Goal: Task Accomplishment & Management: Manage account settings

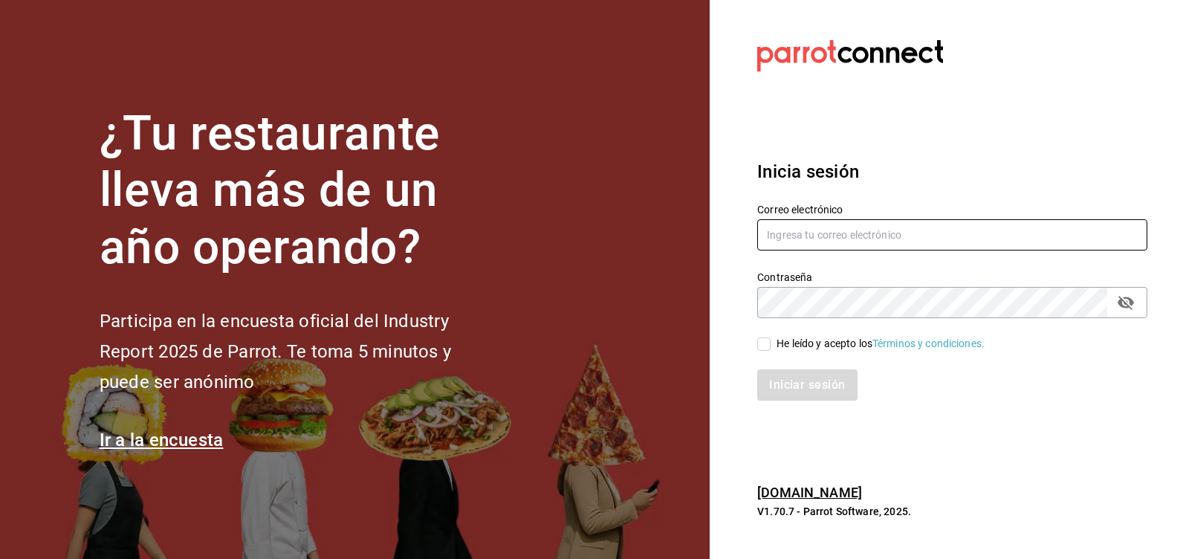
click at [809, 234] on input "text" at bounding box center [952, 234] width 390 height 31
type input "marthadelaog@live.com"
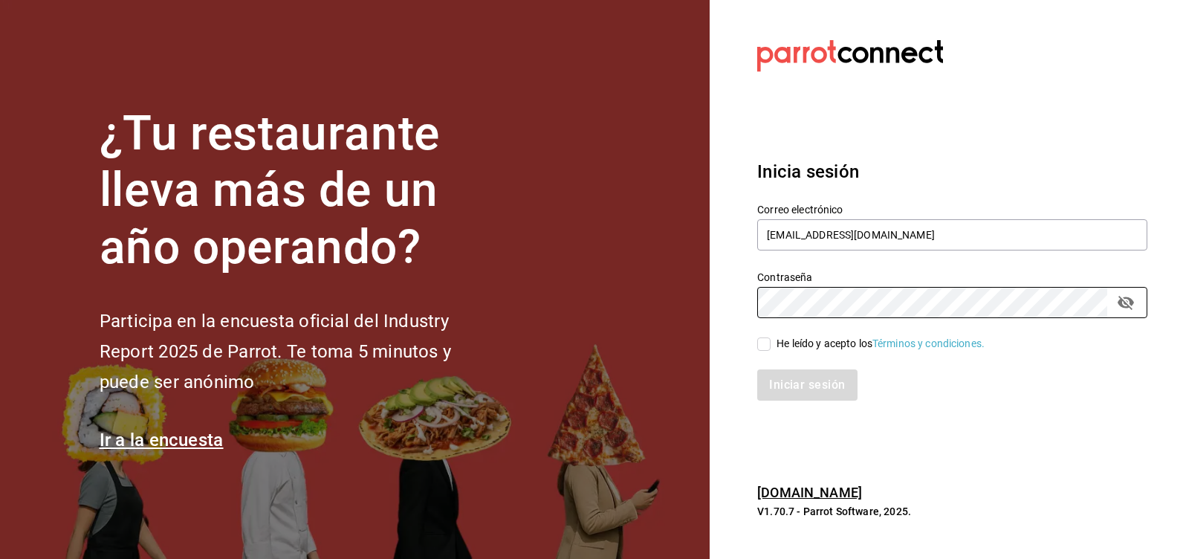
click at [762, 352] on div "Iniciar sesión" at bounding box center [943, 375] width 408 height 49
click at [770, 351] on span "He leído y acepto los Términos y condiciones." at bounding box center [877, 344] width 214 height 16
click at [770, 351] on input "He leído y acepto los Términos y condiciones." at bounding box center [763, 343] width 13 height 13
checkbox input "true"
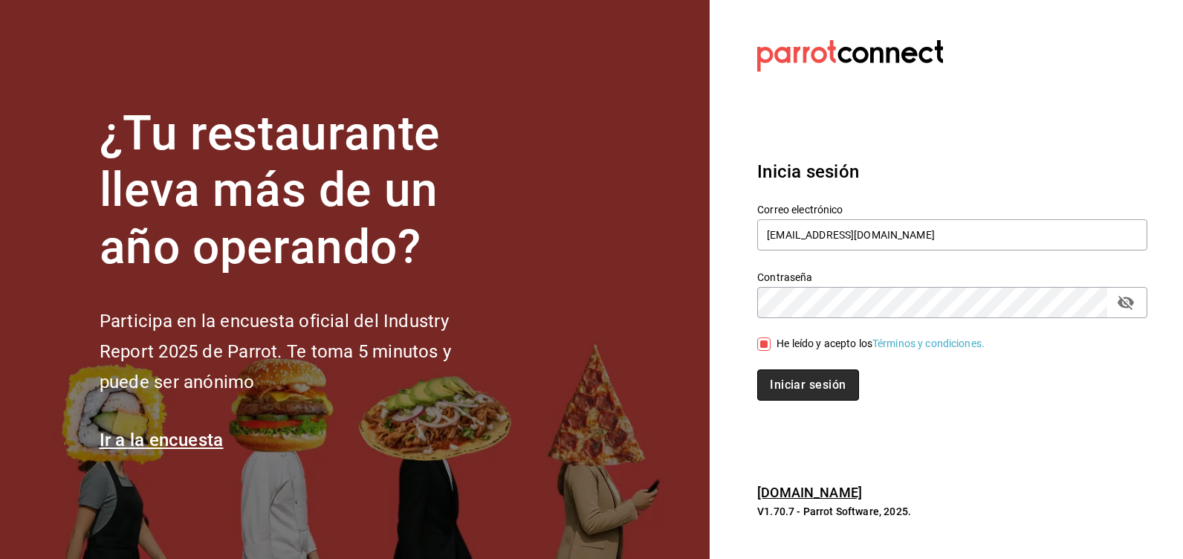
click at [790, 375] on button "Iniciar sesión" at bounding box center [807, 384] width 101 height 31
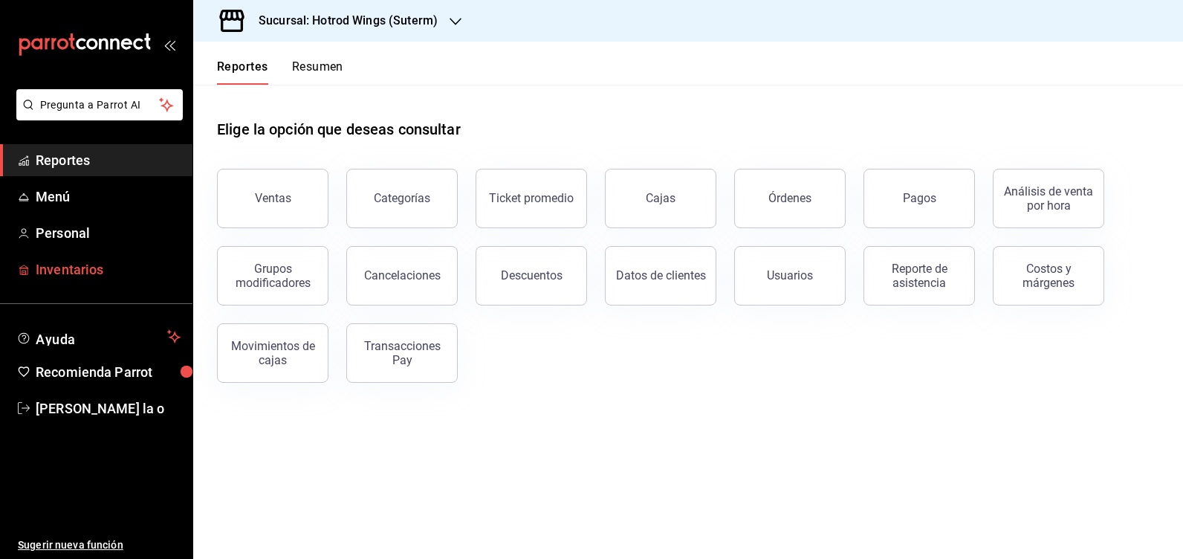
click at [58, 264] on span "Inventarios" at bounding box center [108, 269] width 145 height 20
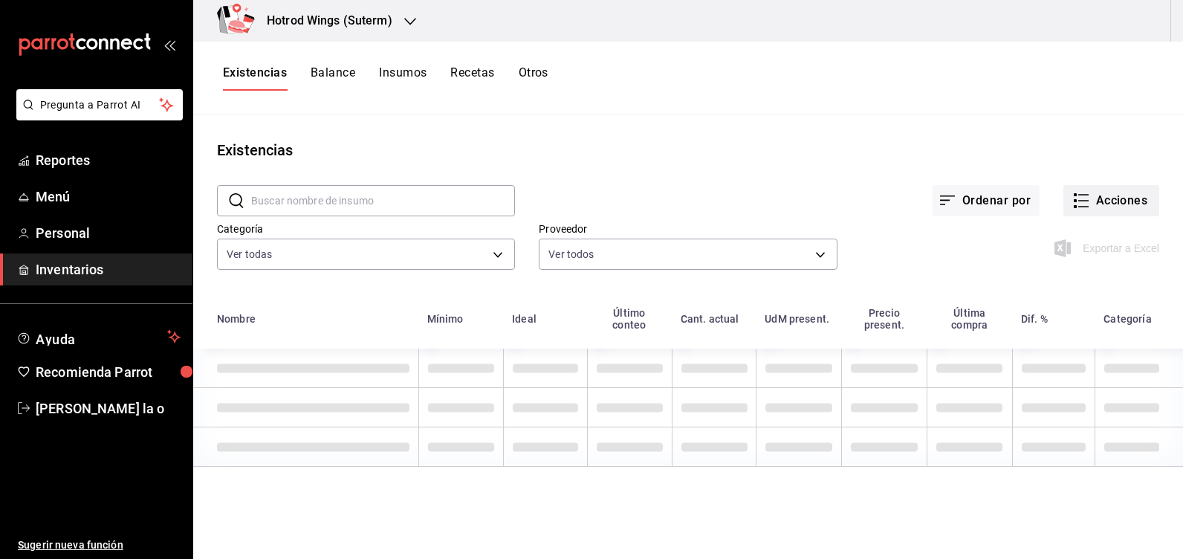
click at [1110, 205] on button "Acciones" at bounding box center [1111, 200] width 96 height 31
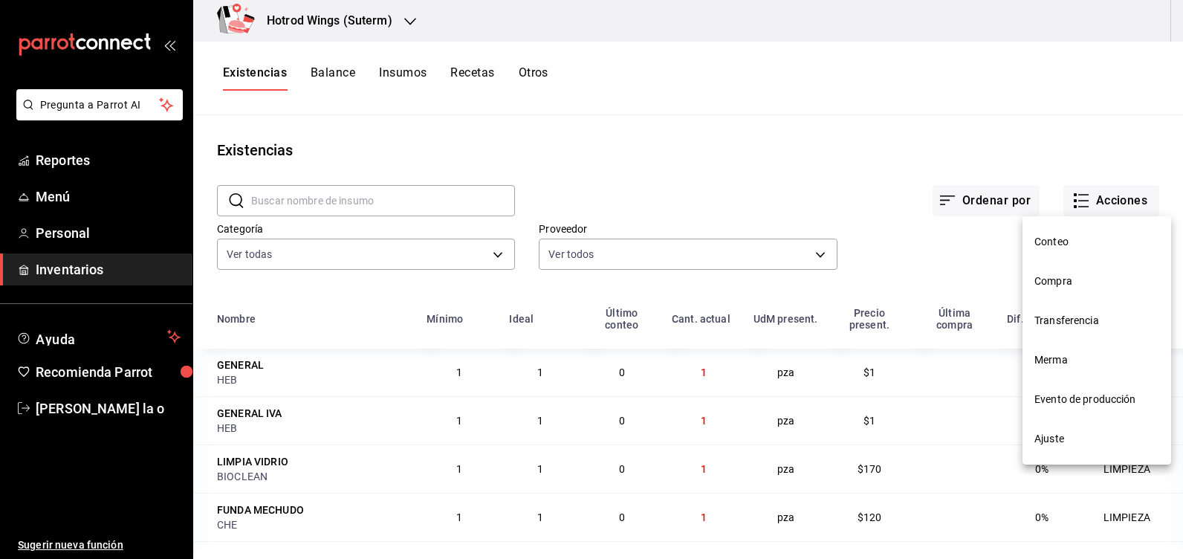
click at [1087, 281] on span "Compra" at bounding box center [1096, 281] width 125 height 16
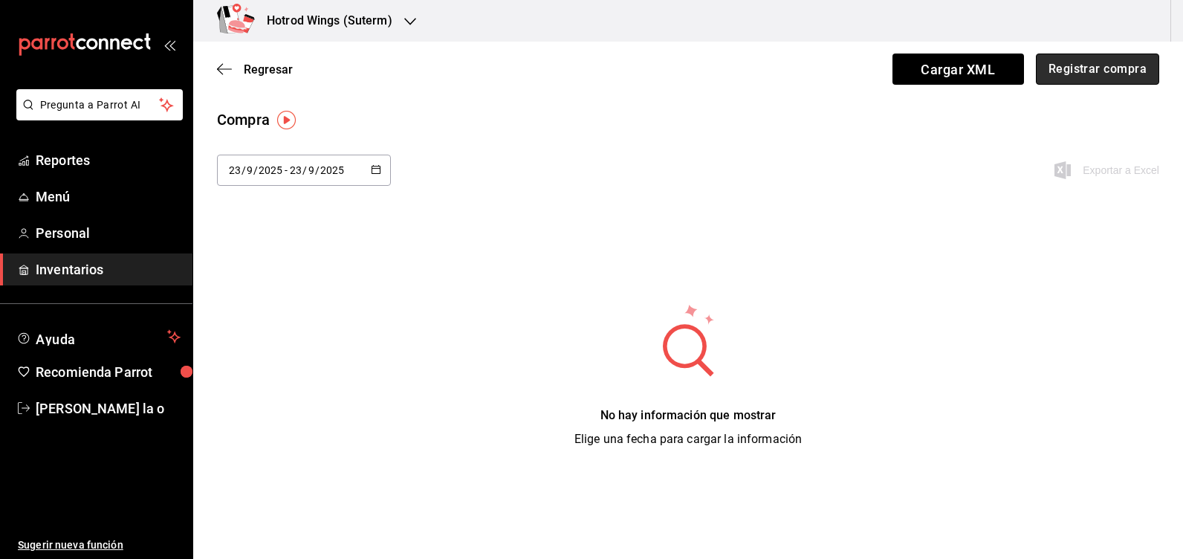
click at [1085, 70] on button "Registrar compra" at bounding box center [1096, 68] width 123 height 31
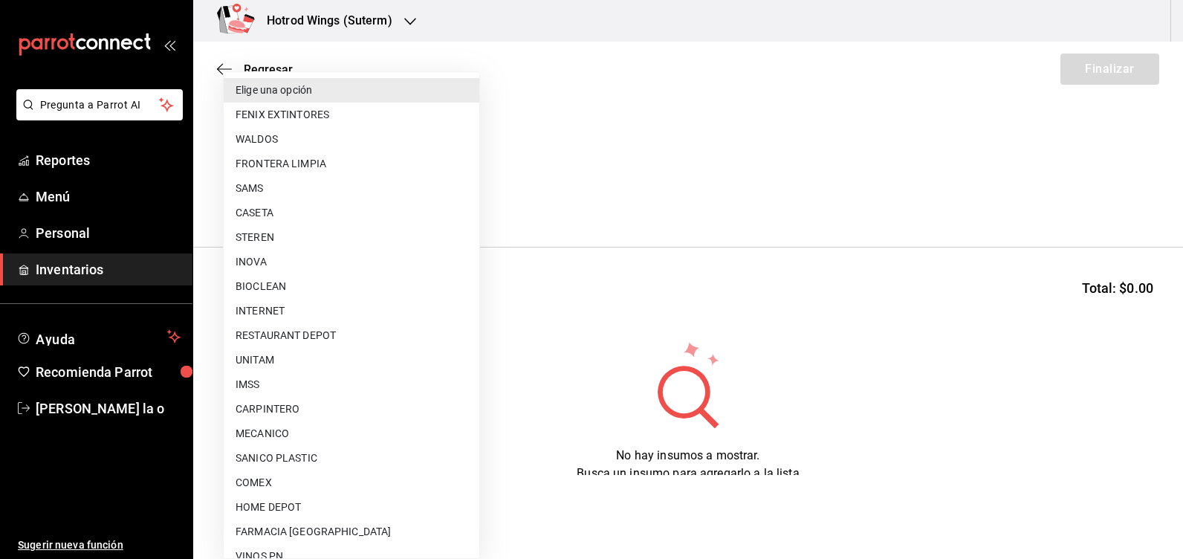
click at [472, 196] on body "Pregunta a Parrot AI Reportes Menú Personal Inventarios Ayuda Recomienda Parrot…" at bounding box center [591, 237] width 1183 height 475
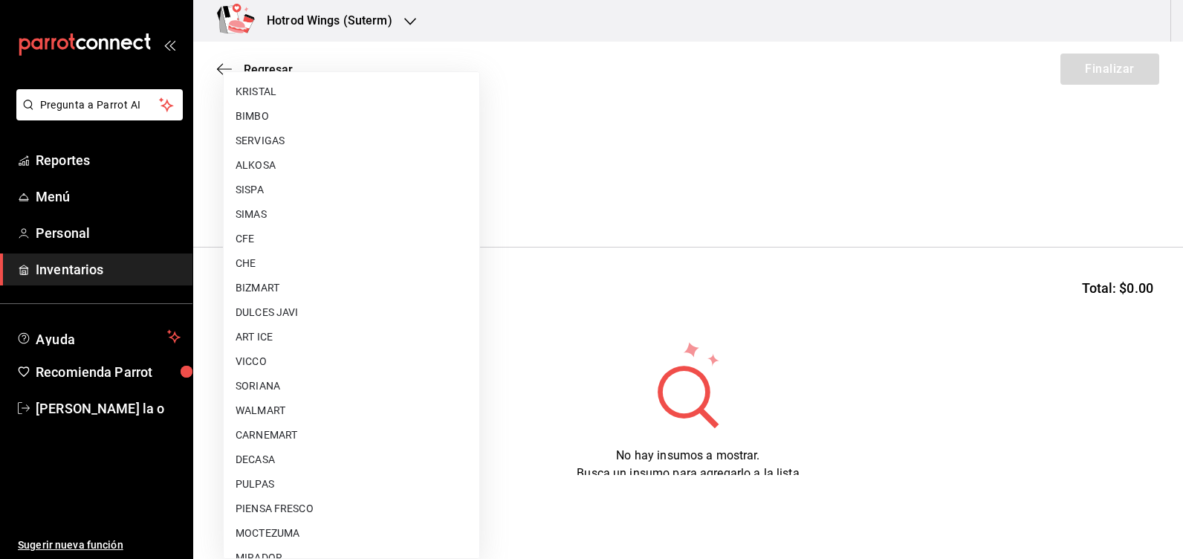
scroll to position [966, 0]
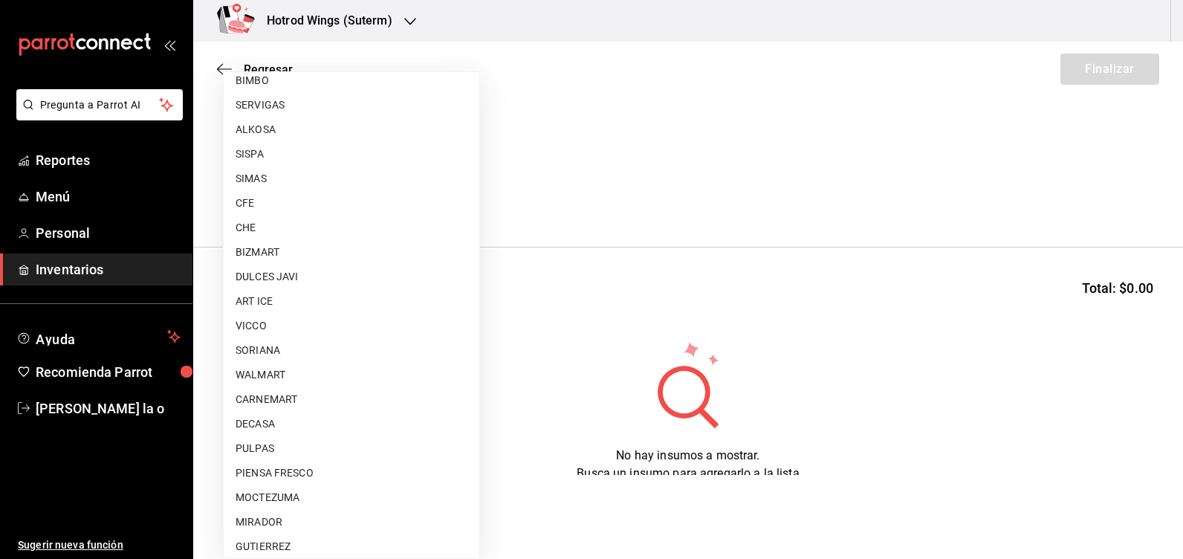
click at [293, 481] on li "PIENSA FRESCO" at bounding box center [352, 473] width 256 height 25
type input "1f9b4abe-d169-4a22-bd88-fa99a725e109"
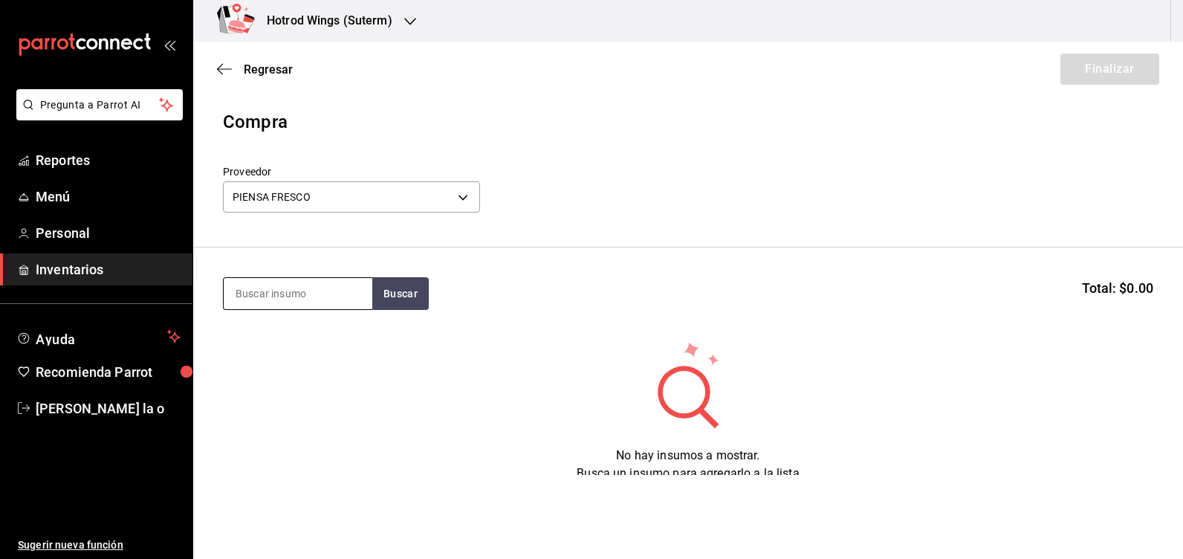
click at [279, 290] on input at bounding box center [298, 293] width 149 height 31
type input "limon"
click at [401, 285] on button "Buscar" at bounding box center [400, 293] width 56 height 33
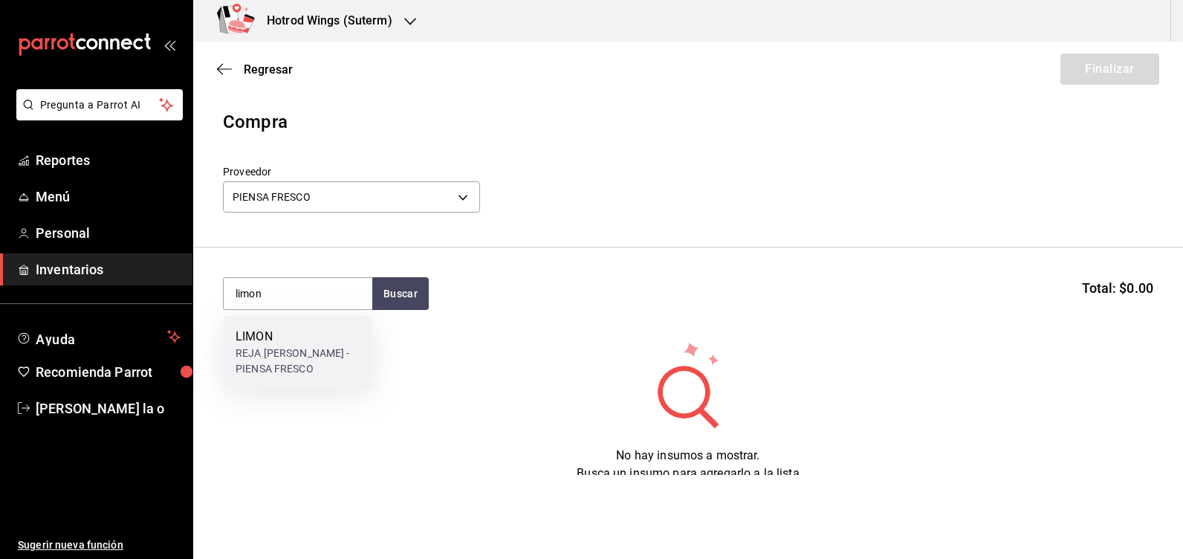
click at [333, 357] on div "REJA DE LIMON - PIENSA FRESCO" at bounding box center [297, 360] width 125 height 31
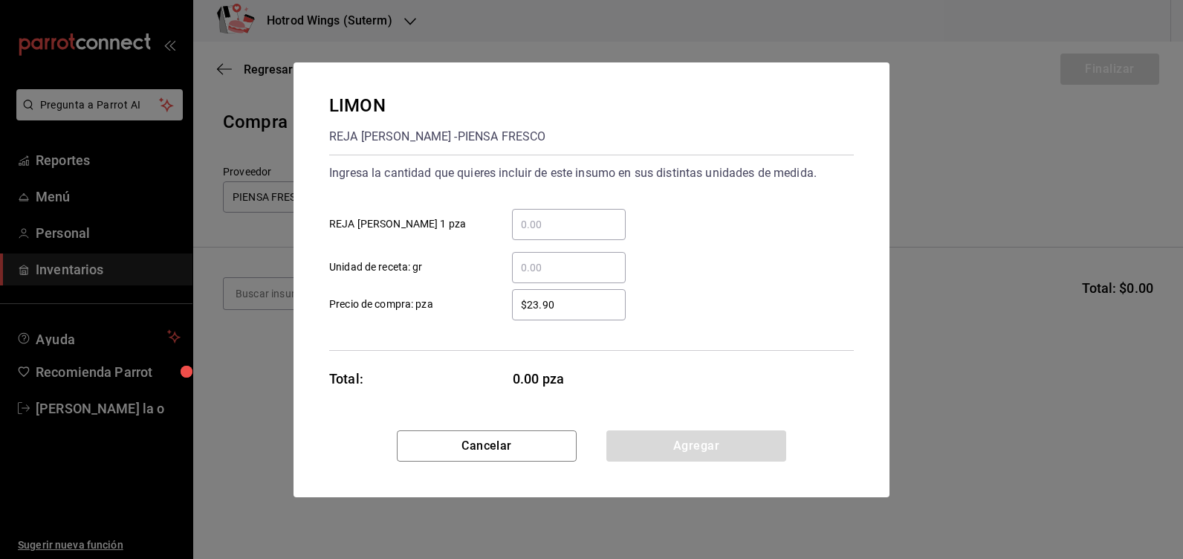
click at [527, 222] on input "​ REJA DE LIMON 1 pza" at bounding box center [569, 224] width 114 height 18
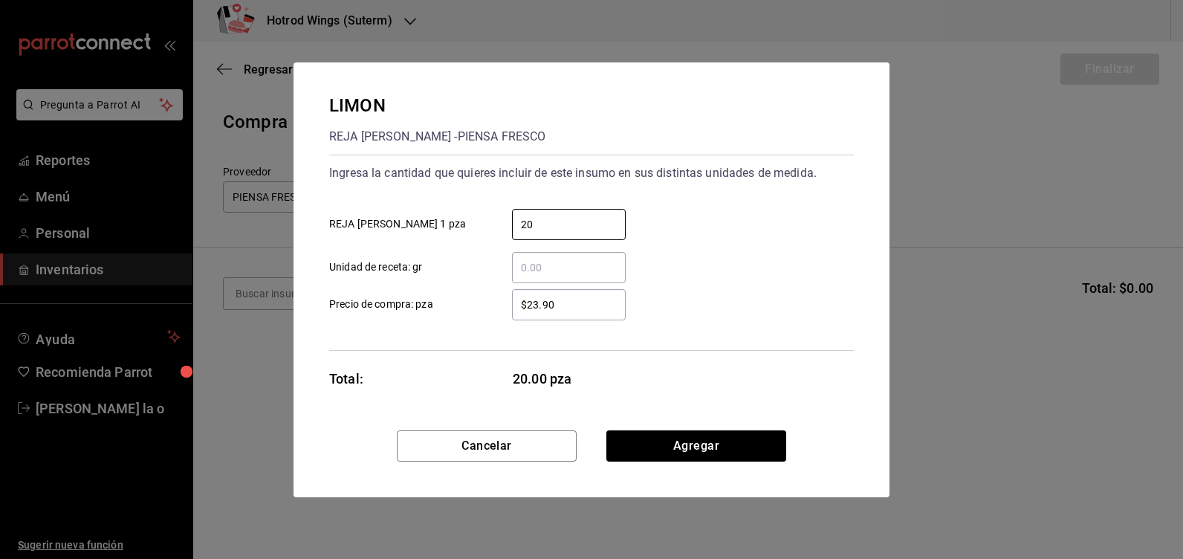
type input "20"
click at [538, 305] on input "$23.90" at bounding box center [569, 305] width 114 height 18
type input "$25.90"
click at [700, 465] on div "Cancelar Agregar" at bounding box center [591, 463] width 596 height 67
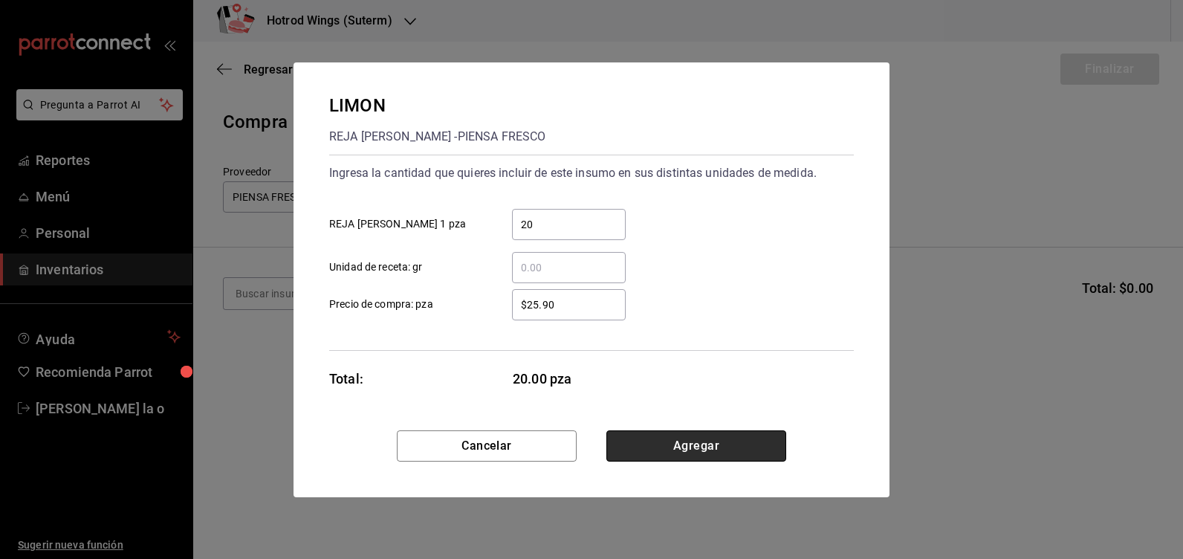
click at [700, 457] on button "Agregar" at bounding box center [696, 445] width 180 height 31
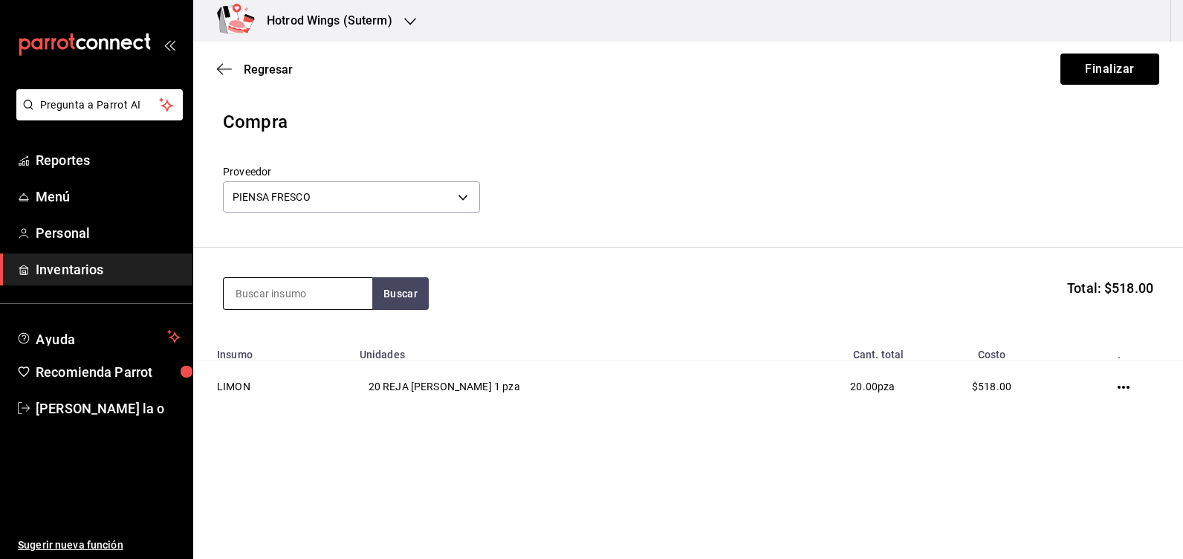
drag, startPoint x: 279, startPoint y: 300, endPoint x: 271, endPoint y: 296, distance: 8.3
click at [279, 299] on input at bounding box center [298, 293] width 149 height 31
type input "jalape"
click at [408, 290] on button "Buscar" at bounding box center [400, 293] width 56 height 33
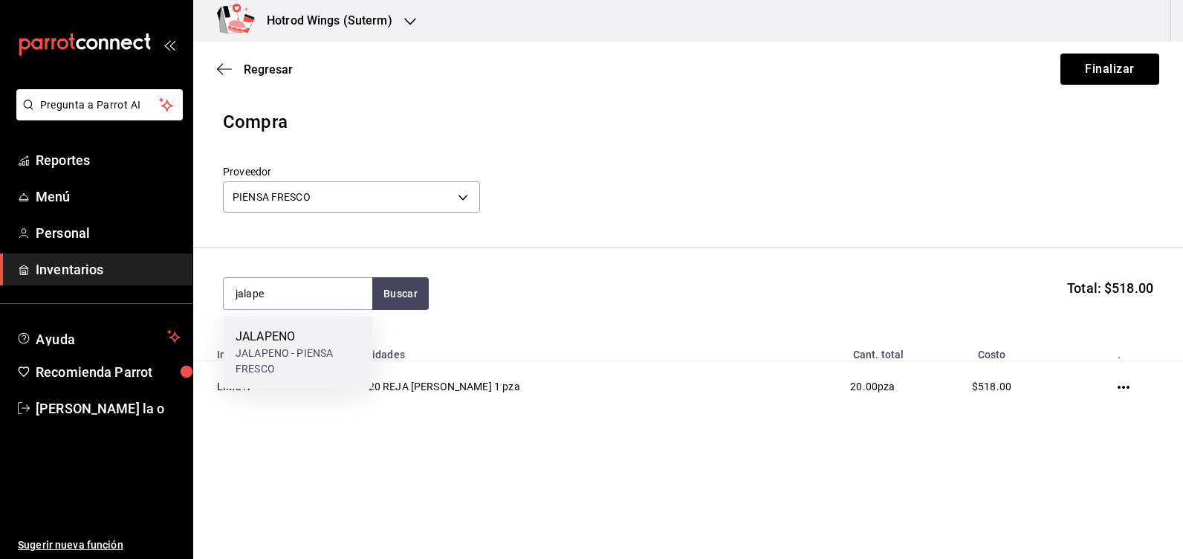
click at [319, 342] on div "JALAPENO" at bounding box center [297, 337] width 125 height 18
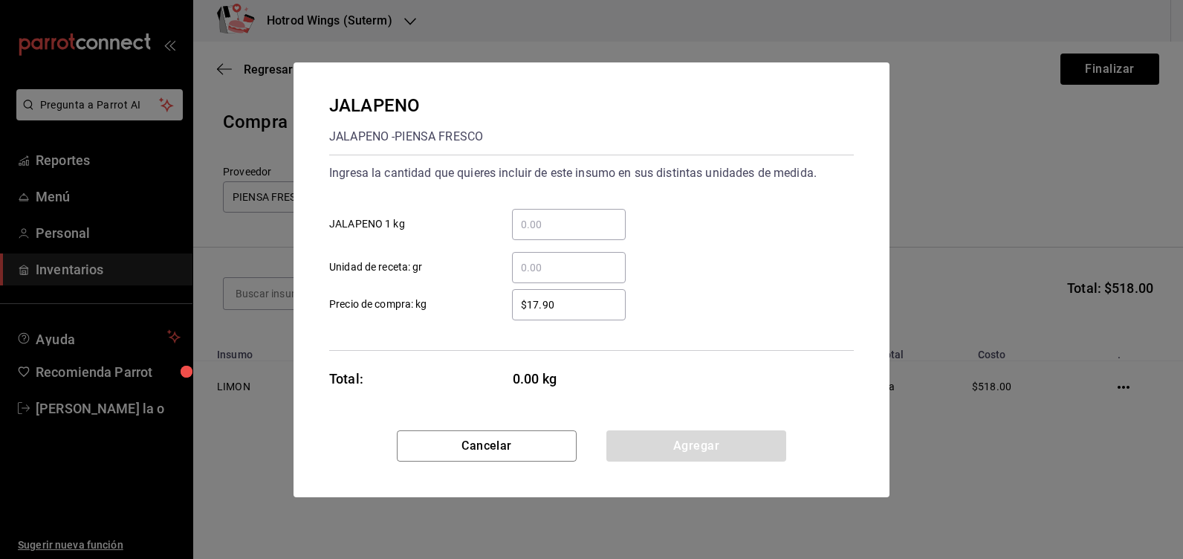
click at [551, 218] on input "​ JALAPENO 1 kg" at bounding box center [569, 224] width 114 height 18
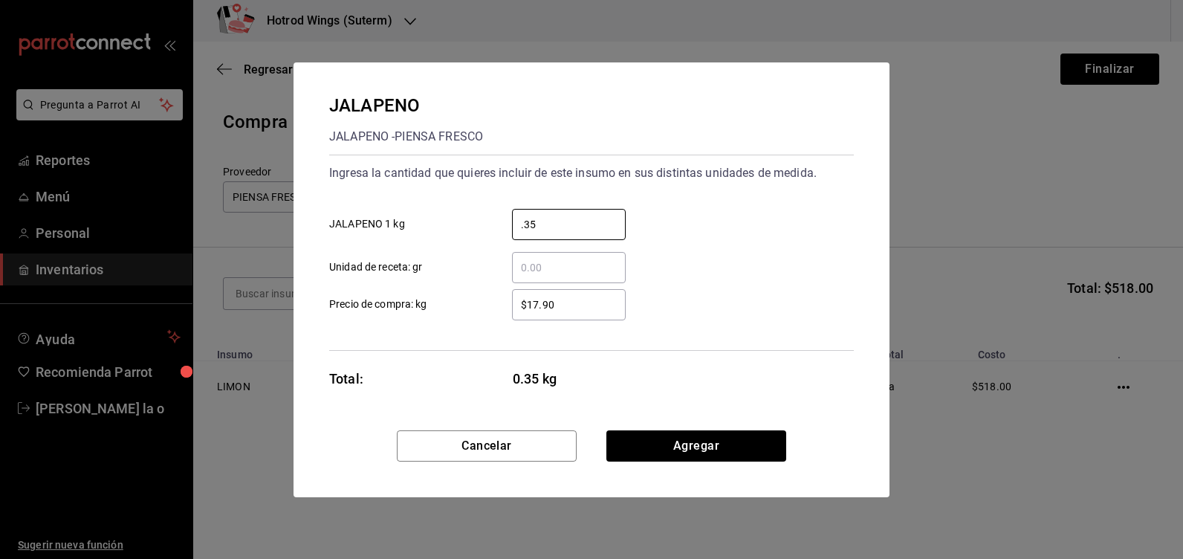
type input "0.35"
click at [539, 300] on input "$17.90" at bounding box center [569, 305] width 114 height 18
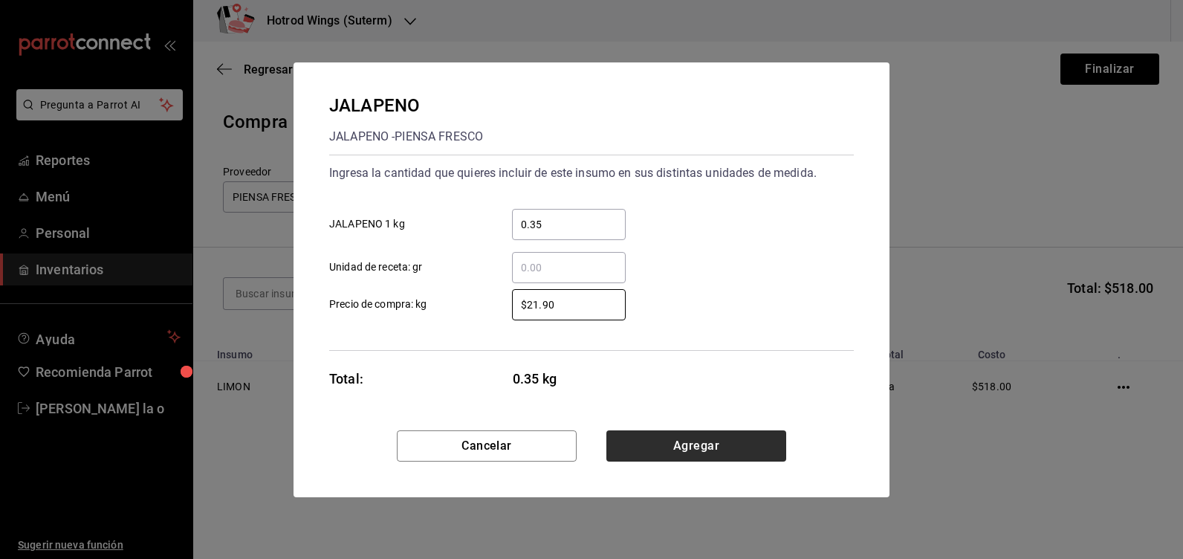
type input "$21.90"
click at [718, 455] on button "Agregar" at bounding box center [696, 445] width 180 height 31
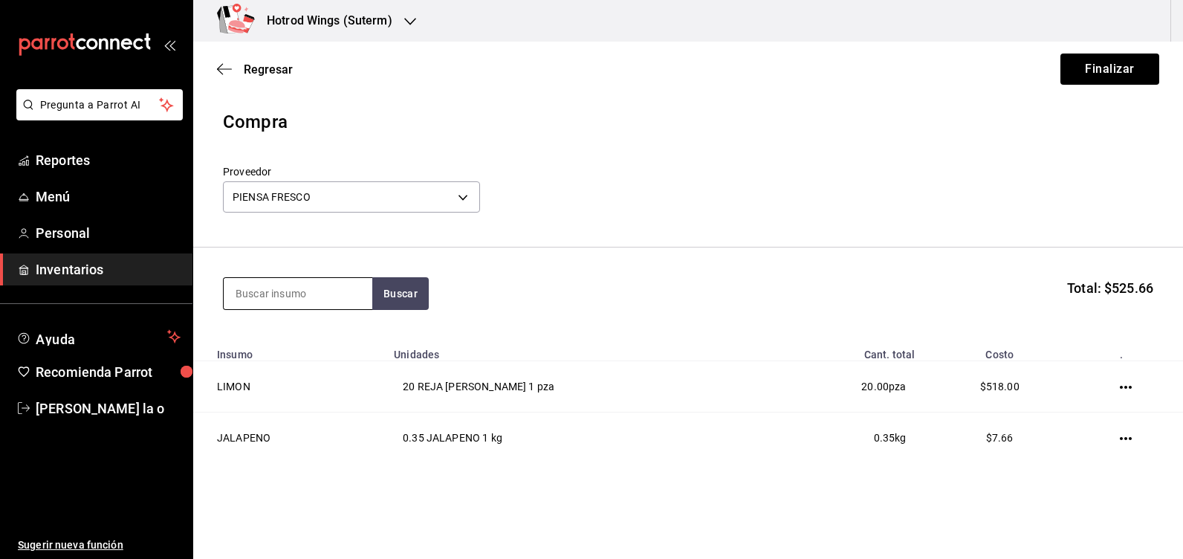
click at [243, 296] on input at bounding box center [298, 293] width 149 height 31
type input "serr"
click at [401, 293] on button "Buscar" at bounding box center [400, 293] width 56 height 33
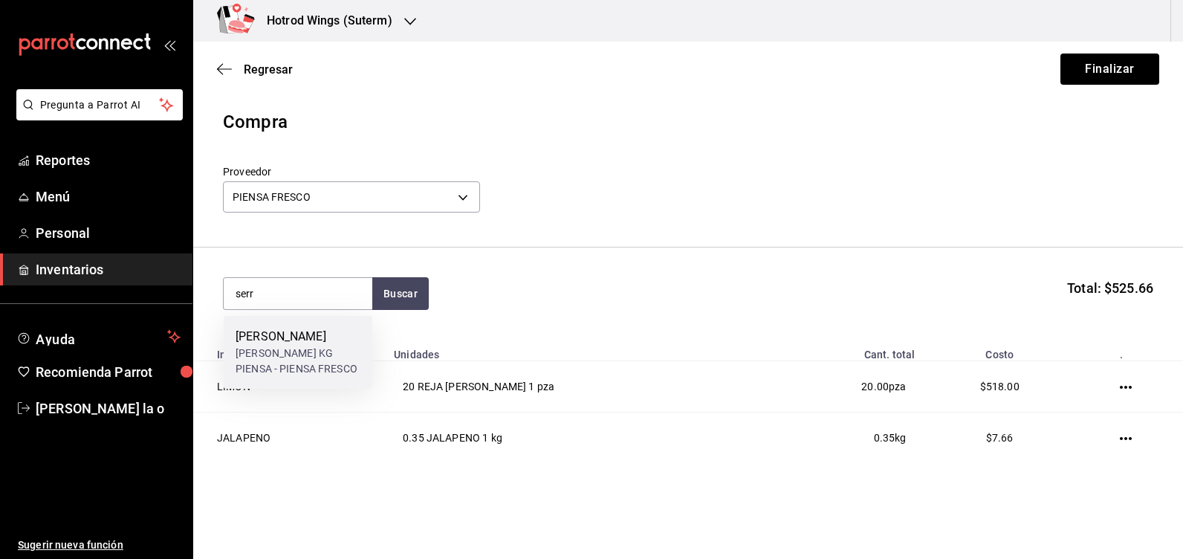
click at [253, 348] on div "SERRANO KG PIENSA - PIENSA FRESCO" at bounding box center [297, 360] width 125 height 31
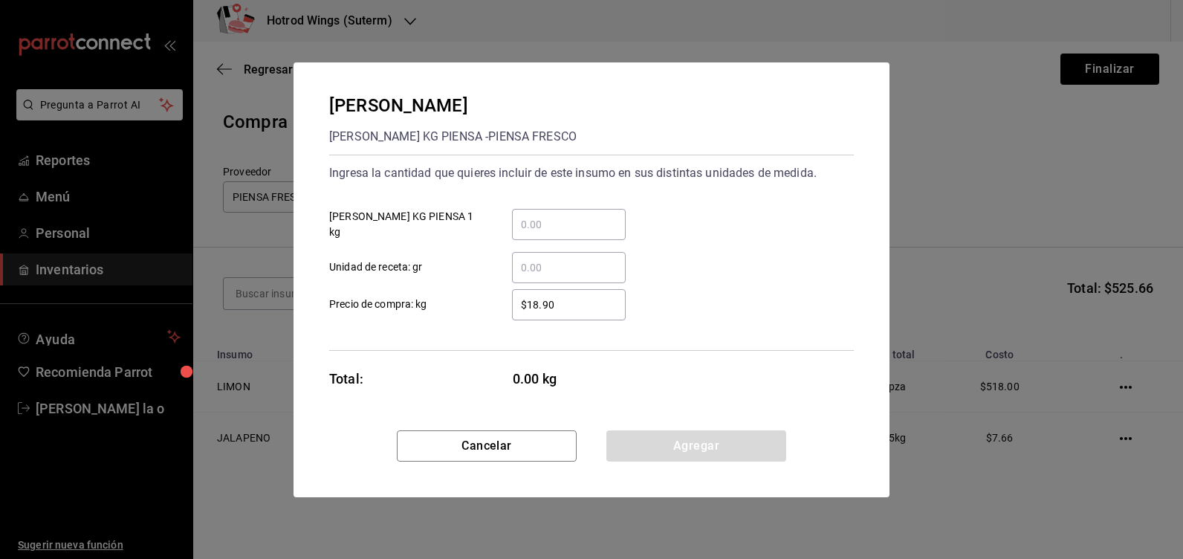
click at [536, 220] on input "​ SERRANO KG PIENSA 1 kg" at bounding box center [569, 224] width 114 height 18
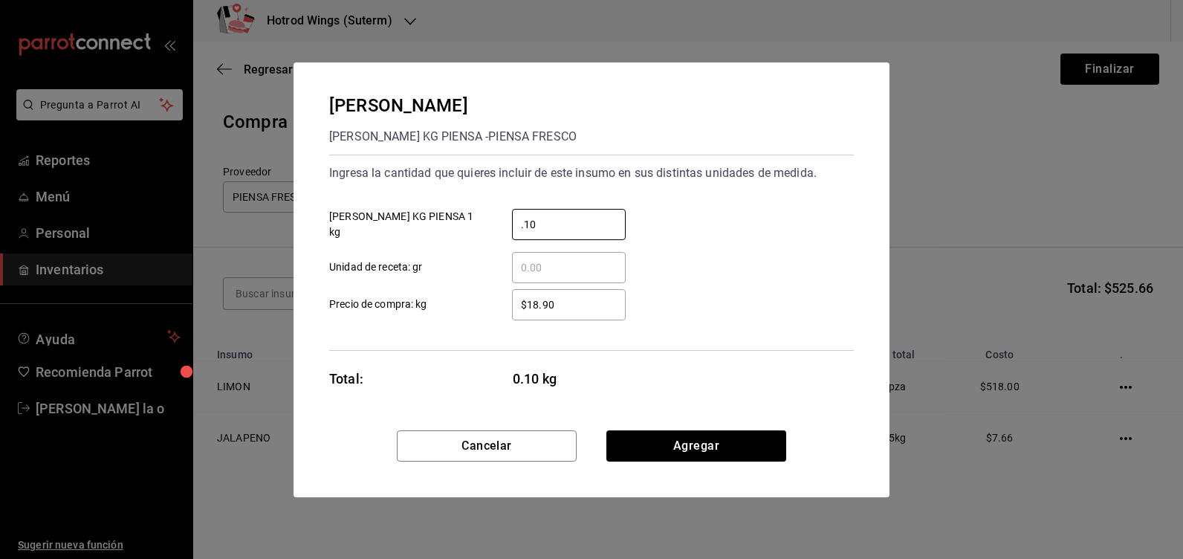
type input "0.10"
click at [567, 287] on div "$18.90 ​ Precio de compra: kg" at bounding box center [585, 298] width 536 height 43
click at [539, 302] on input "$18.90" at bounding box center [569, 305] width 114 height 18
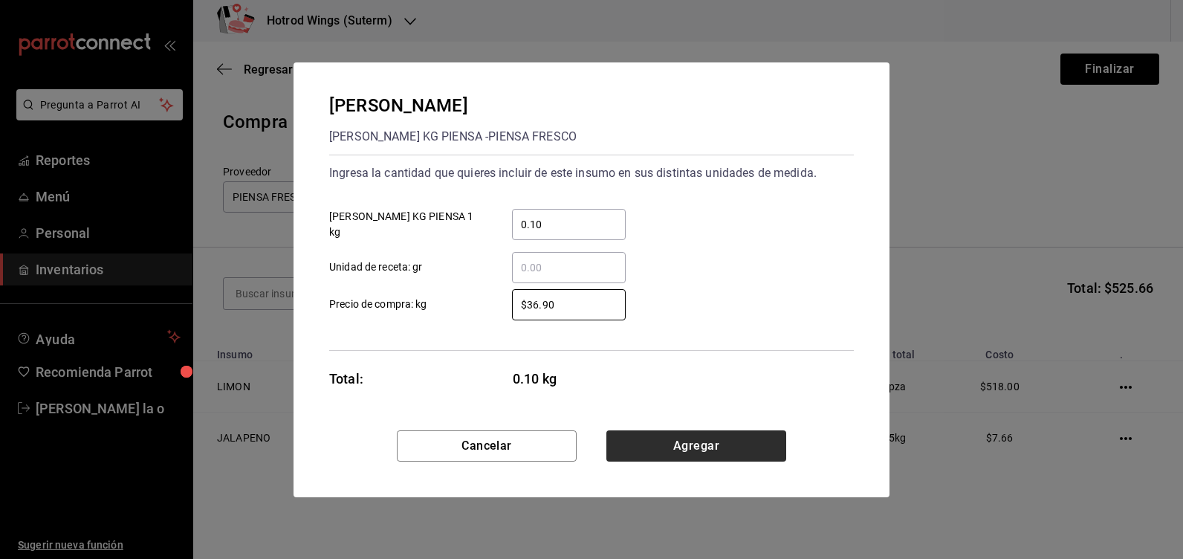
type input "$36.90"
click at [702, 457] on button "Agregar" at bounding box center [696, 445] width 180 height 31
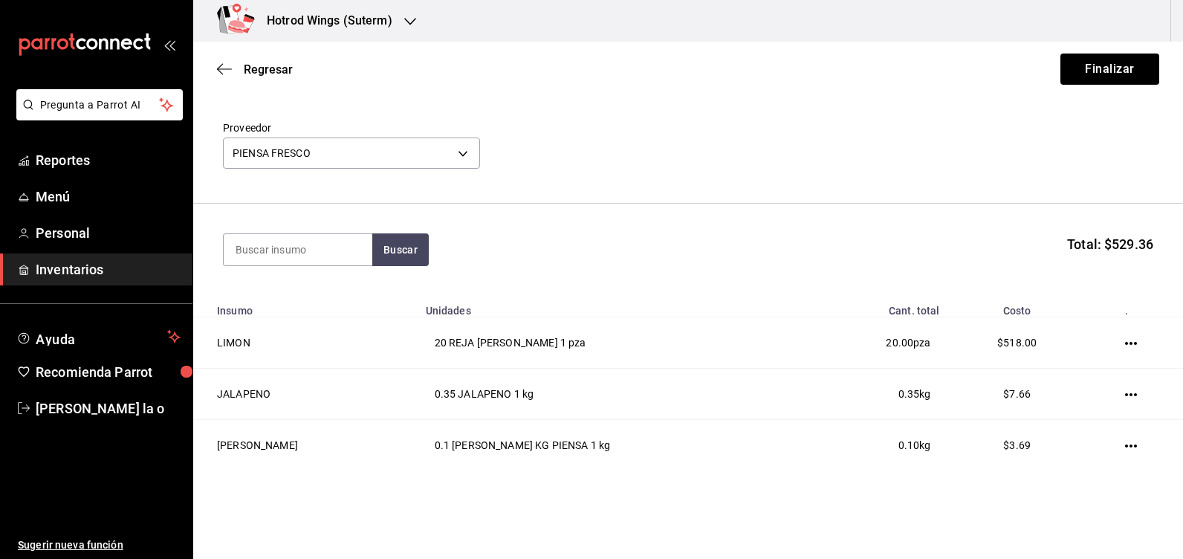
scroll to position [88, 0]
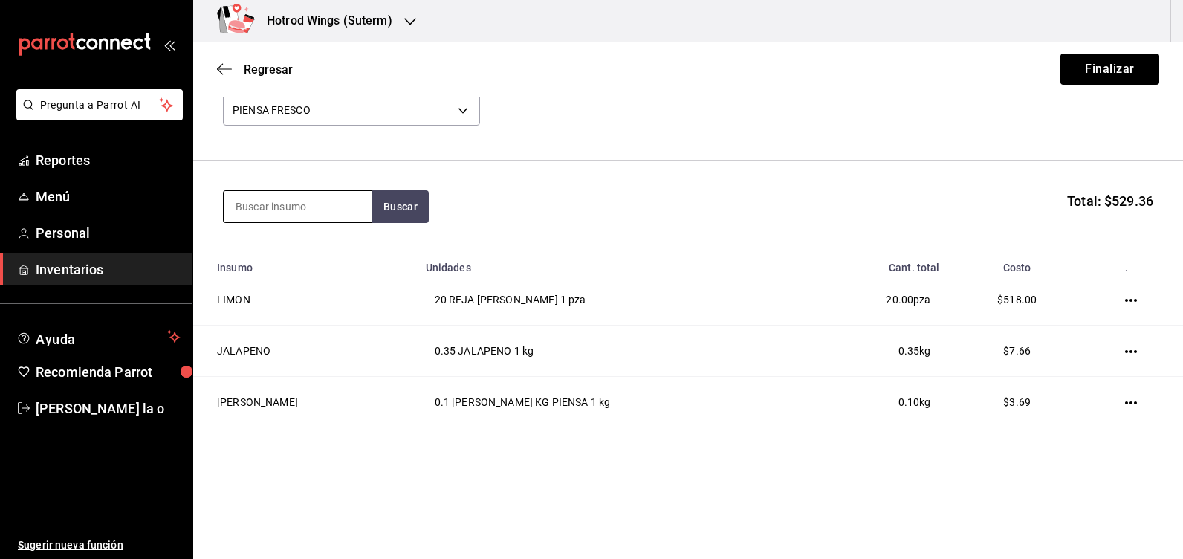
click at [282, 209] on input at bounding box center [298, 206] width 149 height 31
type input "cala"
click at [392, 203] on button "Buscar" at bounding box center [400, 206] width 56 height 33
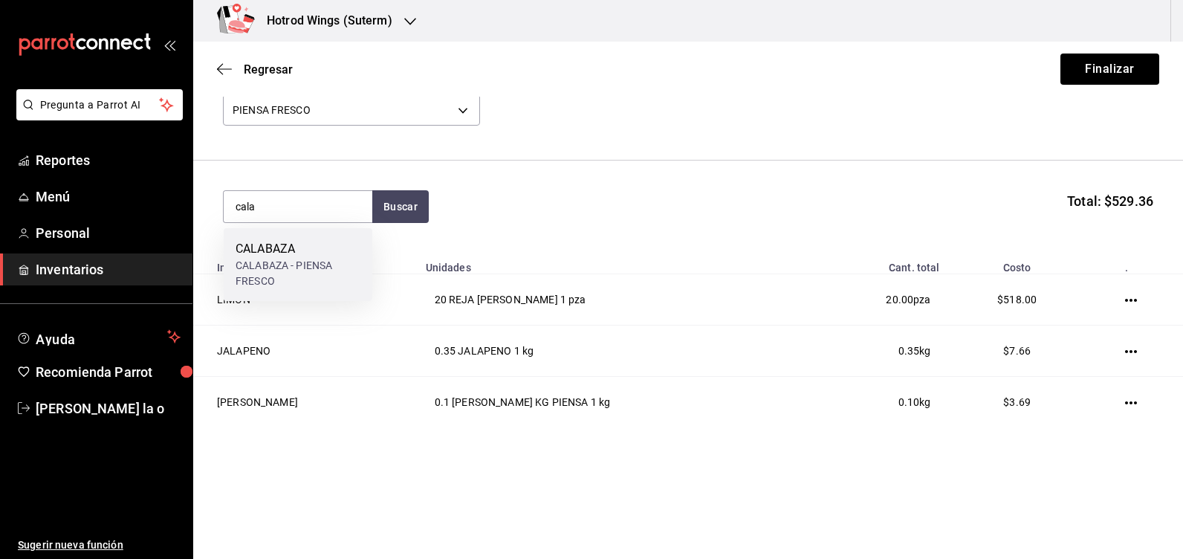
click at [322, 249] on div "CALABAZA" at bounding box center [297, 249] width 125 height 18
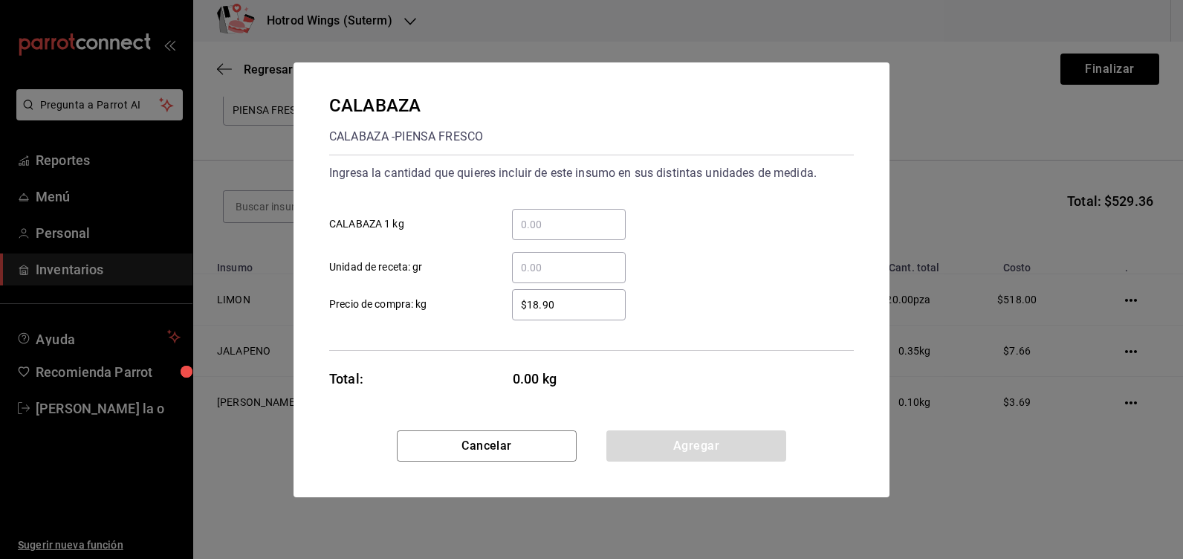
click at [536, 218] on input "​ CALABAZA 1 kg" at bounding box center [569, 224] width 114 height 18
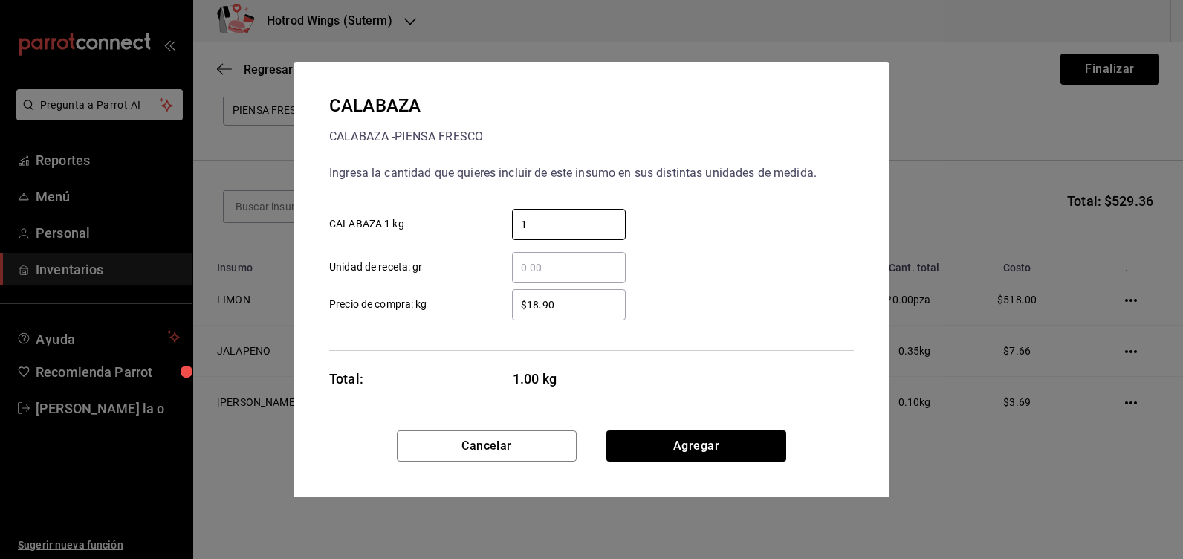
type input "1"
click at [542, 302] on input "$18.90" at bounding box center [569, 305] width 114 height 18
click at [583, 310] on input "$14.99" at bounding box center [569, 305] width 114 height 18
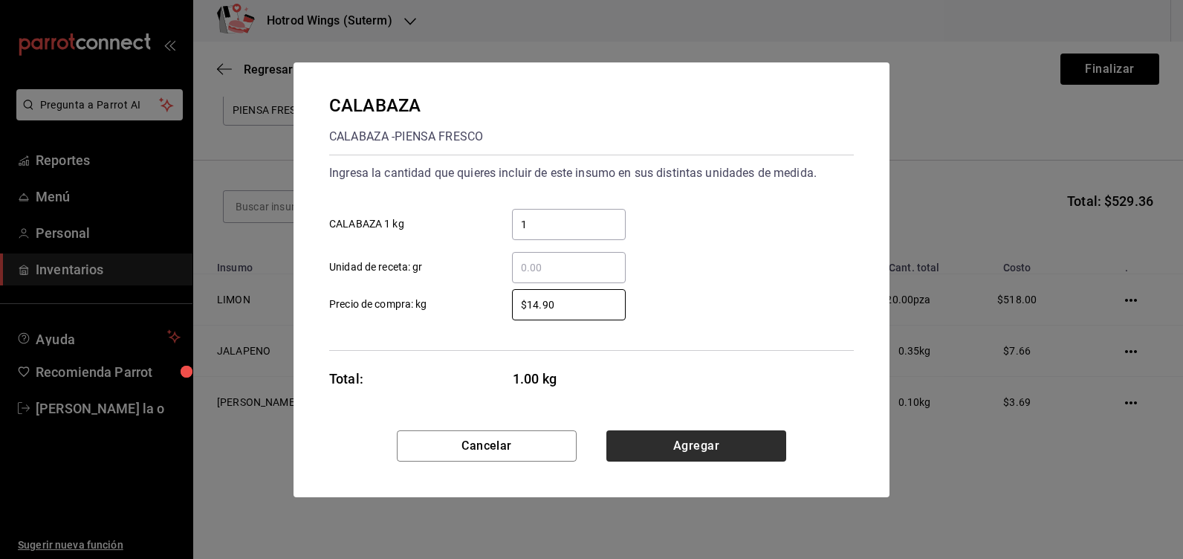
type input "$14.90"
click at [671, 439] on button "Agregar" at bounding box center [696, 445] width 180 height 31
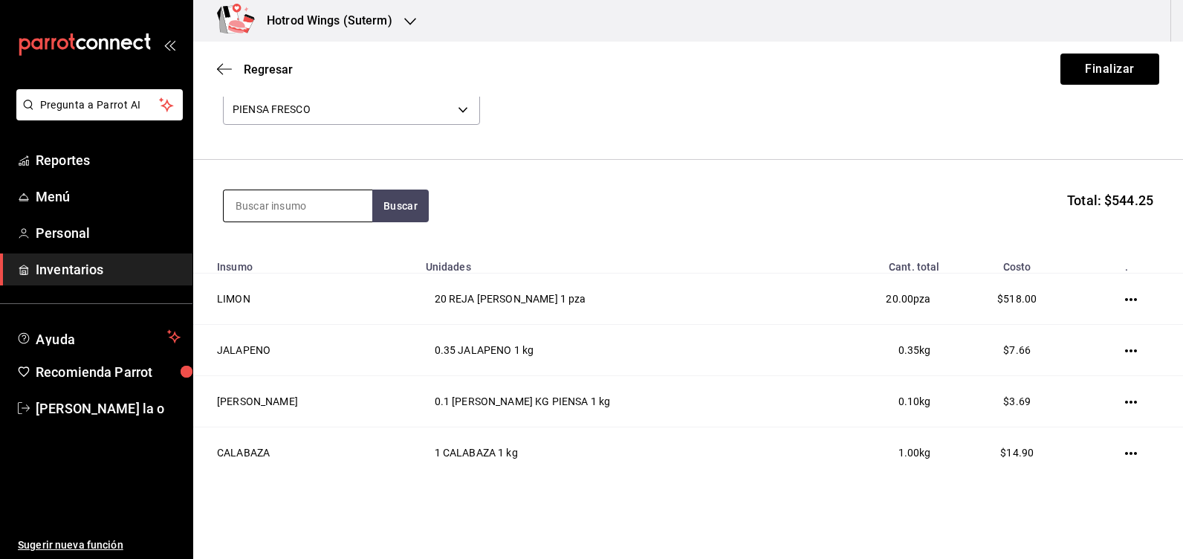
click at [245, 204] on input at bounding box center [298, 205] width 149 height 31
click at [391, 194] on button "Buscar" at bounding box center [400, 205] width 56 height 33
type input "cebo"
click at [391, 195] on button "Buscar" at bounding box center [400, 205] width 56 height 33
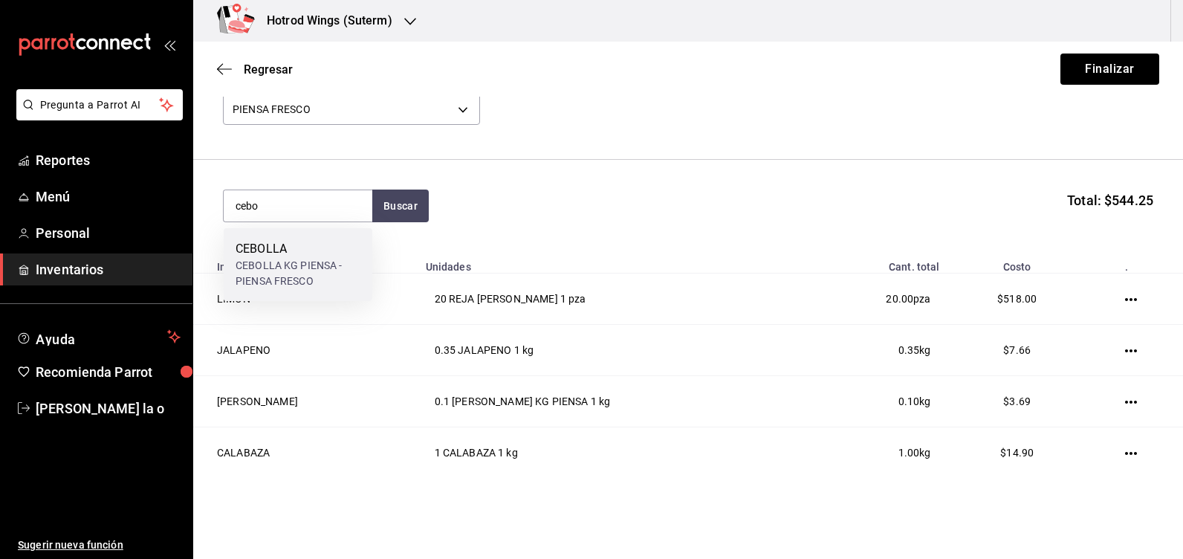
click at [340, 241] on div "CEBOLLA" at bounding box center [297, 249] width 125 height 18
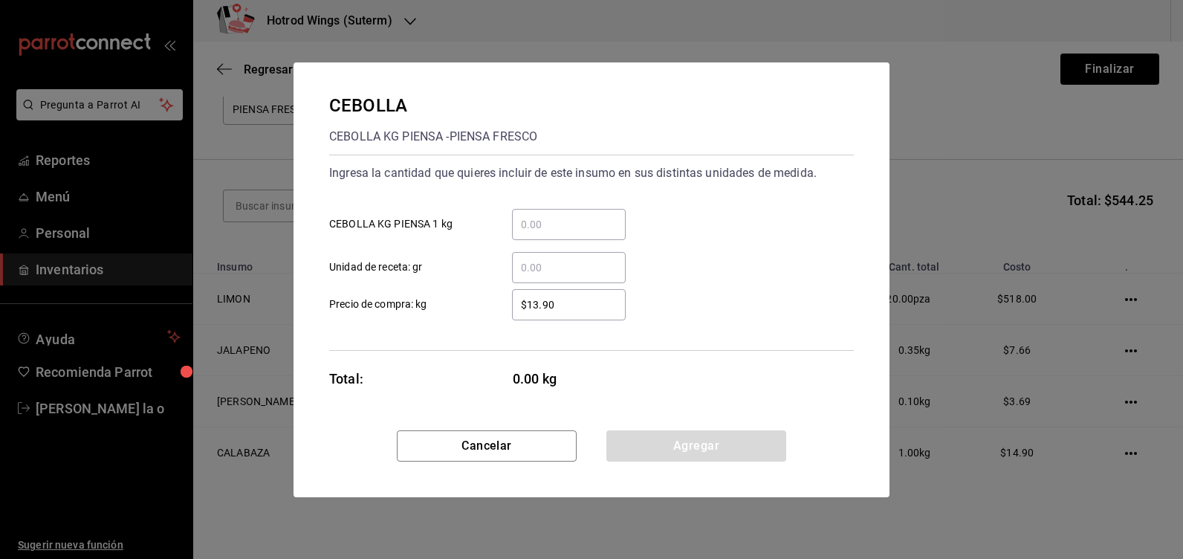
click at [522, 228] on input "​ CEBOLLA KG PIENSA 1 kg" at bounding box center [569, 224] width 114 height 18
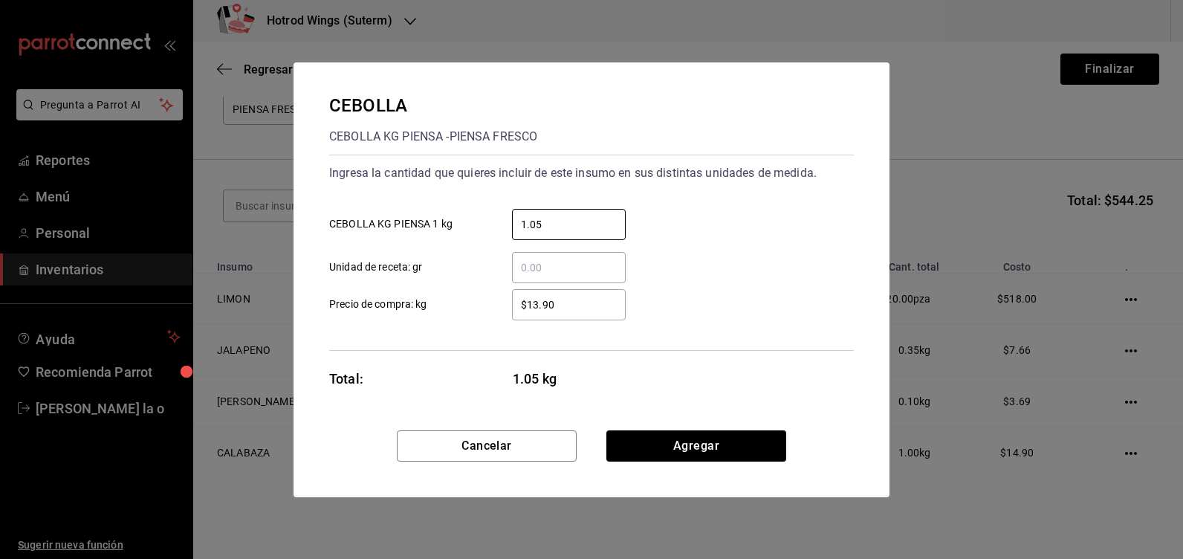
type input "1.05"
click at [537, 299] on input "$13.90" at bounding box center [569, 305] width 114 height 18
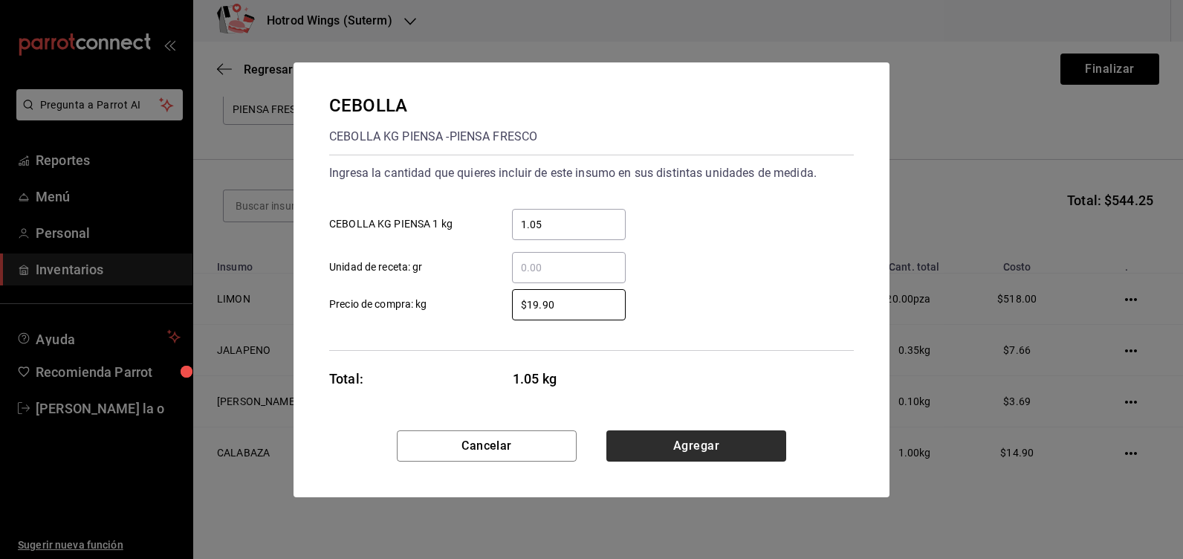
type input "$19.90"
click at [711, 446] on button "Agregar" at bounding box center [696, 445] width 180 height 31
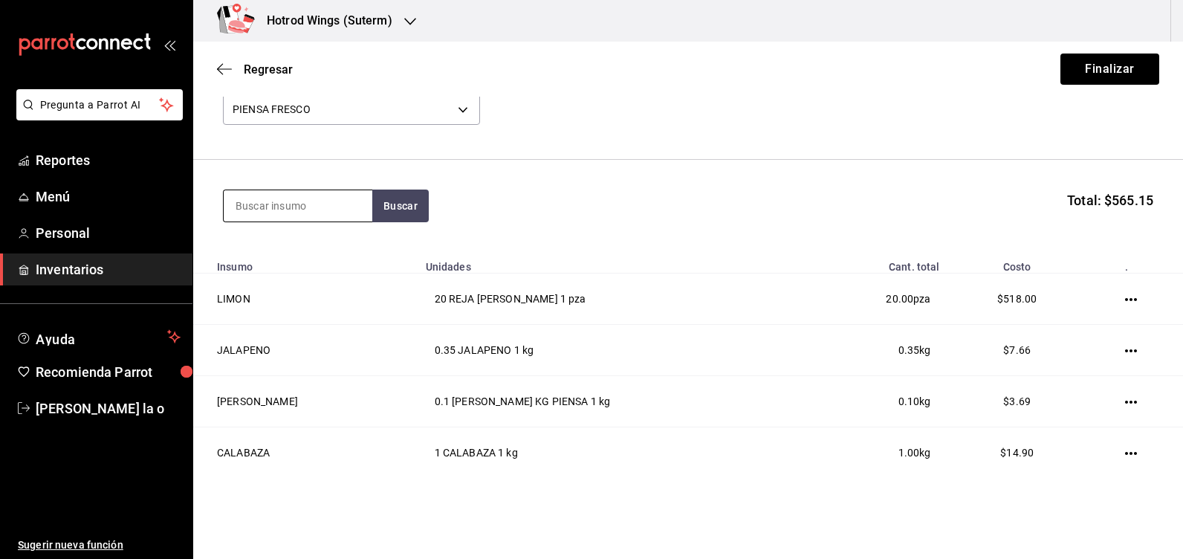
click at [246, 210] on input at bounding box center [298, 205] width 149 height 31
type input "envio"
click at [411, 200] on button "Buscar" at bounding box center [400, 205] width 56 height 33
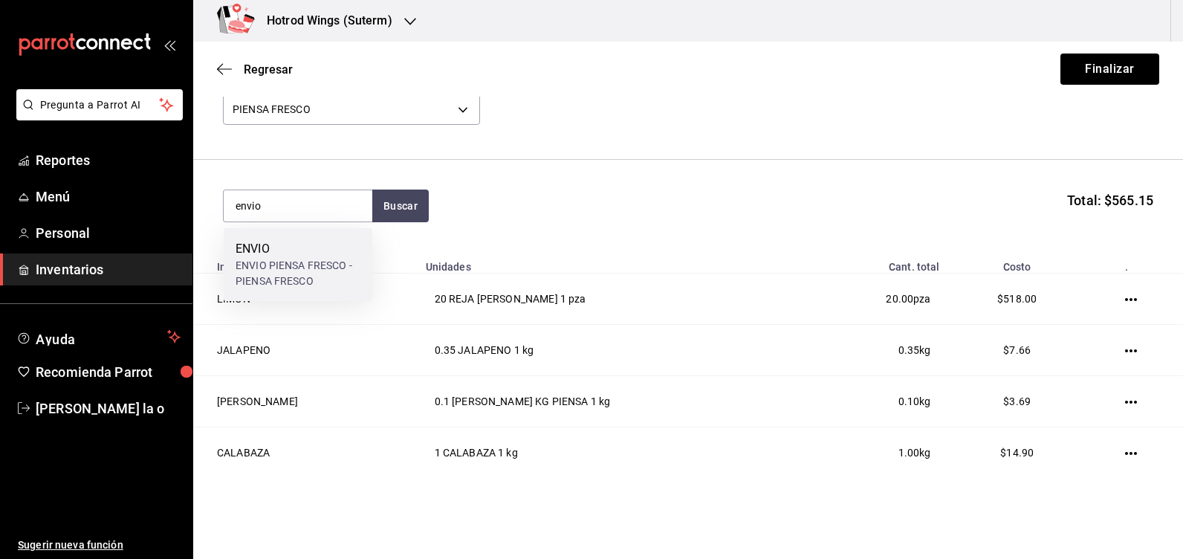
click at [297, 279] on div "ENVIO PIENSA FRESCO - PIENSA FRESCO" at bounding box center [297, 273] width 125 height 31
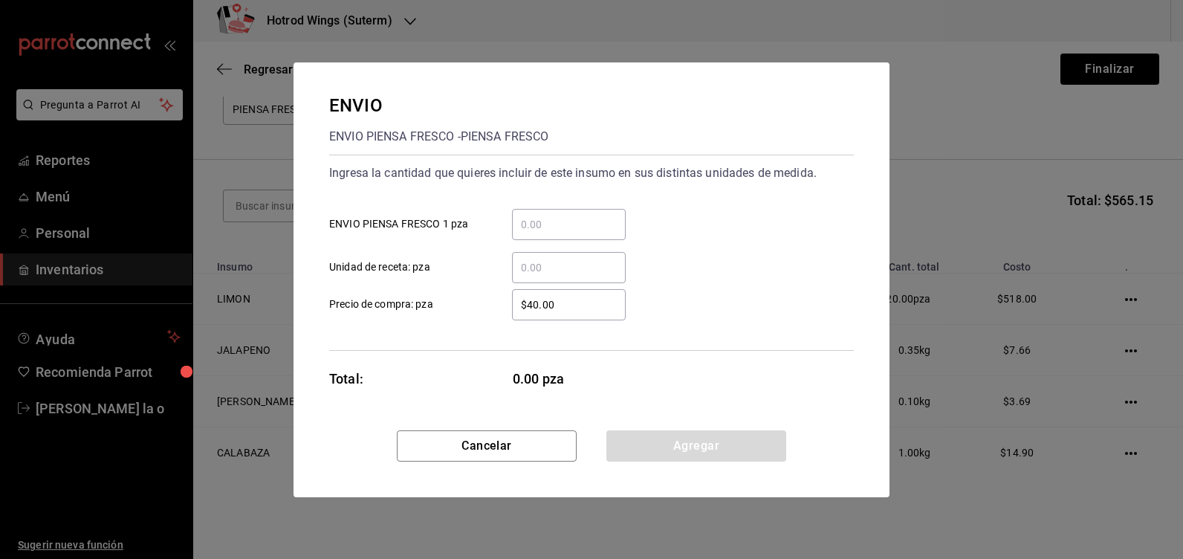
click at [548, 140] on div "ENVIO PIENSA FRESCO - PIENSA FRESCO" at bounding box center [438, 137] width 219 height 24
click at [554, 225] on input "​ ENVIO PIENSA FRESCO 1 pza" at bounding box center [569, 224] width 114 height 18
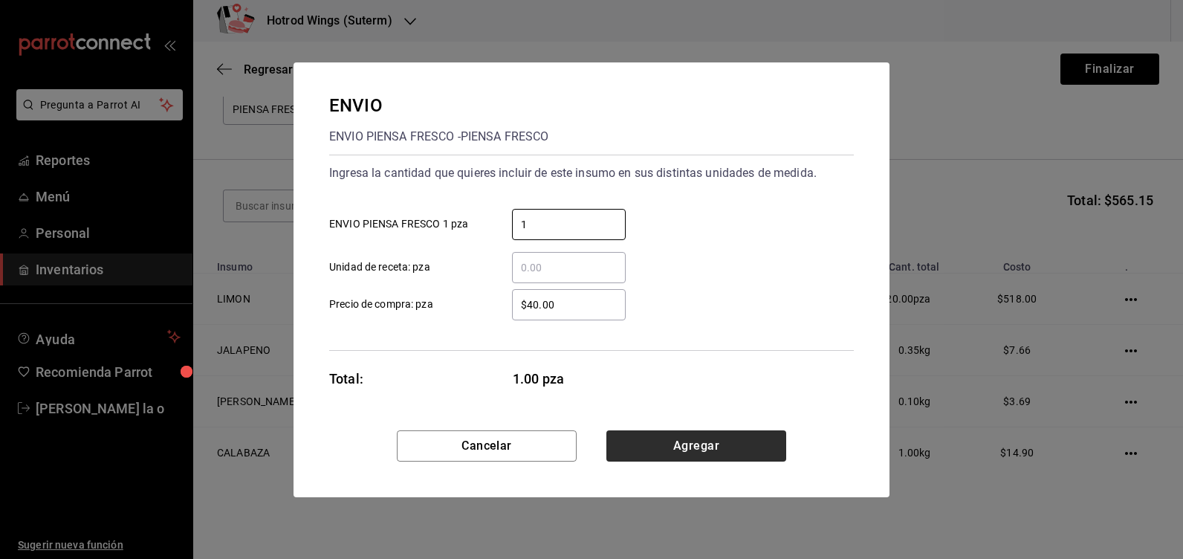
type input "1"
click at [710, 448] on button "Agregar" at bounding box center [696, 445] width 180 height 31
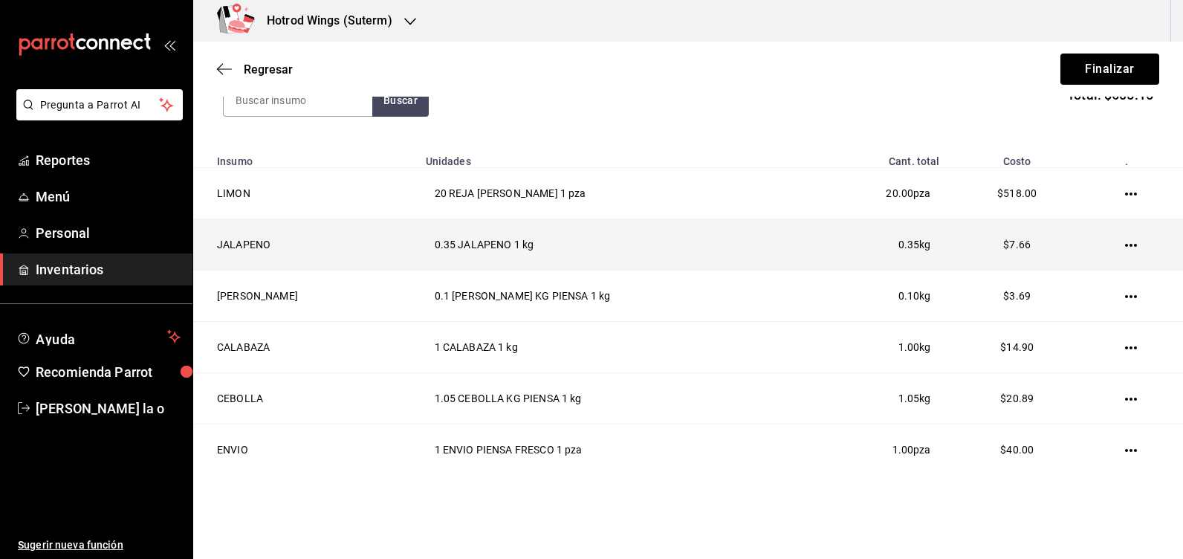
scroll to position [167, 0]
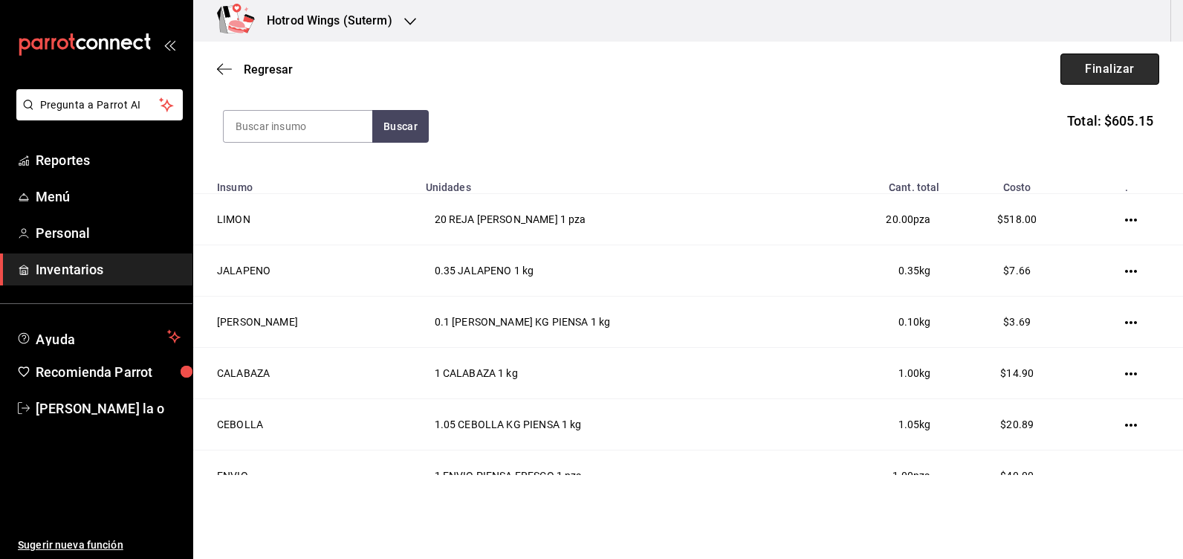
click at [1070, 67] on button "Finalizar" at bounding box center [1109, 68] width 99 height 31
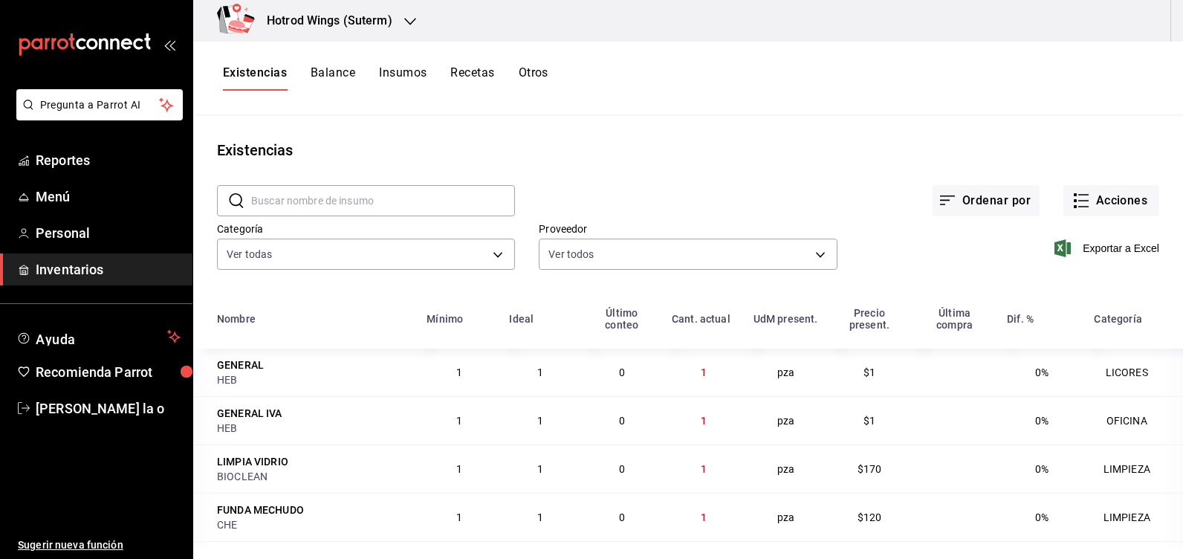
click at [414, 19] on icon "button" at bounding box center [410, 21] width 12 height 7
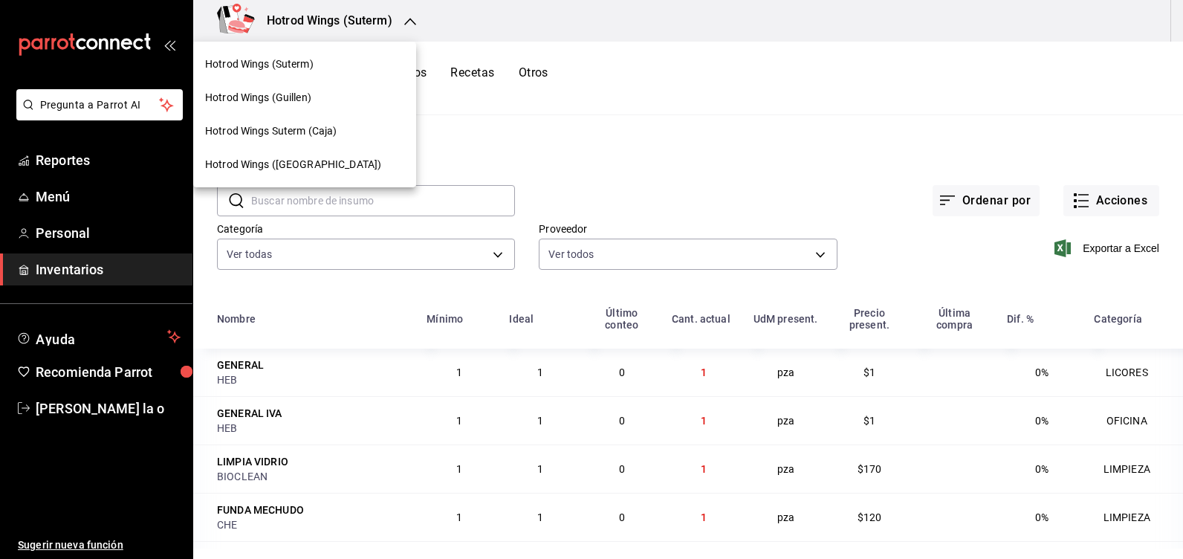
click at [308, 71] on span "Hotrod Wings (Suterm)" at bounding box center [259, 64] width 108 height 16
click at [418, 16] on div at bounding box center [591, 279] width 1183 height 559
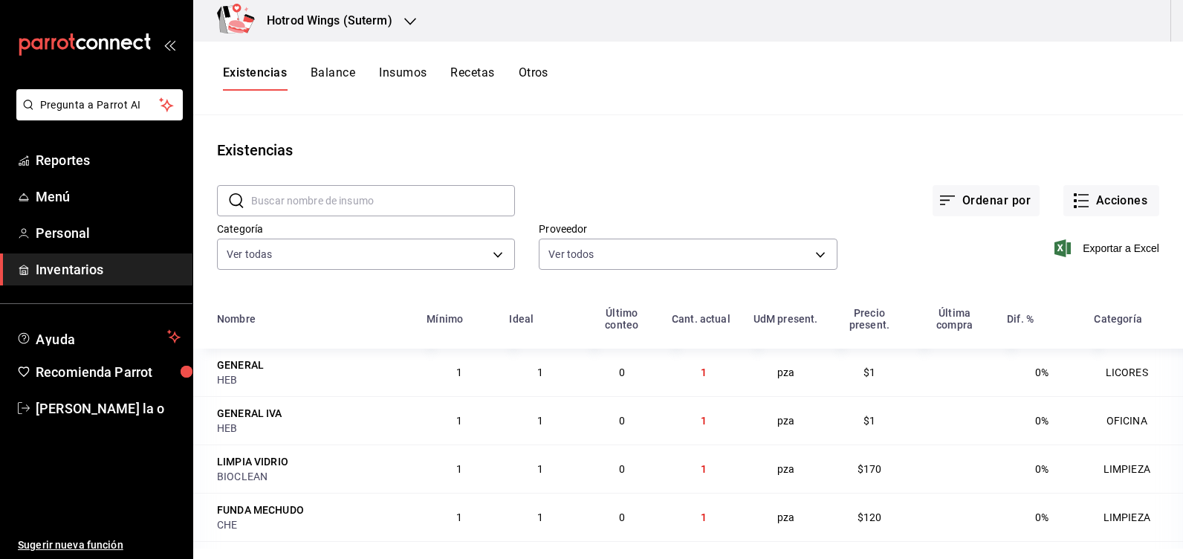
click at [407, 24] on icon "button" at bounding box center [410, 22] width 12 height 12
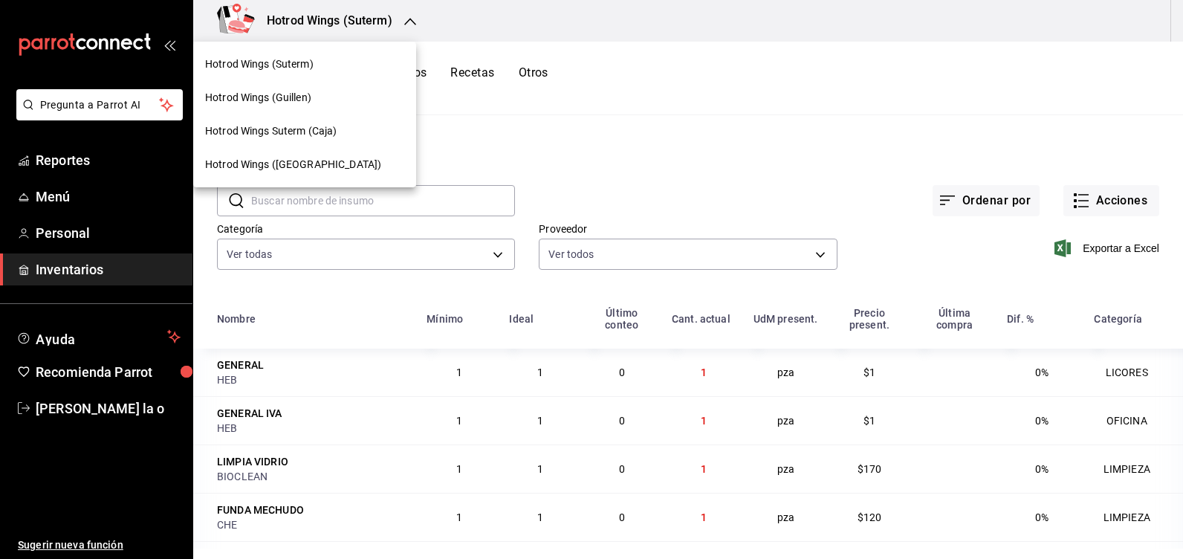
click at [303, 97] on span "Hotrod Wings (Guillen)" at bounding box center [258, 98] width 106 height 16
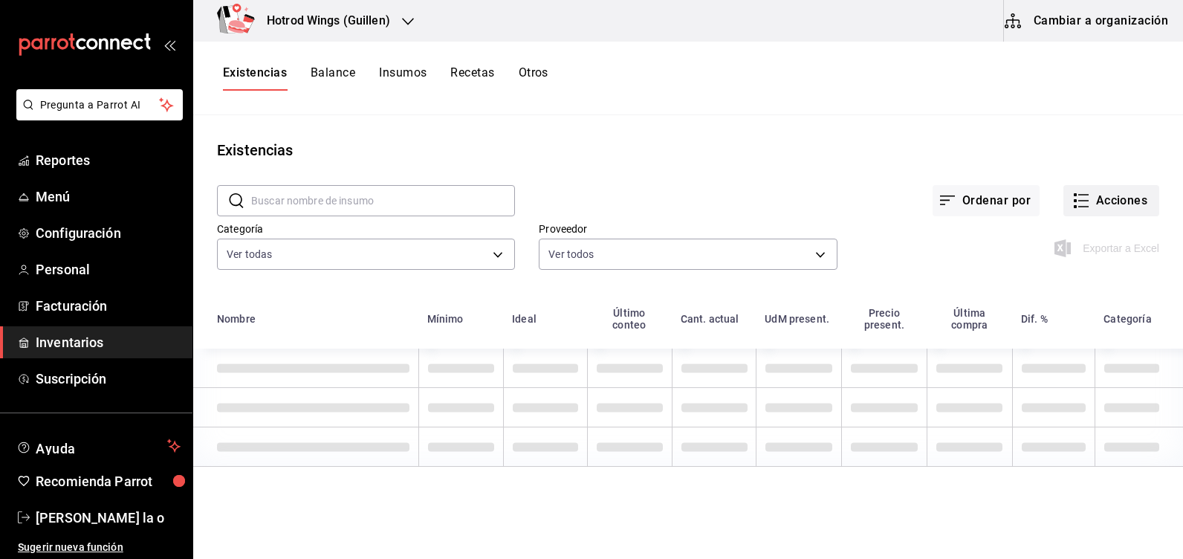
click at [1127, 212] on button "Acciones" at bounding box center [1111, 200] width 96 height 31
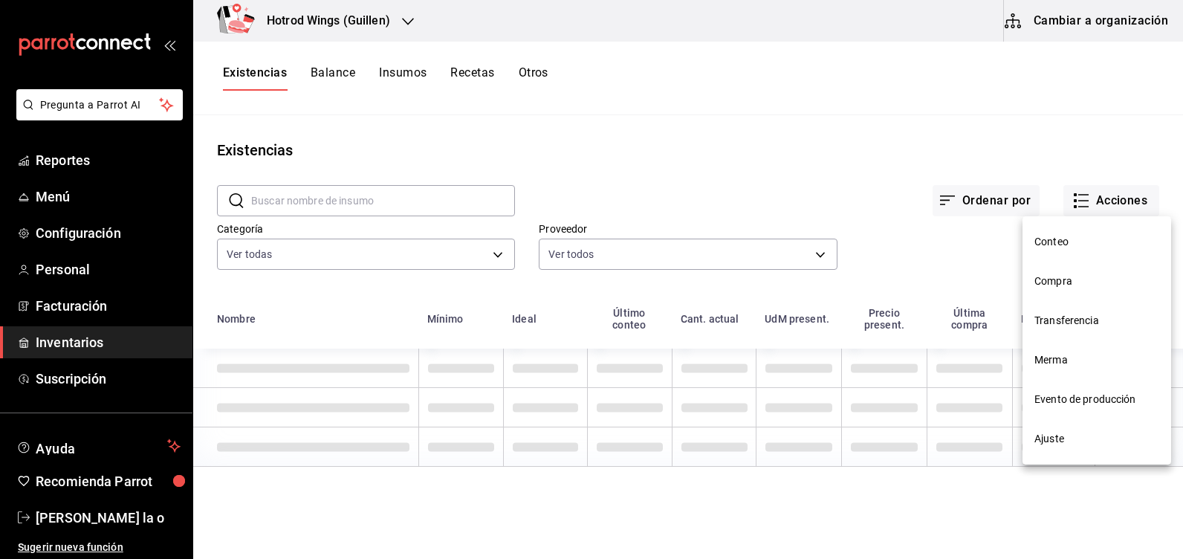
click at [1056, 271] on li "Compra" at bounding box center [1096, 280] width 149 height 39
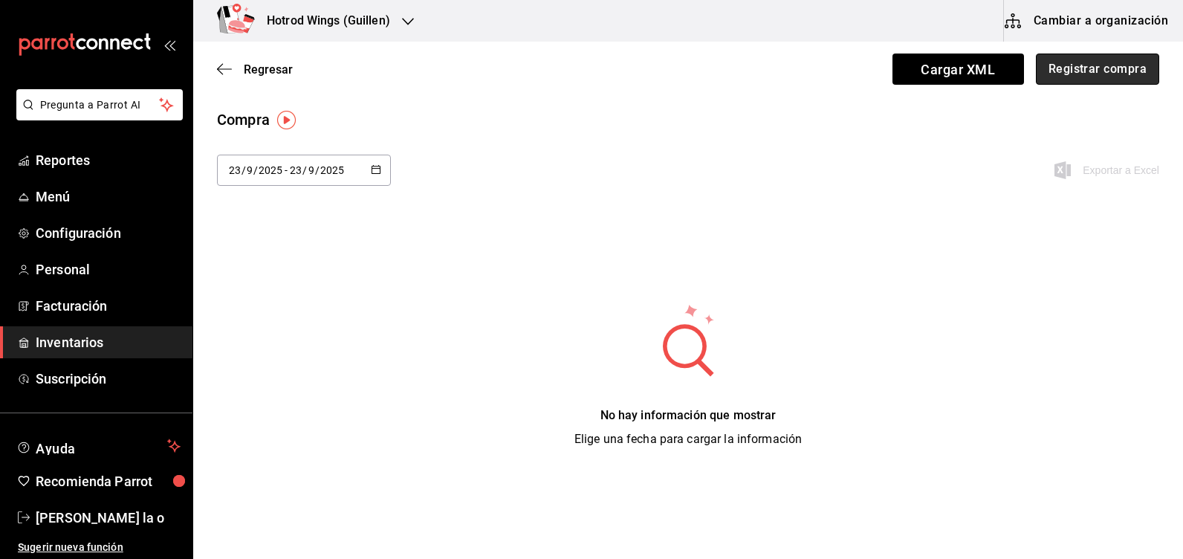
click at [1078, 71] on button "Registrar compra" at bounding box center [1096, 68] width 123 height 31
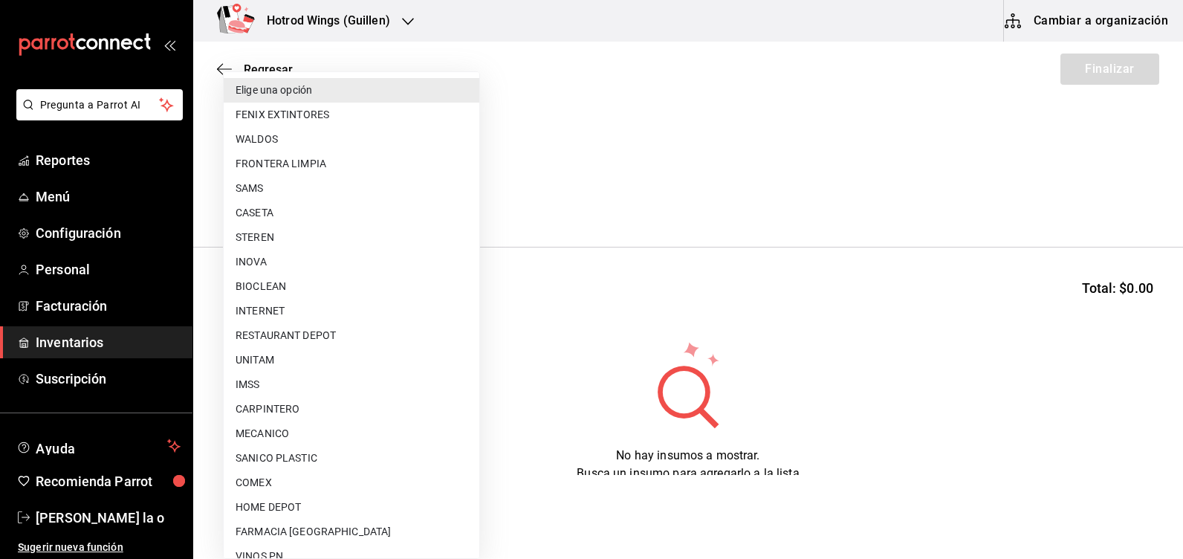
click at [455, 197] on body "Pregunta a Parrot AI Reportes Menú Configuración Personal Facturación Inventari…" at bounding box center [591, 237] width 1183 height 475
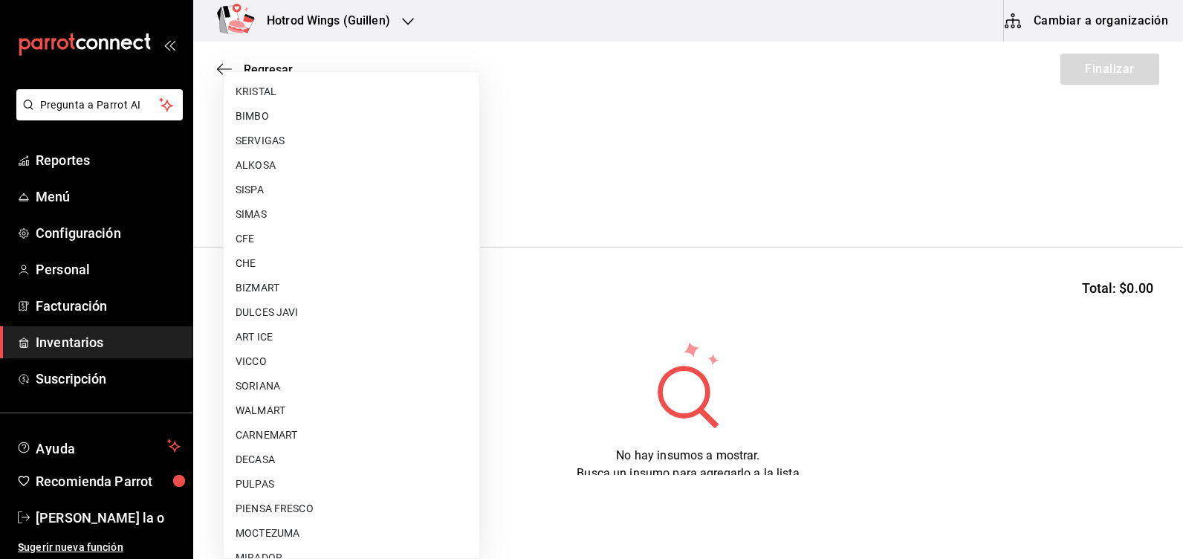
scroll to position [1040, 0]
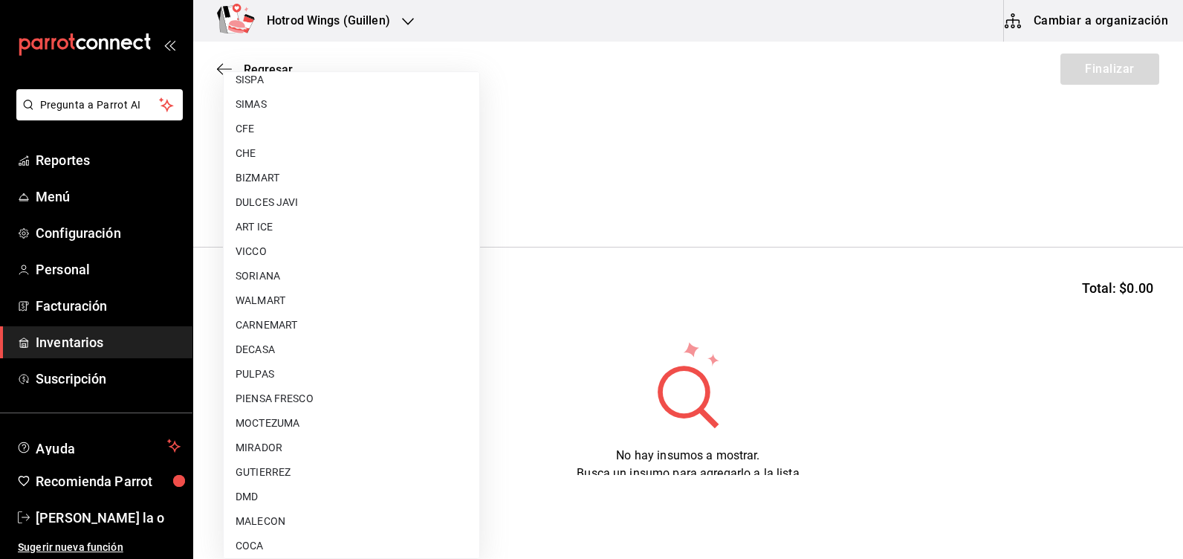
click at [313, 396] on li "PIENSA FRESCO" at bounding box center [352, 398] width 256 height 25
type input "1f9b4abe-d169-4a22-bd88-fa99a725e109"
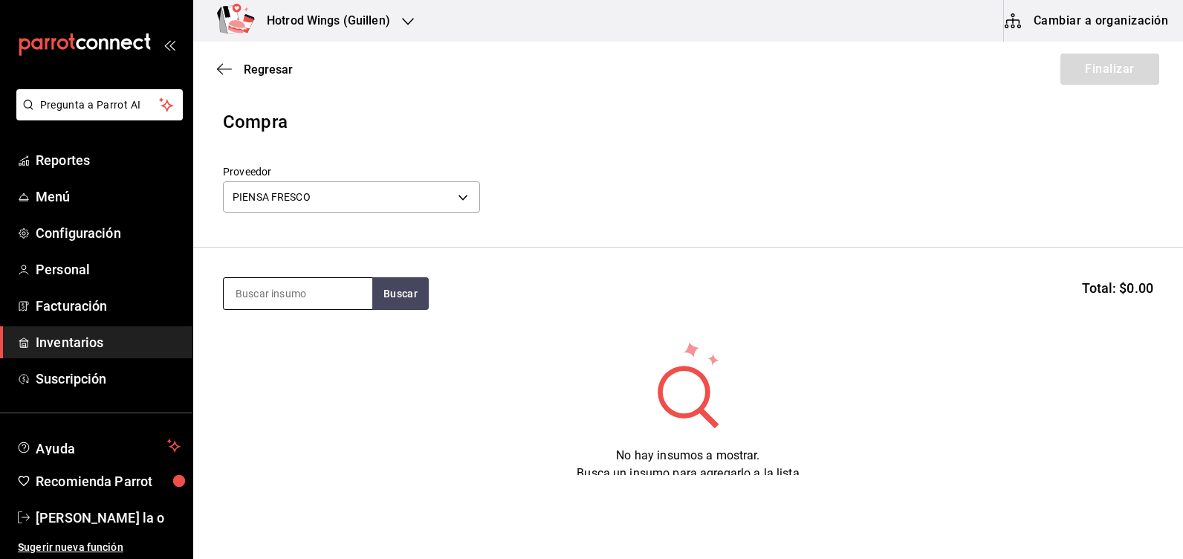
click at [237, 288] on input at bounding box center [298, 293] width 149 height 31
type input "zana"
click at [400, 288] on button "Buscar" at bounding box center [400, 293] width 56 height 33
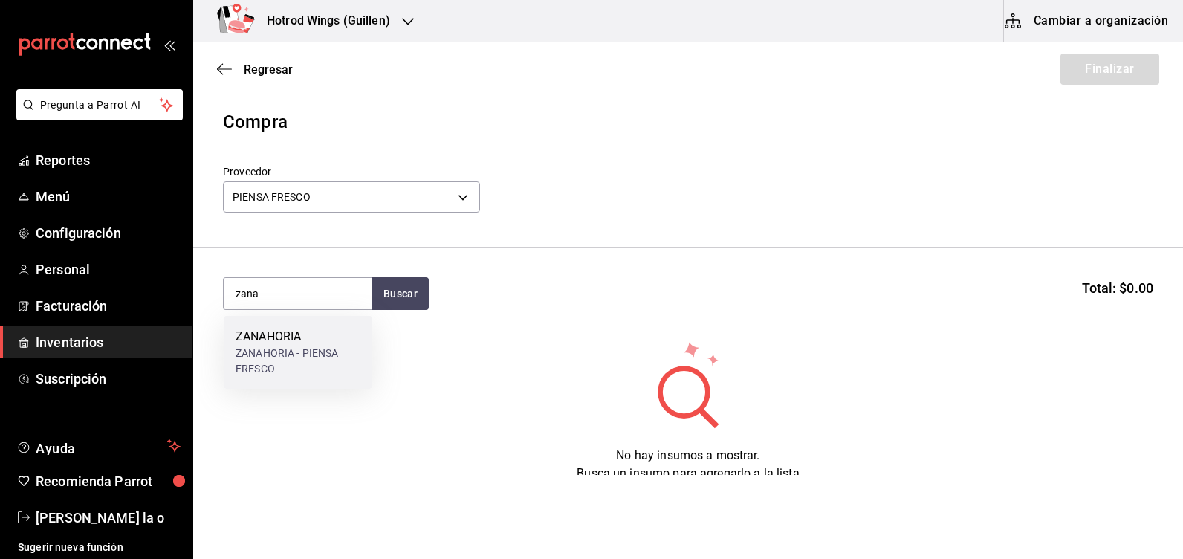
click at [322, 348] on div "ZANAHORIA - PIENSA FRESCO" at bounding box center [297, 360] width 125 height 31
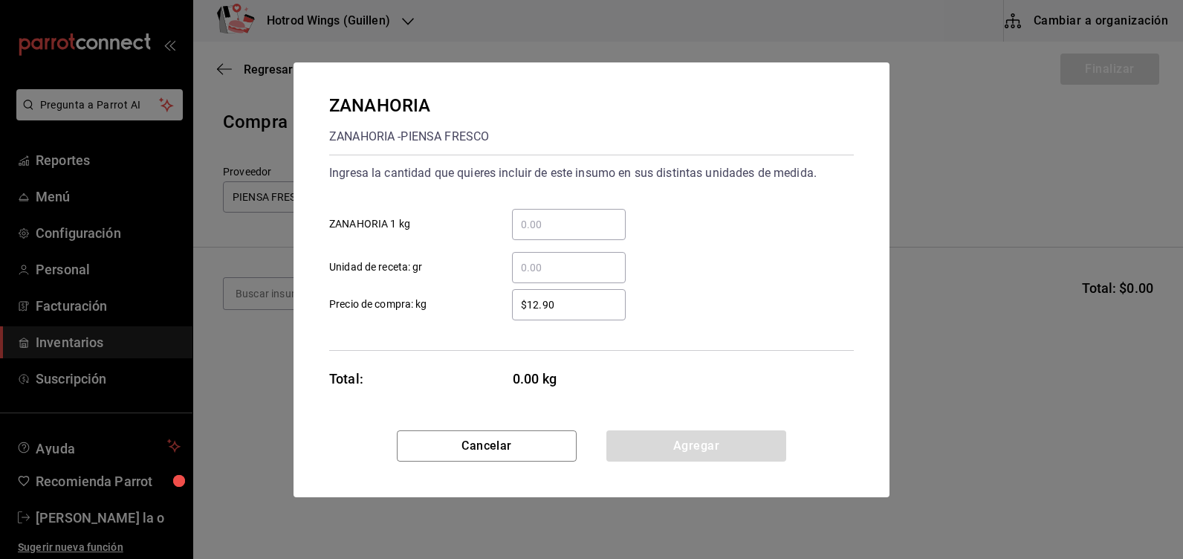
click at [539, 228] on input "​ ZANAHORIA 1 kg" at bounding box center [569, 224] width 114 height 18
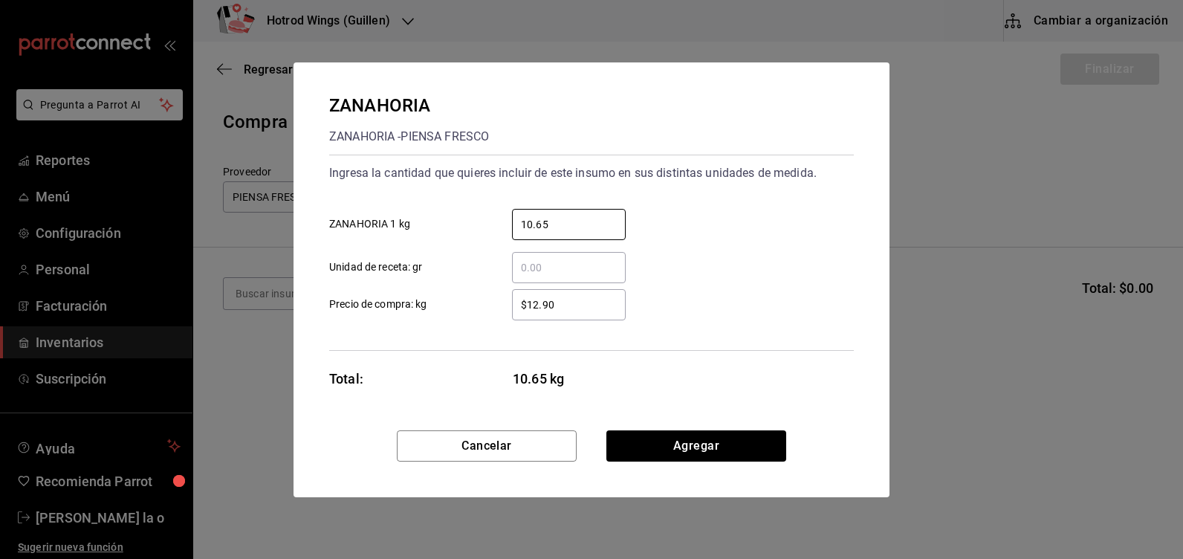
type input "10.65"
click at [536, 301] on input "$12.90" at bounding box center [569, 305] width 114 height 18
type input "$18.90"
click at [643, 532] on div "ZANAHORIA ZANAHORIA - PIENSA FRESCO Ingresa la cantidad que quieres incluir de …" at bounding box center [591, 279] width 1183 height 559
click at [635, 415] on div "ZANAHORIA ZANAHORIA - PIENSA FRESCO Ingresa la cantidad que quieres incluir de …" at bounding box center [591, 246] width 596 height 368
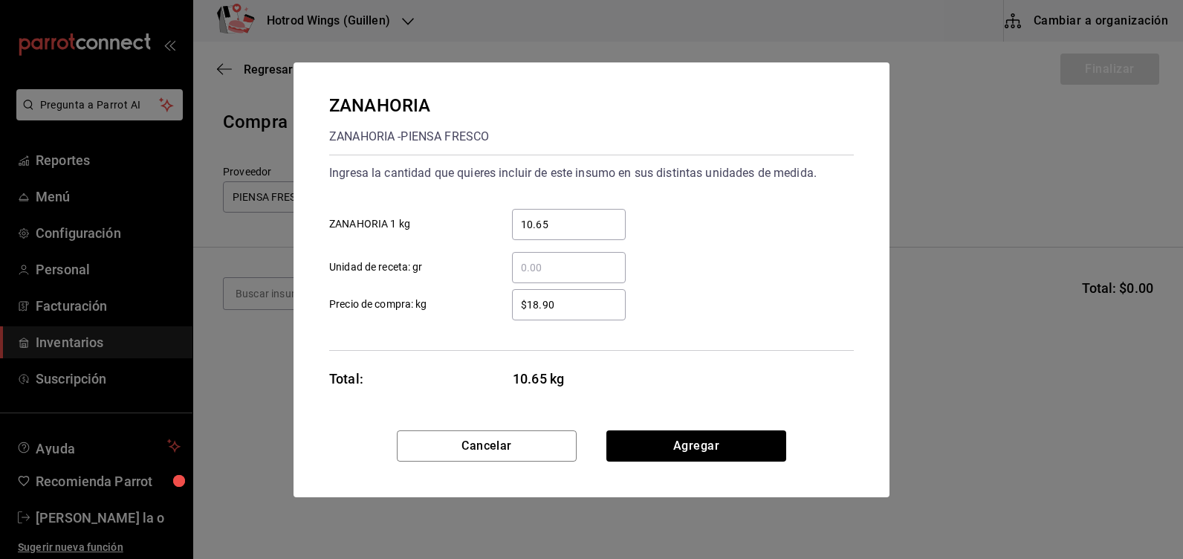
click at [735, 467] on div "Cancelar Agregar" at bounding box center [591, 463] width 596 height 67
click at [750, 452] on button "Agregar" at bounding box center [696, 445] width 180 height 31
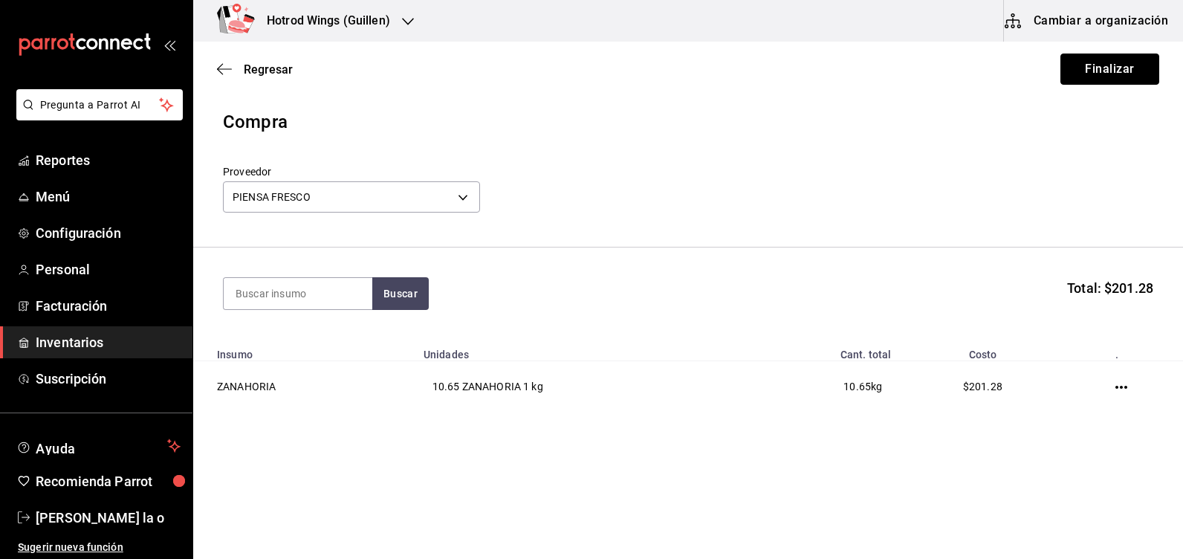
click at [1128, 65] on button "Finalizar" at bounding box center [1109, 68] width 99 height 31
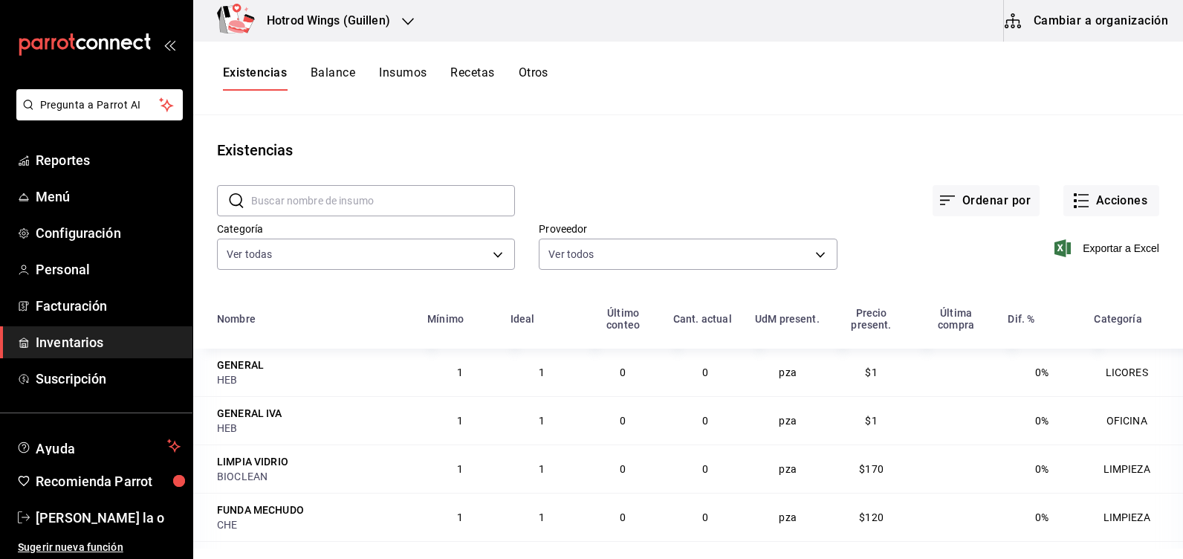
click at [417, 27] on div "Hotrod Wings (Guillen)" at bounding box center [312, 21] width 215 height 42
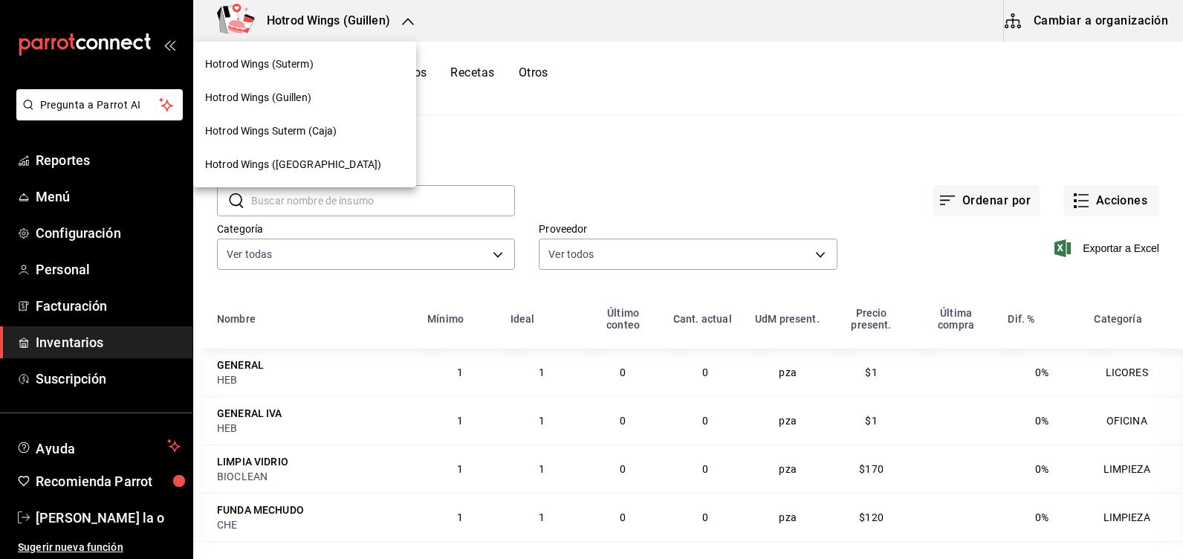
click at [476, 77] on div at bounding box center [591, 279] width 1183 height 559
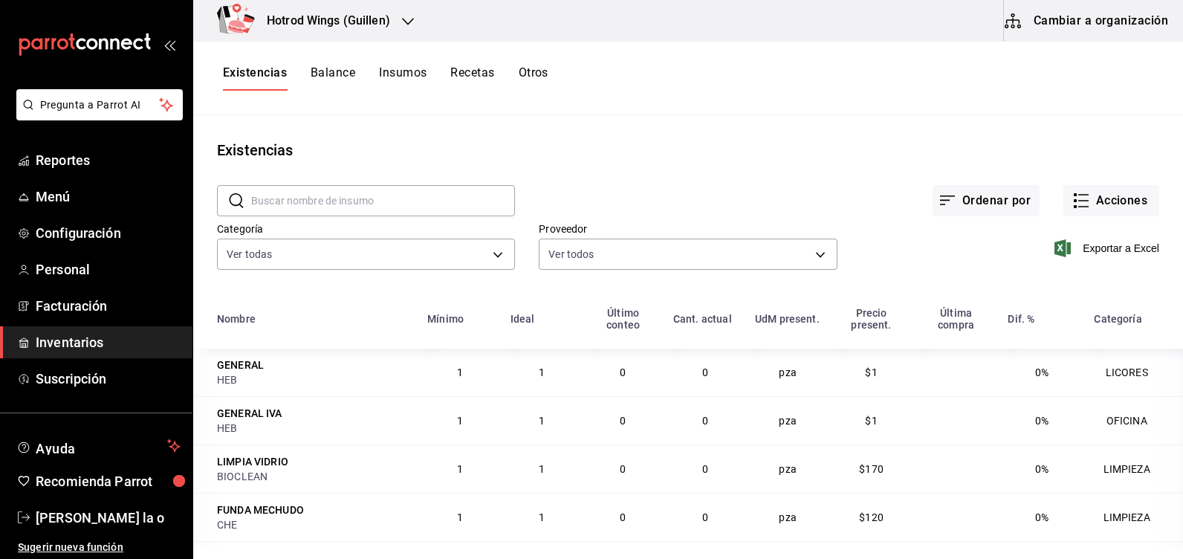
click at [625, 276] on div "​ ​ Ordenar por Acciones Categoría Ver todas 7b45733e-ec26-469b-b333-fbcbb145f2…" at bounding box center [687, 229] width 989 height 137
click at [1122, 212] on button "Acciones" at bounding box center [1111, 200] width 96 height 31
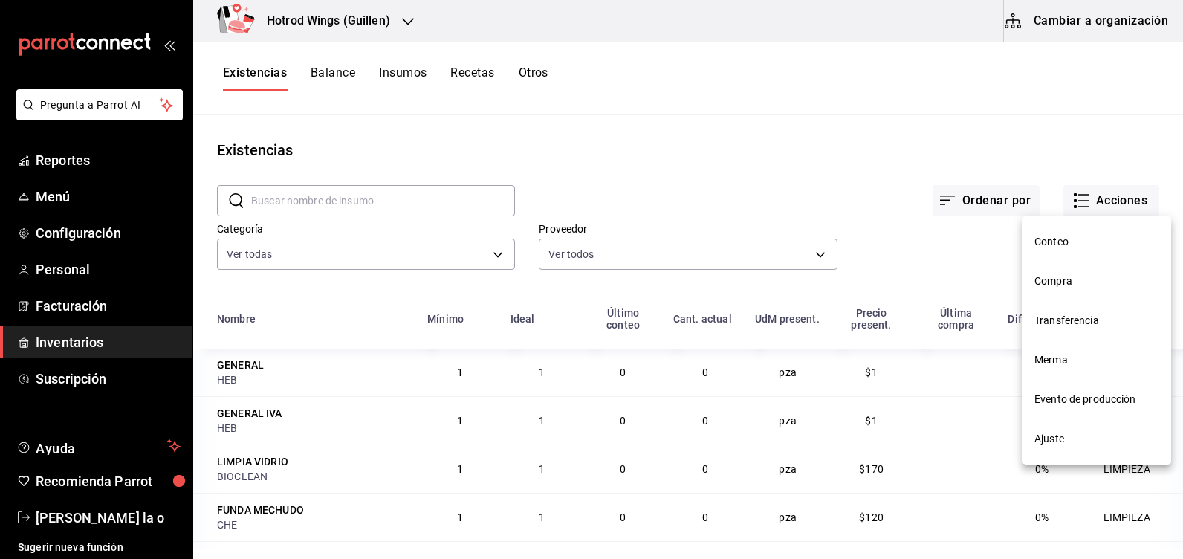
click at [1058, 293] on li "Compra" at bounding box center [1096, 280] width 149 height 39
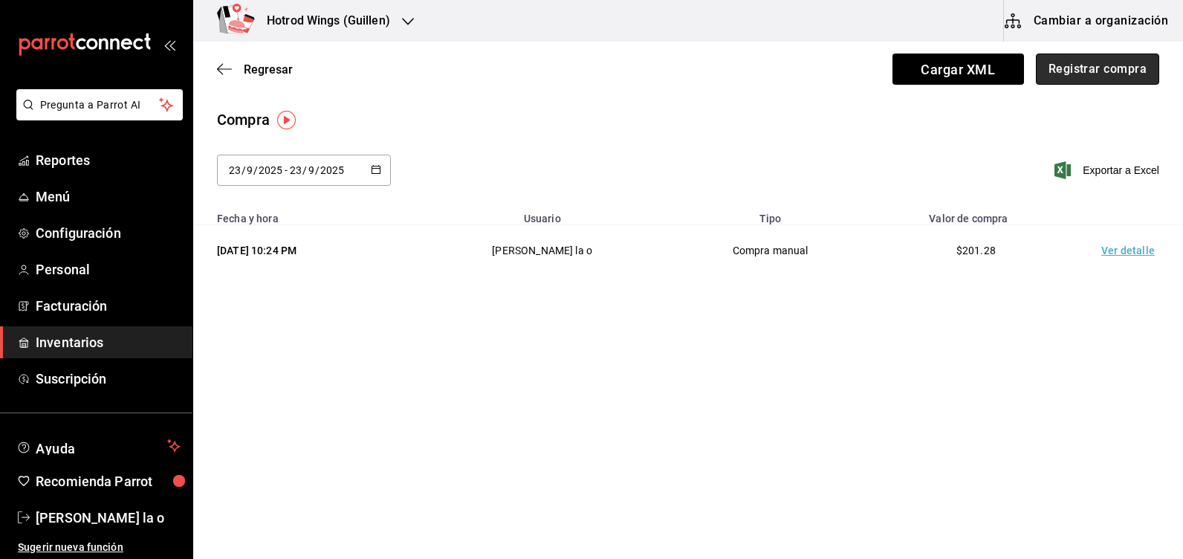
click at [1038, 66] on button "Registrar compra" at bounding box center [1096, 68] width 123 height 31
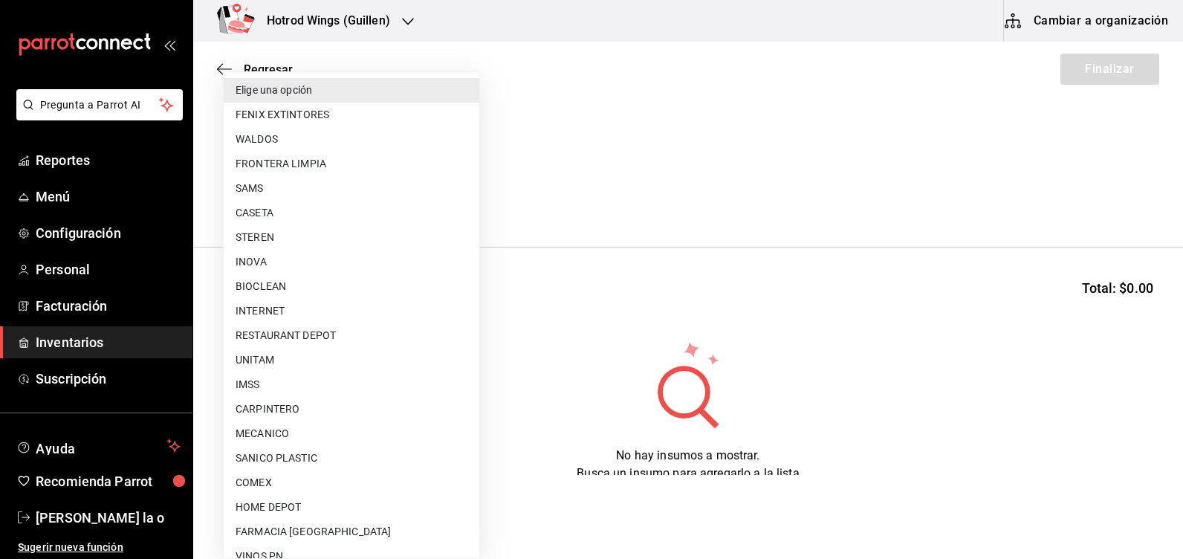
click at [461, 197] on body "Pregunta a Parrot AI Reportes Menú Configuración Personal Facturación Inventari…" at bounding box center [591, 237] width 1183 height 475
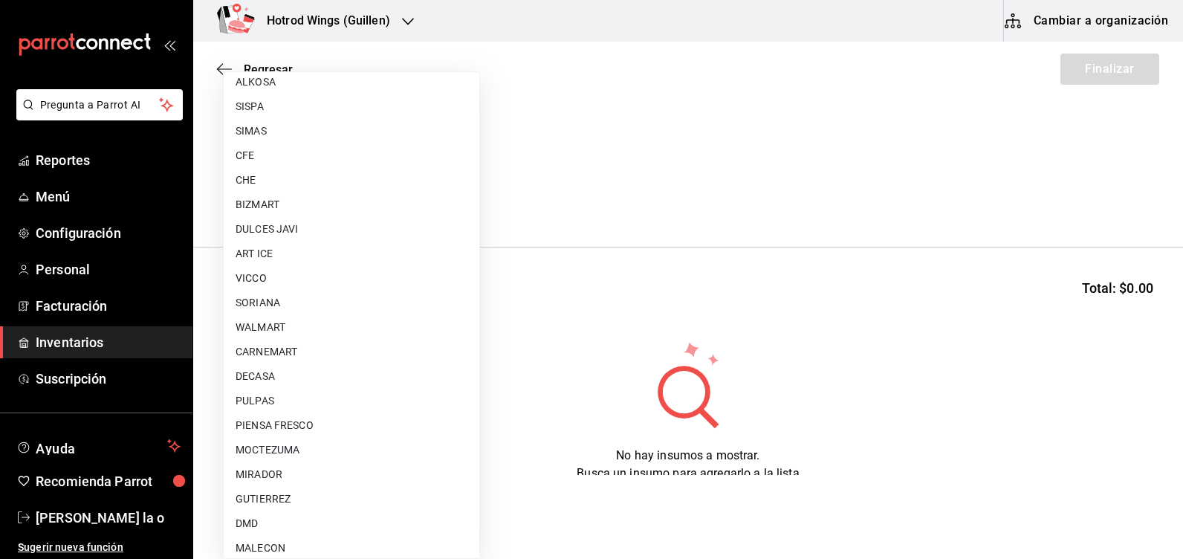
scroll to position [1095, 0]
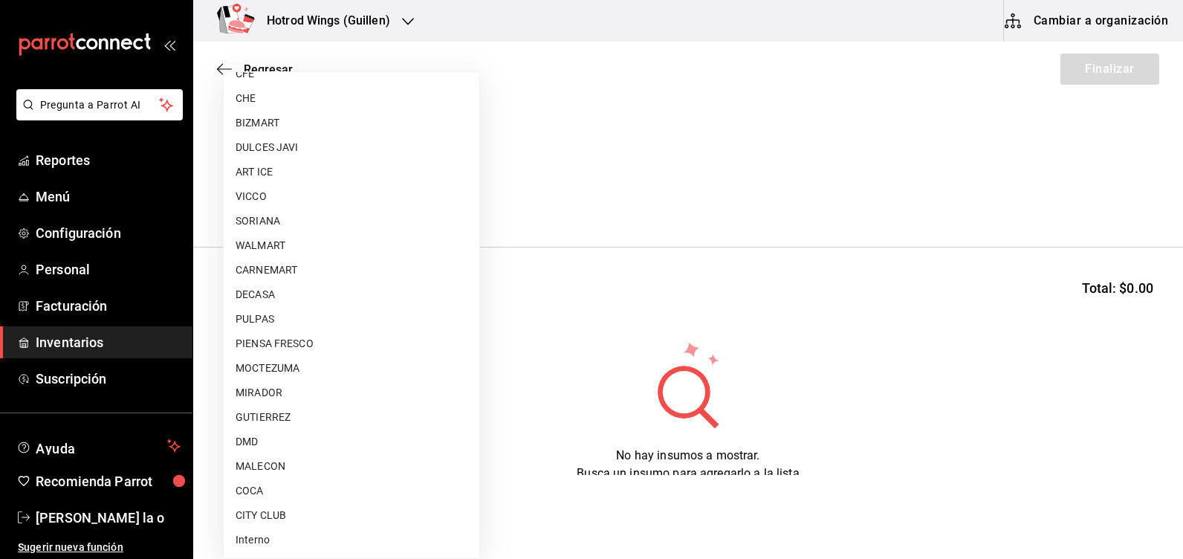
click at [270, 510] on li "CITY CLUB" at bounding box center [352, 515] width 256 height 25
type input "d1a39399-a629-4654-ba24-a3b28b807481"
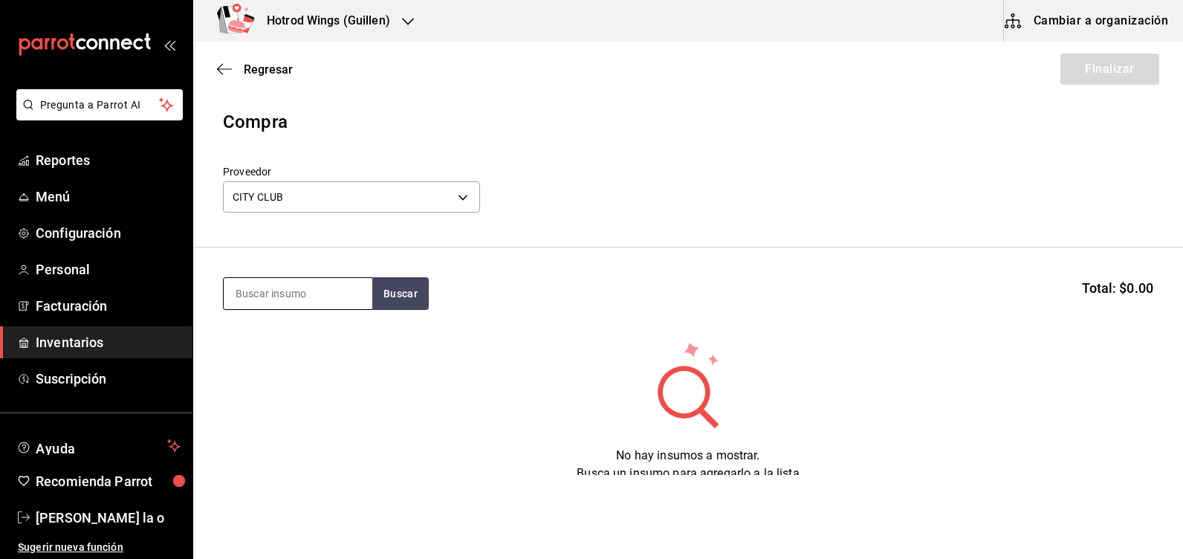
click at [287, 284] on input at bounding box center [298, 293] width 149 height 31
click at [413, 285] on button "Buscar" at bounding box center [400, 293] width 56 height 33
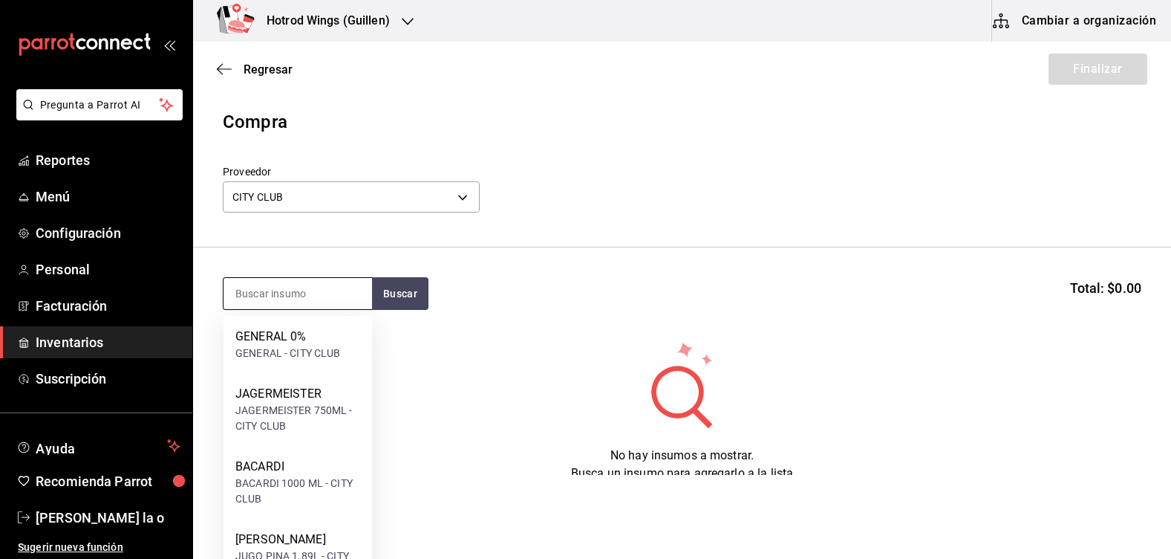
click at [262, 294] on input at bounding box center [298, 293] width 149 height 31
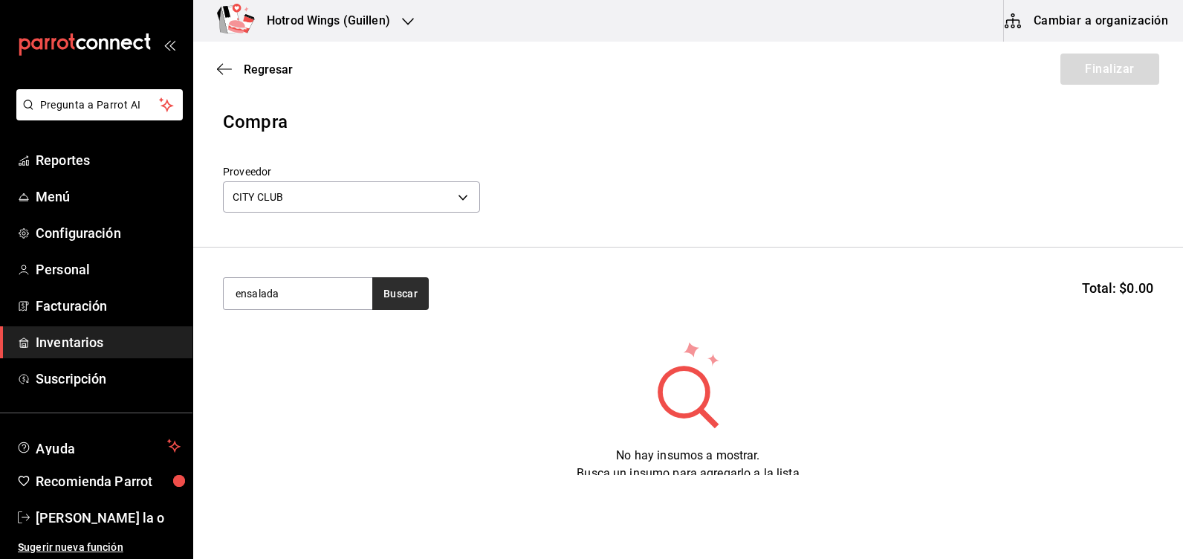
type input "ensalada"
click at [417, 298] on button "Buscar" at bounding box center [400, 293] width 56 height 33
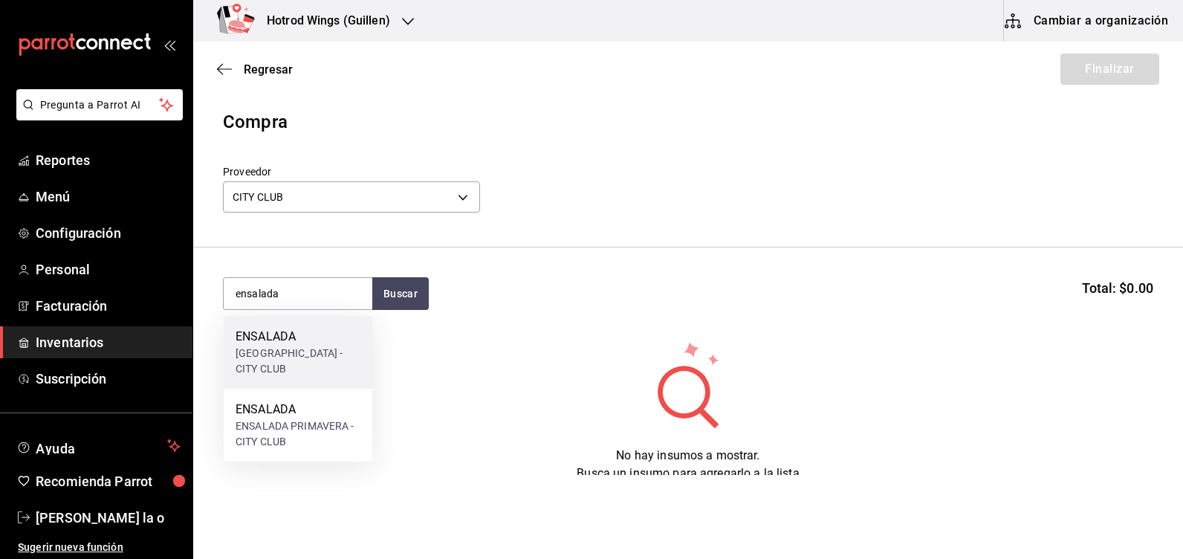
click at [303, 364] on div "[GEOGRAPHIC_DATA] - CITY CLUB" at bounding box center [297, 360] width 125 height 31
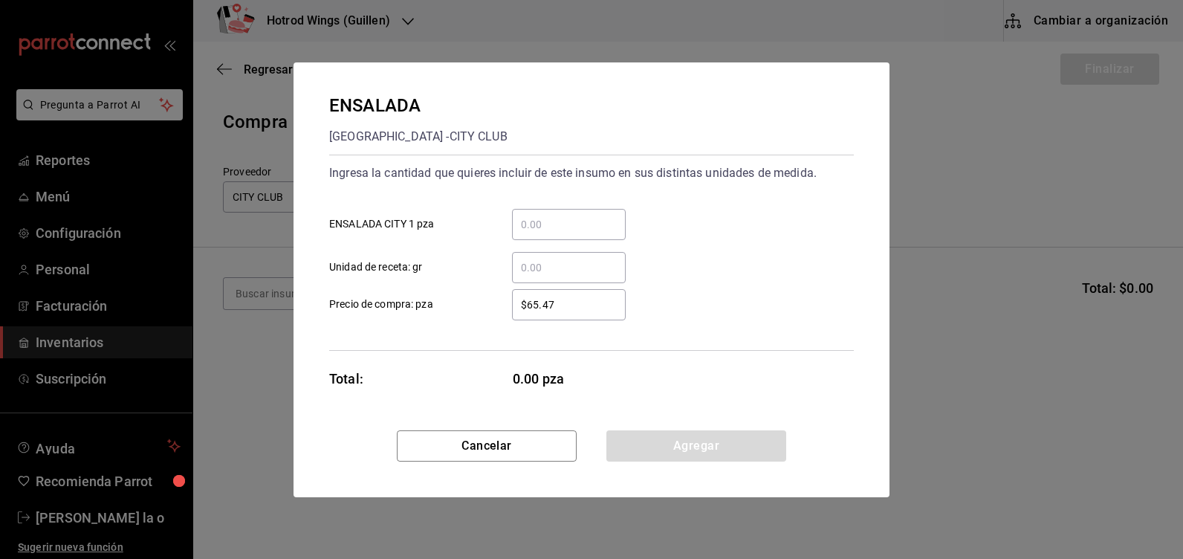
click at [564, 226] on input "​ ENSALADA CITY 1 pza" at bounding box center [569, 224] width 114 height 18
click at [533, 212] on div "​" at bounding box center [569, 224] width 114 height 31
click at [533, 215] on input "​ ENSALADA CITY 1 pza" at bounding box center [569, 224] width 114 height 18
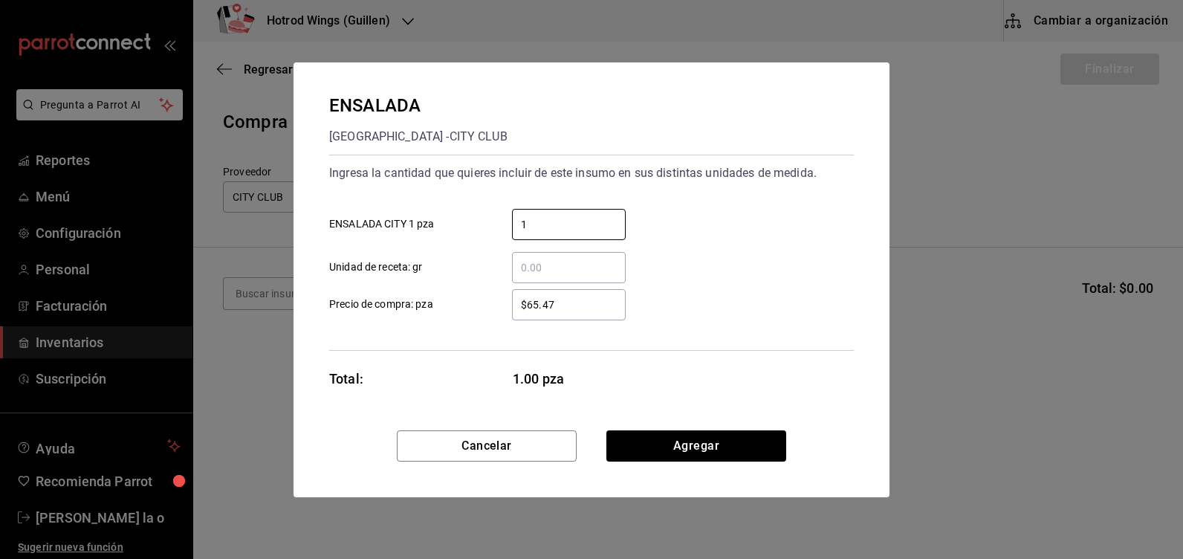
type input "1"
click at [568, 305] on input "$65.47" at bounding box center [569, 305] width 114 height 18
type input "$6"
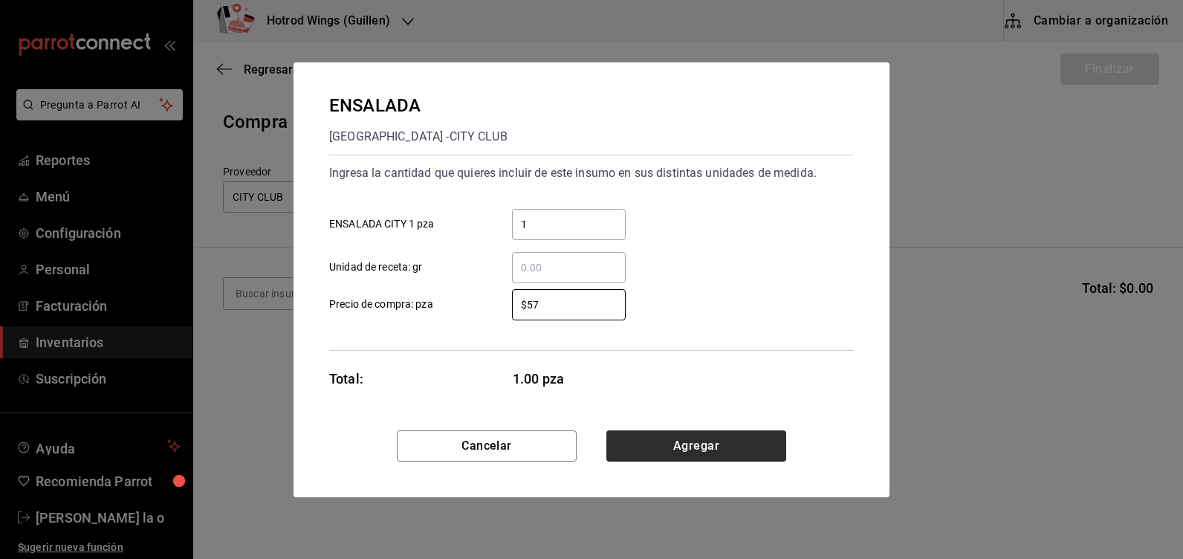
type input "$57"
click at [721, 438] on button "Agregar" at bounding box center [696, 445] width 180 height 31
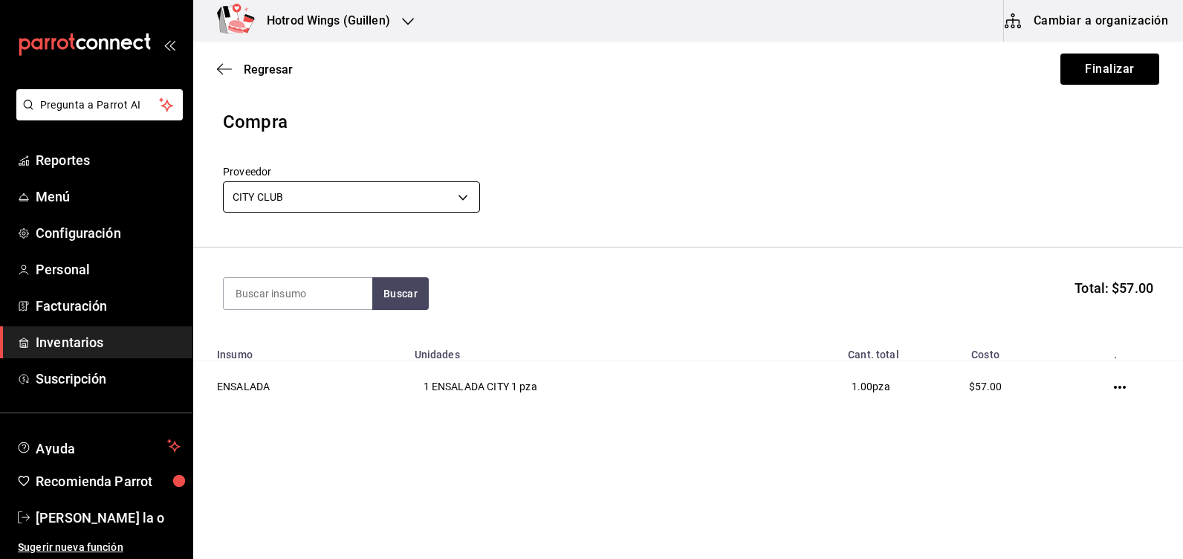
click at [466, 198] on body "Pregunta a Parrot AI Reportes Menú Configuración Personal Facturación Inventari…" at bounding box center [591, 237] width 1183 height 475
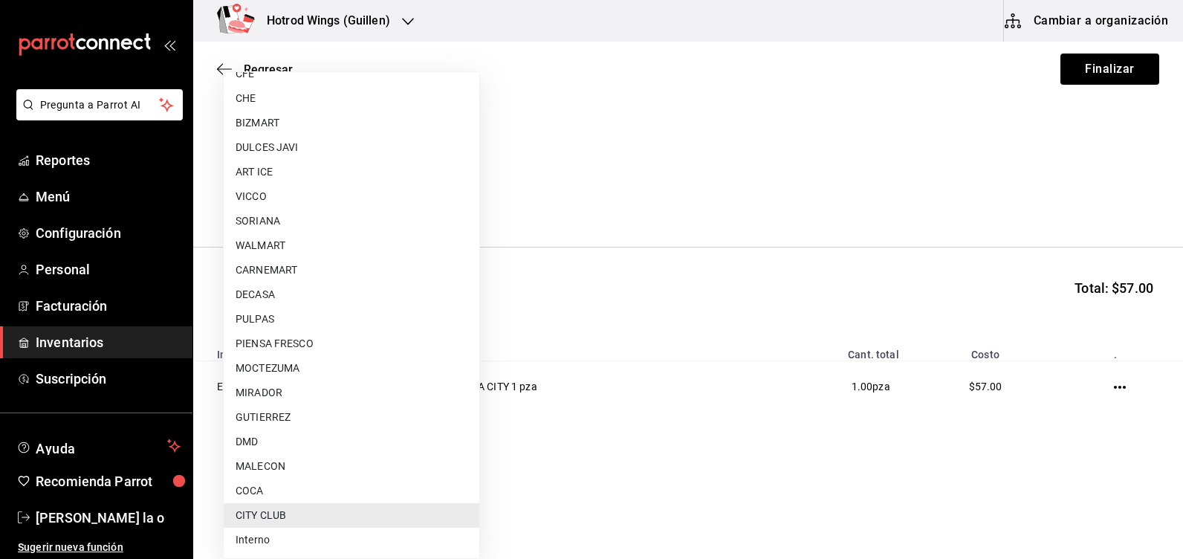
click at [685, 281] on div at bounding box center [591, 279] width 1183 height 559
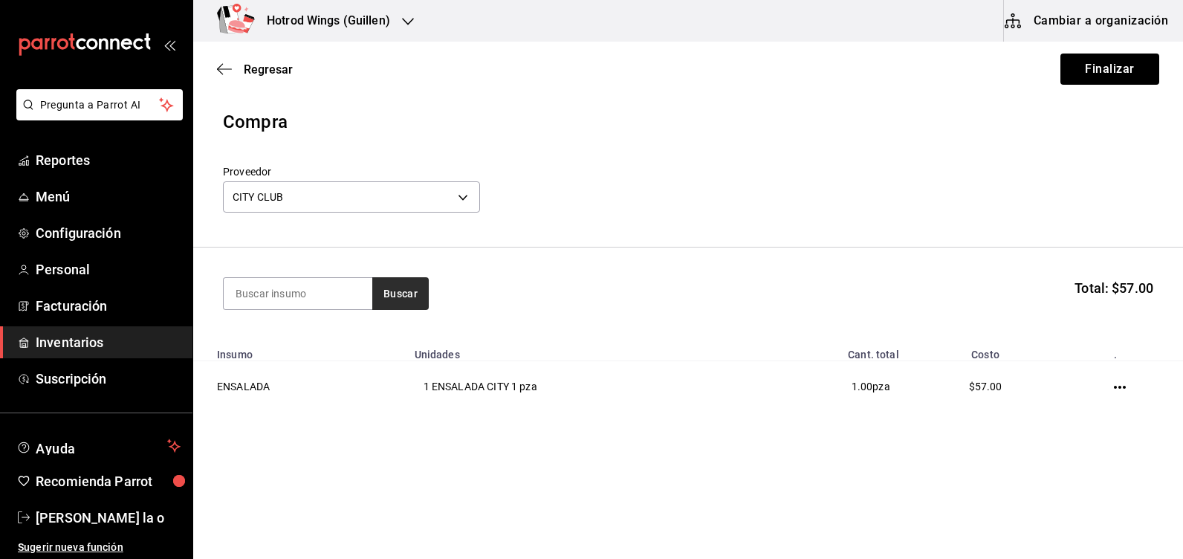
drag, startPoint x: 414, startPoint y: 273, endPoint x: 406, endPoint y: 290, distance: 19.9
click at [412, 274] on section "Buscar Total: $57.00" at bounding box center [687, 293] width 989 height 92
click at [403, 297] on button "Buscar" at bounding box center [400, 293] width 56 height 33
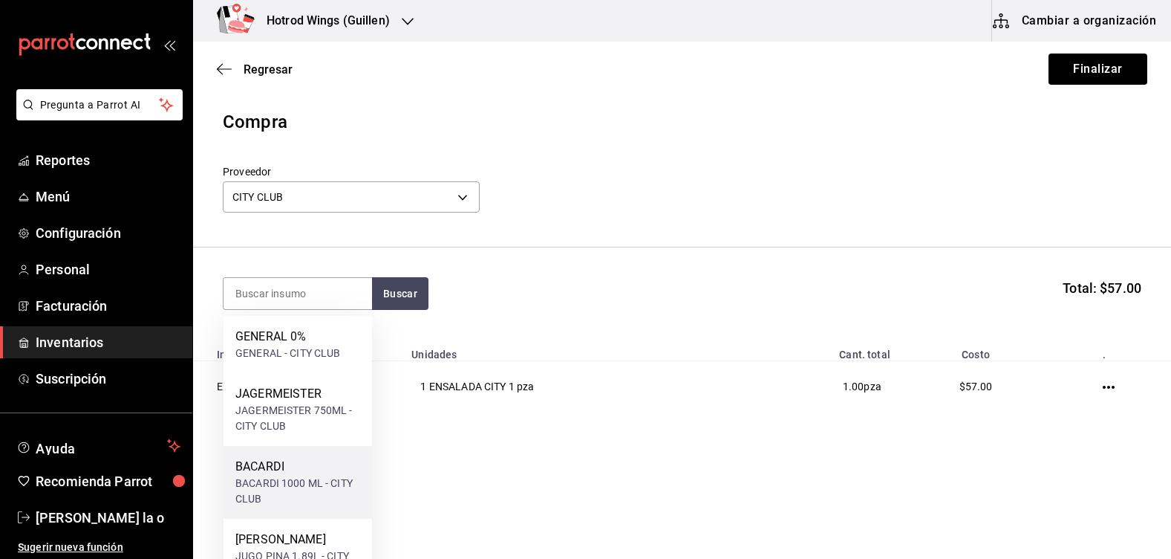
scroll to position [149, 0]
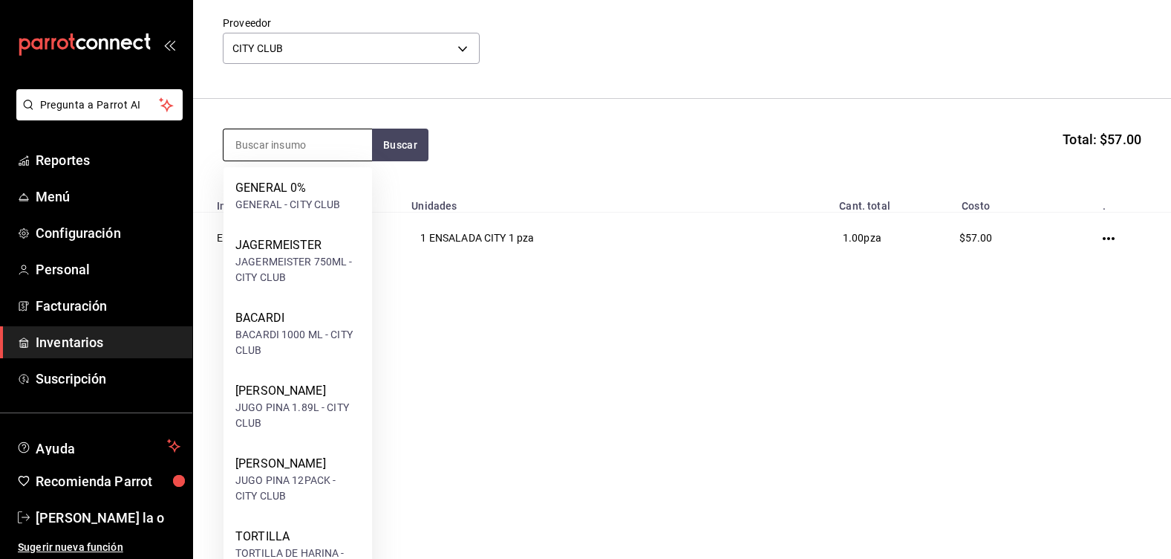
click at [299, 152] on input at bounding box center [298, 144] width 149 height 31
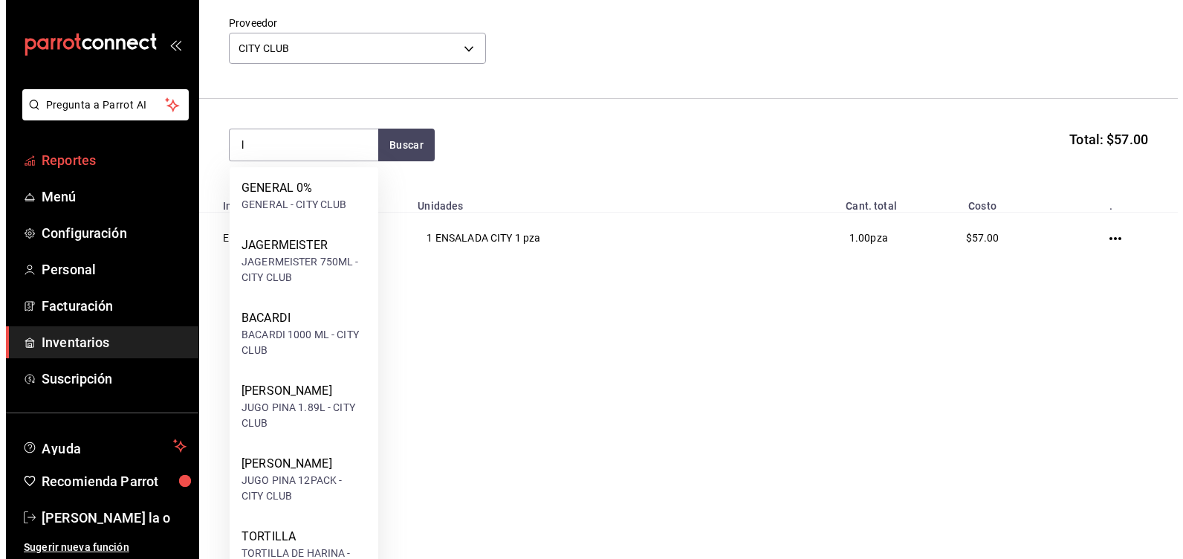
scroll to position [0, 0]
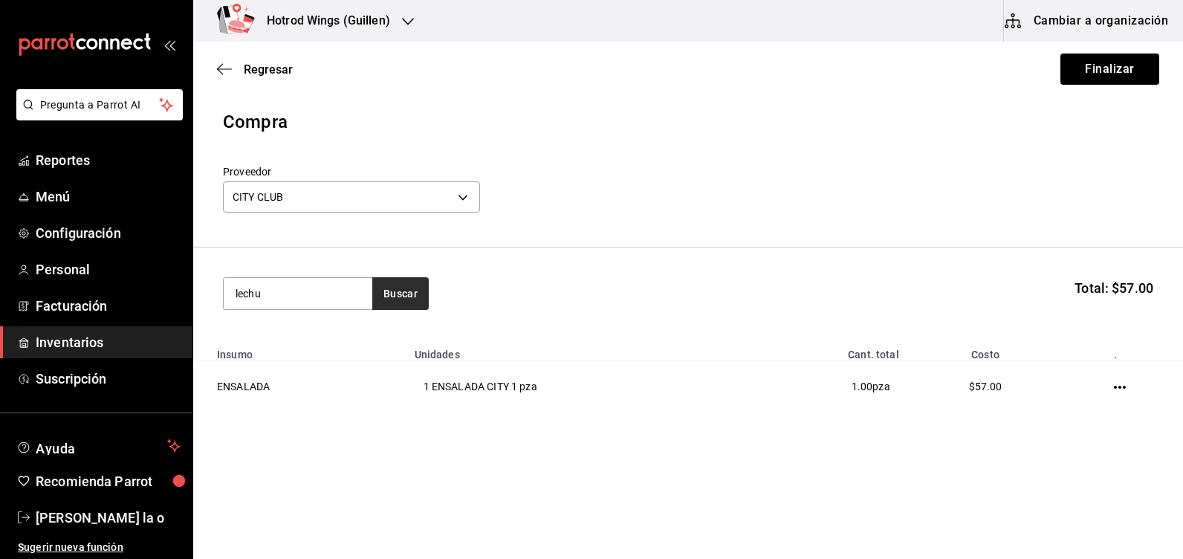
type input "lechu"
click at [417, 296] on button "Buscar" at bounding box center [400, 293] width 56 height 33
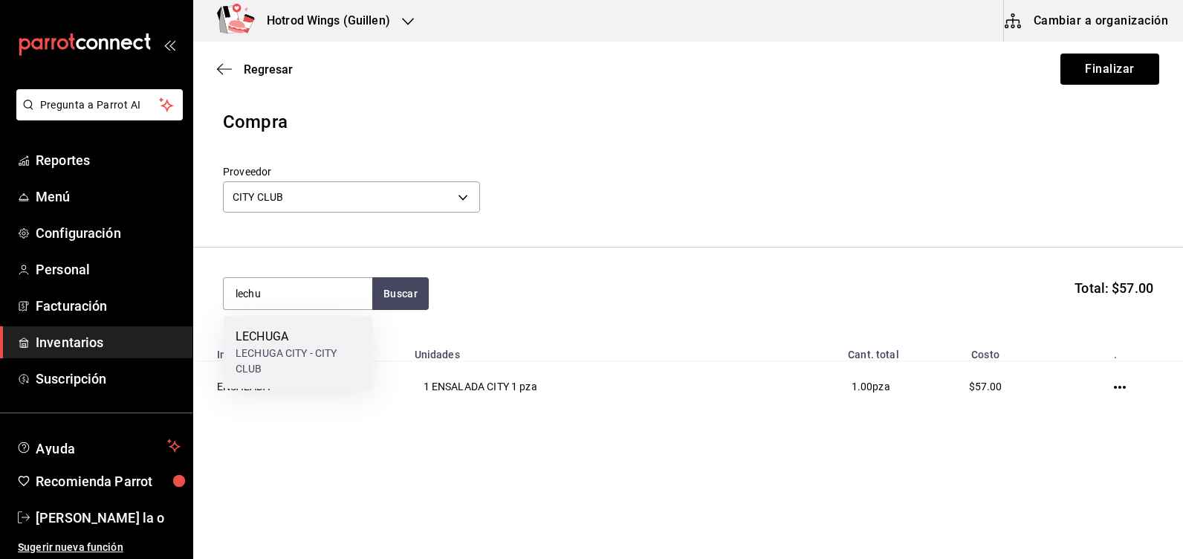
click at [328, 375] on div "LECHUGA CITY - CITY CLUB" at bounding box center [297, 360] width 125 height 31
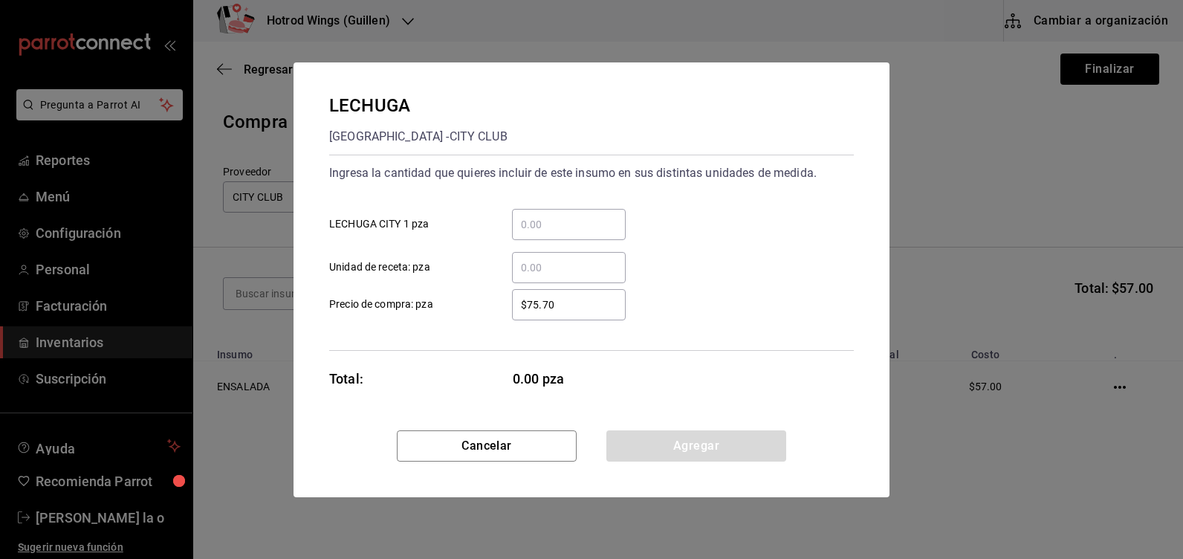
click at [547, 225] on input "​ LECHUGA CITY 1 pza" at bounding box center [569, 224] width 114 height 18
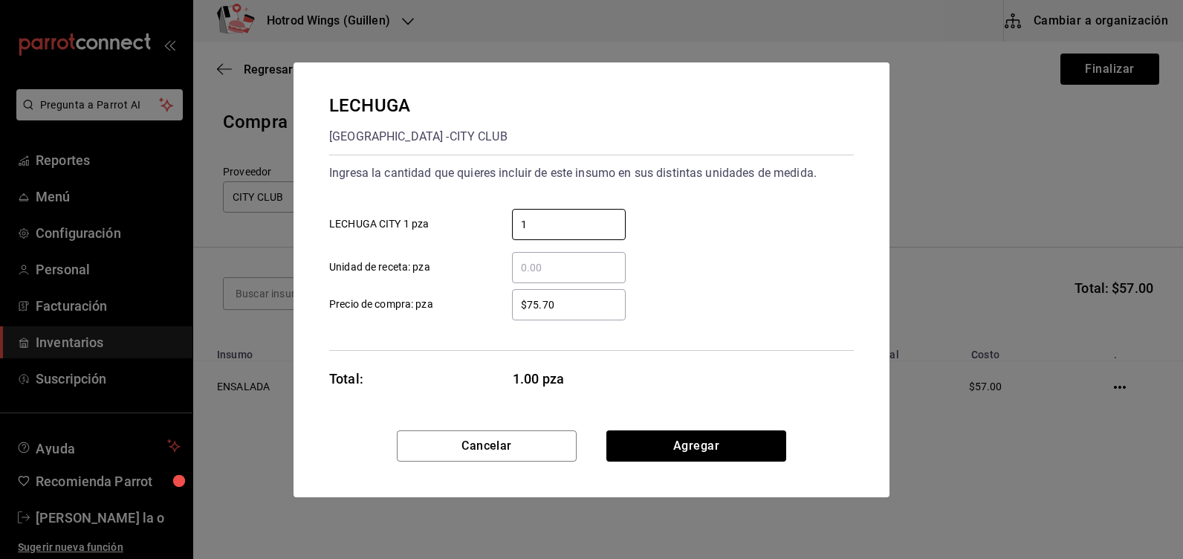
type input "1"
click at [574, 316] on div "$75.70 ​" at bounding box center [569, 304] width 114 height 31
click at [574, 313] on input "$75.70" at bounding box center [569, 305] width 114 height 18
type input "$7"
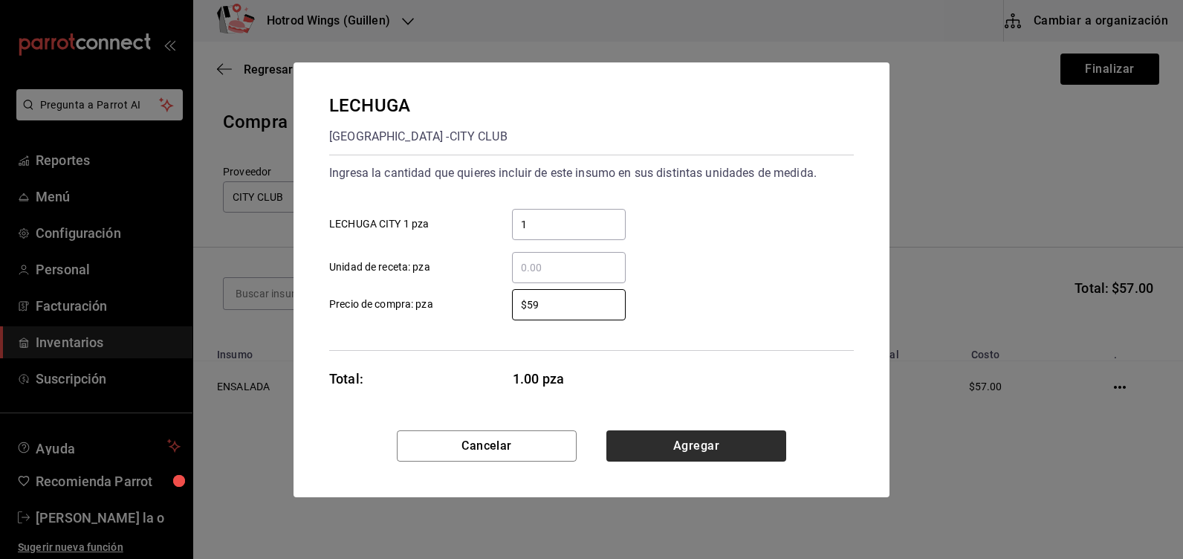
type input "$59"
click at [695, 442] on button "Agregar" at bounding box center [696, 445] width 180 height 31
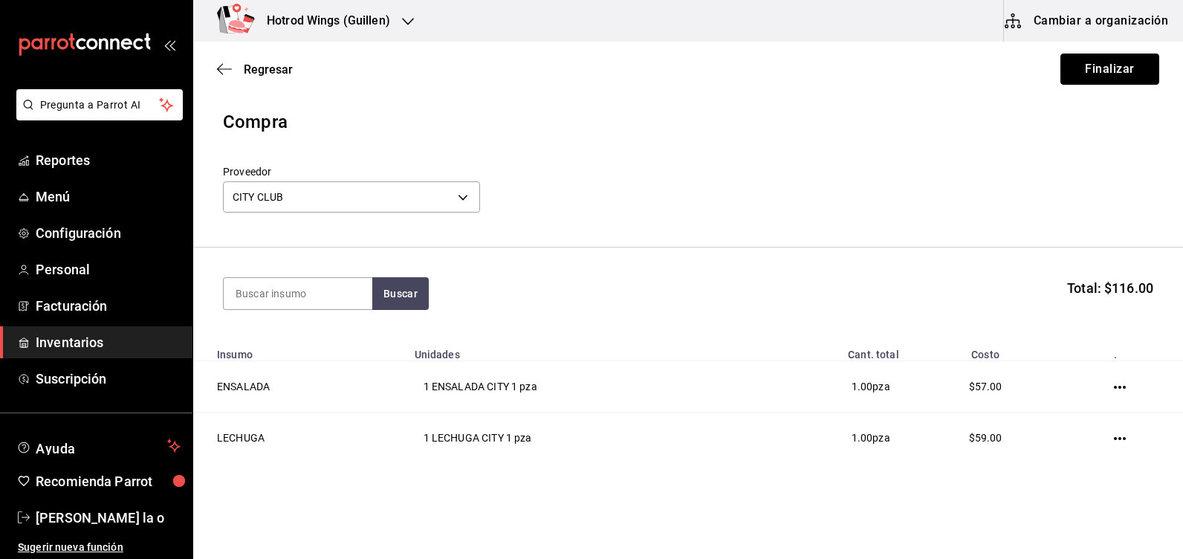
drag, startPoint x: 1118, startPoint y: 66, endPoint x: 1077, endPoint y: 82, distance: 44.0
click at [1116, 66] on button "Finalizar" at bounding box center [1109, 68] width 99 height 31
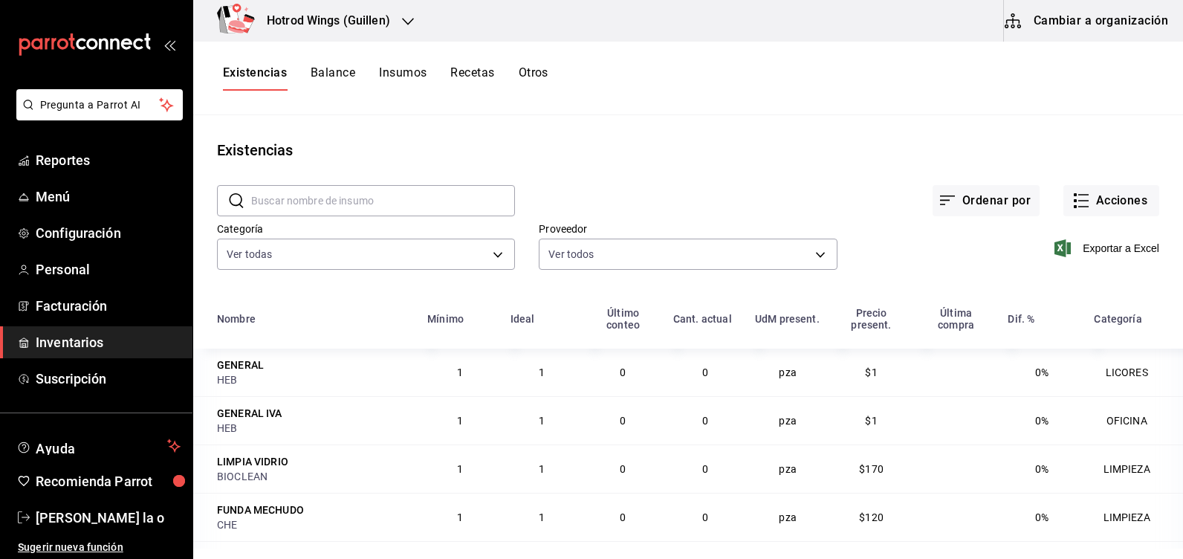
click at [400, 17] on div "Hotrod Wings (Guillen)" at bounding box center [312, 21] width 215 height 42
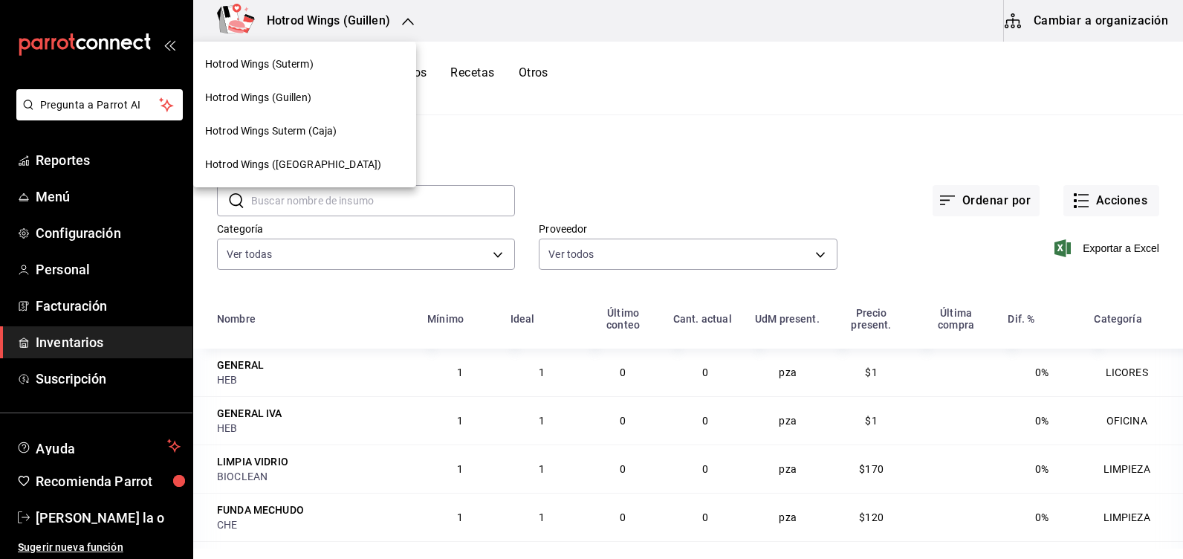
drag, startPoint x: 316, startPoint y: 64, endPoint x: 951, endPoint y: 103, distance: 636.3
click at [316, 64] on div "Hotrod Wings (Suterm)" at bounding box center [304, 64] width 199 height 16
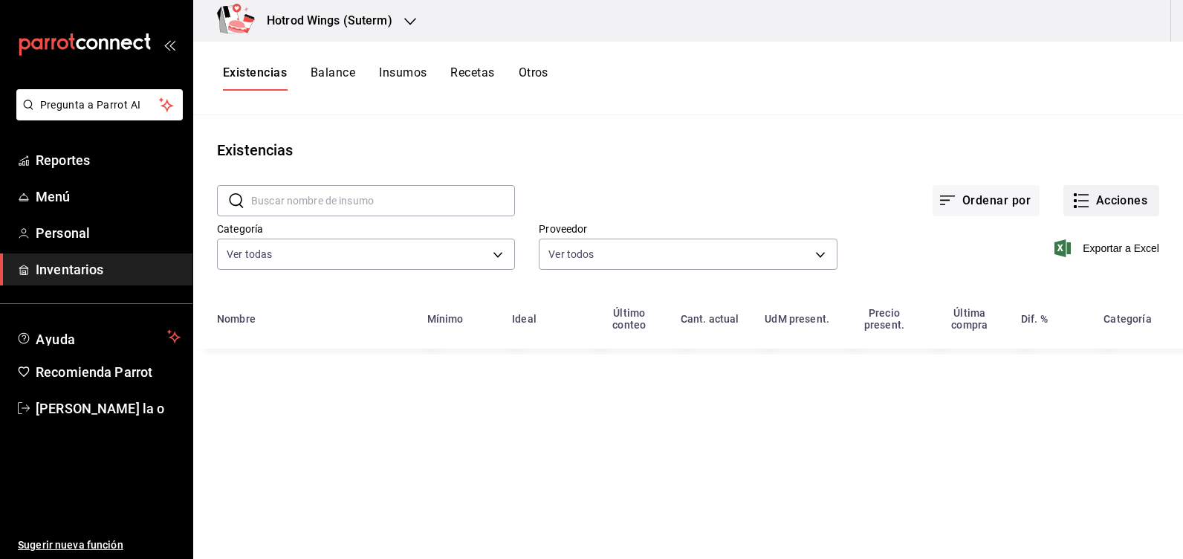
click at [1130, 191] on button "Acciones" at bounding box center [1111, 200] width 96 height 31
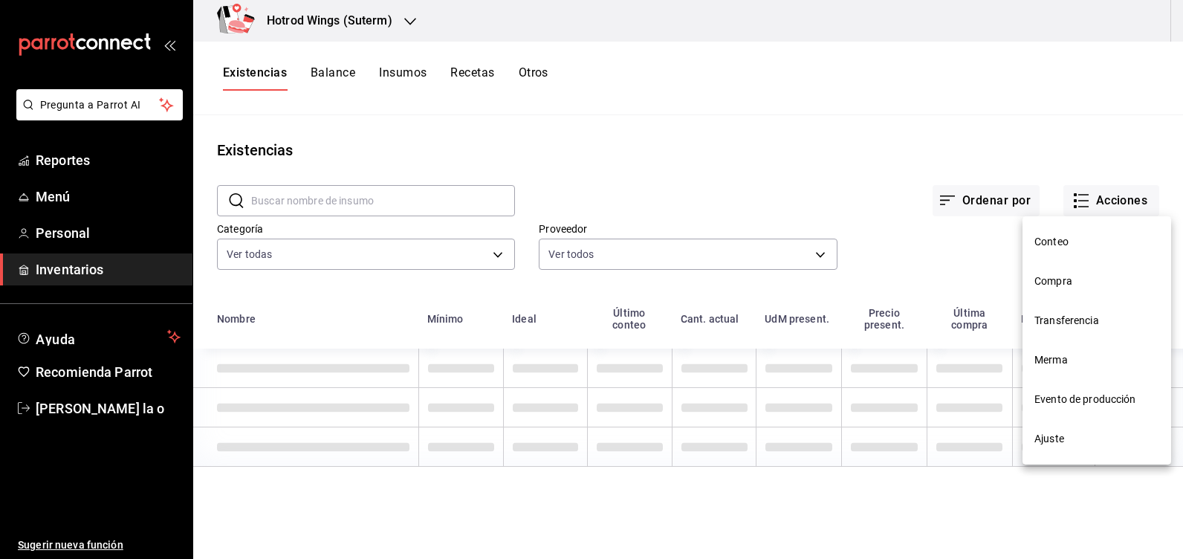
click at [1079, 278] on span "Compra" at bounding box center [1096, 281] width 125 height 16
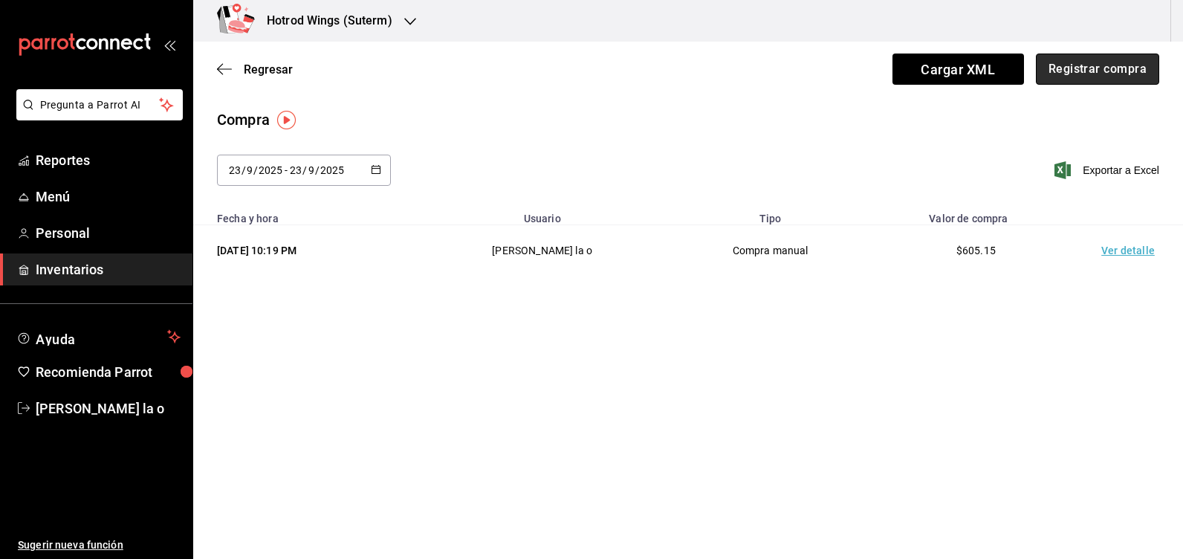
click at [1075, 62] on button "Registrar compra" at bounding box center [1096, 68] width 123 height 31
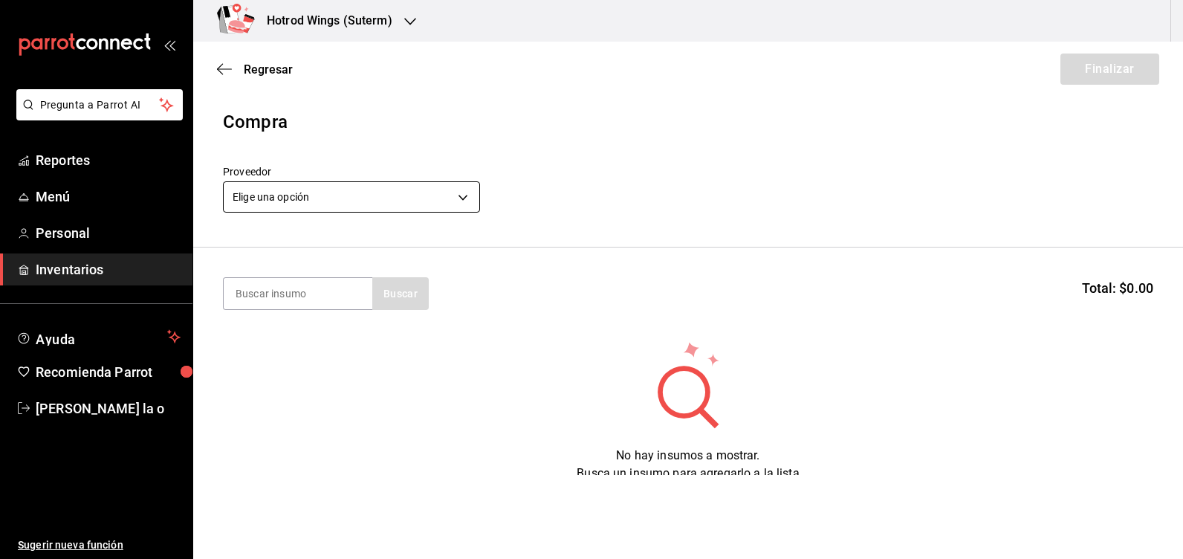
click at [466, 193] on body "Pregunta a Parrot AI Reportes Menú Personal Inventarios Ayuda Recomienda Parrot…" at bounding box center [591, 237] width 1183 height 475
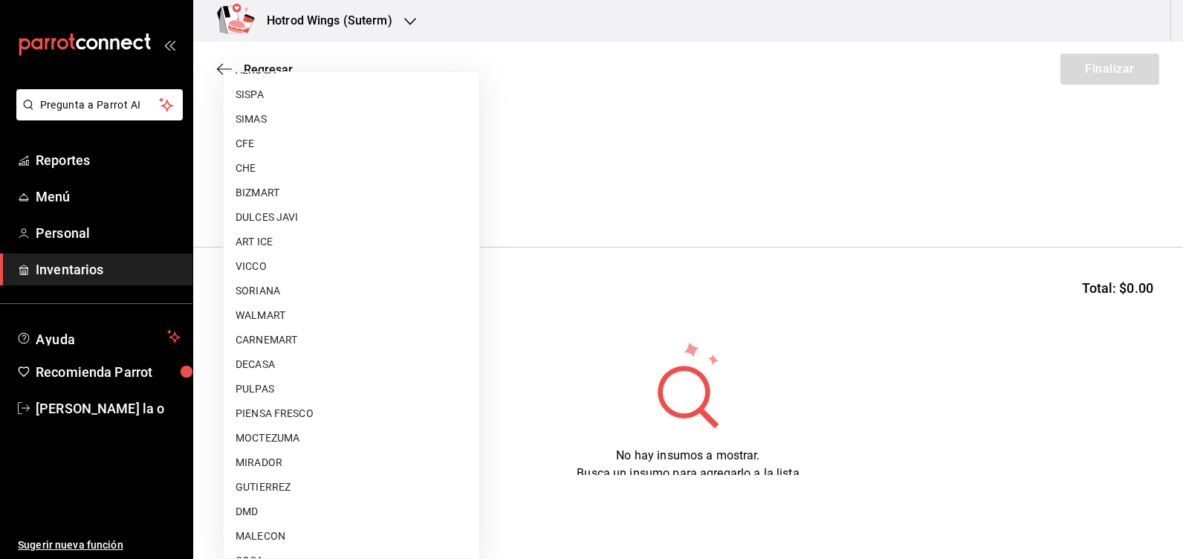
scroll to position [1095, 0]
click at [304, 507] on li "CITY CLUB" at bounding box center [352, 515] width 256 height 25
type input "d1a39399-a629-4654-ba24-a3b28b807481"
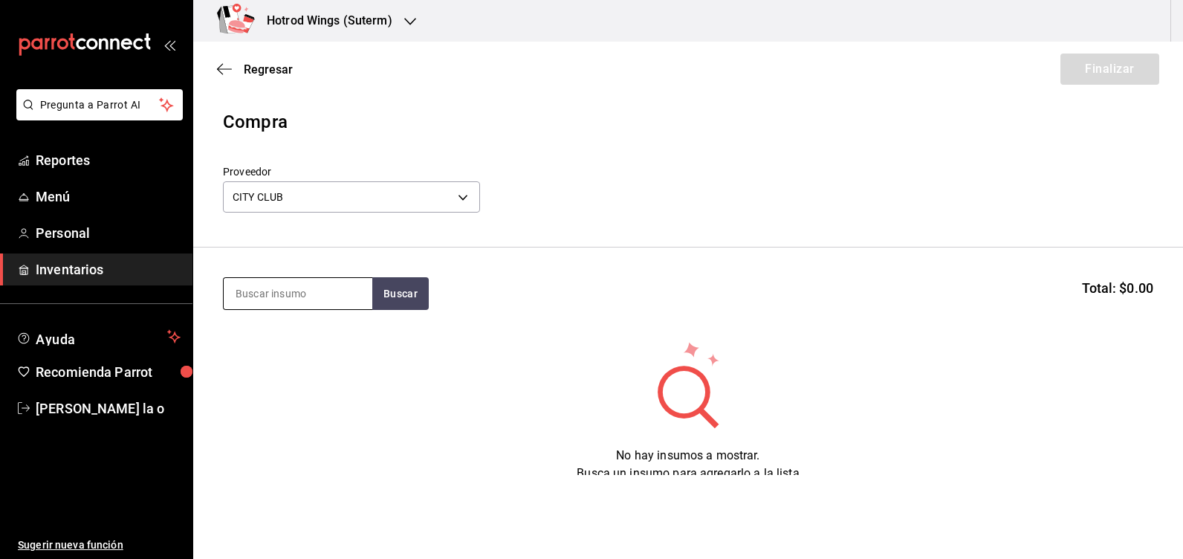
click at [296, 291] on input at bounding box center [298, 293] width 149 height 31
type input "aro"
click at [394, 298] on button "Buscar" at bounding box center [400, 293] width 56 height 33
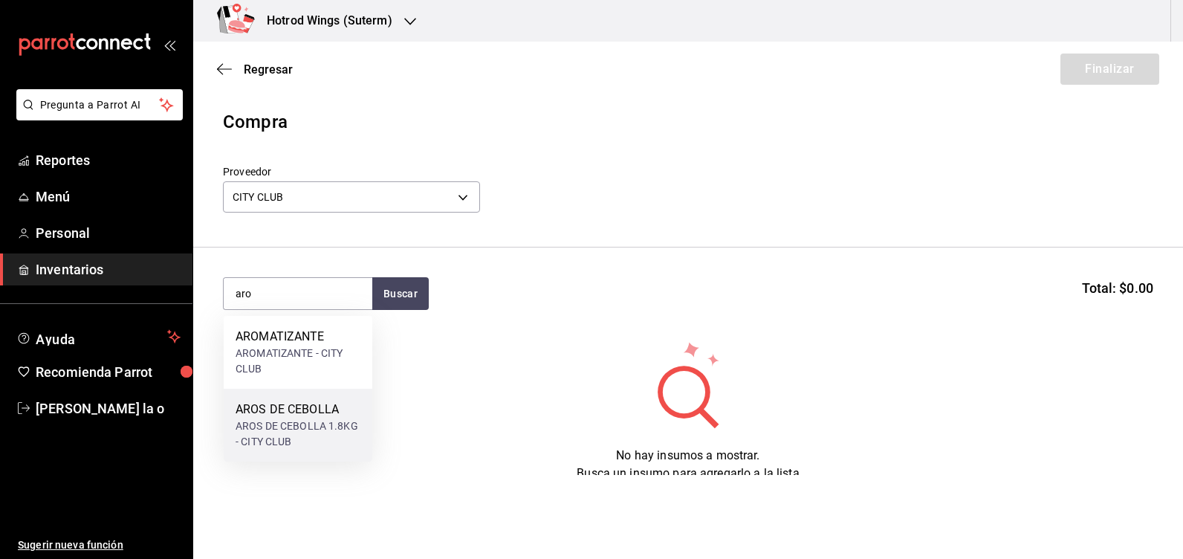
click at [304, 438] on div "AROS DE CEBOLLA 1.8KG - CITY CLUB" at bounding box center [297, 433] width 125 height 31
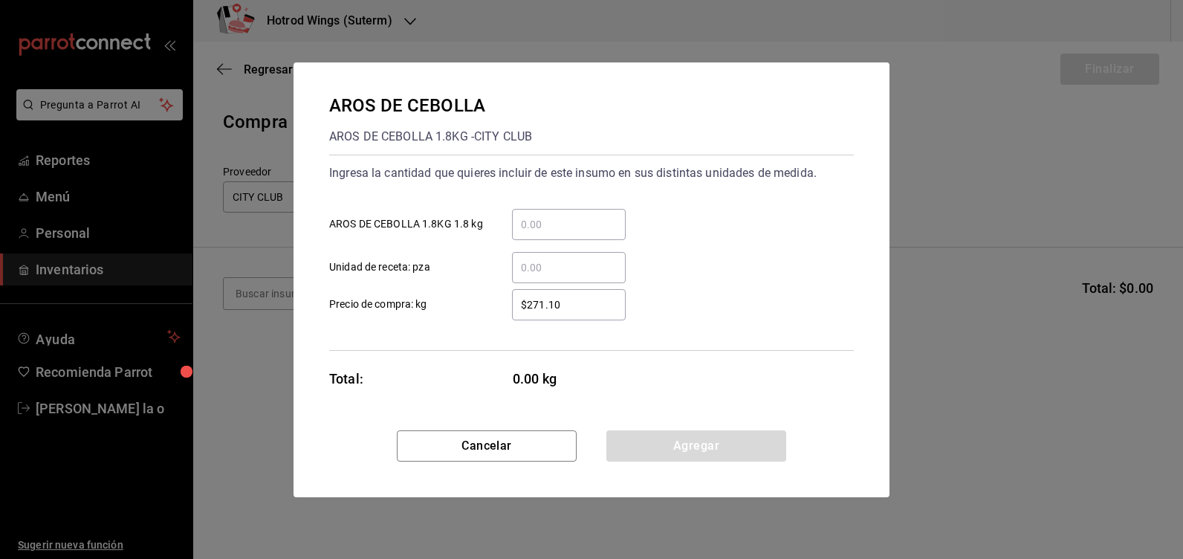
click at [557, 223] on input "​ AROS DE CEBOLLA 1.8KG 1.8 kg" at bounding box center [569, 224] width 114 height 18
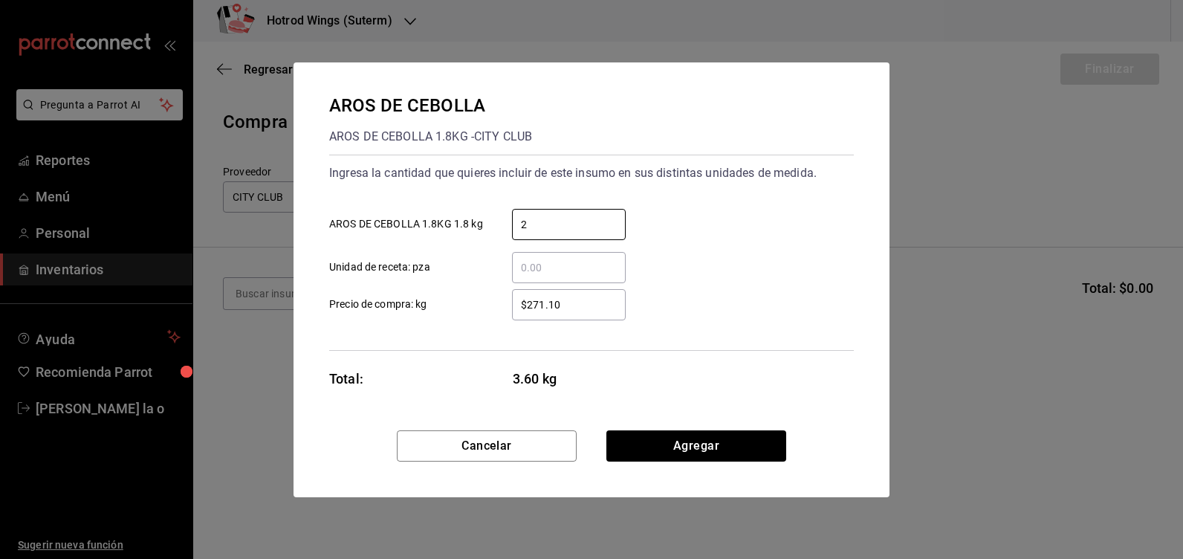
type input "2"
click at [565, 298] on input "$271.10" at bounding box center [569, 305] width 114 height 18
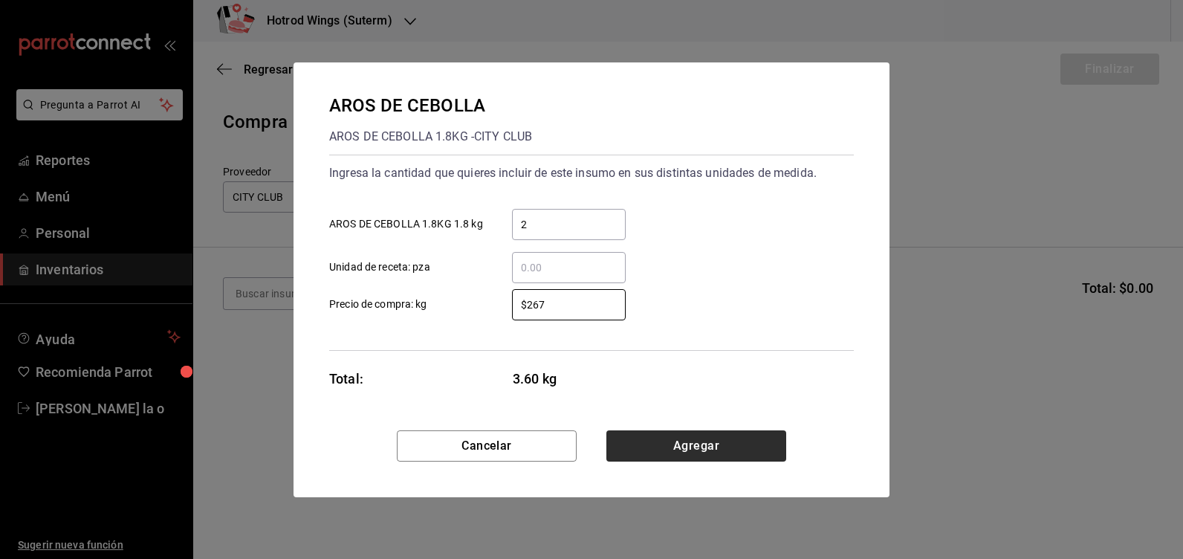
type input "$267"
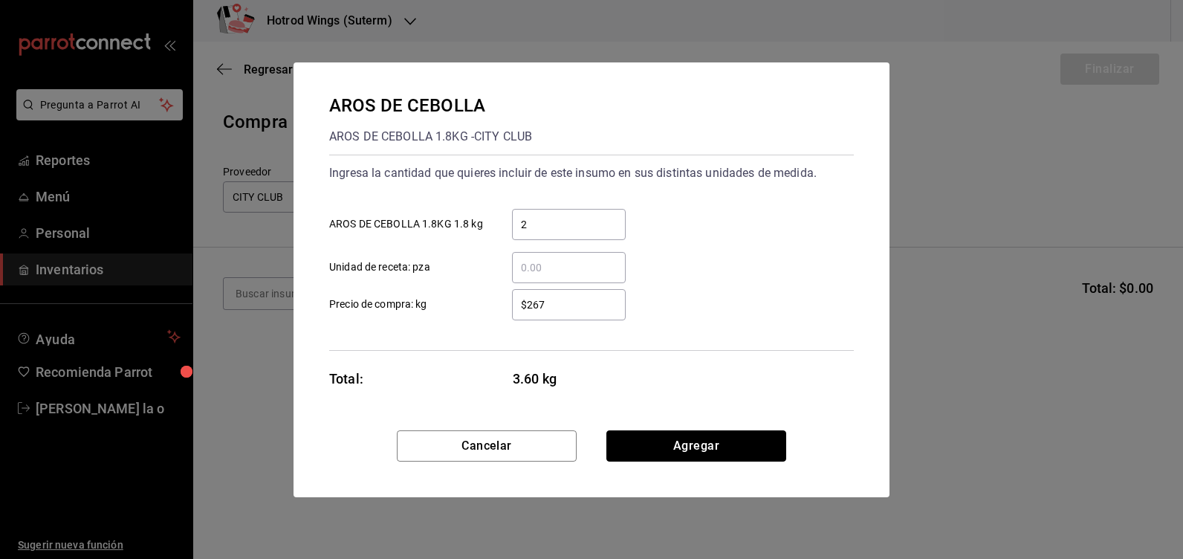
click at [633, 431] on button "Agregar" at bounding box center [696, 445] width 180 height 31
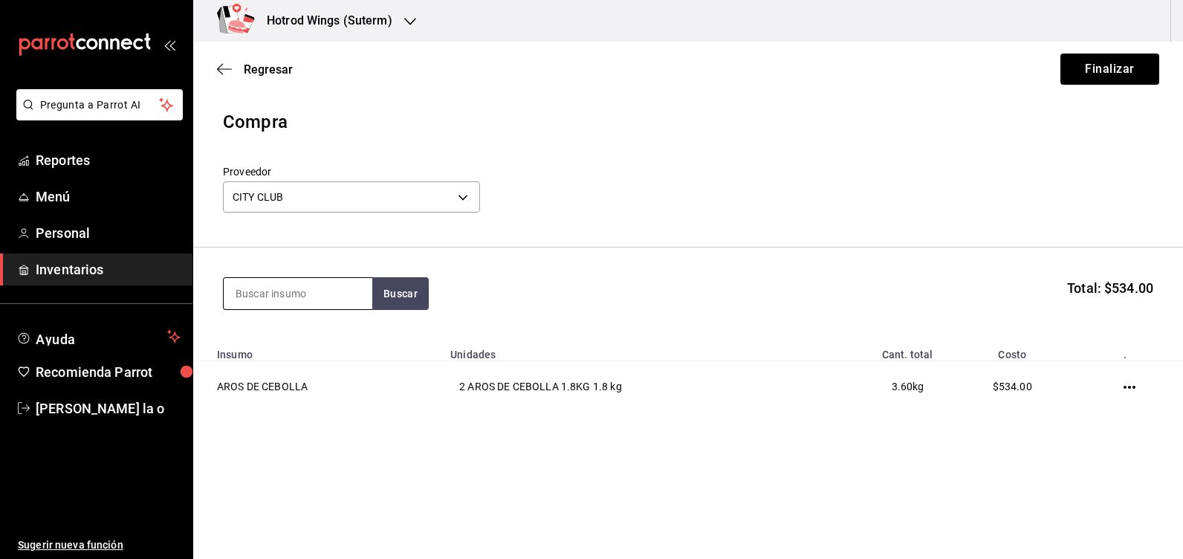
click at [260, 287] on input at bounding box center [298, 293] width 149 height 31
type input "croto"
drag, startPoint x: 414, startPoint y: 320, endPoint x: 417, endPoint y: 302, distance: 18.1
click at [417, 316] on section "croto Buscar Total: $534.00" at bounding box center [687, 293] width 989 height 92
click at [417, 302] on button "Buscar" at bounding box center [400, 293] width 56 height 33
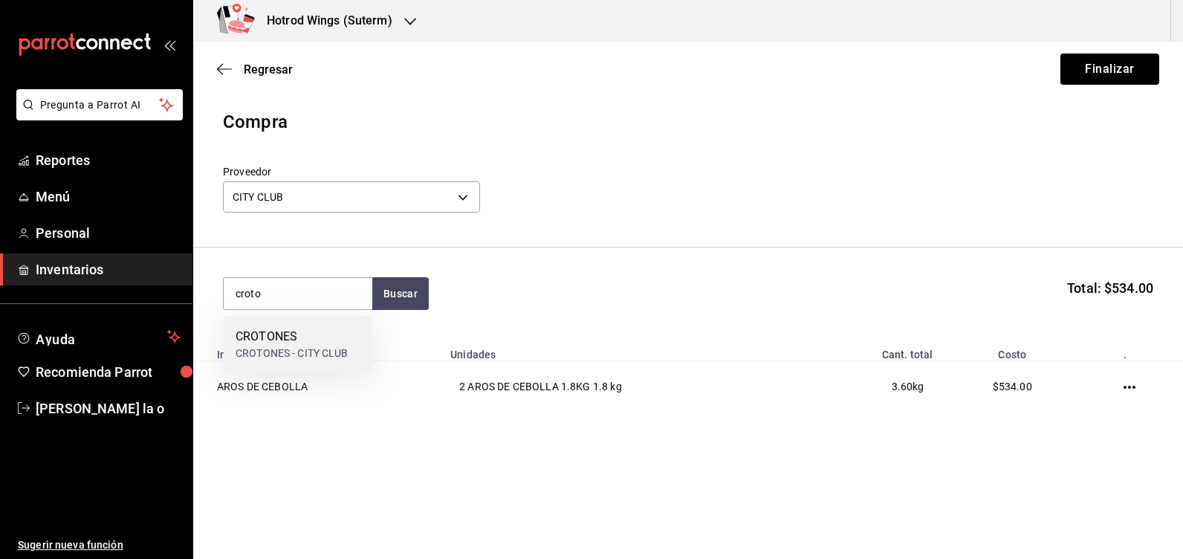
click at [343, 362] on div "CROTONES CROTONES - CITY CLUB" at bounding box center [298, 344] width 149 height 57
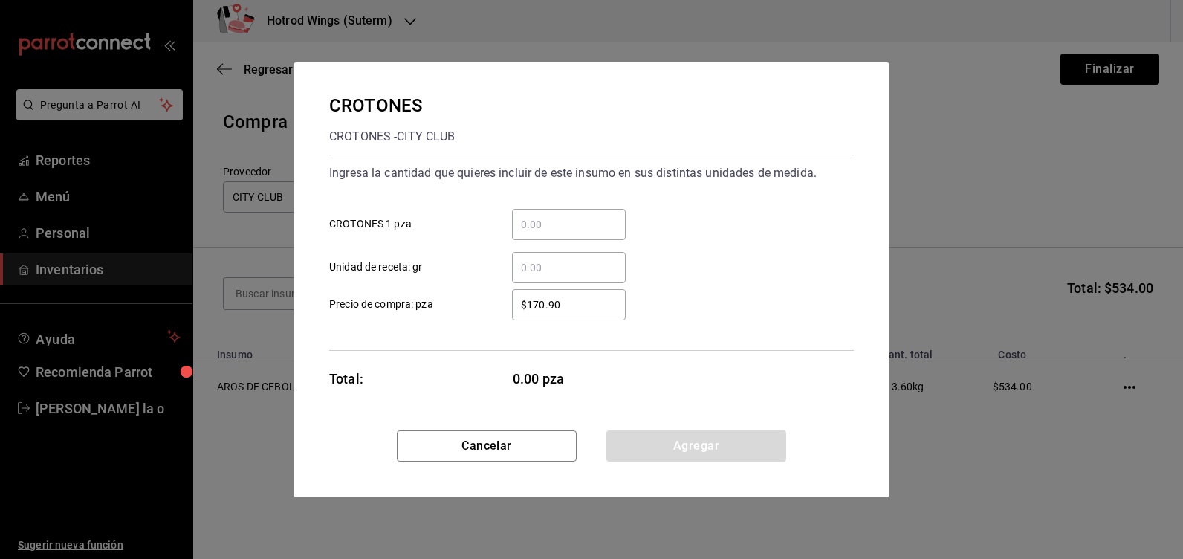
click at [549, 227] on input "​ CROTONES 1 pza" at bounding box center [569, 224] width 114 height 18
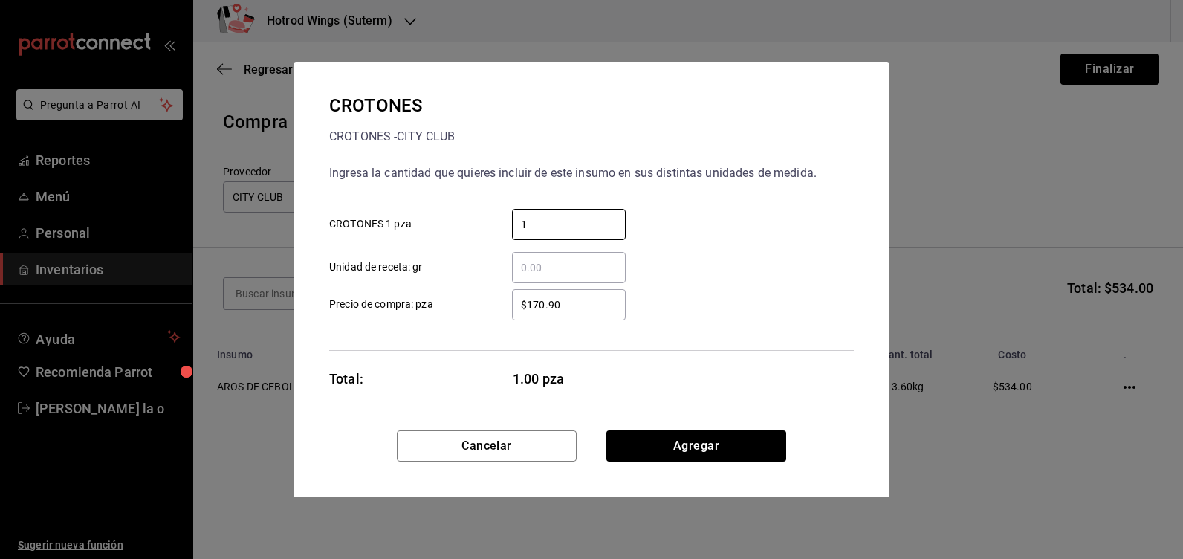
type input "1"
click at [576, 307] on input "$170.90" at bounding box center [569, 305] width 114 height 18
click at [576, 306] on input "$170.90" at bounding box center [569, 305] width 114 height 18
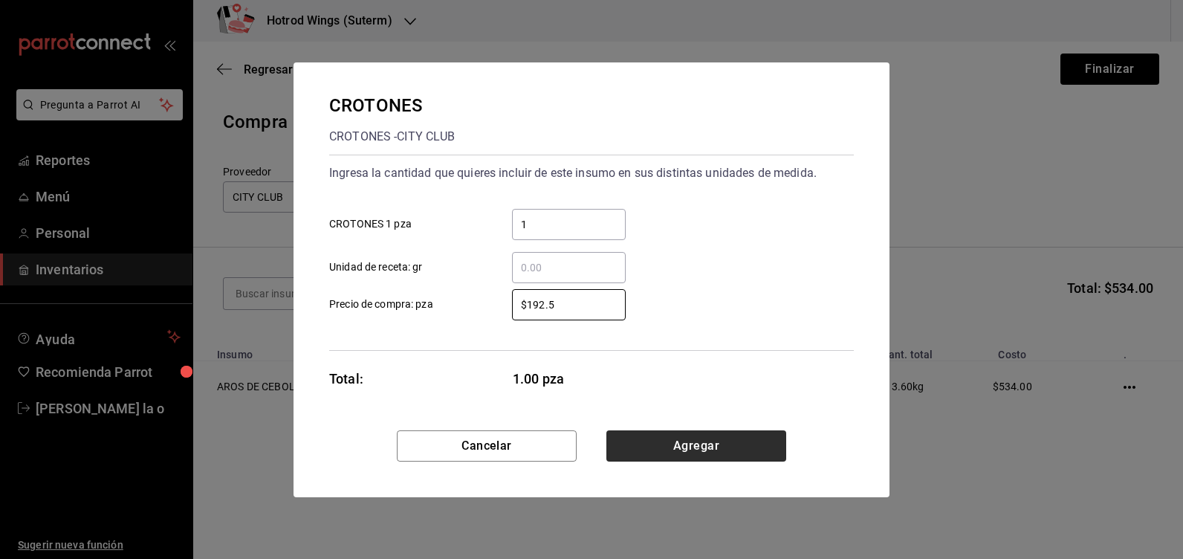
type input "$192.5"
click at [675, 440] on button "Agregar" at bounding box center [696, 445] width 180 height 31
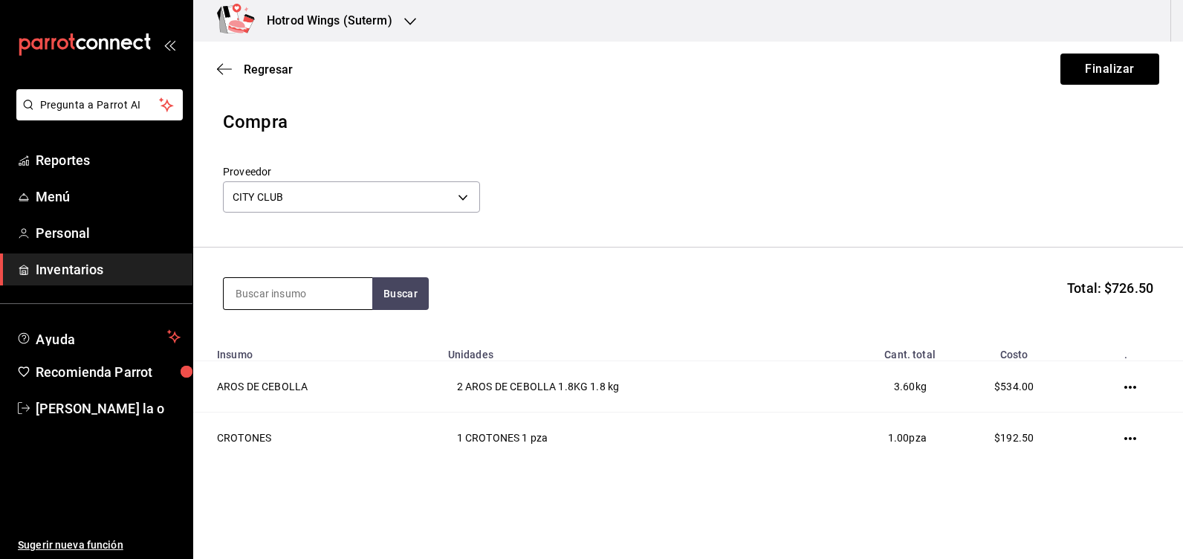
click at [284, 299] on input at bounding box center [298, 293] width 149 height 31
type input "ensala"
click at [399, 290] on button "Buscar" at bounding box center [400, 293] width 56 height 33
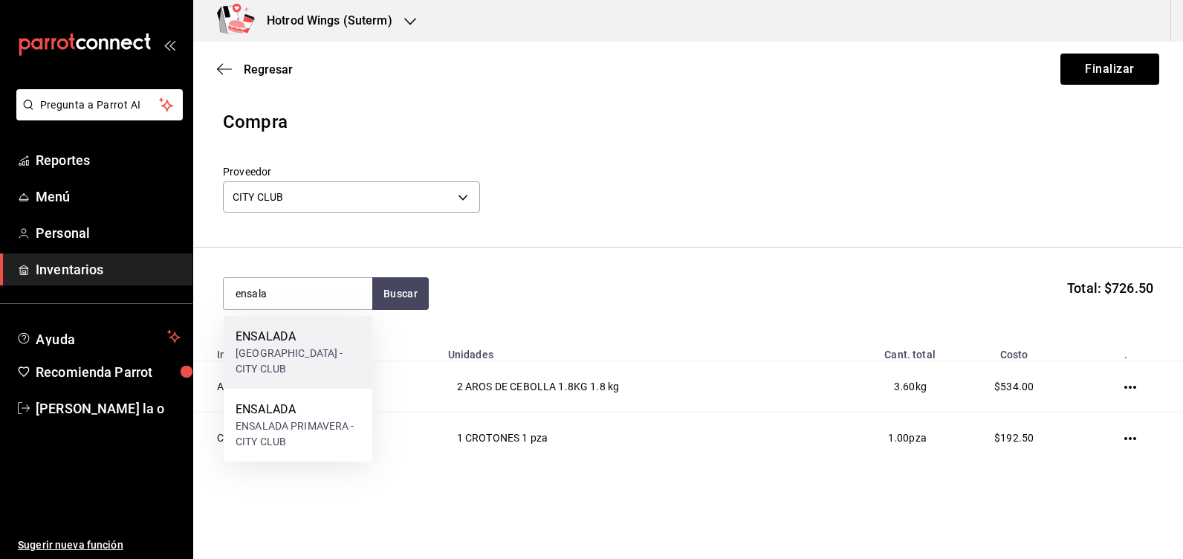
click at [331, 362] on div "ENSALADA CITY - CITY CLUB" at bounding box center [297, 360] width 125 height 31
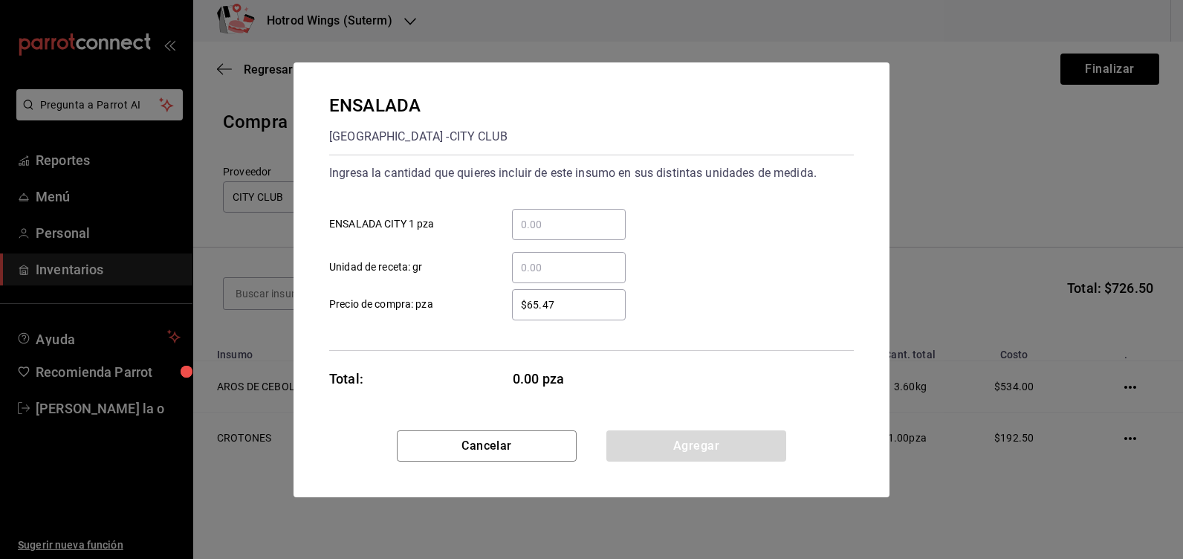
click at [546, 231] on input "​ ENSALADA CITY 1 pza" at bounding box center [569, 224] width 114 height 18
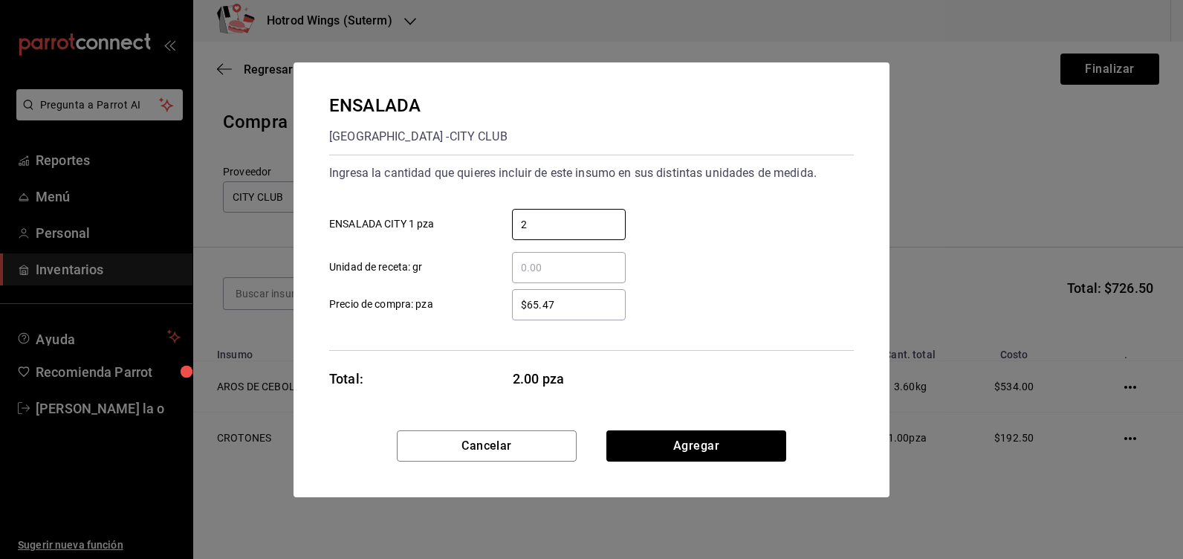
type input "2"
click at [566, 311] on input "$65.47" at bounding box center [569, 305] width 114 height 18
type input "$6"
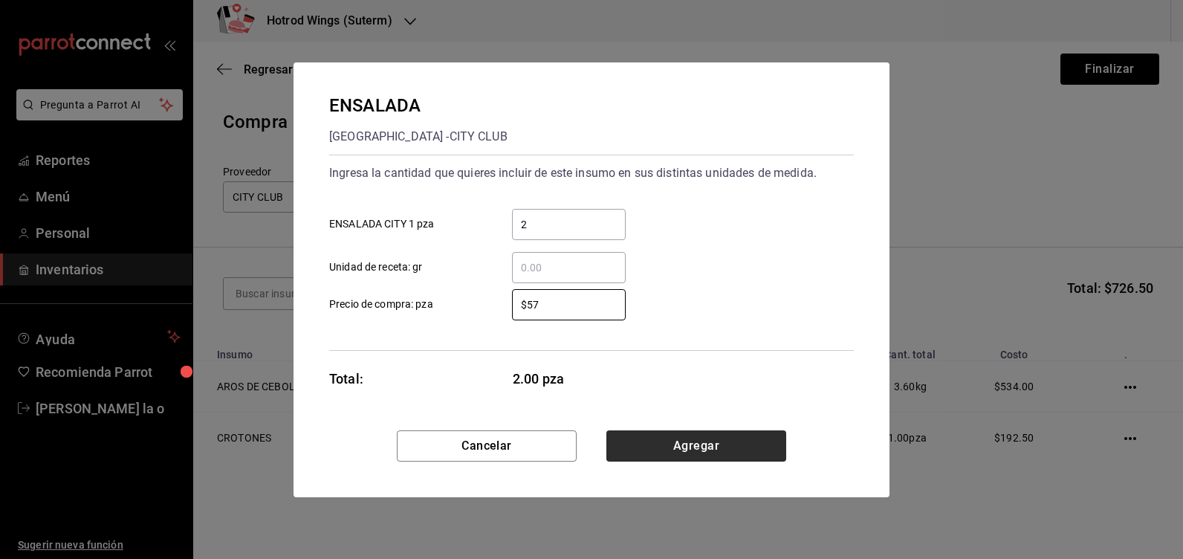
type input "$57"
click at [703, 446] on button "Agregar" at bounding box center [696, 445] width 180 height 31
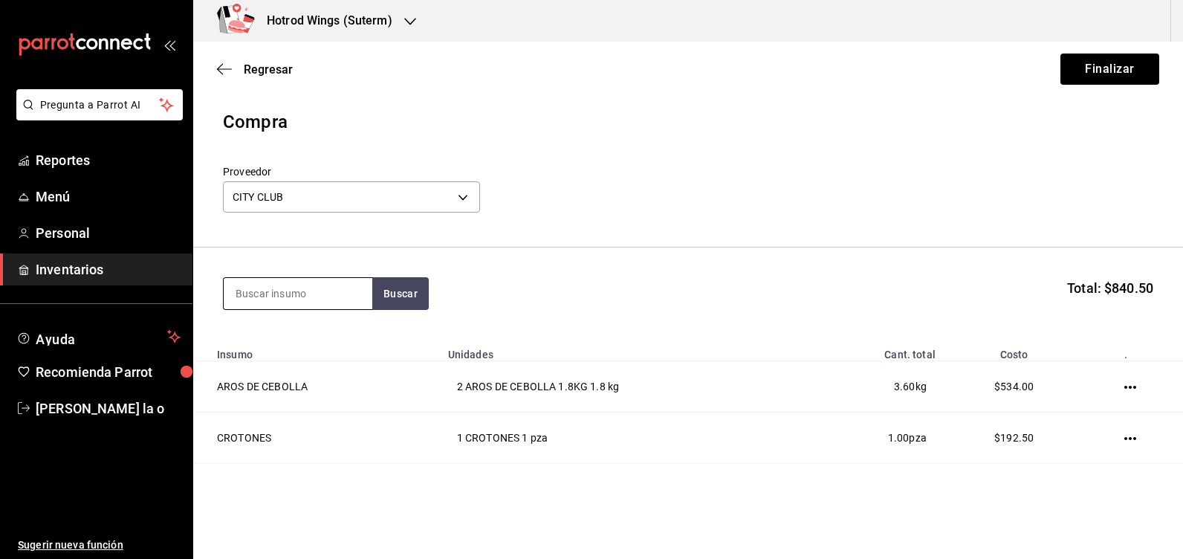
click at [290, 287] on input at bounding box center [298, 293] width 149 height 31
type input "lechuga"
click at [419, 302] on button "Buscar" at bounding box center [400, 293] width 56 height 33
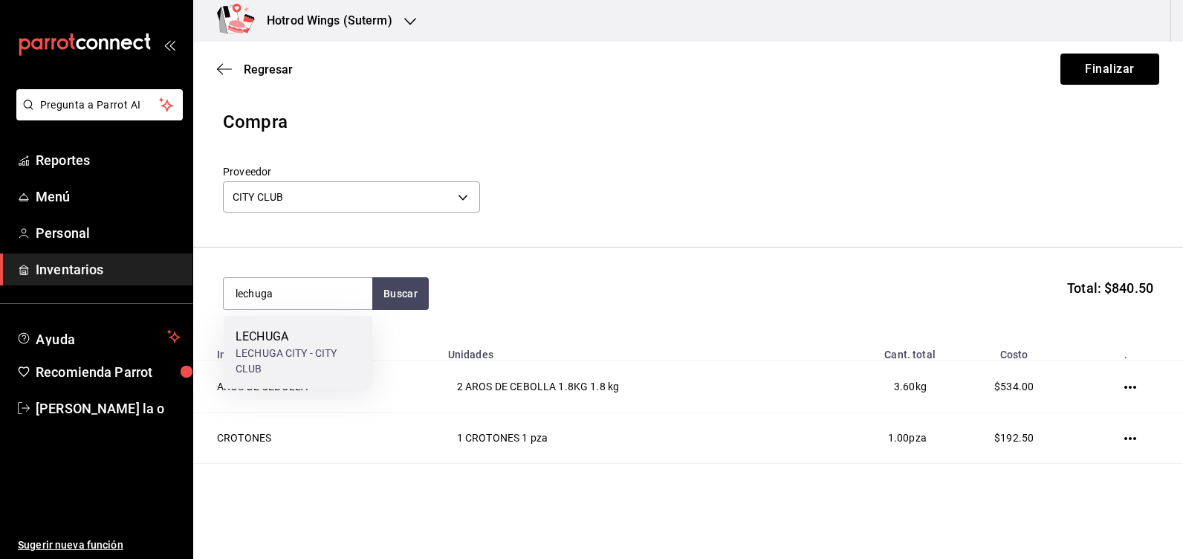
click at [336, 360] on div "LECHUGA CITY - CITY CLUB" at bounding box center [297, 360] width 125 height 31
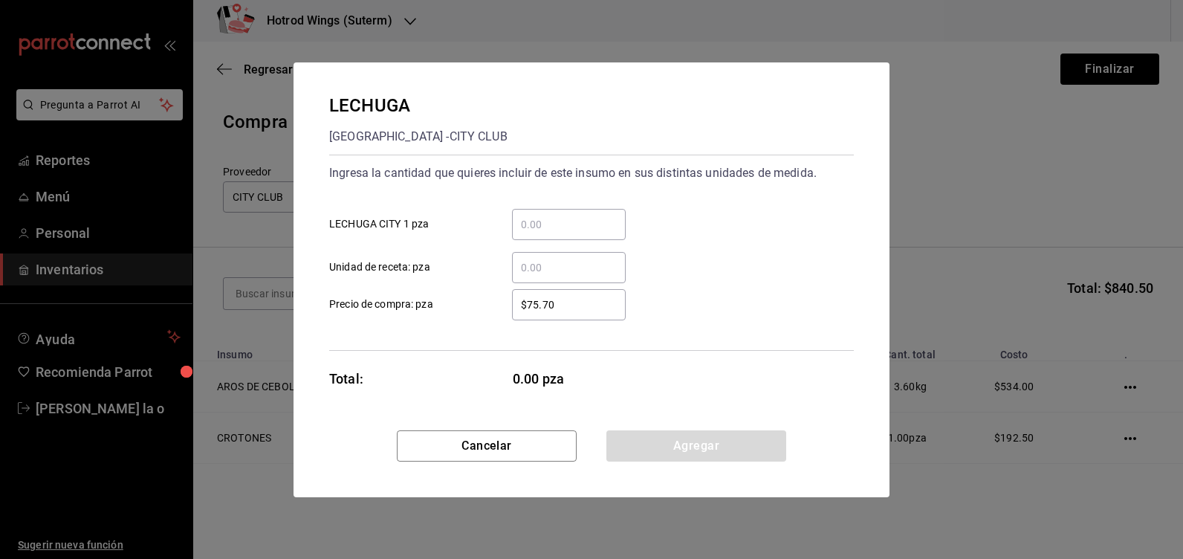
click at [567, 219] on input "​ LECHUGA CITY 1 pza" at bounding box center [569, 224] width 114 height 18
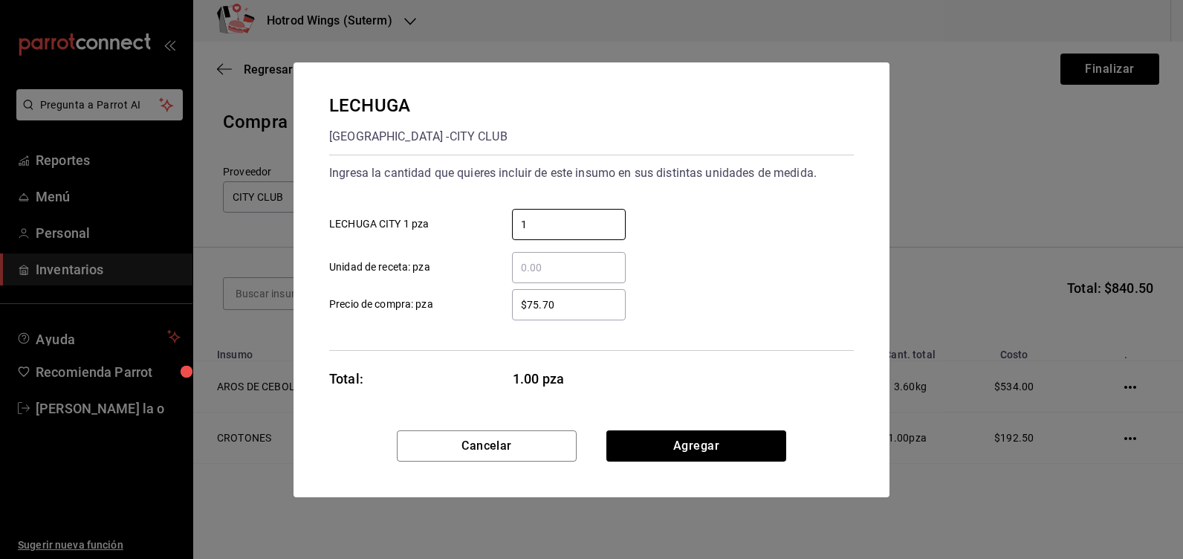
type input "1"
drag, startPoint x: 572, startPoint y: 289, endPoint x: 566, endPoint y: 302, distance: 14.0
click at [566, 299] on div "$75.70 ​" at bounding box center [569, 304] width 114 height 31
click at [566, 299] on input "$75.70" at bounding box center [569, 305] width 114 height 18
type input "$7"
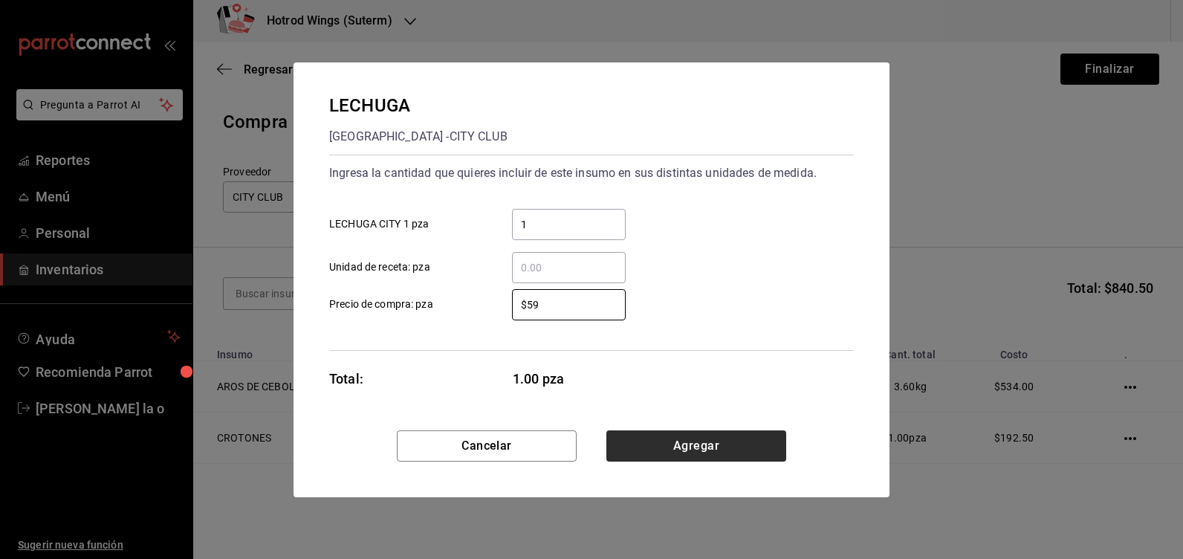
type input "$59"
click at [735, 438] on button "Agregar" at bounding box center [696, 445] width 180 height 31
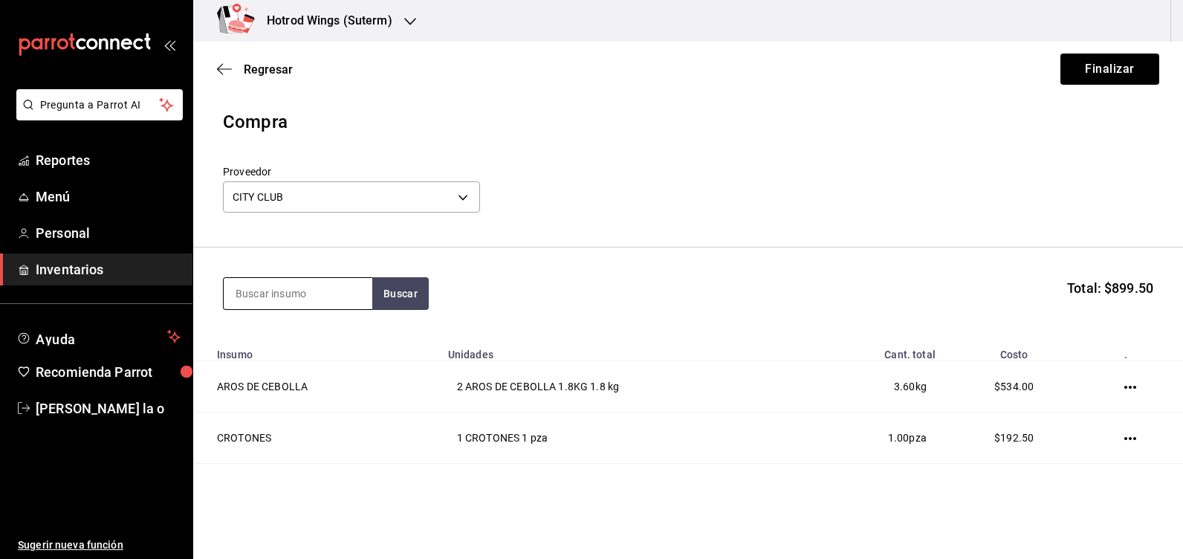
click at [279, 308] on input at bounding box center [298, 293] width 149 height 31
type input "red"
click at [391, 287] on button "Buscar" at bounding box center [400, 293] width 56 height 33
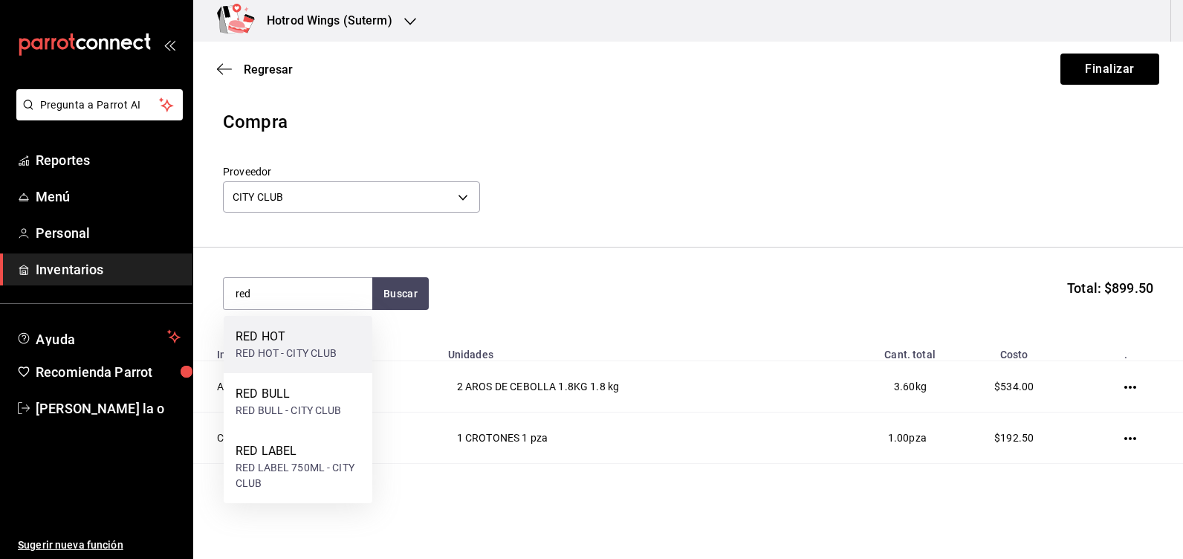
drag, startPoint x: 313, startPoint y: 344, endPoint x: 328, endPoint y: 344, distance: 14.9
click at [328, 344] on div "RED HOT" at bounding box center [286, 337] width 102 height 18
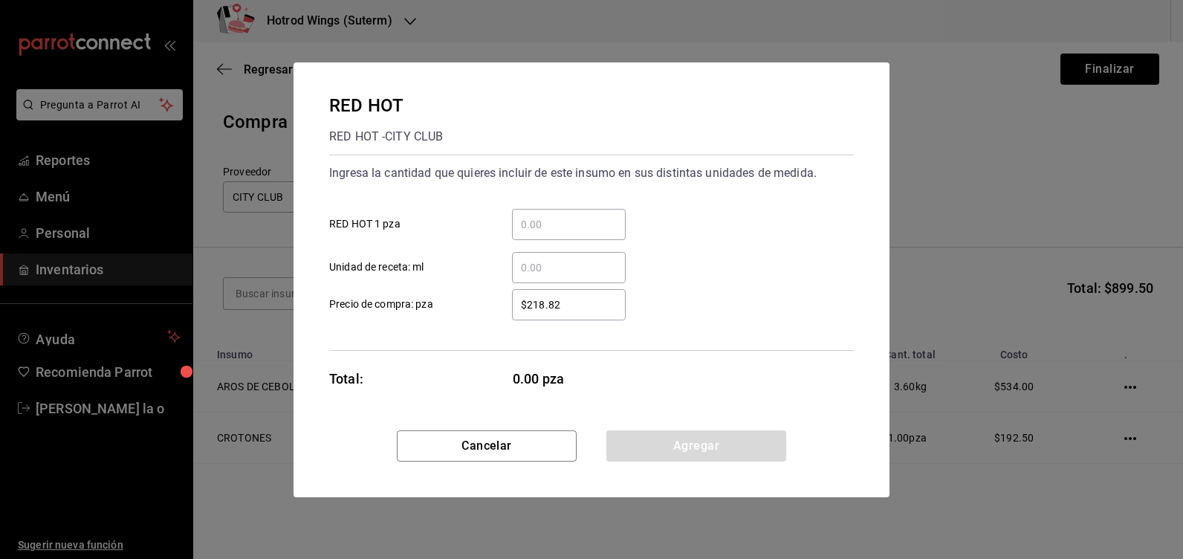
click at [527, 221] on input "​ RED HOT 1 pza" at bounding box center [569, 224] width 114 height 18
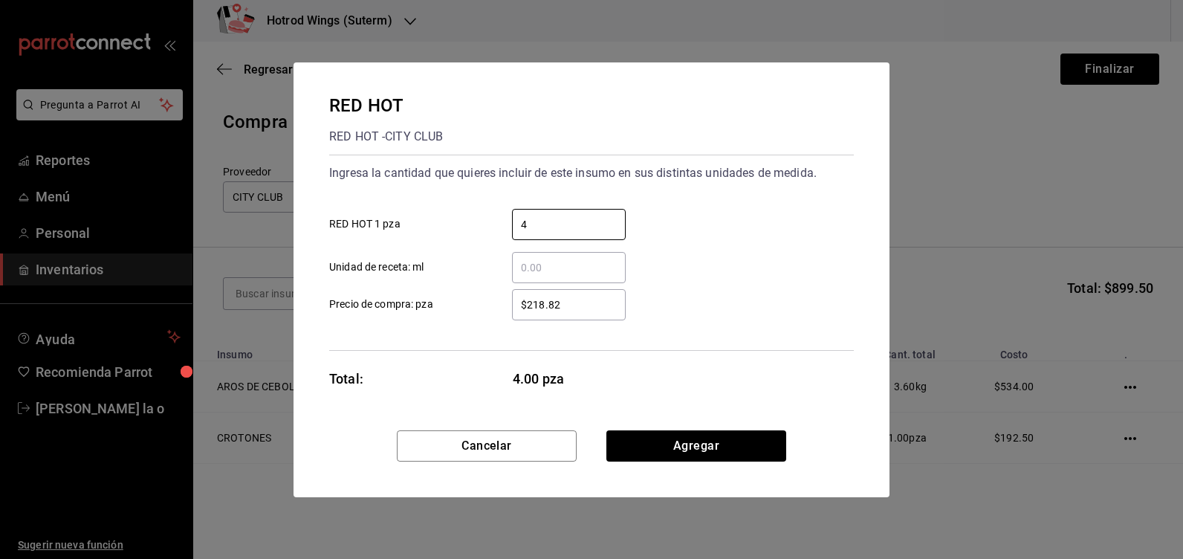
type input "4"
click at [576, 305] on input "$218.82" at bounding box center [569, 305] width 114 height 18
type input "$218"
click at [698, 446] on button "Agregar" at bounding box center [696, 445] width 180 height 31
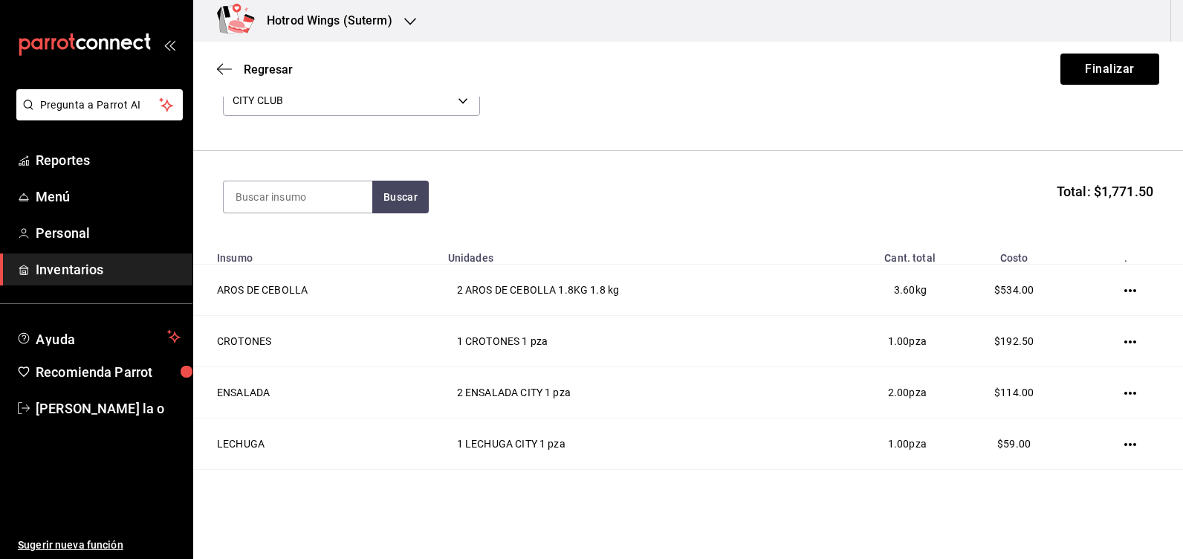
scroll to position [190, 0]
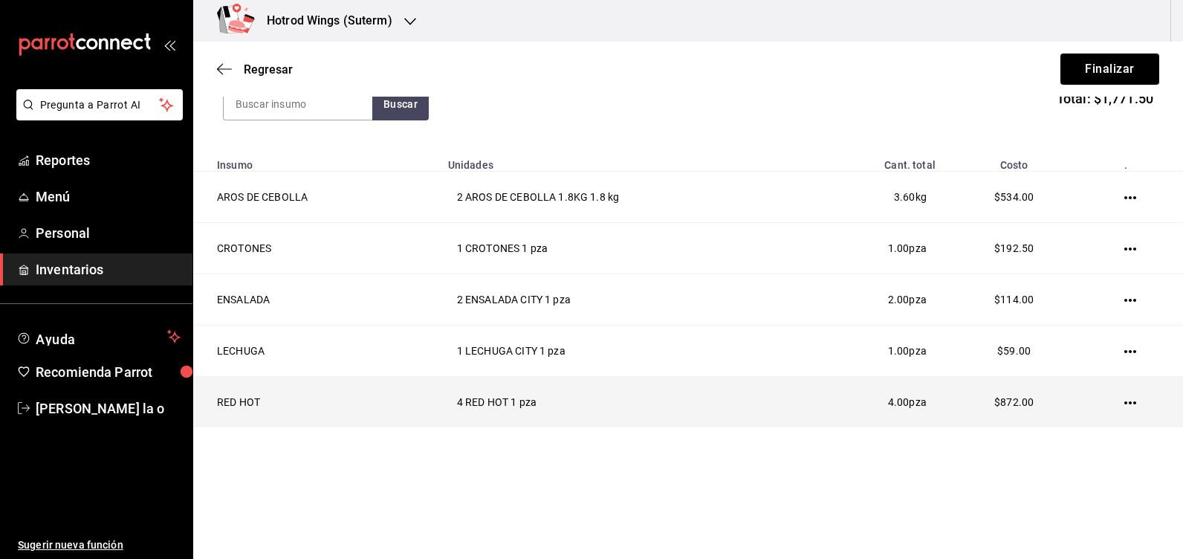
click at [1119, 395] on td at bounding box center [1133, 402] width 100 height 51
click at [1124, 403] on icon "button" at bounding box center [1130, 402] width 12 height 3
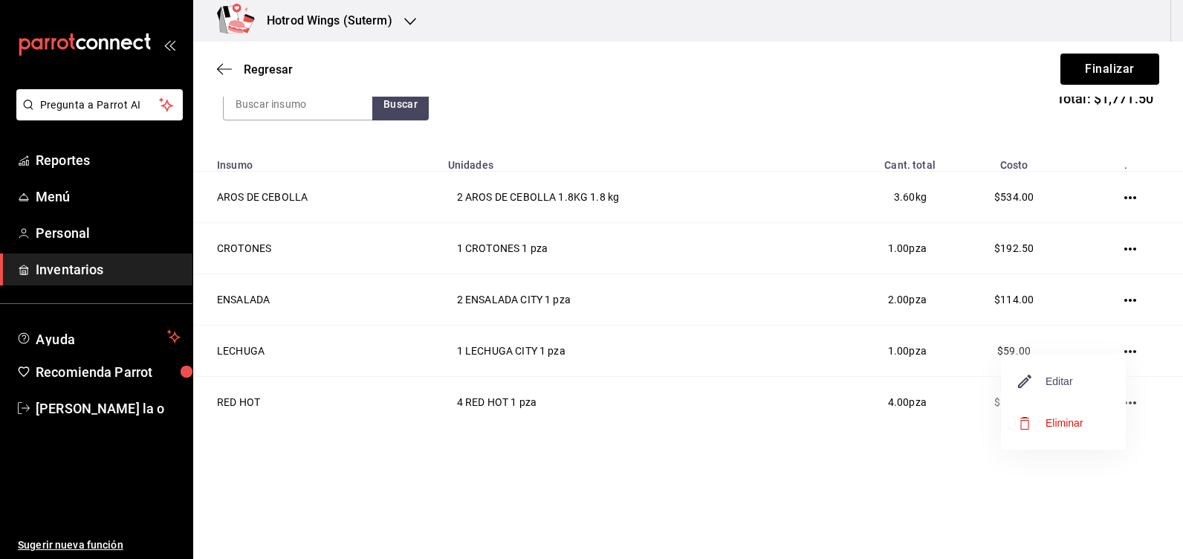
click at [1068, 379] on span "Editar" at bounding box center [1045, 381] width 54 height 18
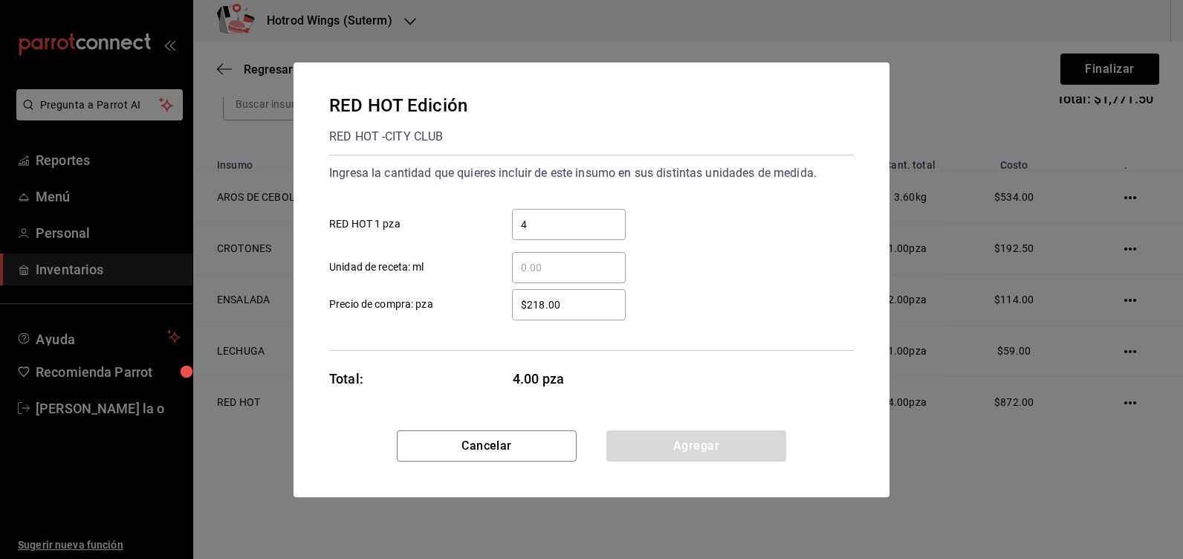
click at [557, 307] on input "$218.00" at bounding box center [569, 305] width 114 height 18
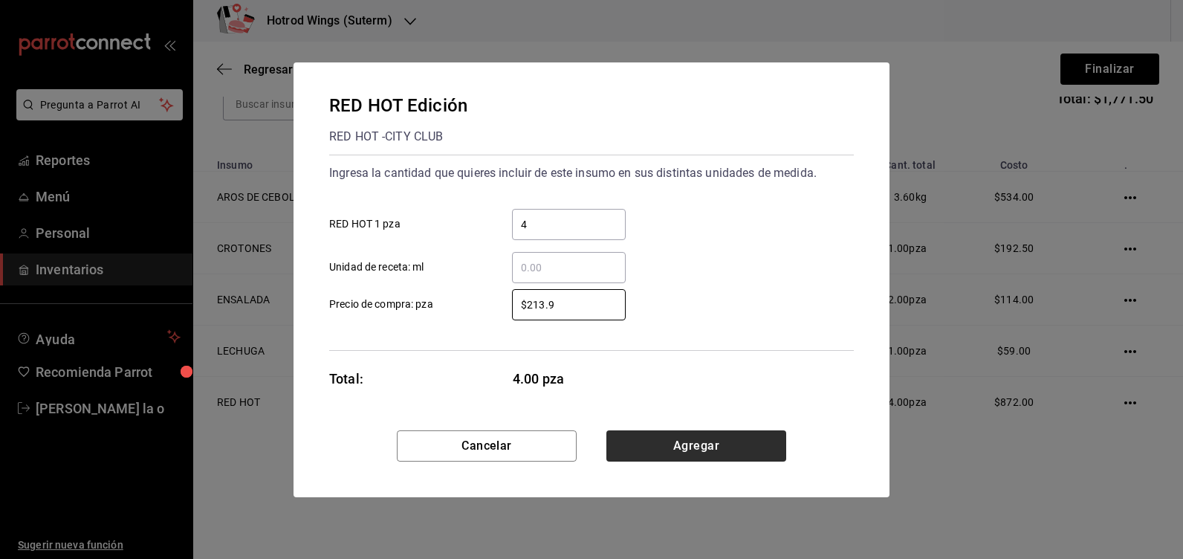
type input "$213.9"
click at [711, 432] on button "Agregar" at bounding box center [696, 445] width 180 height 31
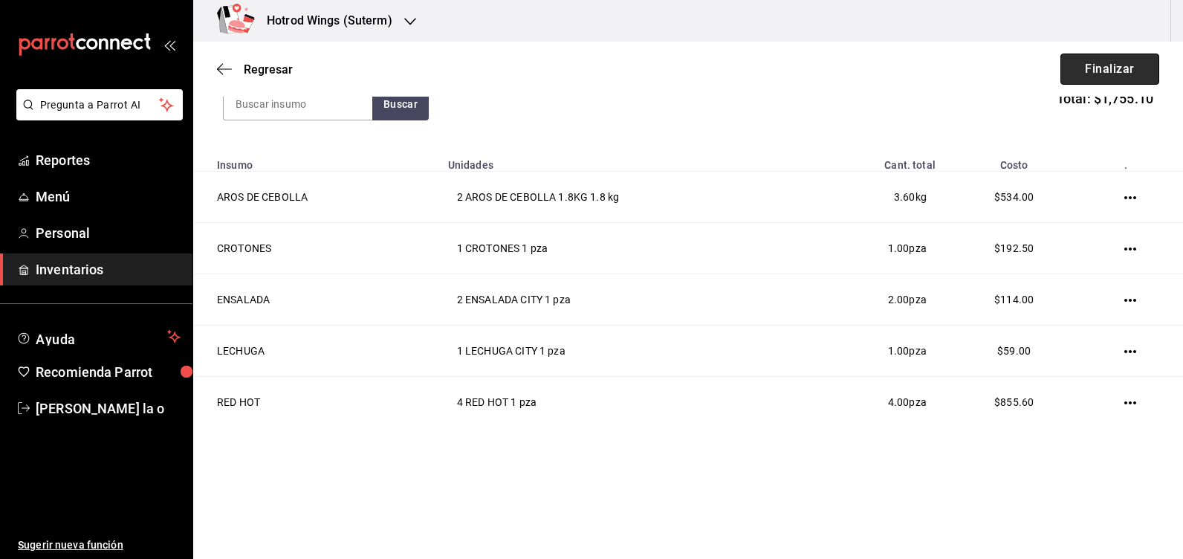
click at [1106, 76] on button "Finalizar" at bounding box center [1109, 68] width 99 height 31
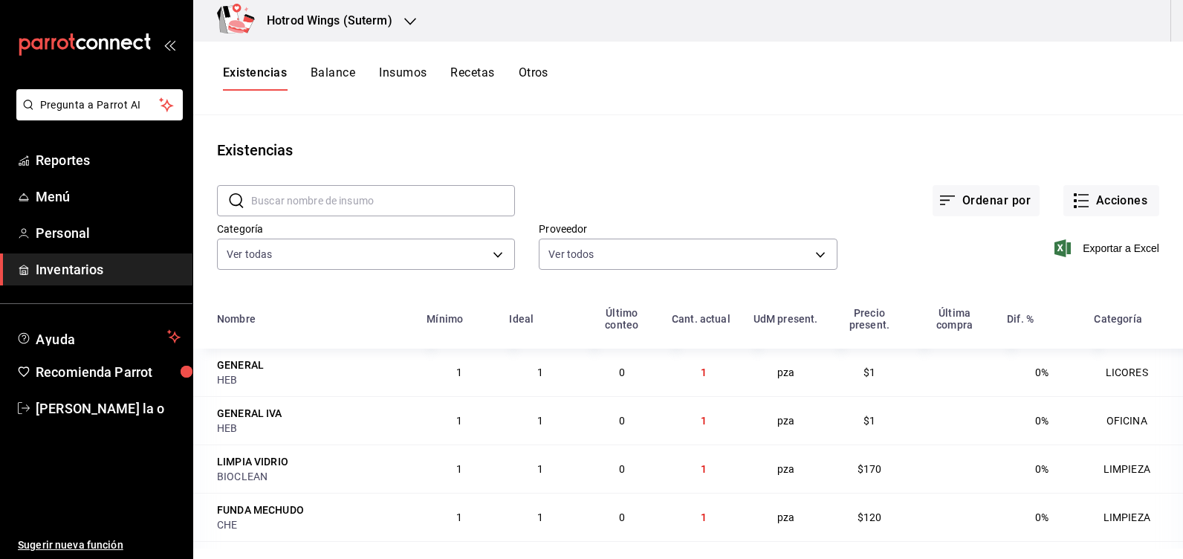
click at [413, 11] on div "Hotrod Wings (Suterm)" at bounding box center [313, 21] width 217 height 42
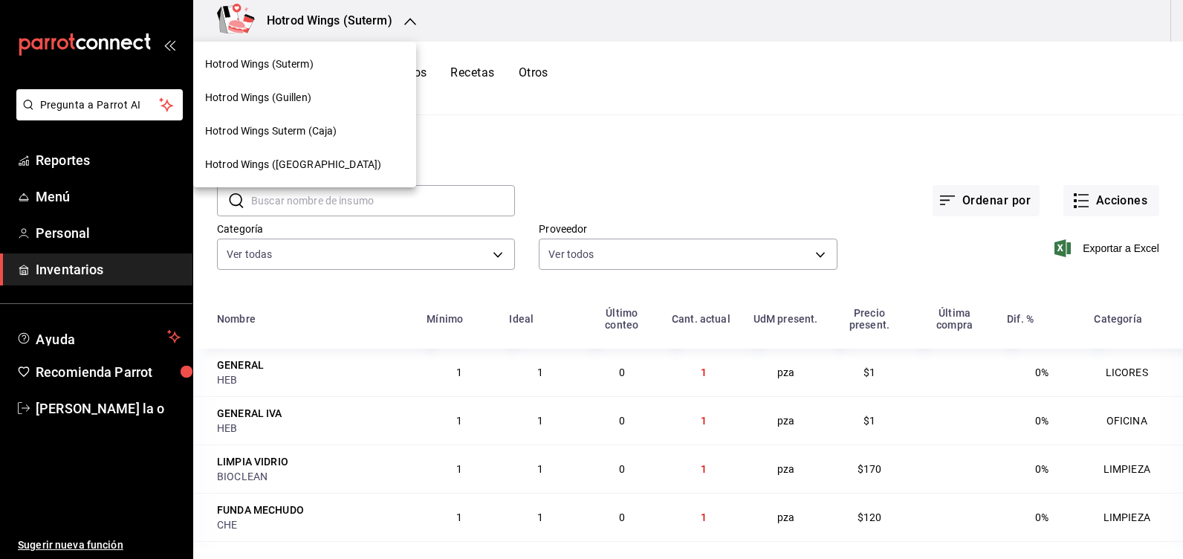
click at [315, 103] on div "Hotrod Wings (Guillen)" at bounding box center [304, 98] width 199 height 16
click at [1112, 201] on div at bounding box center [591, 279] width 1183 height 559
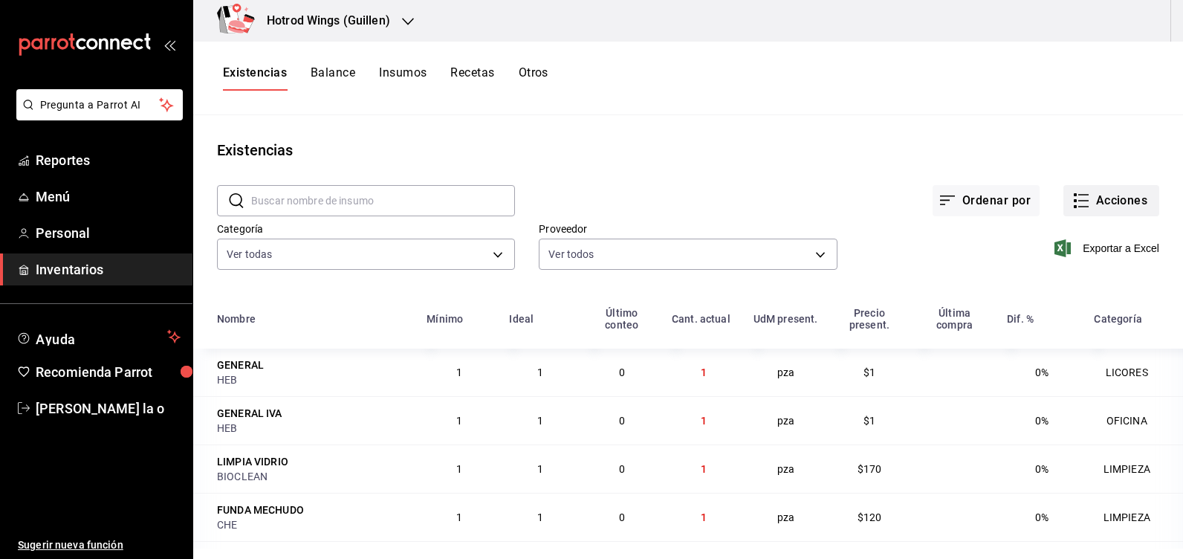
click at [1104, 202] on button "Acciones" at bounding box center [1111, 200] width 96 height 31
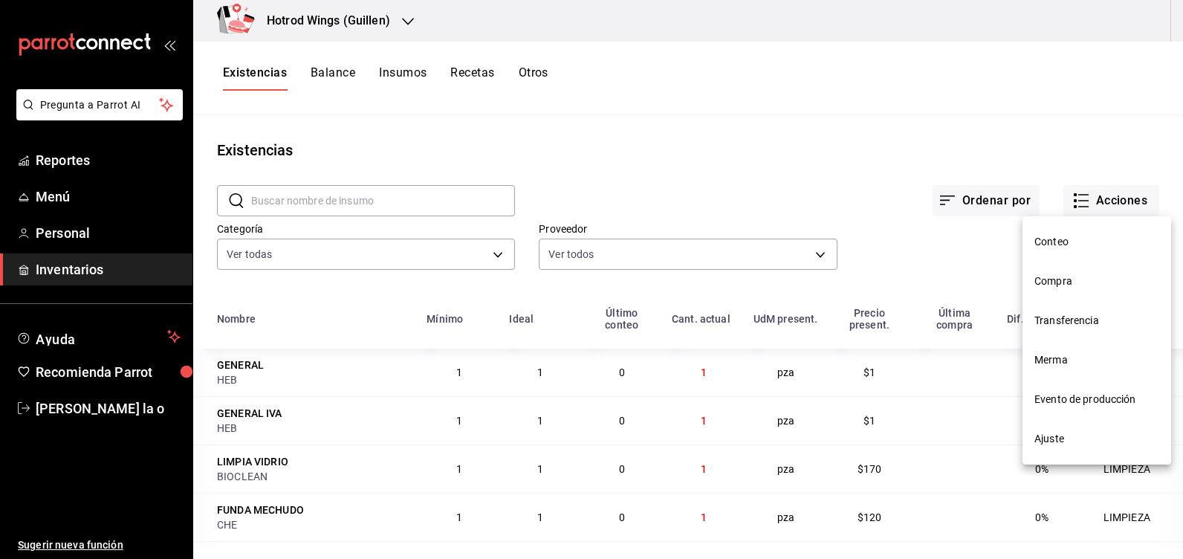
click at [1068, 282] on span "Compra" at bounding box center [1096, 281] width 125 height 16
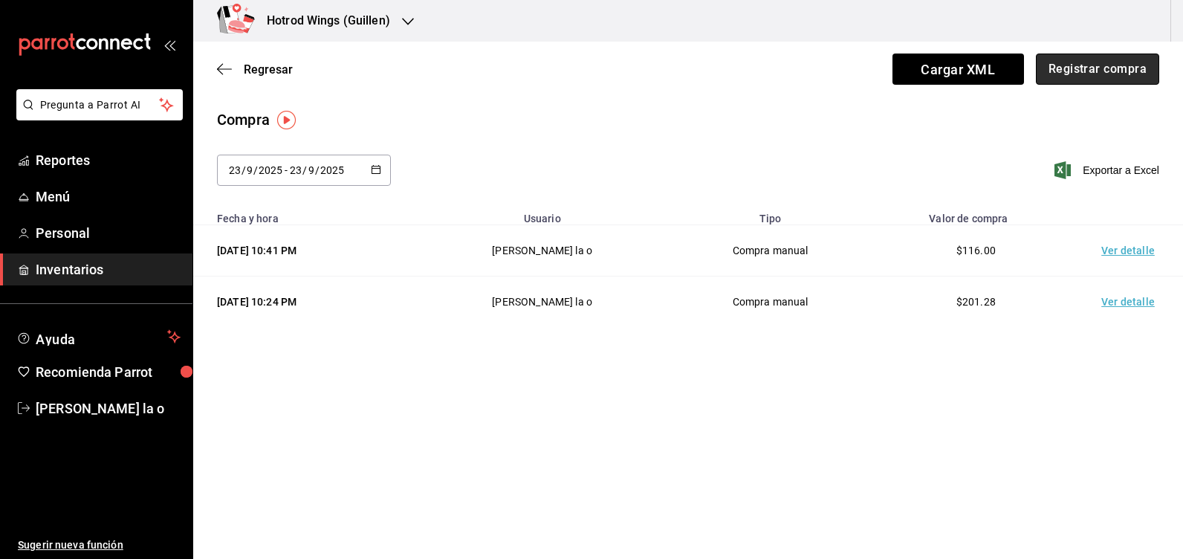
click at [1108, 71] on button "Registrar compra" at bounding box center [1096, 68] width 123 height 31
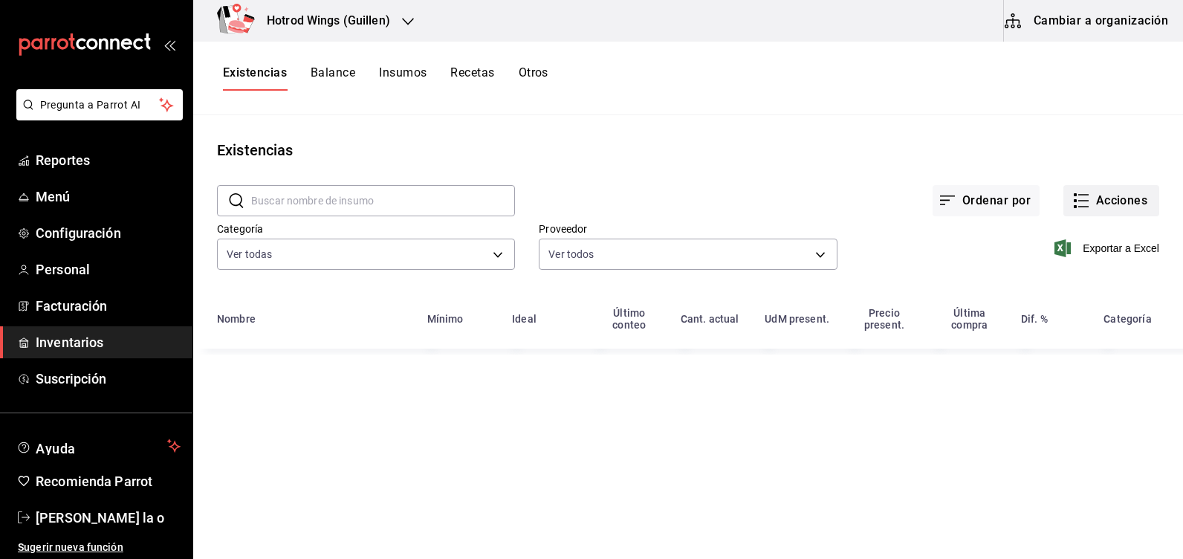
click at [1117, 204] on button "Acciones" at bounding box center [1111, 200] width 96 height 31
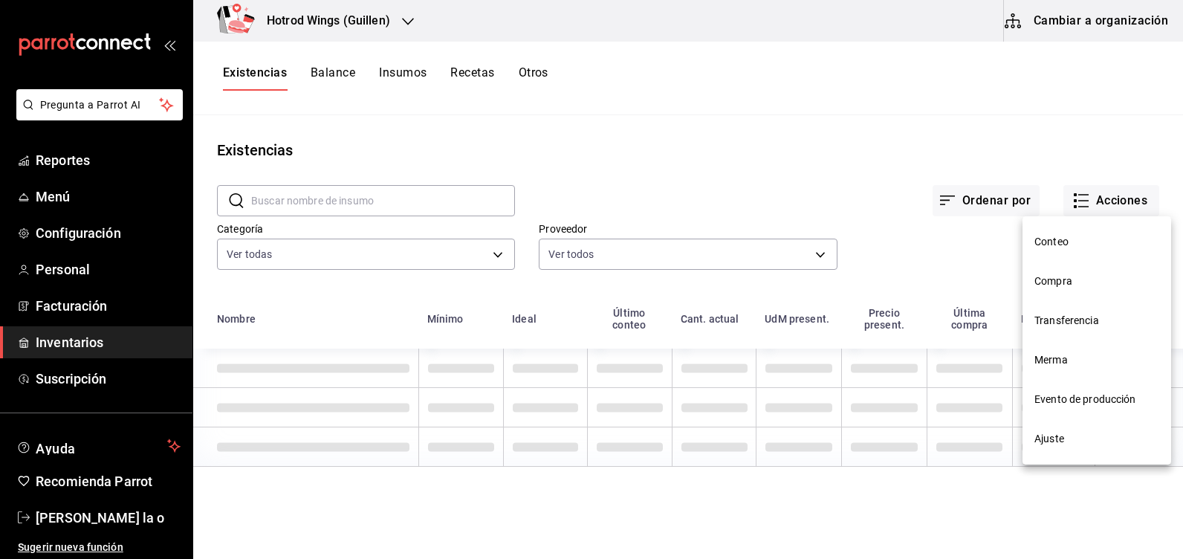
drag, startPoint x: 1070, startPoint y: 284, endPoint x: 1081, endPoint y: 100, distance: 185.3
click at [1072, 284] on span "Compra" at bounding box center [1096, 281] width 125 height 16
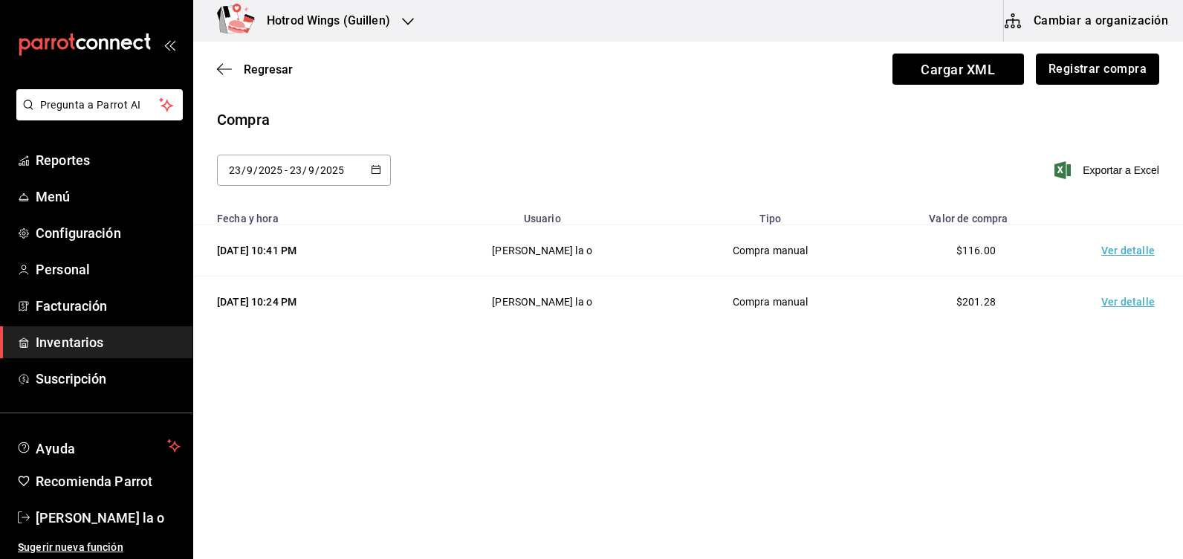
click at [1084, 61] on button "Registrar compra" at bounding box center [1096, 68] width 123 height 31
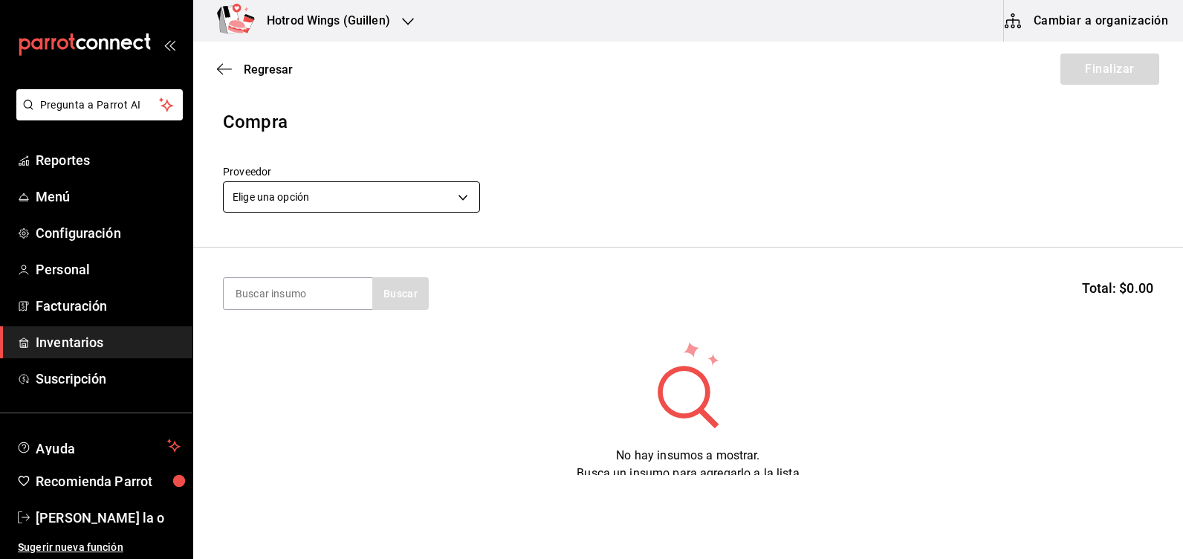
click at [465, 196] on body "Pregunta a Parrot AI Reportes Menú Configuración Personal Facturación Inventari…" at bounding box center [591, 237] width 1183 height 475
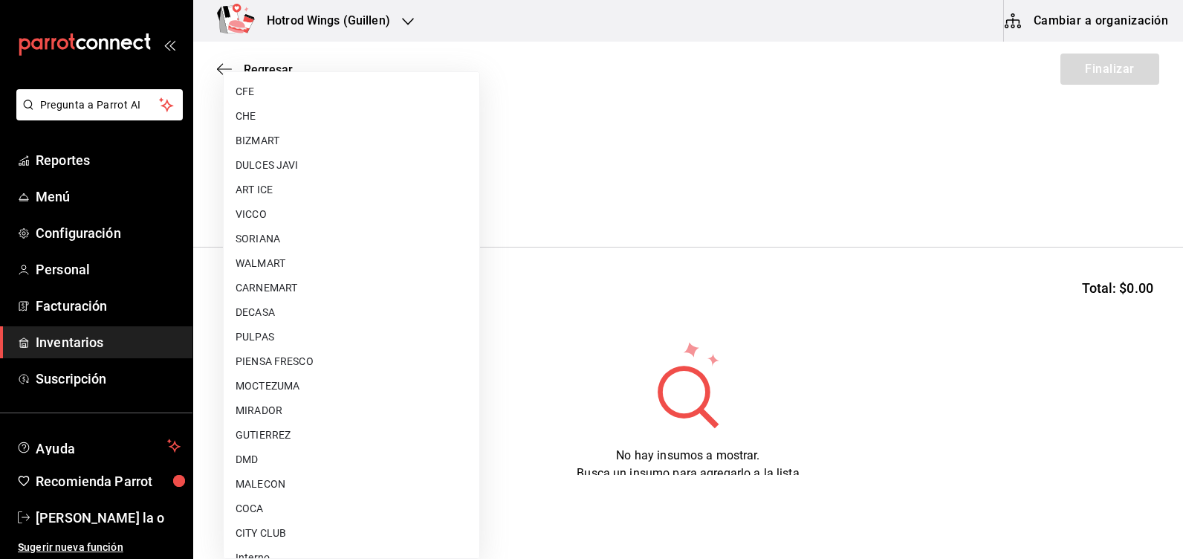
scroll to position [1095, 0]
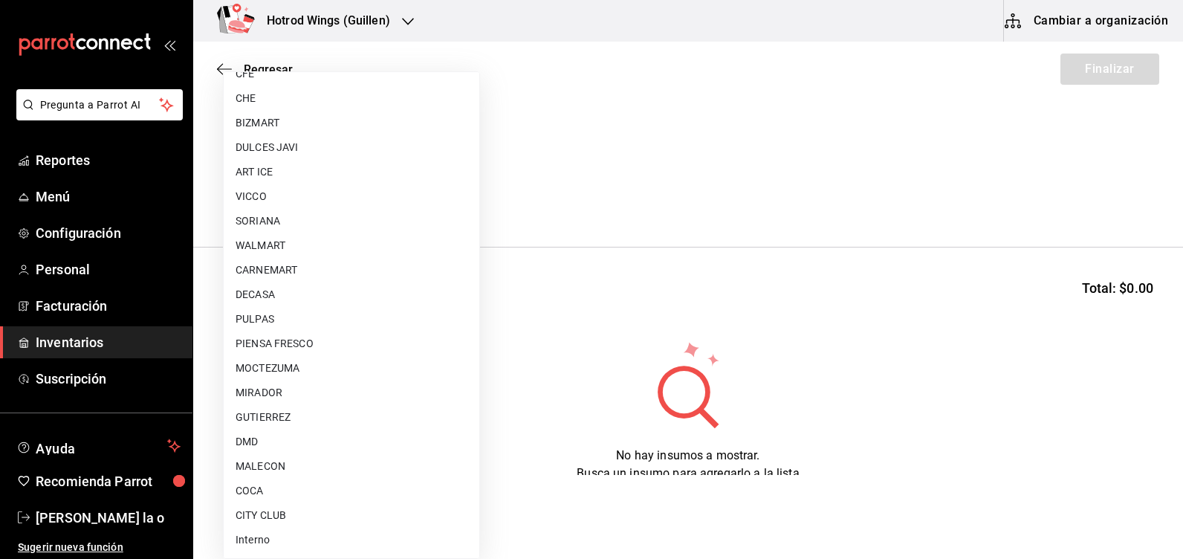
click at [284, 180] on li "ART ICE" at bounding box center [352, 172] width 256 height 25
type input "6bed690c-1dd1-42c9-8f2b-4ae3923f0828"
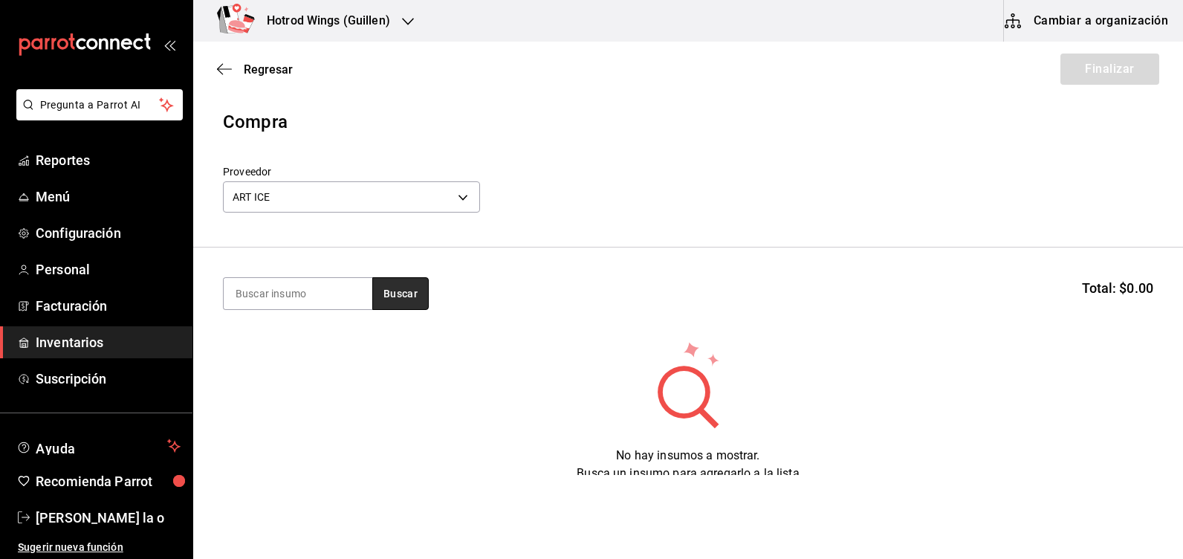
click at [391, 295] on button "Buscar" at bounding box center [400, 293] width 56 height 33
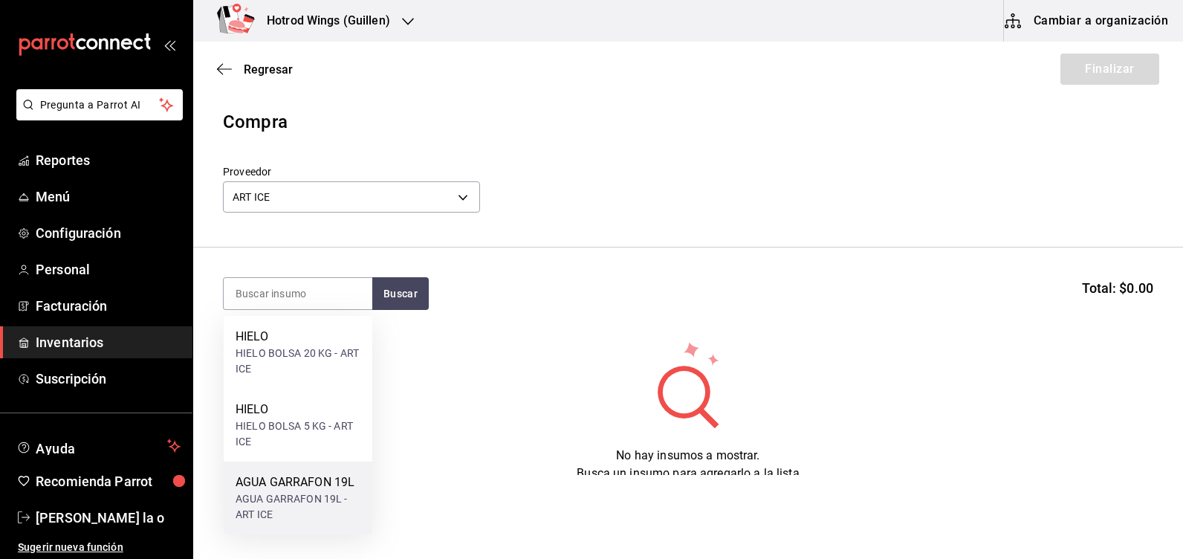
click at [304, 486] on div "AGUA GARRAFON 19L" at bounding box center [297, 482] width 125 height 18
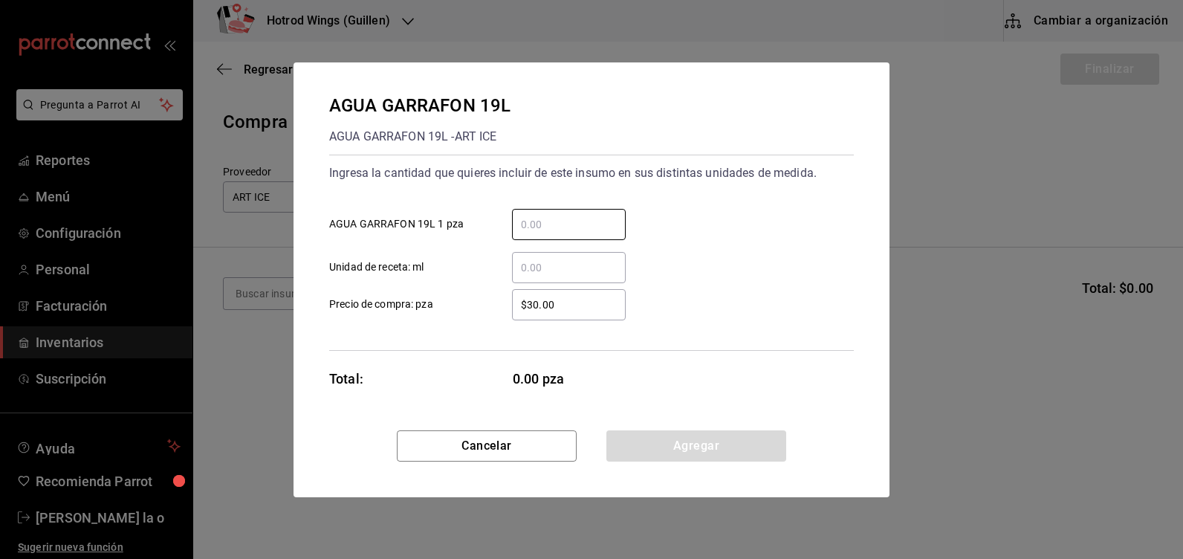
drag, startPoint x: 544, startPoint y: 215, endPoint x: 926, endPoint y: 309, distance: 392.4
click at [547, 215] on input "​ AGUA GARRAFON 19L 1 pza" at bounding box center [569, 224] width 114 height 18
type input "7"
click at [724, 449] on button "Agregar" at bounding box center [696, 445] width 180 height 31
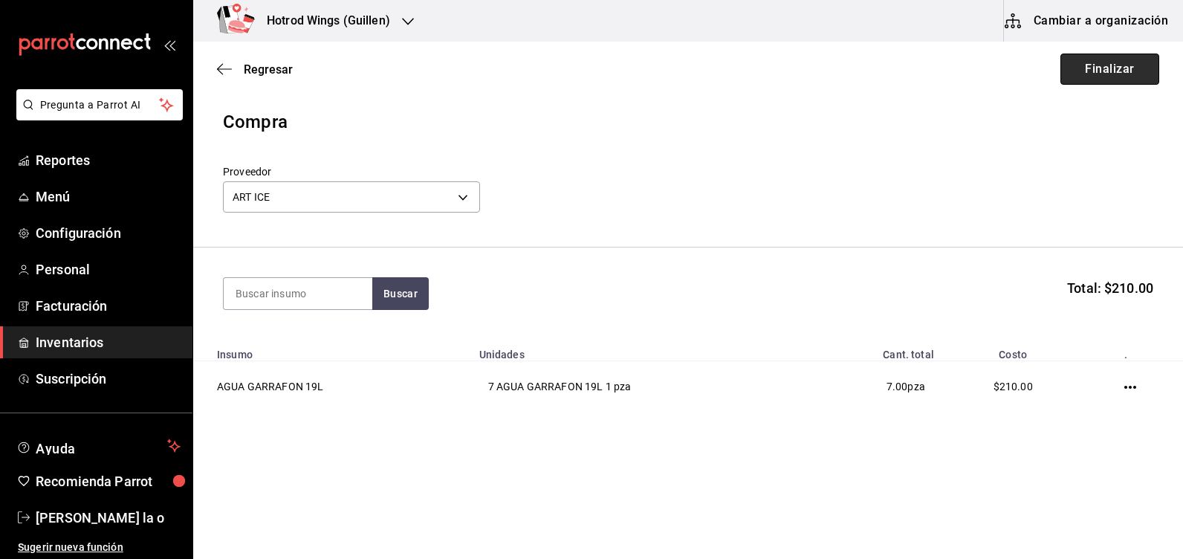
click at [1113, 79] on button "Finalizar" at bounding box center [1109, 68] width 99 height 31
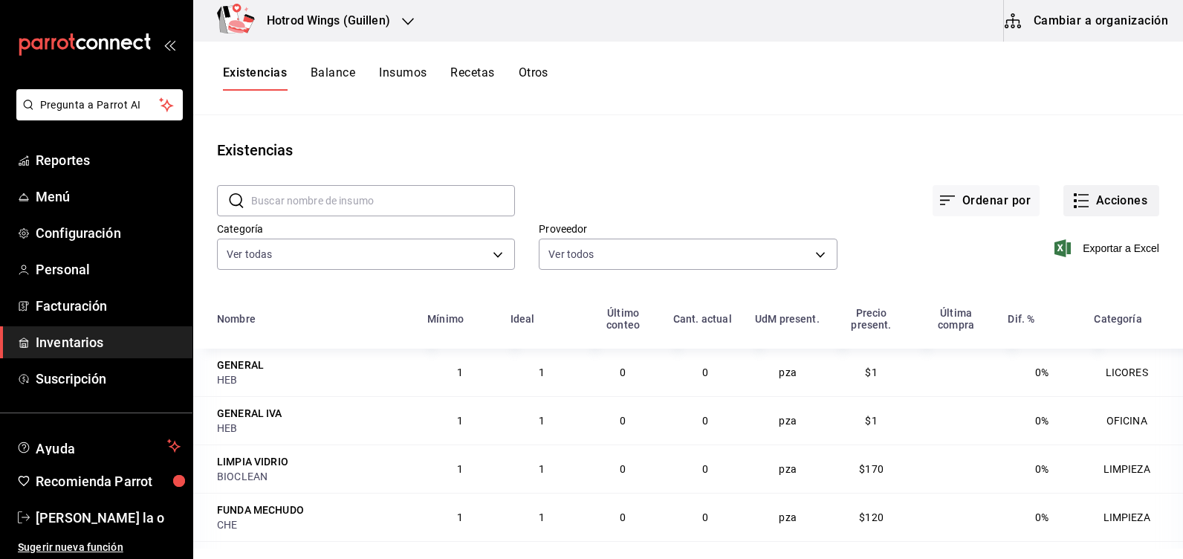
click at [1116, 201] on button "Acciones" at bounding box center [1111, 200] width 96 height 31
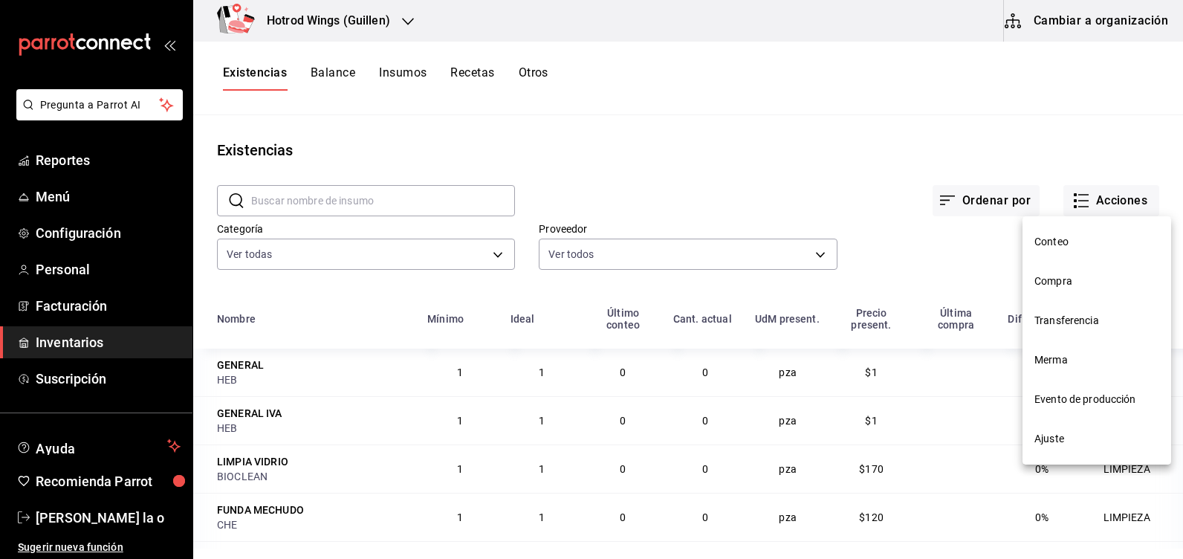
click at [1066, 275] on span "Compra" at bounding box center [1096, 281] width 125 height 16
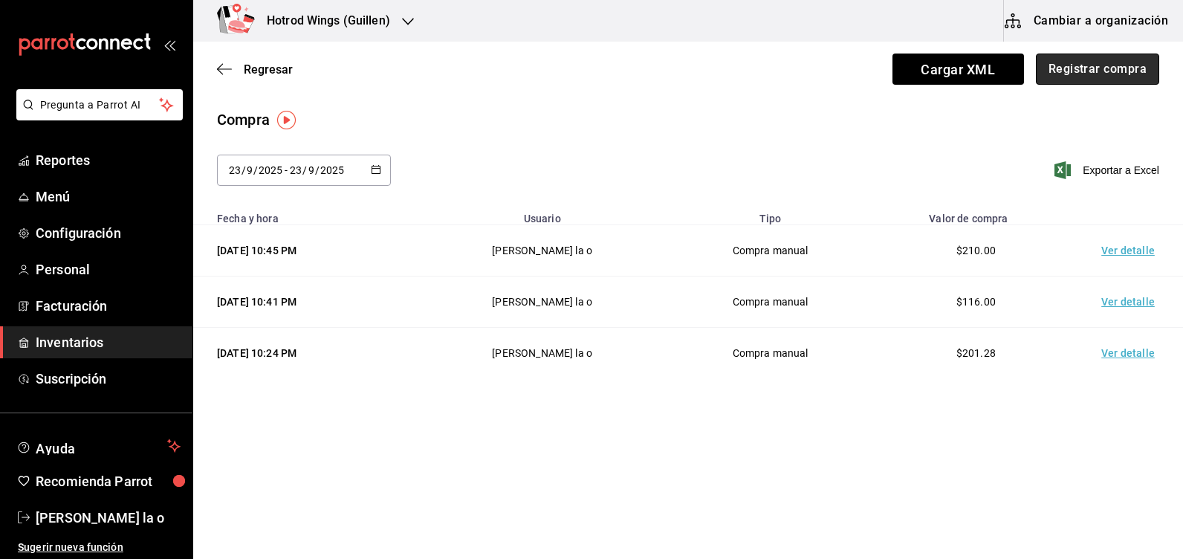
click at [1082, 79] on button "Registrar compra" at bounding box center [1096, 68] width 123 height 31
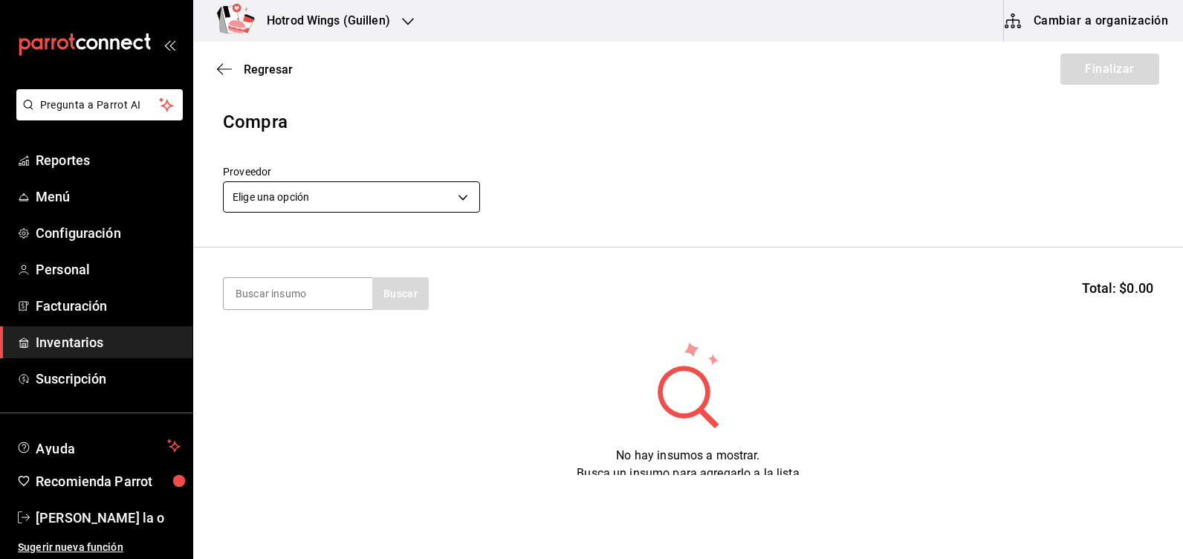
click at [464, 195] on body "Pregunta a Parrot AI Reportes Menú Configuración Personal Facturación Inventari…" at bounding box center [591, 237] width 1183 height 475
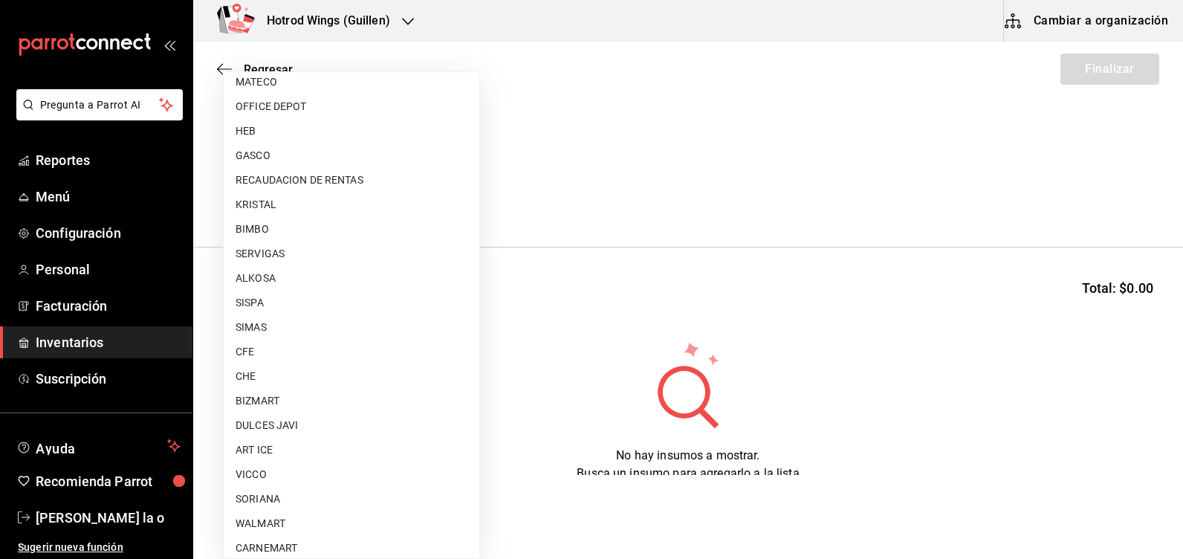
scroll to position [1095, 0]
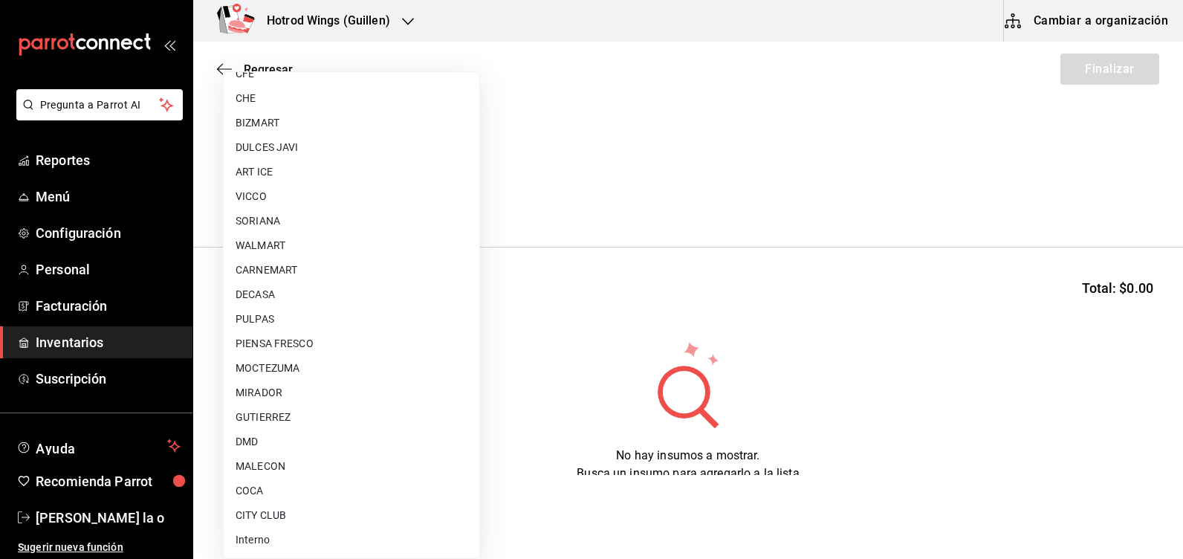
click at [252, 466] on li "MALECON" at bounding box center [352, 466] width 256 height 25
type input "30af0737-a678-46ec-8868-52d87b194834"
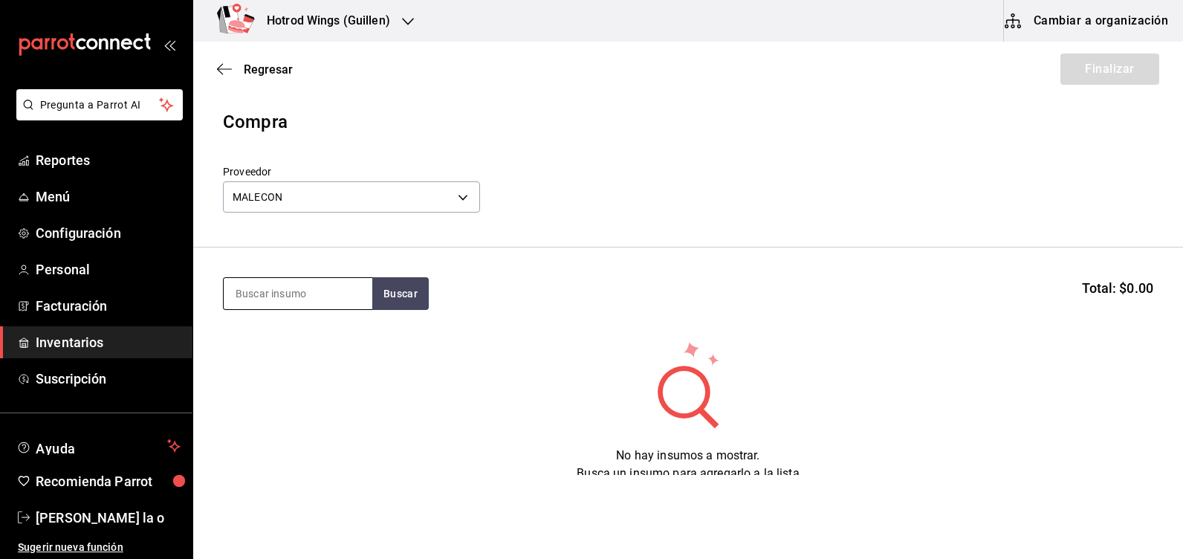
click at [289, 287] on input at bounding box center [298, 293] width 149 height 31
type input "alitas"
click at [405, 278] on button "Buscar" at bounding box center [400, 293] width 56 height 33
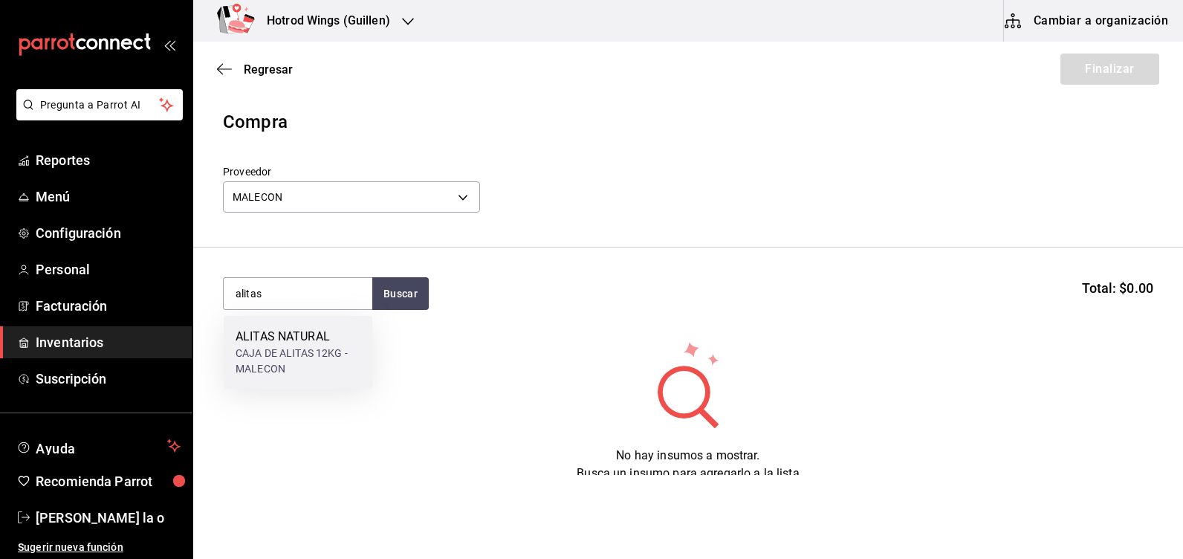
click at [344, 345] on div "CAJA DE ALITAS 12KG - MALECON" at bounding box center [297, 360] width 125 height 31
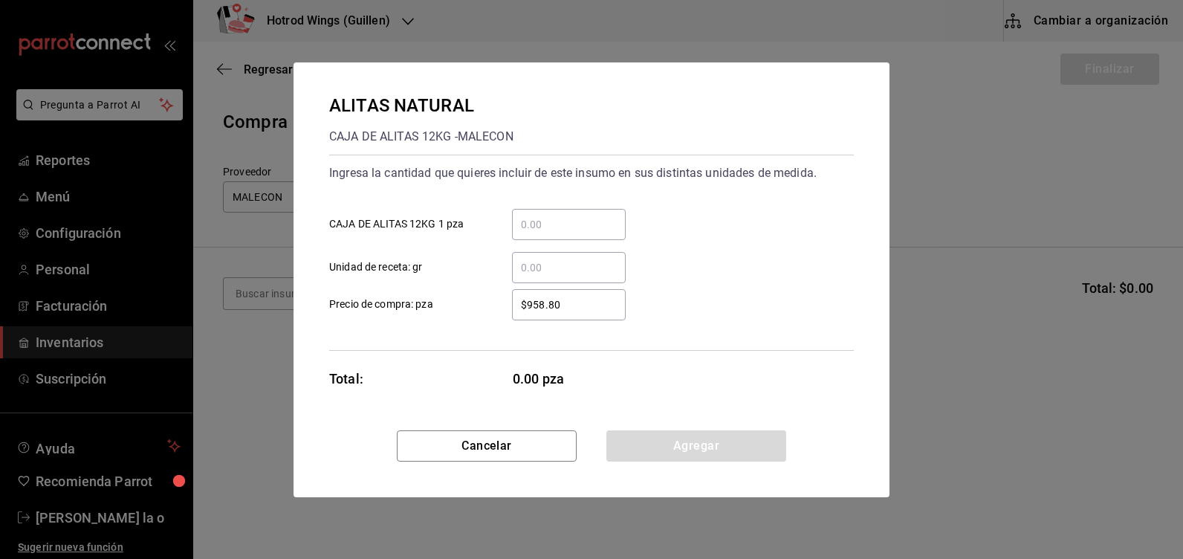
click at [546, 218] on input "​ CAJA DE ALITAS 12KG 1 pza" at bounding box center [569, 224] width 114 height 18
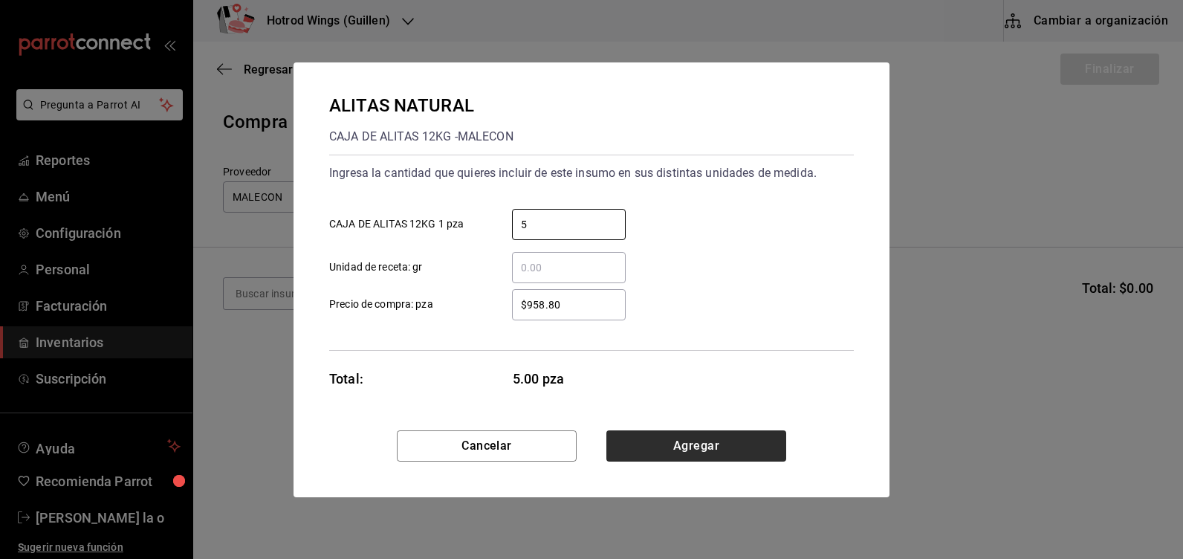
type input "5"
click at [727, 448] on button "Agregar" at bounding box center [696, 445] width 180 height 31
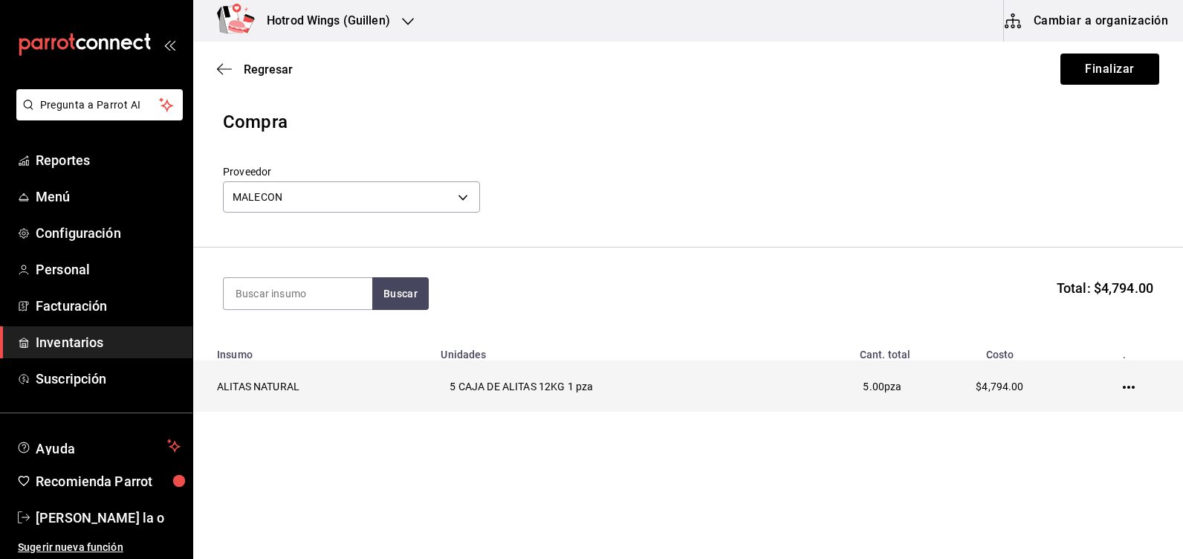
click at [1123, 385] on icon "button" at bounding box center [1128, 387] width 12 height 12
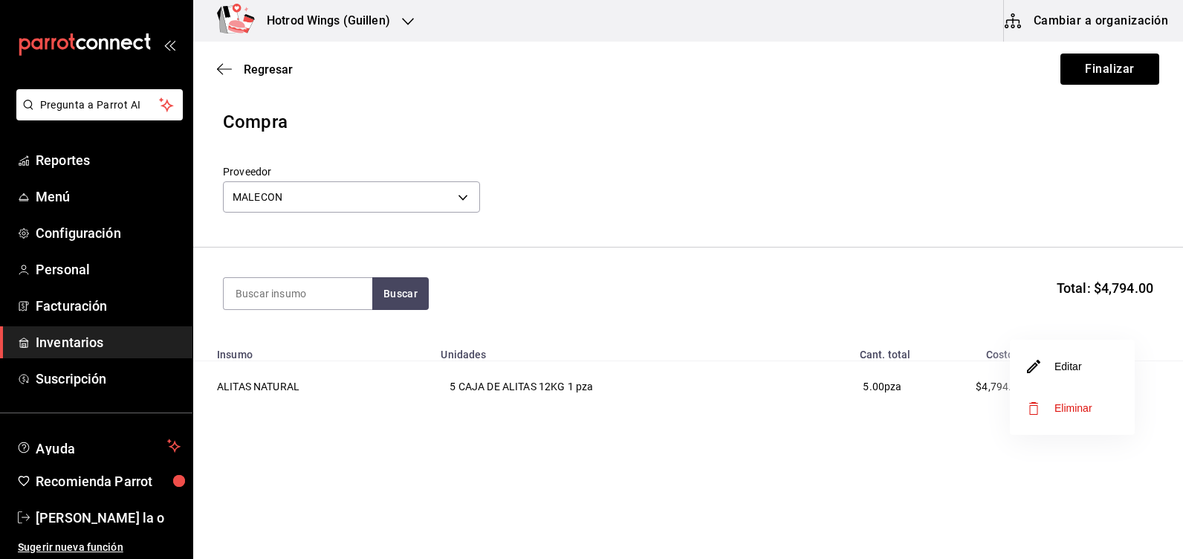
click at [1058, 355] on li "Editar" at bounding box center [1071, 366] width 125 height 42
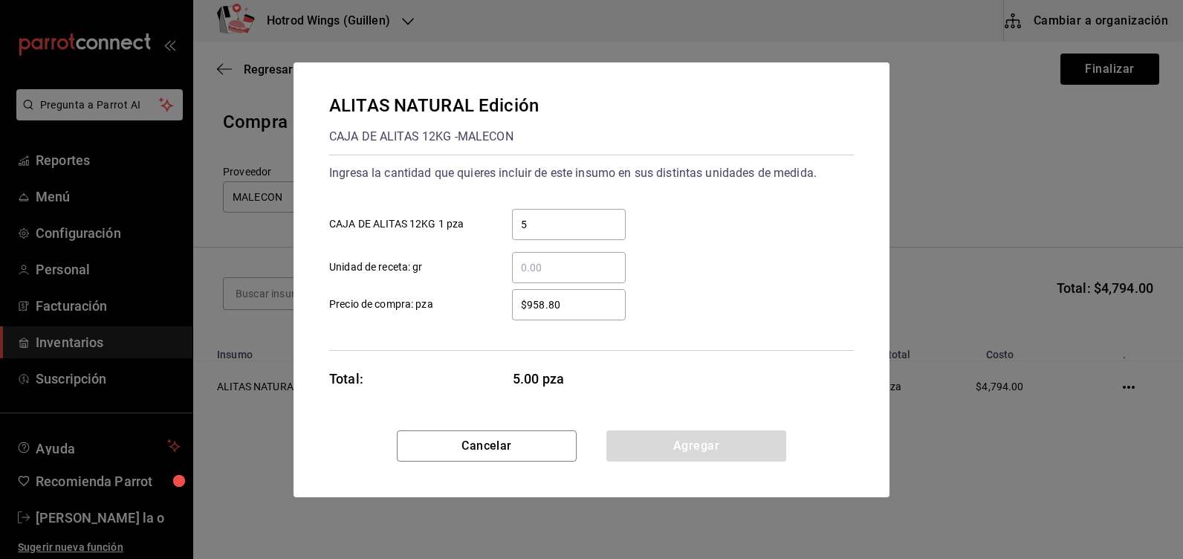
drag, startPoint x: 527, startPoint y: 232, endPoint x: 559, endPoint y: 218, distance: 34.6
click at [533, 230] on input "5" at bounding box center [569, 224] width 114 height 18
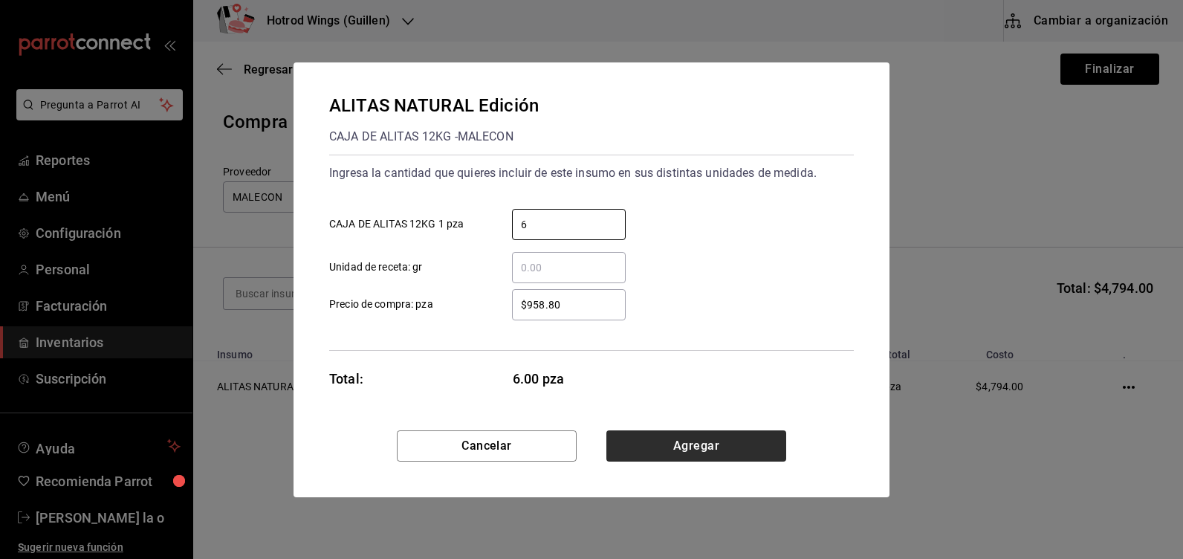
type input "6"
click at [677, 461] on button "Agregar" at bounding box center [696, 445] width 180 height 31
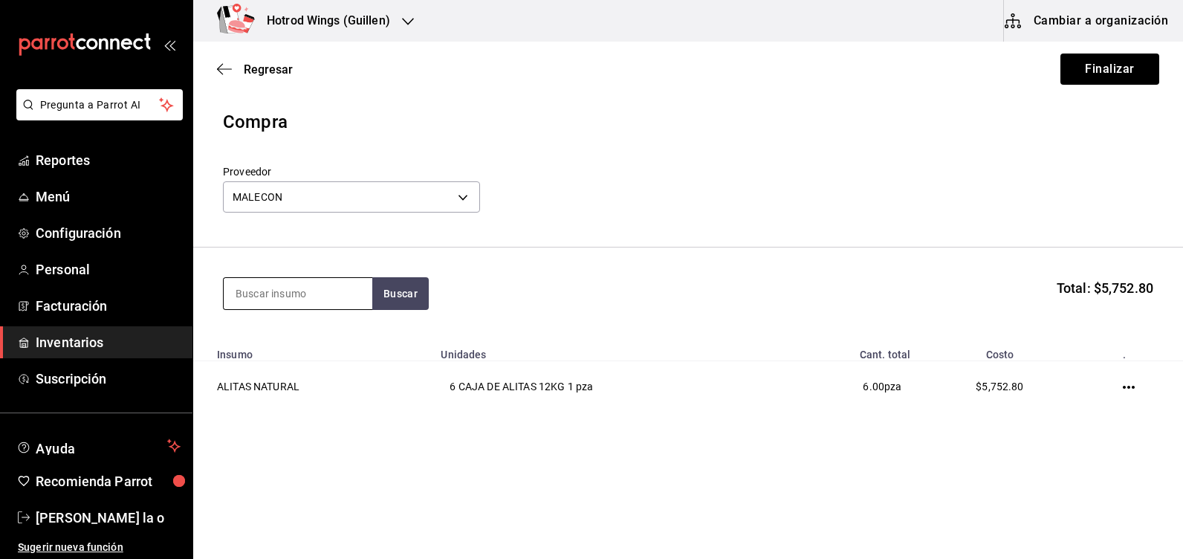
click at [248, 296] on input at bounding box center [298, 293] width 149 height 31
type input "papa"
click at [388, 297] on button "Buscar" at bounding box center [400, 293] width 56 height 33
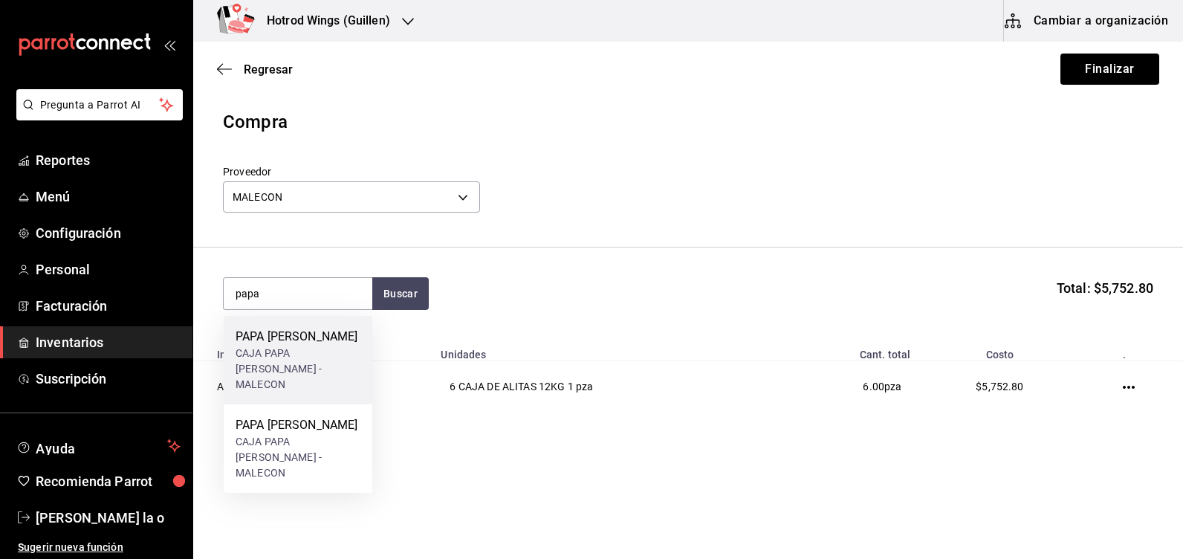
click at [330, 365] on div "CAJA PAPA LISA CAVENDISH - MALECON" at bounding box center [297, 368] width 125 height 47
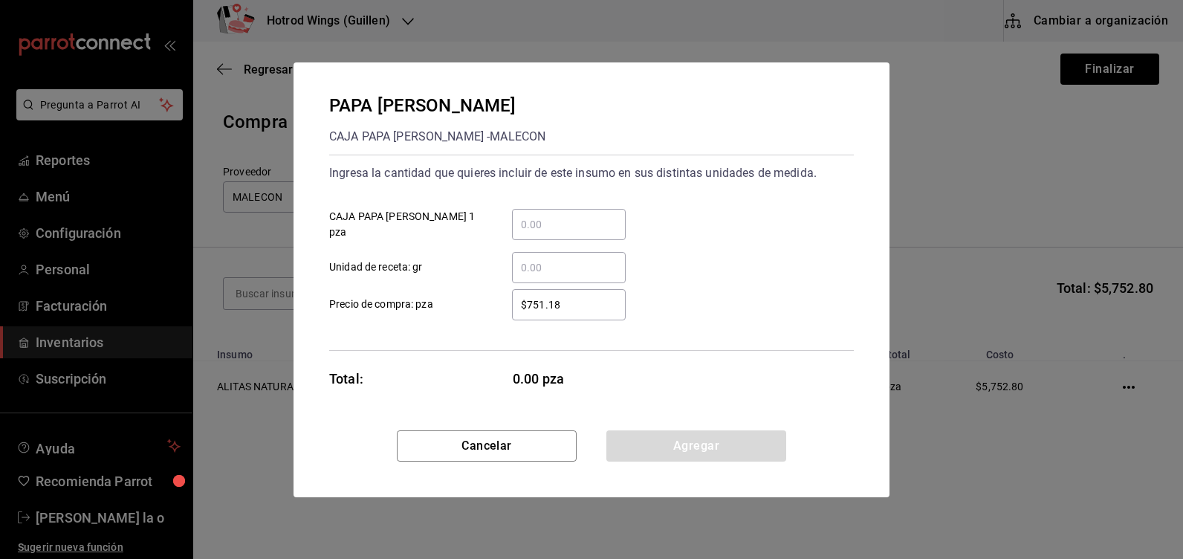
click at [544, 224] on input "​ CAJA PAPA LISA CAVENDISH 1 pza" at bounding box center [569, 224] width 114 height 18
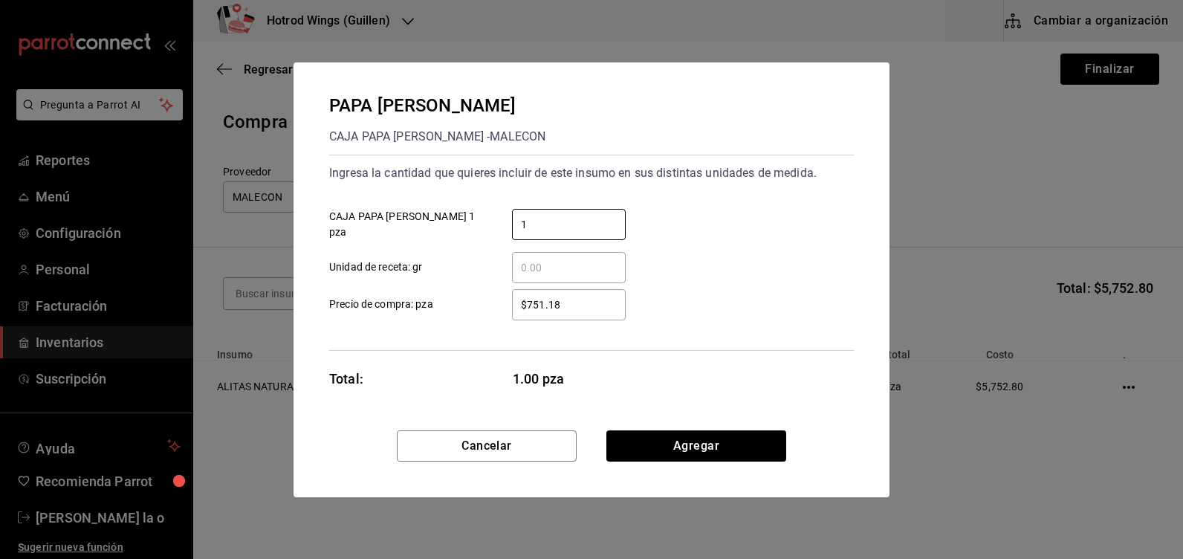
type input "1"
click at [594, 317] on div "$751.18 ​" at bounding box center [569, 304] width 114 height 31
click at [594, 313] on input "$751.18" at bounding box center [569, 305] width 114 height 18
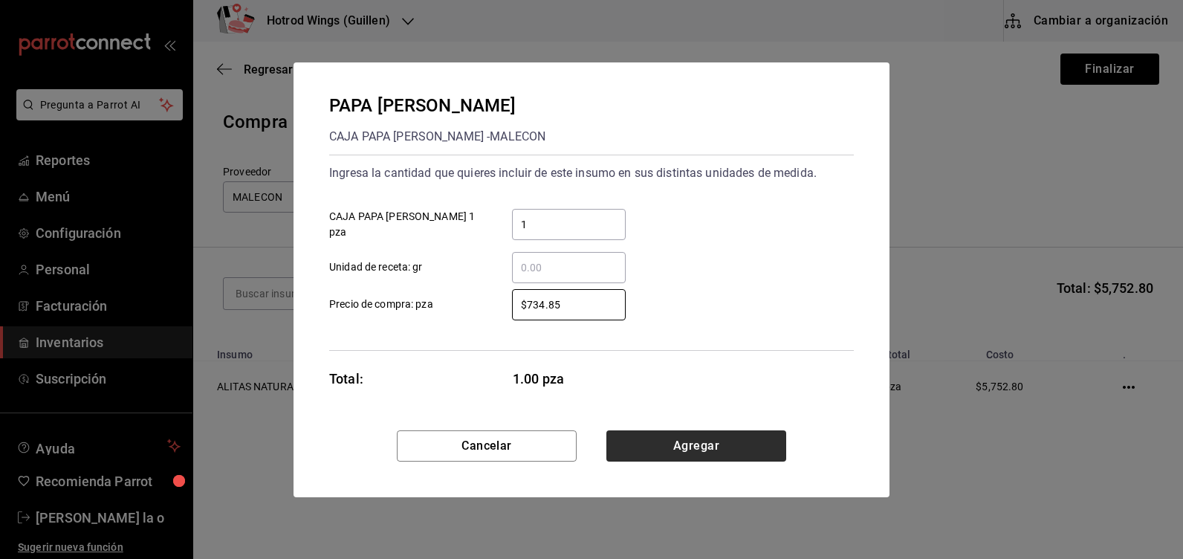
type input "$734.85"
click at [674, 439] on button "Agregar" at bounding box center [696, 445] width 180 height 31
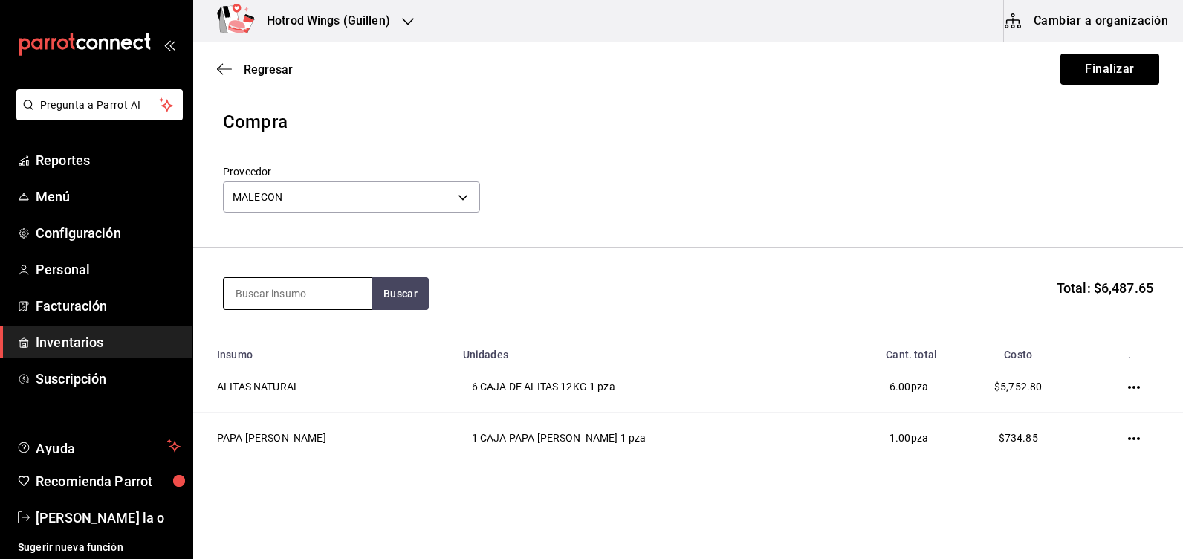
click at [289, 302] on input at bounding box center [298, 293] width 149 height 31
type input "buff"
click at [404, 292] on button "Buscar" at bounding box center [400, 293] width 56 height 33
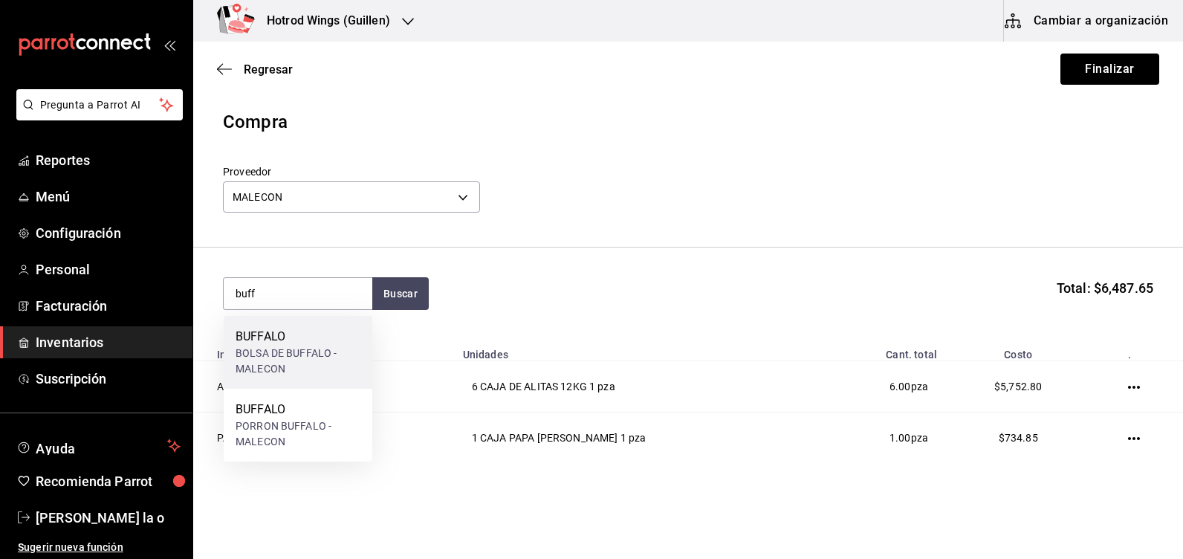
click at [317, 345] on div "BUFFALO" at bounding box center [297, 337] width 125 height 18
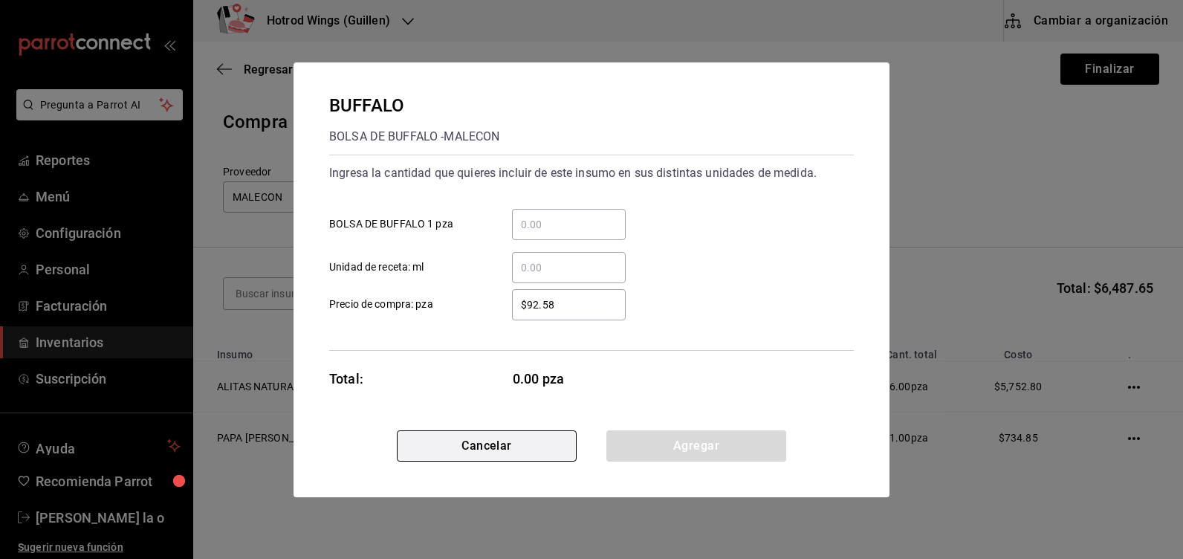
click at [422, 438] on button "Cancelar" at bounding box center [487, 445] width 180 height 31
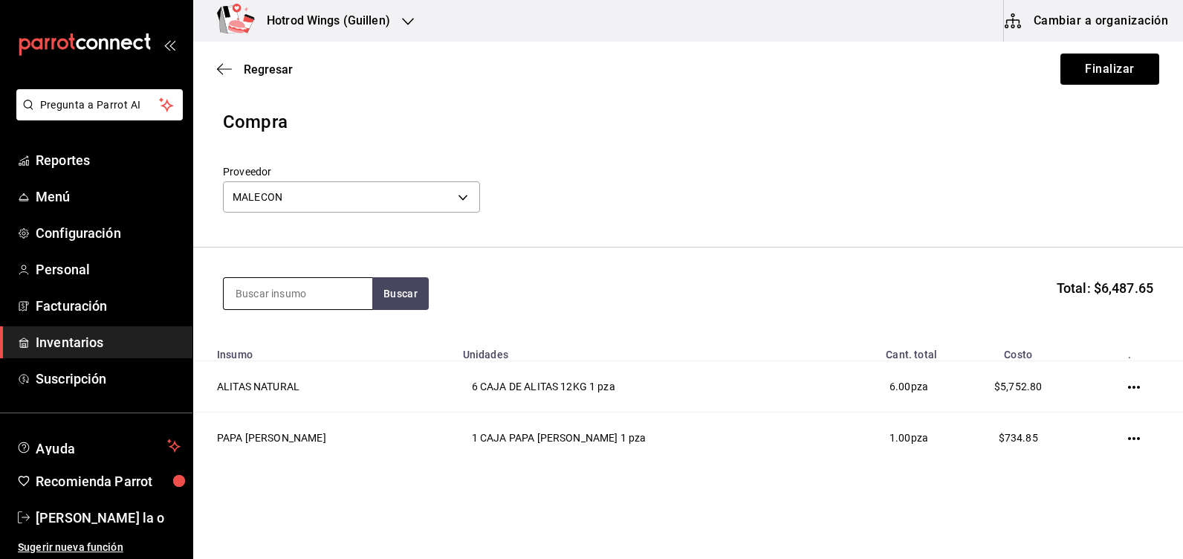
click at [251, 301] on input at bounding box center [298, 293] width 149 height 31
type input "buff"
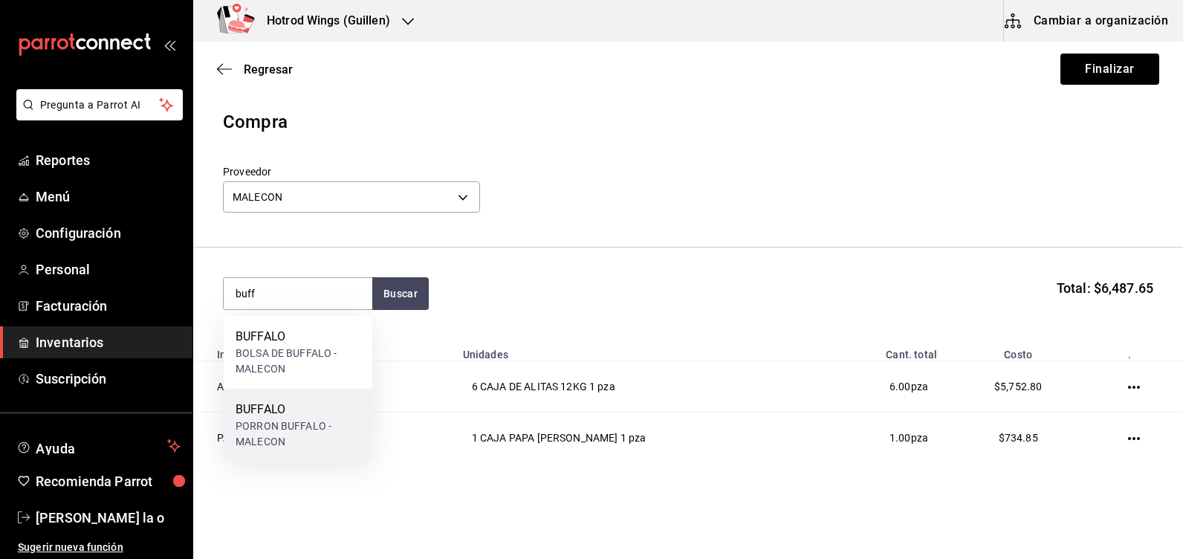
click at [290, 412] on div "BUFFALO" at bounding box center [297, 409] width 125 height 18
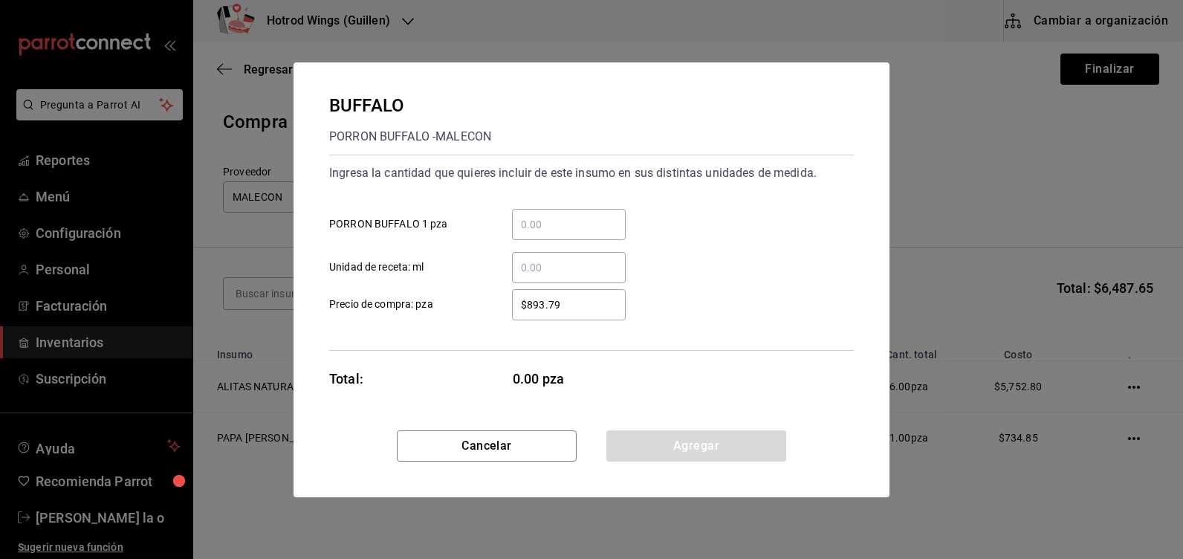
click at [541, 210] on div "​" at bounding box center [569, 224] width 114 height 31
click at [541, 215] on input "​ PORRON BUFFALO 1 pza" at bounding box center [569, 224] width 114 height 18
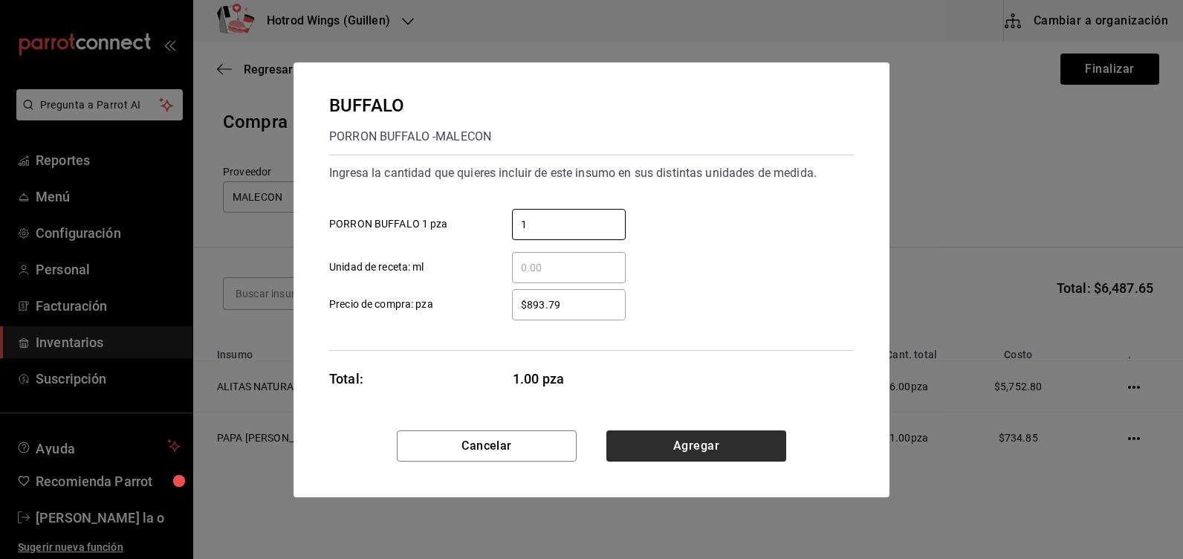
type input "1"
click at [683, 454] on button "Agregar" at bounding box center [696, 445] width 180 height 31
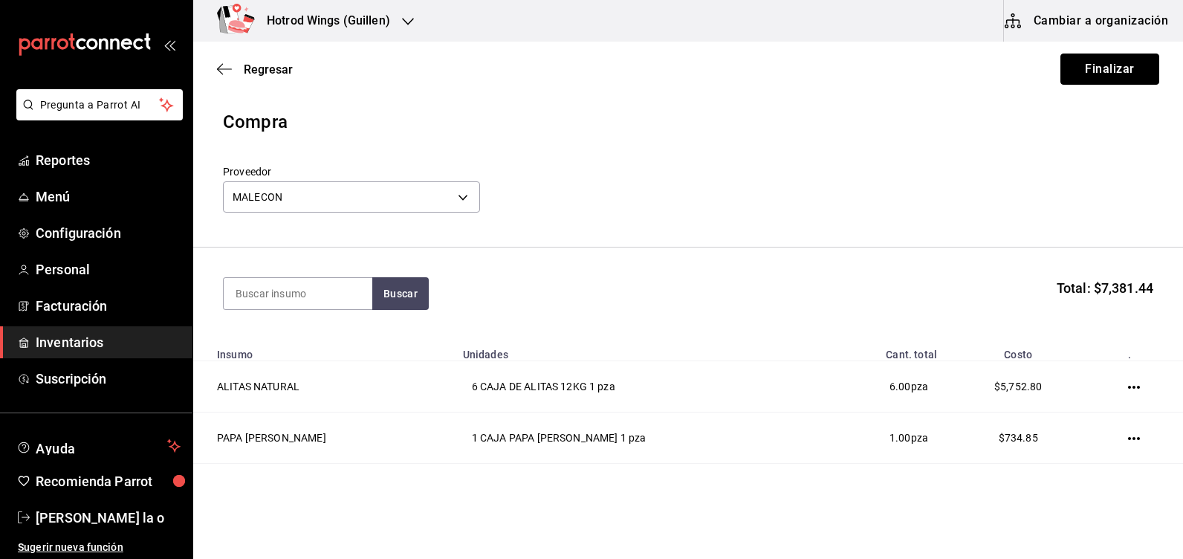
click at [1102, 71] on button "Finalizar" at bounding box center [1109, 68] width 99 height 31
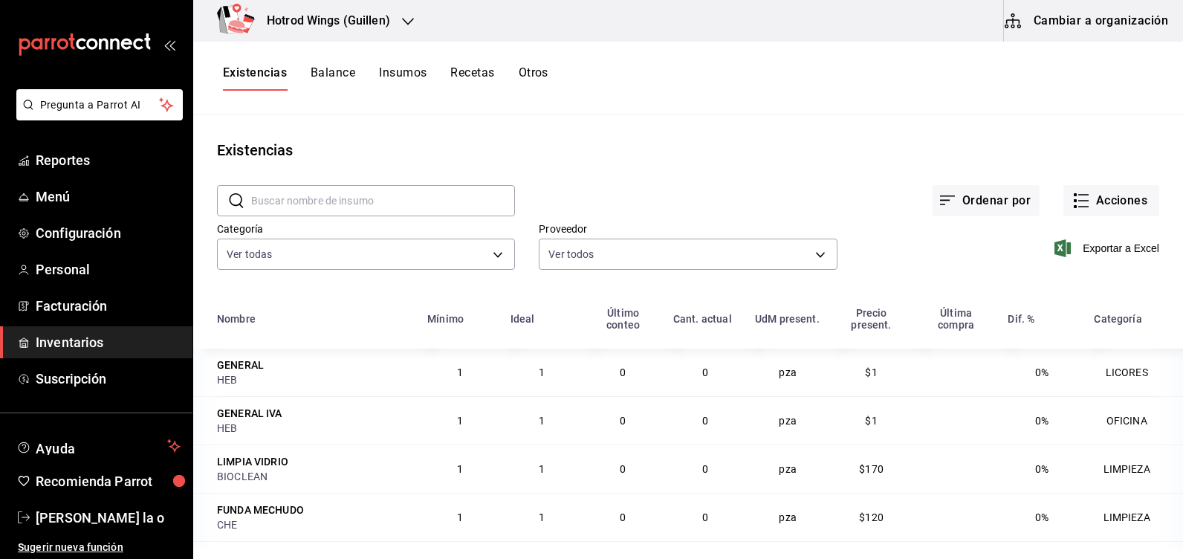
click at [412, 16] on icon "button" at bounding box center [408, 22] width 12 height 12
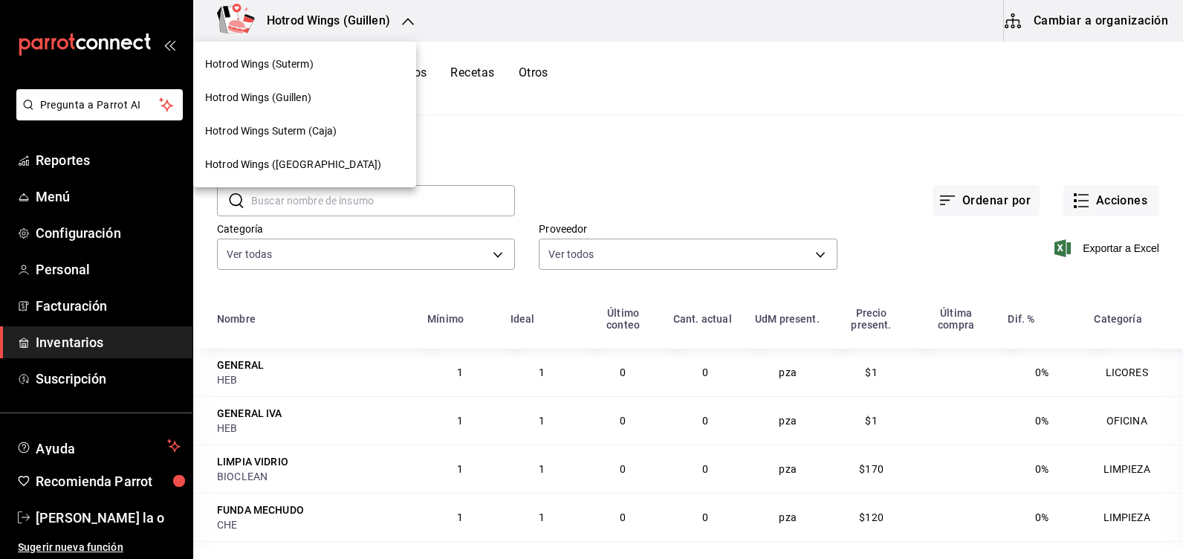
click at [311, 60] on span "Hotrod Wings (Suterm)" at bounding box center [259, 64] width 108 height 16
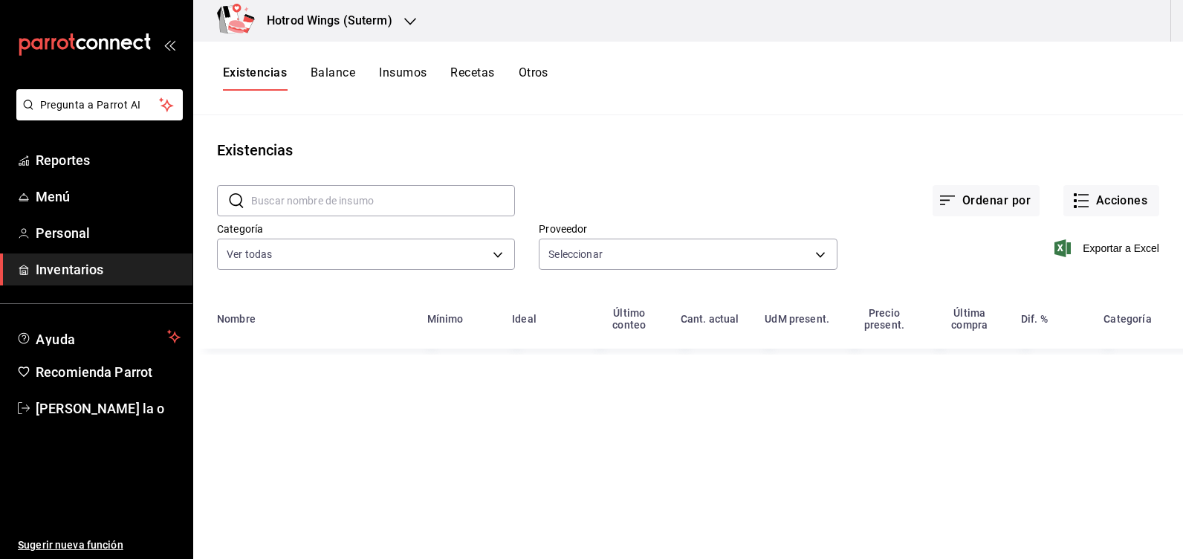
type input "171d0eca-2b8a-473b-b3b0-726e4d95b70a,de445853-8580-42cb-ae1c-32f4bb53b306,3a9bd…"
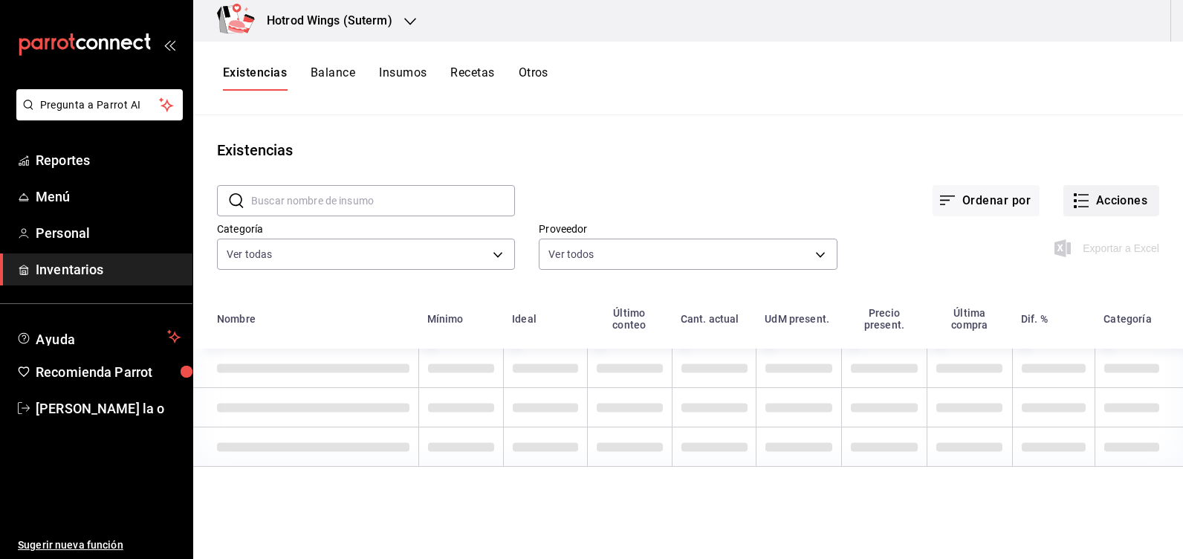
click at [1116, 204] on button "Acciones" at bounding box center [1111, 200] width 96 height 31
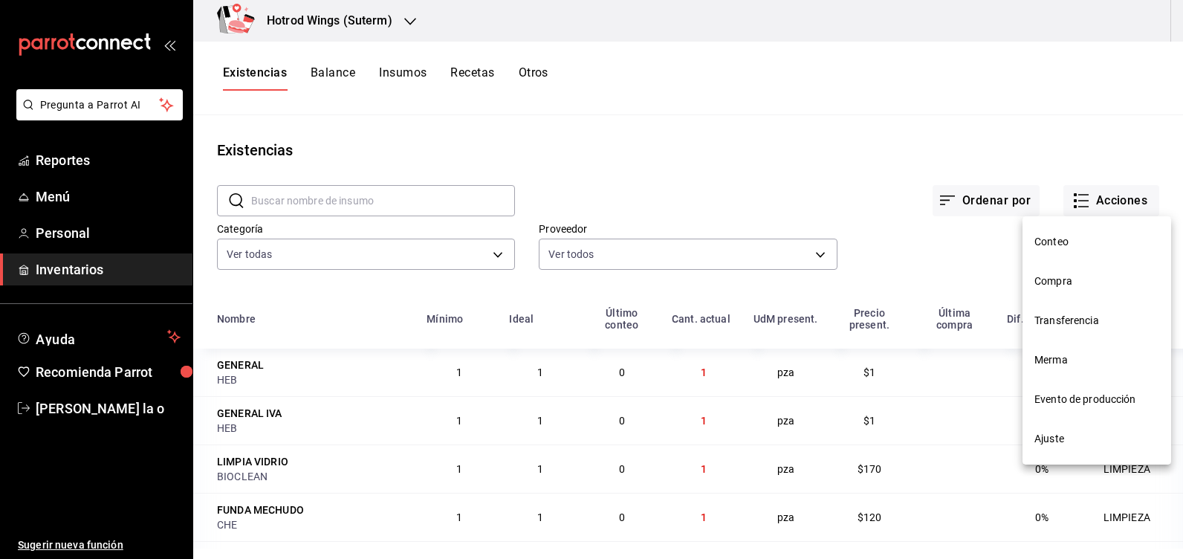
click at [1077, 284] on span "Compra" at bounding box center [1096, 281] width 125 height 16
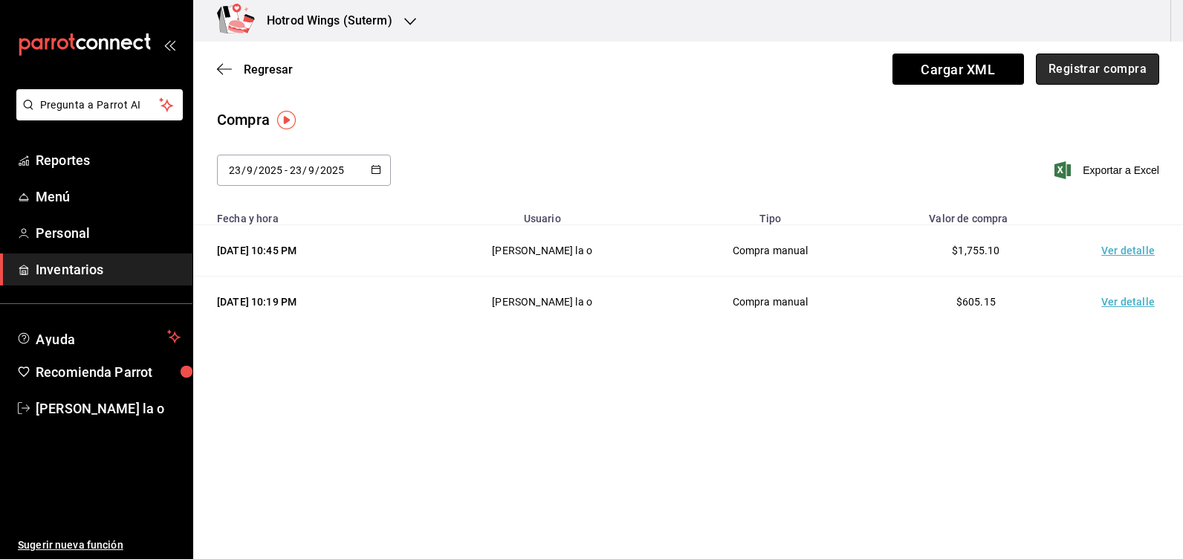
click at [1099, 67] on button "Registrar compra" at bounding box center [1096, 68] width 123 height 31
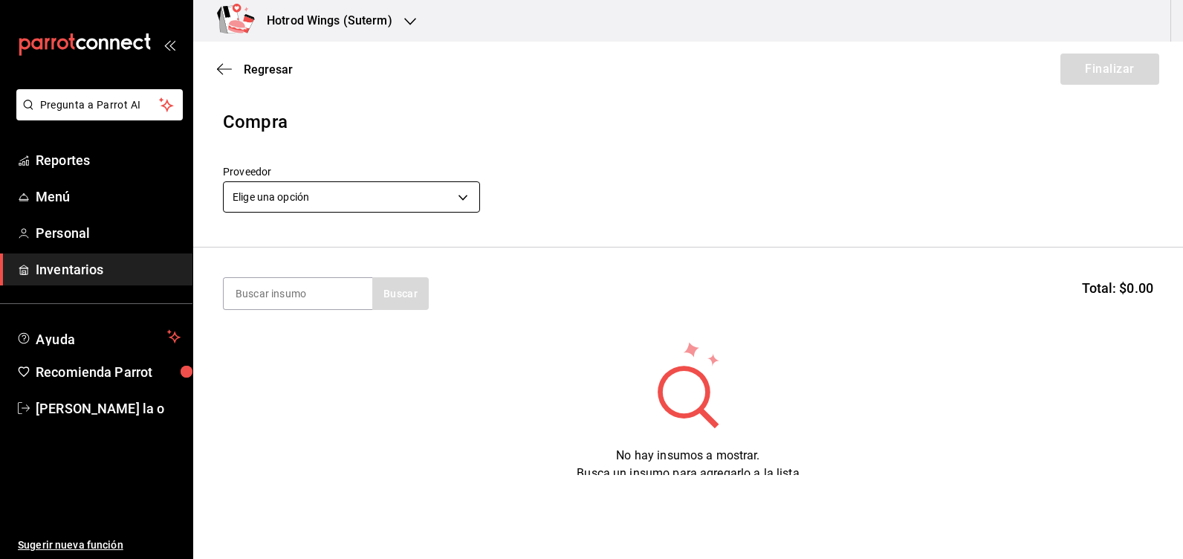
click at [461, 195] on body "Pregunta a Parrot AI Reportes Menú Personal Inventarios Ayuda Recomienda Parrot…" at bounding box center [591, 237] width 1183 height 475
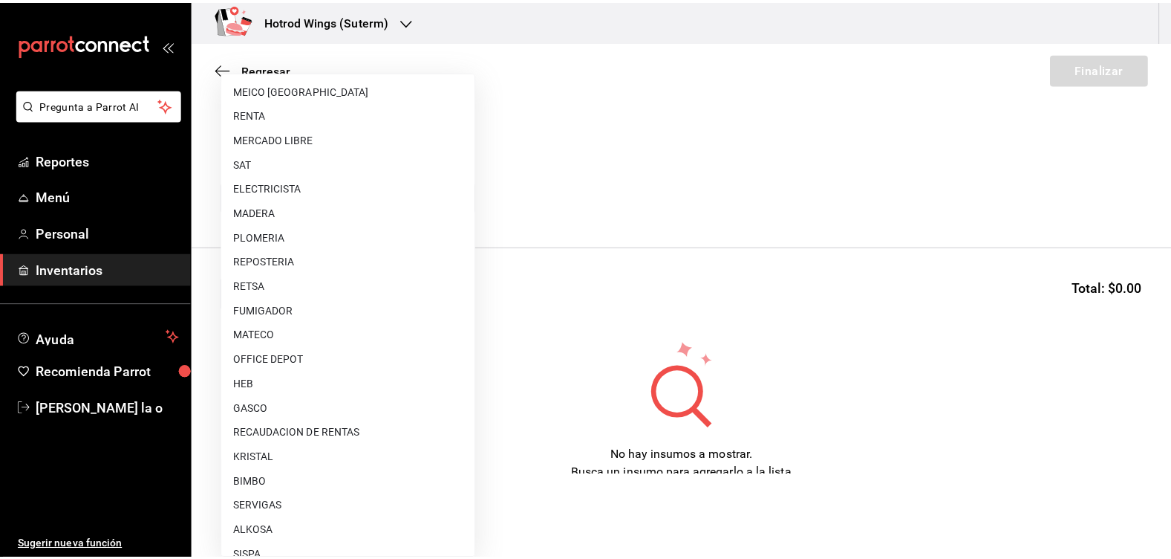
scroll to position [520, 0]
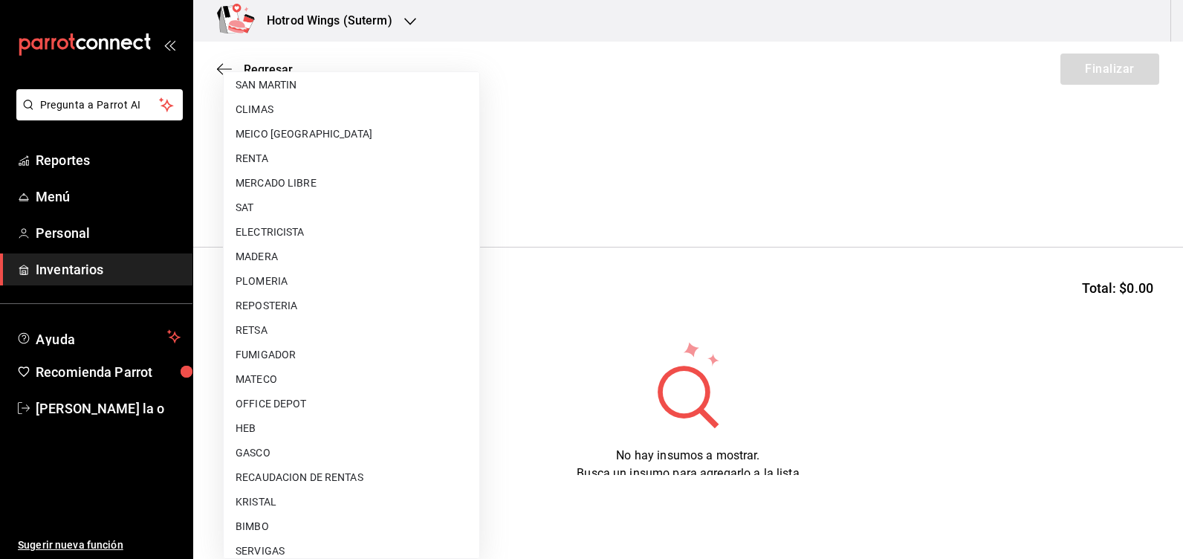
click at [295, 308] on li "REPOSTERIA" at bounding box center [352, 305] width 256 height 25
type input "9ed45fc2-0efd-4d38-9053-87ee8ae2db0f"
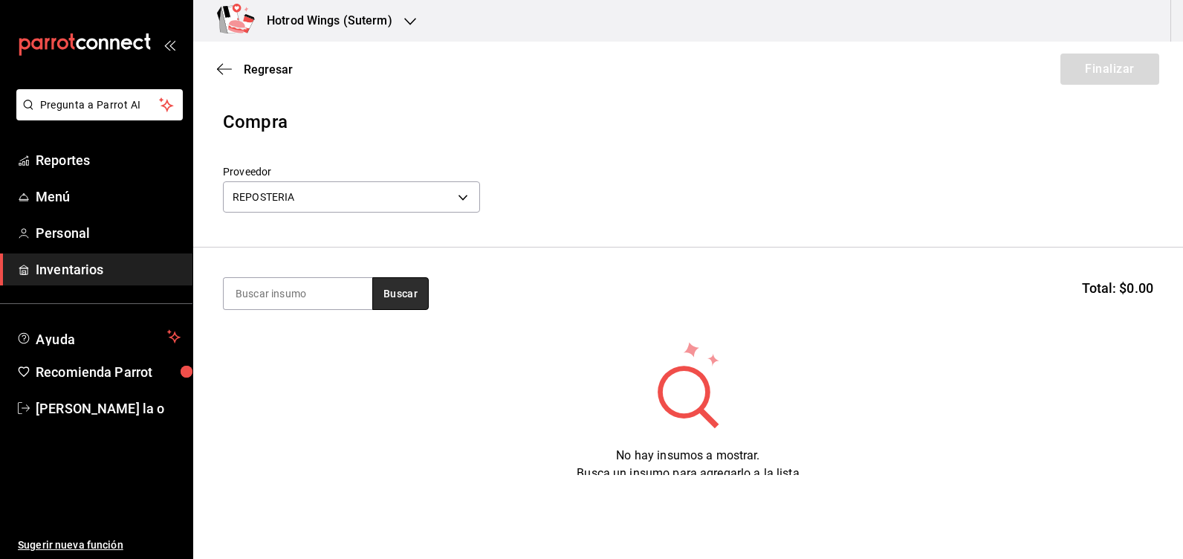
click at [389, 294] on button "Buscar" at bounding box center [400, 293] width 56 height 33
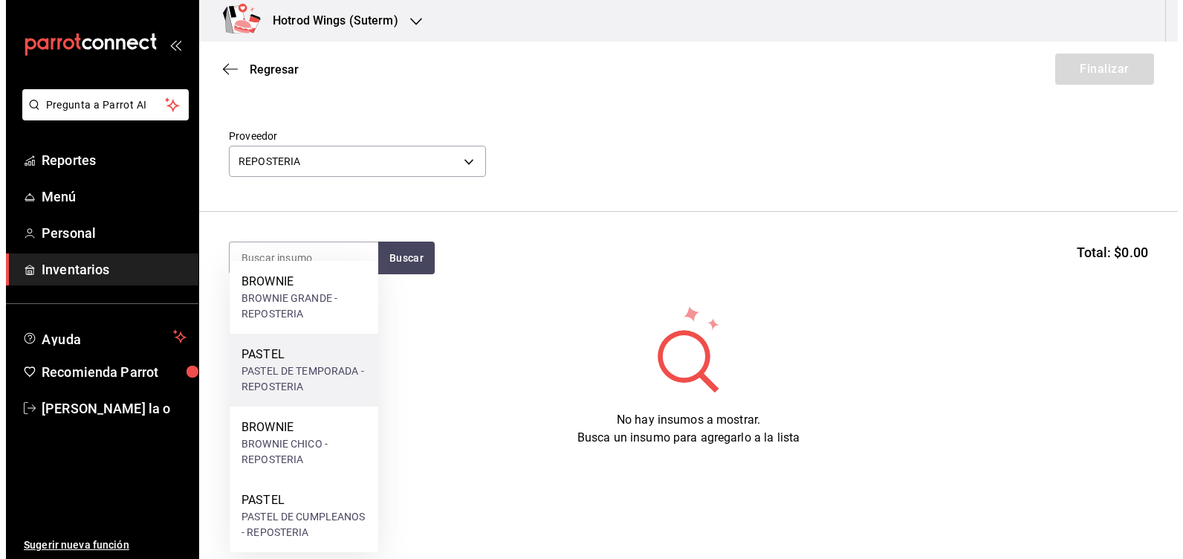
scroll to position [55, 0]
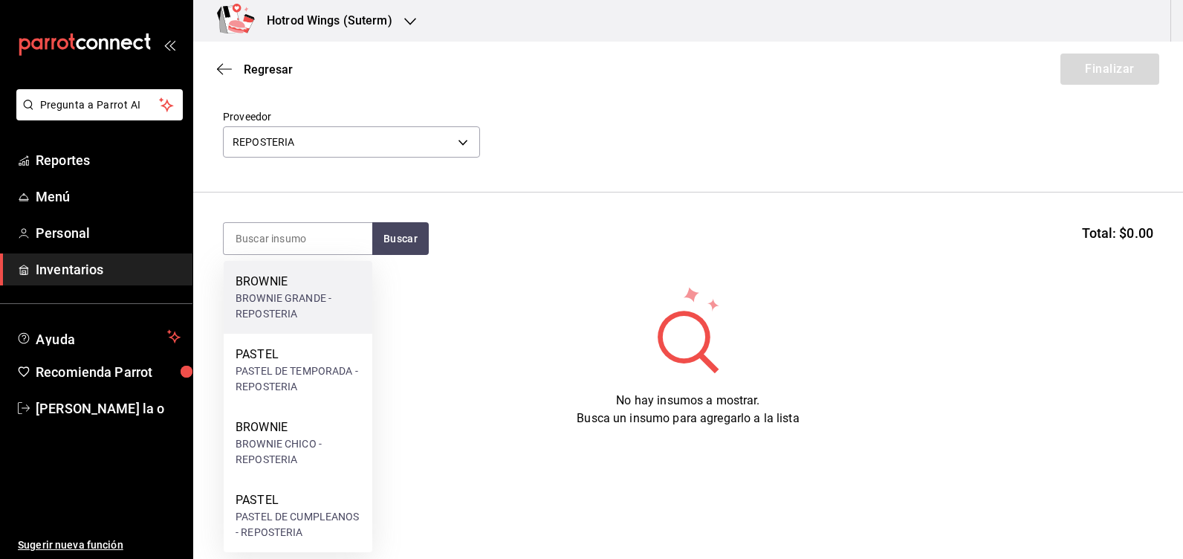
click at [316, 302] on div "BROWNIE GRANDE - REPOSTERIA" at bounding box center [297, 305] width 125 height 31
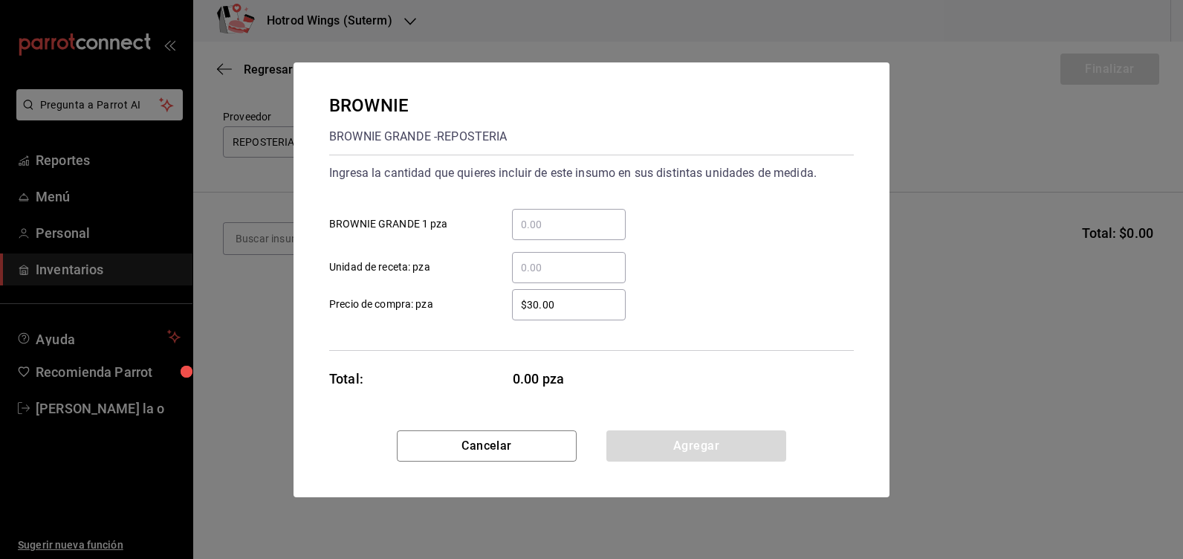
drag, startPoint x: 544, startPoint y: 230, endPoint x: 596, endPoint y: 221, distance: 52.0
click at [545, 227] on input "​ BROWNIE GRANDE 1 pza" at bounding box center [569, 224] width 114 height 18
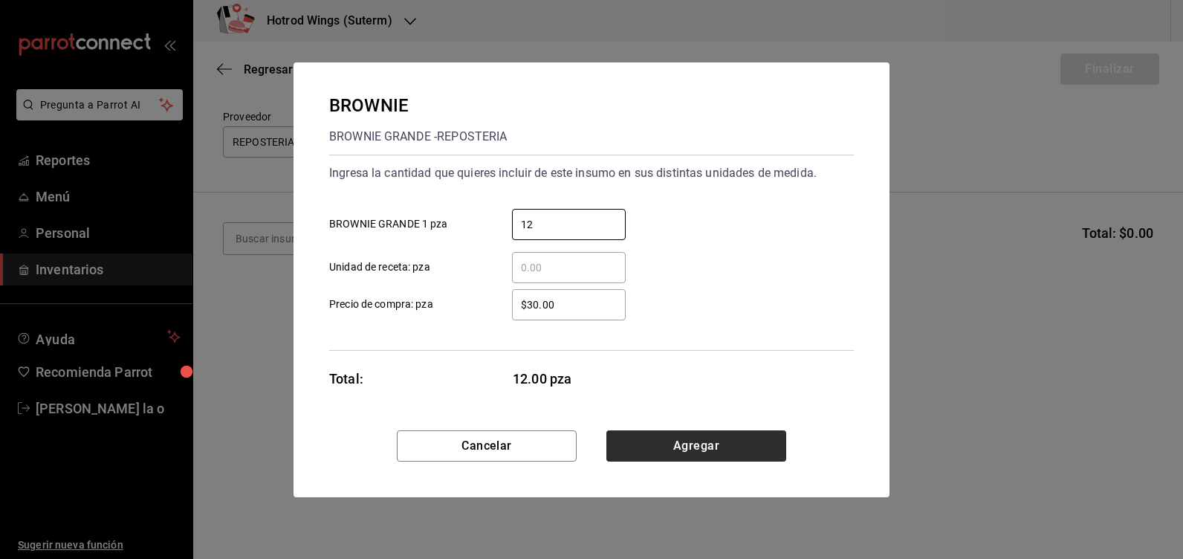
type input "12"
click at [687, 447] on button "Agregar" at bounding box center [696, 445] width 180 height 31
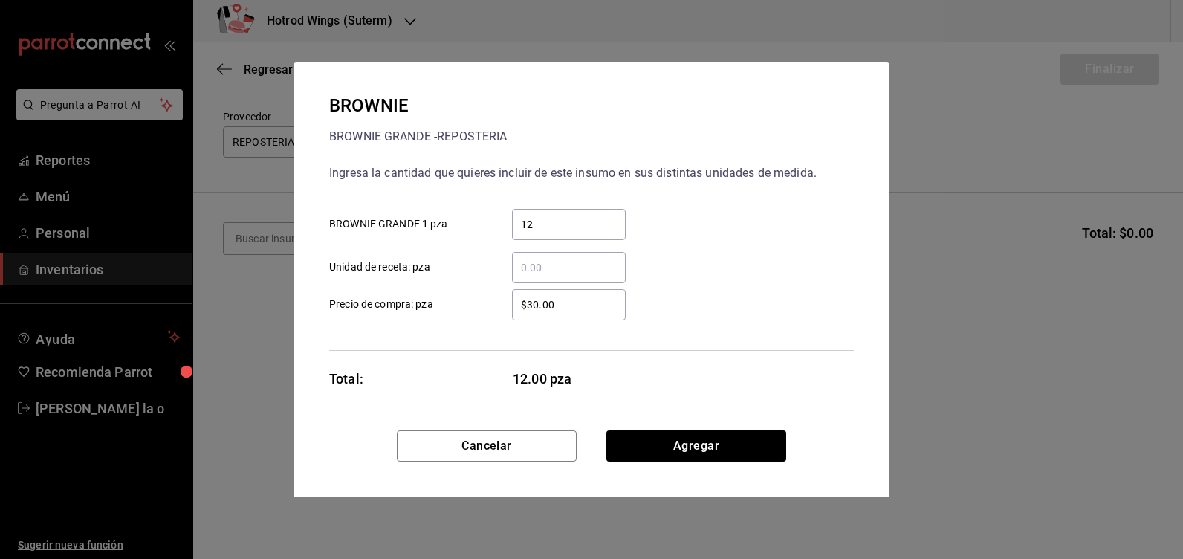
scroll to position [0, 0]
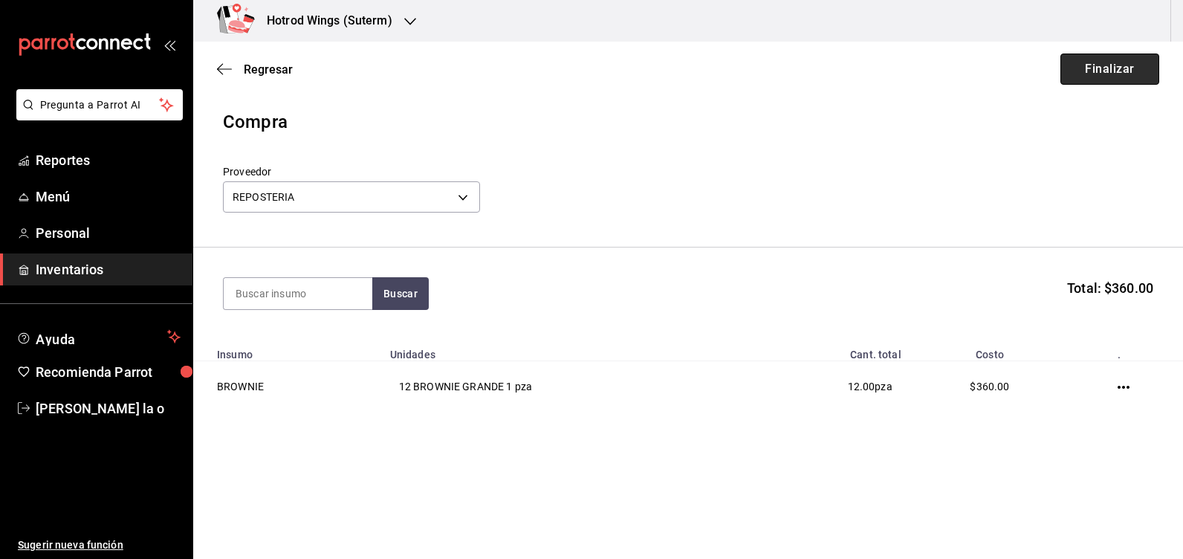
click at [1118, 73] on button "Finalizar" at bounding box center [1109, 68] width 99 height 31
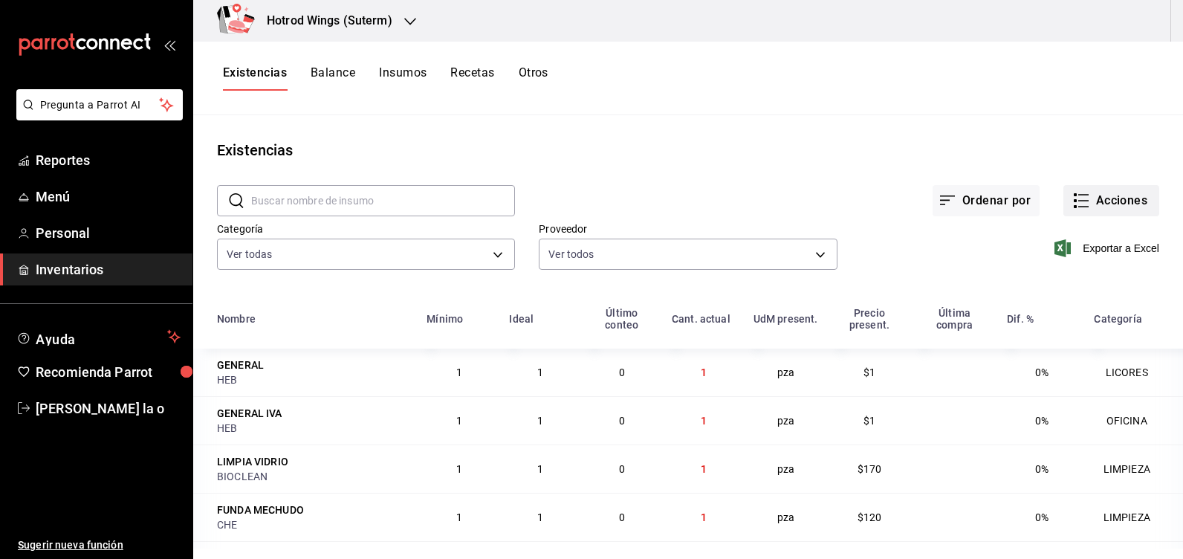
click at [1104, 200] on button "Acciones" at bounding box center [1111, 200] width 96 height 31
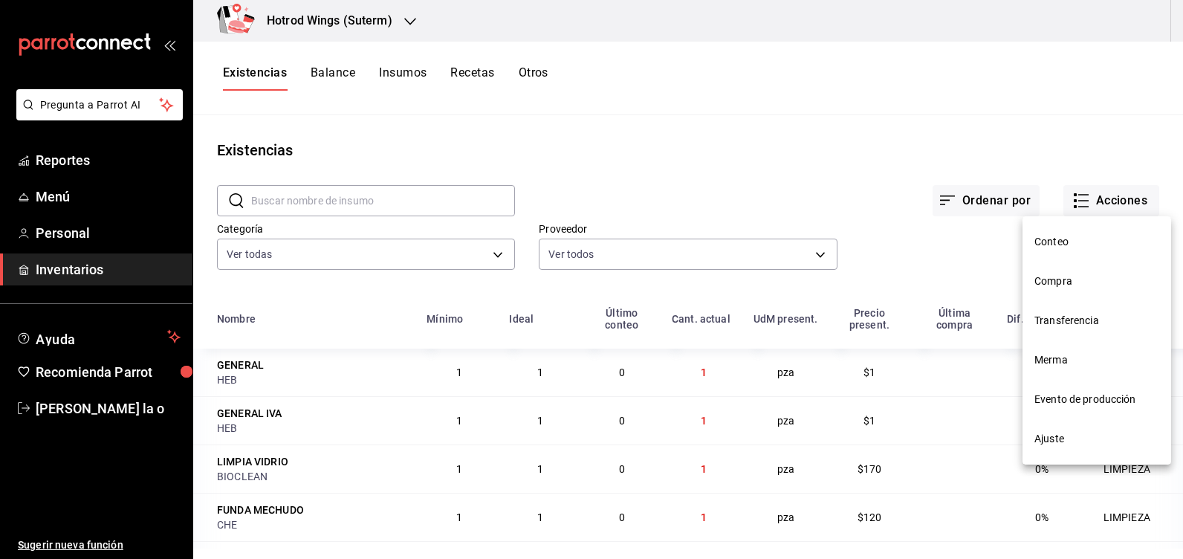
click at [1073, 275] on span "Compra" at bounding box center [1096, 281] width 125 height 16
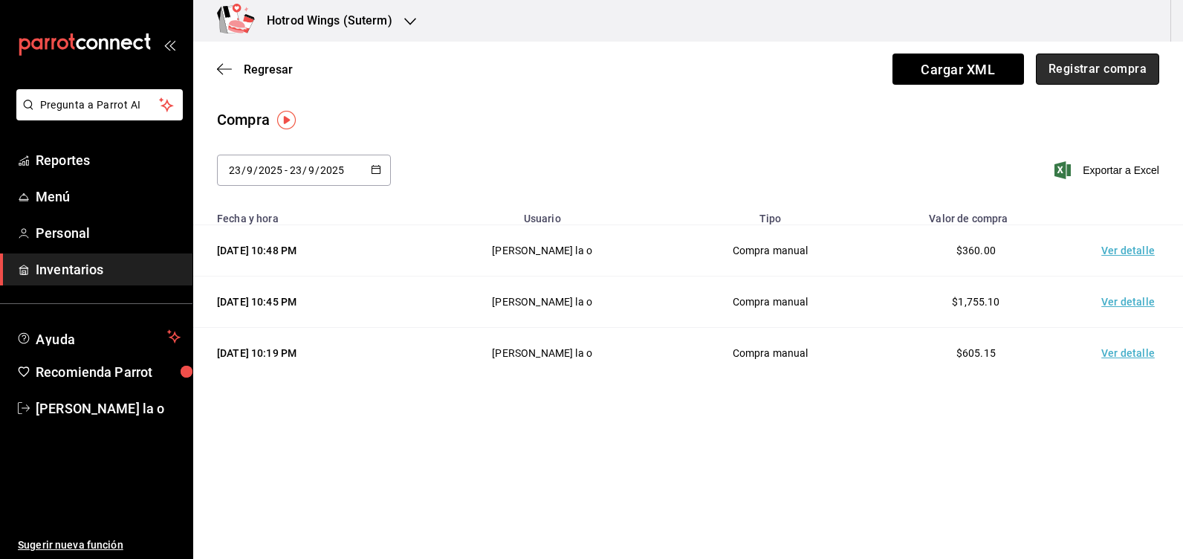
click at [1070, 78] on button "Registrar compra" at bounding box center [1096, 68] width 123 height 31
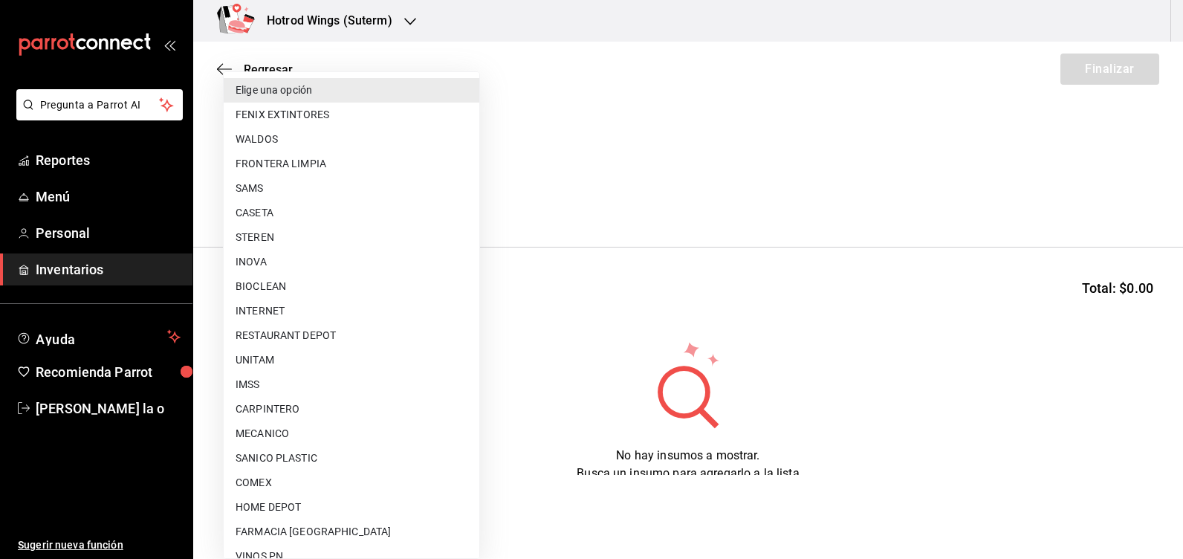
click at [460, 200] on body "Pregunta a Parrot AI Reportes Menú Personal Inventarios Ayuda Recomienda Parrot…" at bounding box center [591, 237] width 1183 height 475
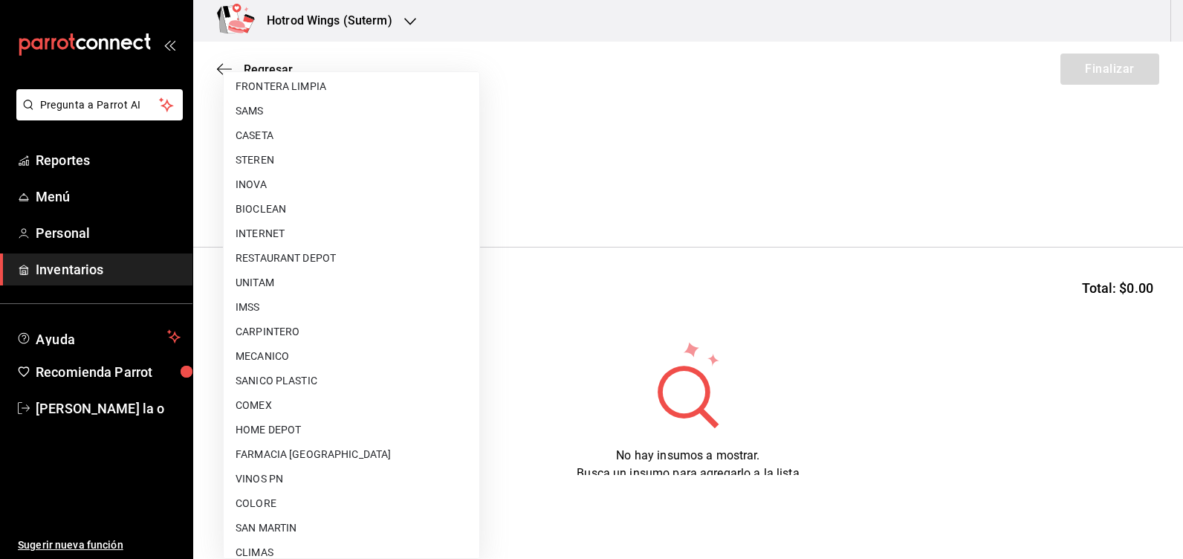
scroll to position [55, 0]
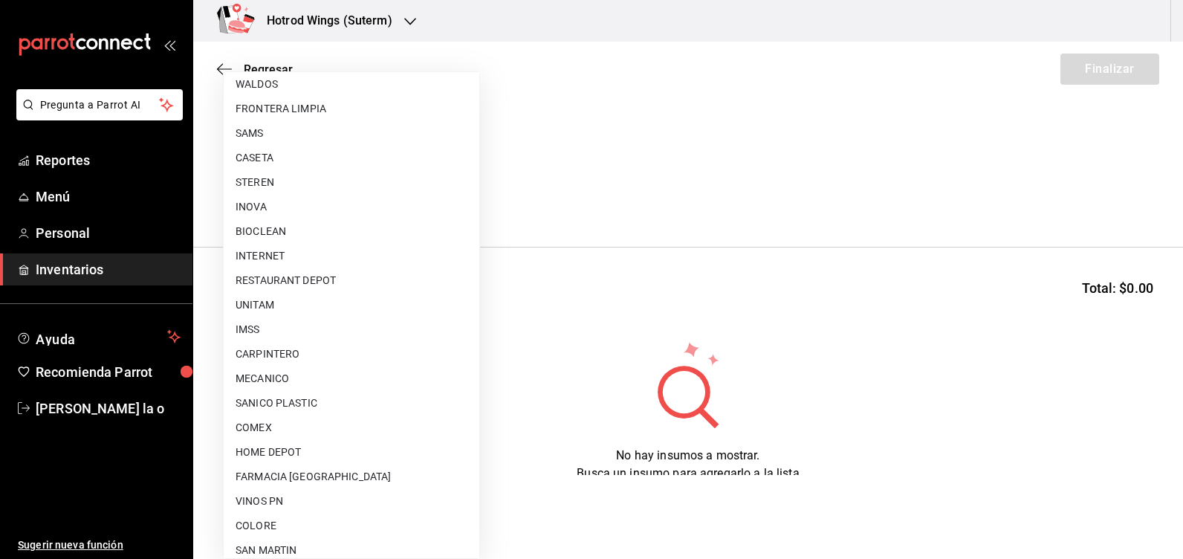
click at [269, 212] on li "INOVA" at bounding box center [352, 207] width 256 height 25
type input "ad8d09b1-959c-43bf-8489-799689255737"
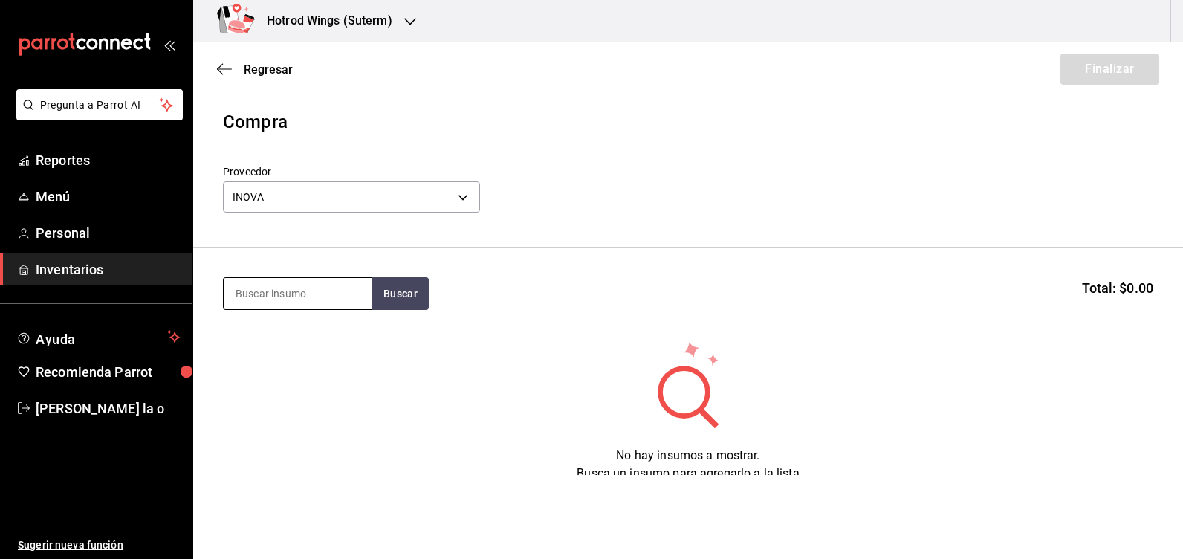
click at [305, 293] on input at bounding box center [298, 293] width 149 height 31
click at [403, 297] on button "Buscar" at bounding box center [400, 293] width 56 height 33
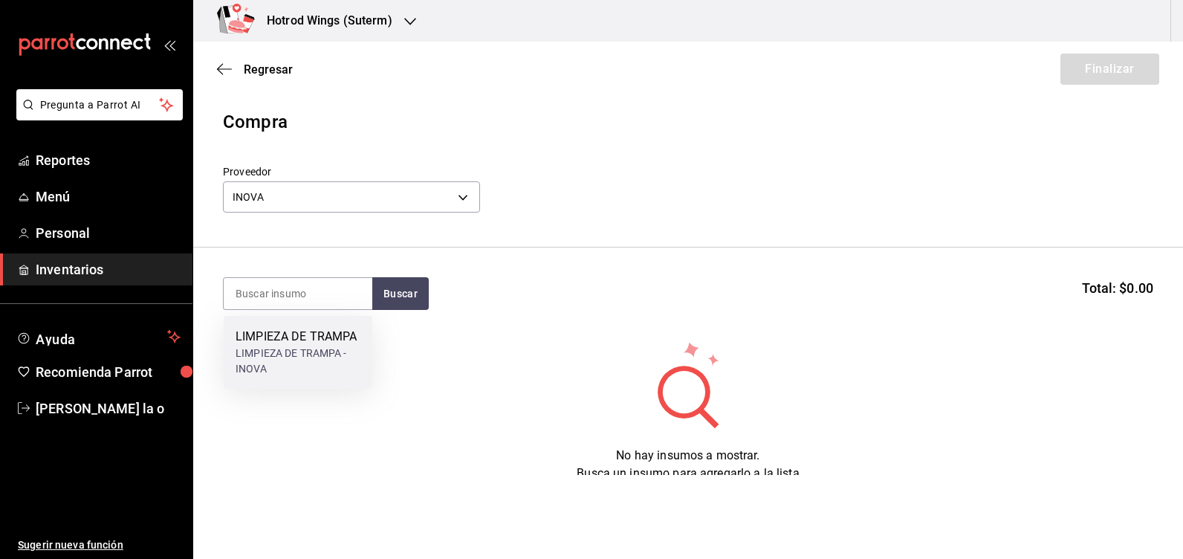
click at [296, 351] on div "LIMPIEZA DE TRAMPA - INOVA" at bounding box center [297, 360] width 125 height 31
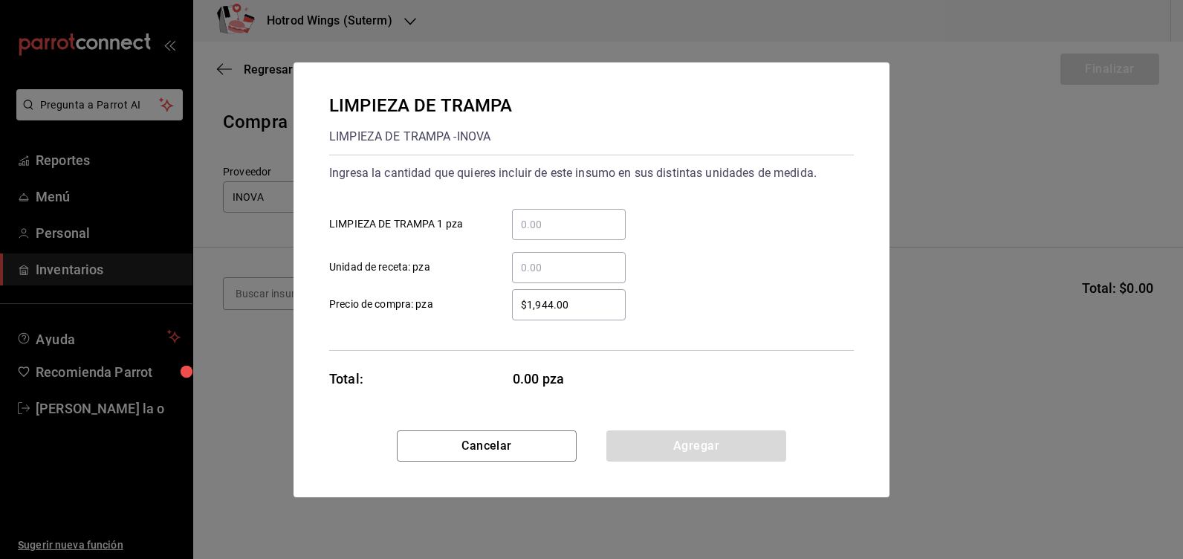
click at [558, 228] on input "​ LIMPIEZA DE TRAMPA 1 pza" at bounding box center [569, 224] width 114 height 18
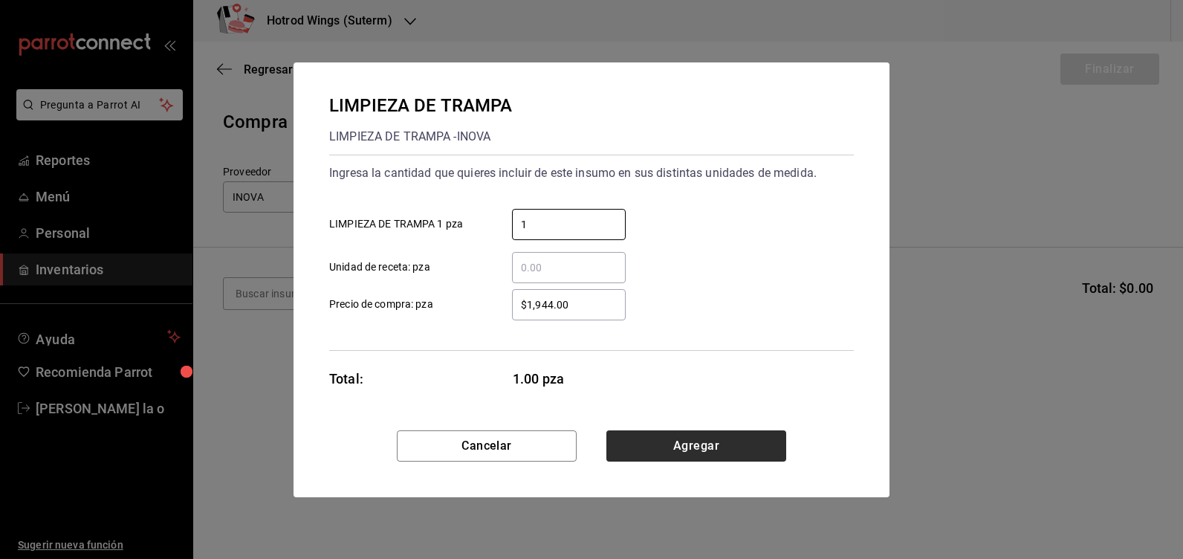
type input "1"
click at [680, 450] on button "Agregar" at bounding box center [696, 445] width 180 height 31
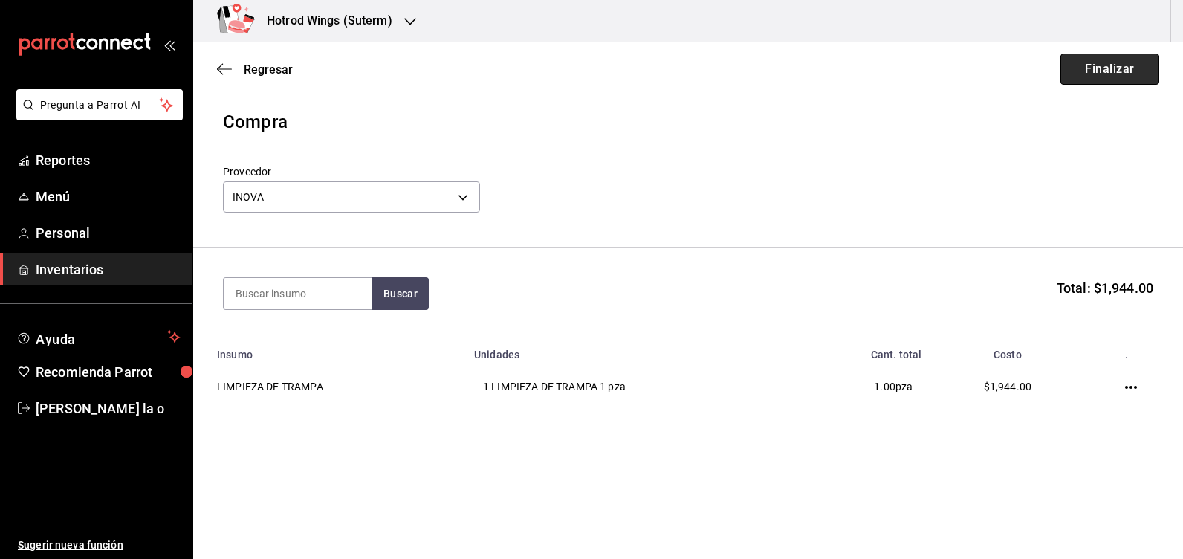
click at [1131, 70] on button "Finalizar" at bounding box center [1109, 68] width 99 height 31
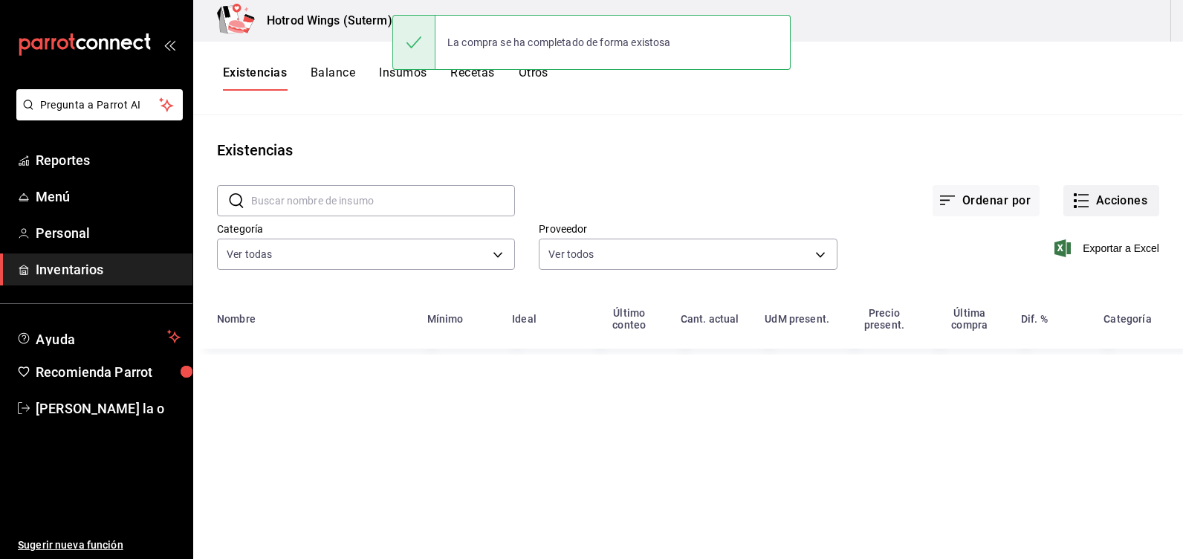
click at [1124, 203] on button "Acciones" at bounding box center [1111, 200] width 96 height 31
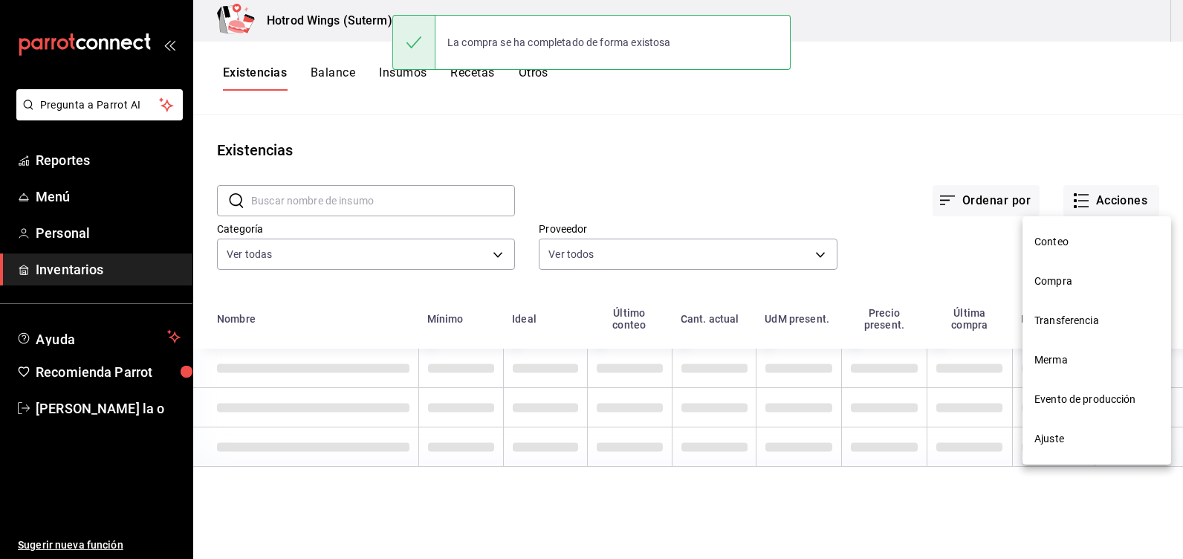
click at [1058, 276] on span "Compra" at bounding box center [1096, 281] width 125 height 16
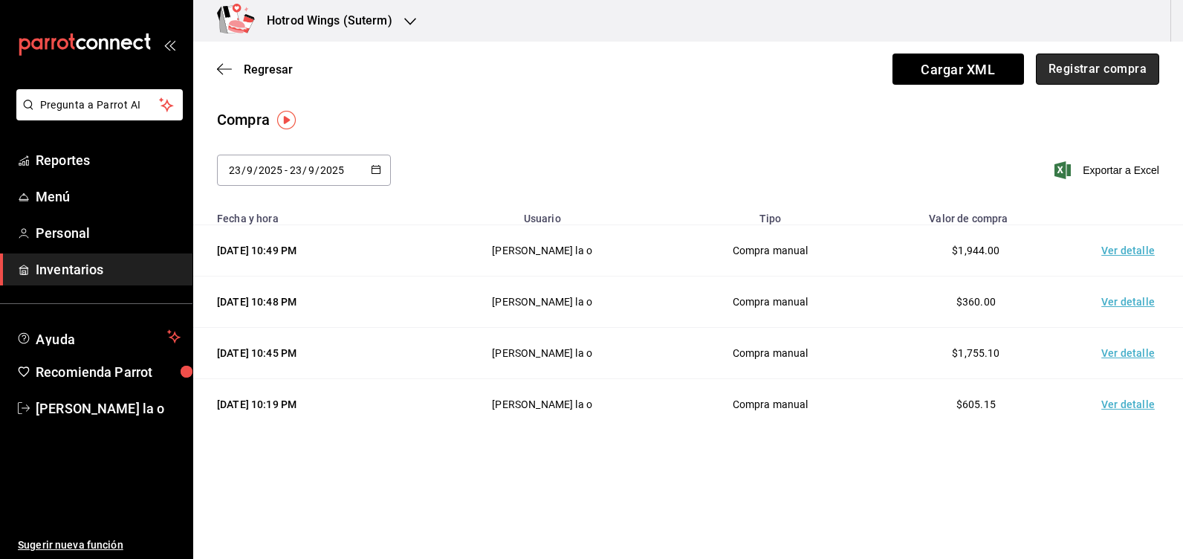
click at [1105, 75] on button "Registrar compra" at bounding box center [1096, 68] width 123 height 31
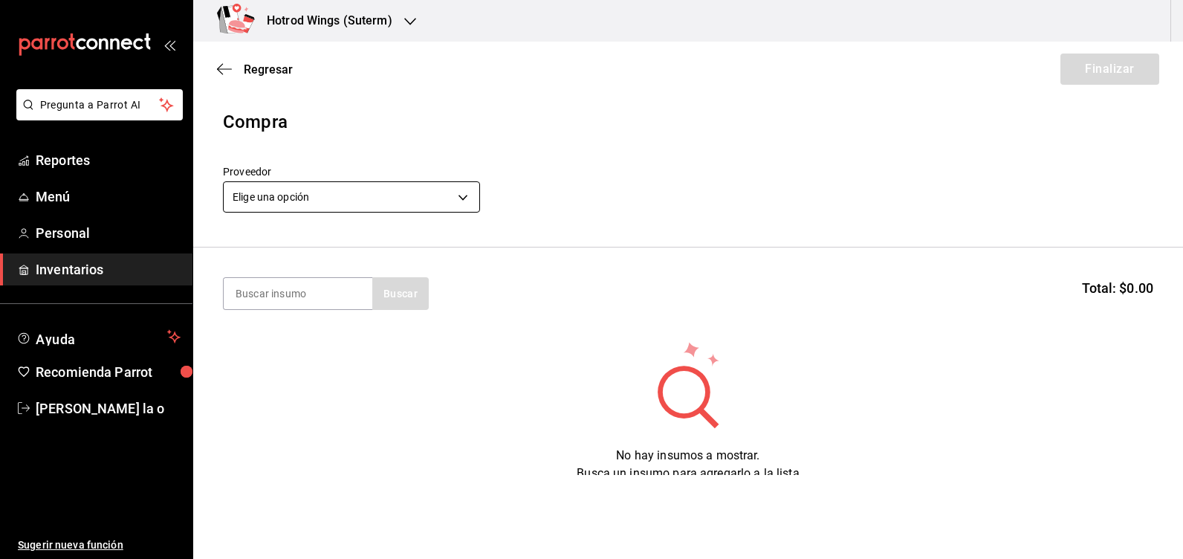
click at [474, 202] on body "Pregunta a Parrot AI Reportes Menú Personal Inventarios Ayuda Recomienda Parrot…" at bounding box center [591, 237] width 1183 height 475
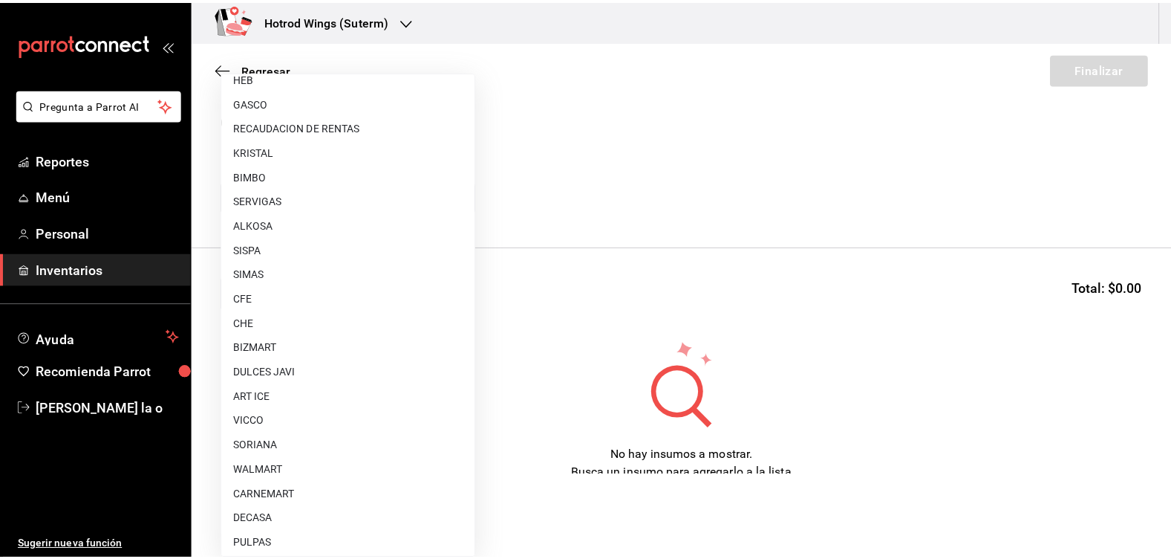
scroll to position [891, 0]
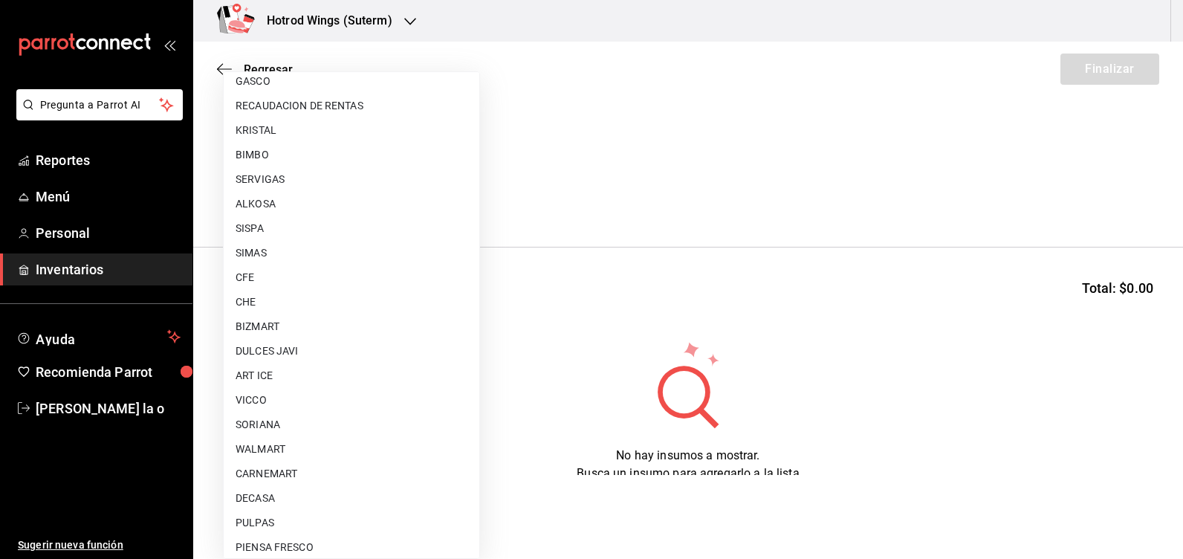
drag, startPoint x: 255, startPoint y: 328, endPoint x: 258, endPoint y: 320, distance: 8.0
click at [256, 328] on li "BIZMART" at bounding box center [352, 326] width 256 height 25
type input "db9de63a-e6dd-45ea-b052-b2a74b2916f7"
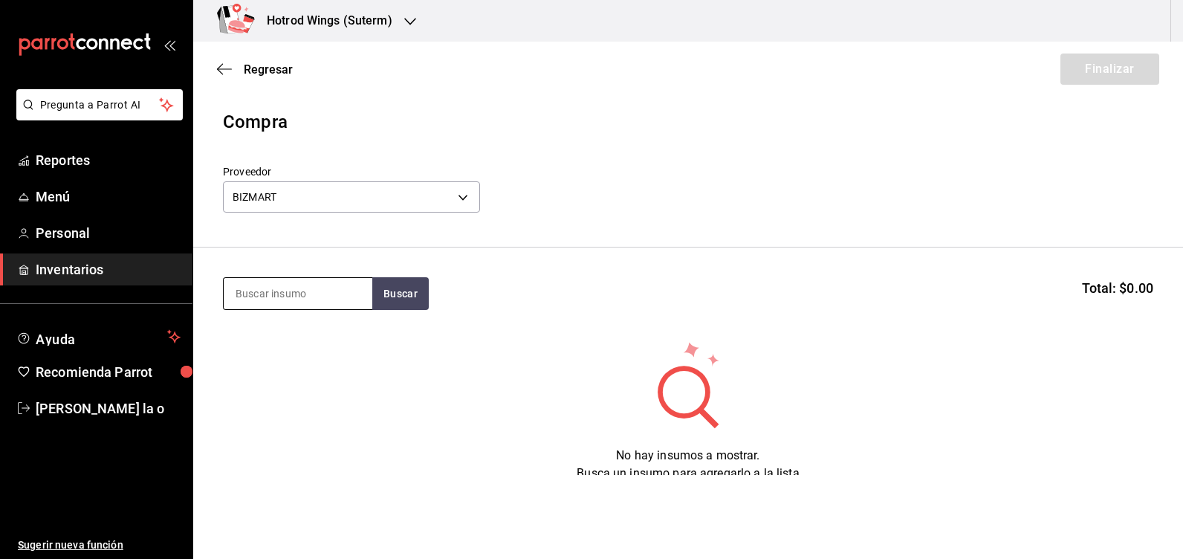
click at [271, 303] on input at bounding box center [298, 293] width 149 height 31
click at [397, 305] on button "Buscar" at bounding box center [400, 293] width 56 height 33
click at [397, 295] on button "Buscar" at bounding box center [400, 293] width 56 height 33
type input "p"
click at [397, 295] on button "Buscar" at bounding box center [400, 293] width 56 height 33
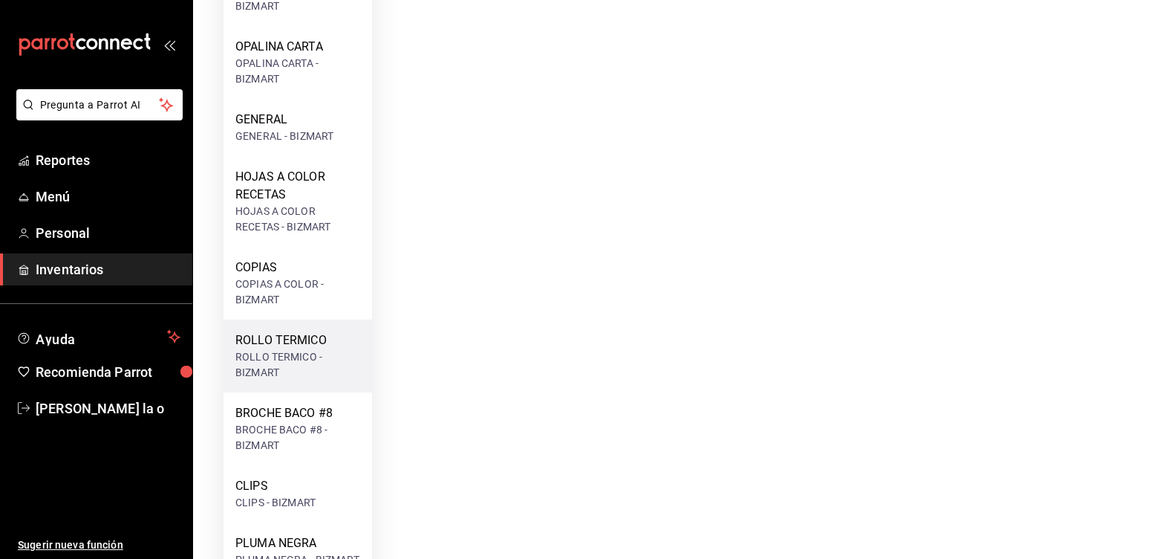
scroll to position [1161, 0]
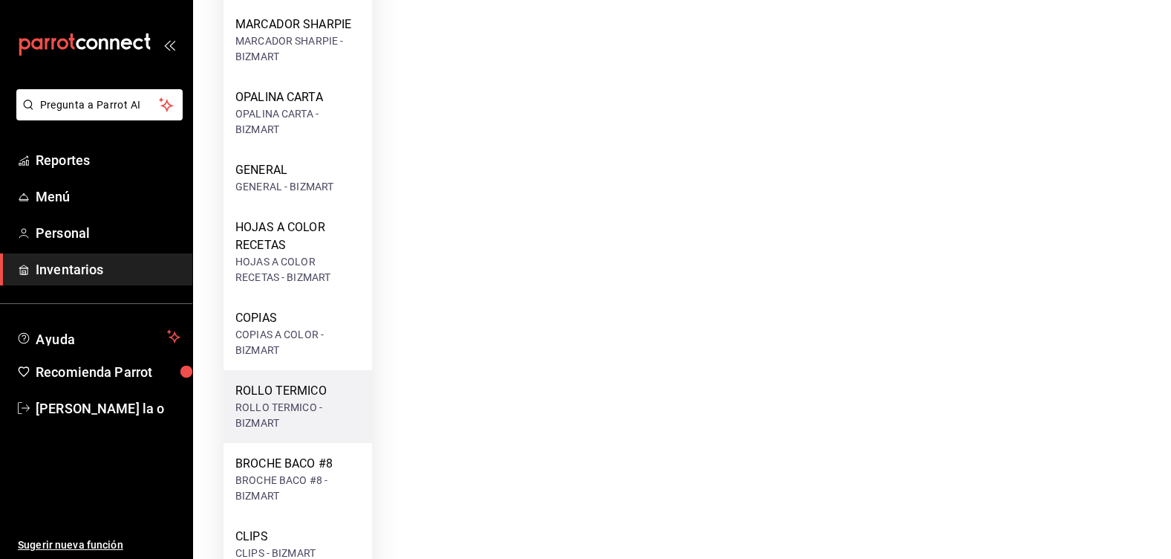
click at [321, 193] on div "GENERAL - BIZMART" at bounding box center [284, 187] width 98 height 16
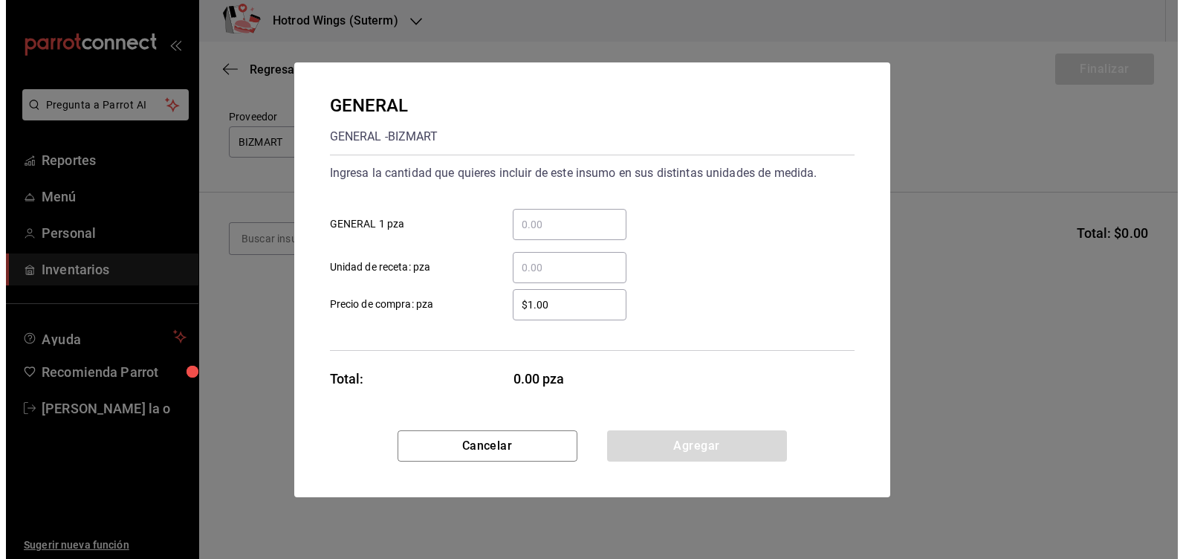
scroll to position [0, 0]
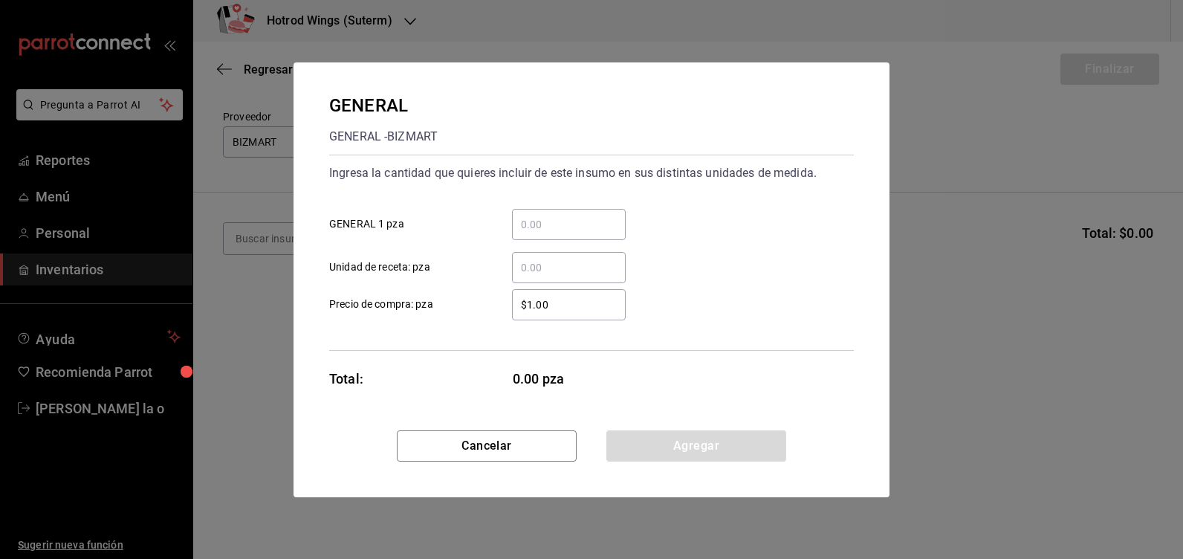
click at [530, 224] on input "​ GENERAL 1 pza" at bounding box center [569, 224] width 114 height 18
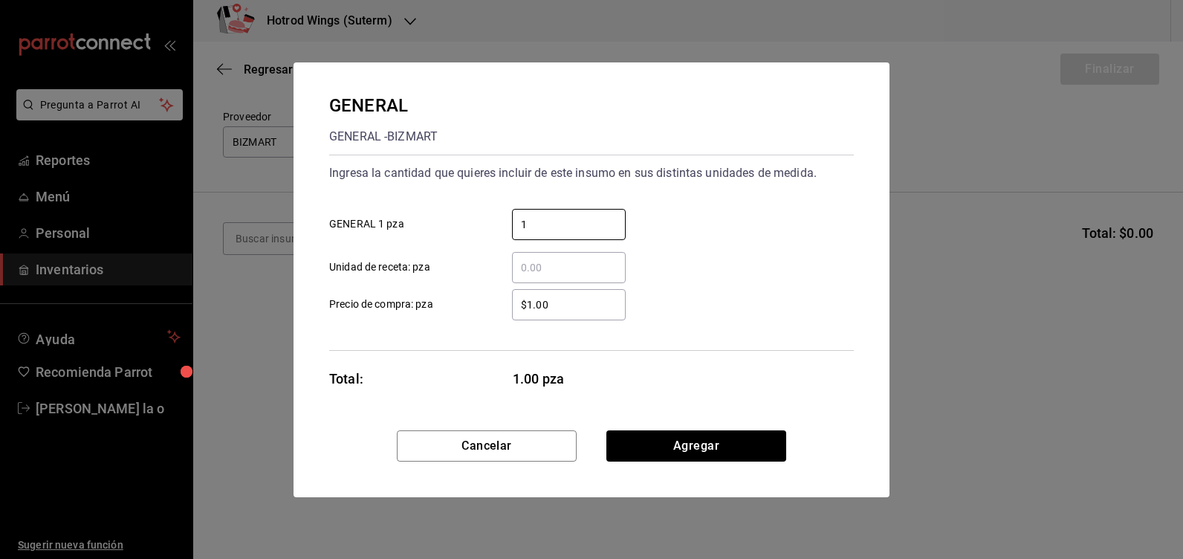
type input "1"
click at [571, 303] on input "$1.00" at bounding box center [569, 305] width 114 height 18
type input "$1"
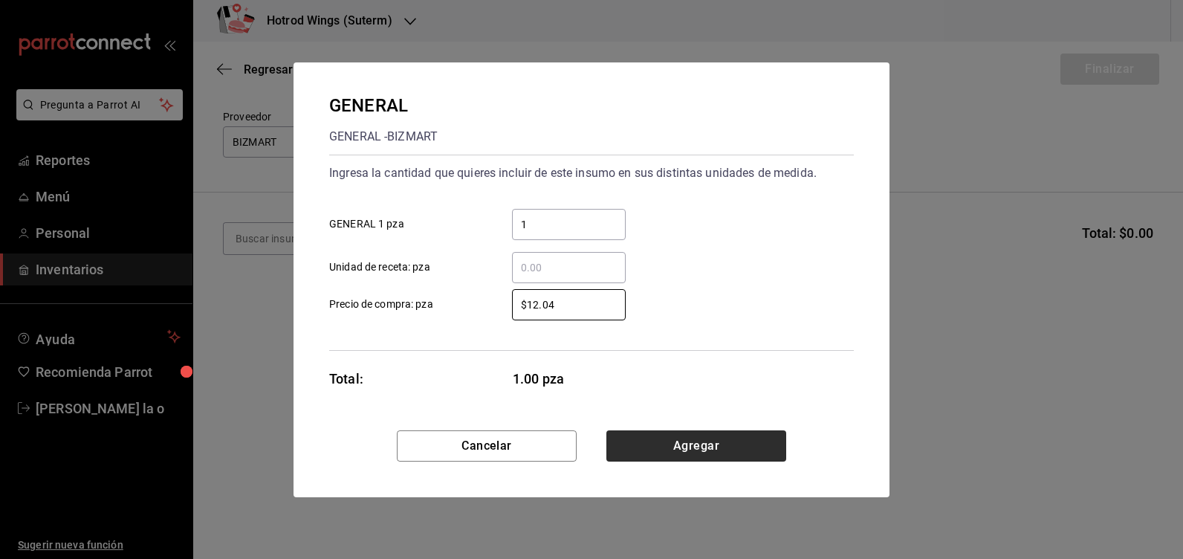
type input "$12.04"
click at [690, 449] on button "Agregar" at bounding box center [696, 445] width 180 height 31
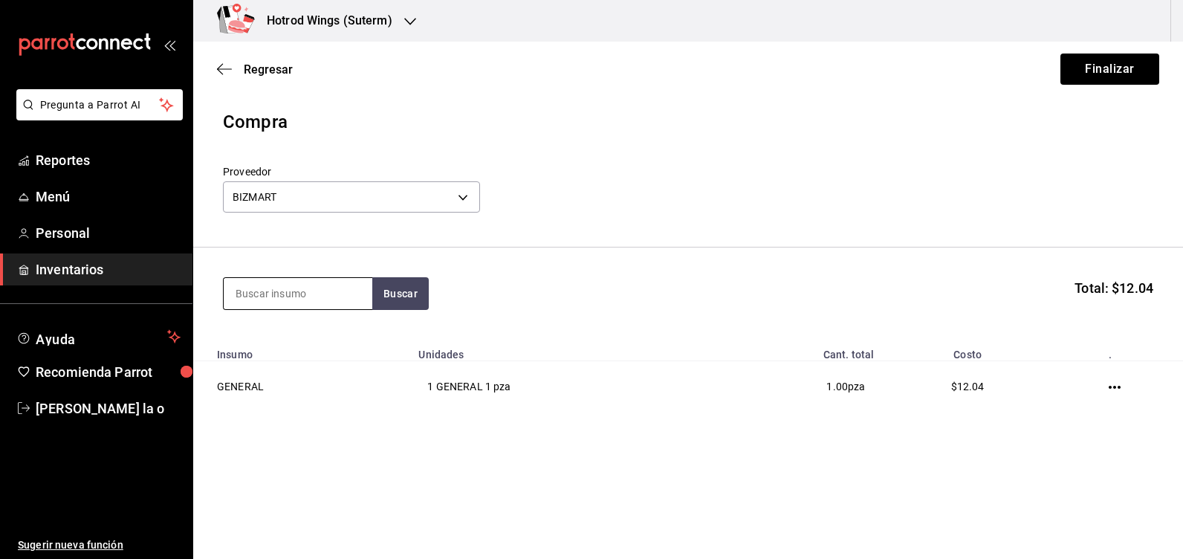
click at [247, 293] on input at bounding box center [298, 293] width 149 height 31
type input "copia"
click at [393, 294] on button "Buscar" at bounding box center [400, 293] width 56 height 33
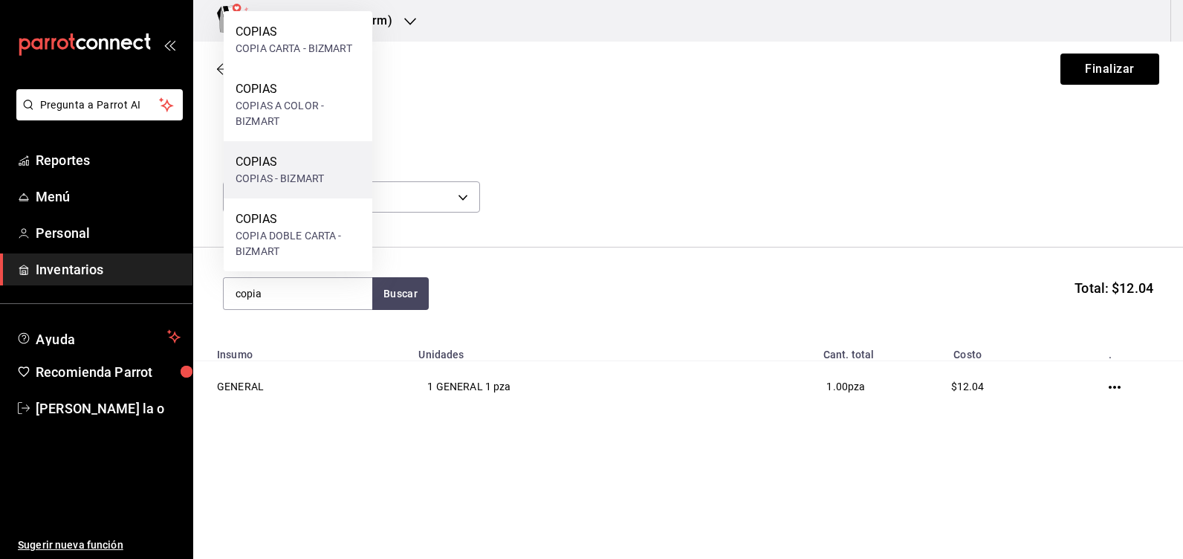
click at [277, 195] on div "COPIAS COPIAS - BIZMART" at bounding box center [298, 169] width 149 height 57
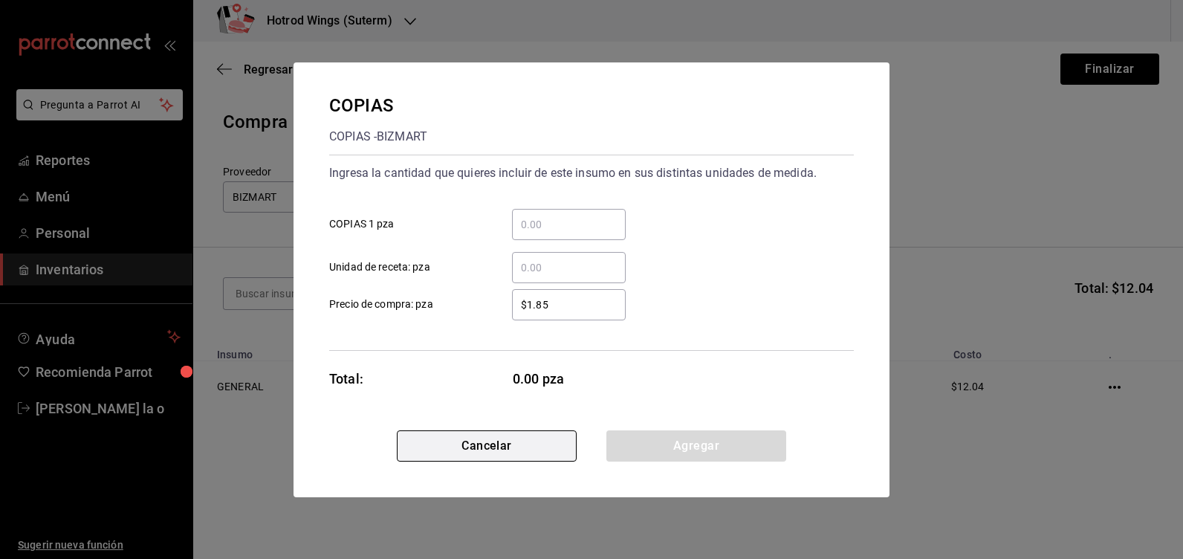
drag, startPoint x: 444, startPoint y: 437, endPoint x: 429, endPoint y: 401, distance: 38.9
click at [444, 437] on button "Cancelar" at bounding box center [487, 445] width 180 height 31
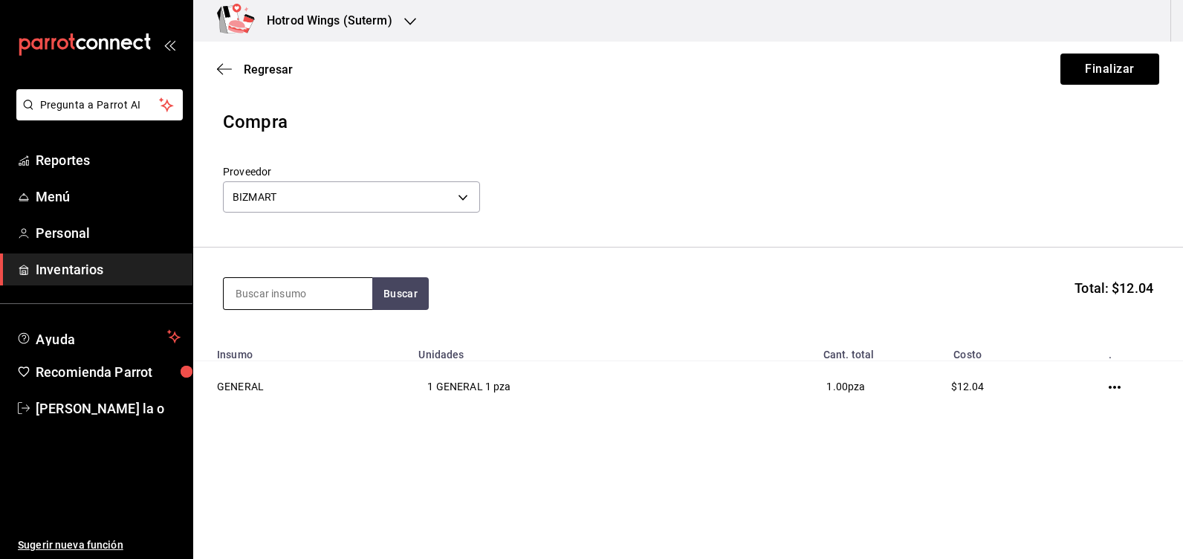
click at [249, 292] on input at bounding box center [298, 293] width 149 height 31
type input "copia"
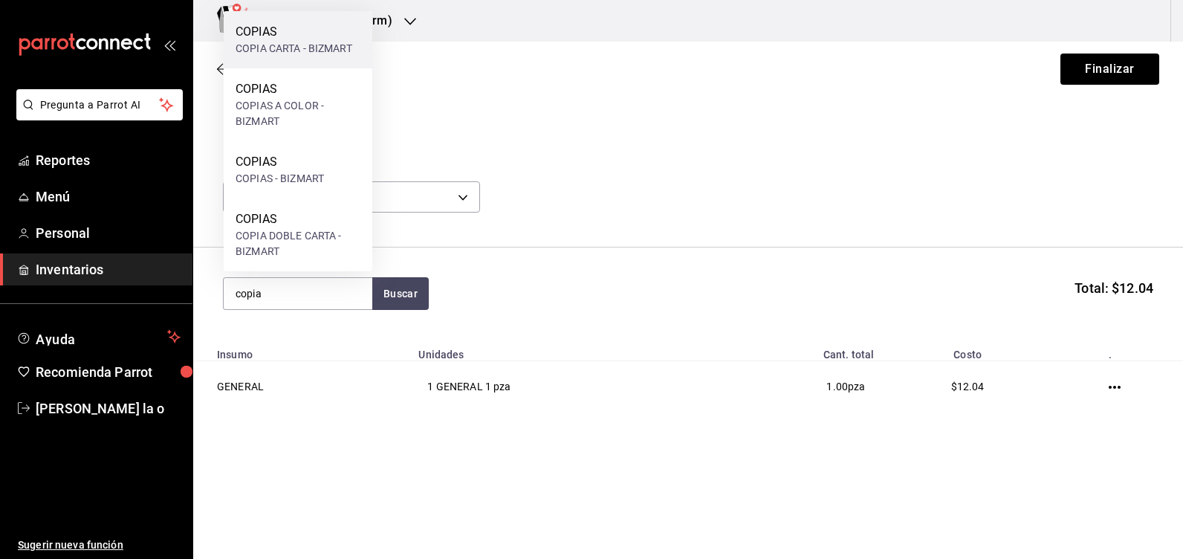
click at [315, 51] on div "COPIA CARTA - BIZMART" at bounding box center [293, 49] width 117 height 16
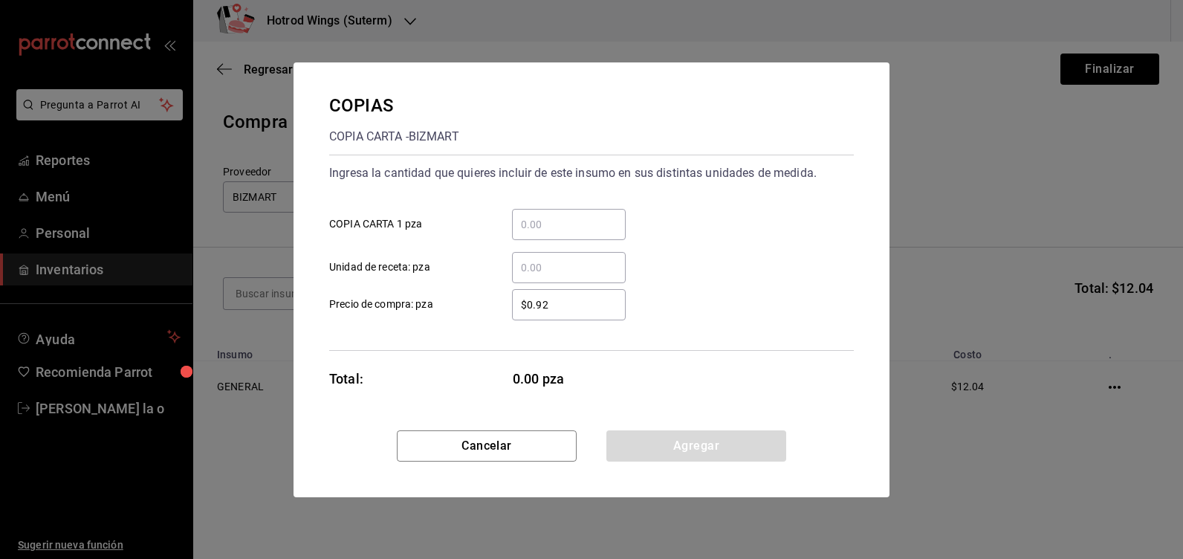
click at [539, 225] on input "​ COPIA CARTA 1 pza" at bounding box center [569, 224] width 114 height 18
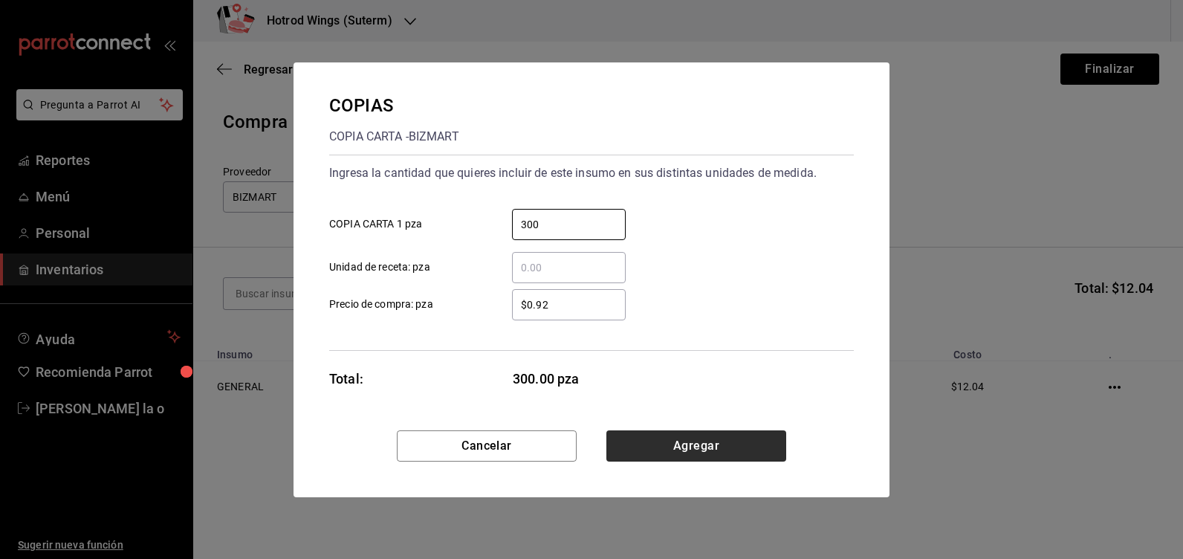
type input "300"
click at [694, 454] on button "Agregar" at bounding box center [696, 445] width 180 height 31
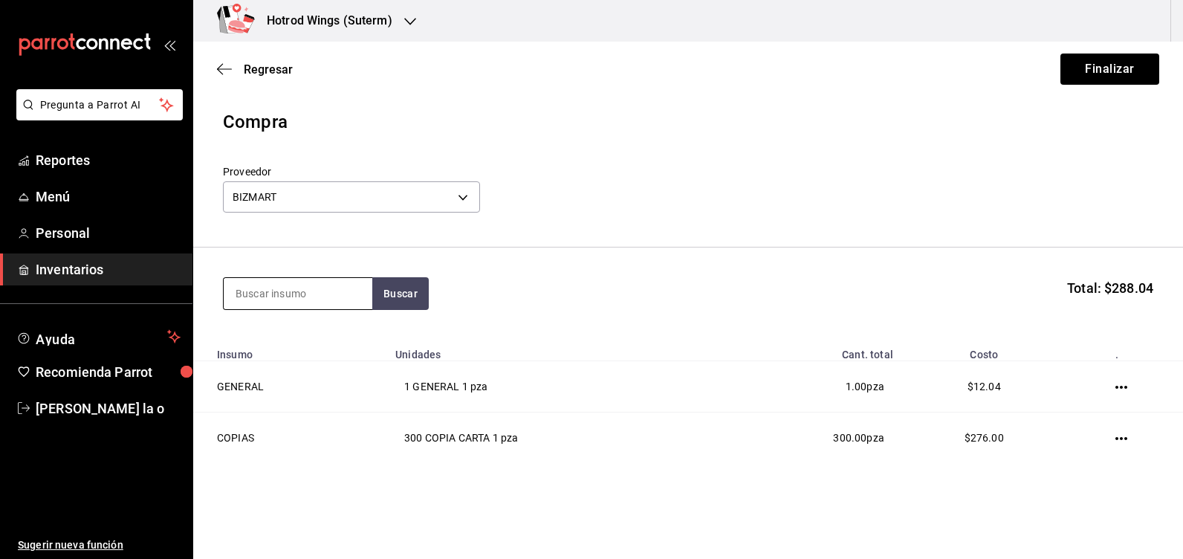
click at [256, 299] on input at bounding box center [298, 293] width 149 height 31
type input "nomina"
click at [416, 298] on button "Buscar" at bounding box center [400, 293] width 56 height 33
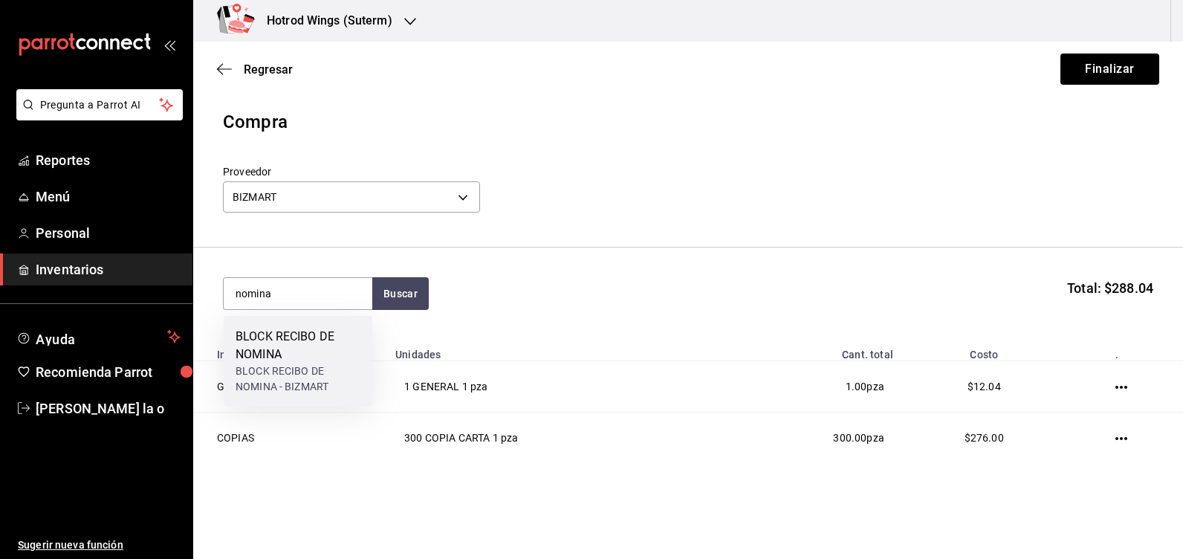
click at [293, 376] on div "BLOCK RECIBO DE NOMINA - BIZMART" at bounding box center [297, 378] width 125 height 31
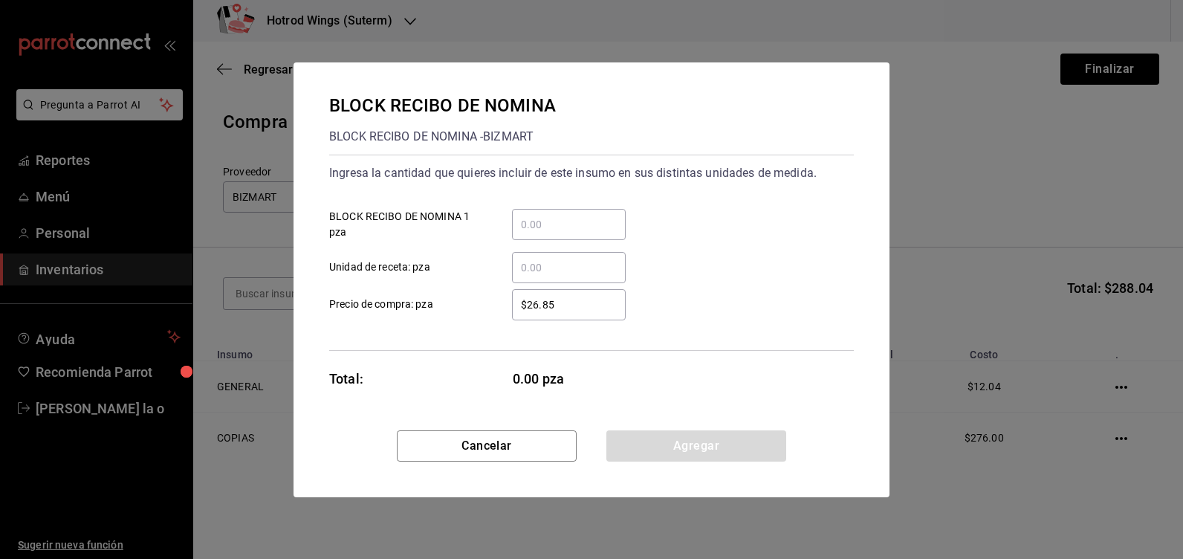
click at [542, 219] on input "​ BLOCK RECIBO DE NOMINA 1 pza" at bounding box center [569, 224] width 114 height 18
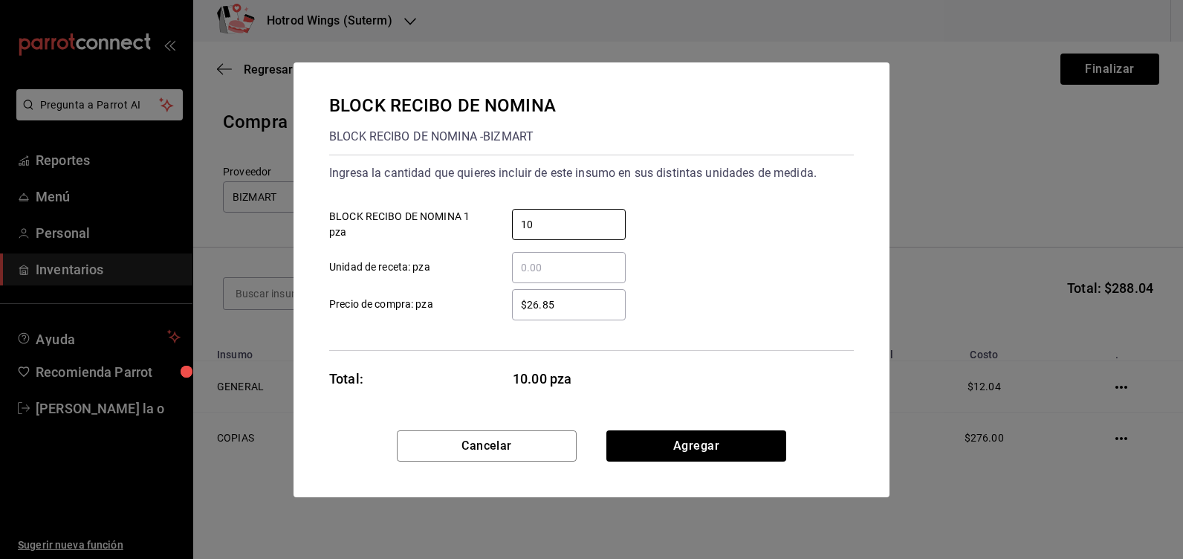
type input "10"
click at [588, 311] on input "$26.85" at bounding box center [569, 305] width 114 height 18
type input "$2"
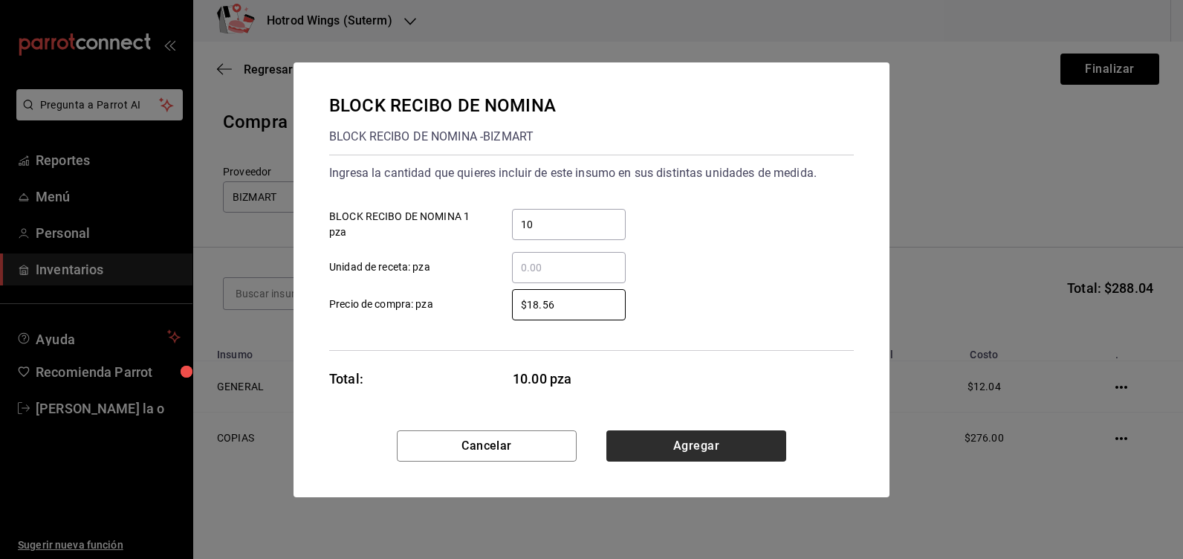
type input "$18.56"
click at [694, 455] on button "Agregar" at bounding box center [696, 445] width 180 height 31
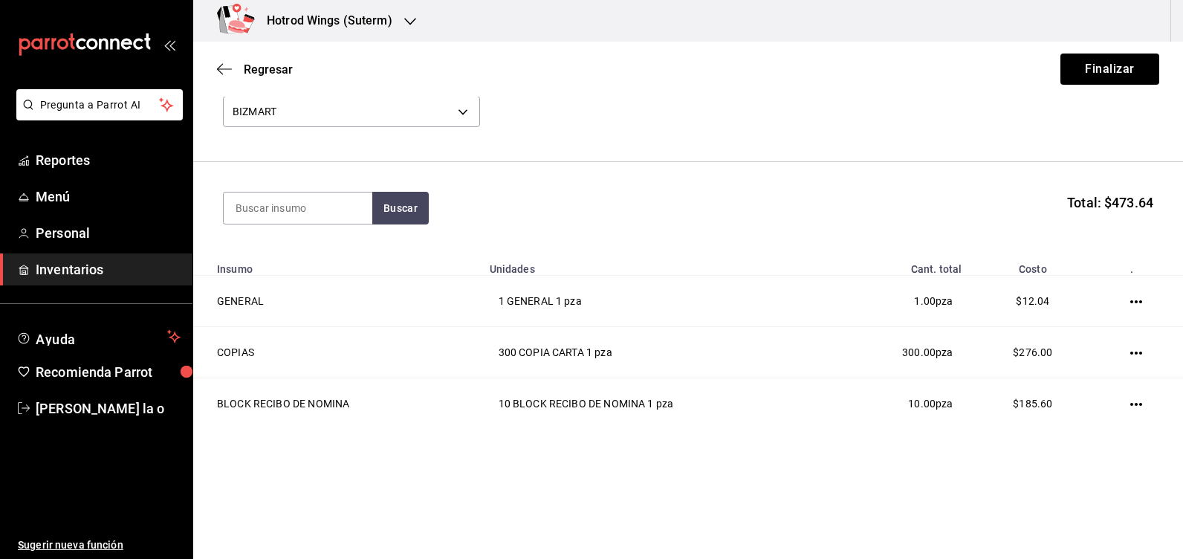
scroll to position [88, 0]
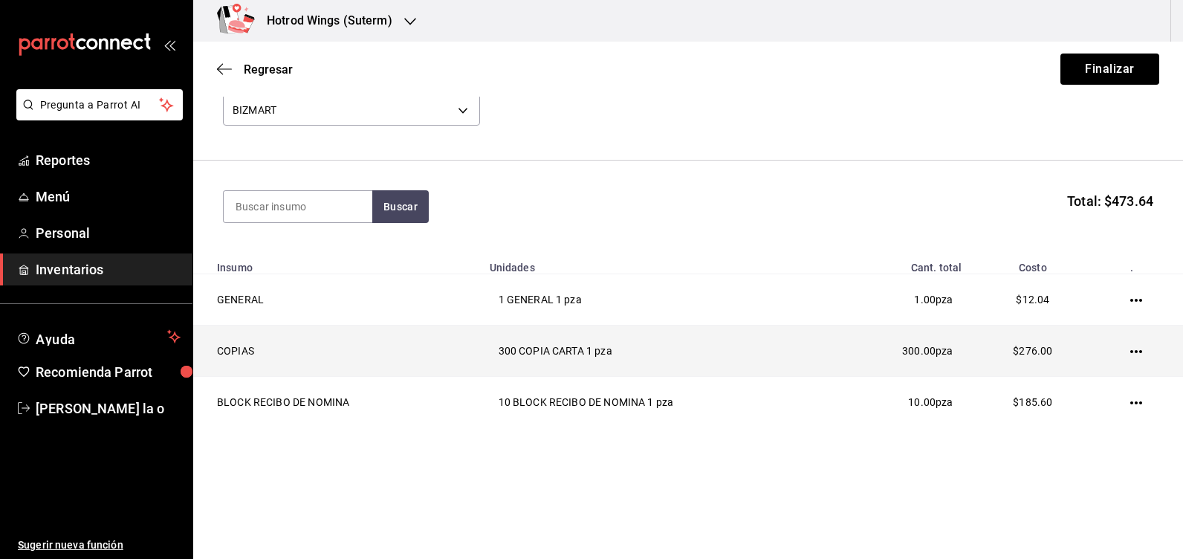
click at [1130, 348] on icon "button" at bounding box center [1136, 351] width 12 height 12
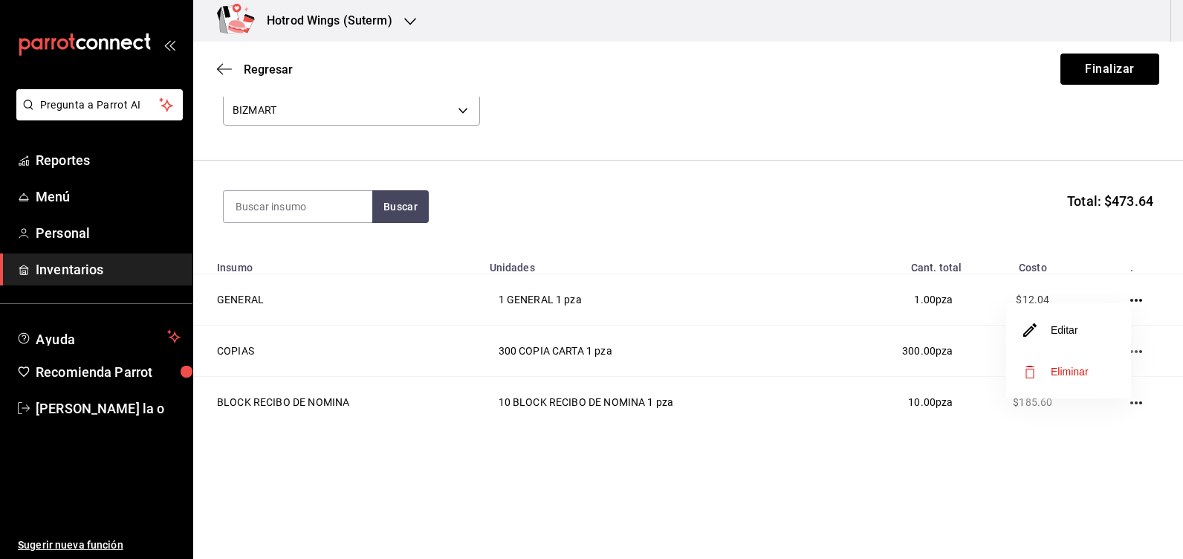
click at [1088, 368] on li "Eliminar" at bounding box center [1068, 372] width 125 height 42
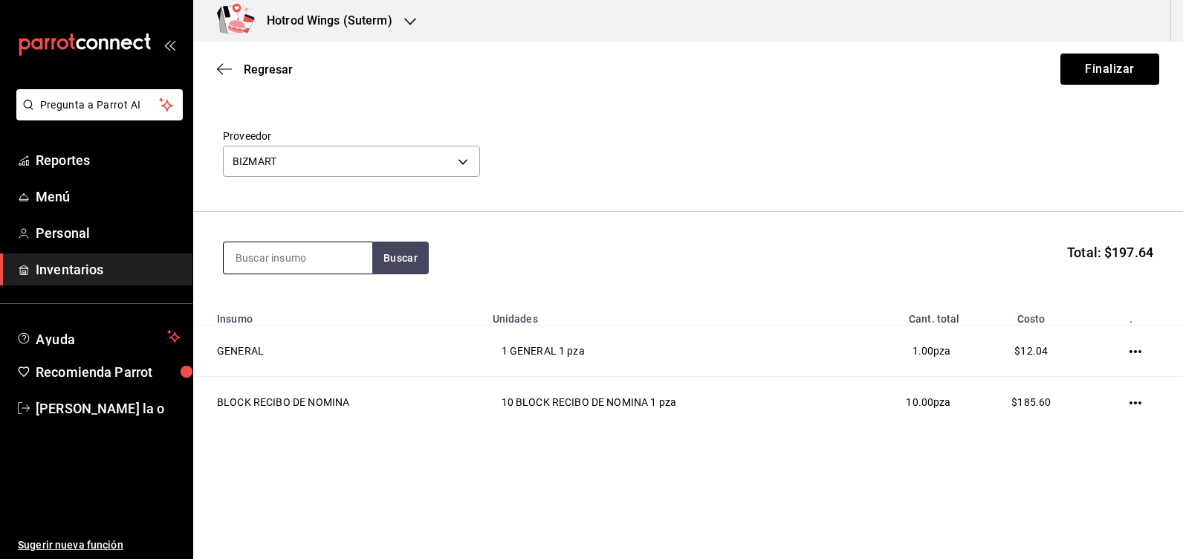
drag, startPoint x: 276, startPoint y: 261, endPoint x: 273, endPoint y: 253, distance: 8.0
click at [275, 260] on input at bounding box center [298, 257] width 149 height 31
click at [246, 256] on input at bounding box center [298, 257] width 149 height 31
type input "copia"
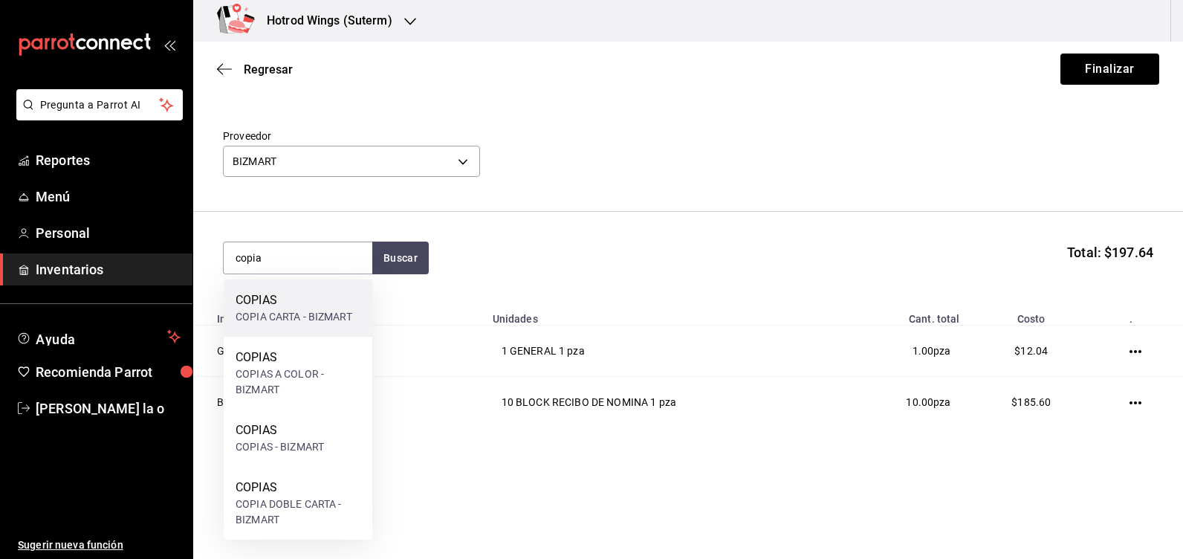
click at [319, 311] on div "COPIA CARTA - BIZMART" at bounding box center [293, 317] width 117 height 16
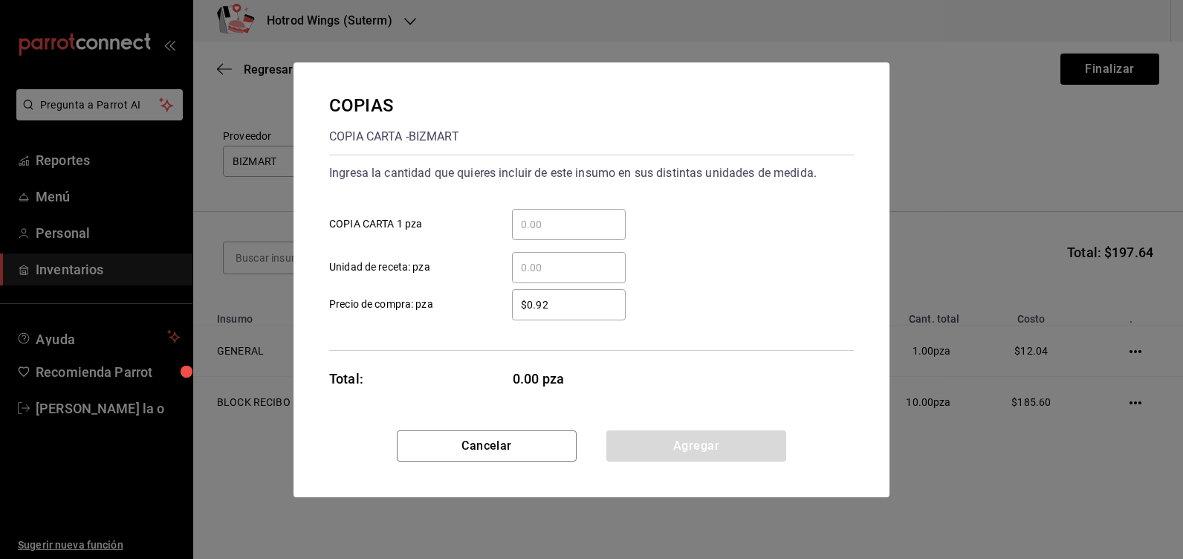
click at [562, 305] on input "$0.92" at bounding box center [569, 305] width 114 height 18
click at [523, 218] on input "​ COPIA CARTA 1 pza" at bounding box center [569, 224] width 114 height 18
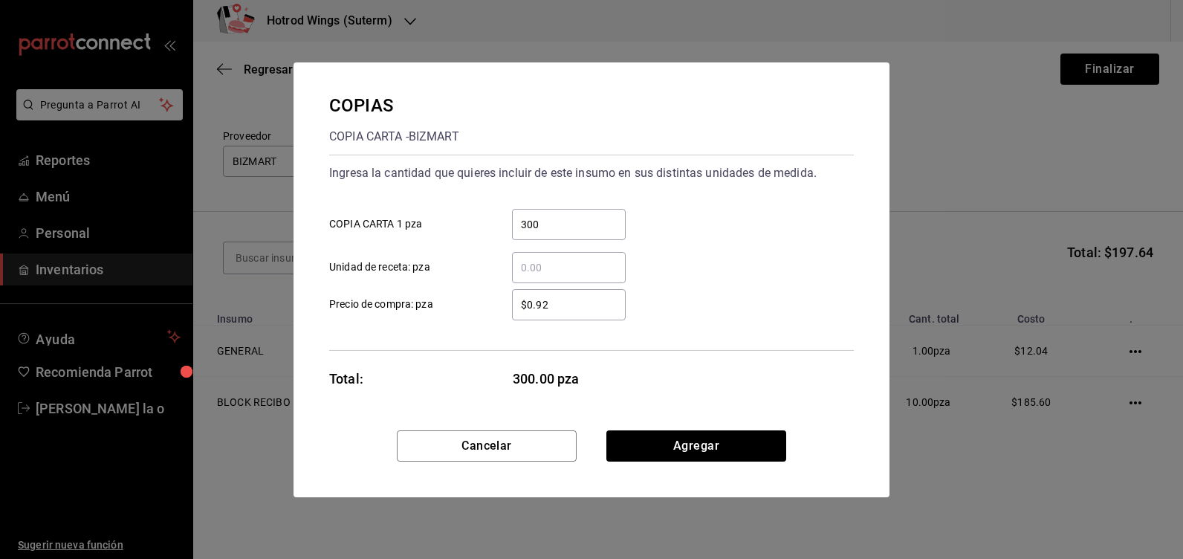
click at [557, 224] on input "300" at bounding box center [569, 224] width 114 height 18
type input "302"
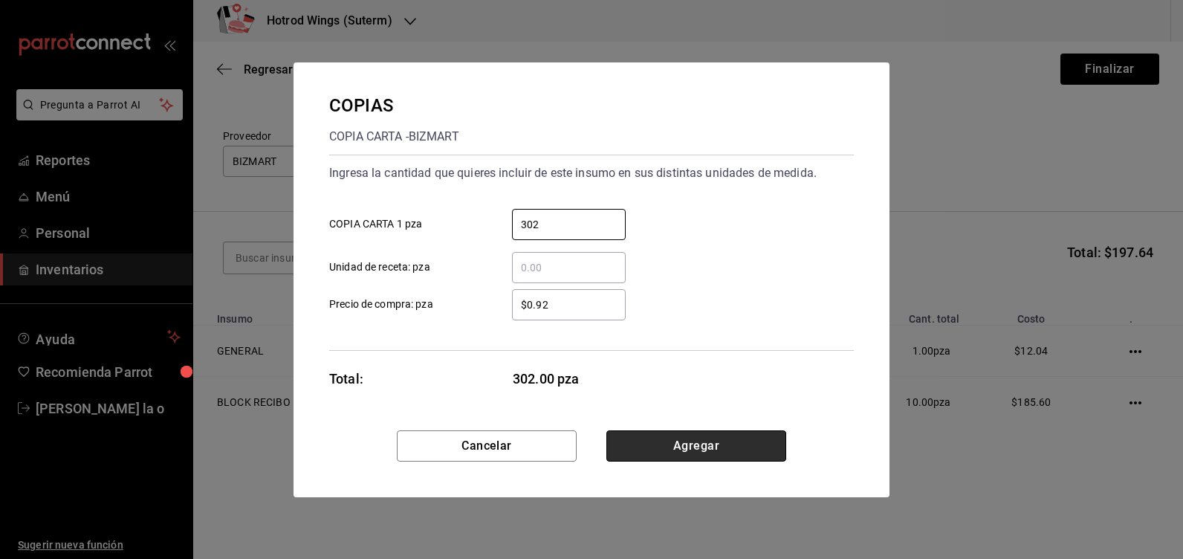
drag, startPoint x: 692, startPoint y: 450, endPoint x: 703, endPoint y: 440, distance: 15.3
click at [703, 440] on button "Agregar" at bounding box center [696, 445] width 180 height 31
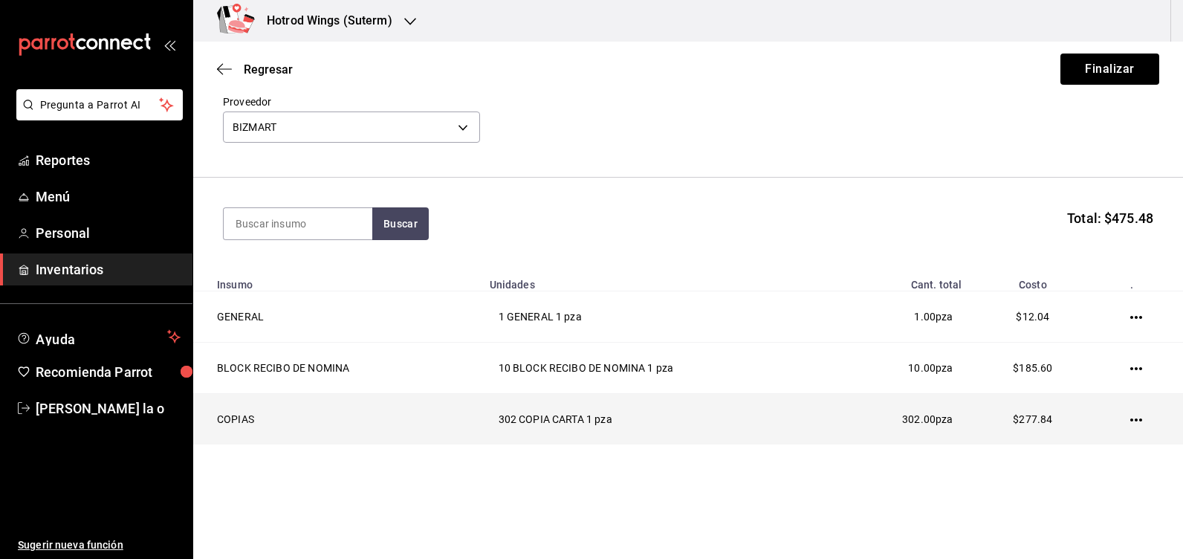
scroll to position [88, 0]
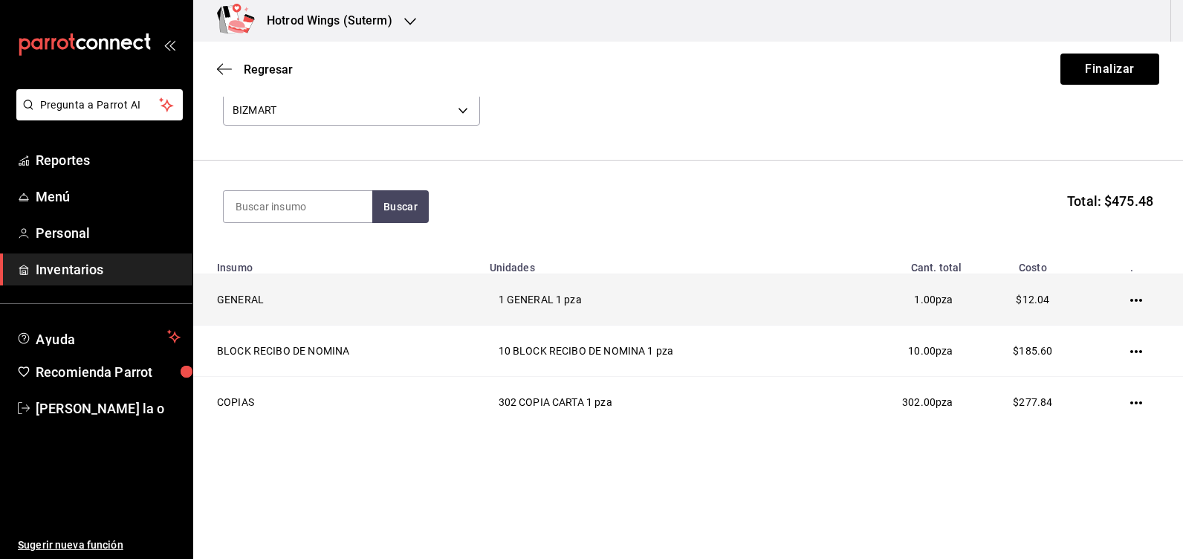
click at [1130, 299] on icon "button" at bounding box center [1136, 300] width 12 height 12
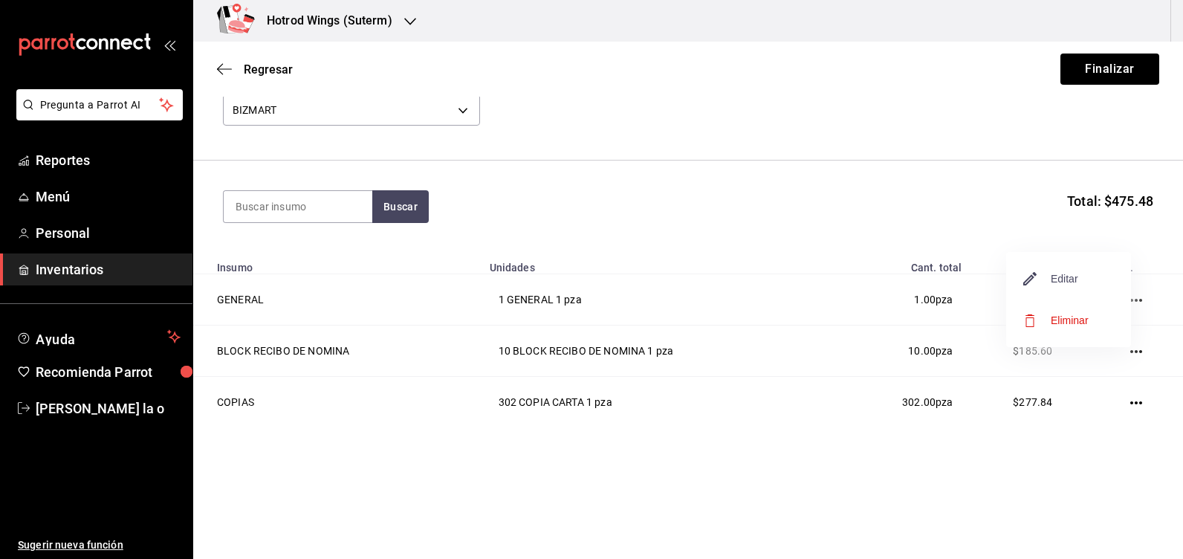
click at [1070, 281] on span "Editar" at bounding box center [1051, 279] width 54 height 18
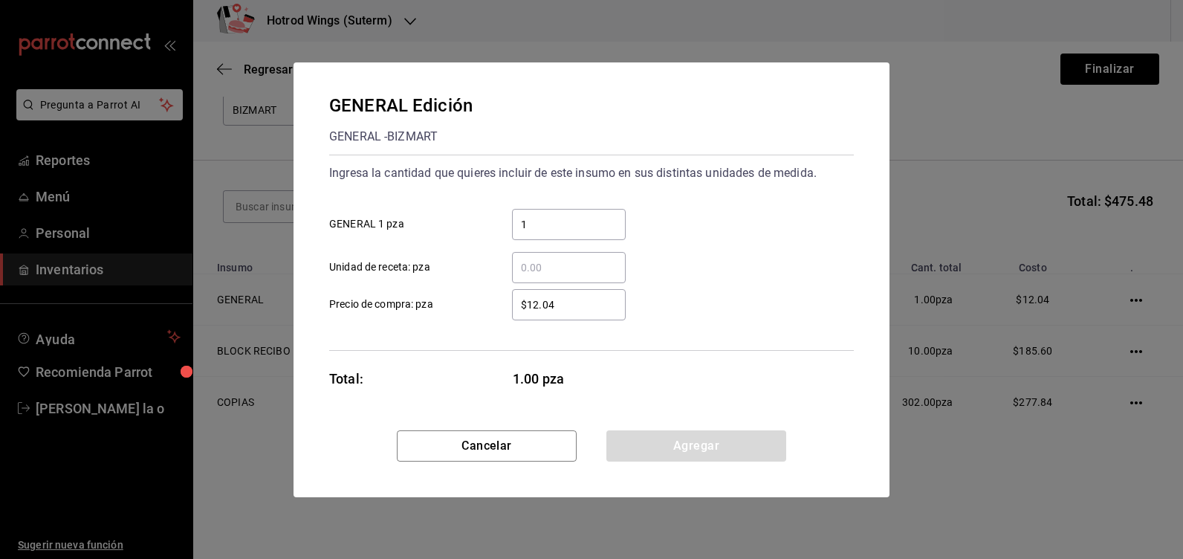
click at [537, 250] on div "​ Unidad de receta: pza" at bounding box center [585, 261] width 536 height 43
drag, startPoint x: 537, startPoint y: 250, endPoint x: 554, endPoint y: 305, distance: 57.6
click at [554, 305] on input "$12.04" at bounding box center [569, 305] width 114 height 18
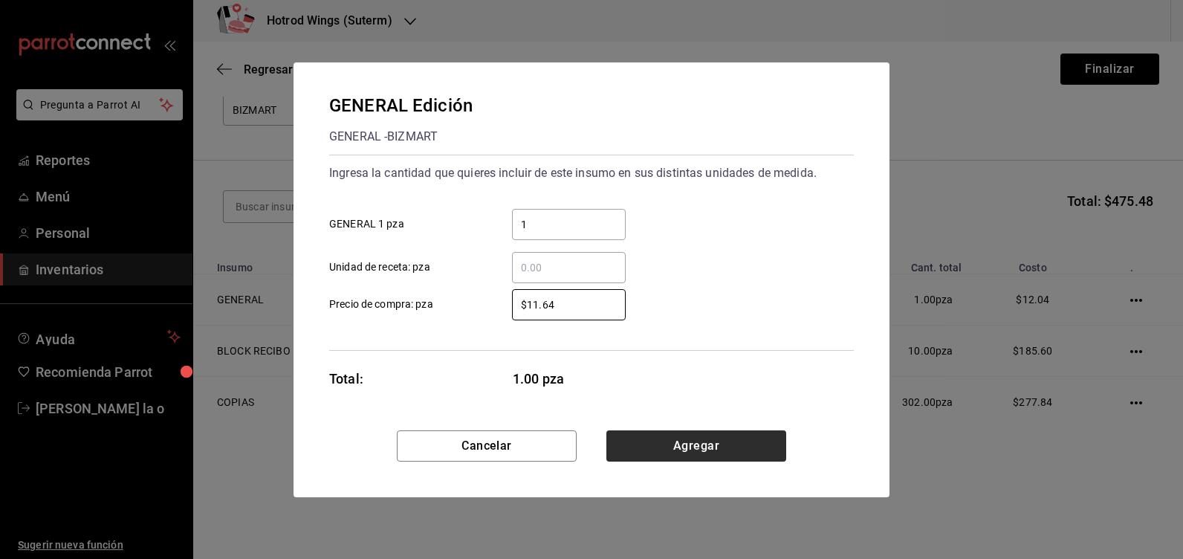
type input "$11.64"
click at [735, 443] on button "Agregar" at bounding box center [696, 445] width 180 height 31
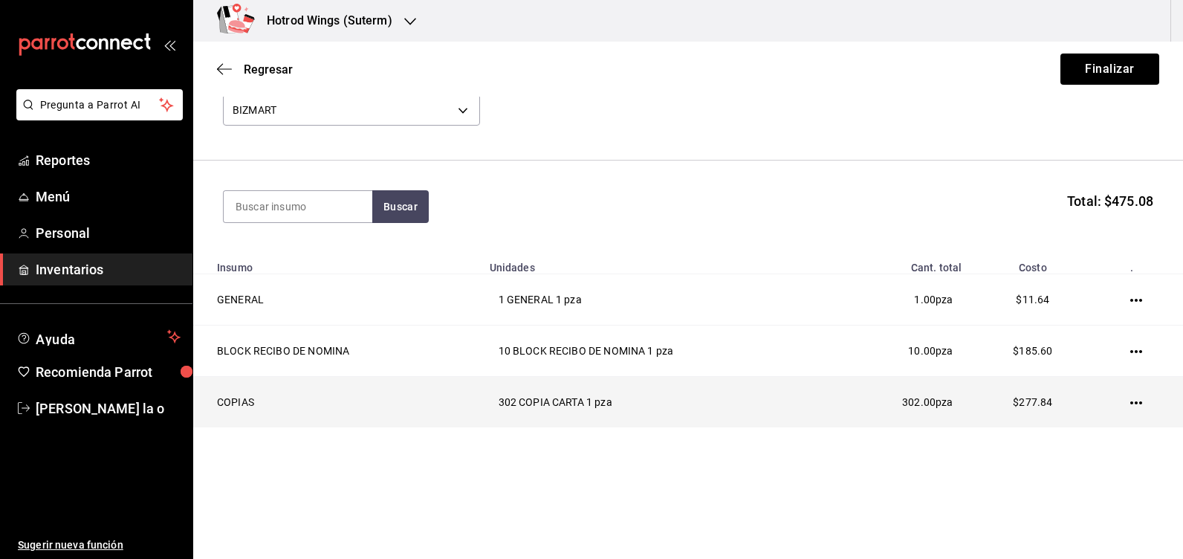
click at [1039, 406] on span "$277.84" at bounding box center [1031, 402] width 39 height 12
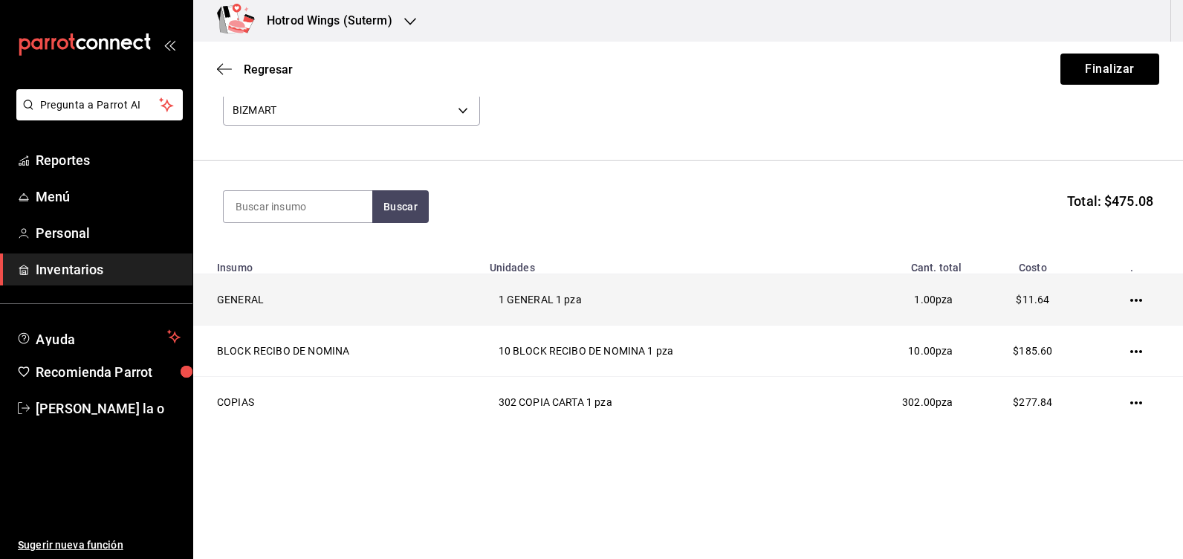
click at [1130, 300] on icon "button" at bounding box center [1136, 300] width 12 height 12
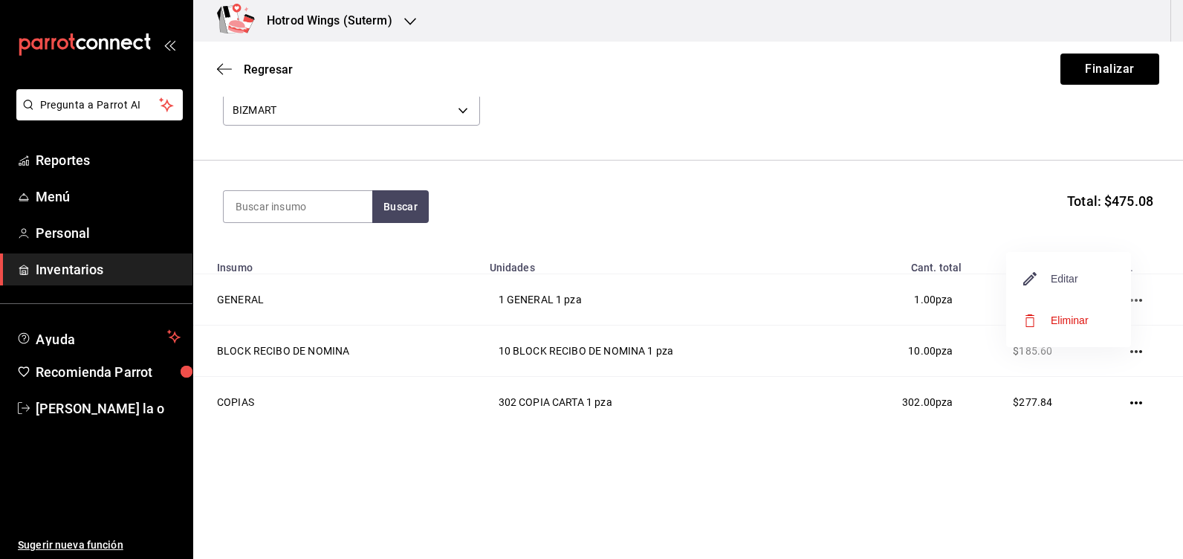
click at [1072, 276] on span "Editar" at bounding box center [1051, 279] width 54 height 18
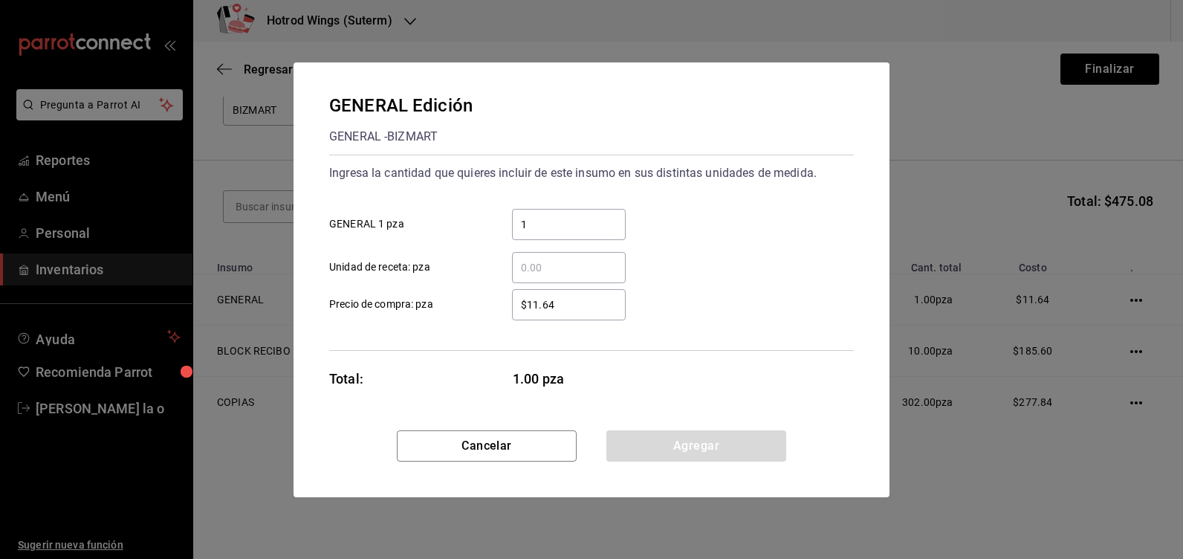
click at [577, 310] on input "$11.64" at bounding box center [569, 305] width 114 height 18
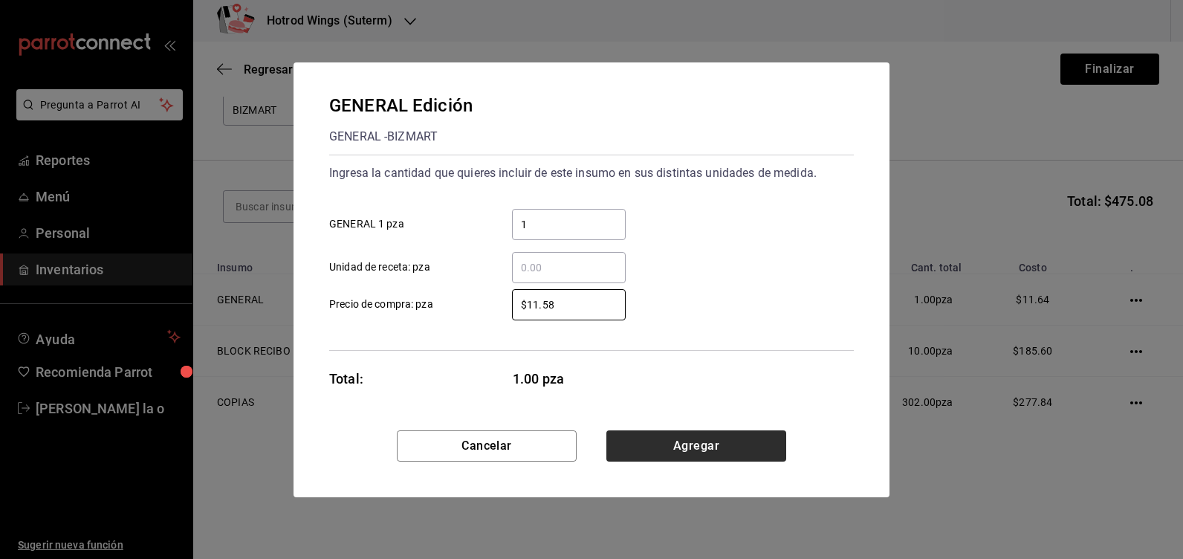
type input "$11.58"
click at [683, 439] on button "Agregar" at bounding box center [696, 445] width 180 height 31
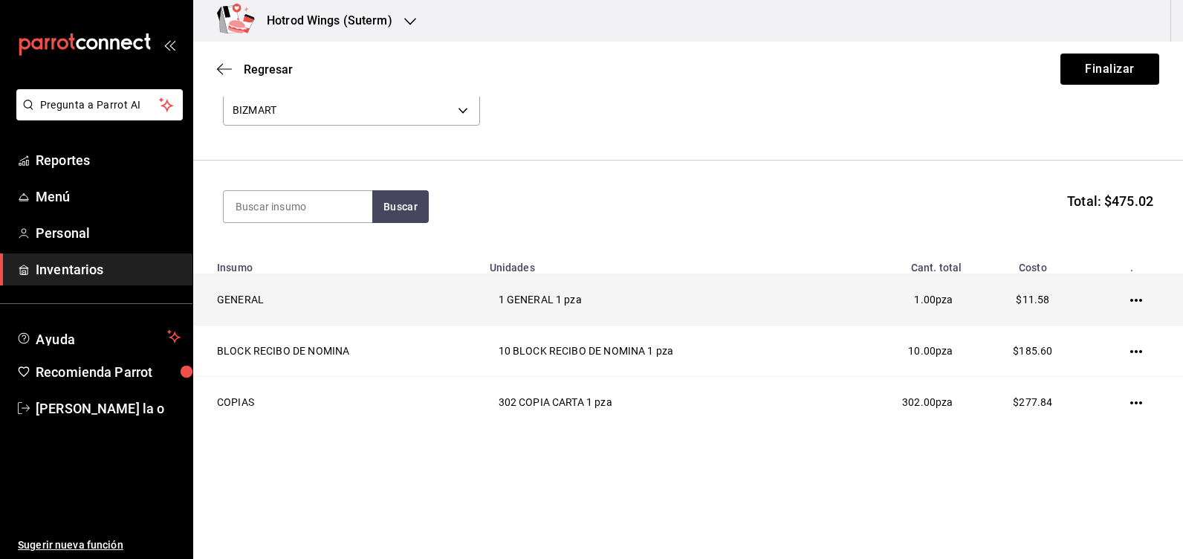
click at [1115, 293] on td at bounding box center [1138, 299] width 88 height 51
click at [1130, 295] on icon "button" at bounding box center [1136, 300] width 12 height 12
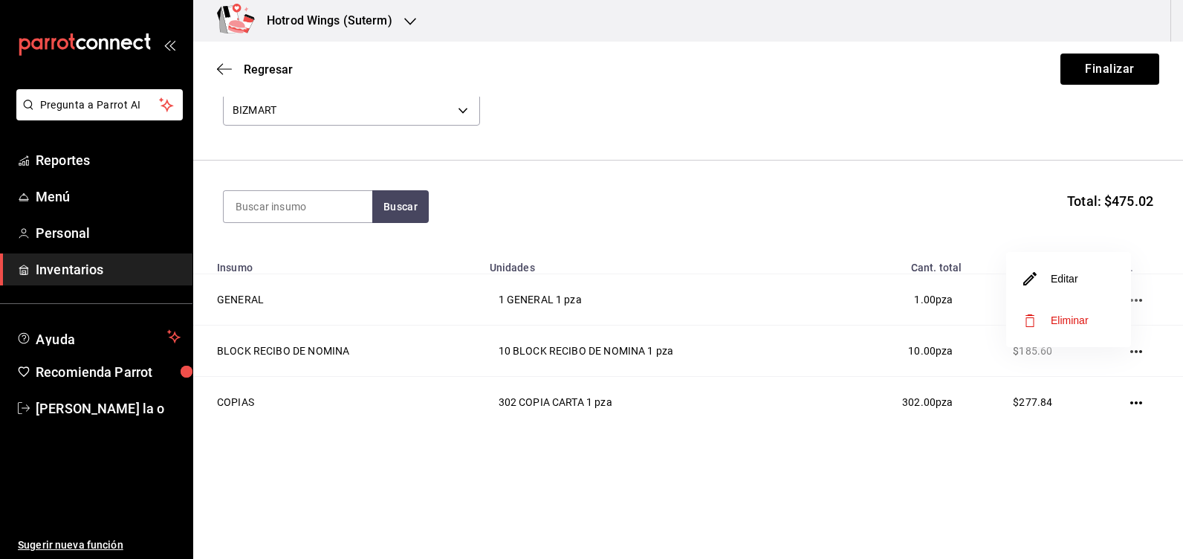
click at [1070, 287] on li "Editar" at bounding box center [1068, 279] width 125 height 42
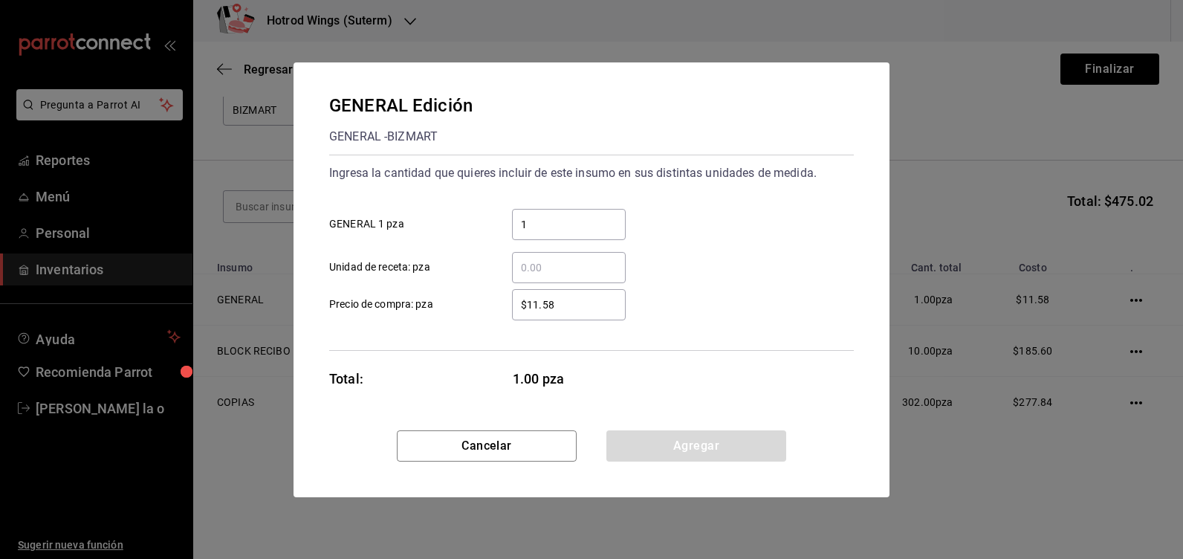
click at [582, 311] on input "$11.58" at bounding box center [569, 305] width 114 height 18
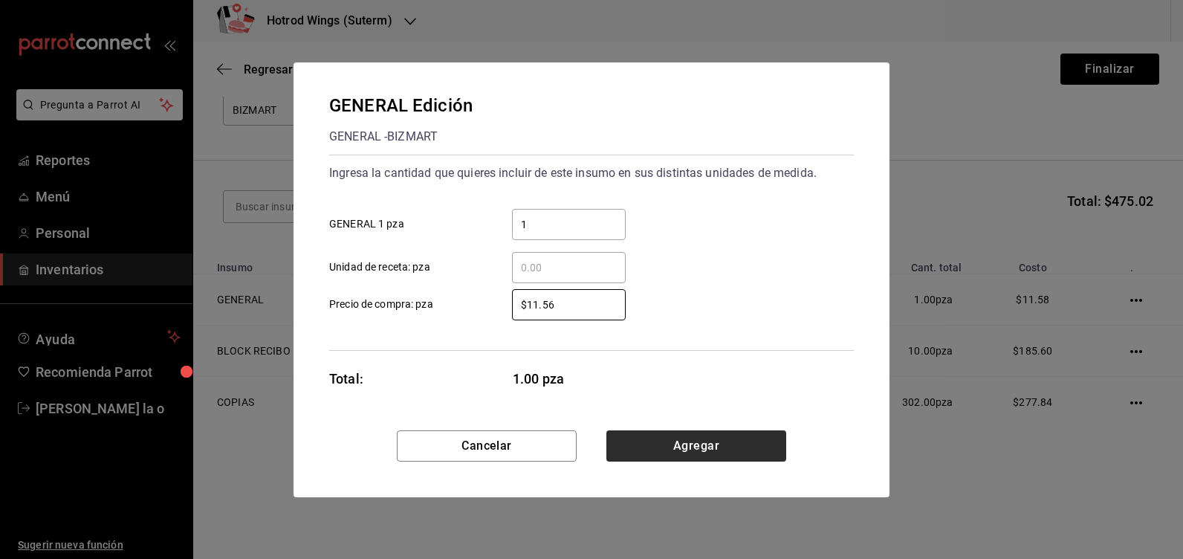
type input "$11.56"
click at [689, 446] on button "Agregar" at bounding box center [696, 445] width 180 height 31
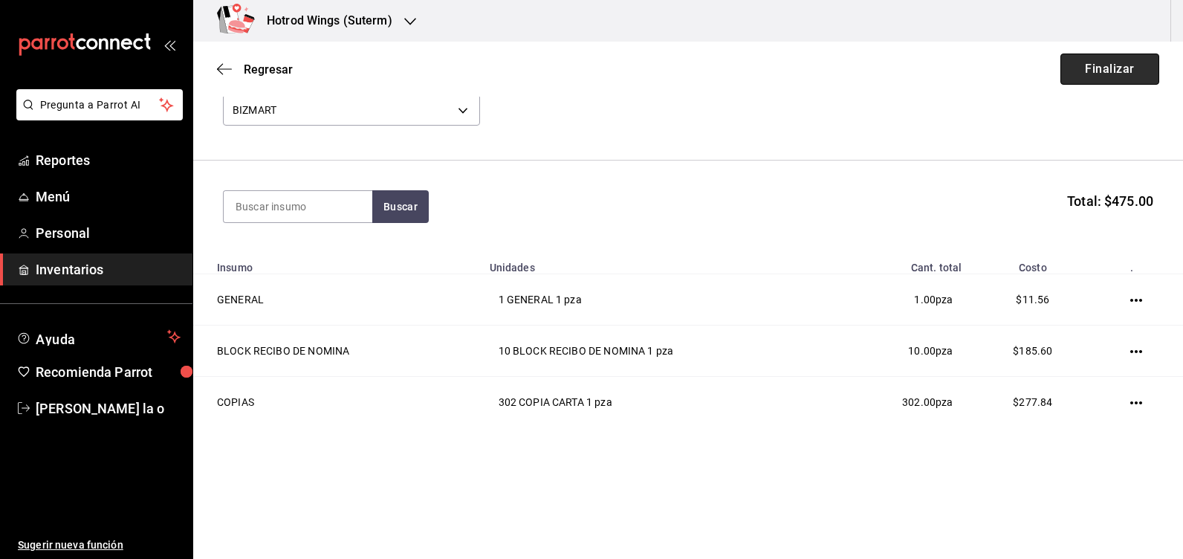
click at [1086, 70] on button "Finalizar" at bounding box center [1109, 68] width 99 height 31
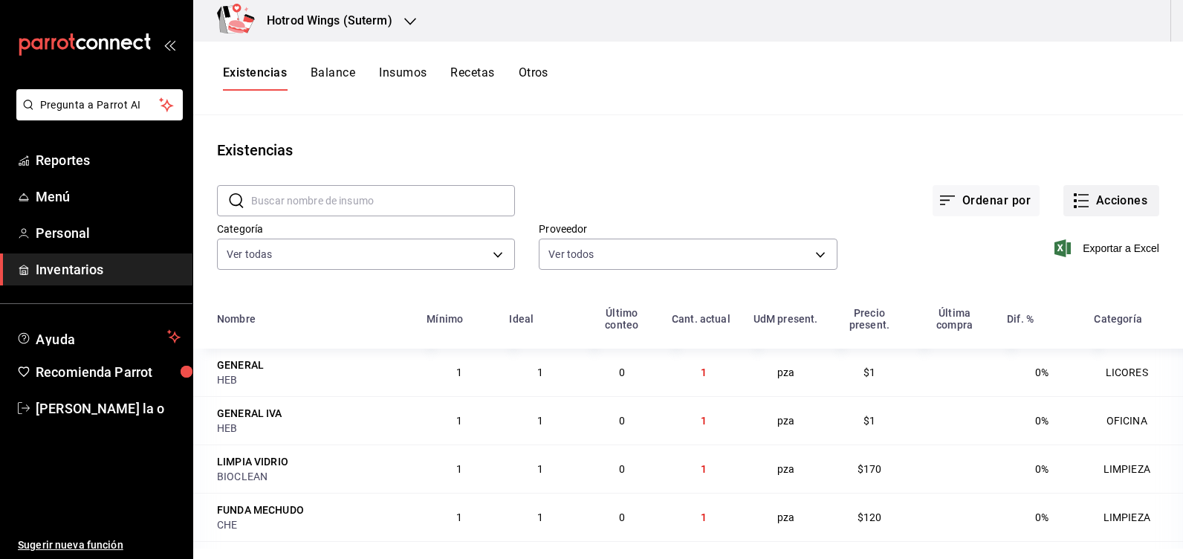
click at [1113, 197] on button "Acciones" at bounding box center [1111, 200] width 96 height 31
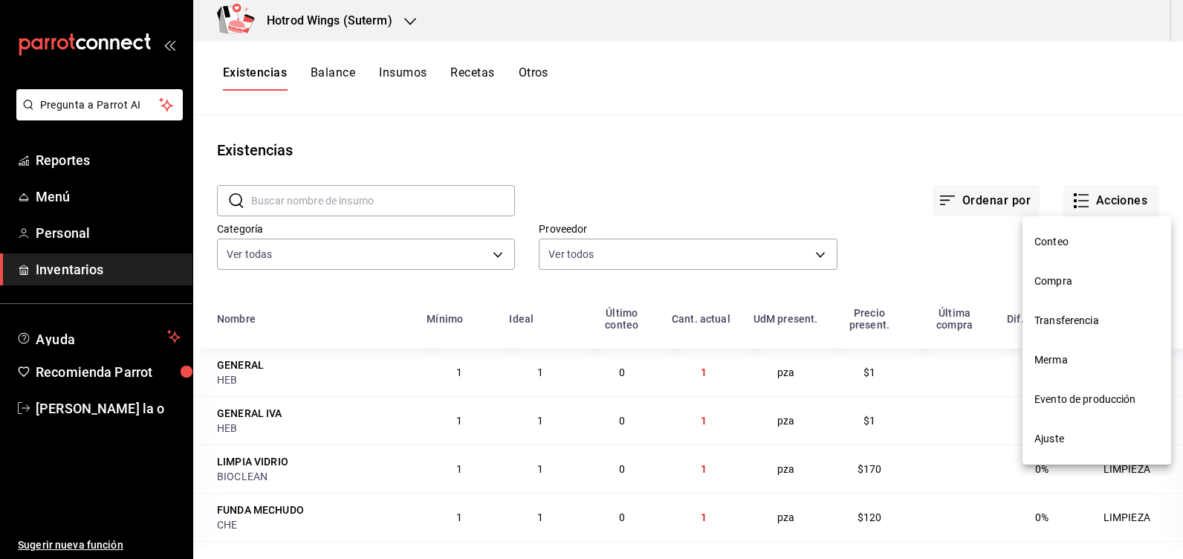
click at [1090, 285] on span "Compra" at bounding box center [1096, 281] width 125 height 16
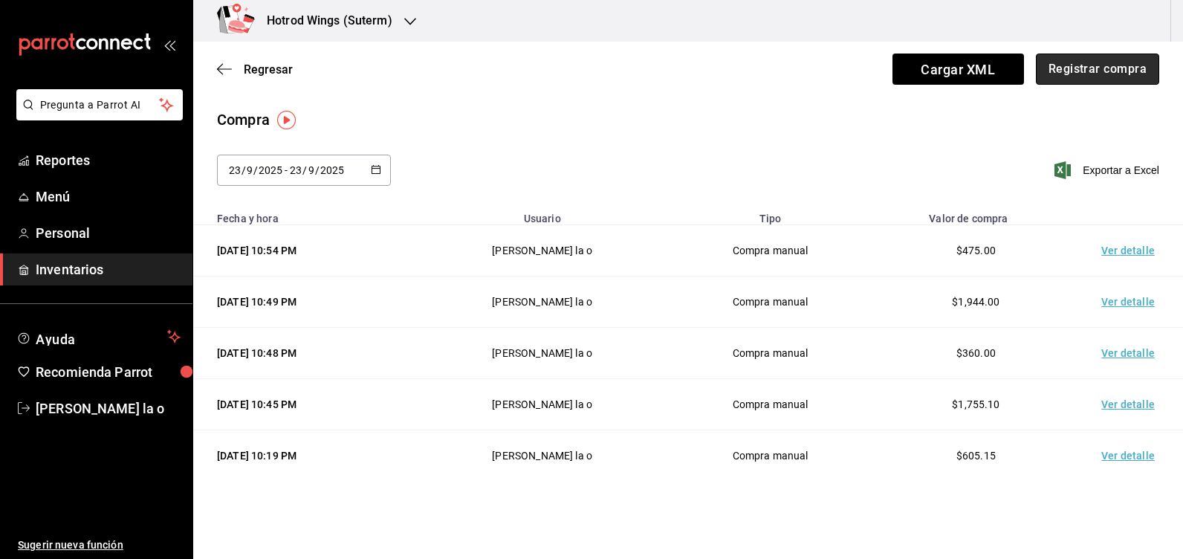
click at [1072, 68] on button "Registrar compra" at bounding box center [1096, 68] width 123 height 31
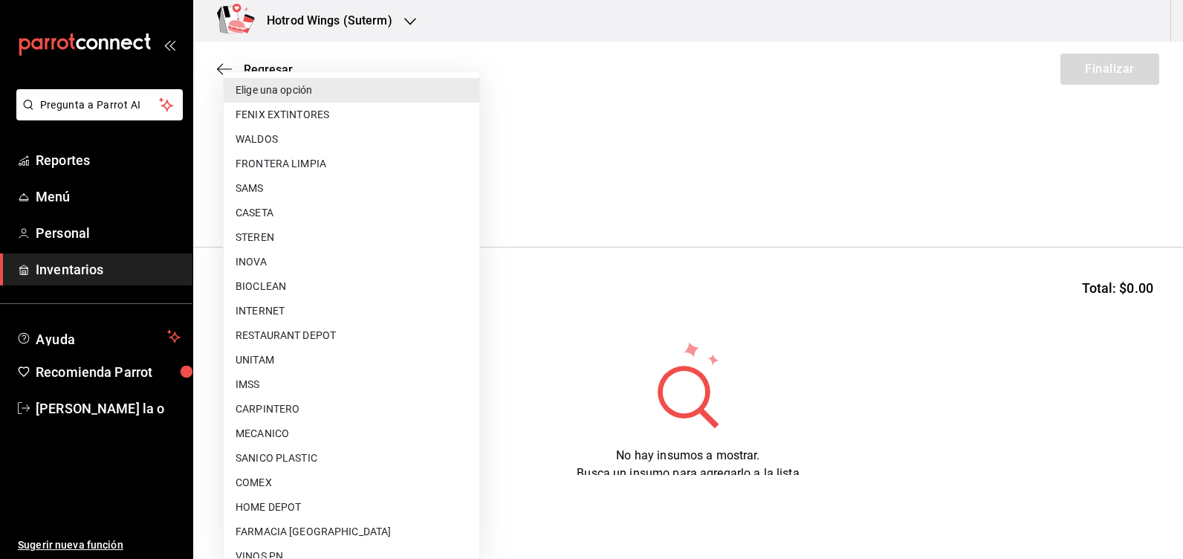
click at [472, 196] on body "Pregunta a Parrot AI Reportes Menú Personal Inventarios Ayuda Recomienda Parrot…" at bounding box center [591, 237] width 1183 height 475
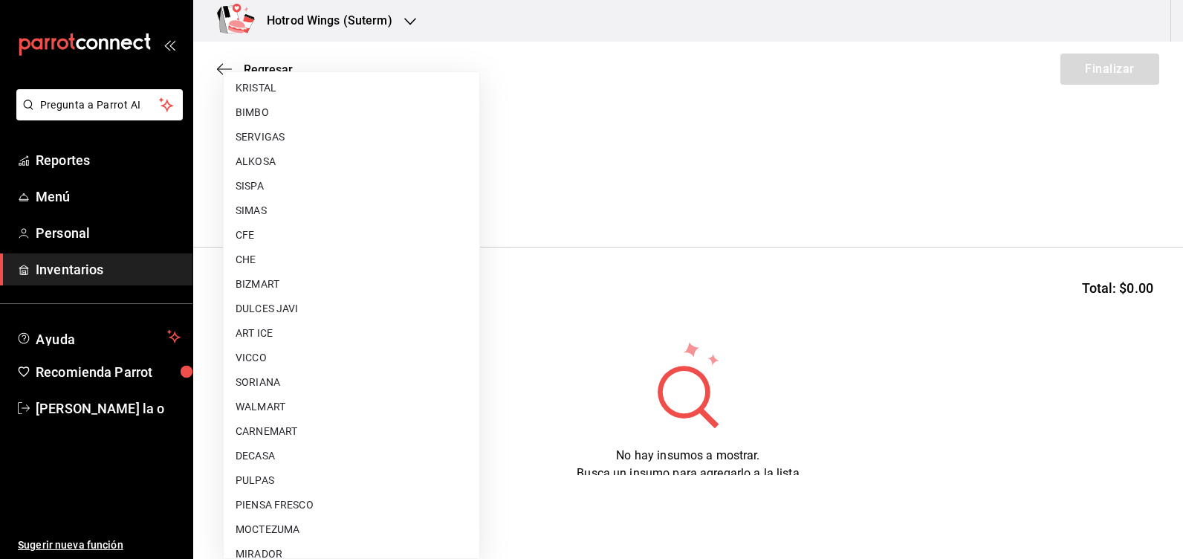
scroll to position [1095, 0]
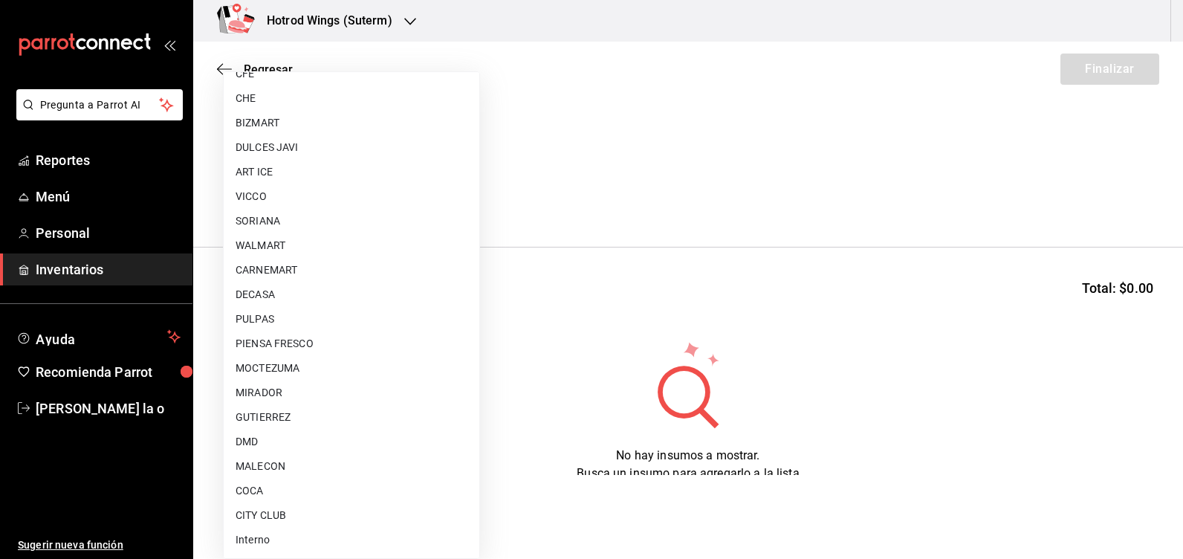
click at [274, 457] on li "MALECON" at bounding box center [352, 466] width 256 height 25
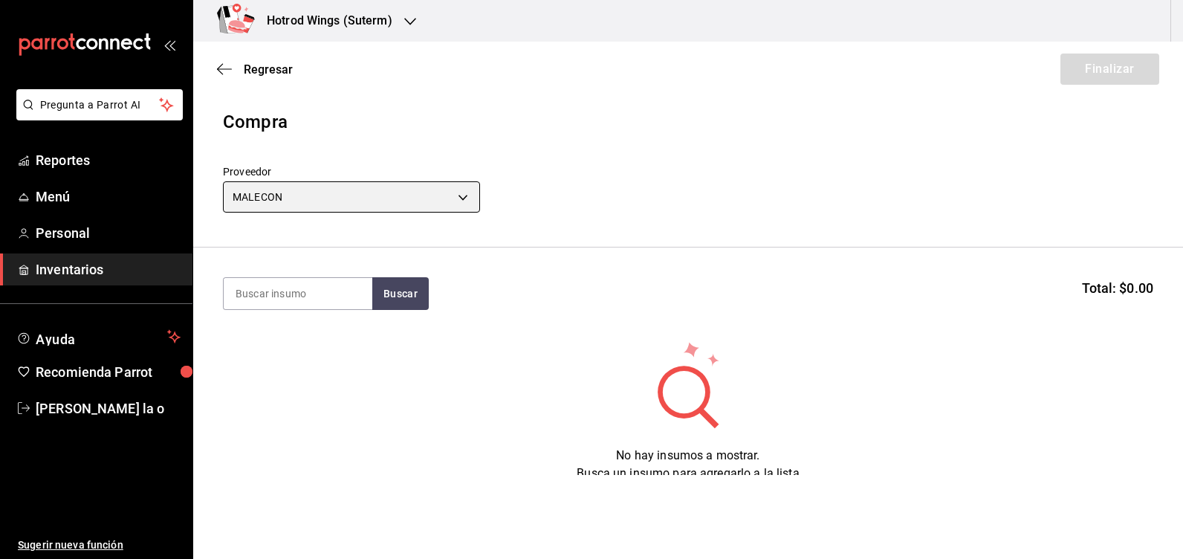
type input "30af0737-a678-46ec-8868-52d87b194834"
click at [290, 288] on input at bounding box center [298, 293] width 149 height 31
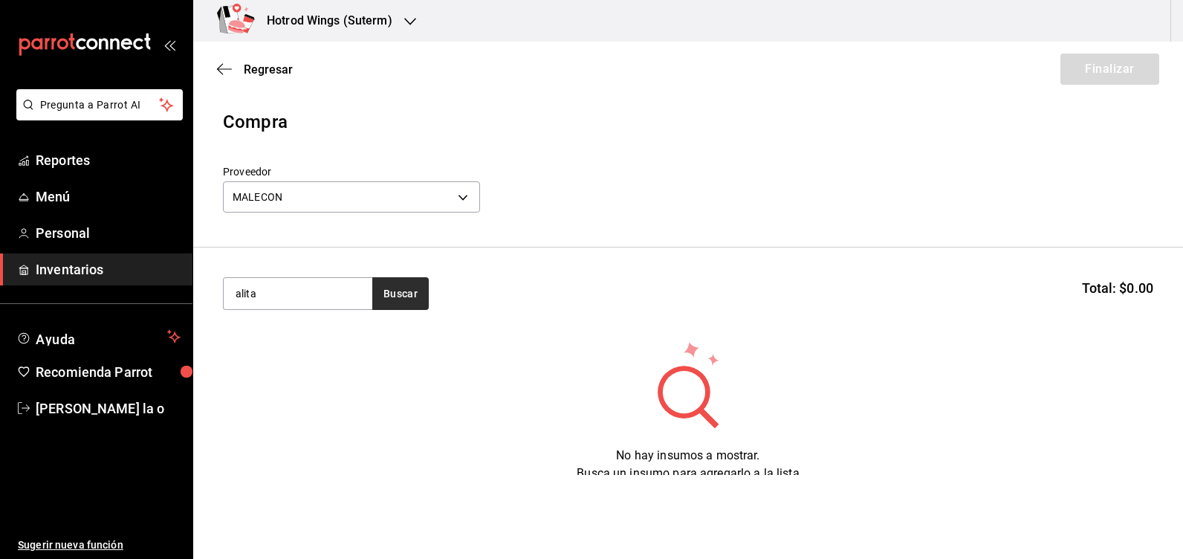
type input "alita"
click at [409, 300] on button "Buscar" at bounding box center [400, 293] width 56 height 33
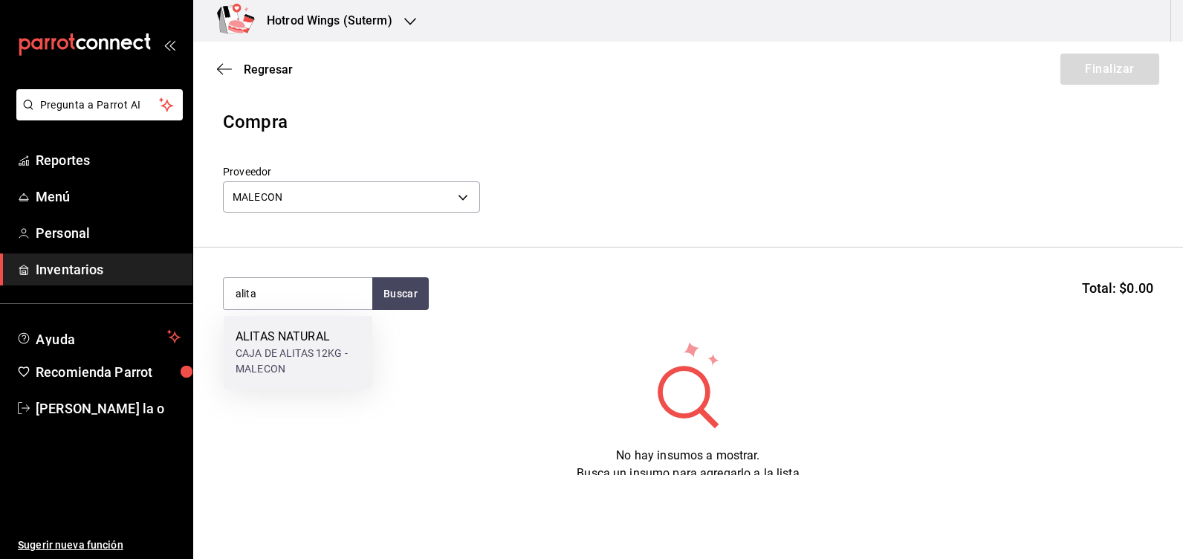
click at [315, 357] on div "CAJA DE ALITAS 12KG - MALECON" at bounding box center [297, 360] width 125 height 31
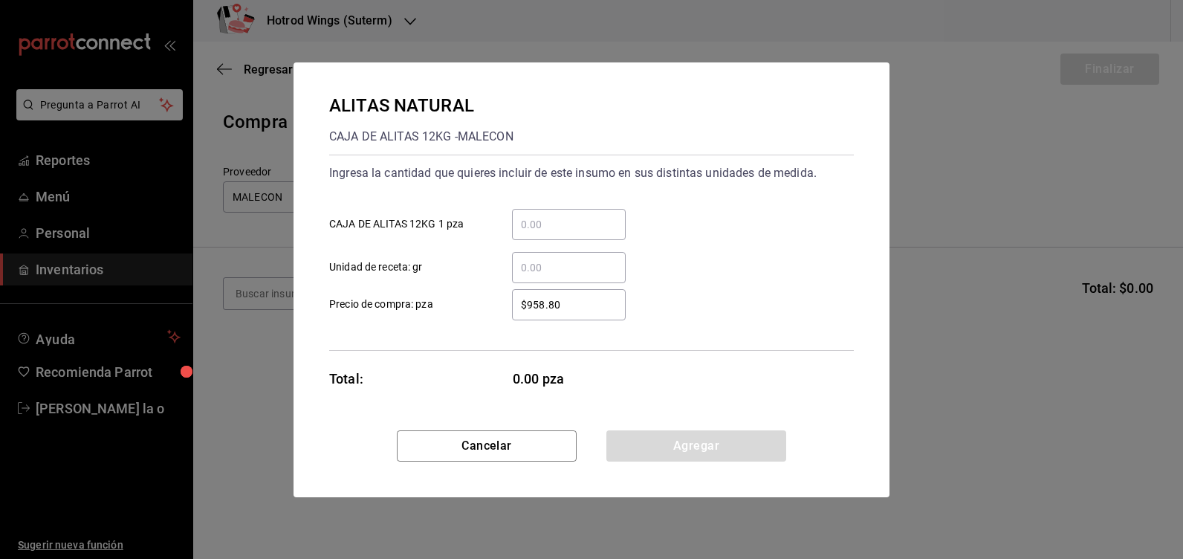
click at [558, 232] on input "​ CAJA DE ALITAS 12KG 1 pza" at bounding box center [569, 224] width 114 height 18
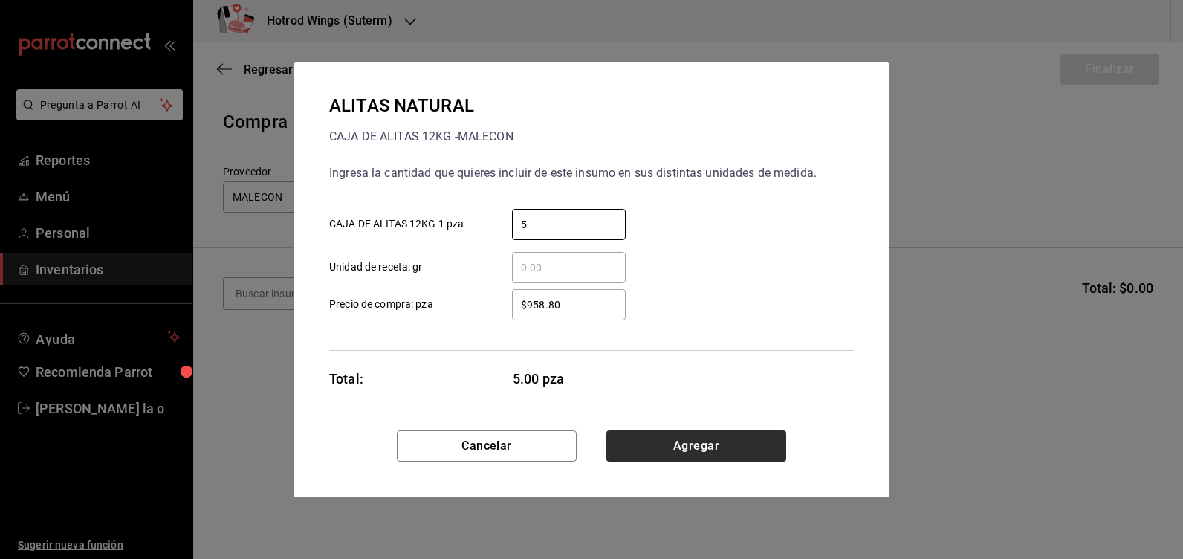
type input "5"
click at [684, 448] on button "Agregar" at bounding box center [696, 445] width 180 height 31
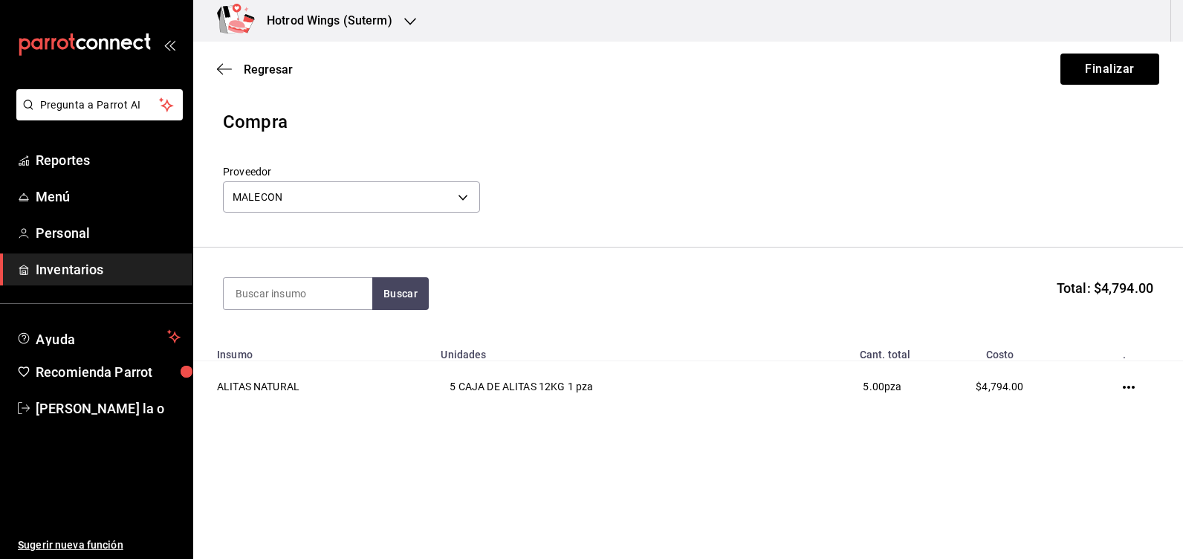
drag, startPoint x: 274, startPoint y: 297, endPoint x: 284, endPoint y: 266, distance: 32.9
click at [274, 290] on input at bounding box center [298, 293] width 149 height 31
type input "papa"
click at [393, 283] on button "Buscar" at bounding box center [400, 293] width 56 height 33
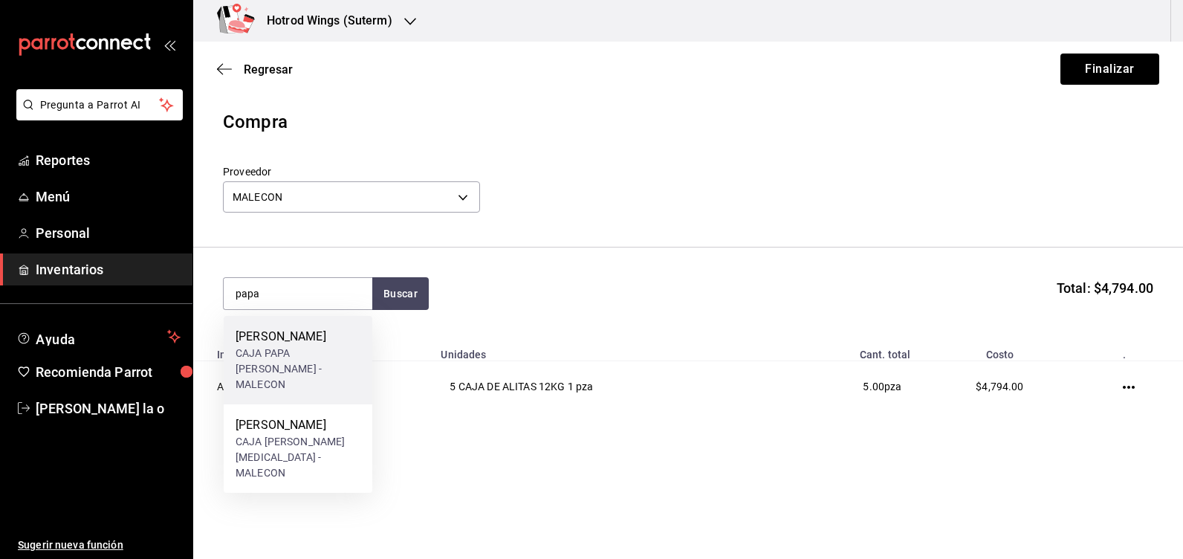
click at [289, 361] on div "CAJA PAPA LISA CAVENDISH - MALECON" at bounding box center [297, 368] width 125 height 47
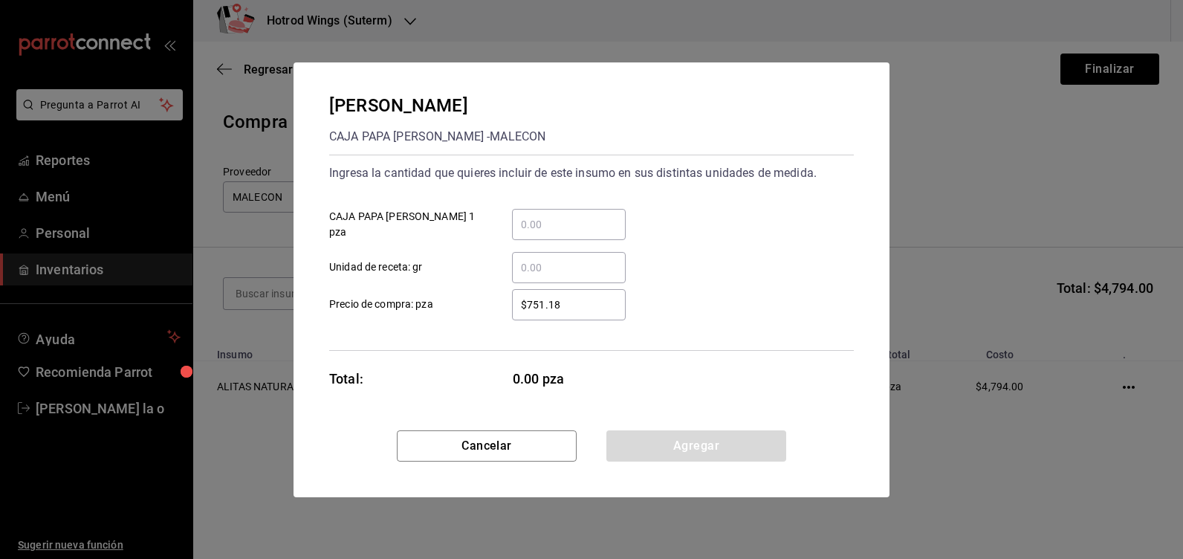
click at [556, 224] on input "​ CAJA PAPA LISA CAVENDISH 1 pza" at bounding box center [569, 224] width 114 height 18
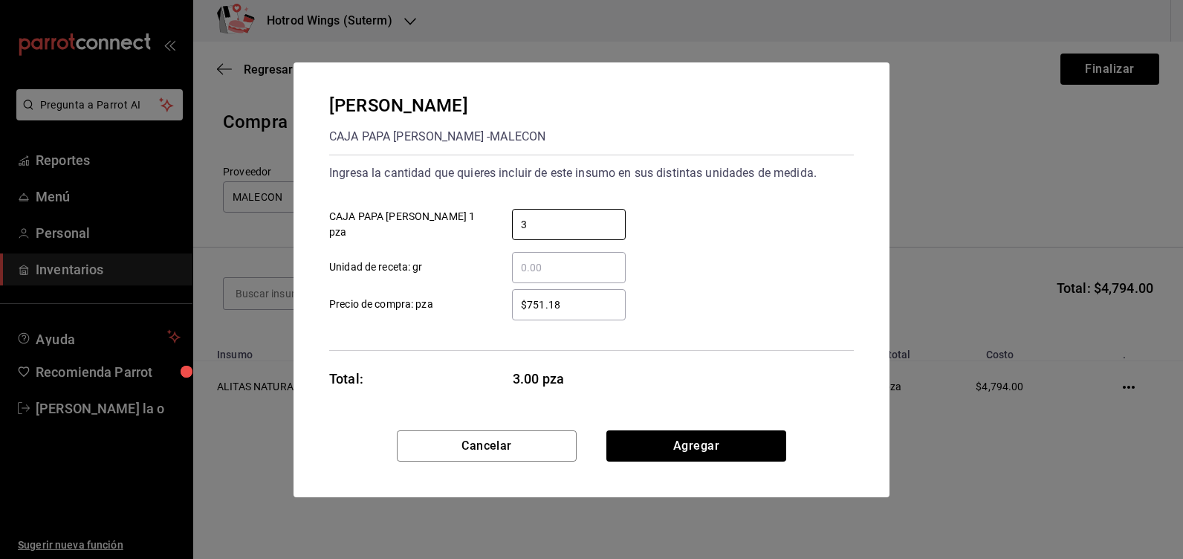
type input "3"
click at [568, 296] on input "$751.18" at bounding box center [569, 305] width 114 height 18
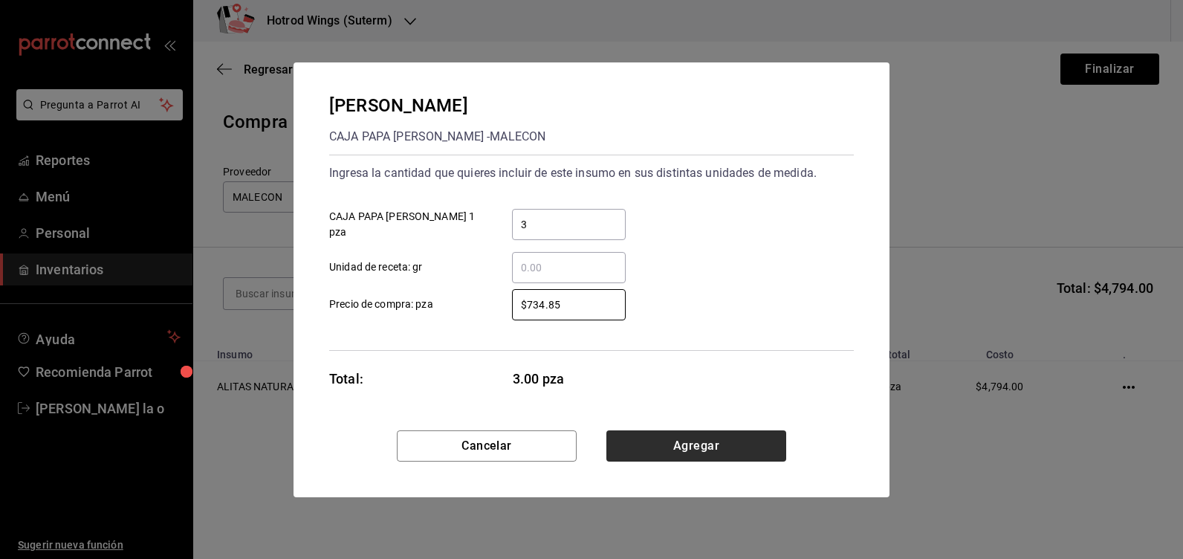
type input "$734.85"
click at [672, 455] on button "Agregar" at bounding box center [696, 445] width 180 height 31
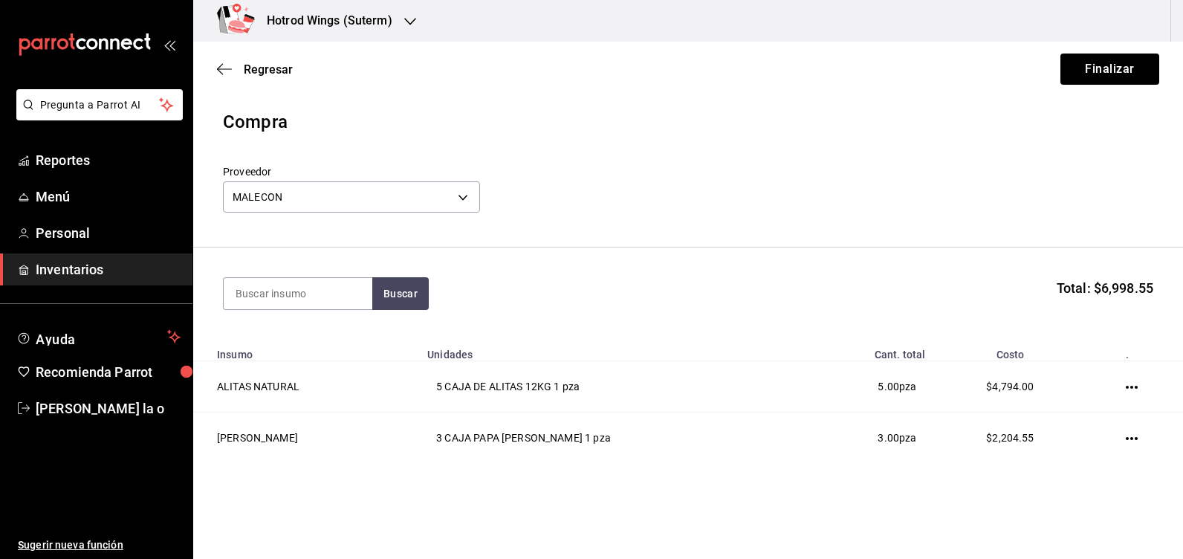
click at [274, 310] on section "Buscar Total: $6,998.55" at bounding box center [687, 293] width 989 height 92
drag, startPoint x: 274, startPoint y: 309, endPoint x: 275, endPoint y: 295, distance: 14.1
click at [273, 306] on div at bounding box center [297, 293] width 149 height 33
click at [275, 294] on input at bounding box center [298, 293] width 149 height 31
type input "dedos"
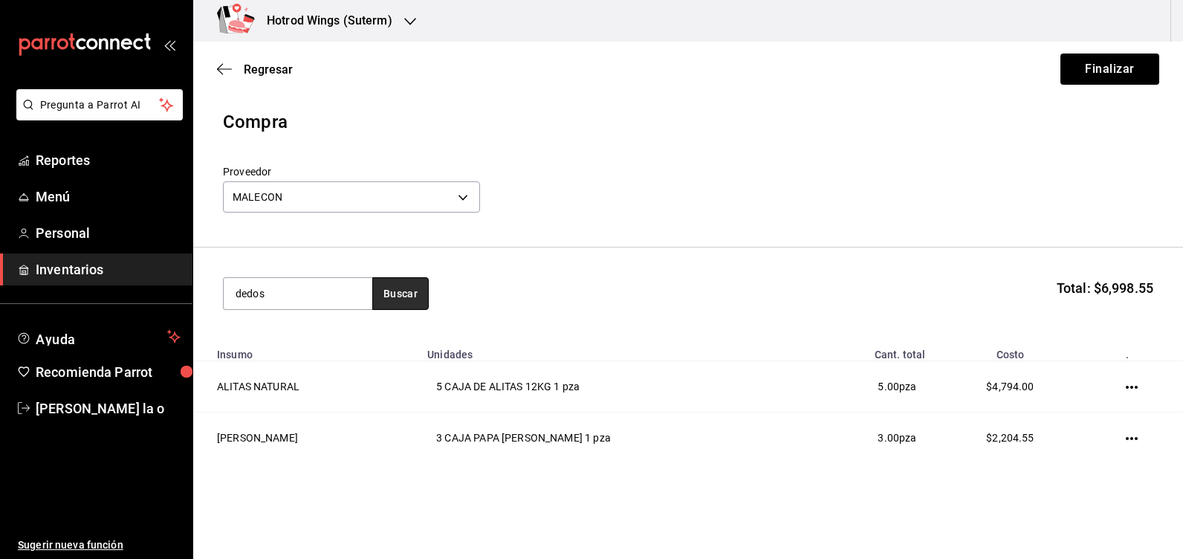
click at [406, 290] on button "Buscar" at bounding box center [400, 293] width 56 height 33
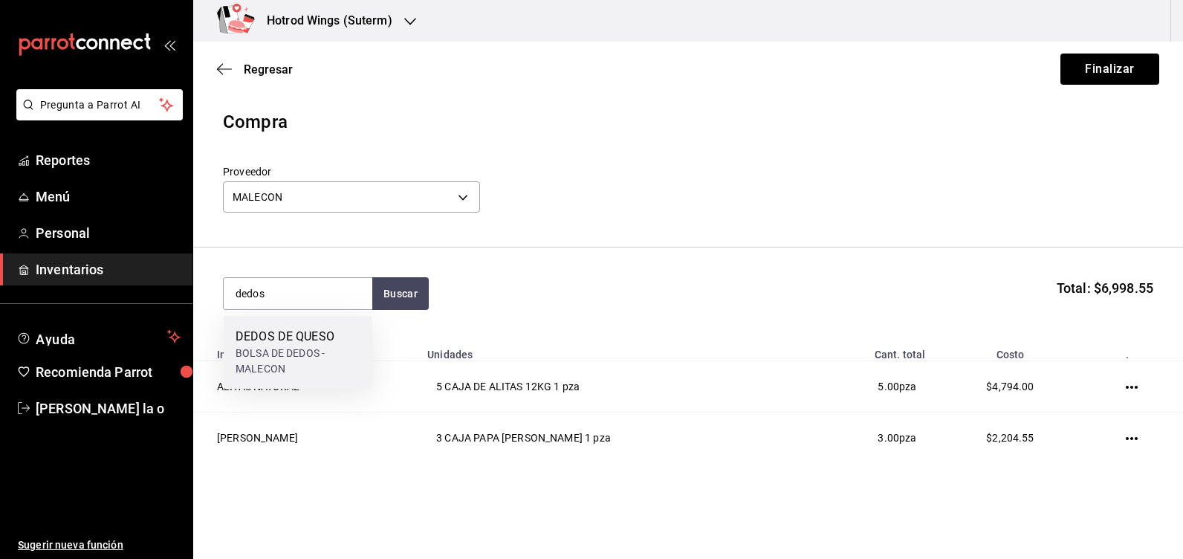
click at [346, 351] on div "BOLSA DE DEDOS - MALECON" at bounding box center [297, 360] width 125 height 31
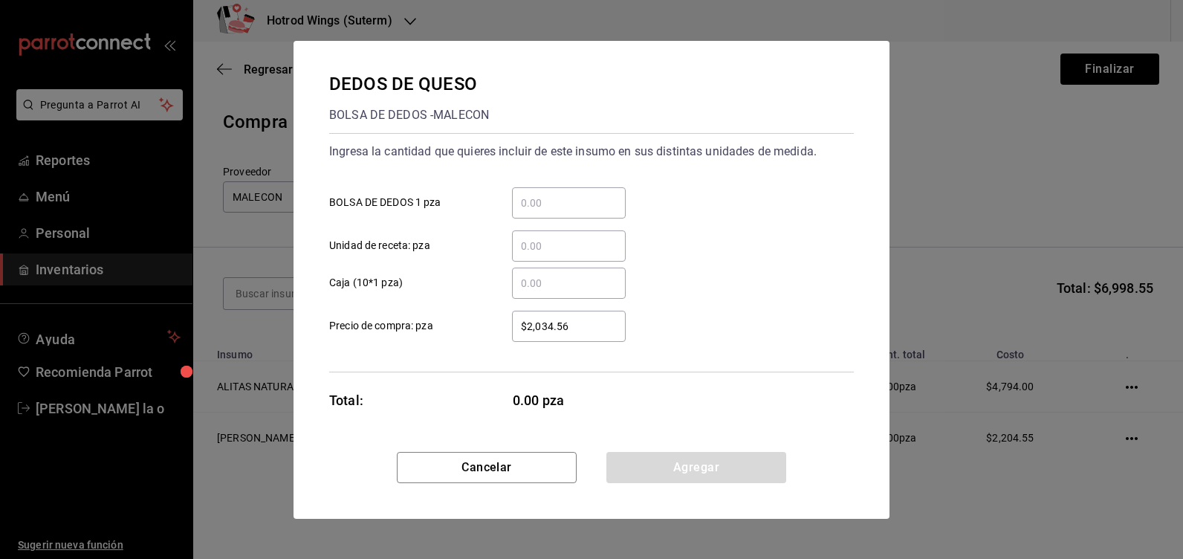
click at [547, 213] on div "​" at bounding box center [569, 202] width 114 height 31
click at [547, 212] on input "​ BOLSA DE DEDOS 1 pza" at bounding box center [569, 203] width 114 height 18
type input "1"
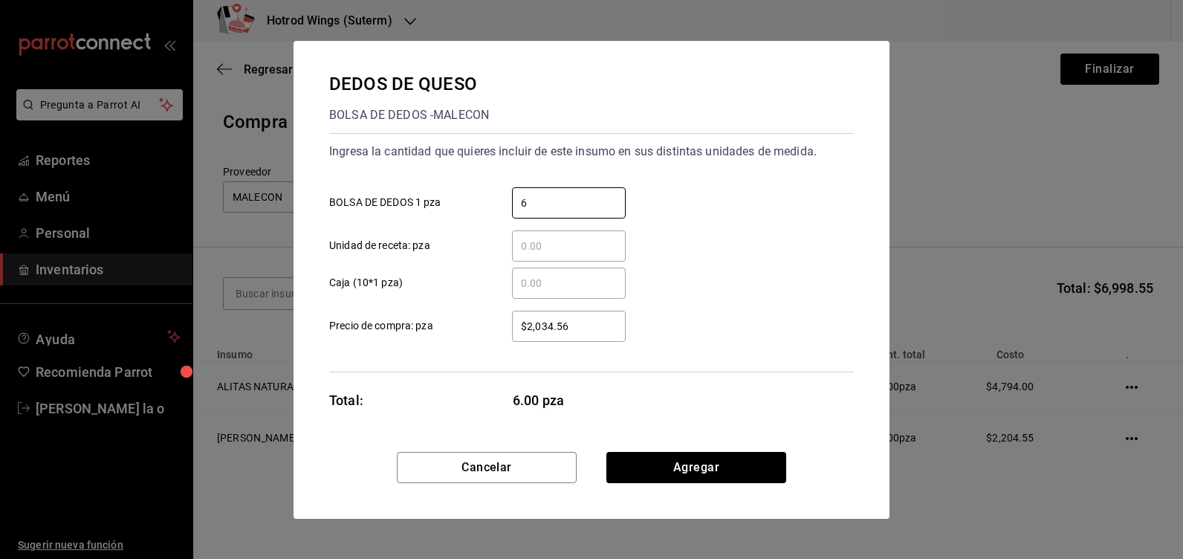
type input "6"
click at [601, 327] on input "$2,034.56" at bounding box center [569, 326] width 114 height 18
type input "$2"
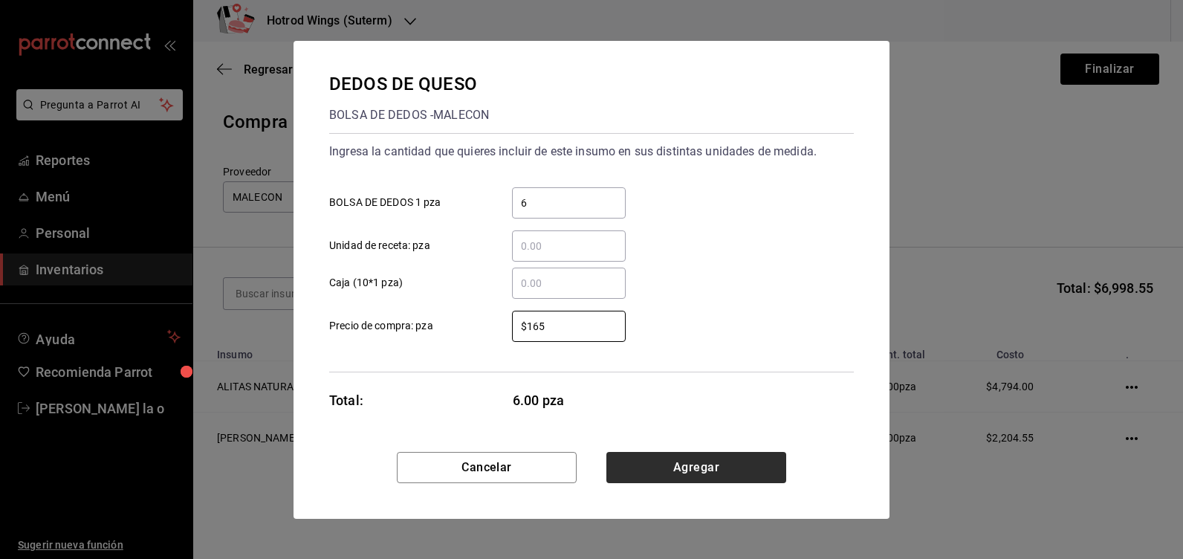
type input "$165"
click at [651, 462] on button "Agregar" at bounding box center [696, 467] width 180 height 31
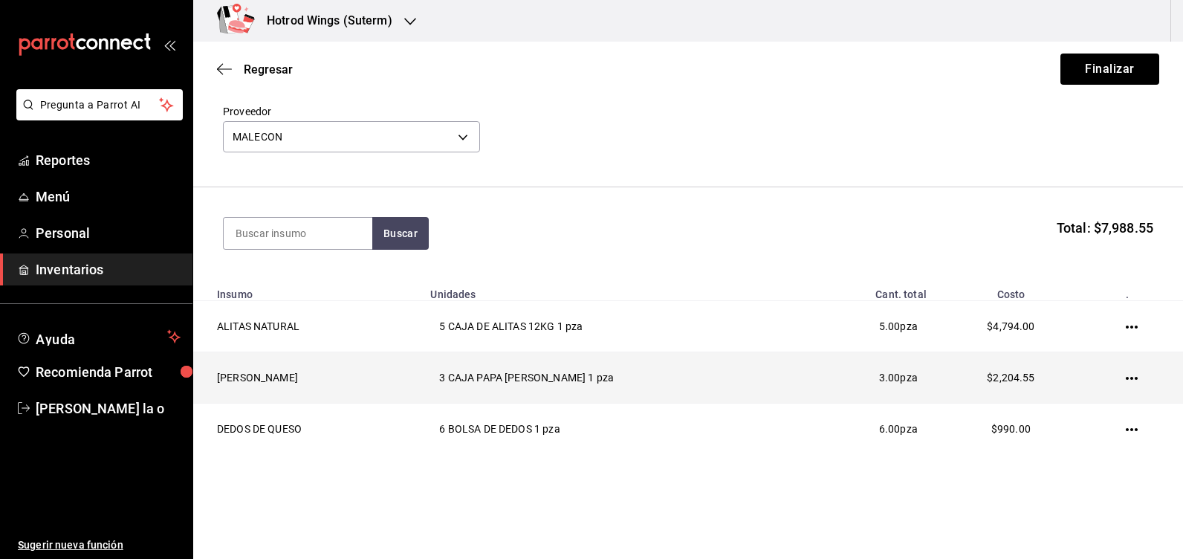
scroll to position [88, 0]
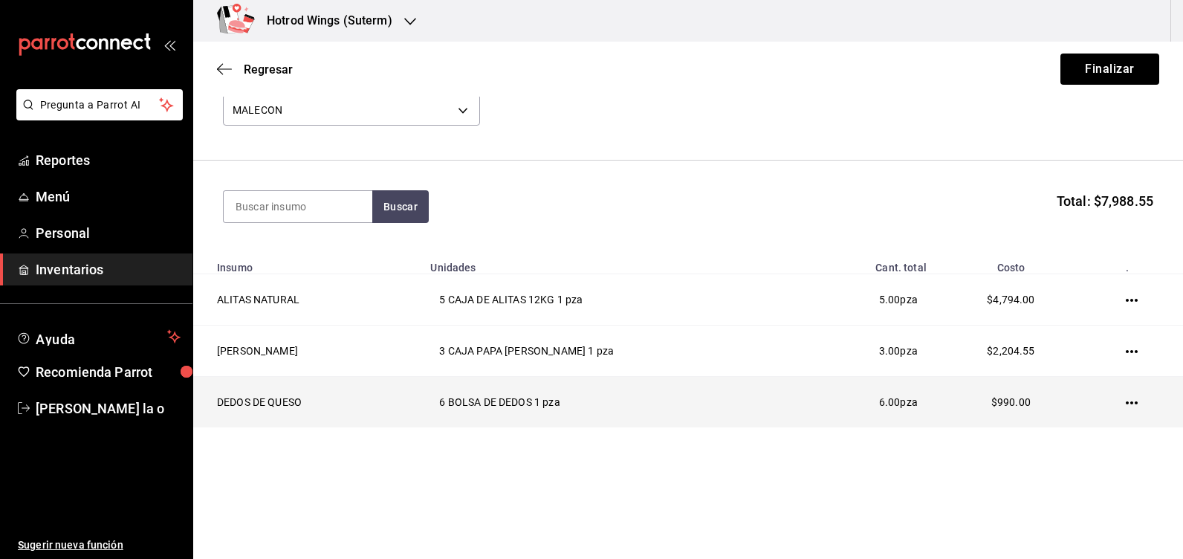
click at [1134, 401] on td at bounding box center [1134, 402] width 97 height 51
click at [1128, 403] on td at bounding box center [1134, 402] width 97 height 51
click at [1125, 401] on icon "button" at bounding box center [1131, 403] width 12 height 12
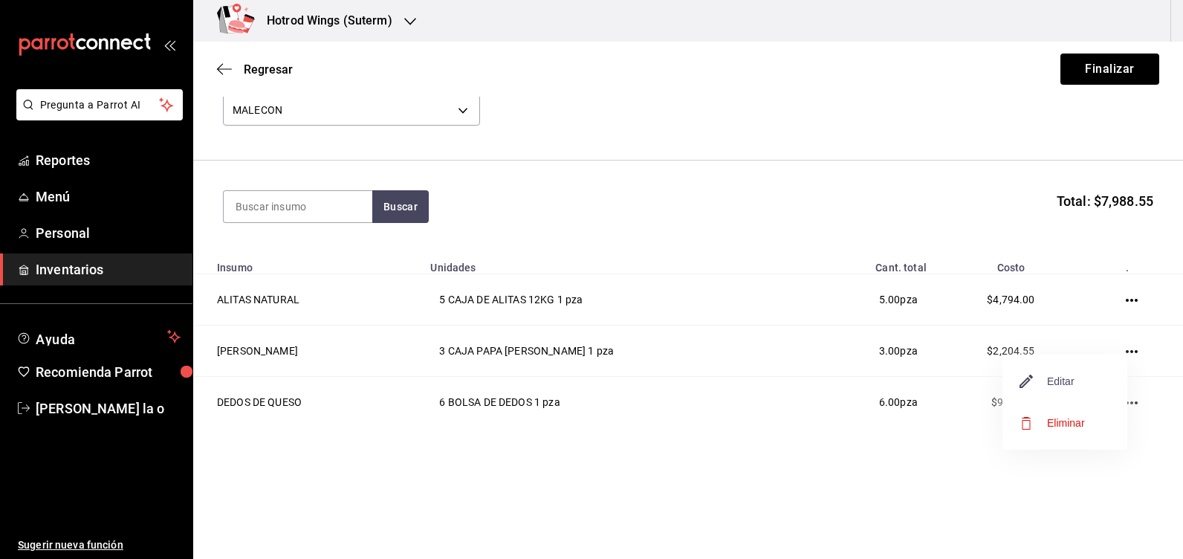
click at [1070, 380] on span "Editar" at bounding box center [1047, 381] width 54 height 18
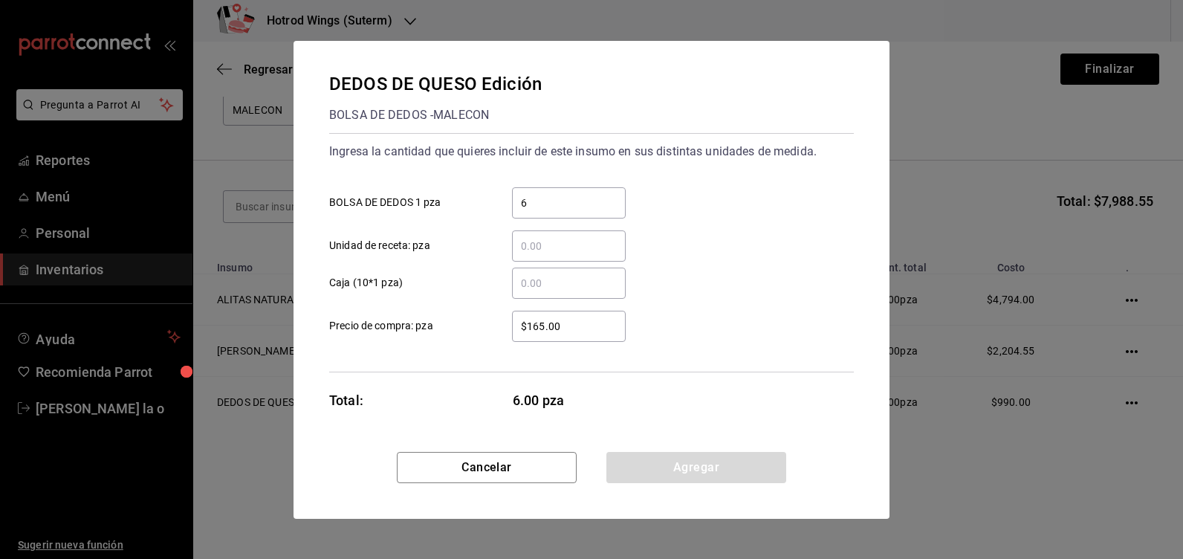
click at [579, 328] on input "$165.00" at bounding box center [569, 326] width 114 height 18
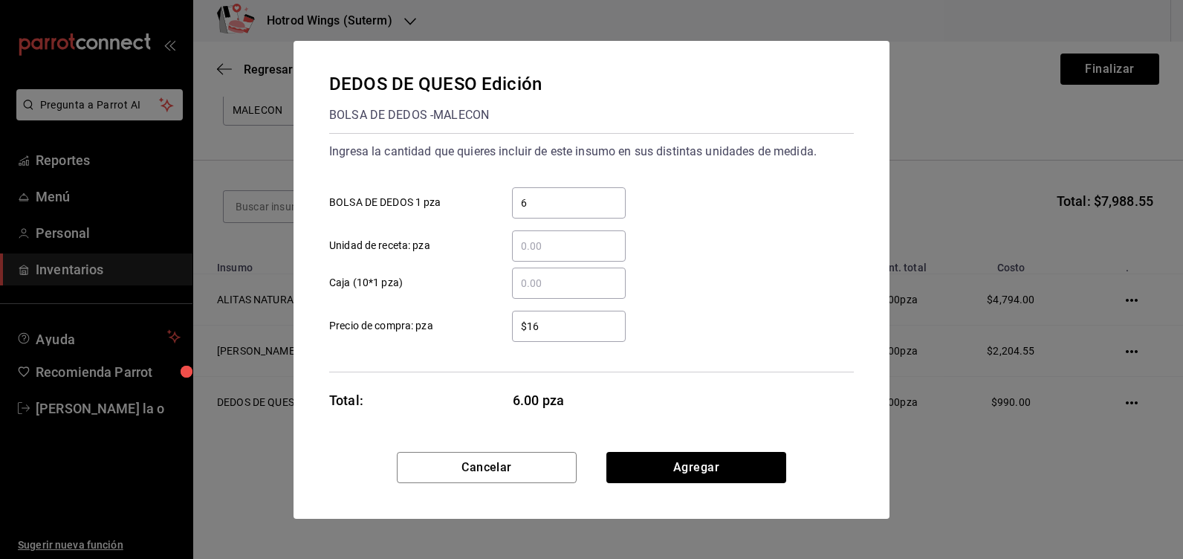
type input "$1"
type input "$299.2"
click at [670, 469] on button "Agregar" at bounding box center [696, 467] width 180 height 31
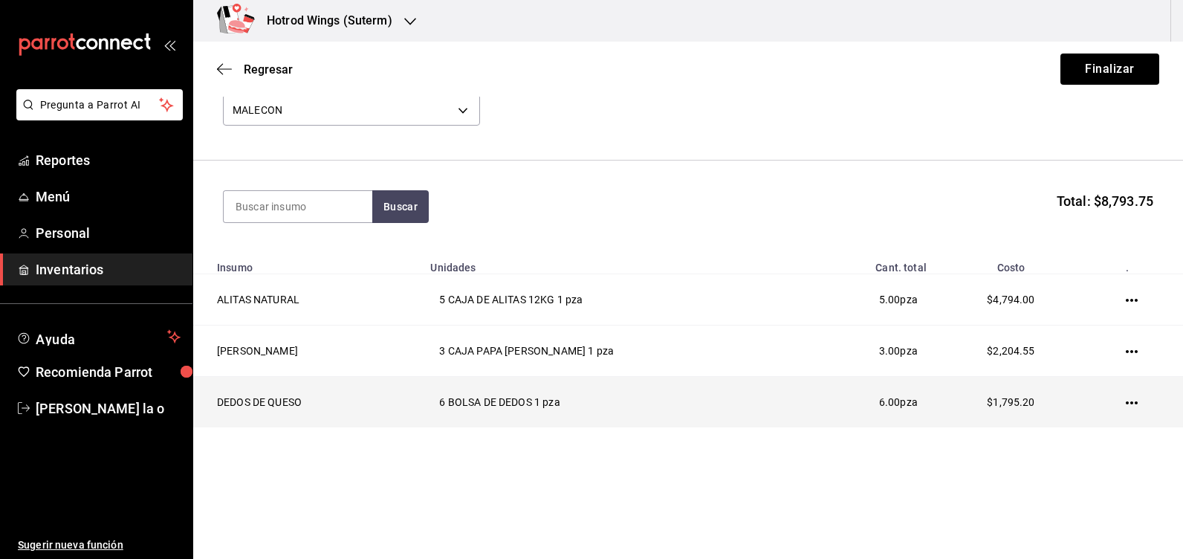
click at [624, 400] on td "6 BOLSA DE DEDOS 1 pza" at bounding box center [611, 402] width 380 height 51
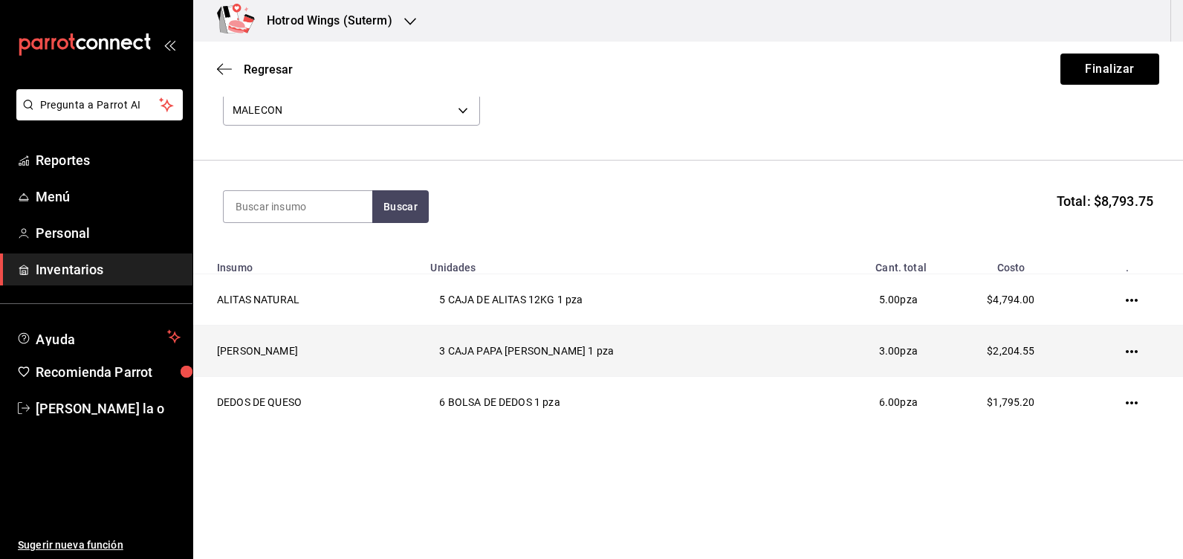
scroll to position [13, 0]
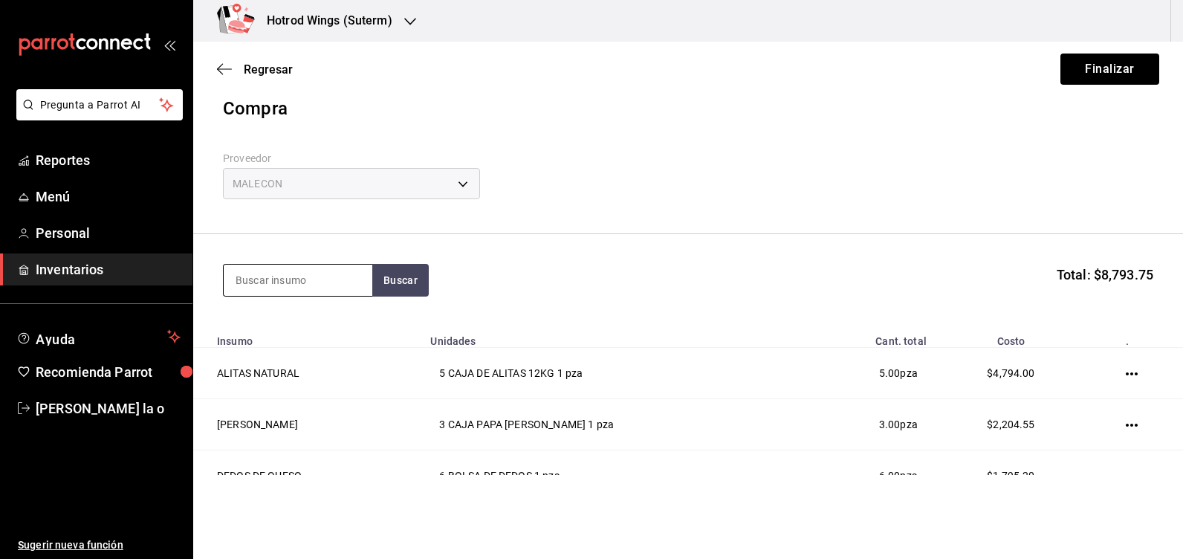
click at [261, 295] on input at bounding box center [298, 279] width 149 height 31
click at [403, 283] on button "Buscar" at bounding box center [400, 280] width 56 height 33
click at [405, 278] on button "Buscar" at bounding box center [400, 280] width 56 height 33
click at [276, 293] on input "ranc" at bounding box center [298, 279] width 149 height 31
click at [286, 260] on section "ranc Buscar Total: $8,793.75" at bounding box center [687, 280] width 989 height 92
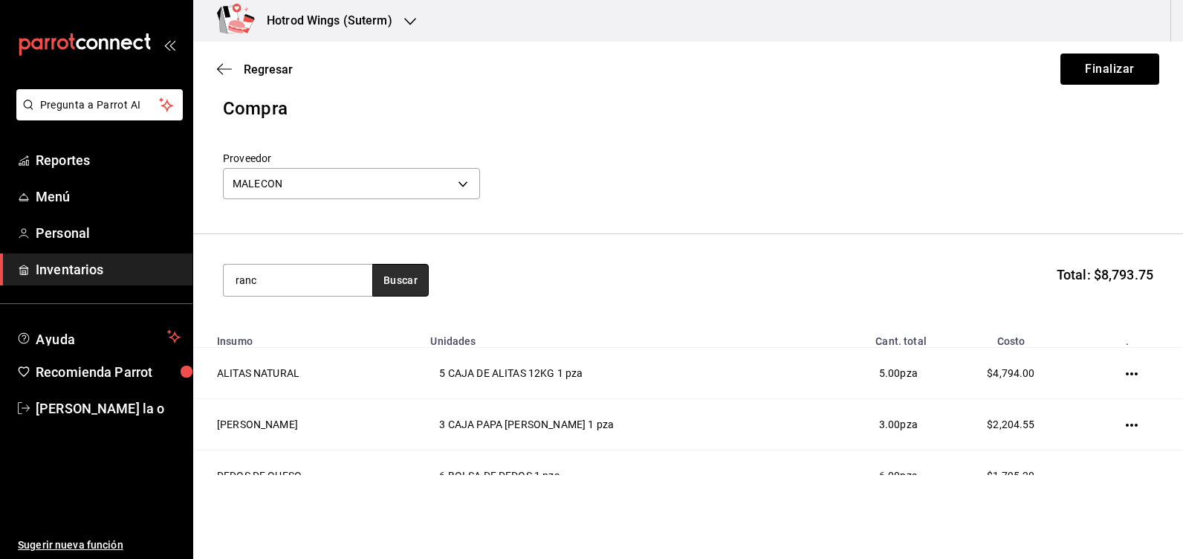
click at [414, 287] on button "Buscar" at bounding box center [400, 280] width 56 height 33
click at [550, 315] on section "ranch Total: $8,793.75" at bounding box center [687, 280] width 989 height 92
click at [393, 279] on button "button" at bounding box center [400, 280] width 56 height 33
click at [388, 271] on button "button" at bounding box center [400, 280] width 56 height 33
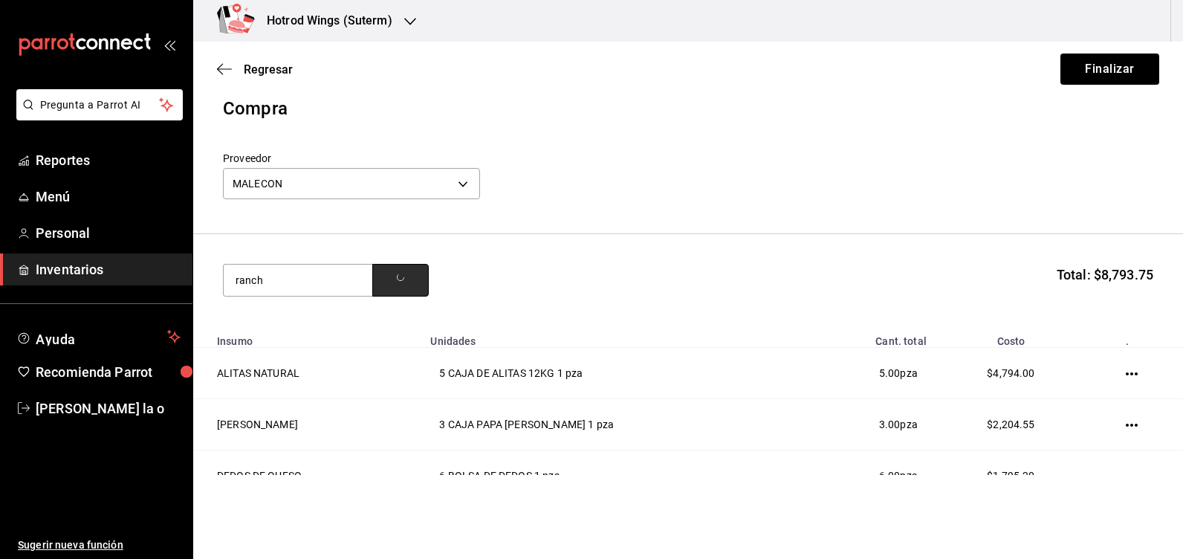
click at [387, 270] on button "button" at bounding box center [400, 280] width 56 height 33
click at [394, 276] on button "Buscar" at bounding box center [400, 280] width 56 height 33
click at [394, 274] on button "button" at bounding box center [400, 280] width 56 height 33
drag, startPoint x: 268, startPoint y: 279, endPoint x: 305, endPoint y: 279, distance: 37.1
click at [273, 279] on input "ranch" at bounding box center [298, 279] width 149 height 31
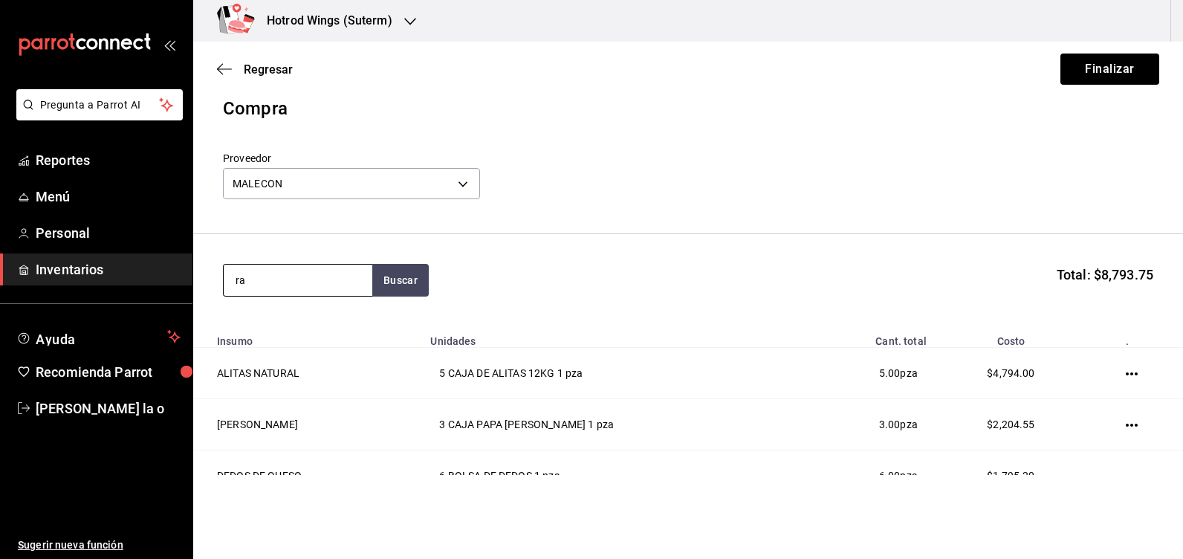
type input "r"
click at [408, 282] on button "Buscar" at bounding box center [400, 280] width 56 height 33
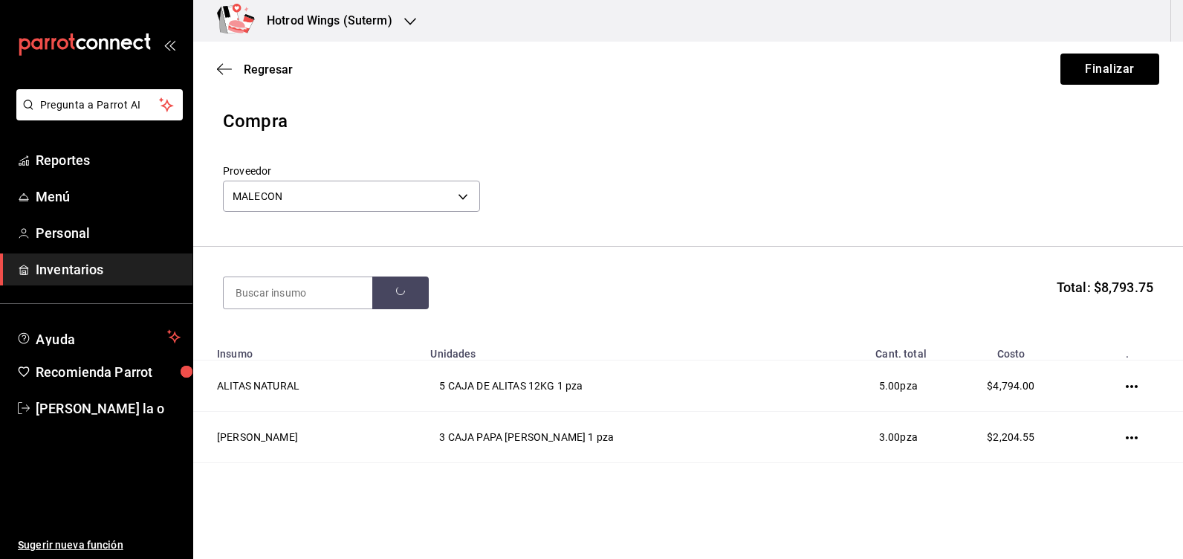
scroll to position [0, 0]
click at [815, 333] on section "Buscar Total: $8,793.75" at bounding box center [687, 293] width 989 height 92
click at [307, 303] on input at bounding box center [298, 293] width 149 height 31
type input "ranch"
click at [394, 295] on button "Buscar" at bounding box center [400, 293] width 56 height 33
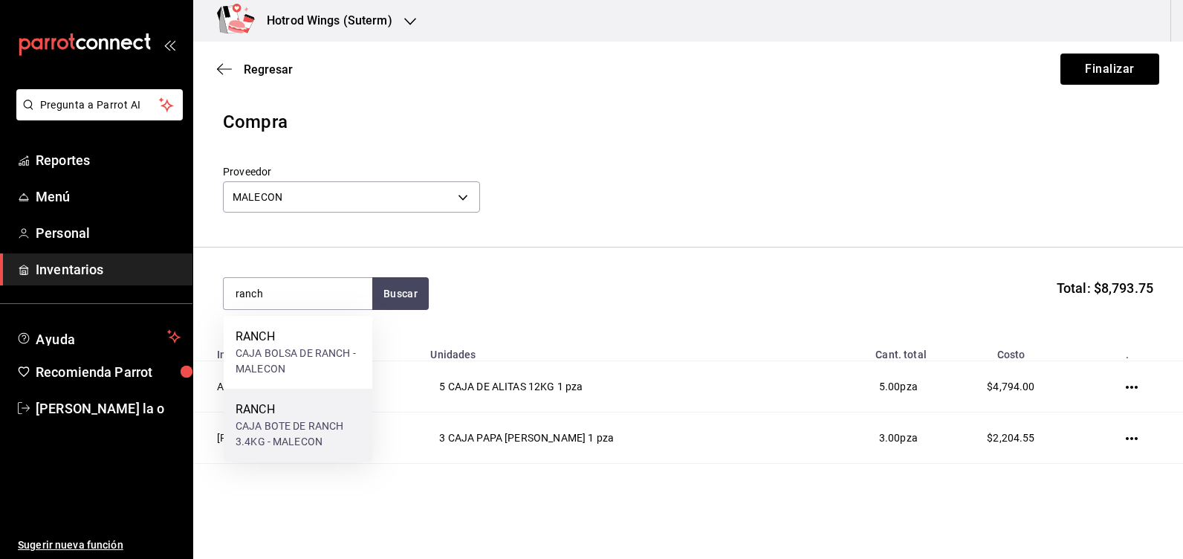
click at [321, 420] on div "CAJA BOTE DE RANCH 3.4KG - MALECON" at bounding box center [297, 433] width 125 height 31
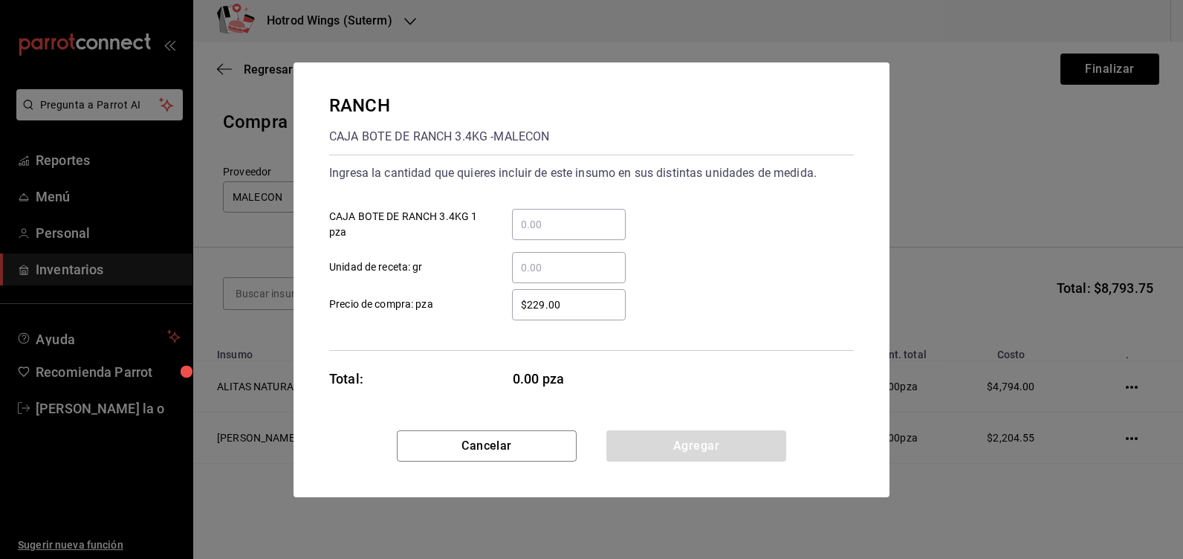
click at [530, 218] on input "​ CAJA BOTE DE RANCH 3.4KG 1 pza" at bounding box center [569, 224] width 114 height 18
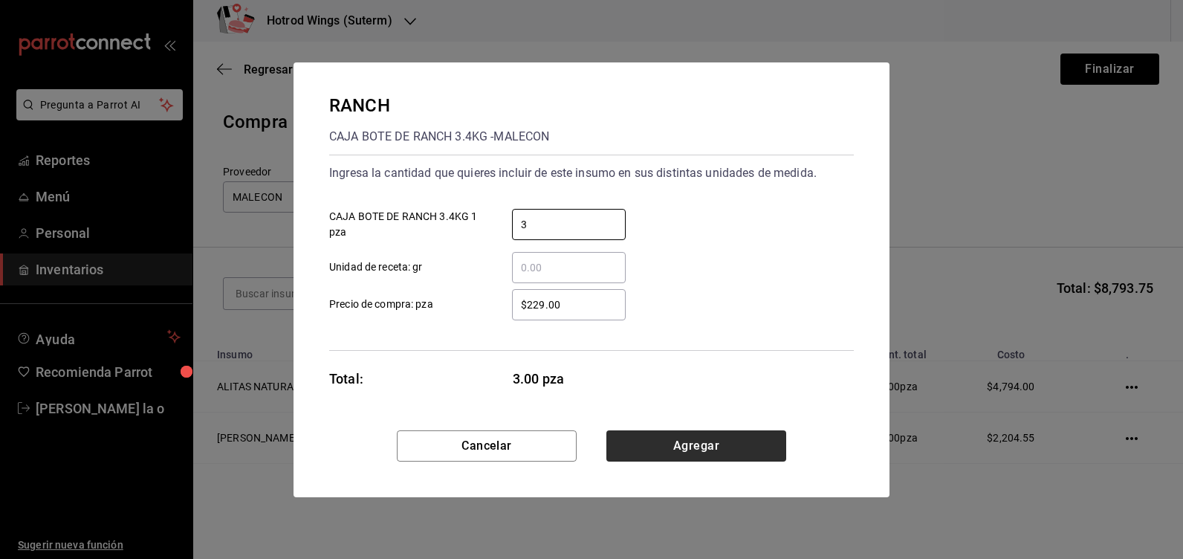
type input "3"
click at [687, 447] on button "Agregar" at bounding box center [696, 445] width 180 height 31
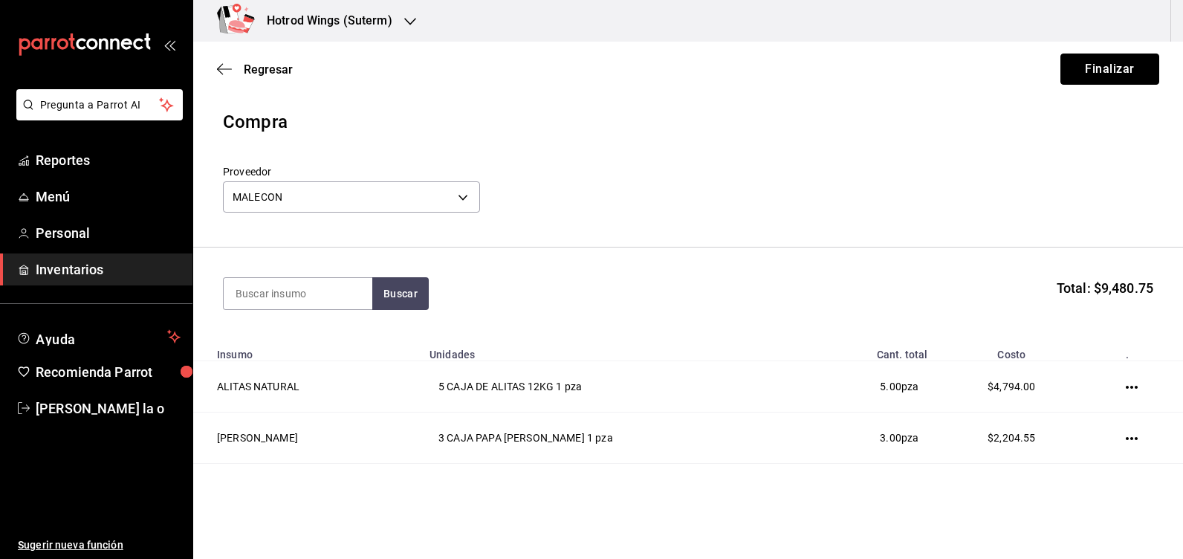
click at [1101, 63] on button "Finalizar" at bounding box center [1109, 68] width 99 height 31
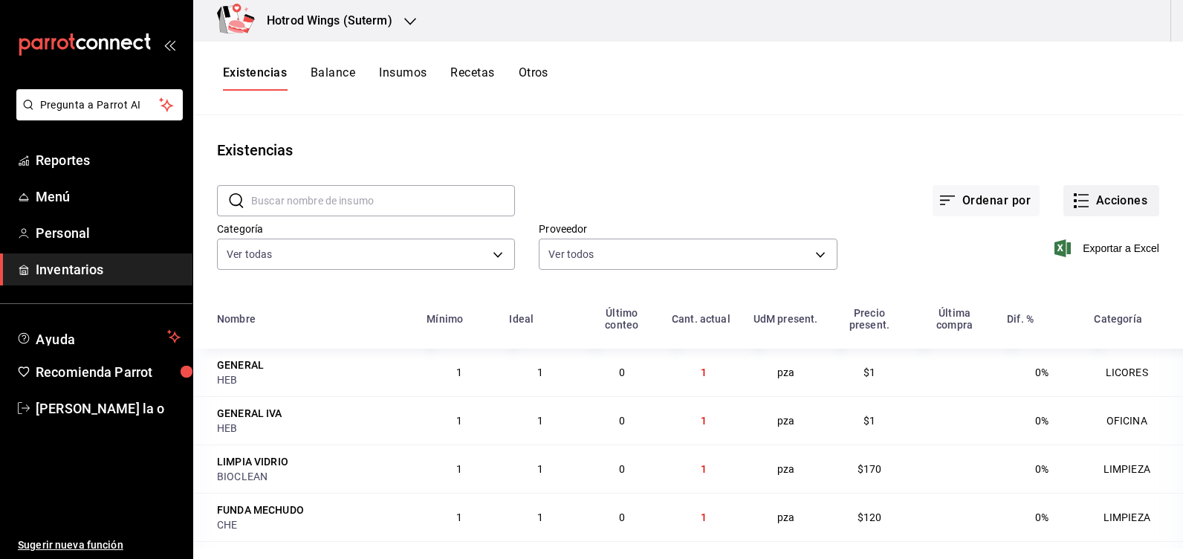
click at [1109, 197] on button "Acciones" at bounding box center [1111, 200] width 96 height 31
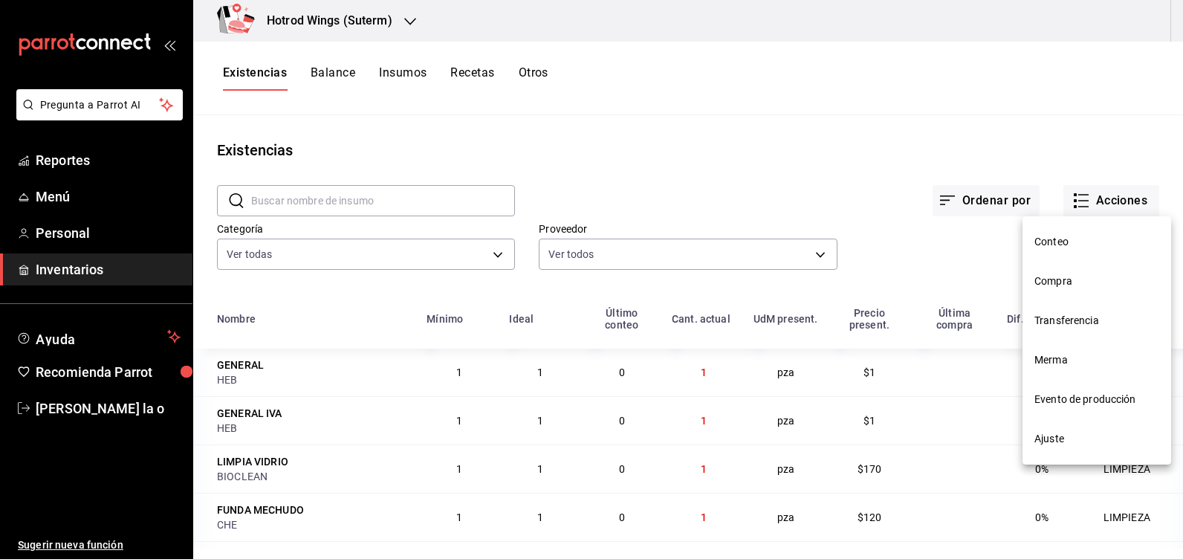
click at [1066, 275] on span "Compra" at bounding box center [1096, 281] width 125 height 16
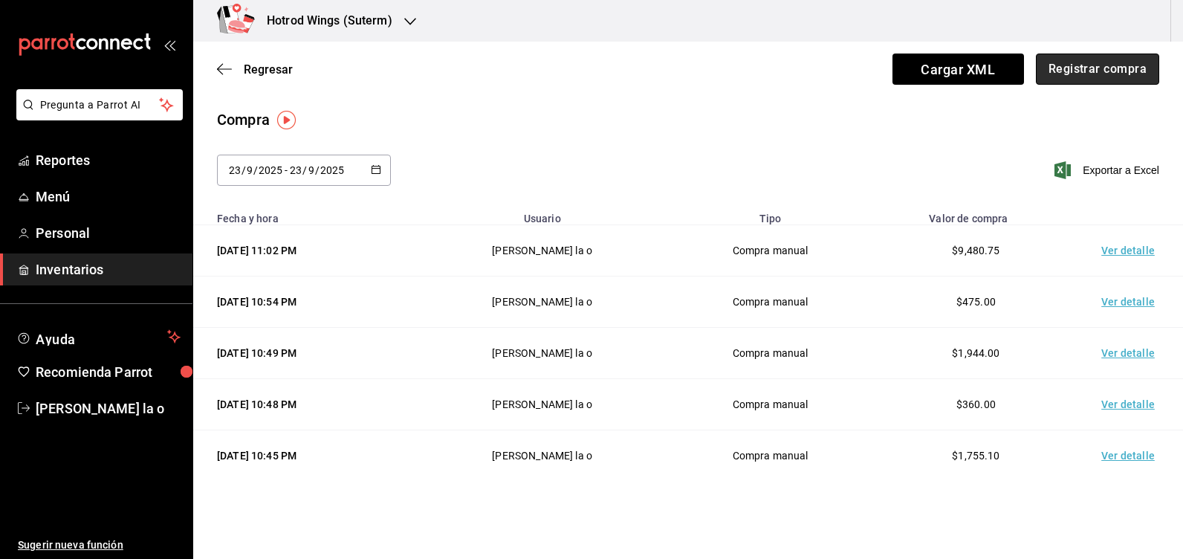
click at [1058, 56] on button "Registrar compra" at bounding box center [1096, 68] width 123 height 31
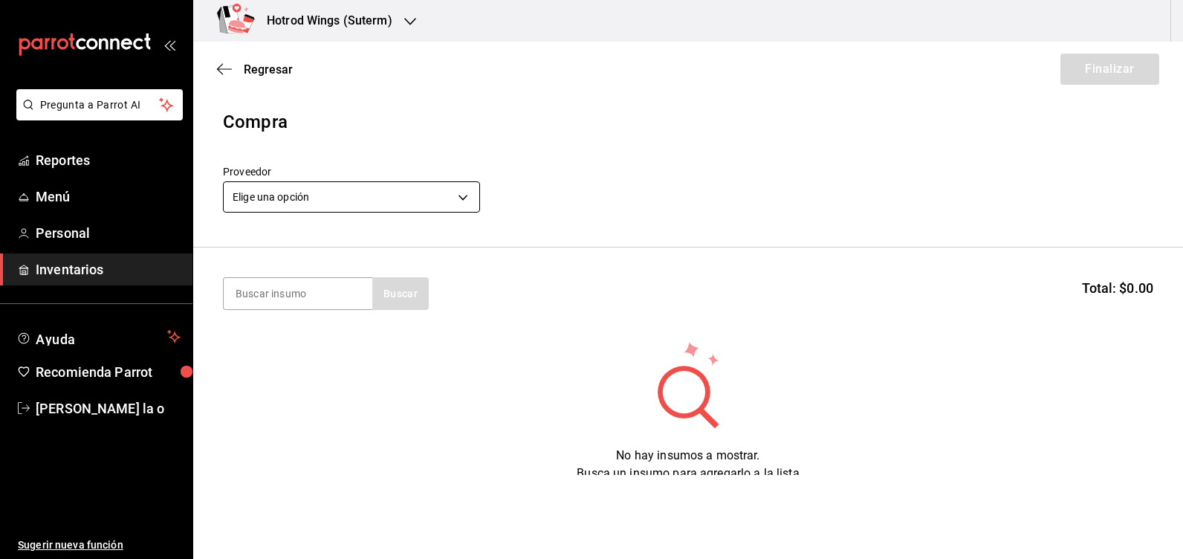
click at [453, 202] on body "Pregunta a Parrot AI Reportes Menú Personal Inventarios Ayuda Recomienda Parrot…" at bounding box center [591, 237] width 1183 height 475
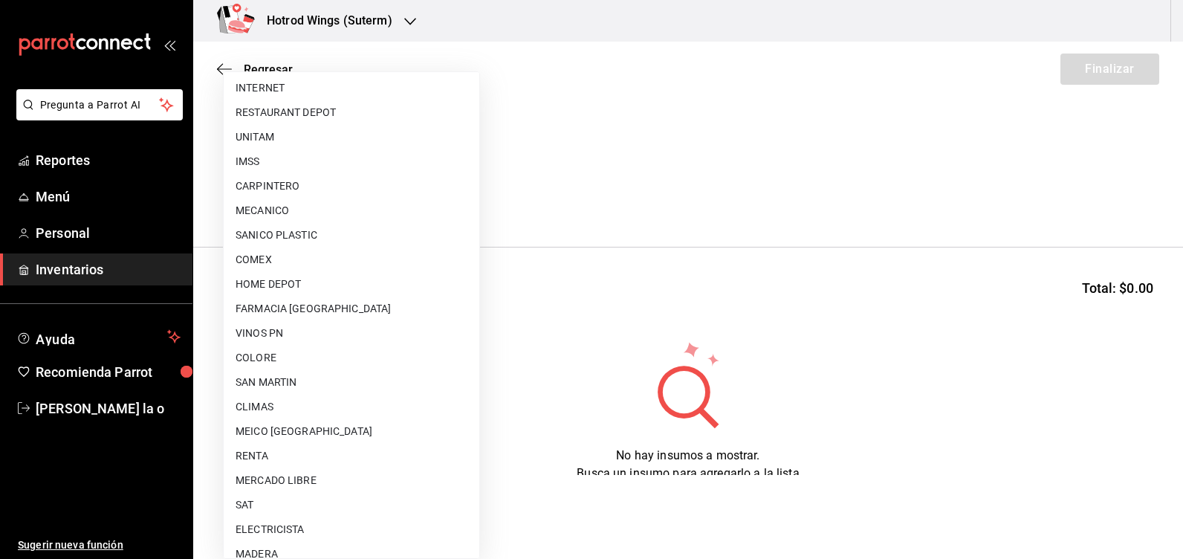
scroll to position [149, 0]
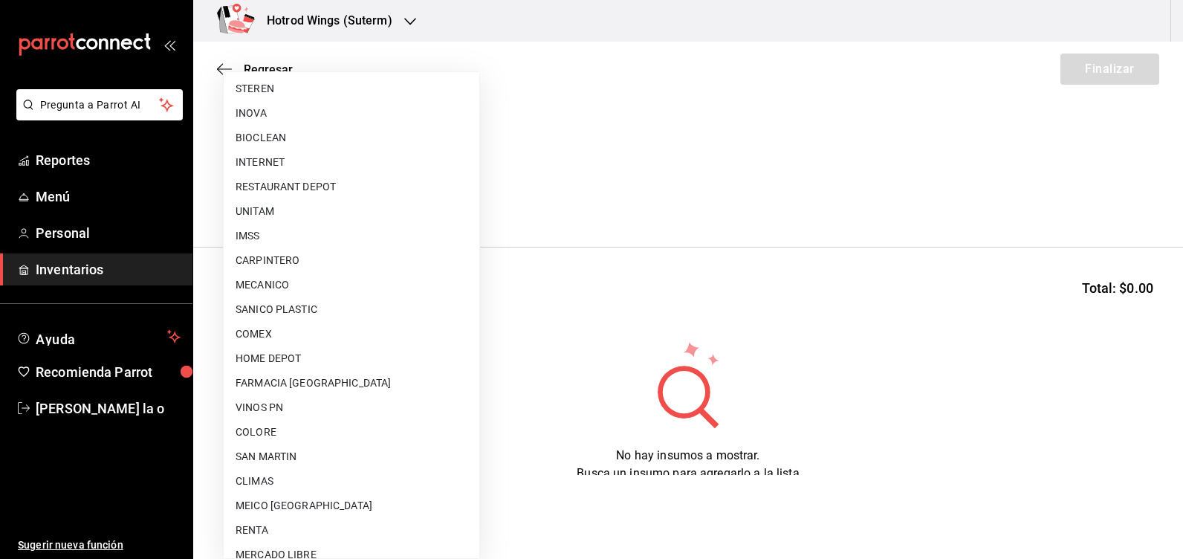
click at [254, 231] on li "IMSS" at bounding box center [352, 236] width 256 height 25
type input "b4be73a6-ef78-4d0a-a293-5ed19daa8f93"
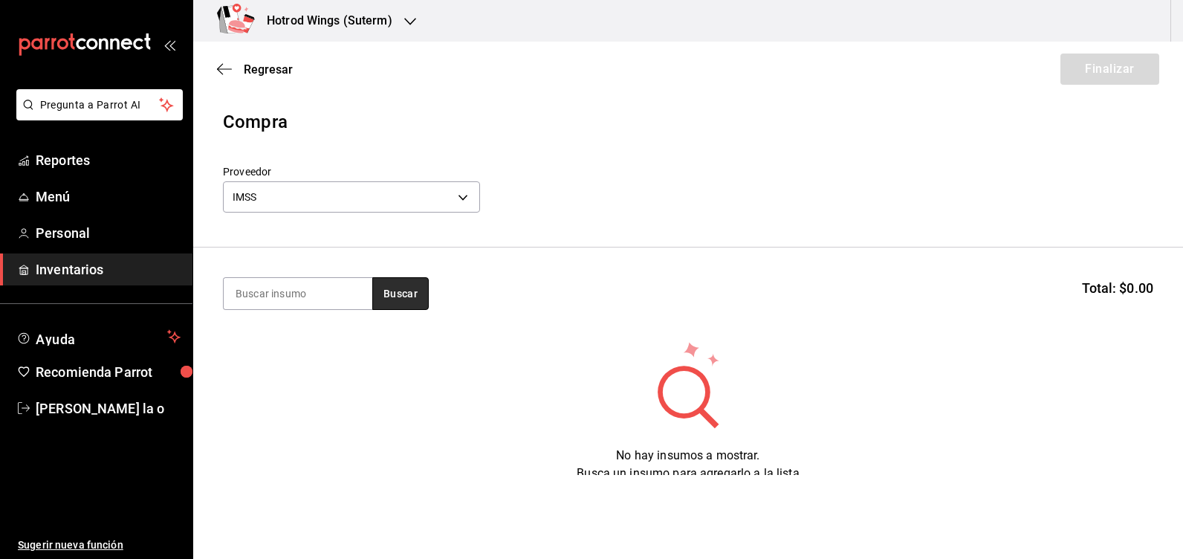
click at [388, 287] on button "Buscar" at bounding box center [400, 293] width 56 height 33
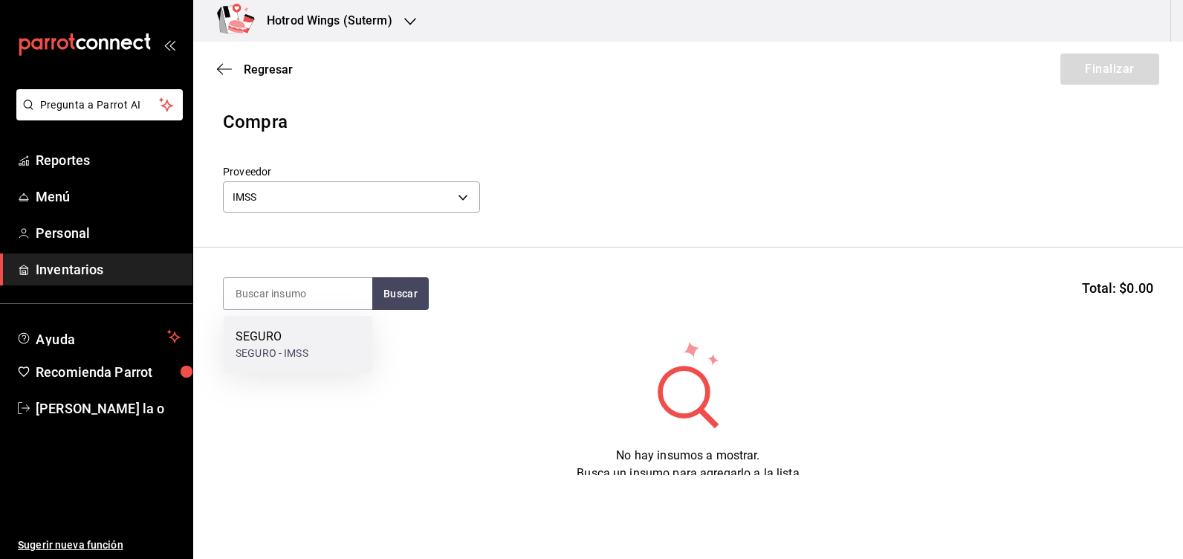
click at [316, 328] on div "SEGURO SEGURO - IMSS" at bounding box center [298, 344] width 149 height 57
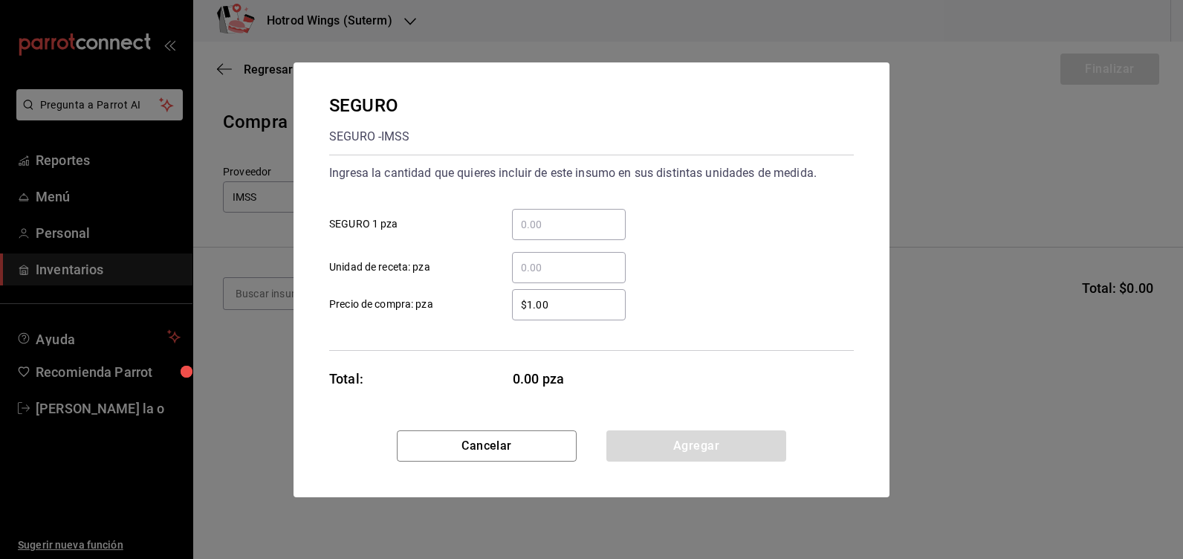
click at [567, 215] on input "​ SEGURO 1 pza" at bounding box center [569, 224] width 114 height 18
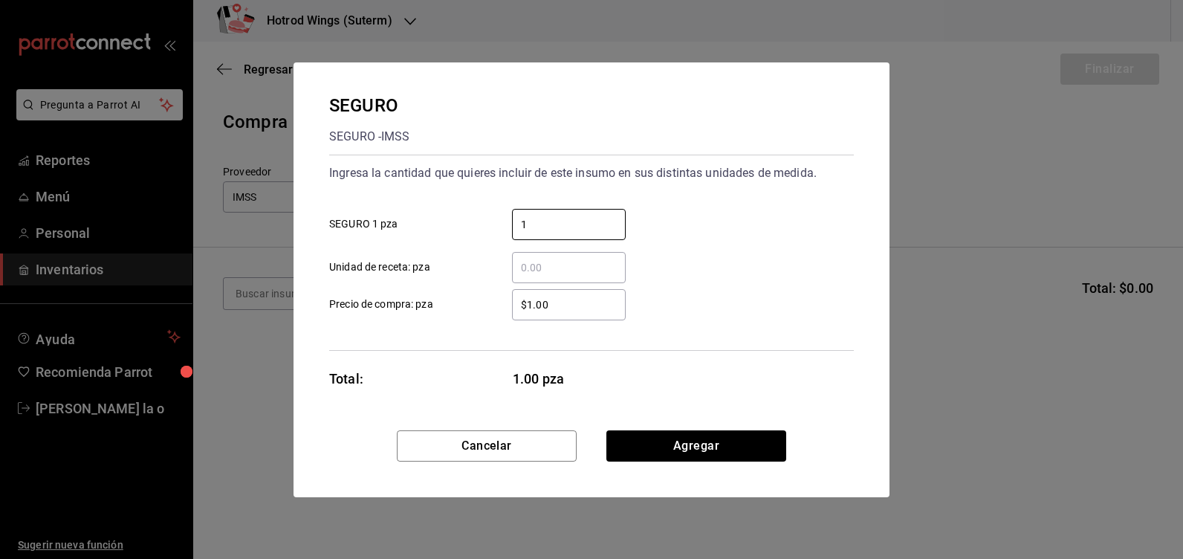
type input "1"
click at [591, 314] on div "$1.00 ​" at bounding box center [569, 304] width 114 height 31
click at [591, 313] on input "$1.00" at bounding box center [569, 305] width 114 height 18
type input "$1"
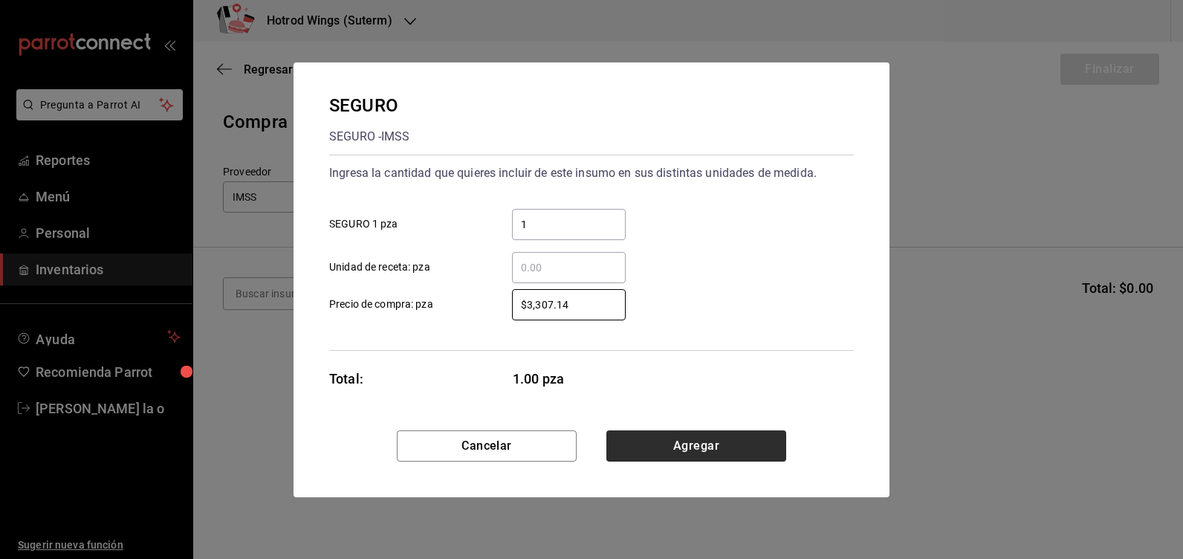
type input "$3,307.14"
click at [715, 452] on button "Agregar" at bounding box center [696, 445] width 180 height 31
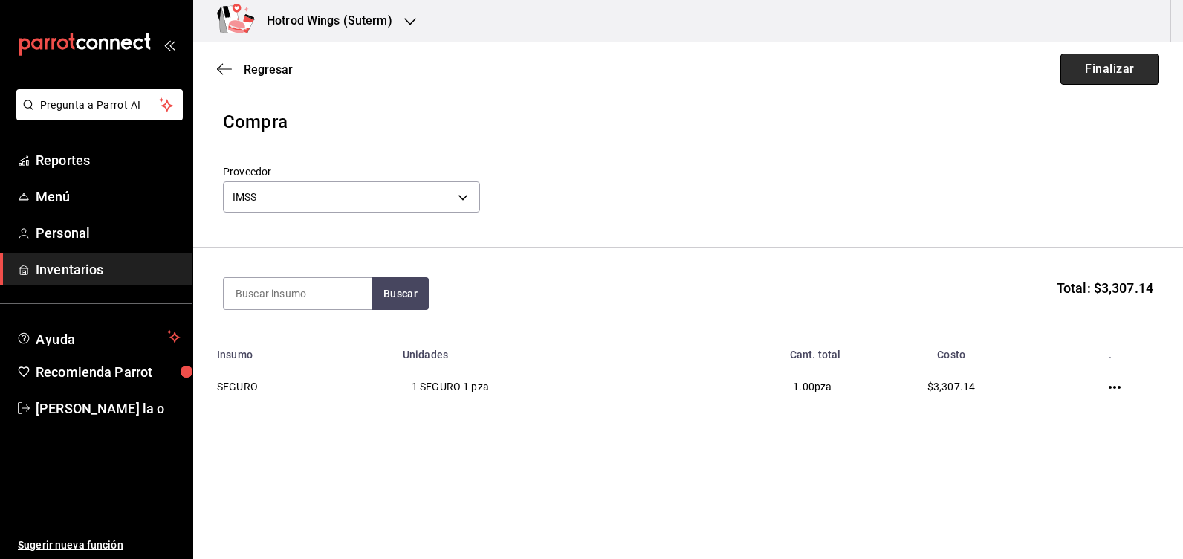
click at [1128, 73] on button "Finalizar" at bounding box center [1109, 68] width 99 height 31
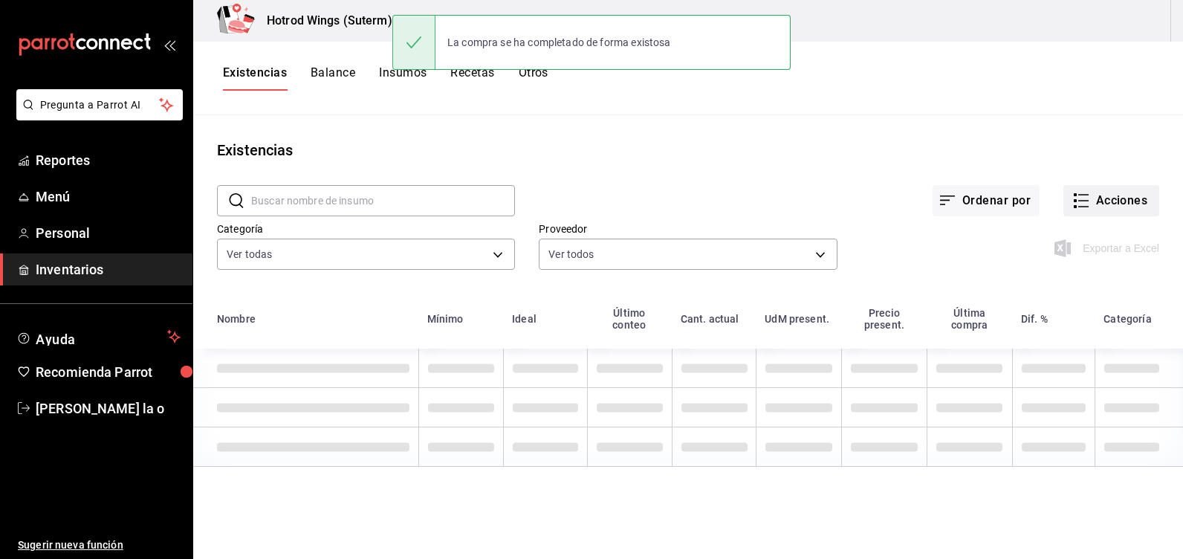
click at [1088, 199] on button "Acciones" at bounding box center [1111, 200] width 96 height 31
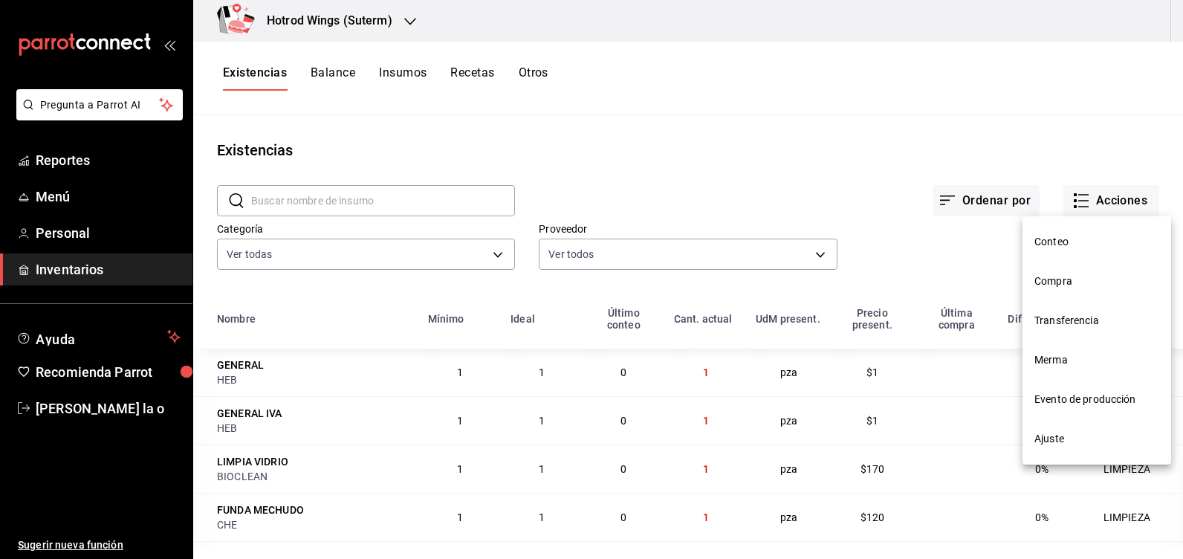
click at [1065, 284] on span "Compra" at bounding box center [1096, 281] width 125 height 16
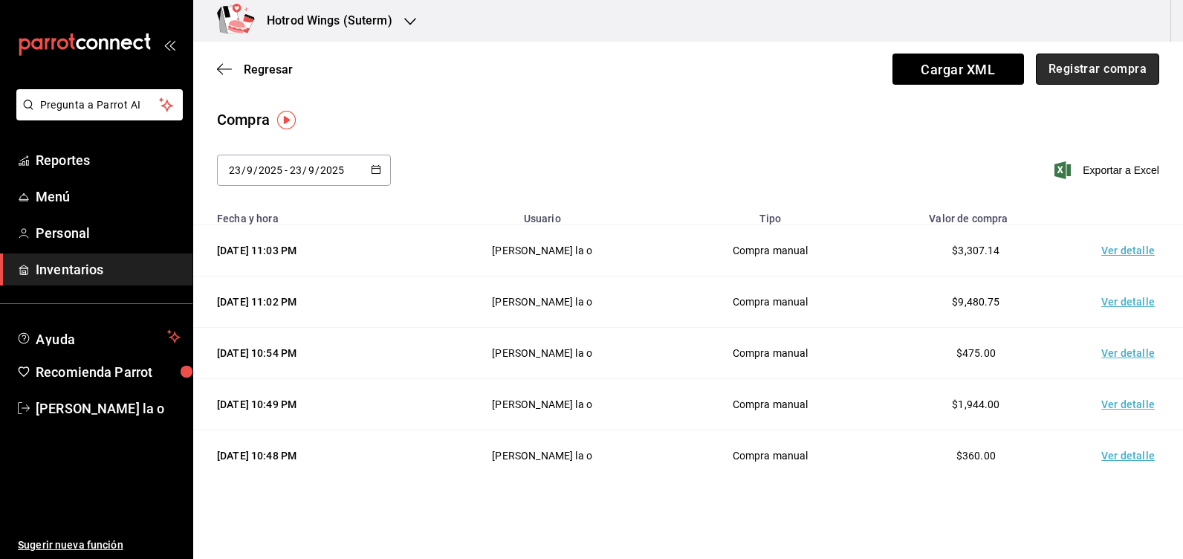
click at [1073, 71] on button "Registrar compra" at bounding box center [1096, 68] width 123 height 31
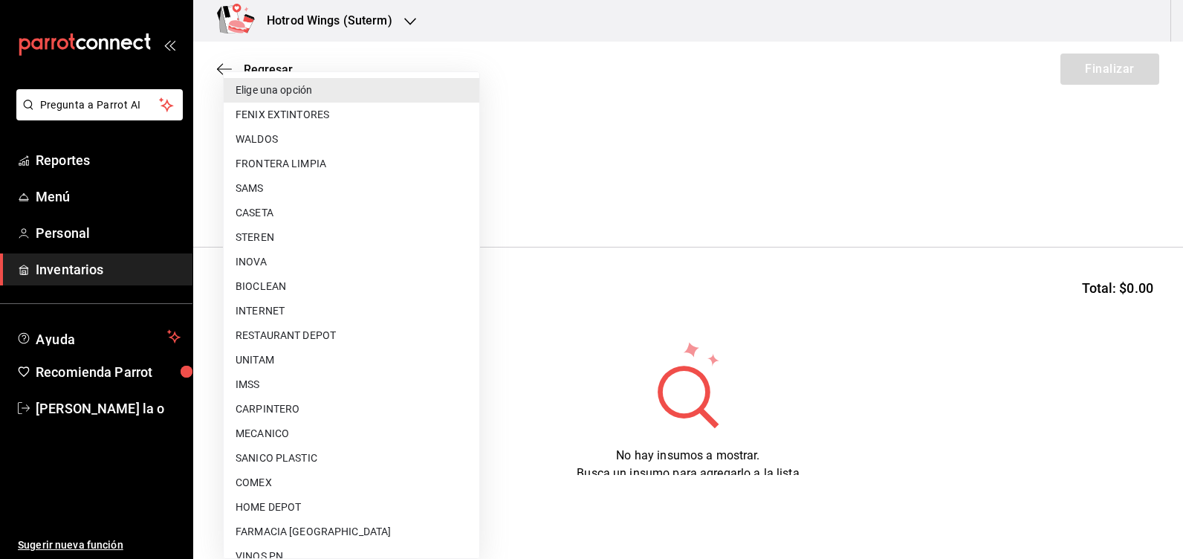
click at [466, 202] on body "Pregunta a Parrot AI Reportes Menú Personal Inventarios Ayuda Recomienda Parrot…" at bounding box center [591, 237] width 1183 height 475
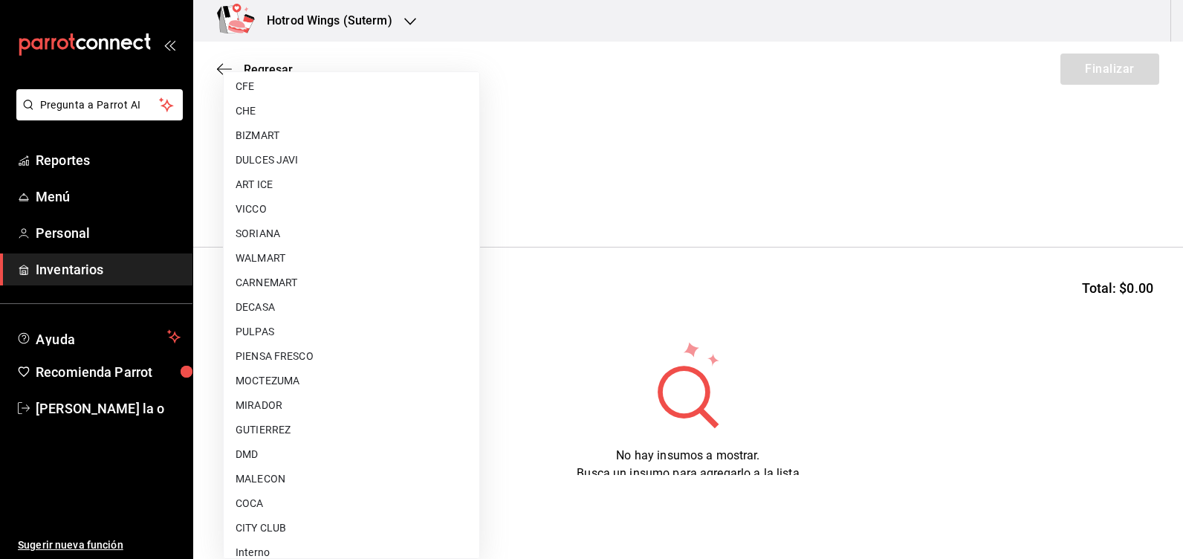
scroll to position [1095, 0]
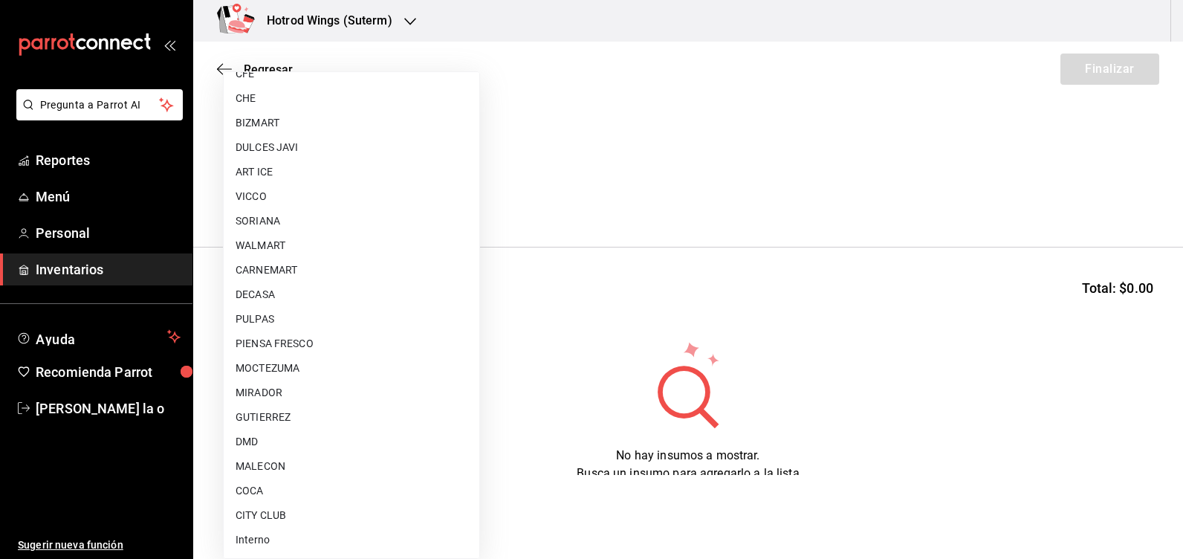
click at [280, 126] on li "BIZMART" at bounding box center [352, 123] width 256 height 25
type input "db9de63a-e6dd-45ea-b052-b2a74b2916f7"
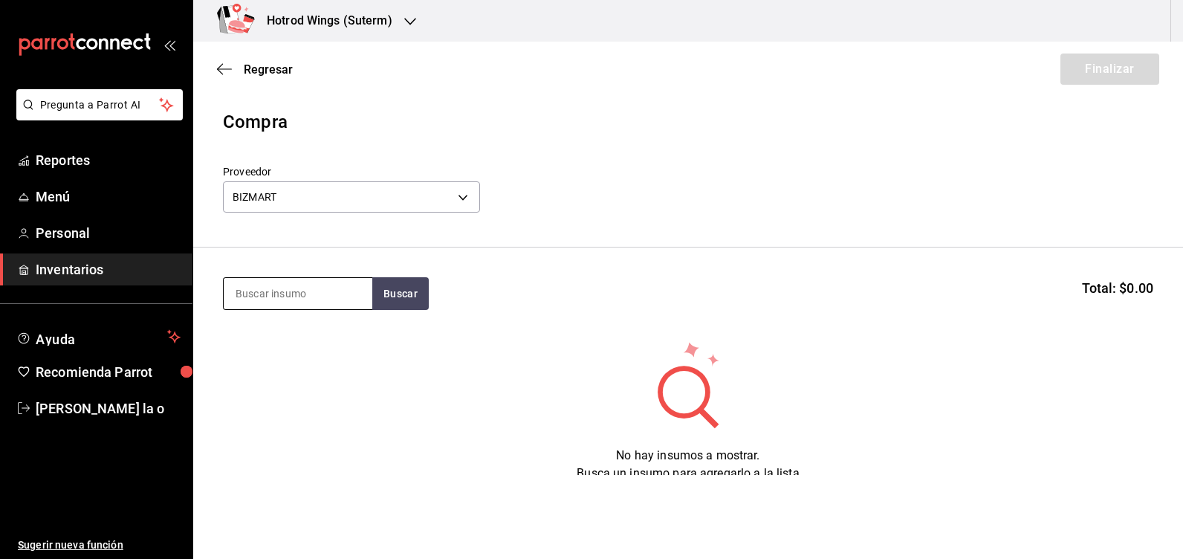
click at [308, 296] on input at bounding box center [298, 293] width 149 height 31
type input "copias"
click at [395, 301] on button "Buscar" at bounding box center [400, 293] width 56 height 33
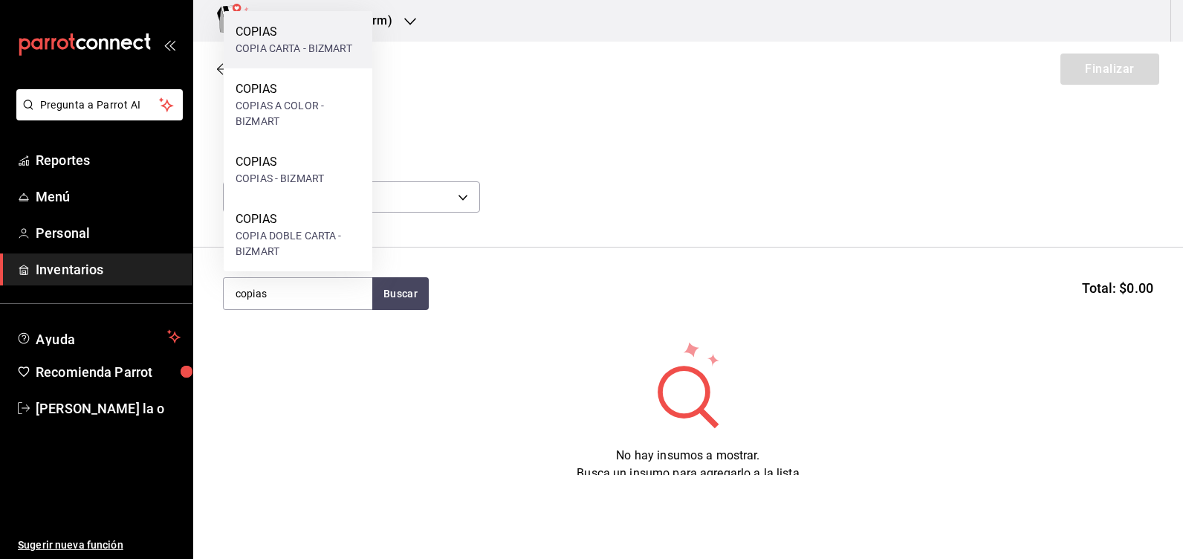
click at [305, 49] on div "COPIA CARTA - BIZMART" at bounding box center [293, 49] width 117 height 16
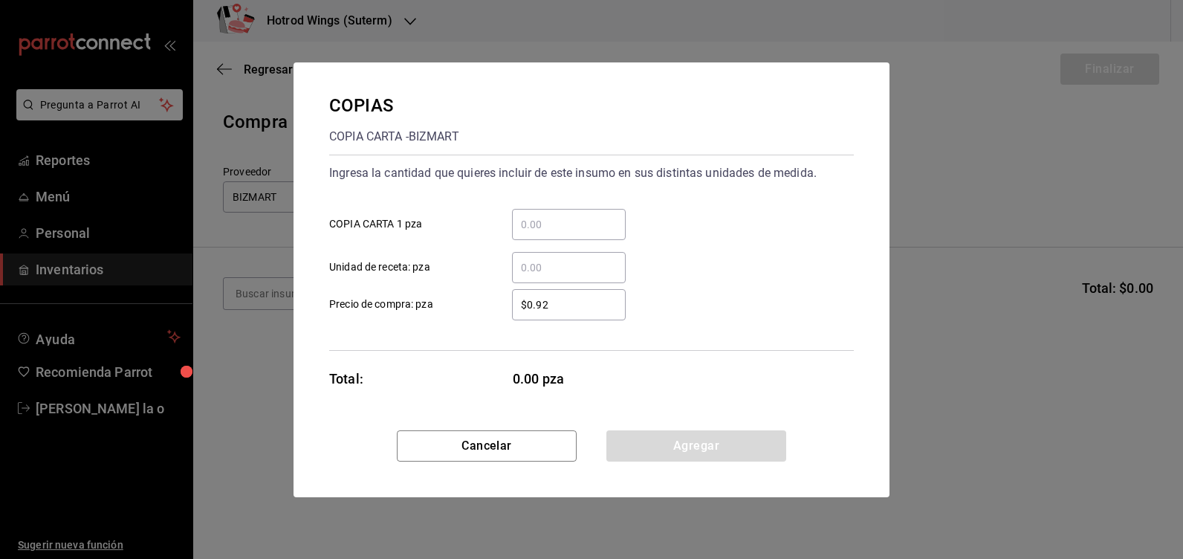
click at [549, 228] on input "​ COPIA CARTA 1 pza" at bounding box center [569, 224] width 114 height 18
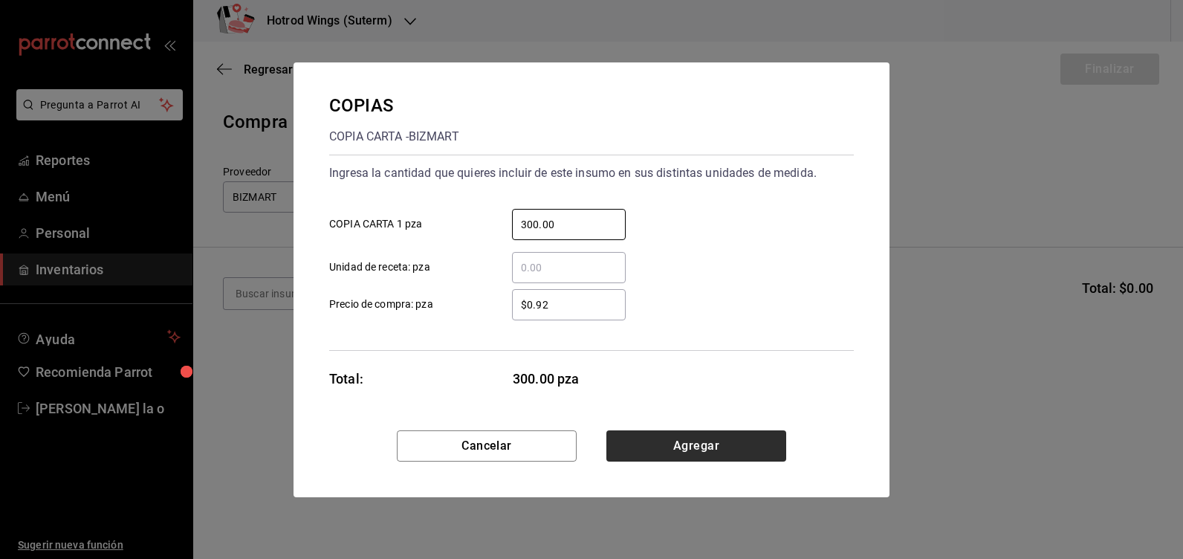
type input "300.00"
drag, startPoint x: 656, startPoint y: 447, endPoint x: 644, endPoint y: 443, distance: 12.7
click at [655, 447] on button "Agregar" at bounding box center [696, 445] width 180 height 31
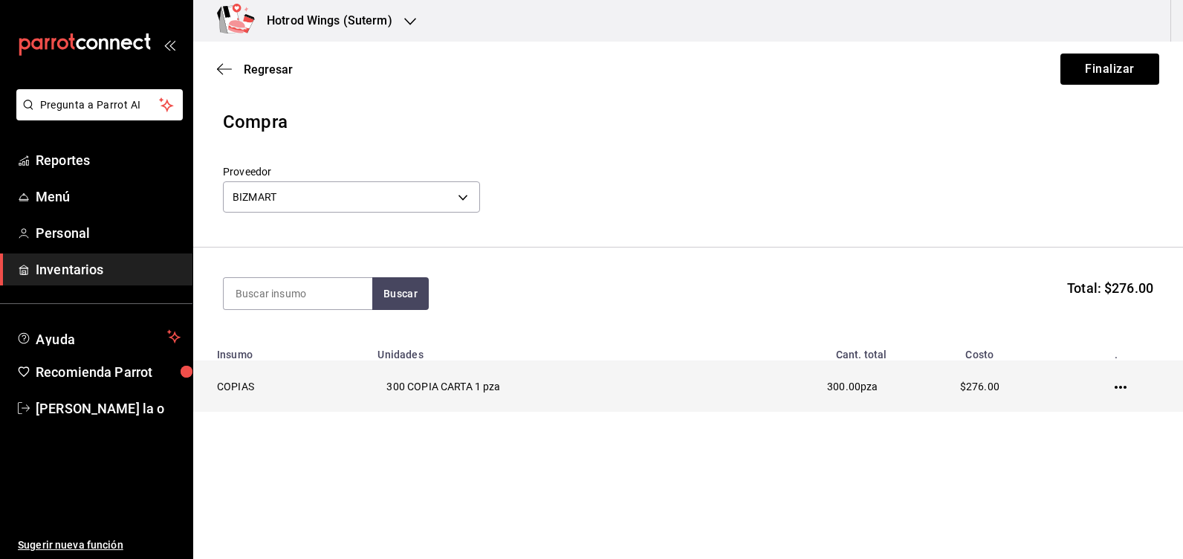
click at [1126, 385] on td at bounding box center [1123, 386] width 120 height 51
click at [1122, 383] on icon "button" at bounding box center [1120, 387] width 12 height 12
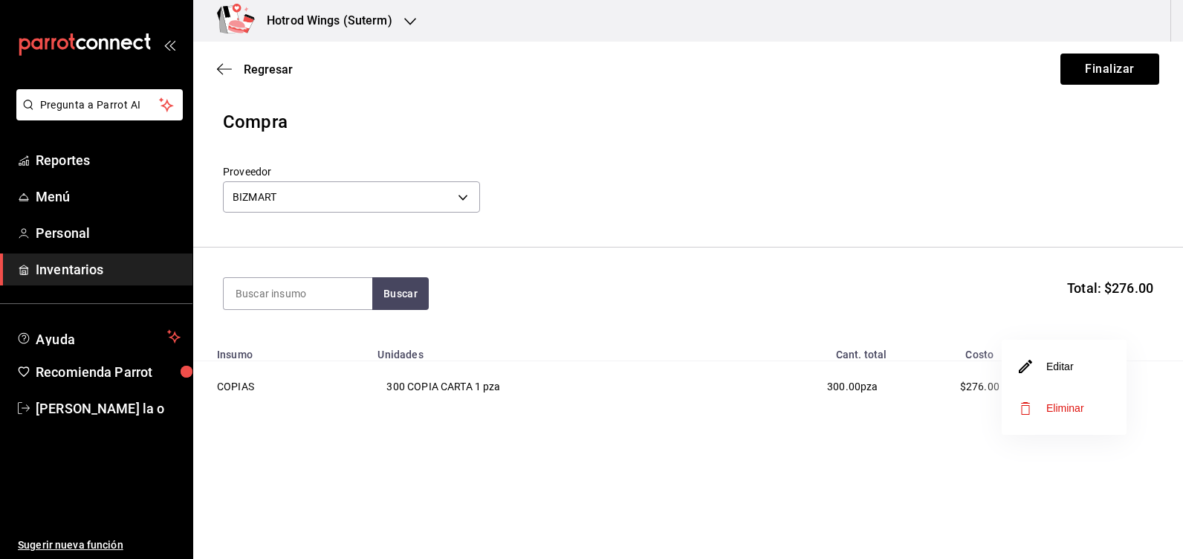
click at [1082, 367] on li "Editar" at bounding box center [1063, 366] width 125 height 42
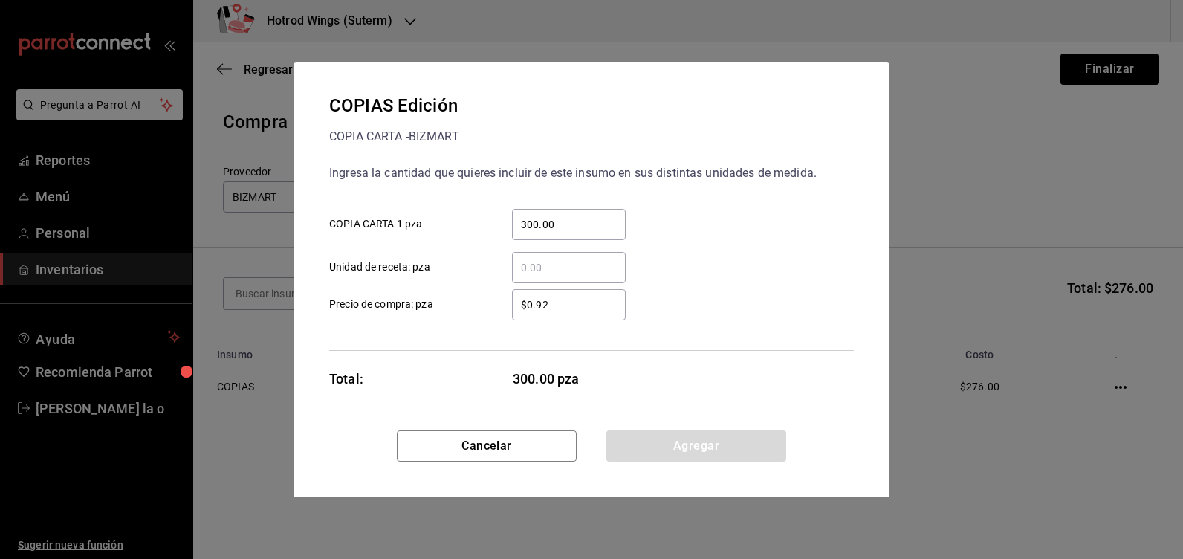
click at [527, 219] on input "300.00" at bounding box center [569, 224] width 114 height 18
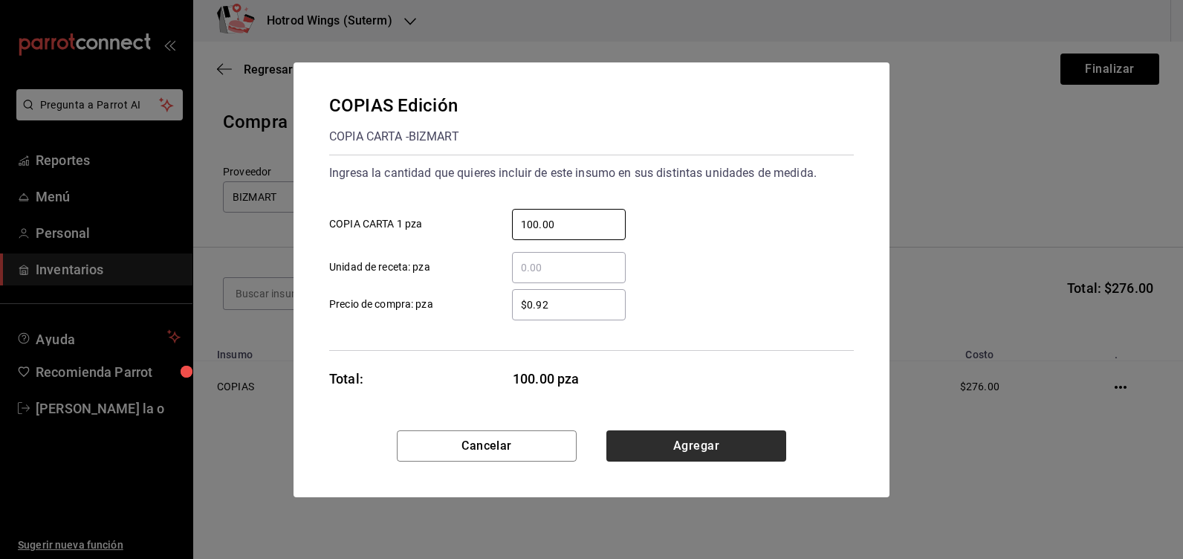
type input "100.00"
click at [653, 447] on button "Agregar" at bounding box center [696, 445] width 180 height 31
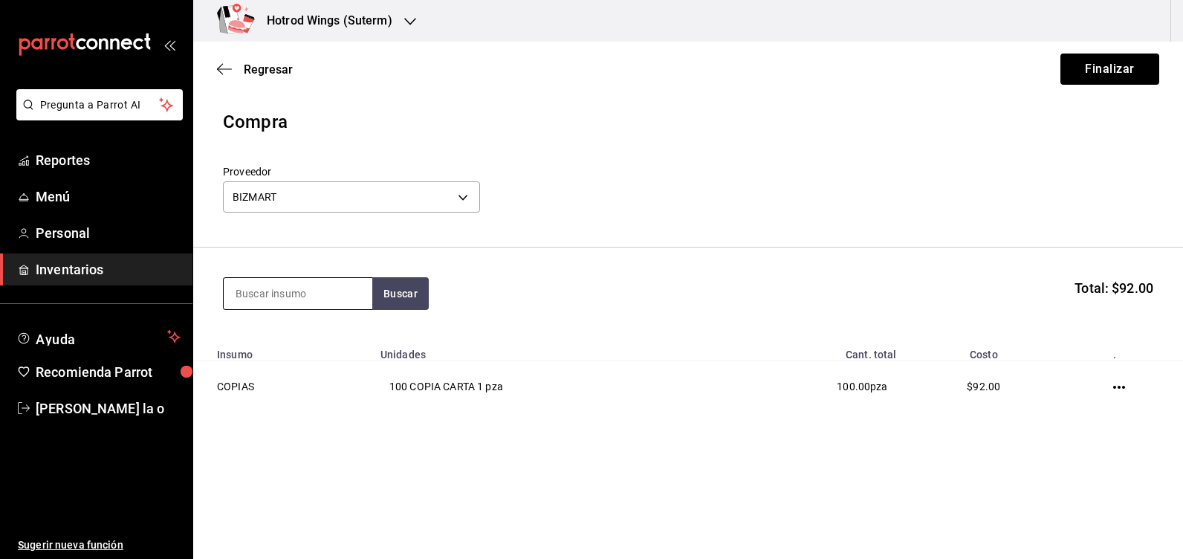
click at [275, 297] on input at bounding box center [298, 293] width 149 height 31
click at [417, 297] on button "Buscar" at bounding box center [400, 293] width 56 height 33
click at [380, 290] on button "Buscar" at bounding box center [400, 293] width 56 height 33
click at [387, 298] on button "Buscar" at bounding box center [400, 293] width 56 height 33
click at [314, 298] on input "aro" at bounding box center [298, 293] width 149 height 31
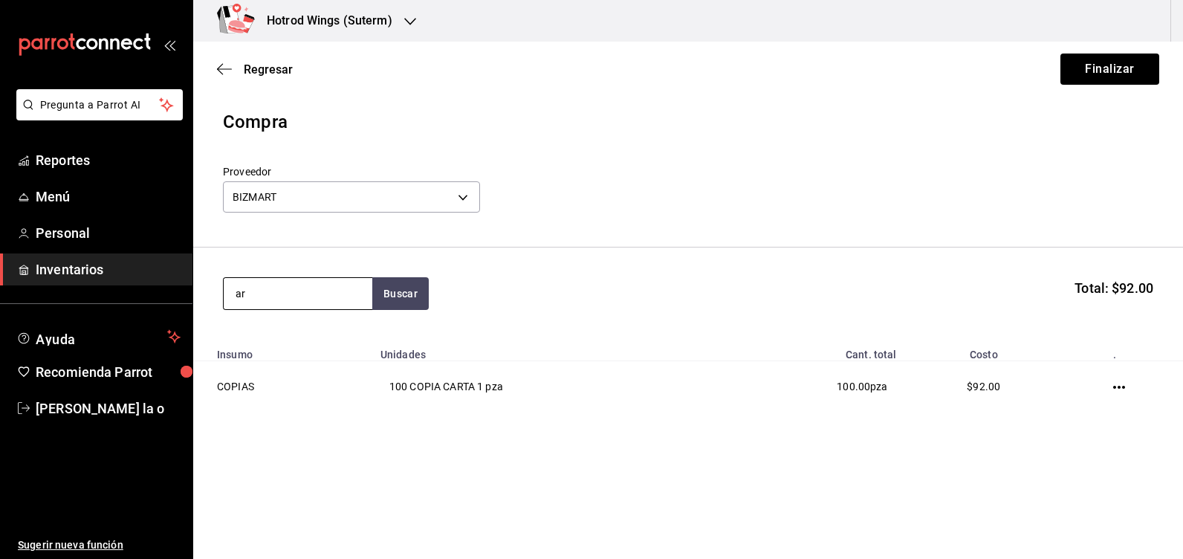
type input "a"
type input "gener"
click at [389, 288] on button "Buscar" at bounding box center [400, 293] width 56 height 33
click at [316, 345] on div "GENERAL" at bounding box center [284, 337] width 98 height 18
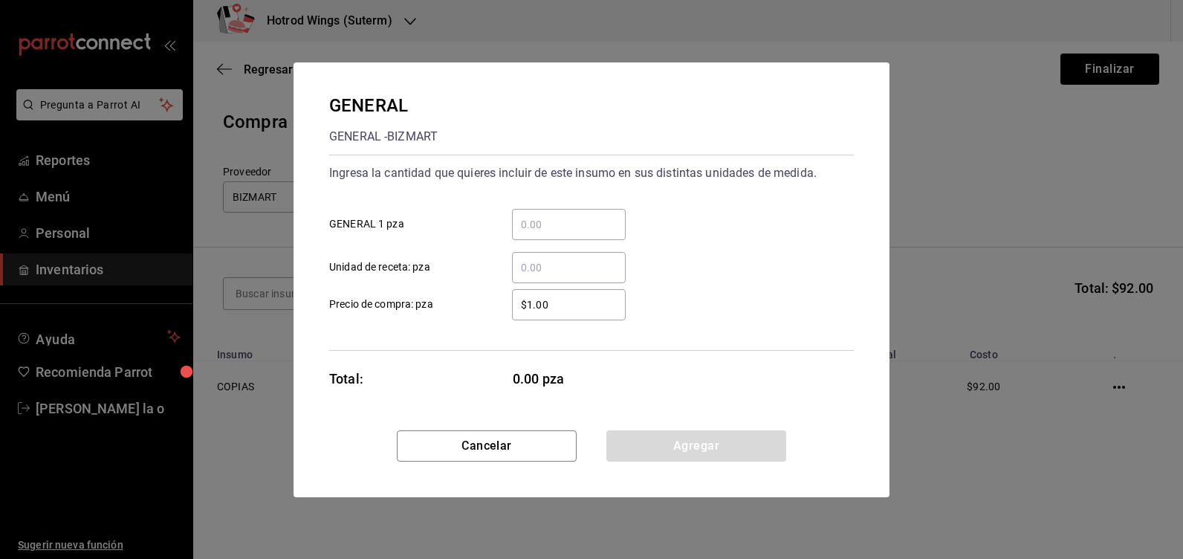
click at [557, 229] on input "​ GENERAL 1 pza" at bounding box center [569, 224] width 114 height 18
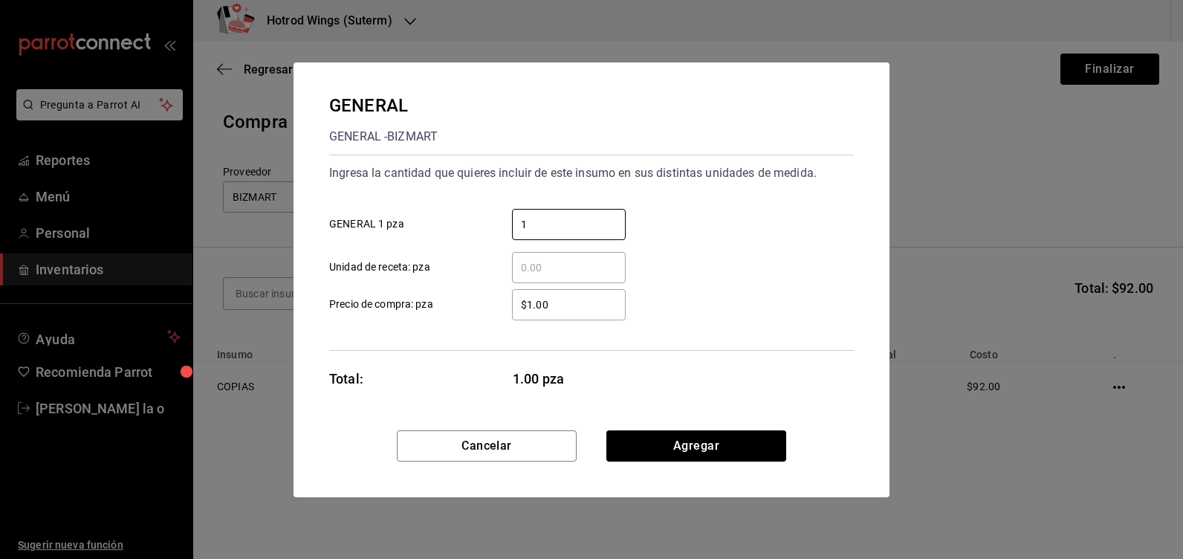
type input "1"
click at [554, 301] on input "$1.00" at bounding box center [569, 305] width 114 height 18
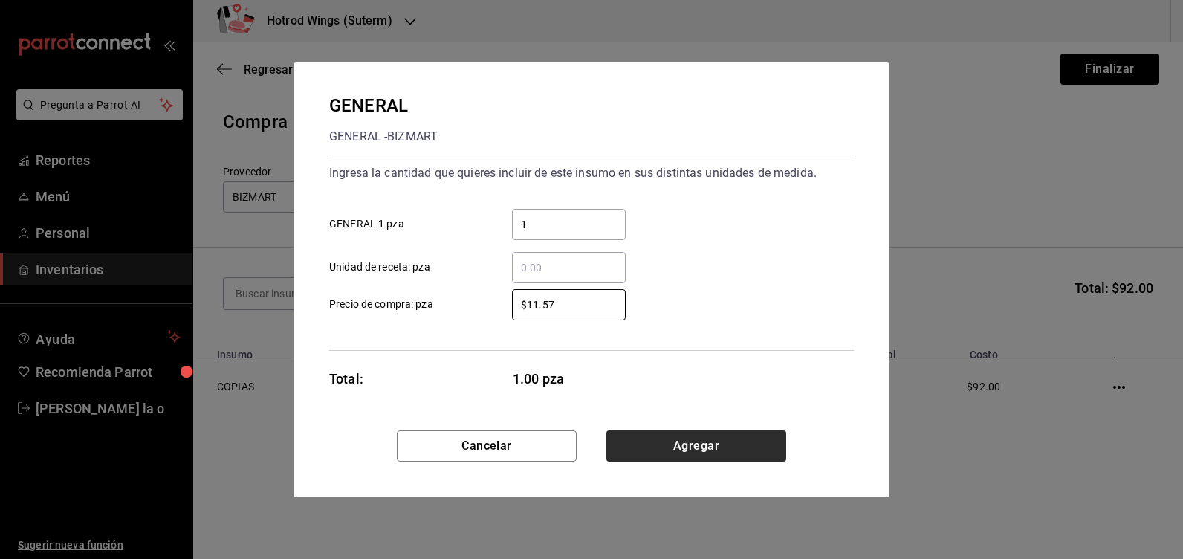
type input "$11.57"
click at [710, 455] on button "Agregar" at bounding box center [696, 445] width 180 height 31
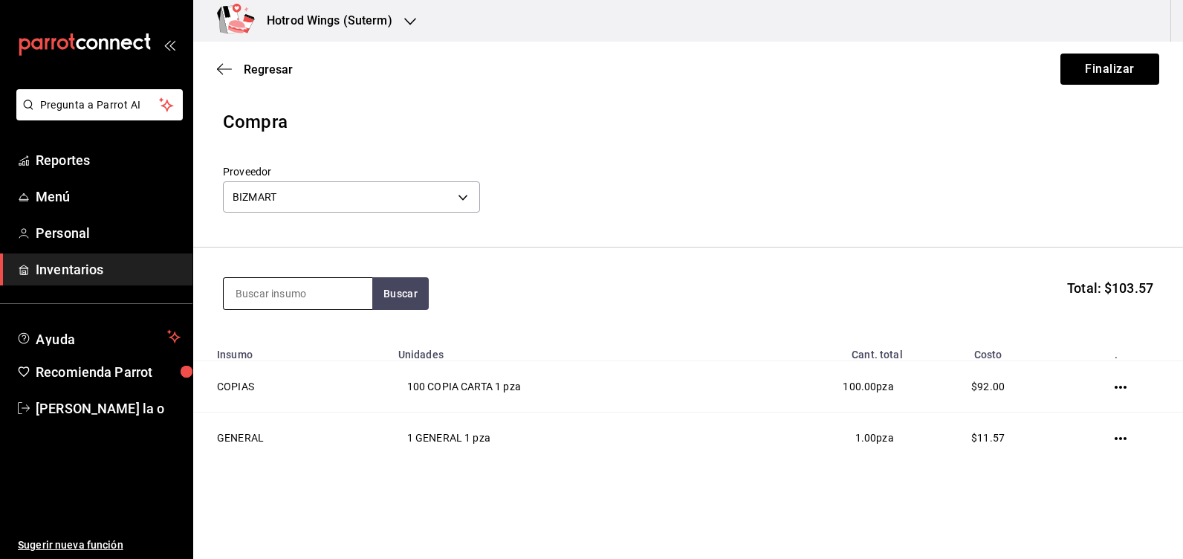
click at [247, 296] on input at bounding box center [298, 293] width 149 height 31
type input "impresion"
click at [401, 302] on button "Buscar" at bounding box center [400, 293] width 56 height 33
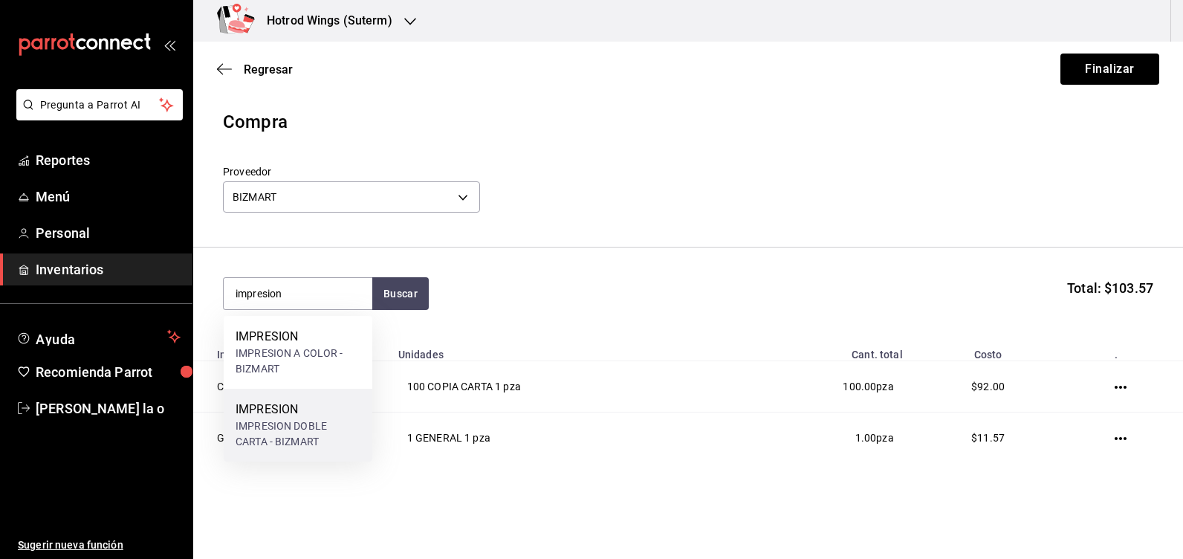
click at [312, 408] on div "IMPRESION" at bounding box center [297, 409] width 125 height 18
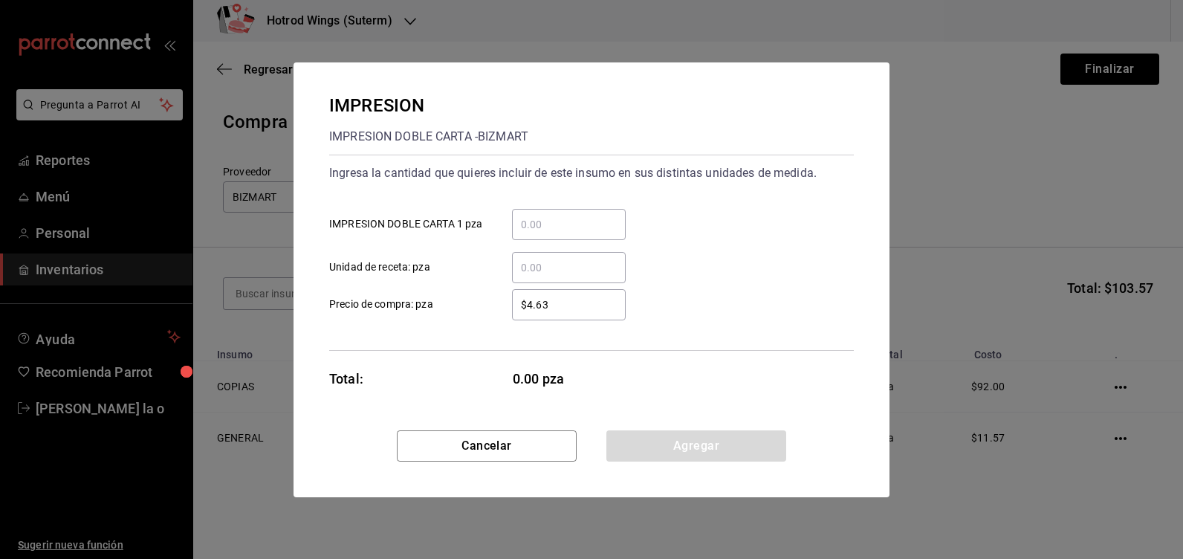
click at [501, 218] on div "​" at bounding box center [556, 224] width 137 height 31
click at [512, 218] on input "​ IMPRESION DOBLE CARTA 1 pza" at bounding box center [569, 224] width 114 height 18
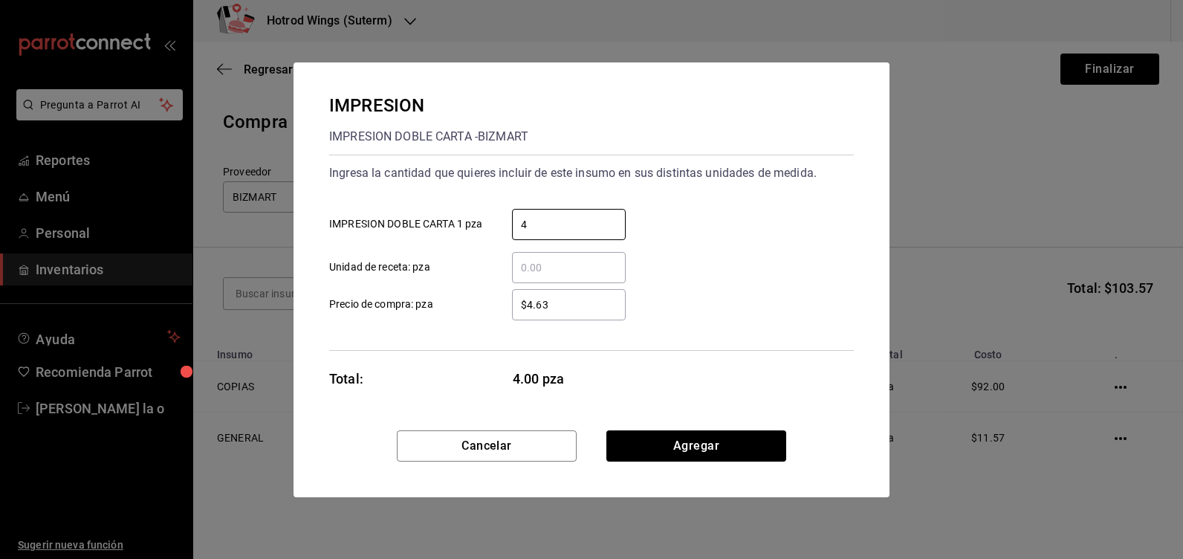
type input "4"
click at [559, 306] on input "$4.63" at bounding box center [569, 305] width 114 height 18
type input "$4"
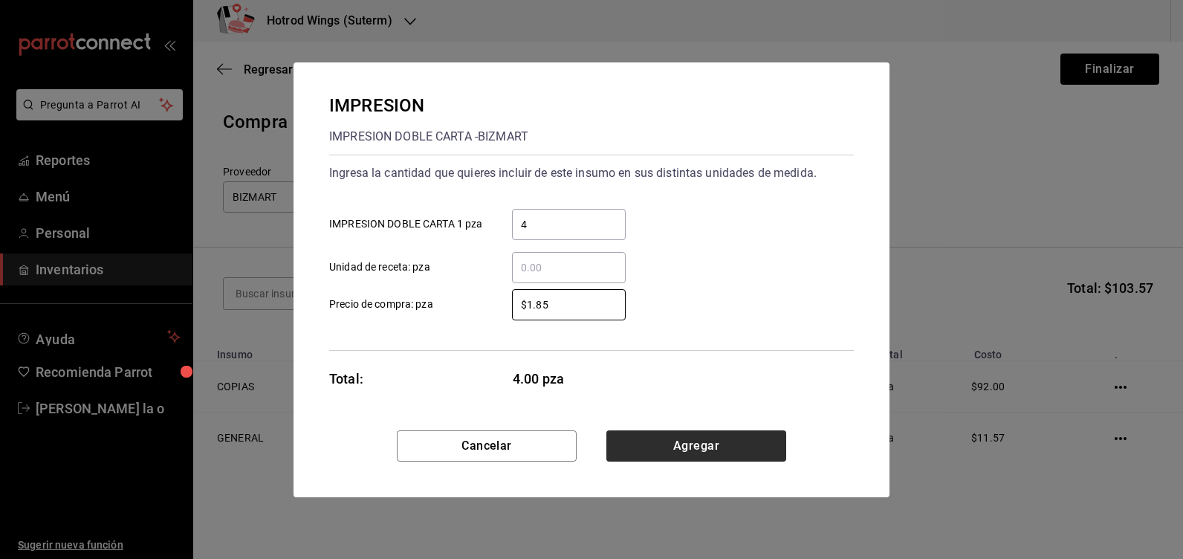
type input "$1.85"
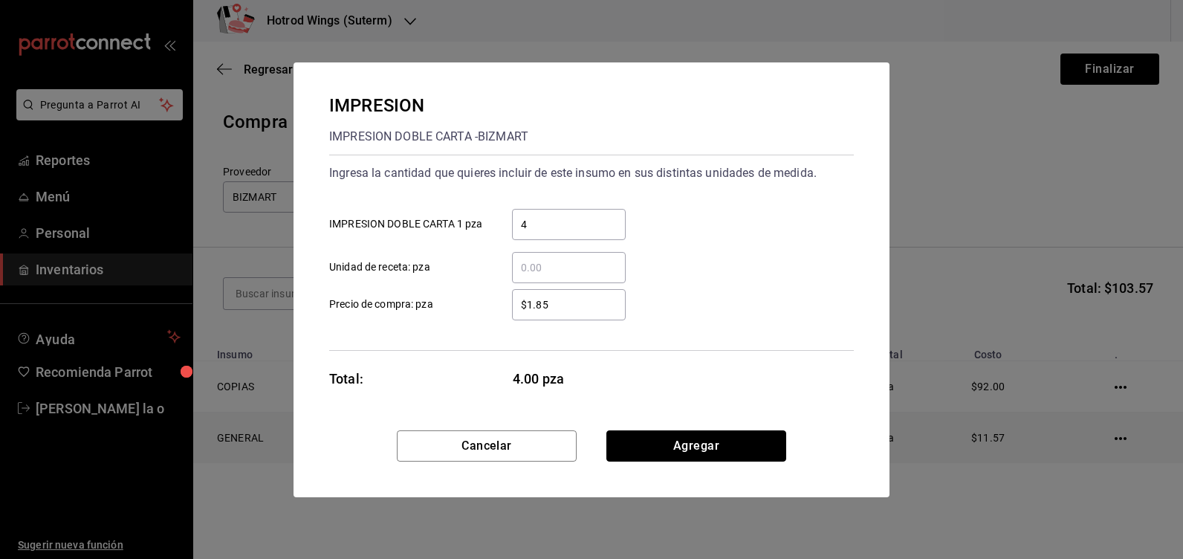
drag, startPoint x: 673, startPoint y: 441, endPoint x: 625, endPoint y: 427, distance: 49.6
click at [673, 440] on button "Agregar" at bounding box center [696, 445] width 180 height 31
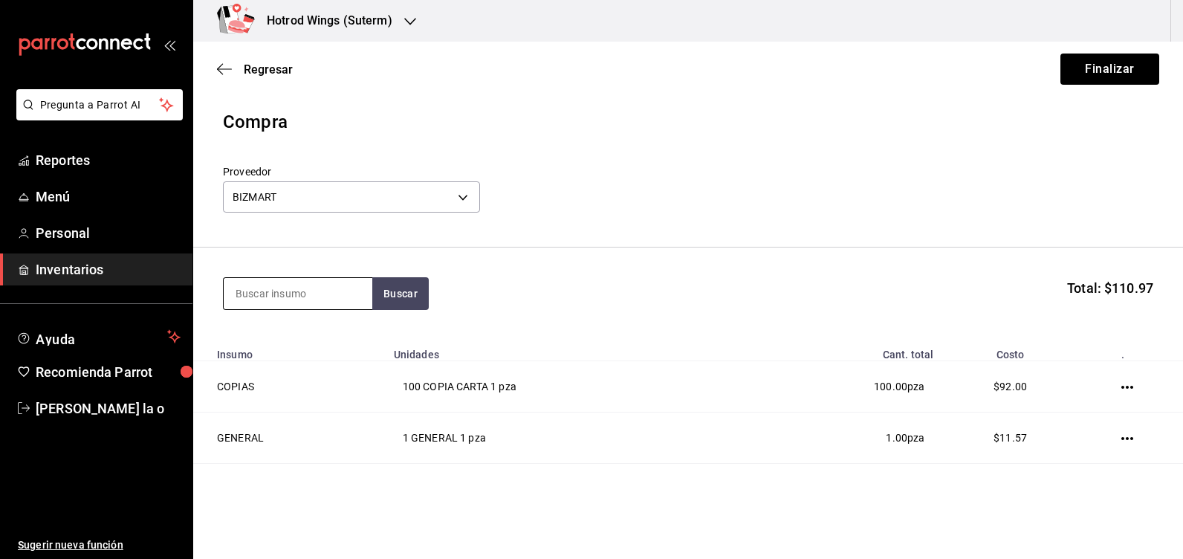
click at [249, 296] on input at bounding box center [298, 293] width 149 height 31
type input "papel"
click at [404, 296] on button "Buscar" at bounding box center [400, 293] width 56 height 33
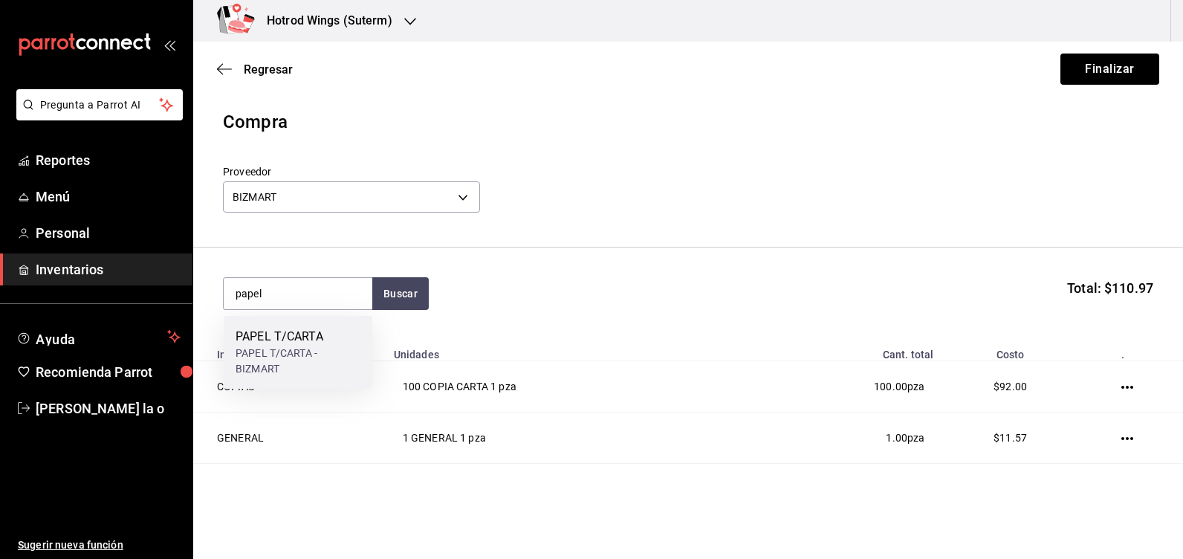
click at [325, 353] on div "PAPEL T/CARTA - BIZMART" at bounding box center [297, 360] width 125 height 31
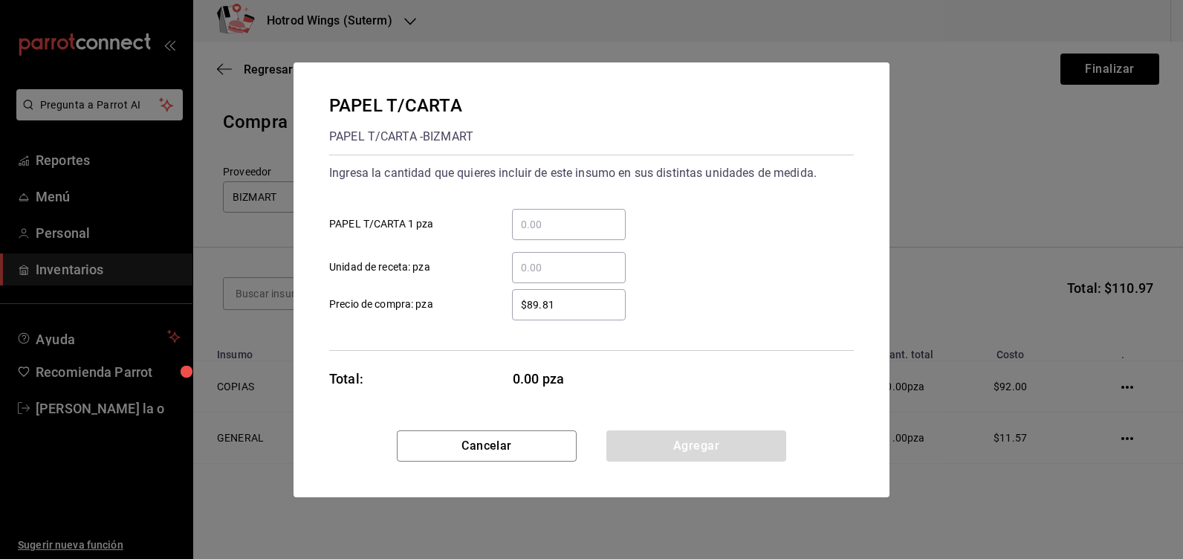
click at [540, 230] on input "​ PAPEL T/CARTA 1 pza" at bounding box center [569, 224] width 114 height 18
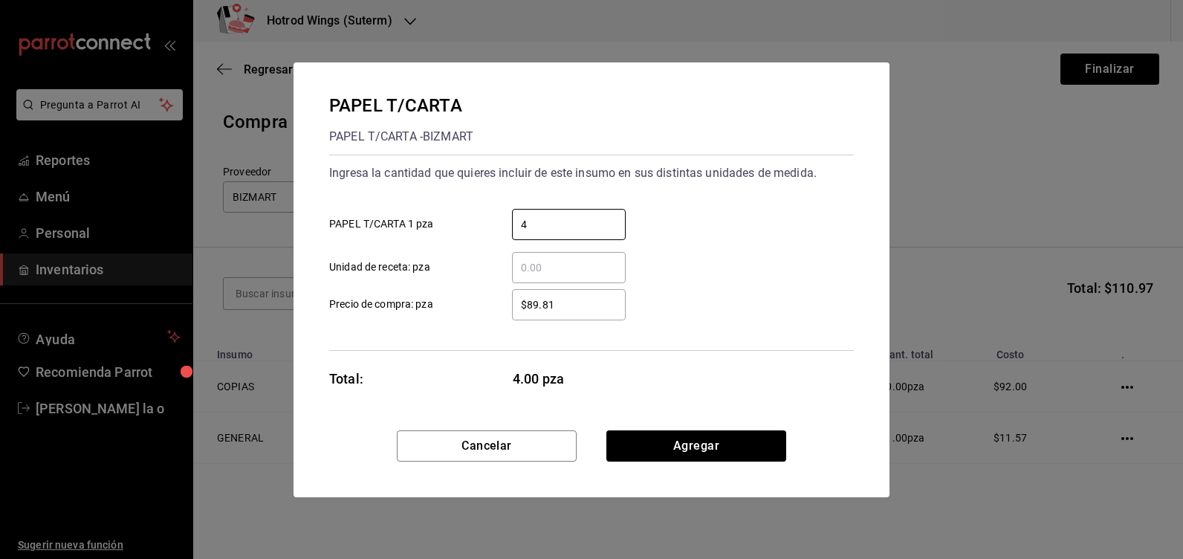
type input "4"
click at [582, 318] on div "$89.81 ​" at bounding box center [569, 304] width 114 height 31
click at [582, 313] on input "$89.81" at bounding box center [569, 305] width 114 height 18
type input "$8"
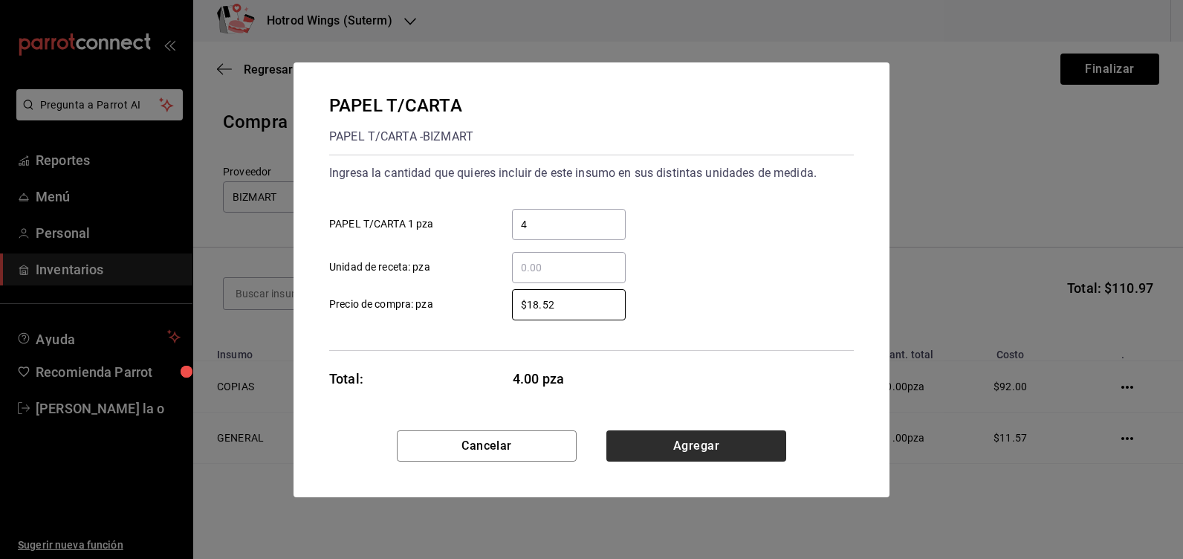
type input "$18.52"
click at [682, 443] on button "Agregar" at bounding box center [696, 445] width 180 height 31
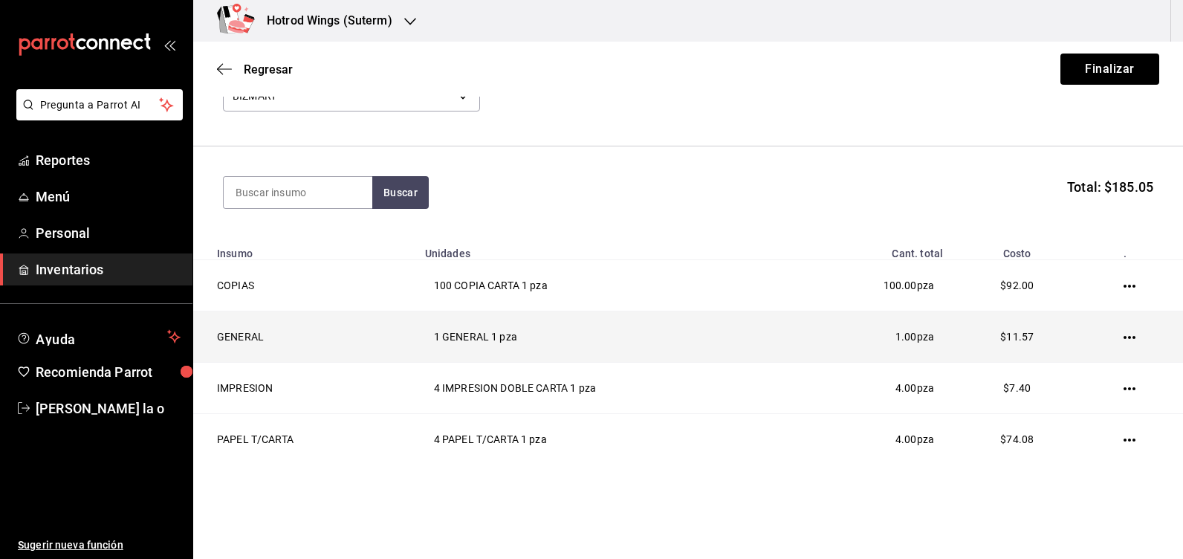
scroll to position [139, 0]
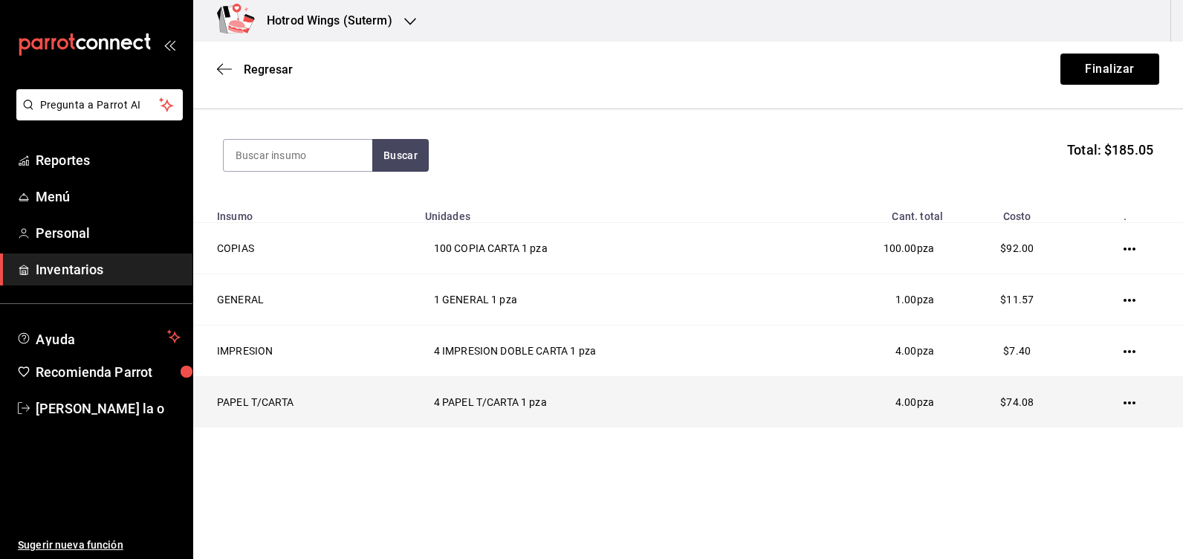
click at [1123, 401] on icon "button" at bounding box center [1129, 402] width 12 height 3
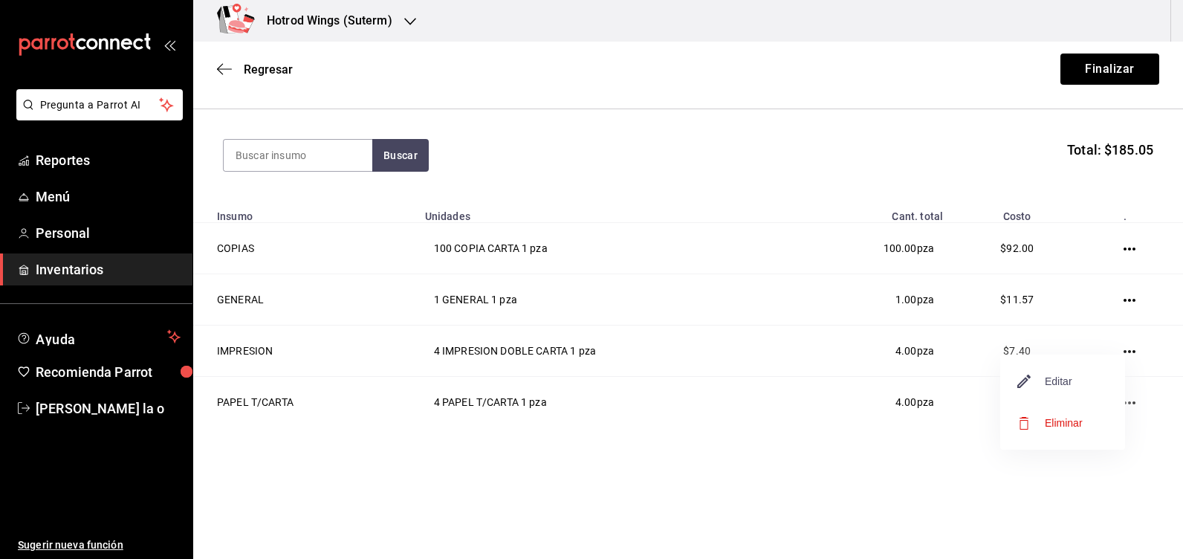
click at [1050, 382] on span "Editar" at bounding box center [1045, 381] width 54 height 18
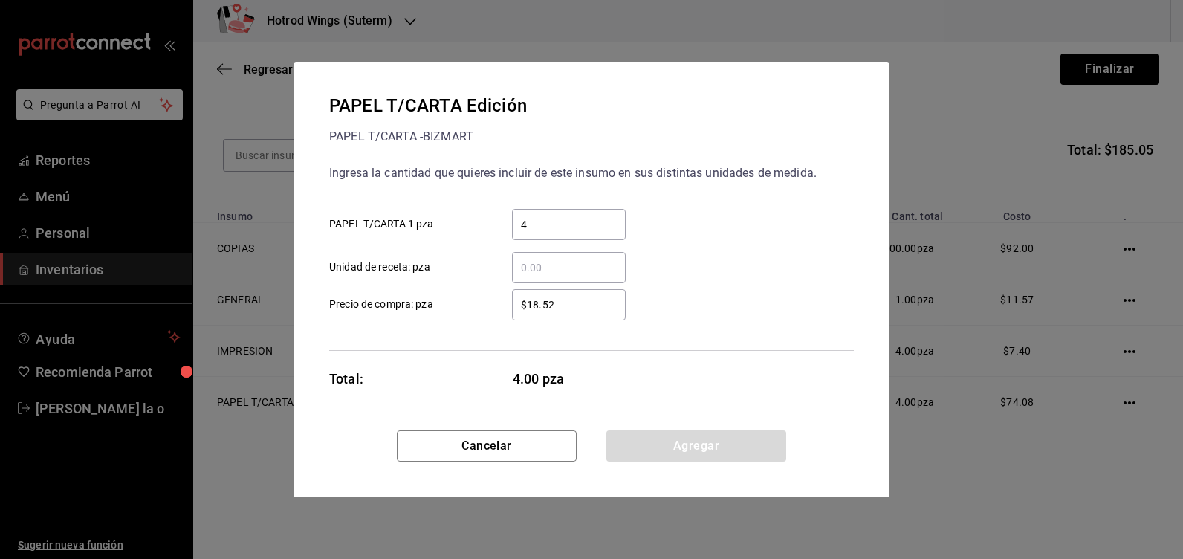
click at [562, 307] on input "$18.52" at bounding box center [569, 305] width 114 height 18
type input "$1"
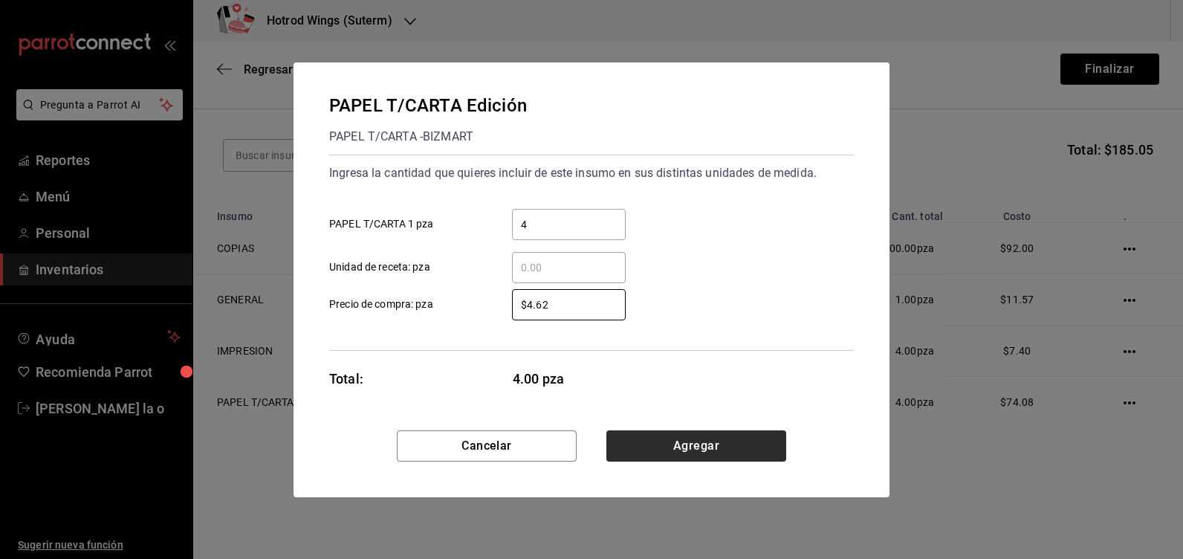
type input "$4.62"
click at [689, 446] on button "Agregar" at bounding box center [696, 445] width 180 height 31
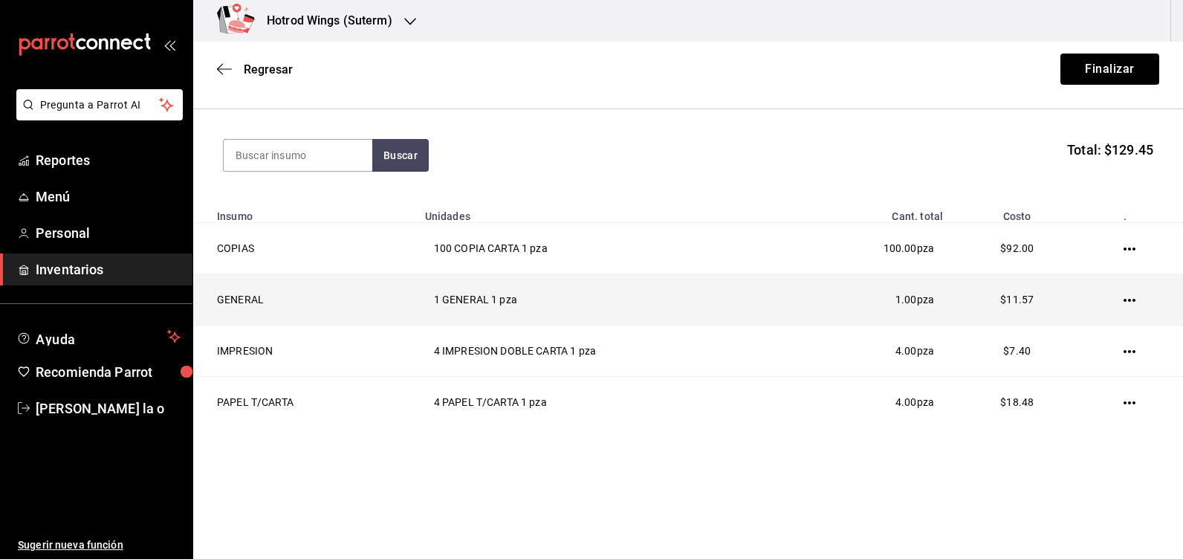
click at [1123, 296] on icon "button" at bounding box center [1129, 300] width 12 height 12
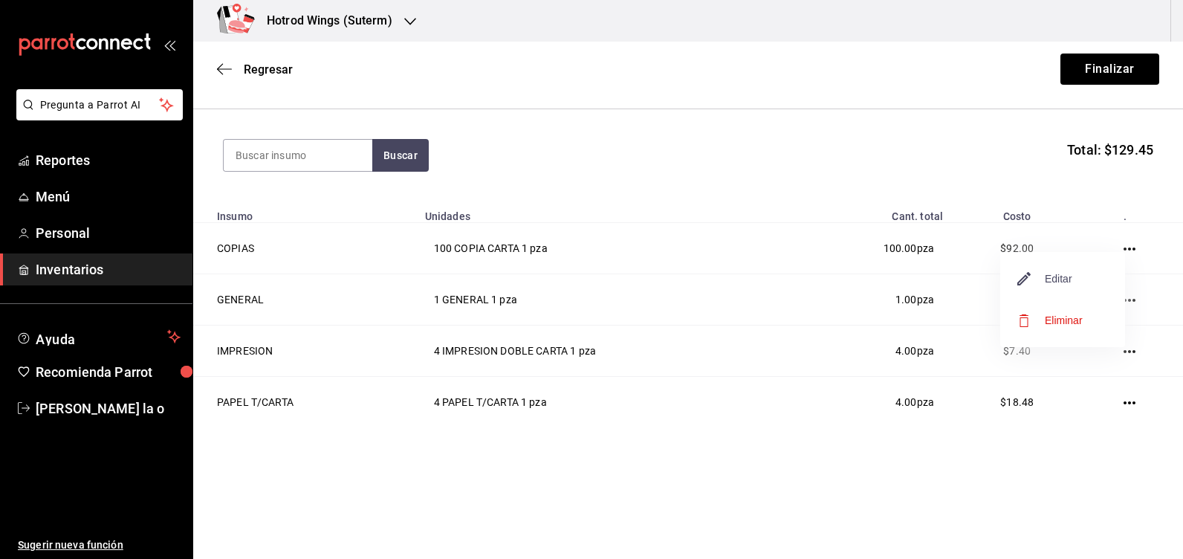
click at [1038, 282] on span "Editar" at bounding box center [1045, 279] width 54 height 18
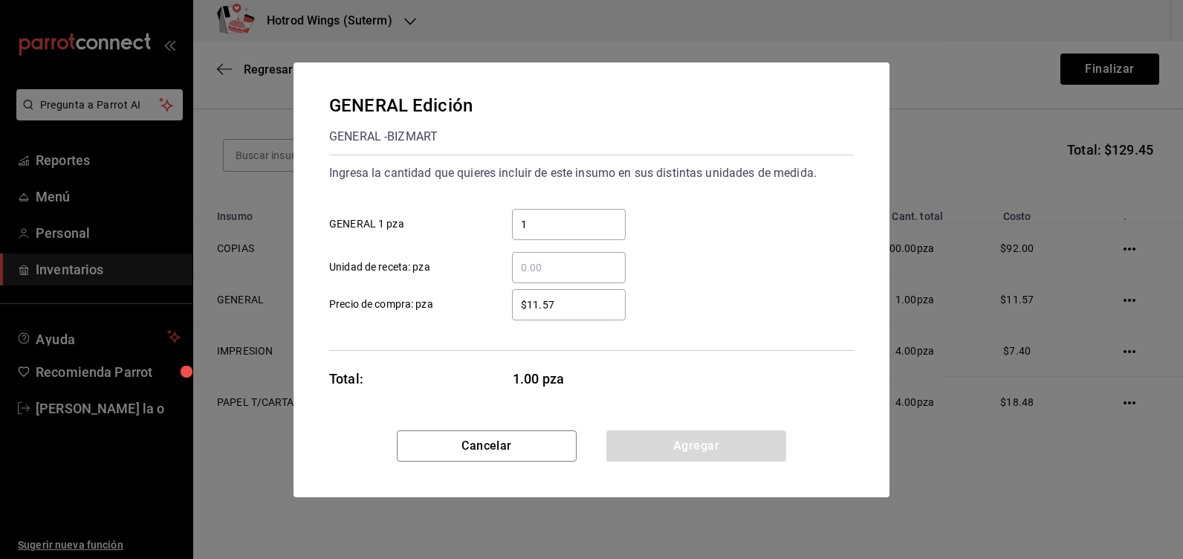
click at [567, 308] on input "$11.57" at bounding box center [569, 305] width 114 height 18
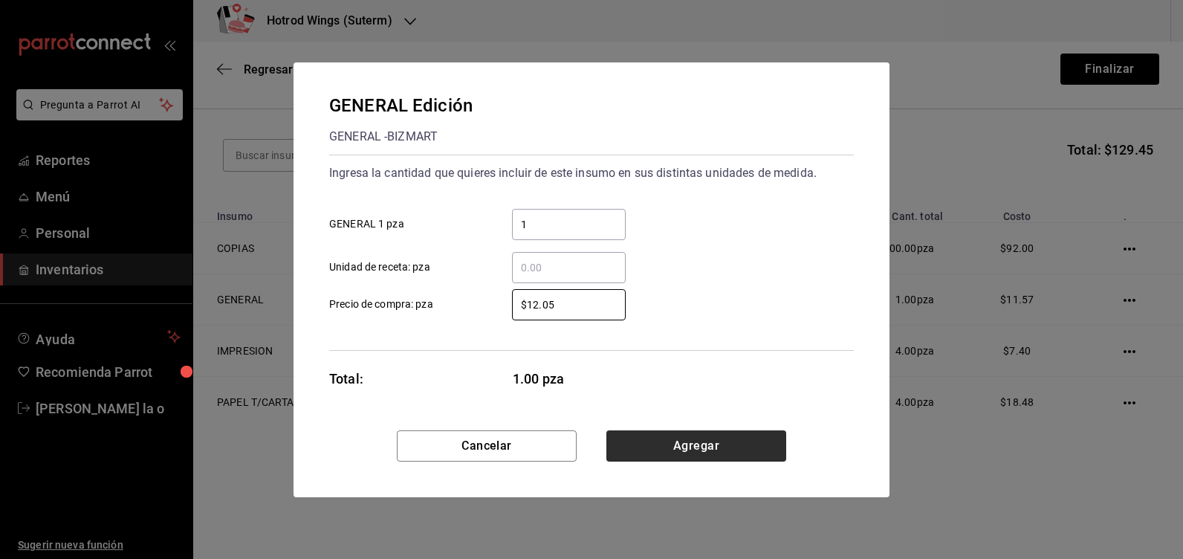
type input "$12.05"
click at [647, 461] on button "Agregar" at bounding box center [696, 445] width 180 height 31
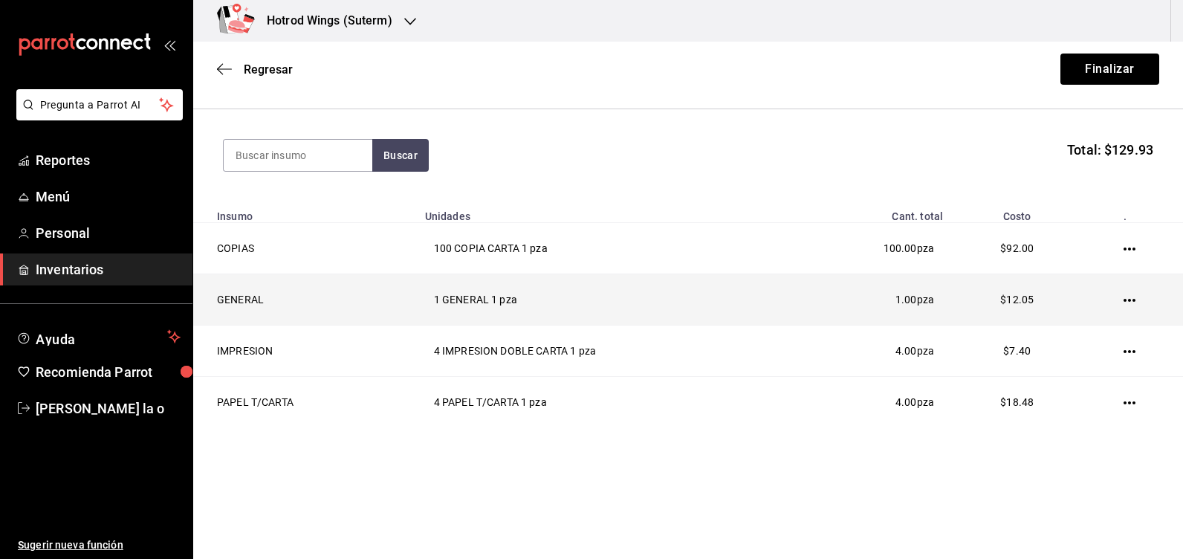
click at [1109, 300] on td at bounding box center [1132, 299] width 101 height 51
click at [1123, 295] on icon "button" at bounding box center [1129, 300] width 12 height 12
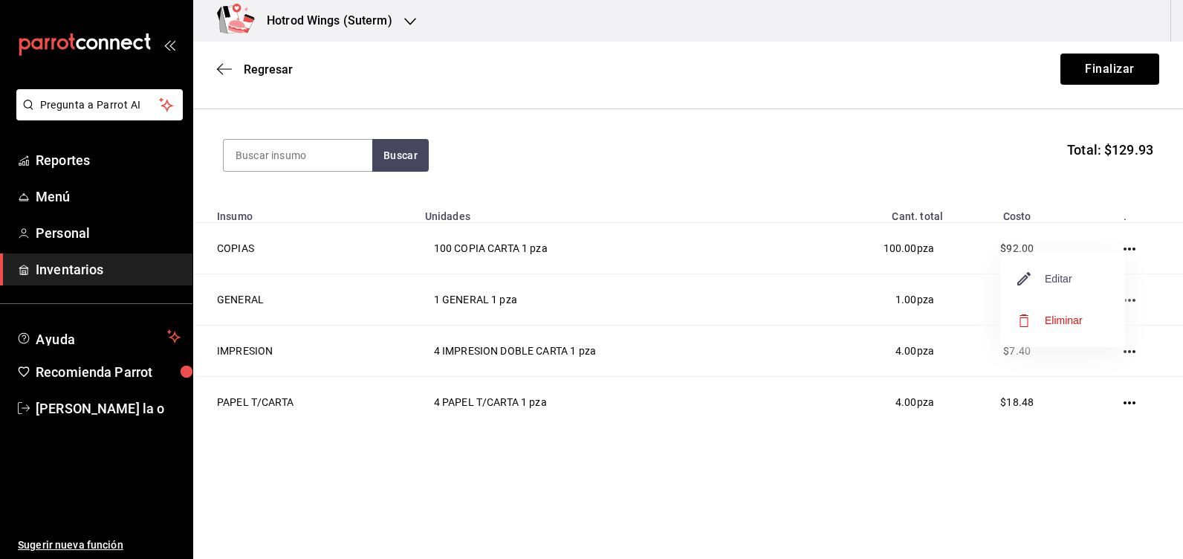
click at [1058, 275] on span "Editar" at bounding box center [1045, 279] width 54 height 18
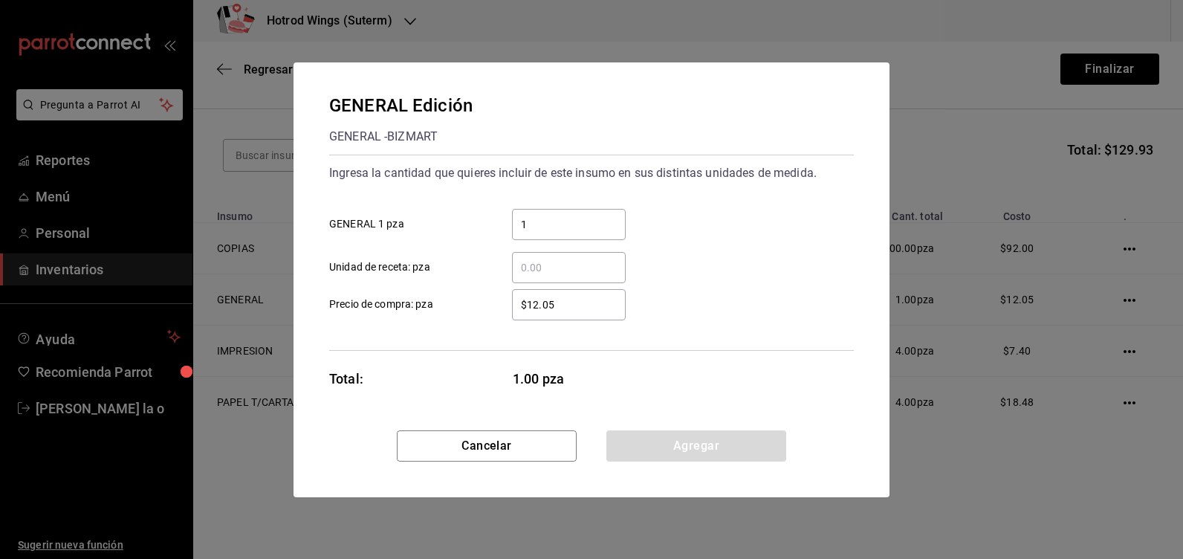
click at [560, 302] on input "$12.05" at bounding box center [569, 305] width 114 height 18
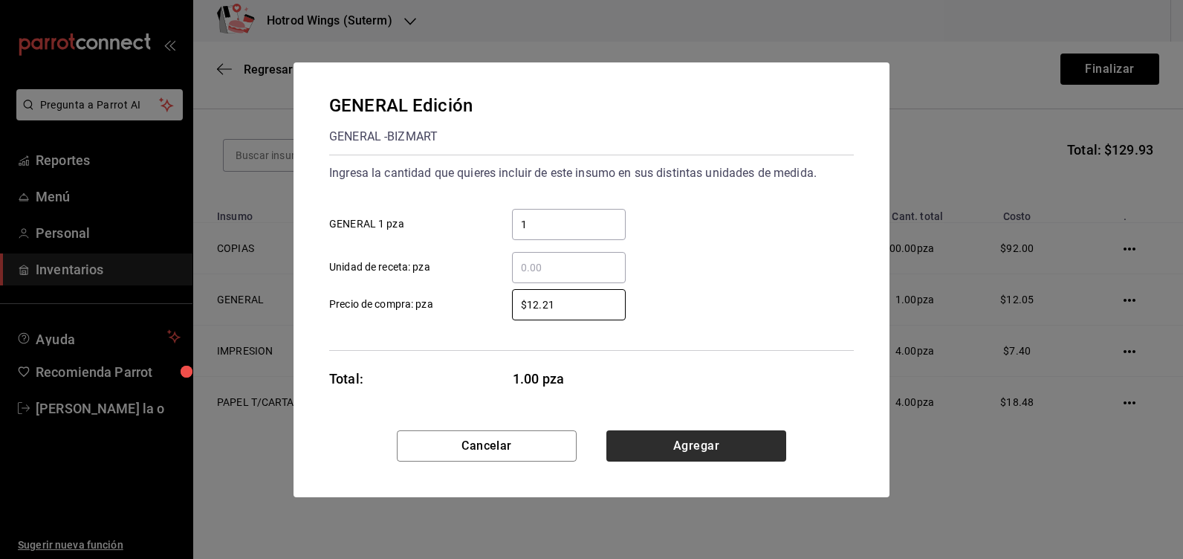
type input "$12.21"
click at [651, 451] on button "Agregar" at bounding box center [696, 445] width 180 height 31
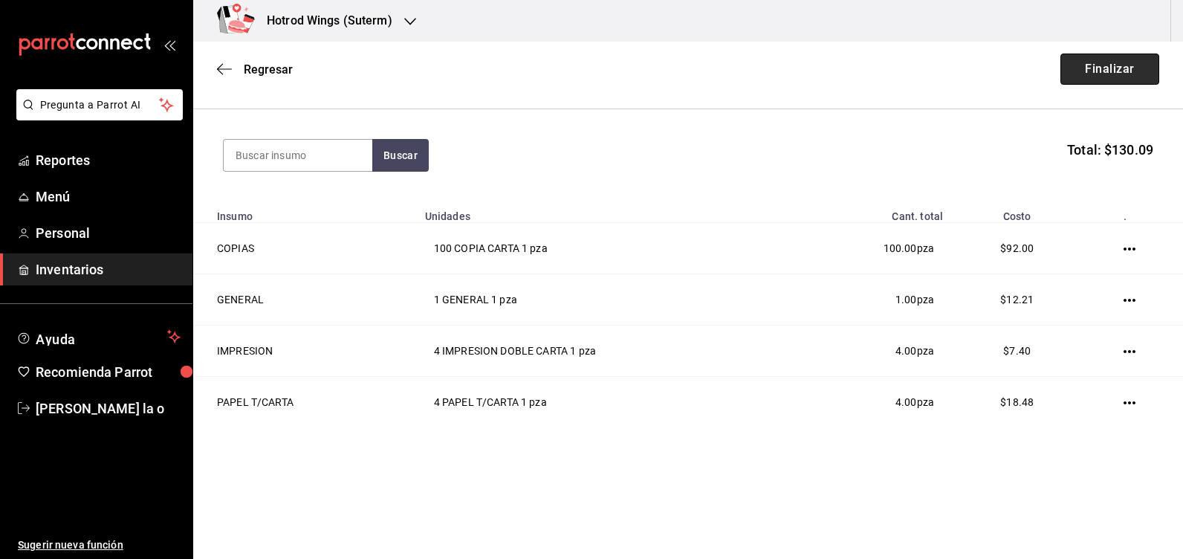
click at [1113, 69] on button "Finalizar" at bounding box center [1109, 68] width 99 height 31
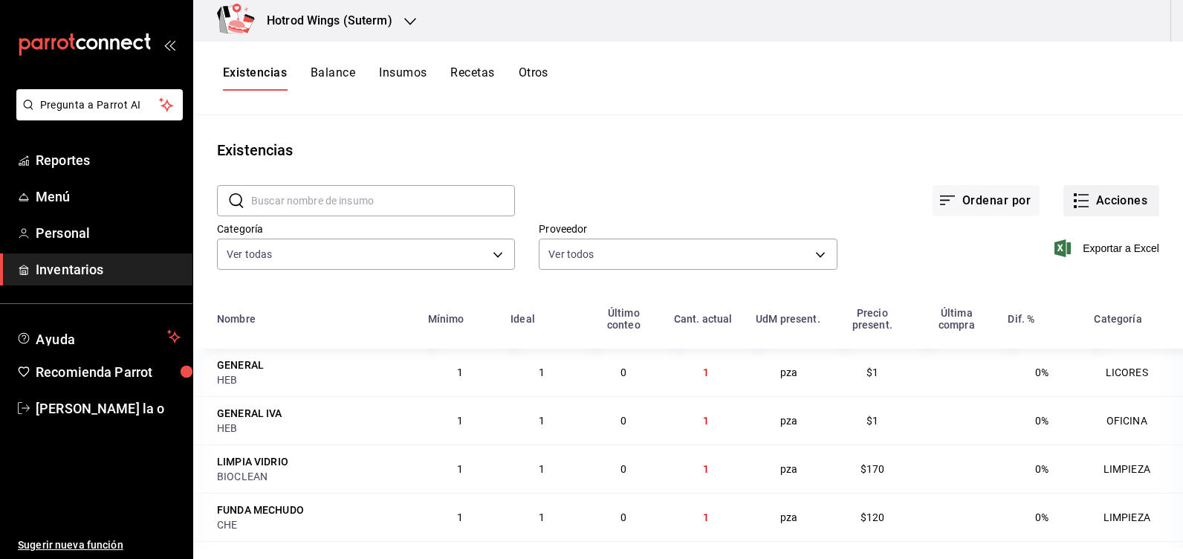
click at [1105, 196] on button "Acciones" at bounding box center [1111, 200] width 96 height 31
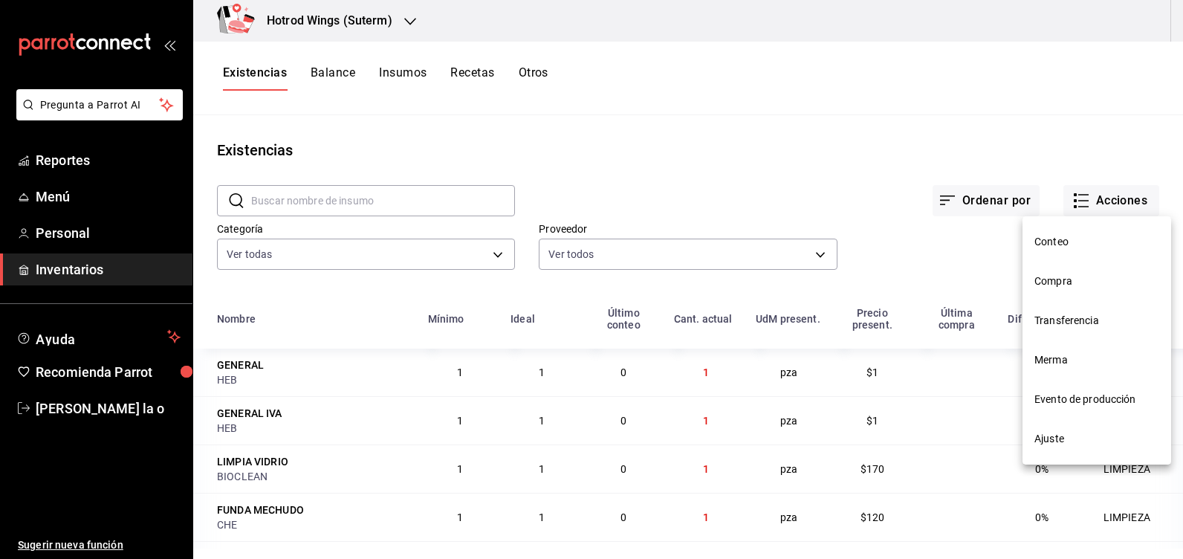
click at [1093, 273] on span "Compra" at bounding box center [1096, 281] width 125 height 16
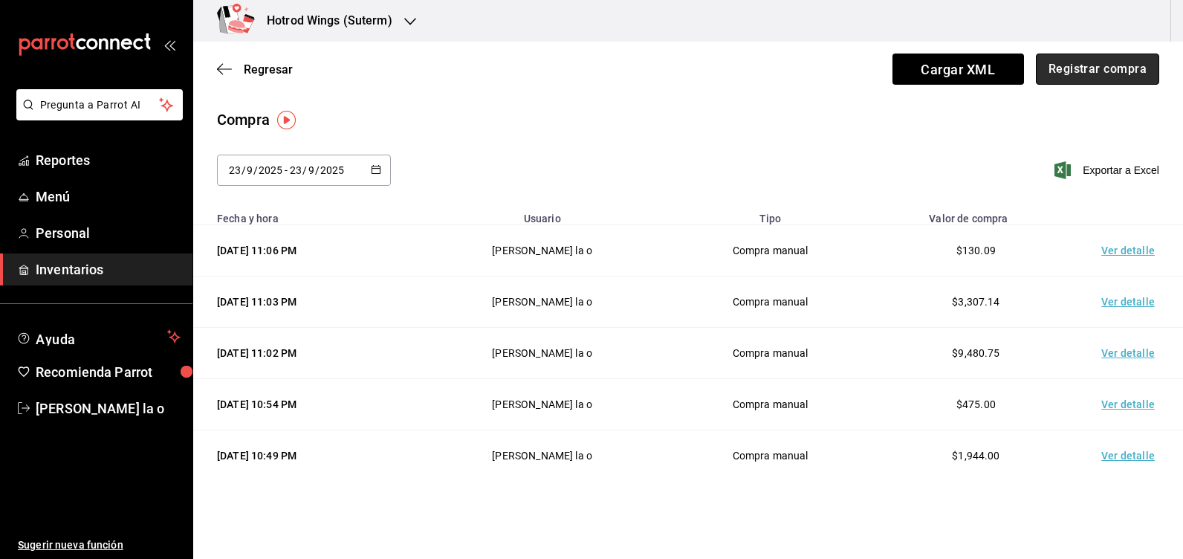
click at [1043, 68] on button "Registrar compra" at bounding box center [1096, 68] width 123 height 31
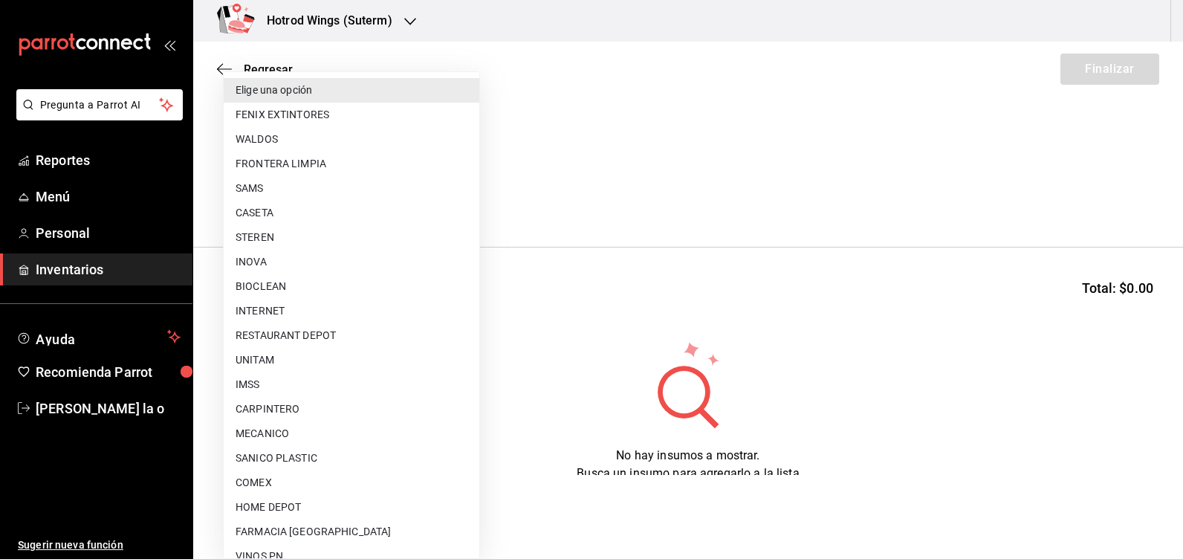
click at [461, 201] on body "Pregunta a Parrot AI Reportes Menú Personal Inventarios Ayuda Recomienda Parrot…" at bounding box center [591, 237] width 1183 height 475
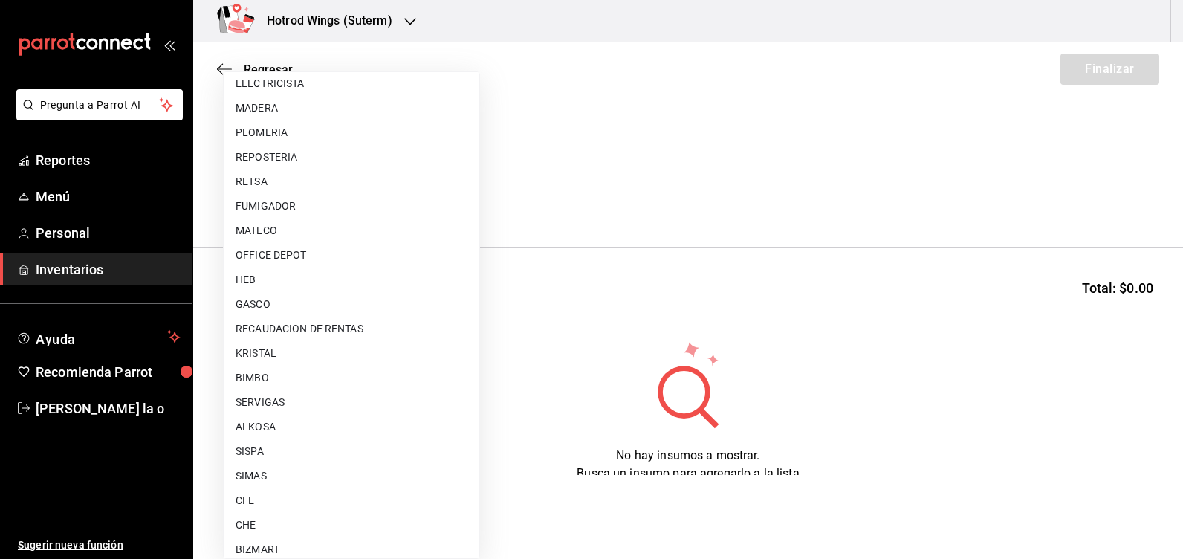
scroll to position [743, 0]
click at [350, 261] on li "RECAUDACION DE RENTAS" at bounding box center [352, 254] width 256 height 25
type input "ebb85cbe-1894-4020-90a7-7fcb2d08d384"
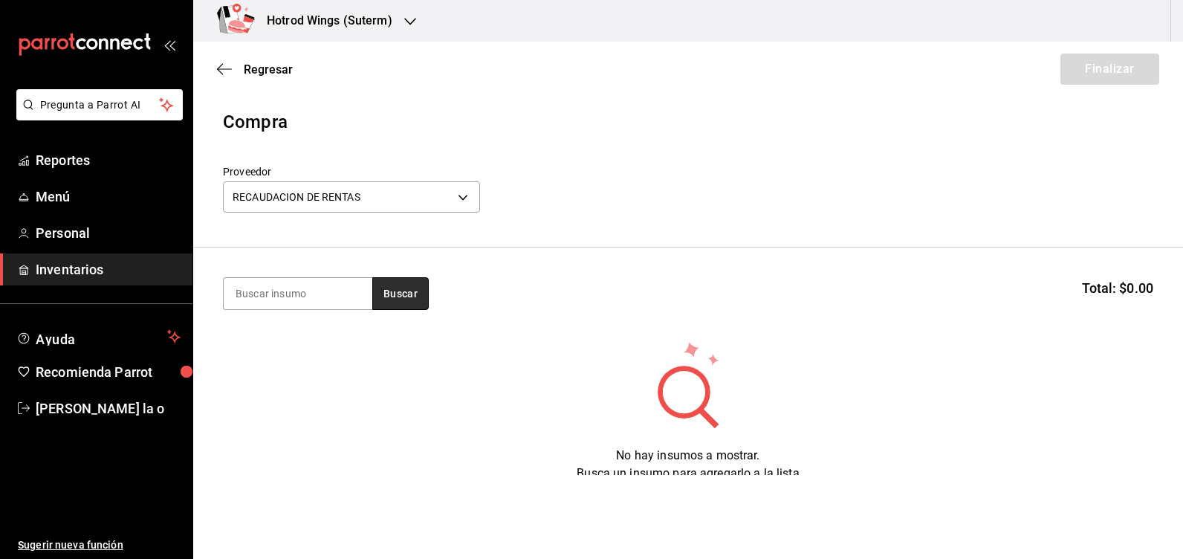
click at [390, 299] on button "Buscar" at bounding box center [400, 293] width 56 height 33
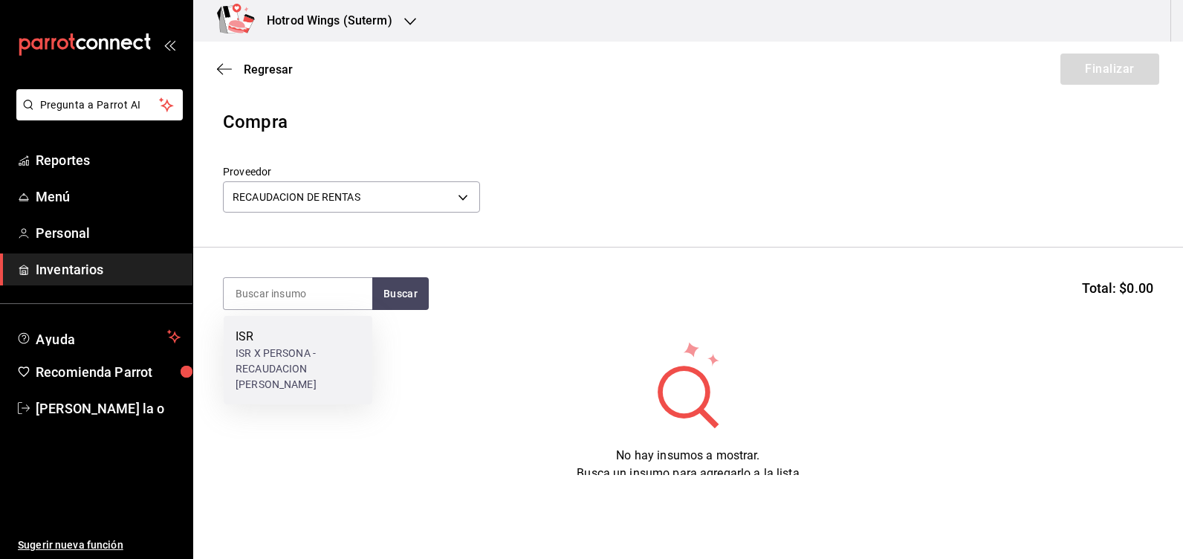
click at [279, 357] on div "ISR X PERSONA - RECAUDACION DE RENTAS" at bounding box center [297, 368] width 125 height 47
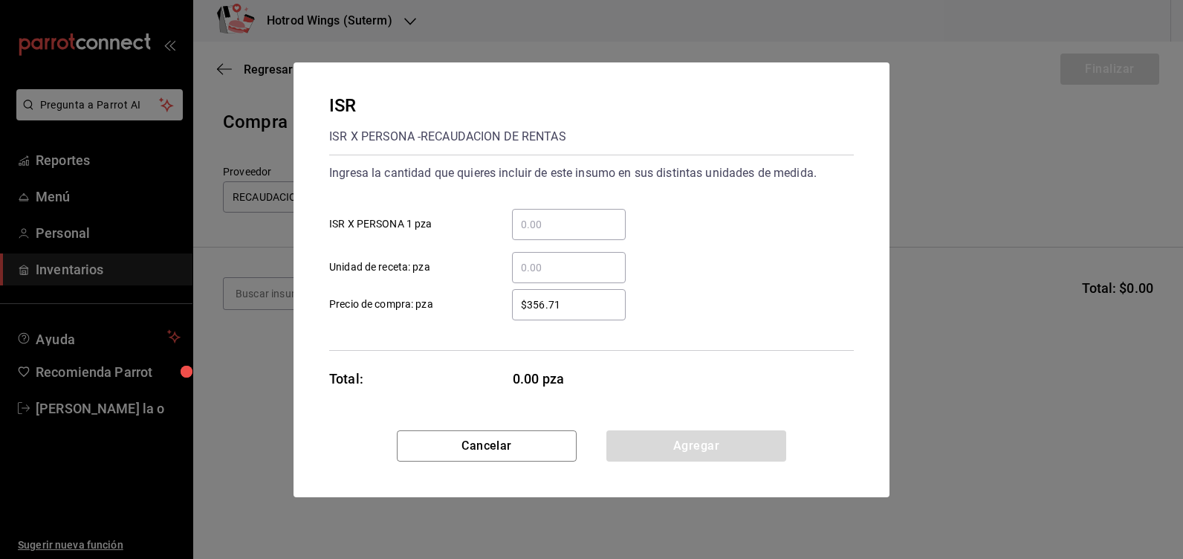
click at [539, 216] on input "​ ISR X PERSONA 1 pza" at bounding box center [569, 224] width 114 height 18
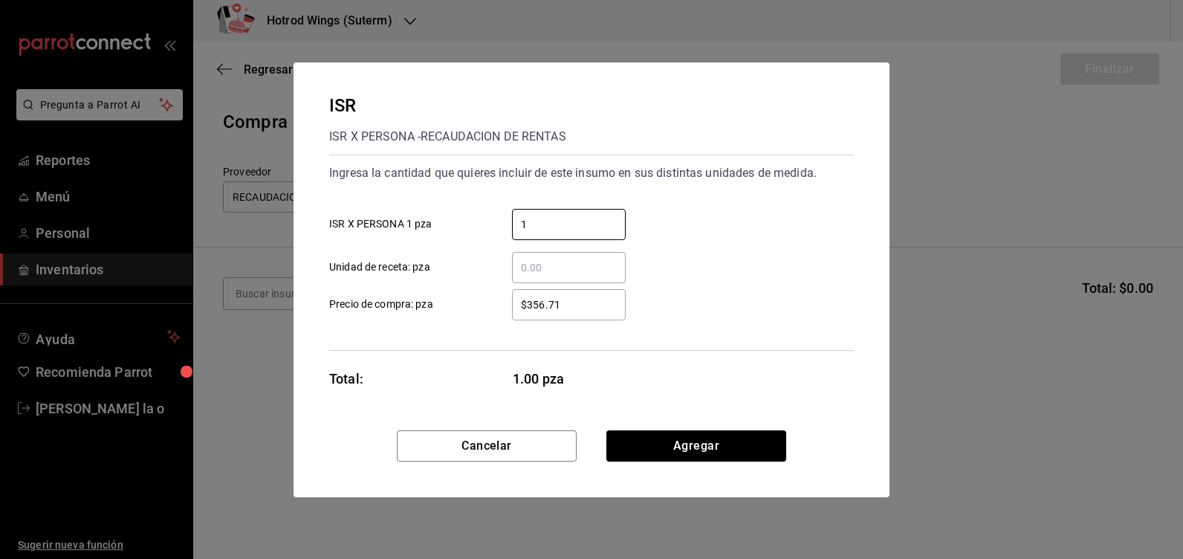
type input "1"
click at [593, 312] on input "$356.71" at bounding box center [569, 305] width 114 height 18
type input "$3"
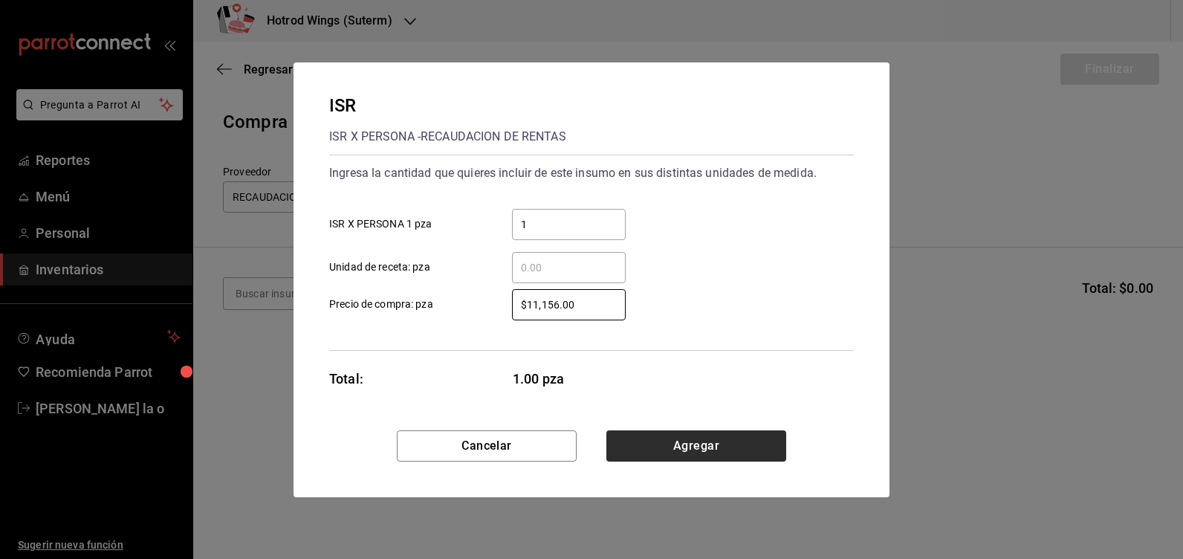
type input "$11,156.00"
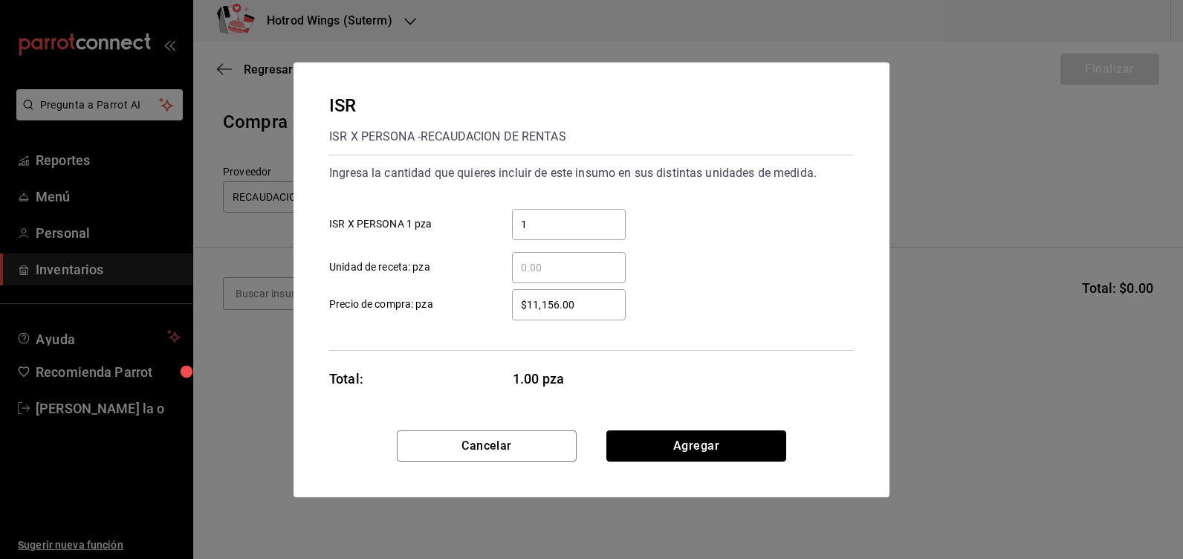
drag, startPoint x: 693, startPoint y: 446, endPoint x: 773, endPoint y: 321, distance: 148.4
click at [693, 445] on button "Agregar" at bounding box center [696, 445] width 180 height 31
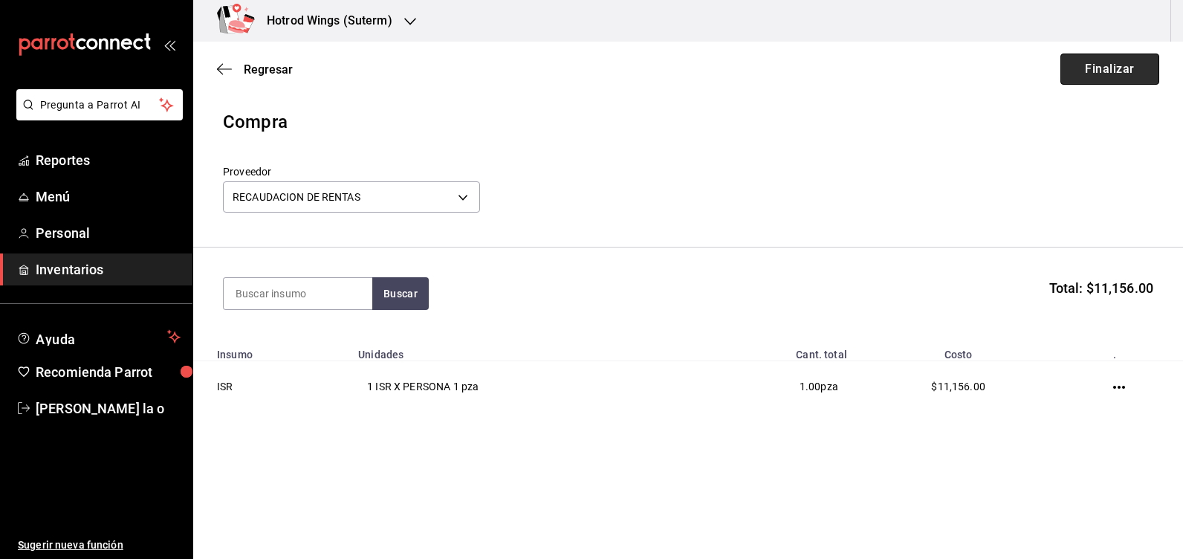
click at [1121, 62] on button "Finalizar" at bounding box center [1109, 68] width 99 height 31
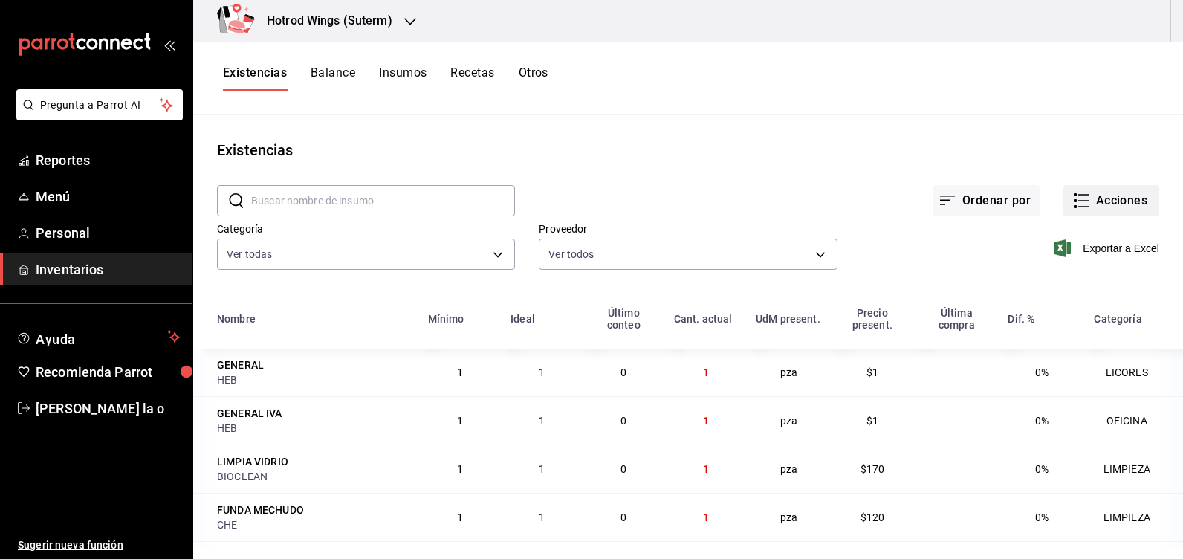
click at [1111, 192] on button "Acciones" at bounding box center [1111, 200] width 96 height 31
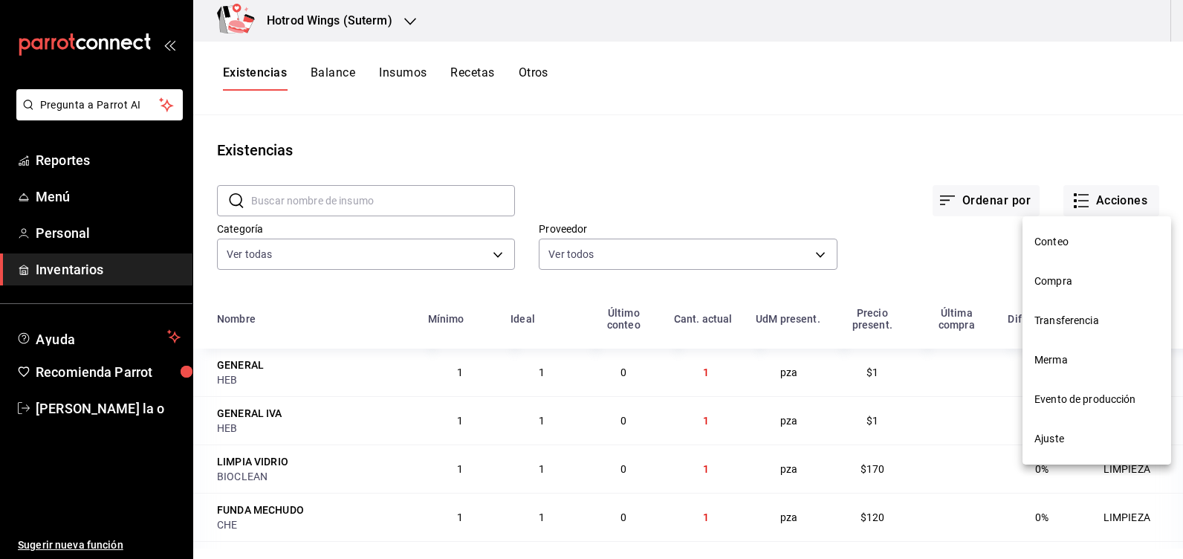
click at [1067, 287] on span "Compra" at bounding box center [1096, 281] width 125 height 16
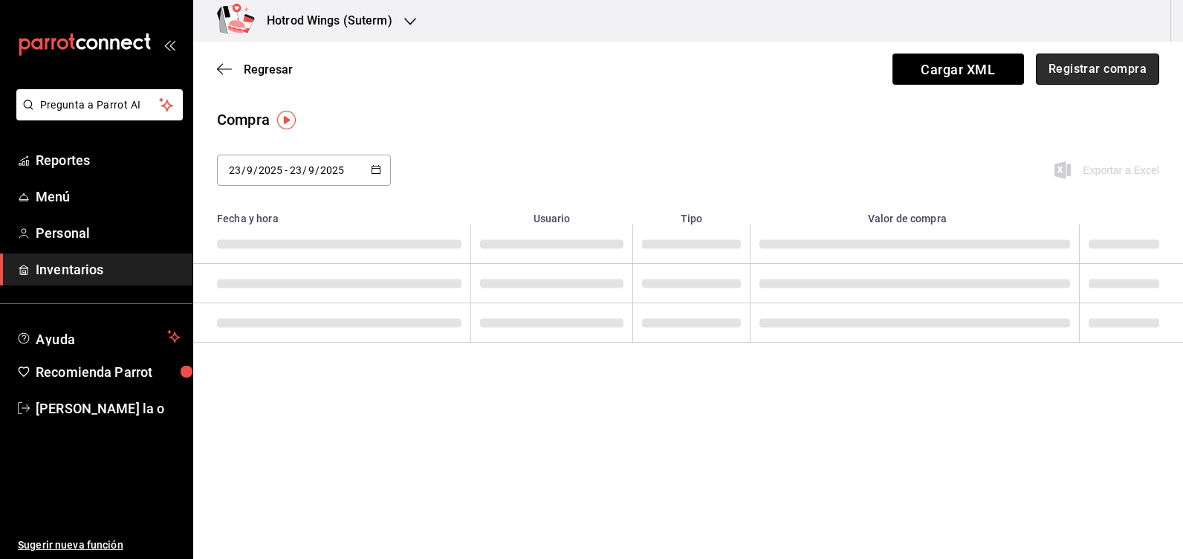
click at [1098, 59] on button "Registrar compra" at bounding box center [1096, 68] width 123 height 31
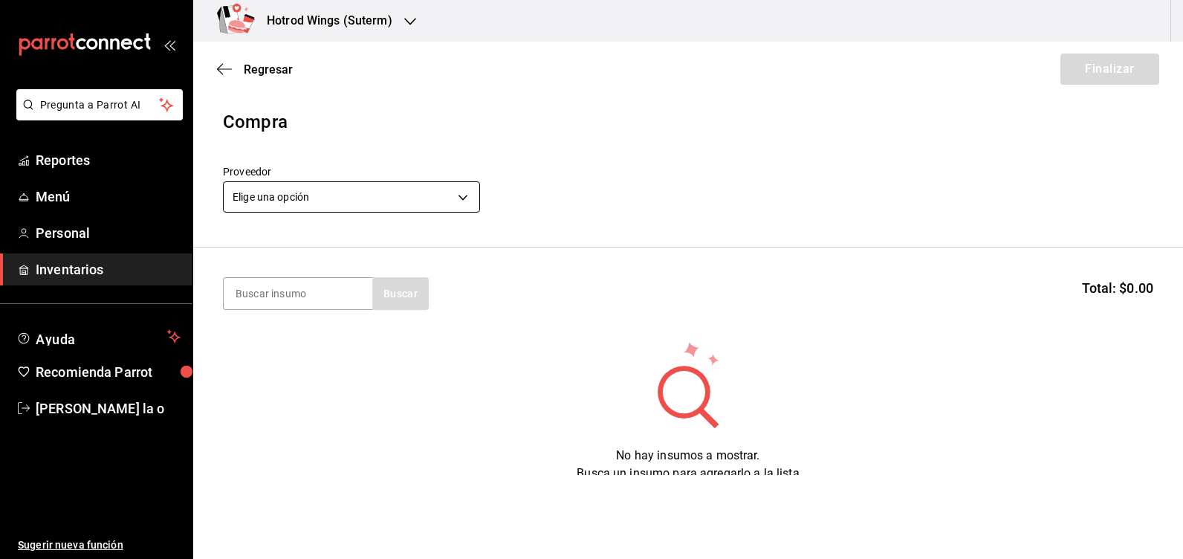
click at [466, 195] on body "Pregunta a Parrot AI Reportes Menú Personal Inventarios Ayuda Recomienda Parrot…" at bounding box center [591, 237] width 1183 height 475
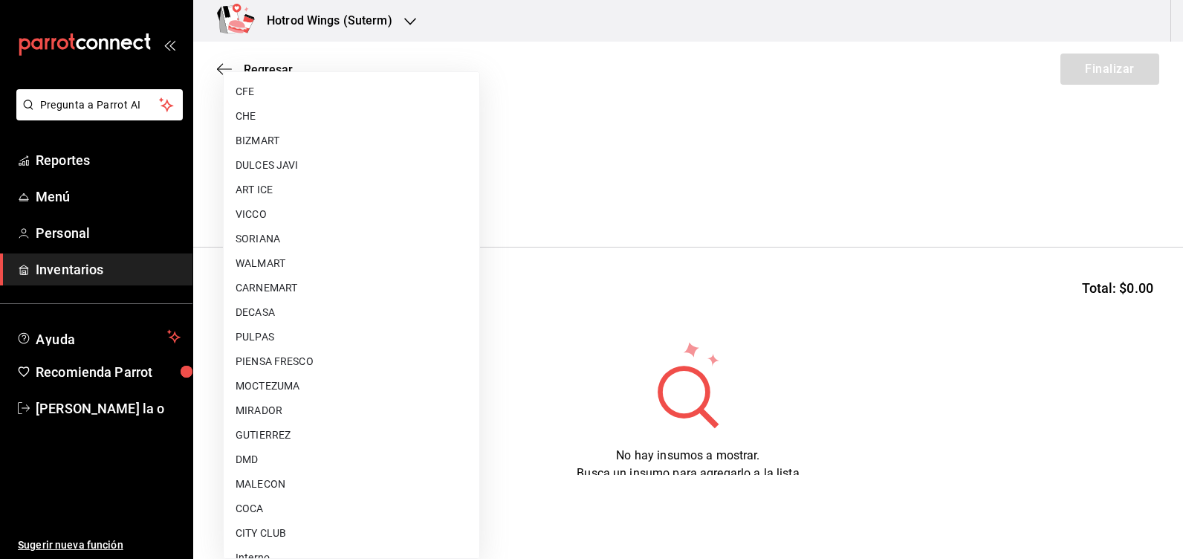
scroll to position [1095, 0]
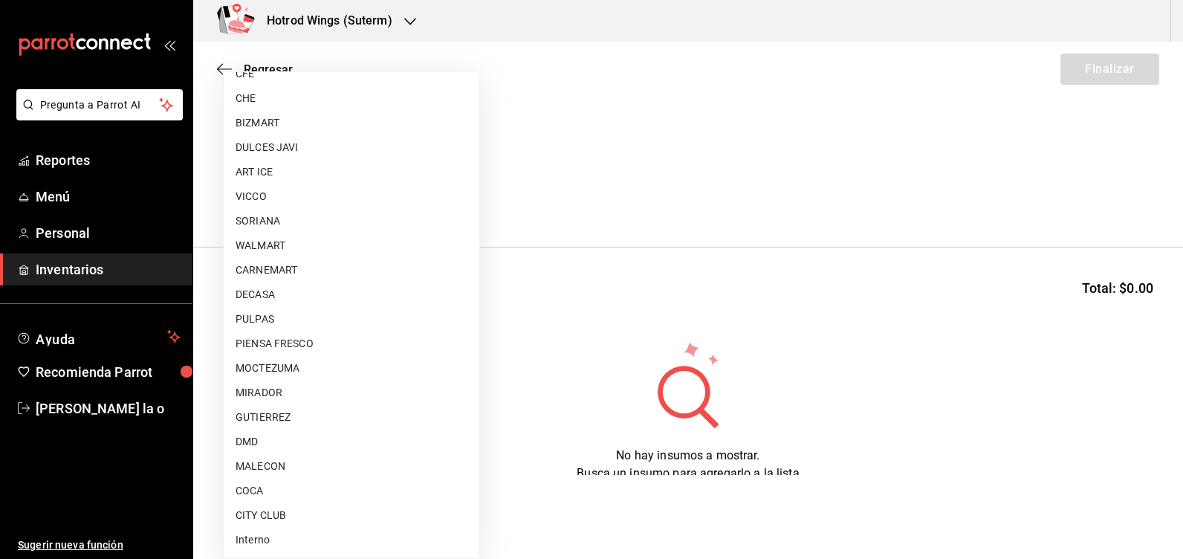
click at [276, 412] on li "GUTIERREZ" at bounding box center [352, 417] width 256 height 25
type input "a51b505a-5e76-4510-9174-3b13b390ac3c"
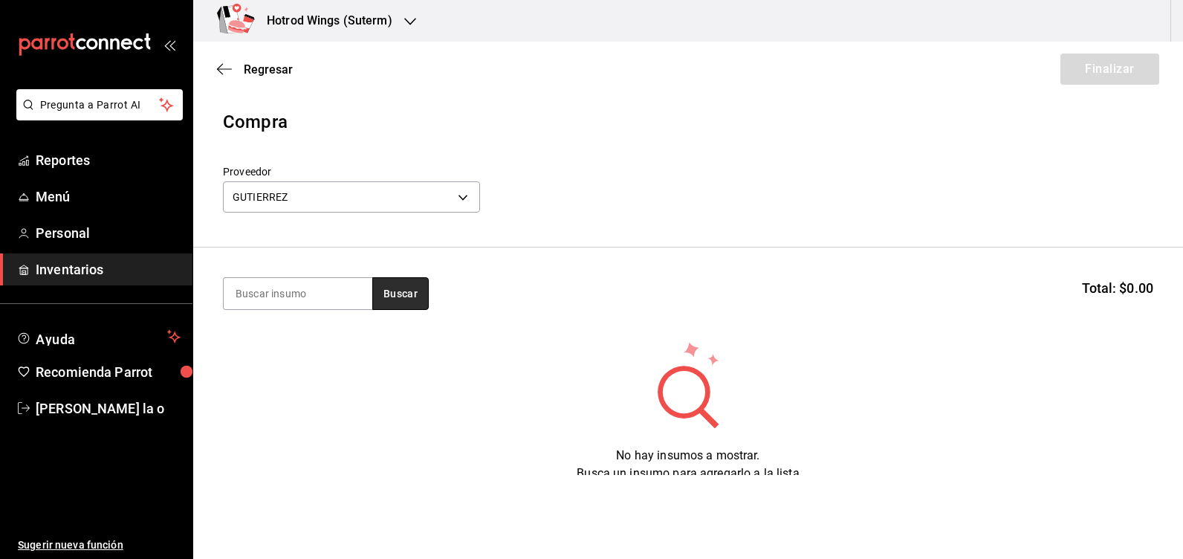
click at [385, 284] on button "Buscar" at bounding box center [400, 293] width 56 height 33
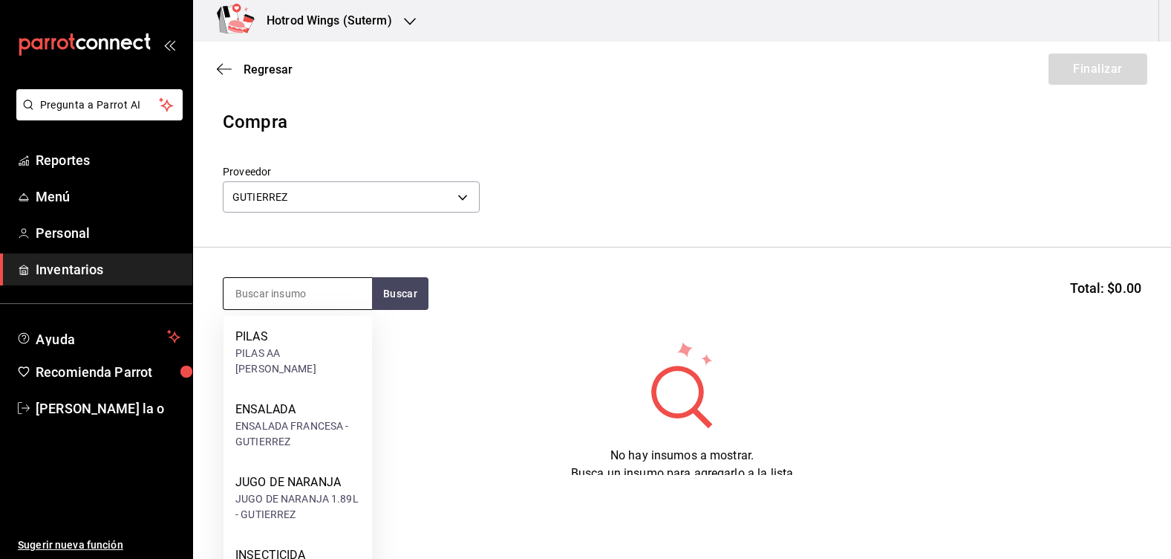
click at [284, 288] on input at bounding box center [298, 293] width 149 height 31
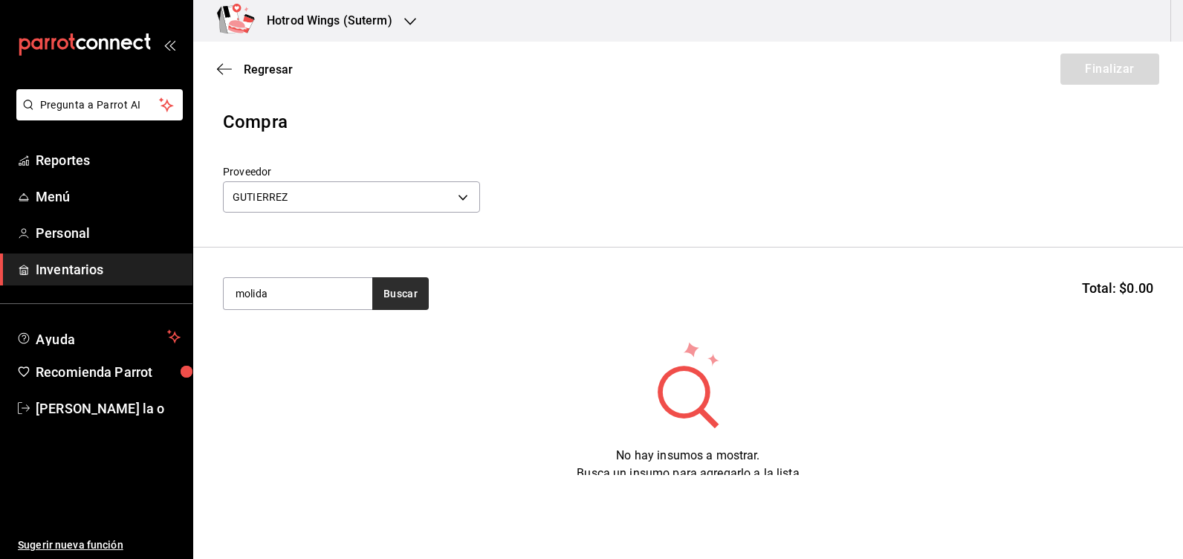
type input "molida"
click at [385, 308] on button "Buscar" at bounding box center [400, 293] width 56 height 33
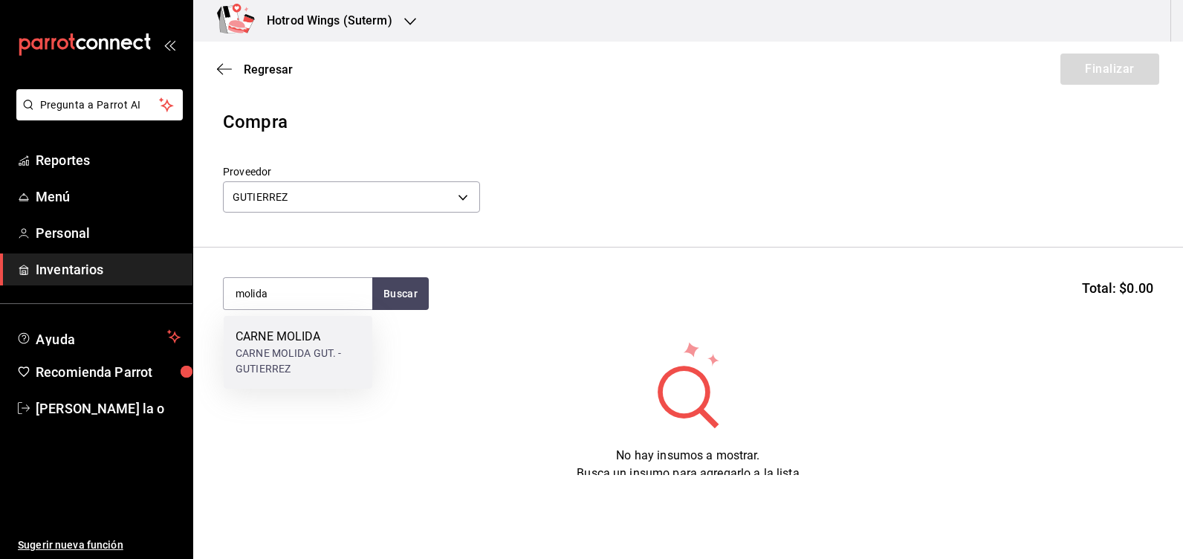
click at [325, 345] on div "CARNE MOLIDA GUT. - GUTIERREZ" at bounding box center [297, 360] width 125 height 31
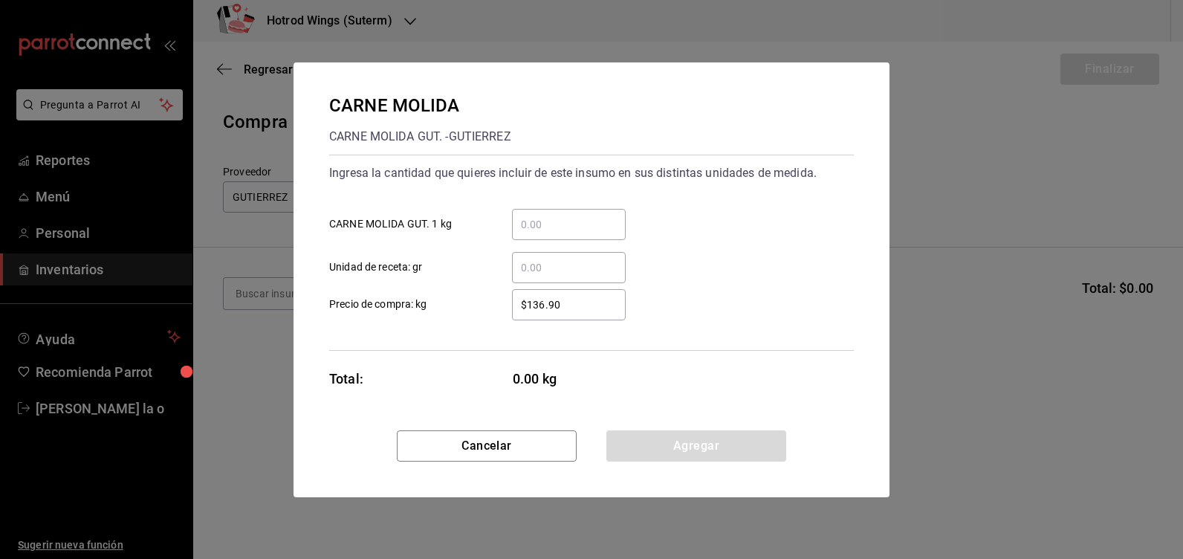
click at [549, 221] on input "​ CARNE MOLIDA GUT. 1 kg" at bounding box center [569, 224] width 114 height 18
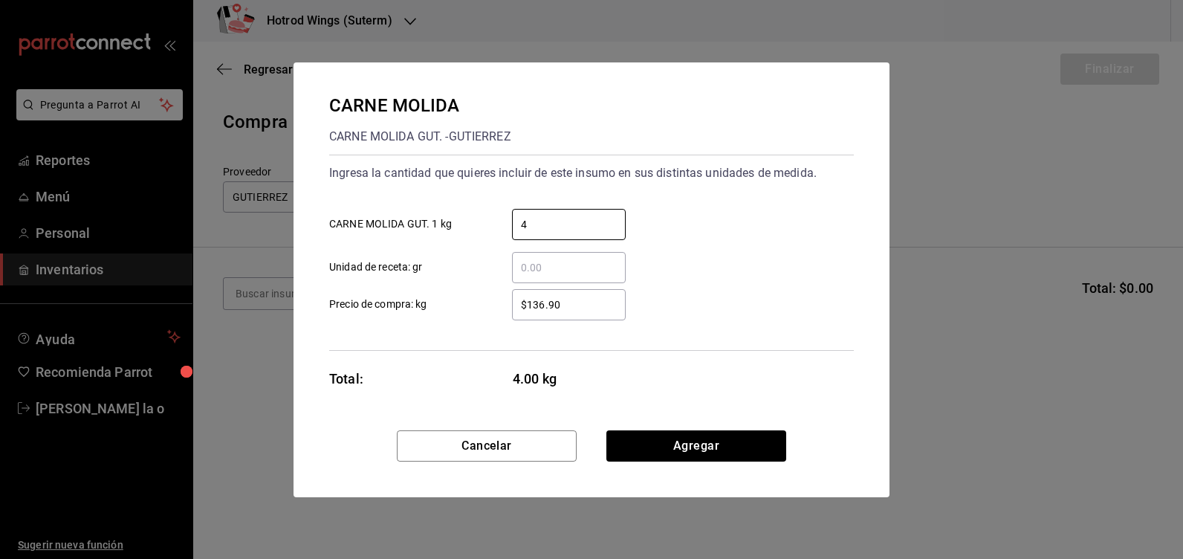
type input "4"
click at [544, 302] on input "$136.90" at bounding box center [569, 305] width 114 height 18
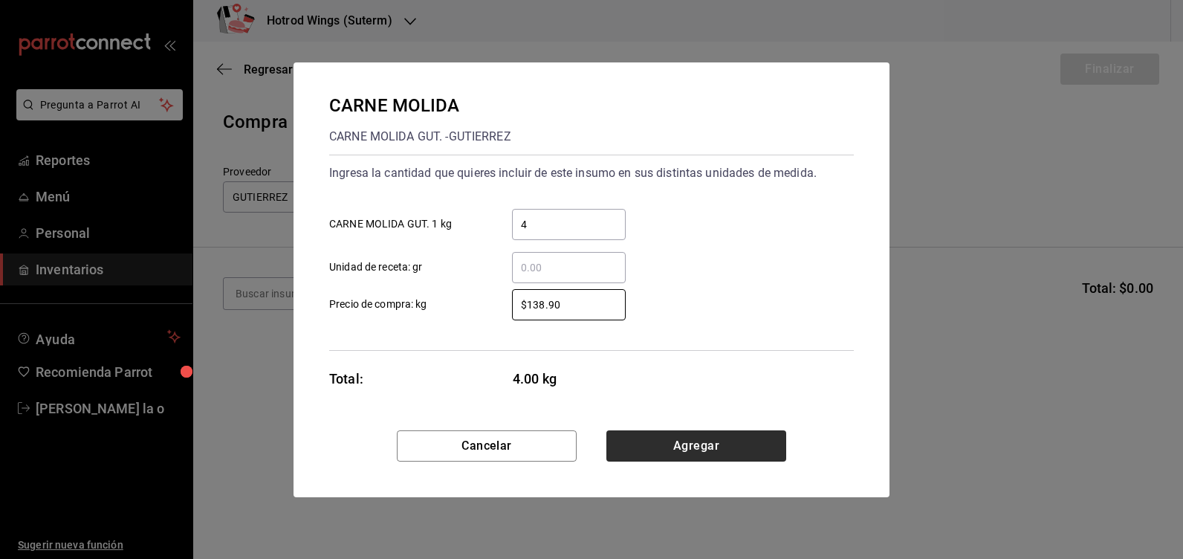
type input "$138.90"
click at [710, 452] on button "Agregar" at bounding box center [696, 445] width 180 height 31
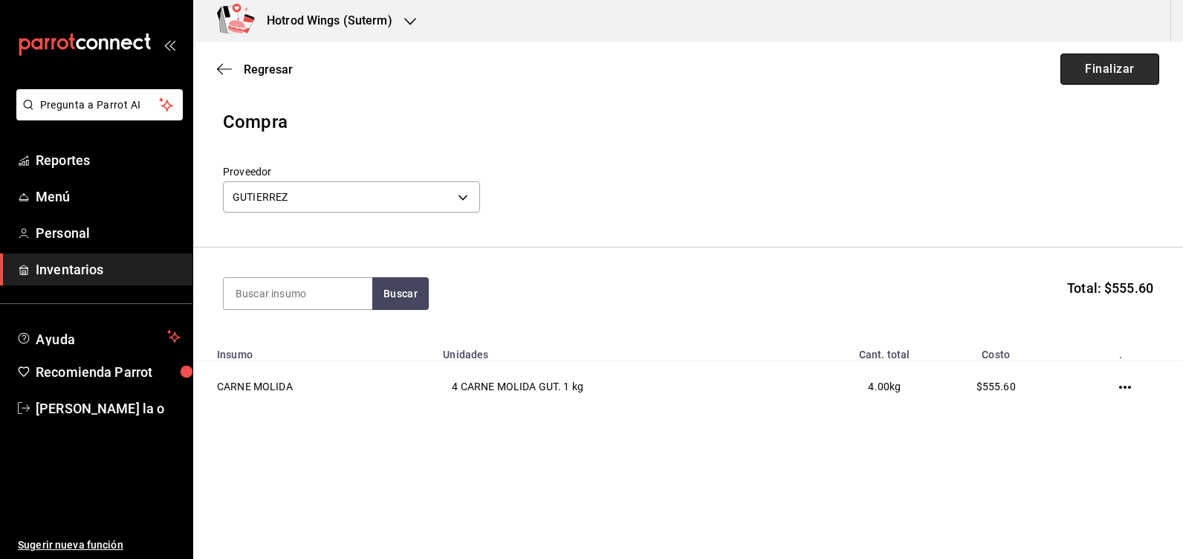
click at [1116, 68] on button "Finalizar" at bounding box center [1109, 68] width 99 height 31
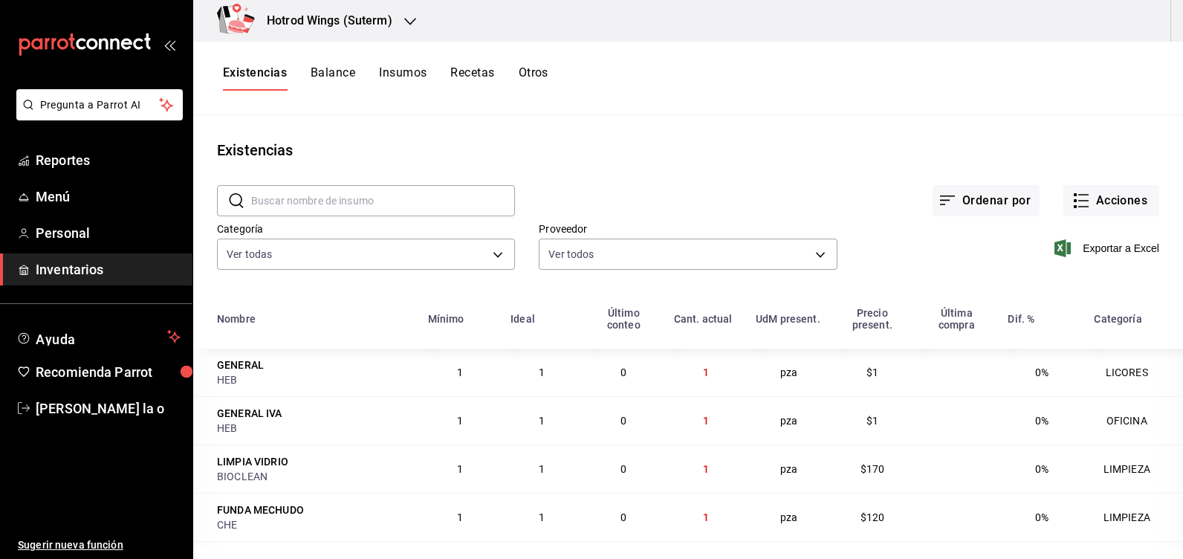
click at [404, 21] on icon "button" at bounding box center [410, 22] width 12 height 12
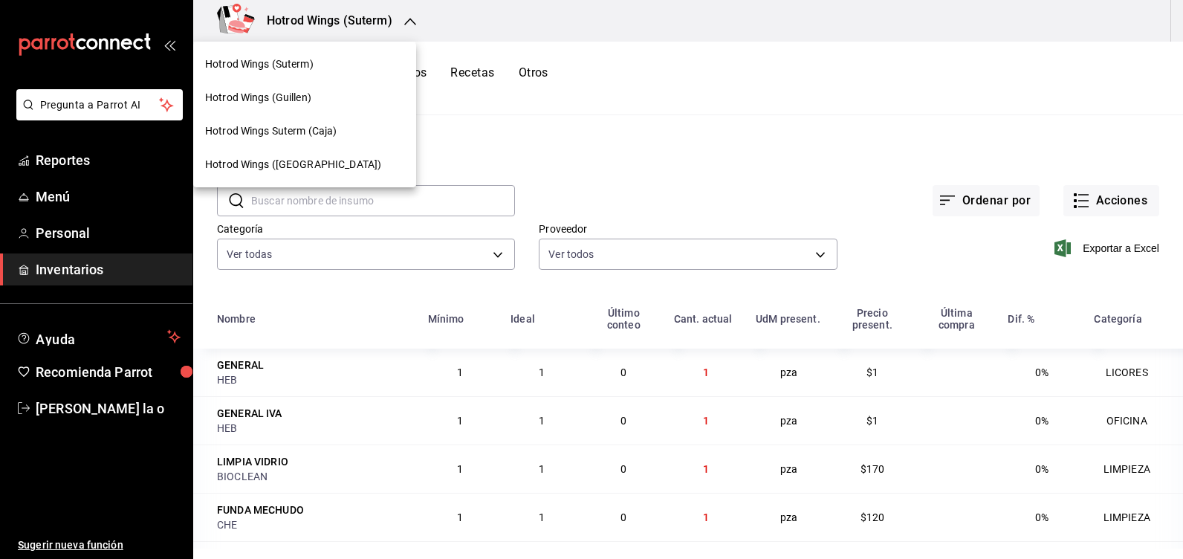
click at [329, 97] on div "Hotrod Wings (Guillen)" at bounding box center [304, 98] width 199 height 16
click at [347, 98] on div "Hotrod Wings (Guillen)" at bounding box center [304, 98] width 199 height 16
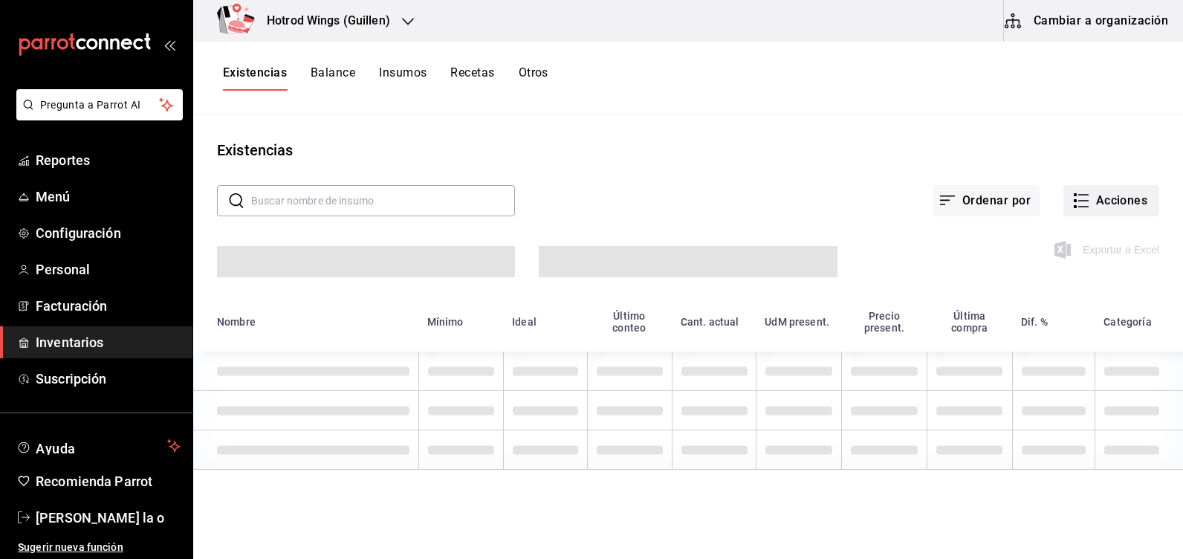
click at [1104, 199] on button "Acciones" at bounding box center [1111, 200] width 96 height 31
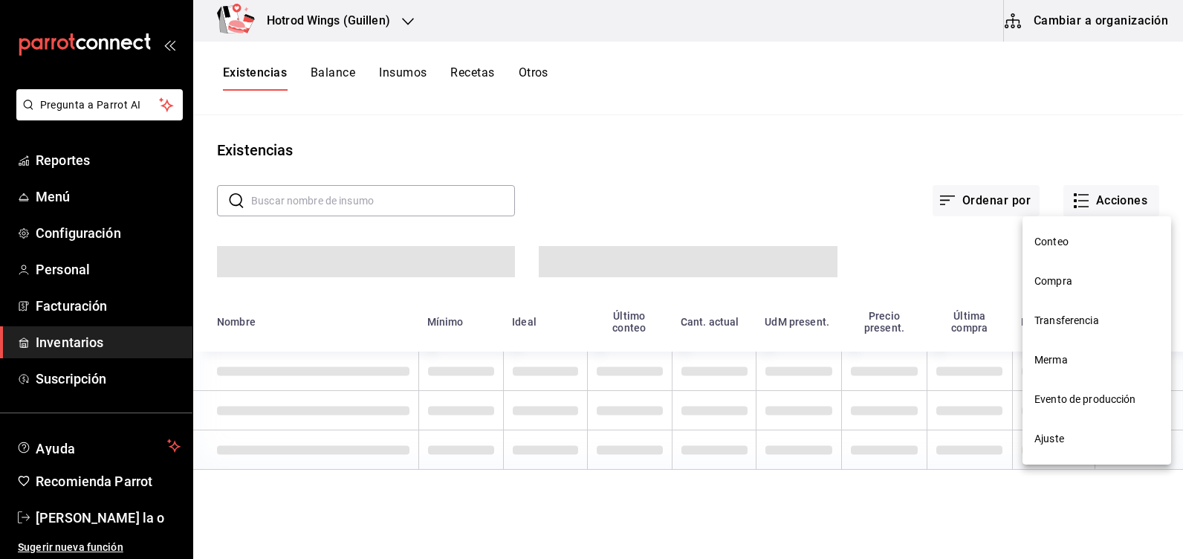
click at [1065, 273] on li "Compra" at bounding box center [1096, 280] width 149 height 39
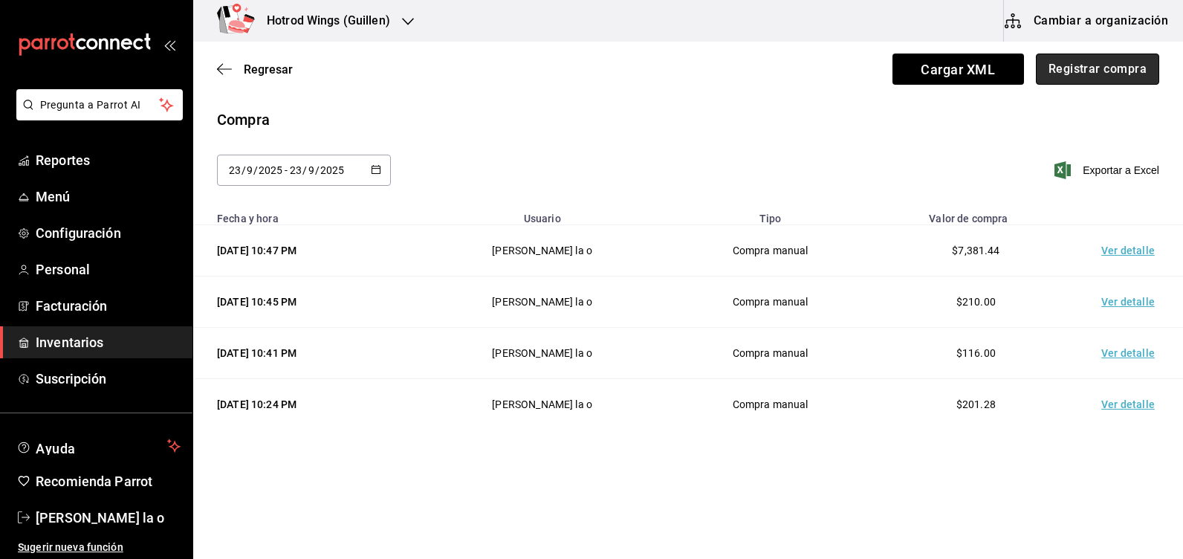
click at [1103, 69] on button "Registrar compra" at bounding box center [1096, 68] width 123 height 31
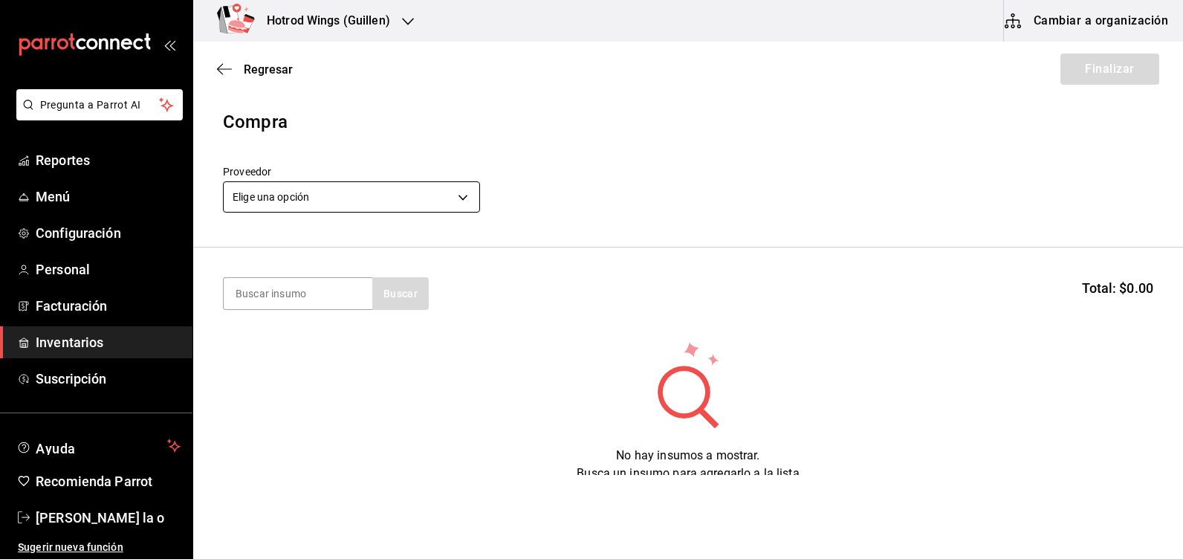
click at [461, 196] on body "Pregunta a Parrot AI Reportes Menú Configuración Personal Facturación Inventari…" at bounding box center [591, 237] width 1183 height 475
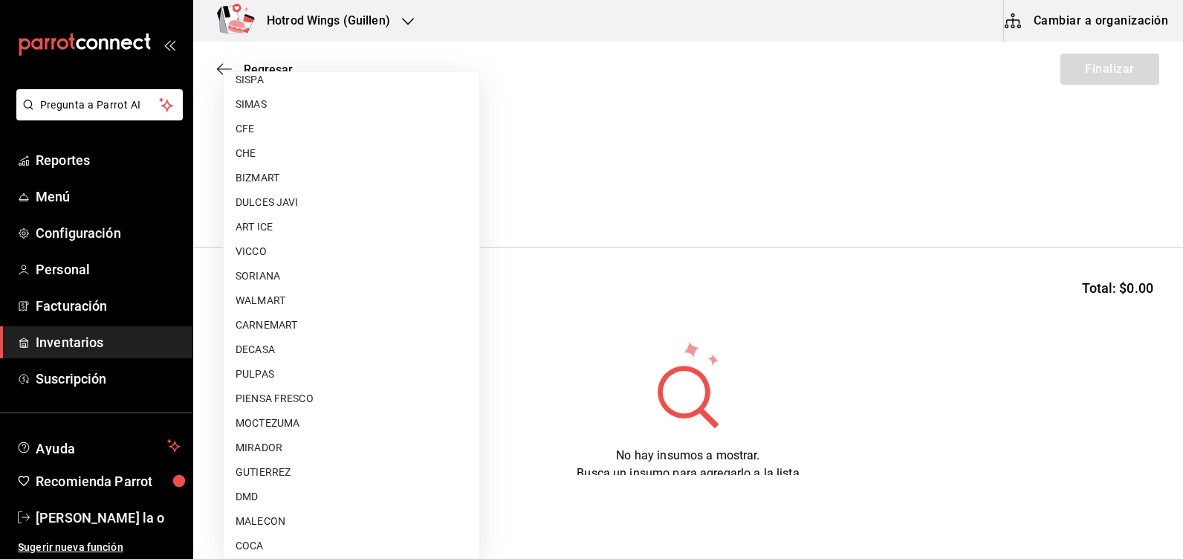
scroll to position [1095, 0]
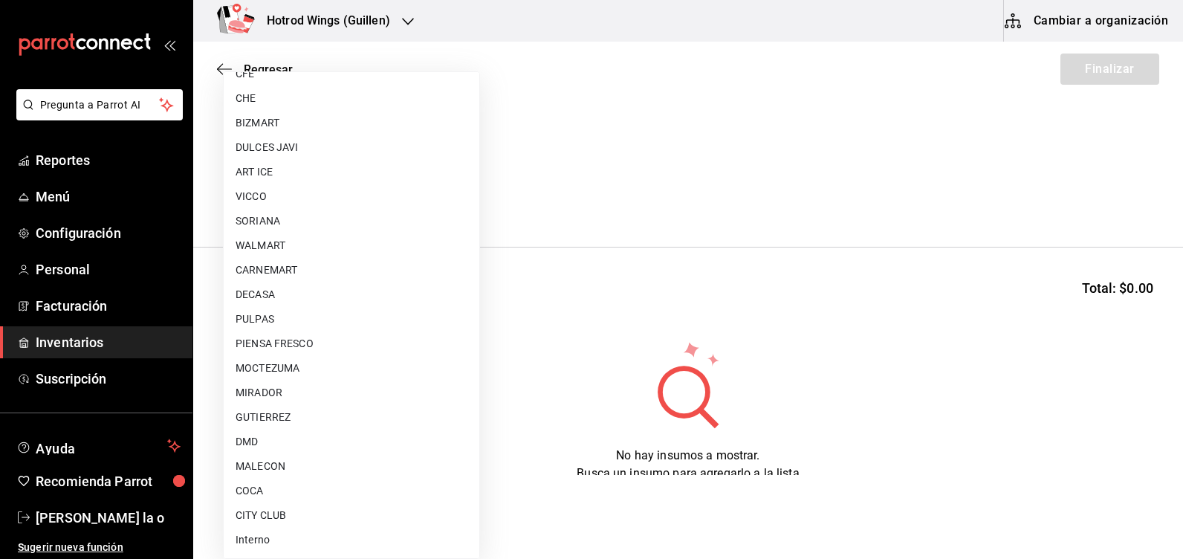
click at [298, 419] on li "GUTIERREZ" at bounding box center [352, 417] width 256 height 25
type input "a51b505a-5e76-4510-9174-3b13b390ac3c"
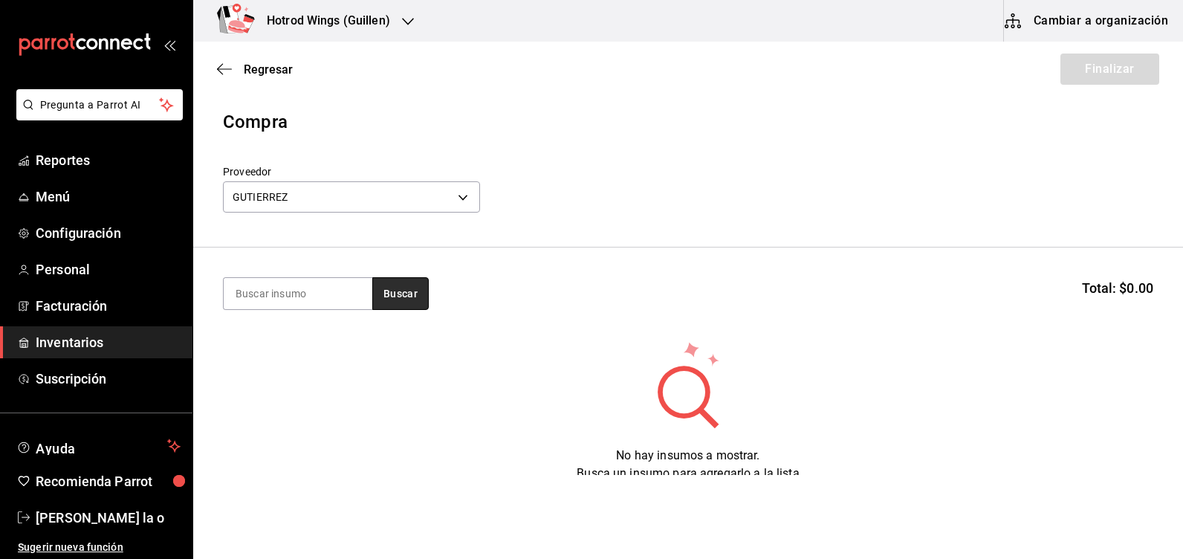
click at [400, 294] on button "Buscar" at bounding box center [400, 293] width 56 height 33
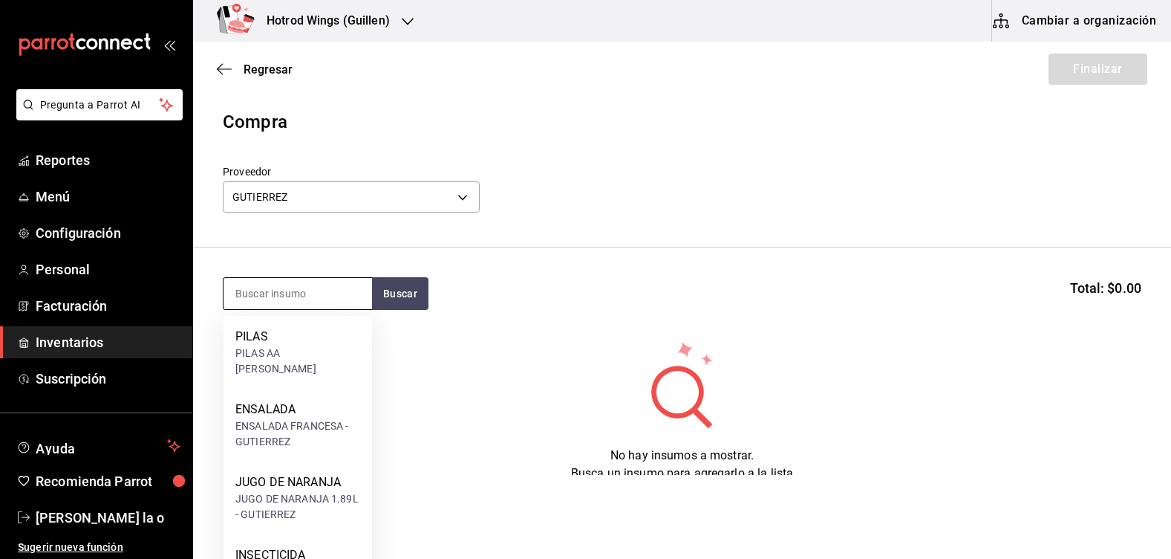
click at [314, 295] on input at bounding box center [298, 293] width 149 height 31
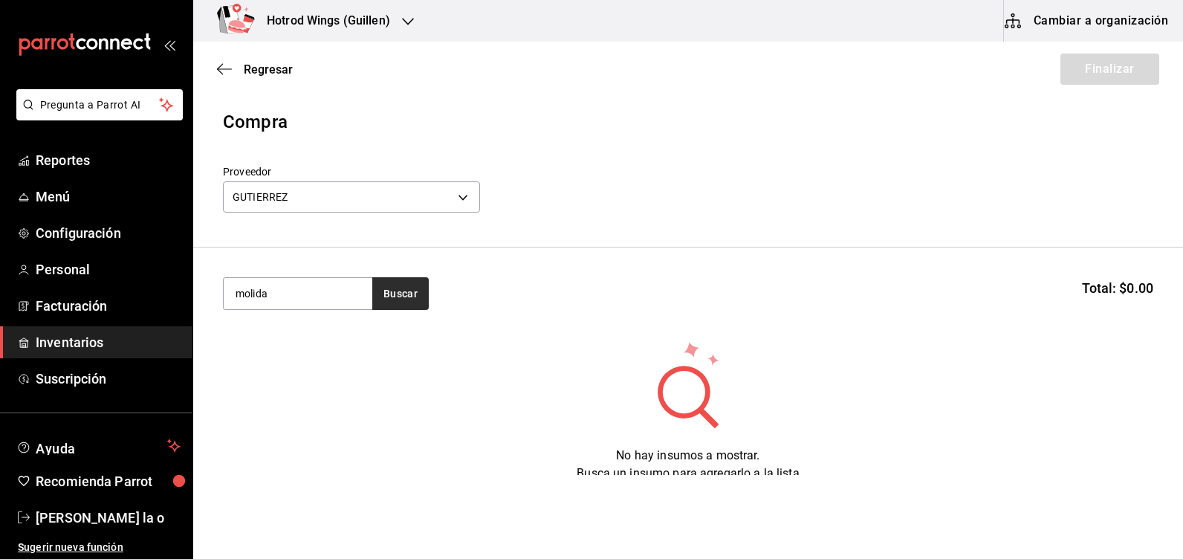
type input "molida"
click at [397, 280] on button "Buscar" at bounding box center [400, 293] width 56 height 33
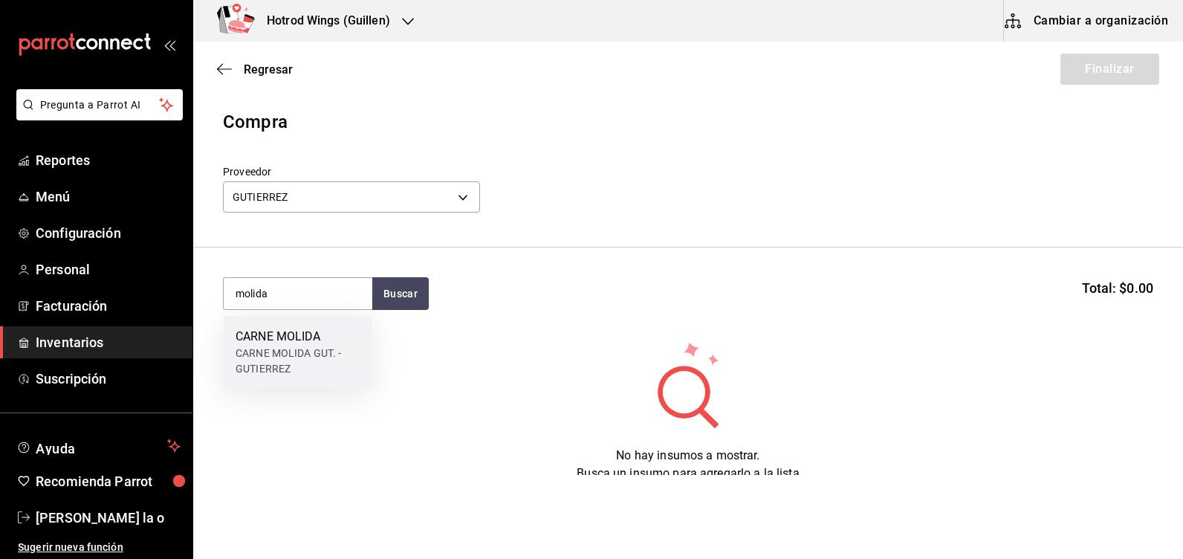
click at [340, 340] on div "CARNE MOLIDA" at bounding box center [297, 337] width 125 height 18
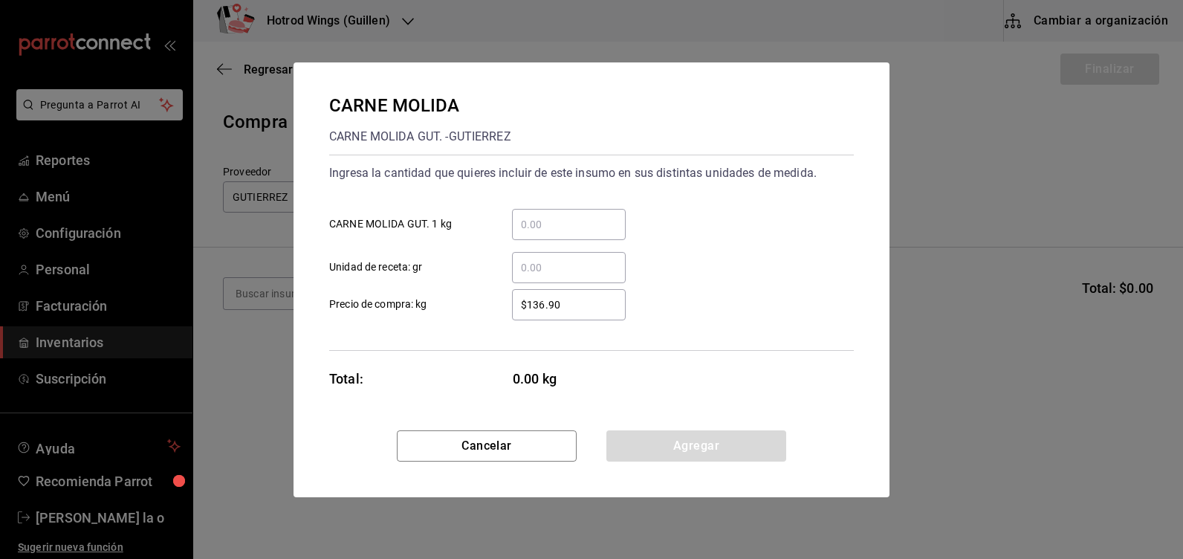
click at [539, 218] on input "​ CARNE MOLIDA GUT. 1 kg" at bounding box center [569, 224] width 114 height 18
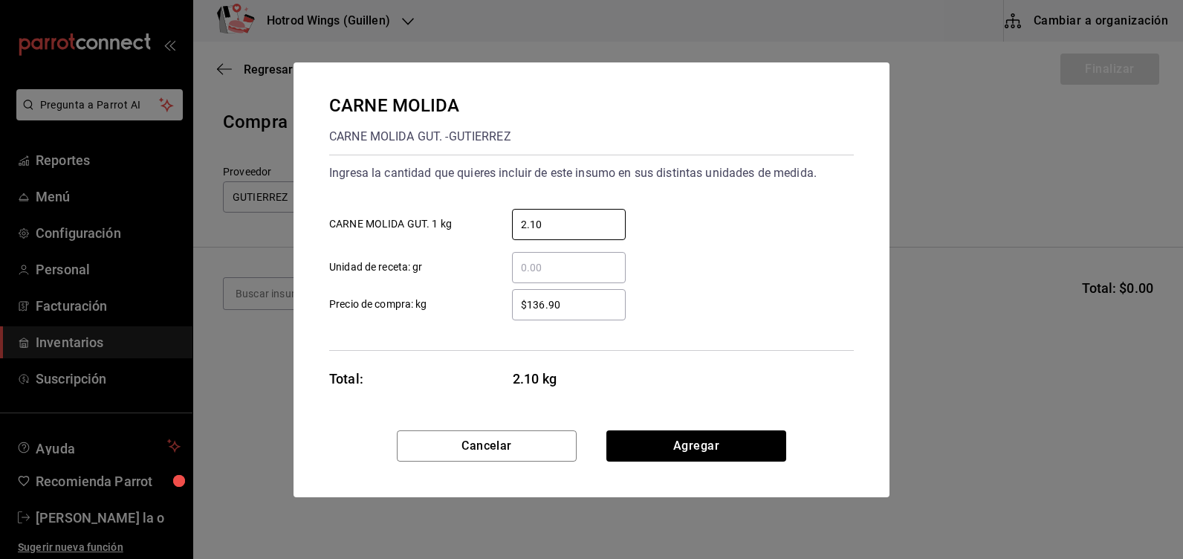
type input "2.10"
click at [543, 300] on input "$136.90" at bounding box center [569, 305] width 114 height 18
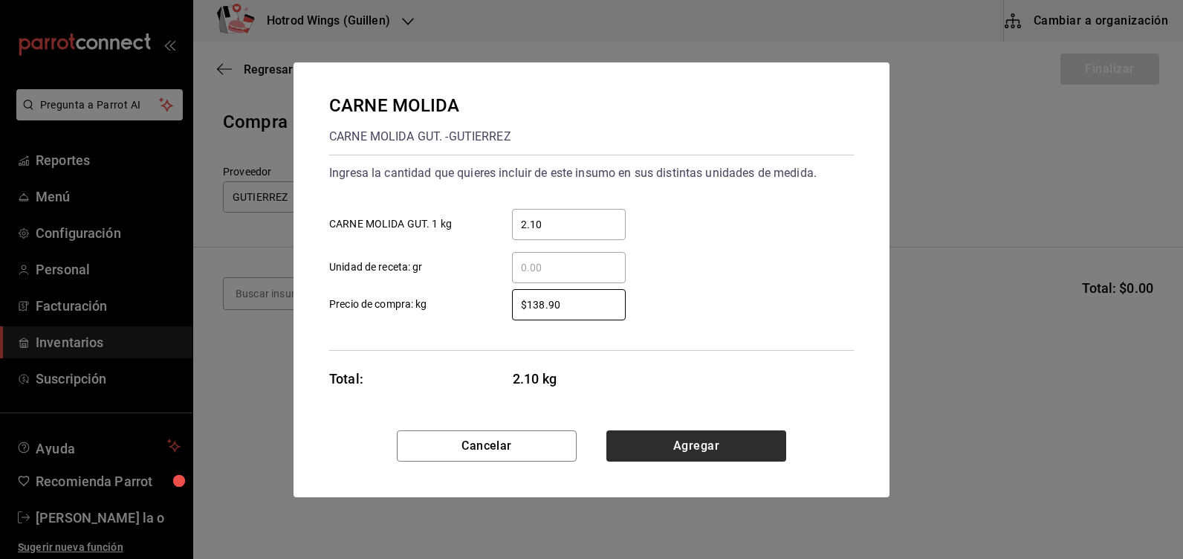
type input "$138.90"
click at [684, 444] on button "Agregar" at bounding box center [696, 445] width 180 height 31
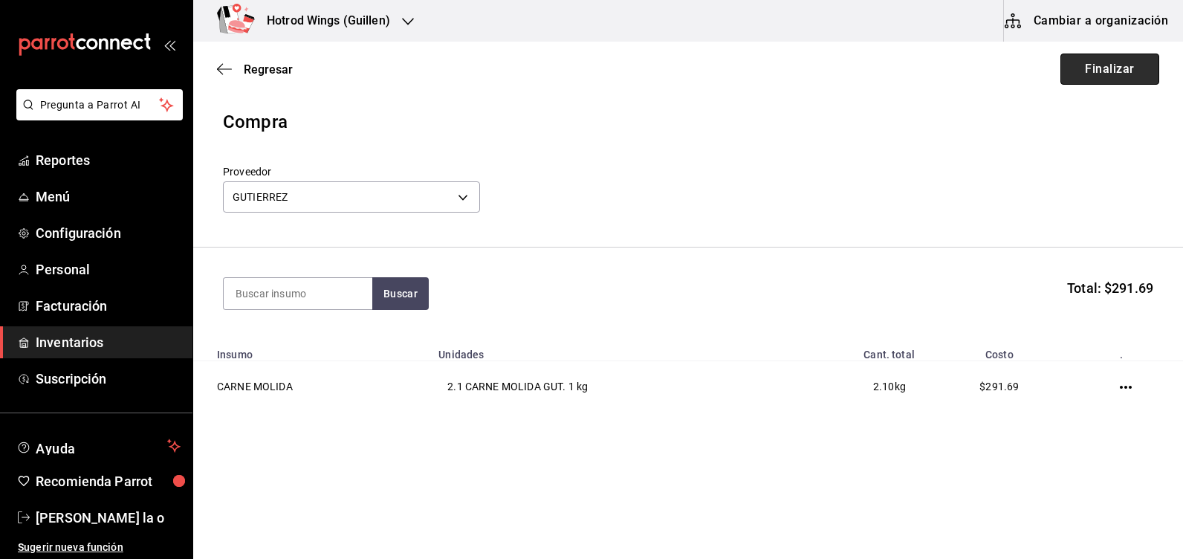
click at [1135, 75] on button "Finalizar" at bounding box center [1109, 68] width 99 height 31
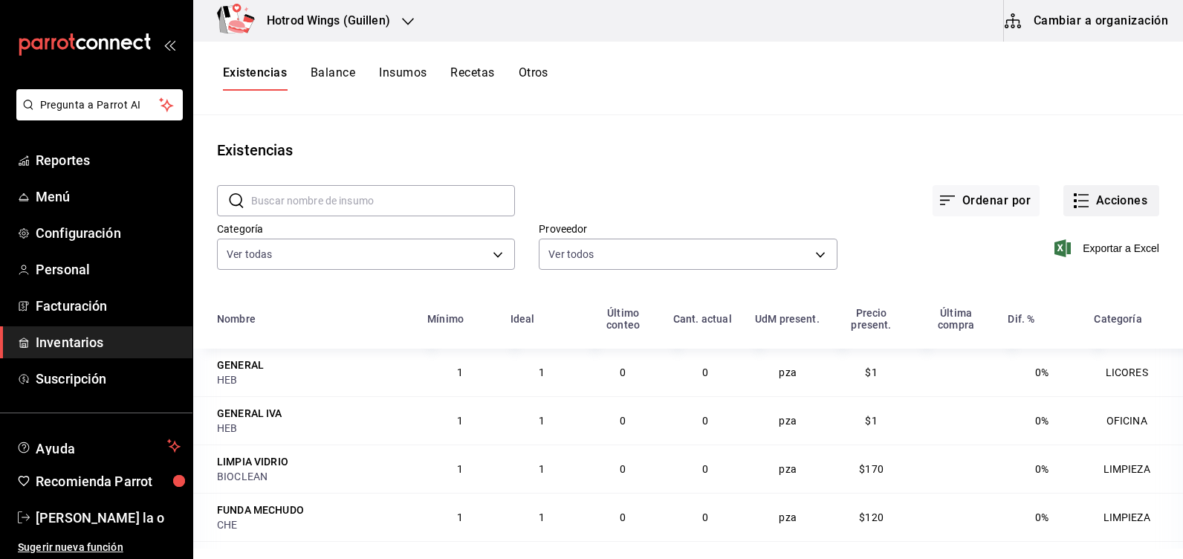
click at [1110, 201] on button "Acciones" at bounding box center [1111, 200] width 96 height 31
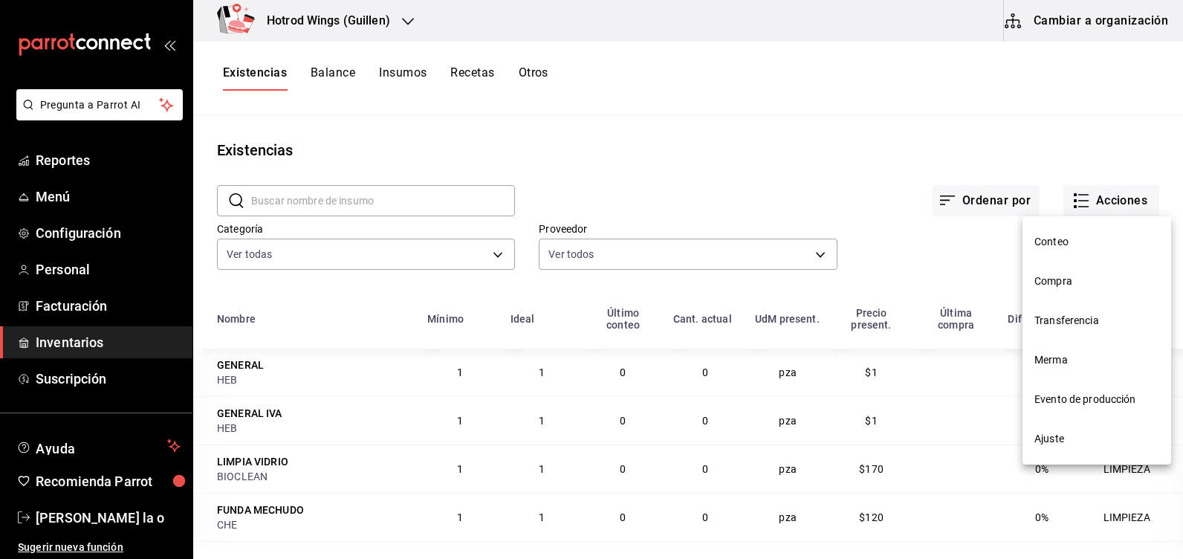
click at [1089, 275] on span "Compra" at bounding box center [1096, 281] width 125 height 16
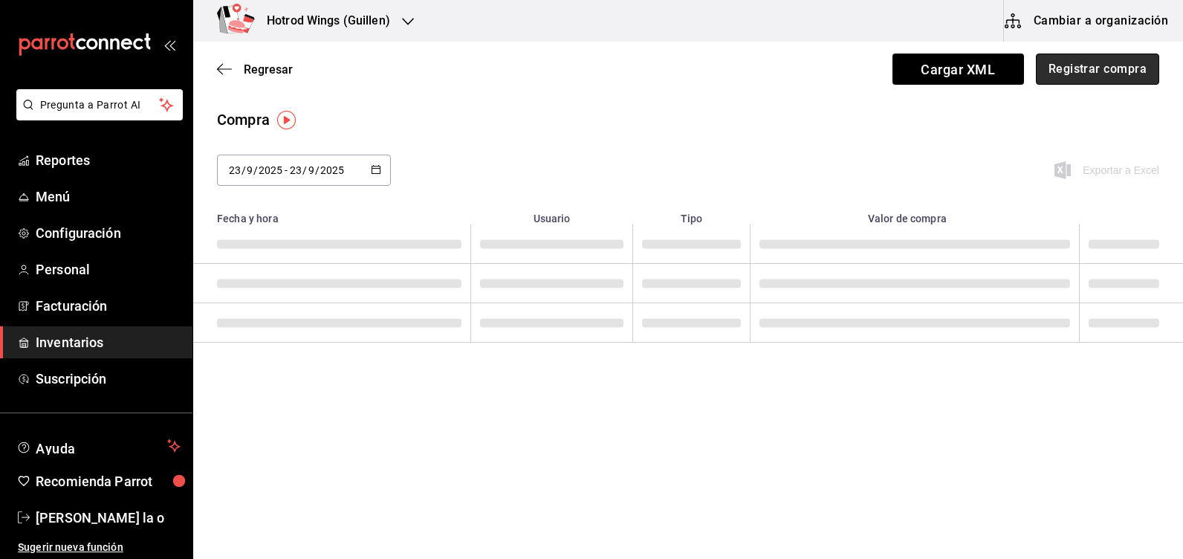
click at [1113, 68] on button "Registrar compra" at bounding box center [1096, 68] width 123 height 31
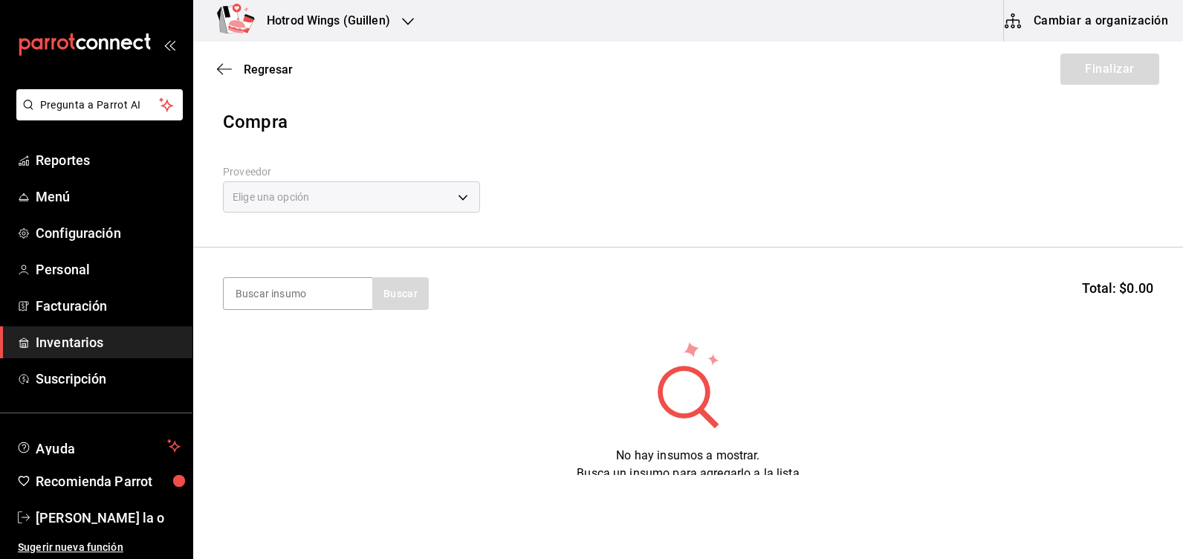
click at [476, 198] on div "Elige una opción" at bounding box center [351, 196] width 257 height 31
click at [460, 198] on div "Elige una opción" at bounding box center [351, 196] width 257 height 31
click at [464, 195] on div "Elige una opción" at bounding box center [351, 196] width 257 height 31
click at [464, 195] on body "Pregunta a Parrot AI Reportes Menú Configuración Personal Facturación Inventari…" at bounding box center [591, 237] width 1183 height 475
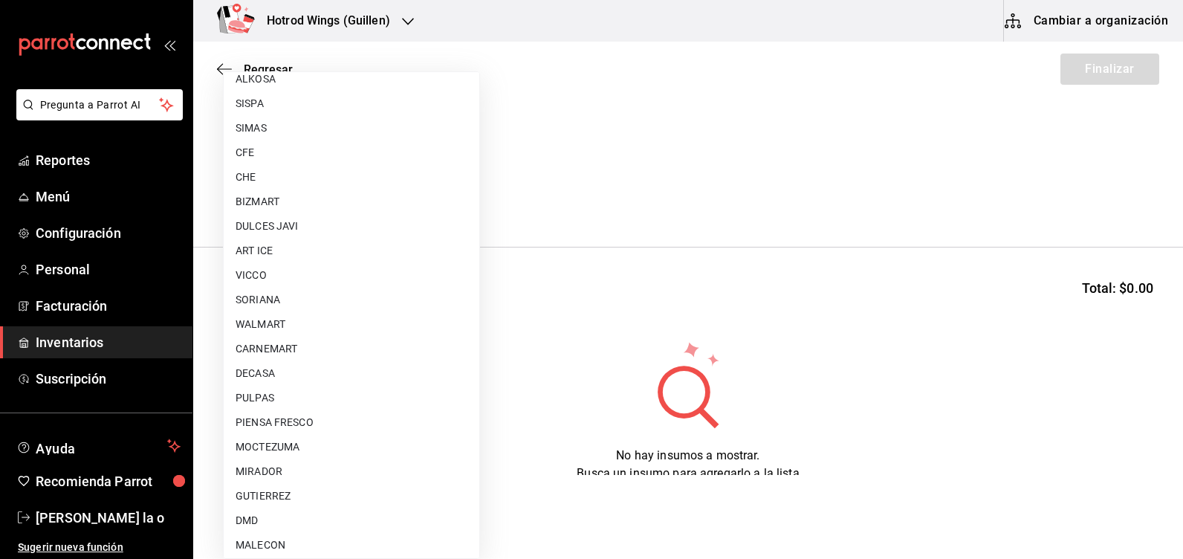
scroll to position [1095, 0]
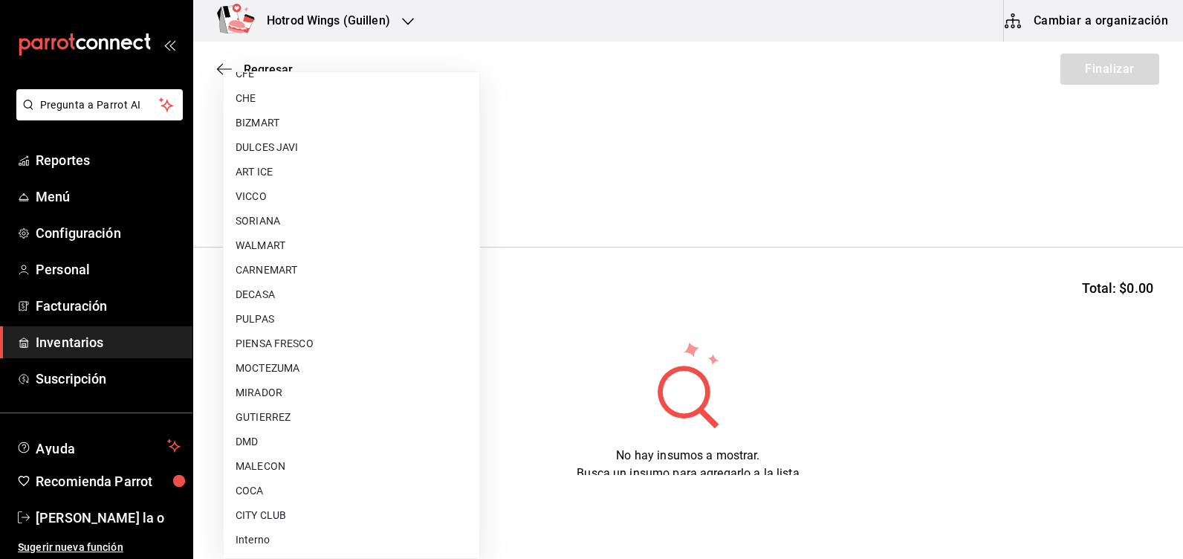
click at [302, 409] on li "GUTIERREZ" at bounding box center [352, 417] width 256 height 25
type input "a51b505a-5e76-4510-9174-3b13b390ac3c"
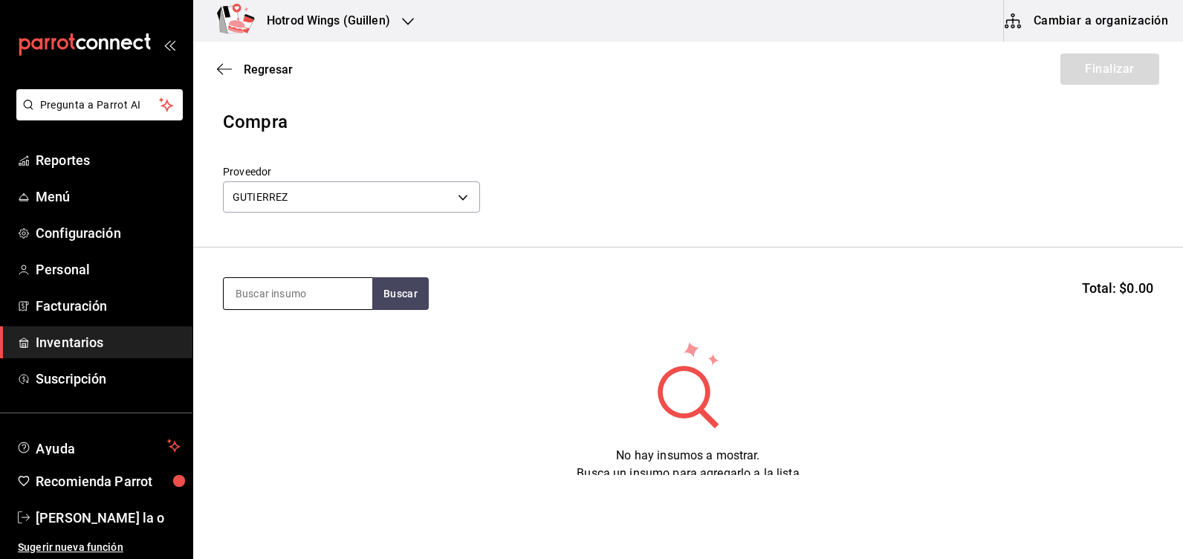
click at [291, 294] on input at bounding box center [298, 293] width 149 height 31
type input "g"
type input "fibra"
click at [405, 302] on button "Buscar" at bounding box center [400, 293] width 56 height 33
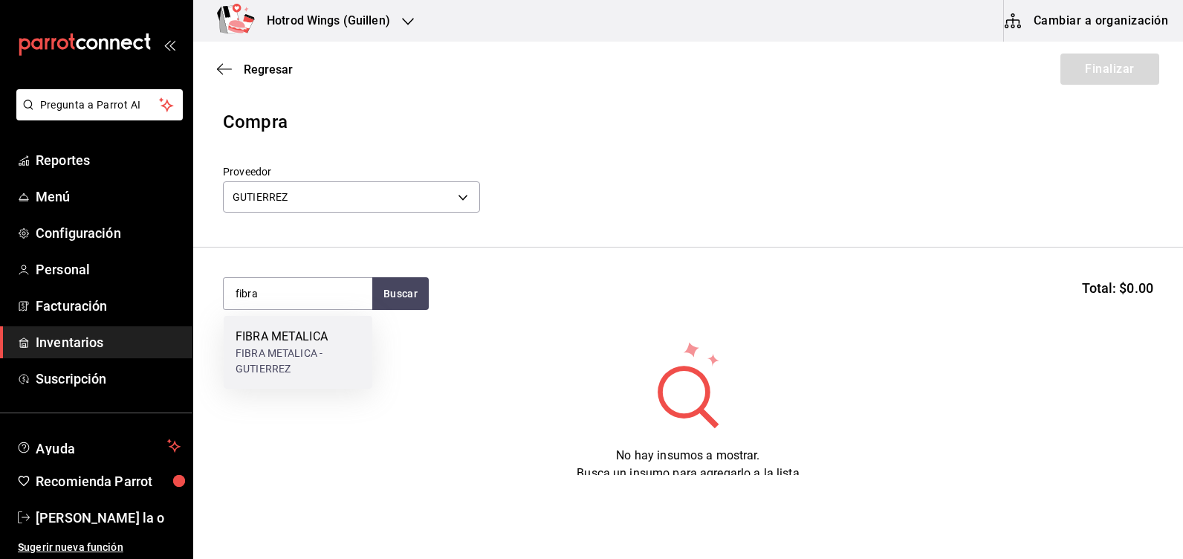
click at [319, 351] on div "FIBRA METALICA - GUTIERREZ" at bounding box center [297, 360] width 125 height 31
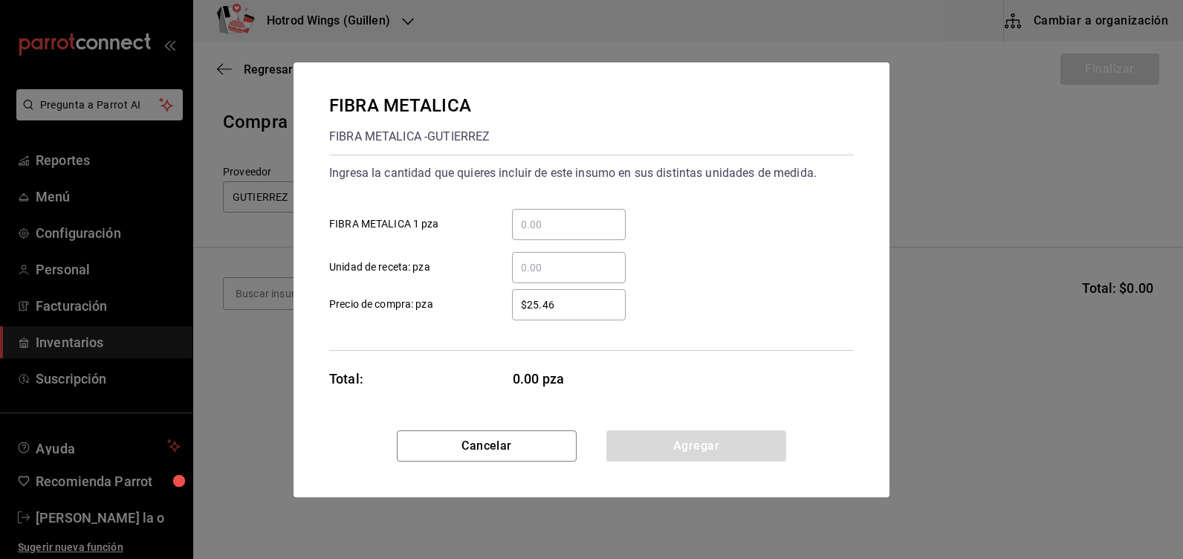
click at [540, 224] on input "​ FIBRA METALICA 1 pza" at bounding box center [569, 224] width 114 height 18
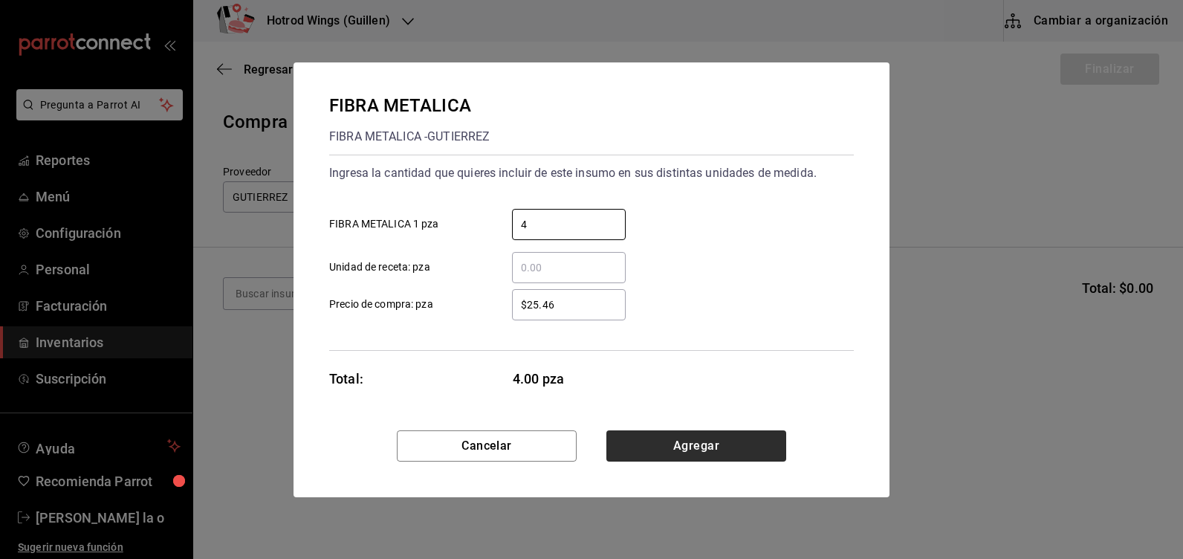
type input "4"
click at [704, 445] on button "Agregar" at bounding box center [696, 445] width 180 height 31
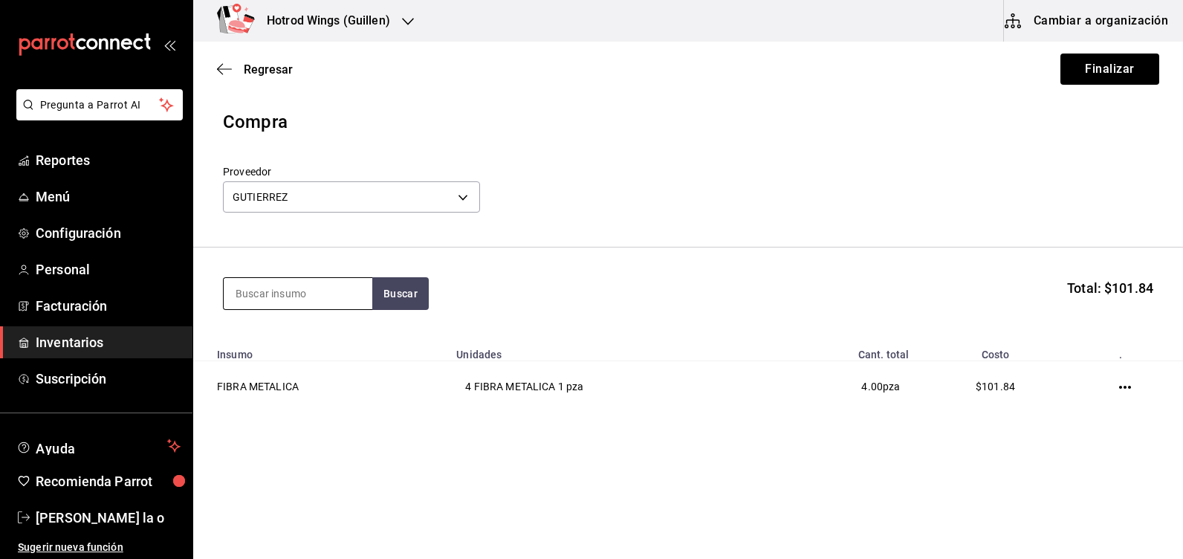
click at [288, 296] on input at bounding box center [298, 293] width 149 height 31
type input "esponja"
drag, startPoint x: 409, startPoint y: 300, endPoint x: 361, endPoint y: 325, distance: 53.8
click at [408, 300] on button "Buscar" at bounding box center [400, 293] width 56 height 33
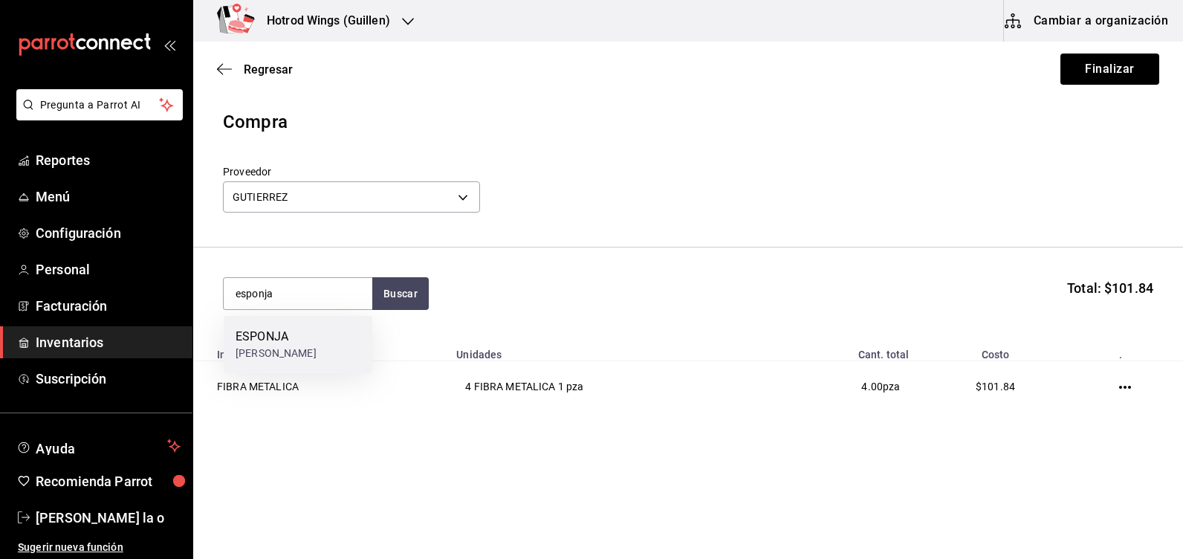
click at [312, 346] on div "[PERSON_NAME]" at bounding box center [275, 353] width 81 height 16
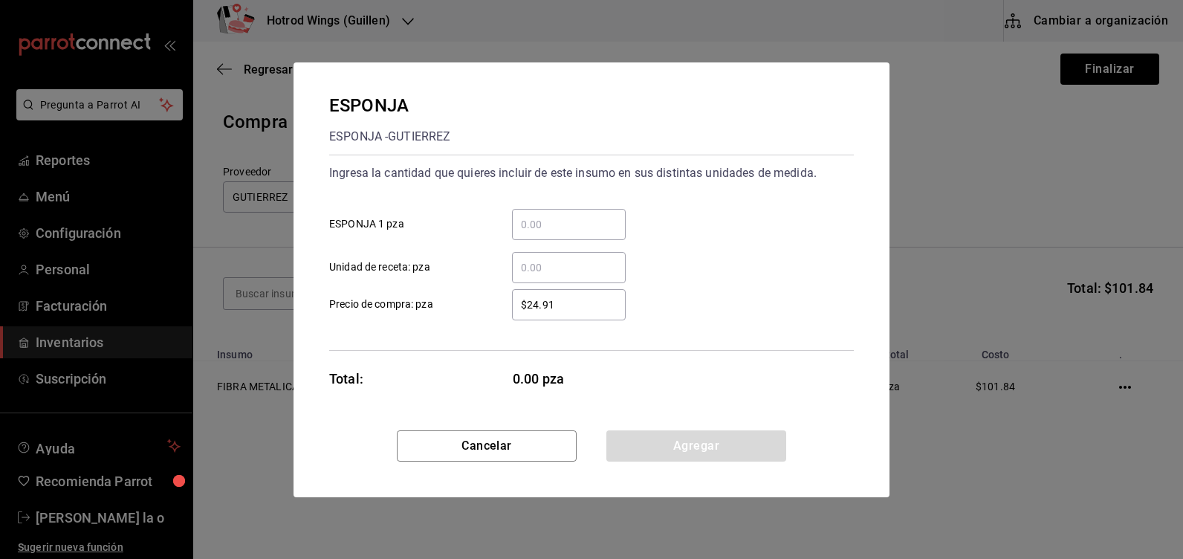
click at [534, 225] on input "​ ESPONJA 1 pza" at bounding box center [569, 224] width 114 height 18
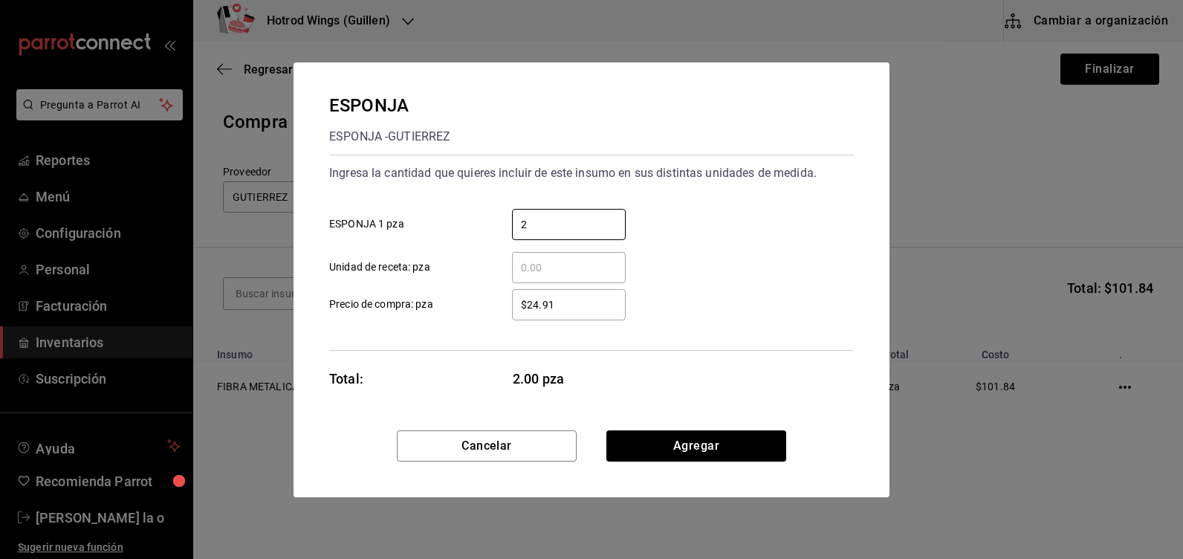
type input "2"
click at [568, 308] on input "$24.91" at bounding box center [569, 305] width 114 height 18
type input "$2"
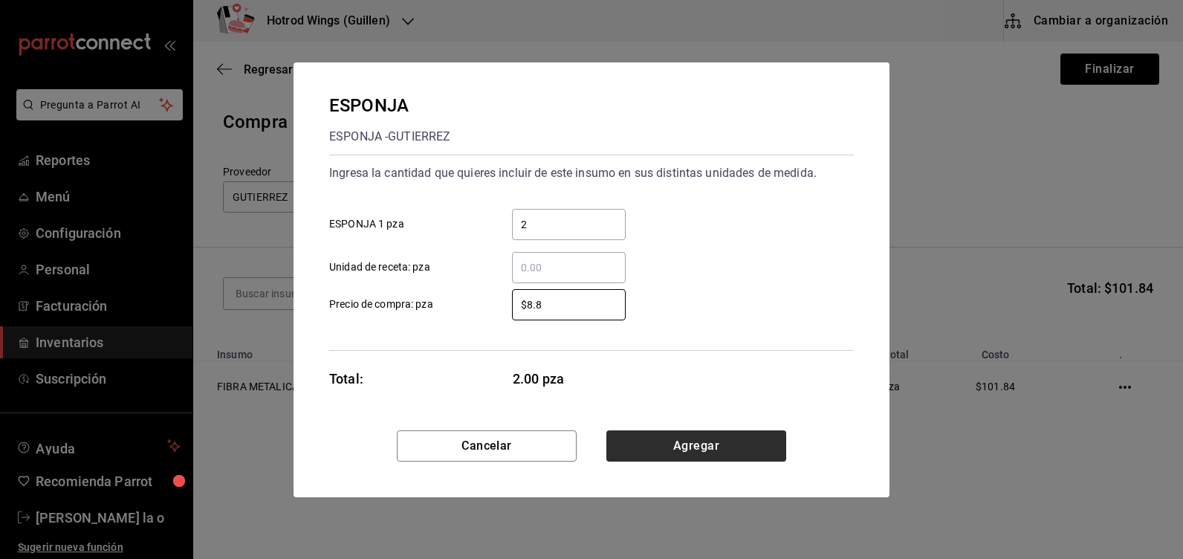
type input "$8.8"
click at [729, 455] on button "Agregar" at bounding box center [696, 445] width 180 height 31
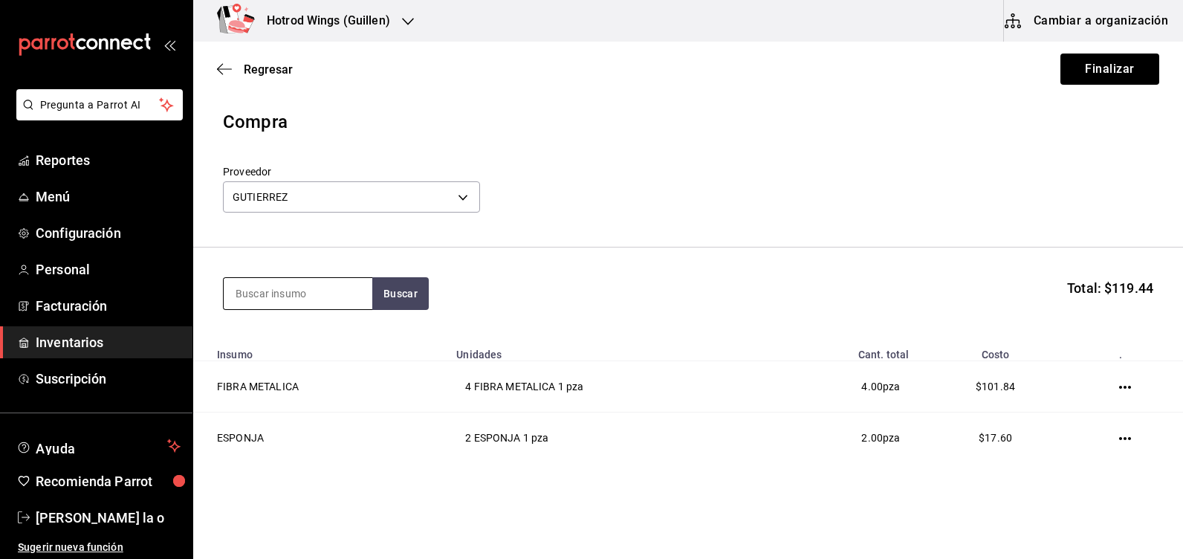
click at [258, 291] on input at bounding box center [298, 293] width 149 height 31
type input "guante"
click at [395, 290] on button "Buscar" at bounding box center [400, 293] width 56 height 33
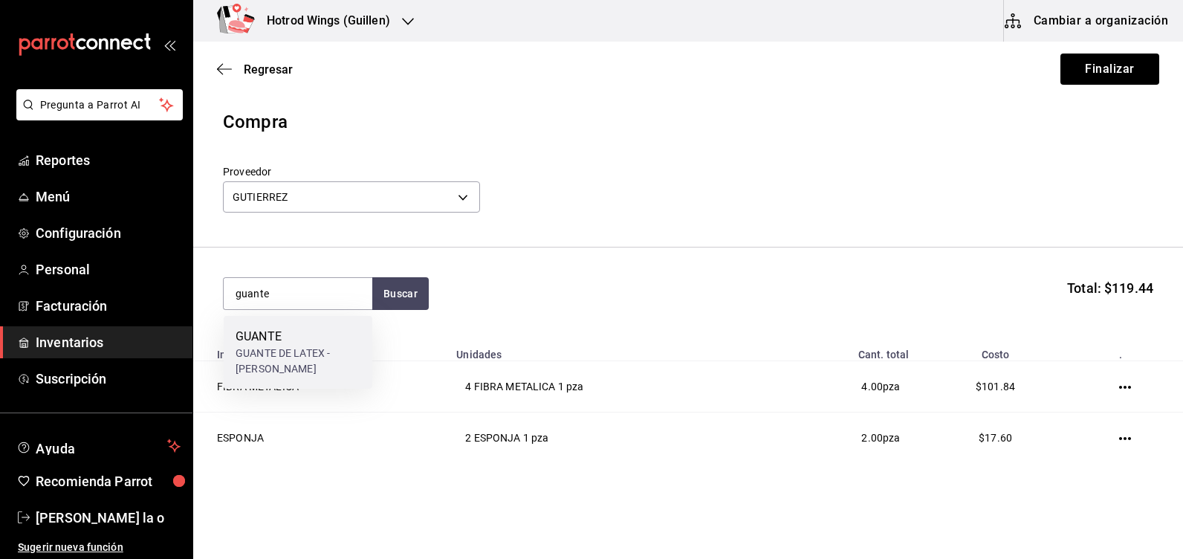
click at [307, 362] on div "GUANTE DE LATEX - [PERSON_NAME]" at bounding box center [297, 360] width 125 height 31
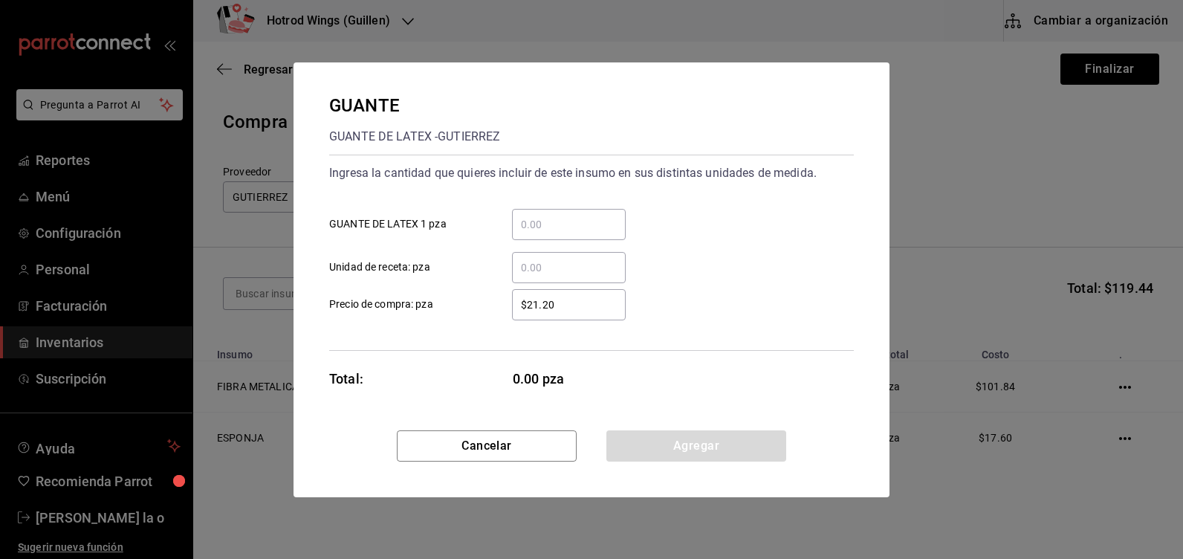
click at [537, 225] on input "​ GUANTE DE LATEX 1 pza" at bounding box center [569, 224] width 114 height 18
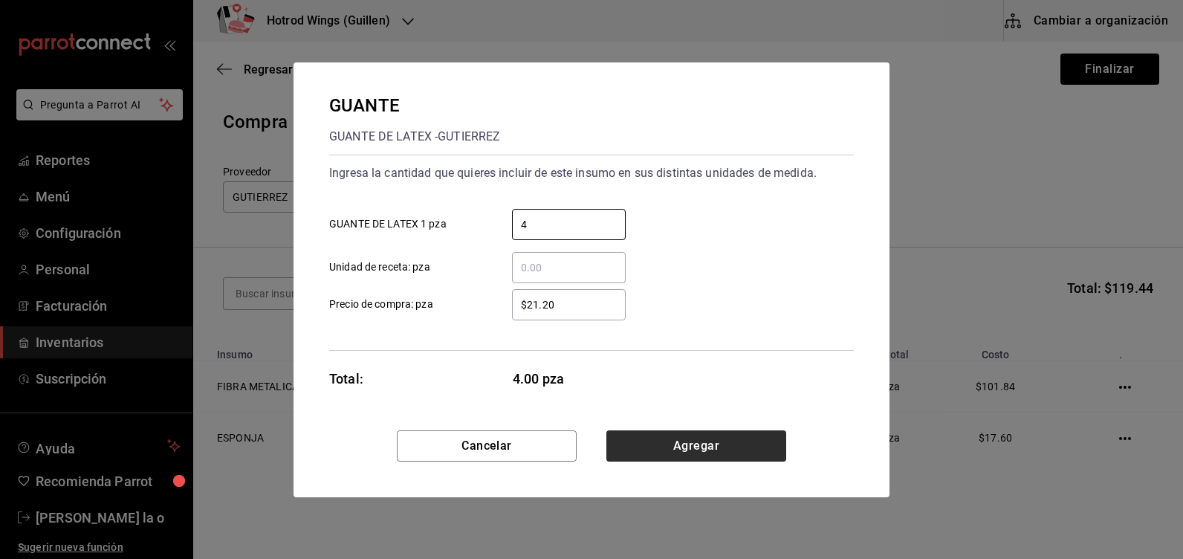
type input "4"
click at [672, 440] on button "Agregar" at bounding box center [696, 445] width 180 height 31
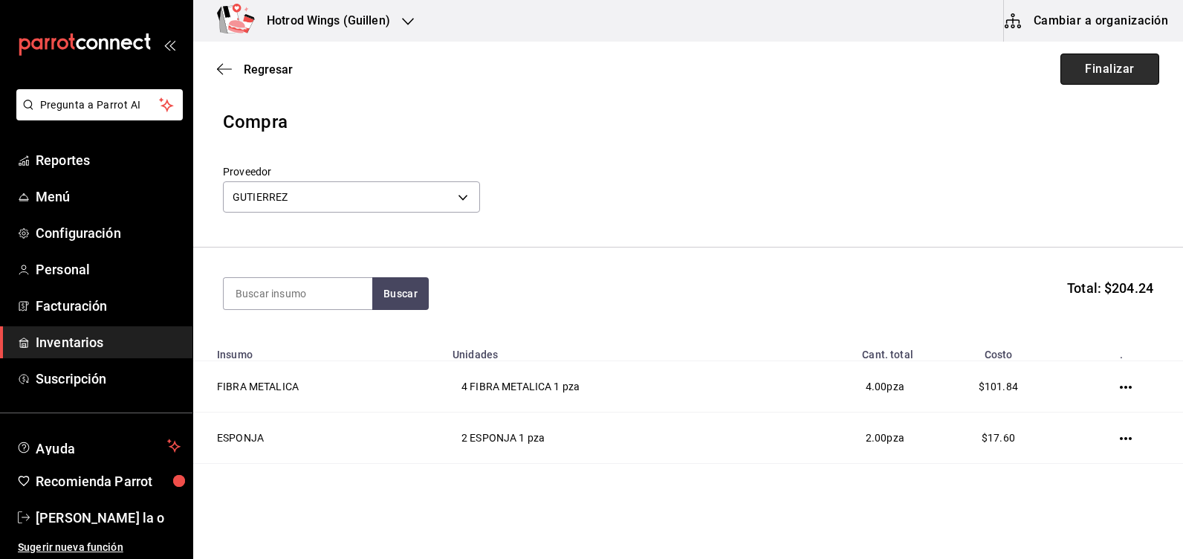
click at [1087, 62] on button "Finalizar" at bounding box center [1109, 68] width 99 height 31
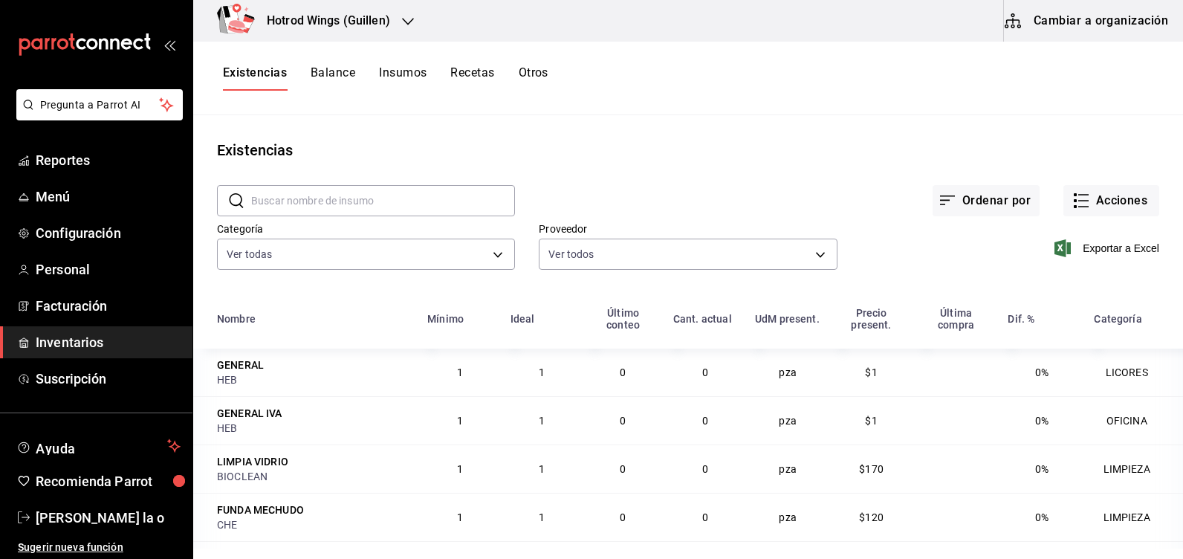
click at [412, 16] on icon "button" at bounding box center [408, 22] width 12 height 12
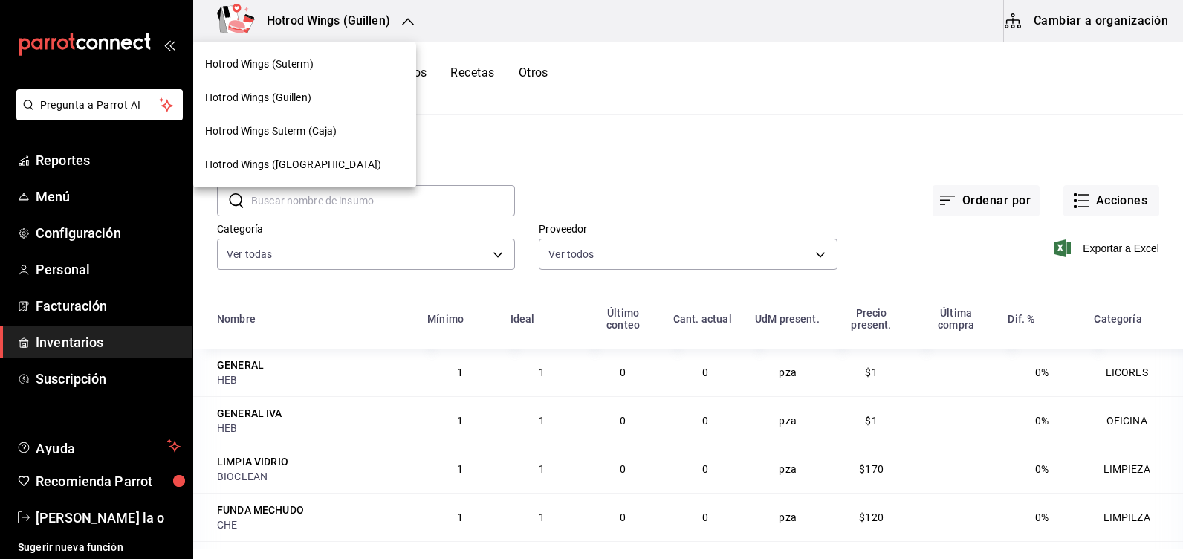
click at [313, 56] on span "Hotrod Wings (Suterm)" at bounding box center [259, 64] width 108 height 16
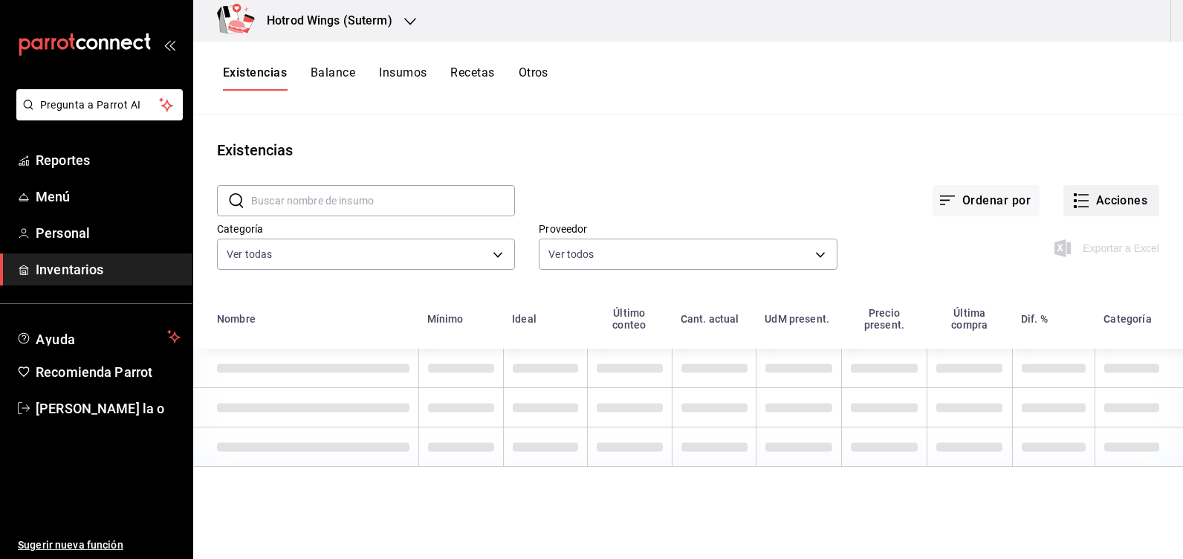
click at [1087, 193] on button "Acciones" at bounding box center [1111, 200] width 96 height 31
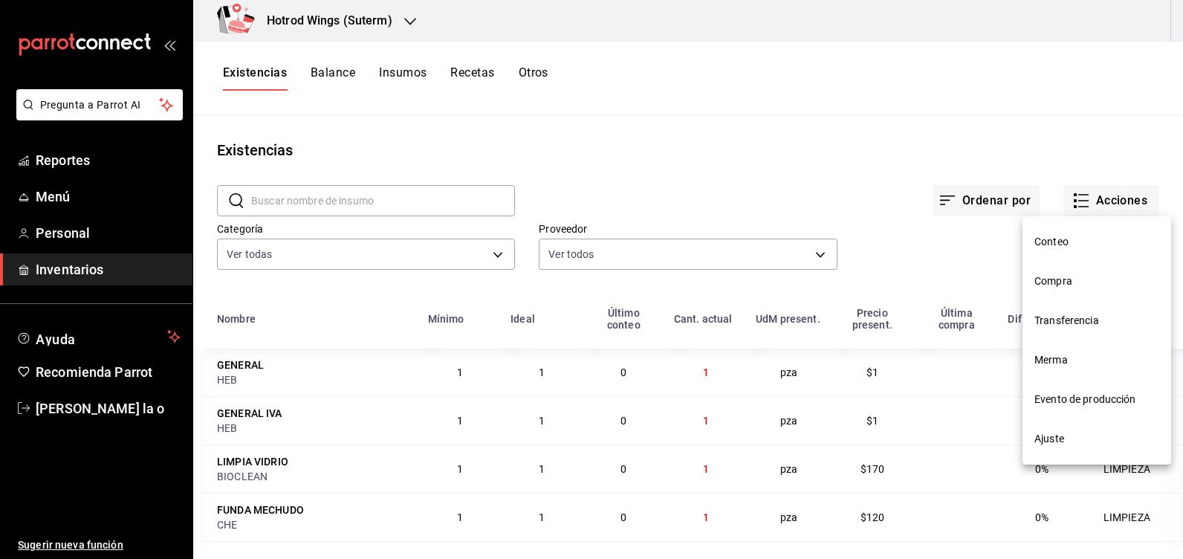
drag, startPoint x: 1070, startPoint y: 279, endPoint x: 1095, endPoint y: 75, distance: 205.8
click at [1069, 278] on span "Compra" at bounding box center [1096, 281] width 125 height 16
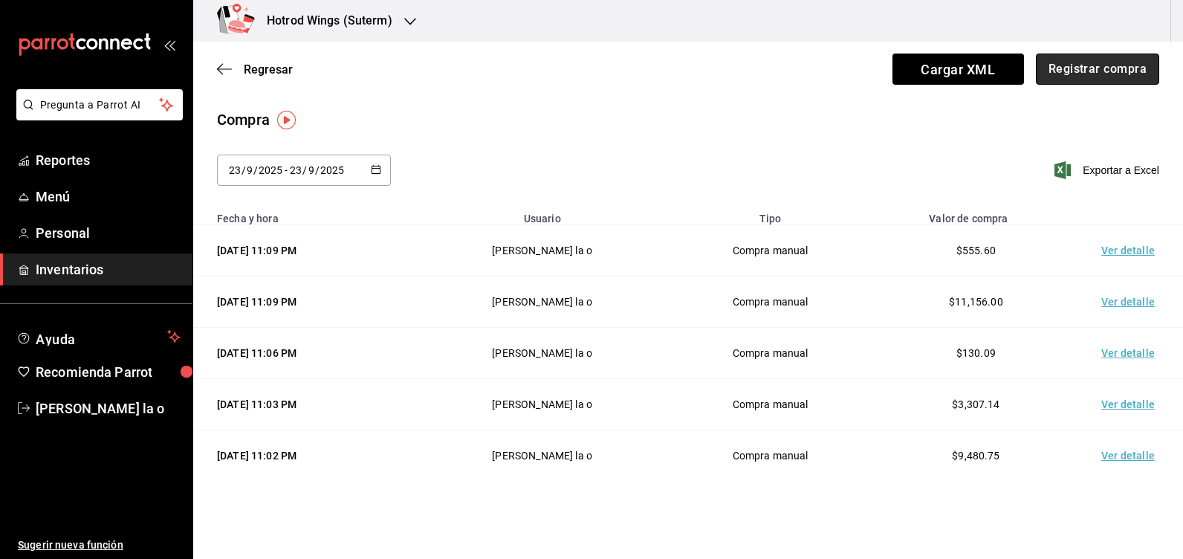
click at [1121, 75] on button "Registrar compra" at bounding box center [1096, 68] width 123 height 31
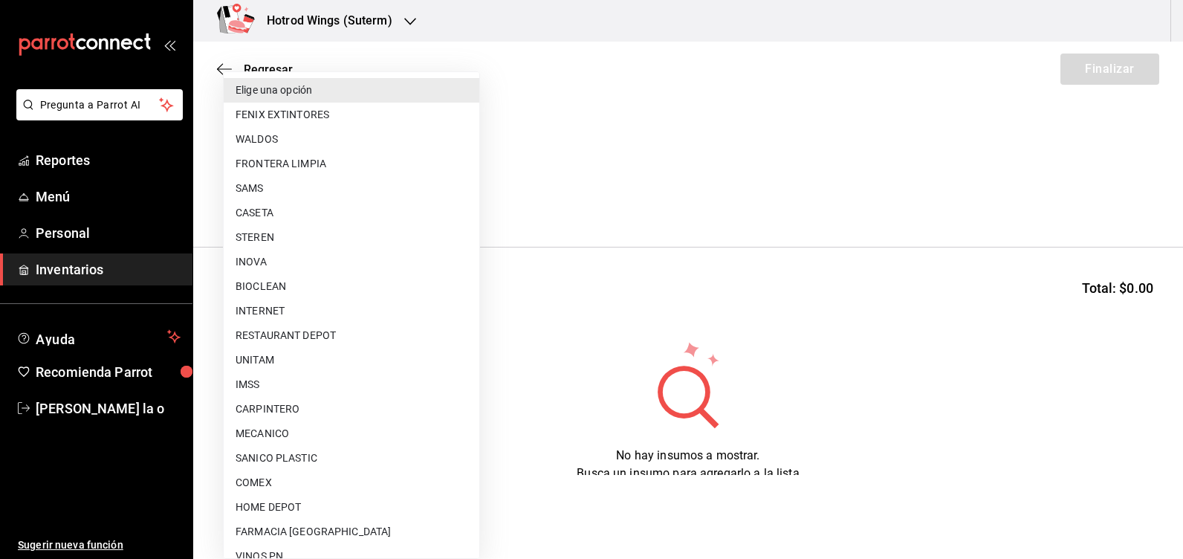
click at [462, 196] on body "Pregunta a Parrot AI Reportes Menú Personal Inventarios Ayuda Recomienda Parrot…" at bounding box center [591, 237] width 1183 height 475
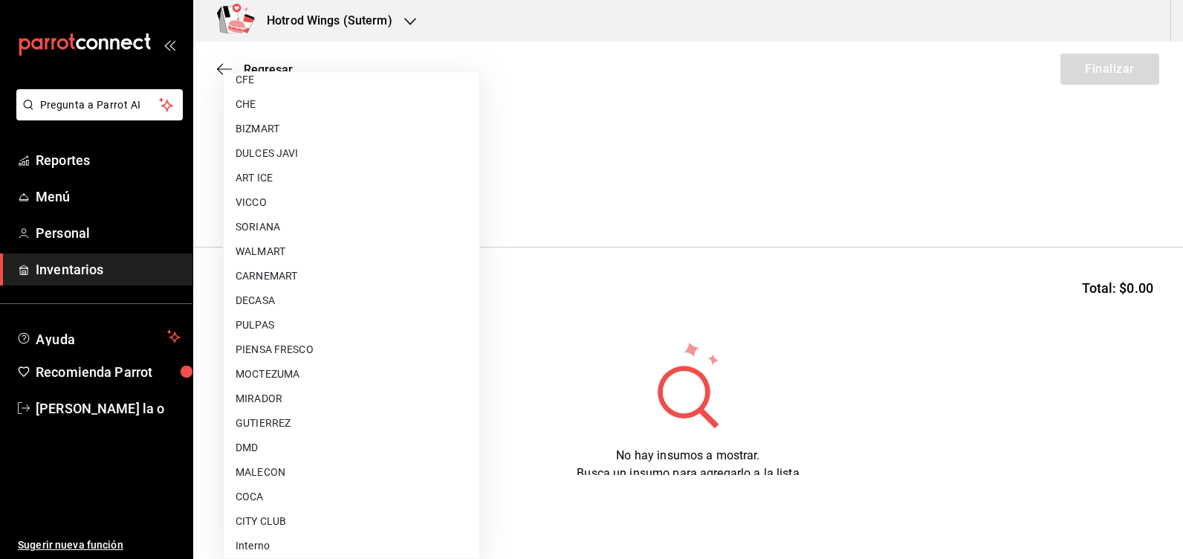
scroll to position [1095, 0]
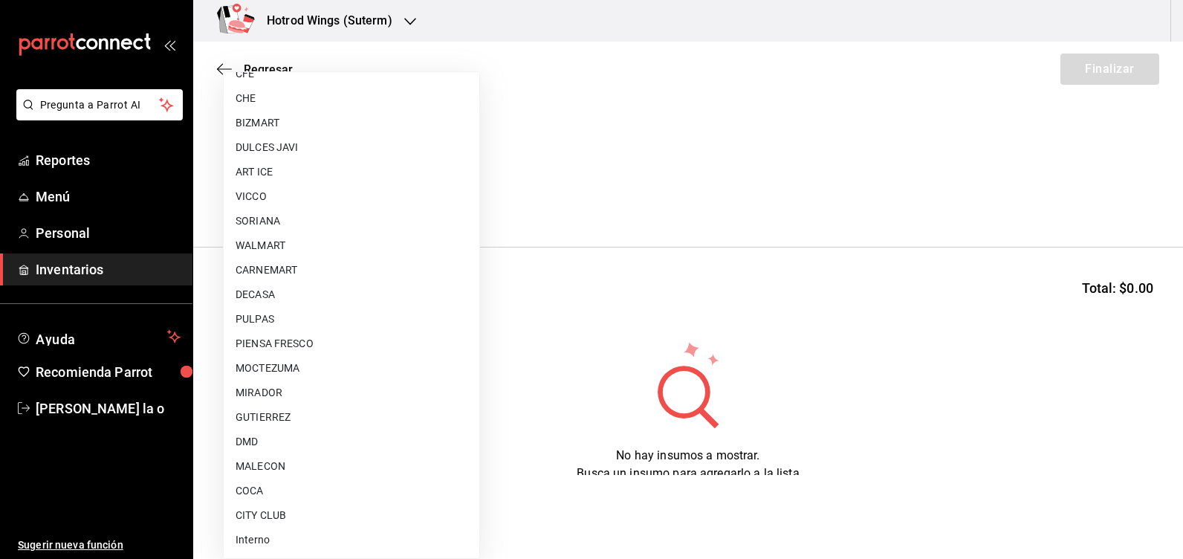
click at [298, 415] on li "GUTIERREZ" at bounding box center [352, 417] width 256 height 25
type input "a51b505a-5e76-4510-9174-3b13b390ac3c"
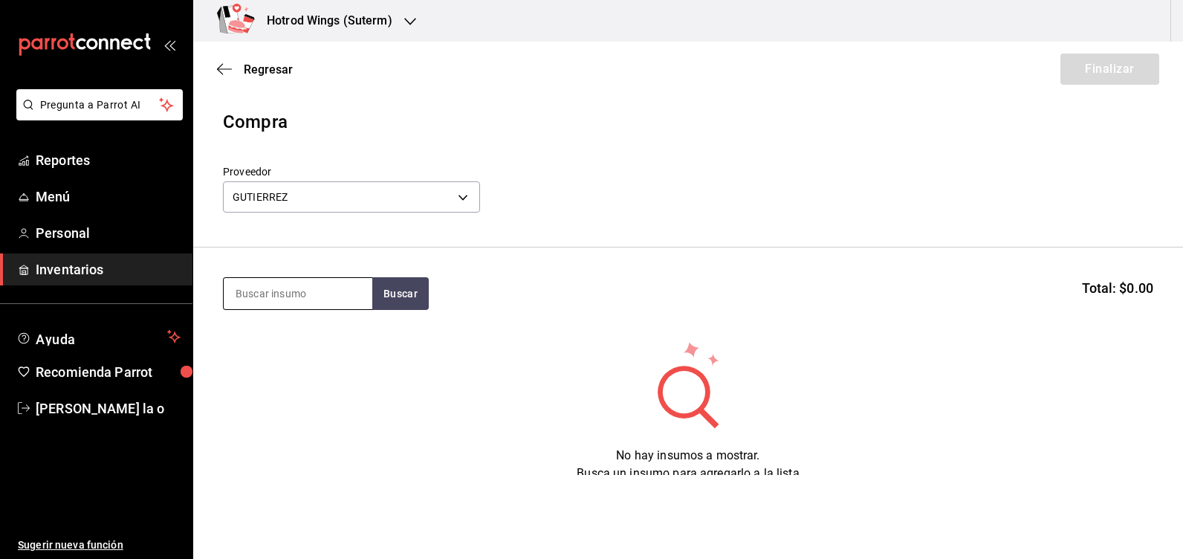
click at [264, 306] on input at bounding box center [298, 293] width 149 height 31
type input "genera"
click at [414, 290] on button "Buscar" at bounding box center [400, 293] width 56 height 33
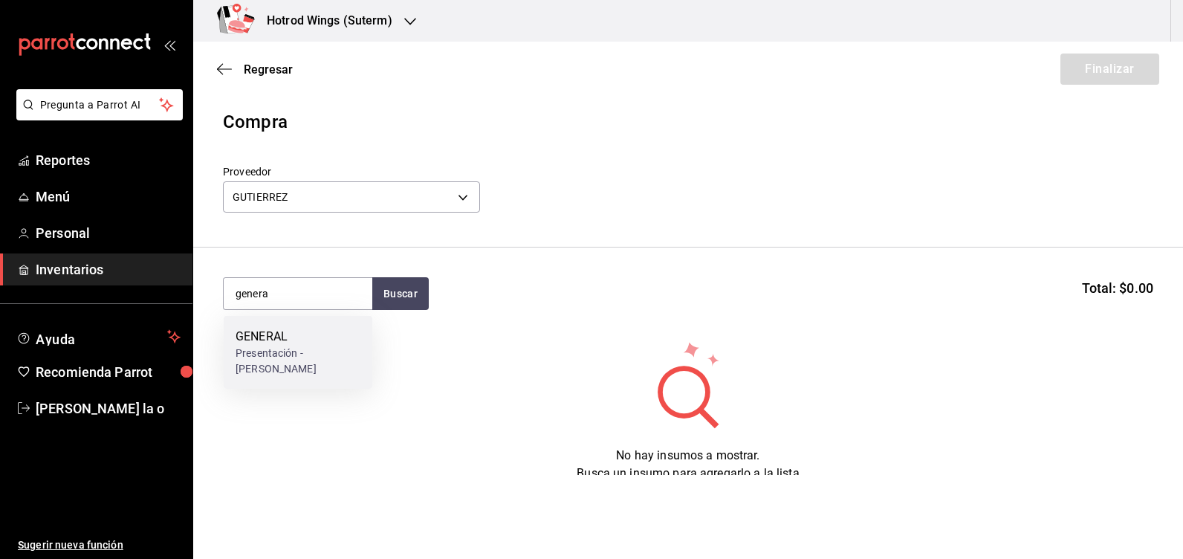
click at [334, 362] on div "Presentación - [PERSON_NAME]" at bounding box center [297, 360] width 125 height 31
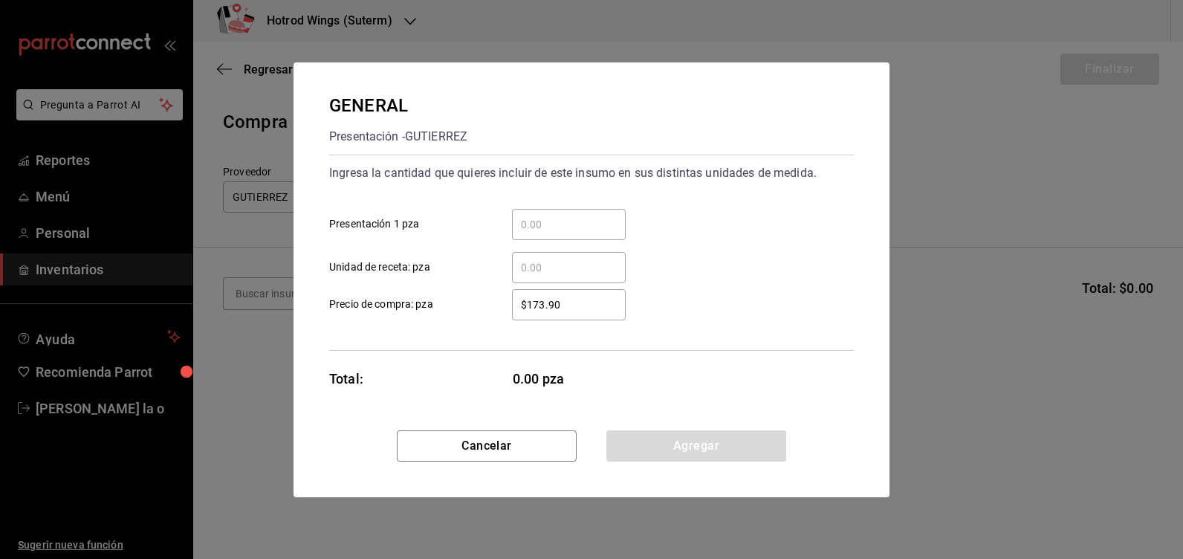
click at [533, 229] on input "​ Presentación 1 pza" at bounding box center [569, 224] width 114 height 18
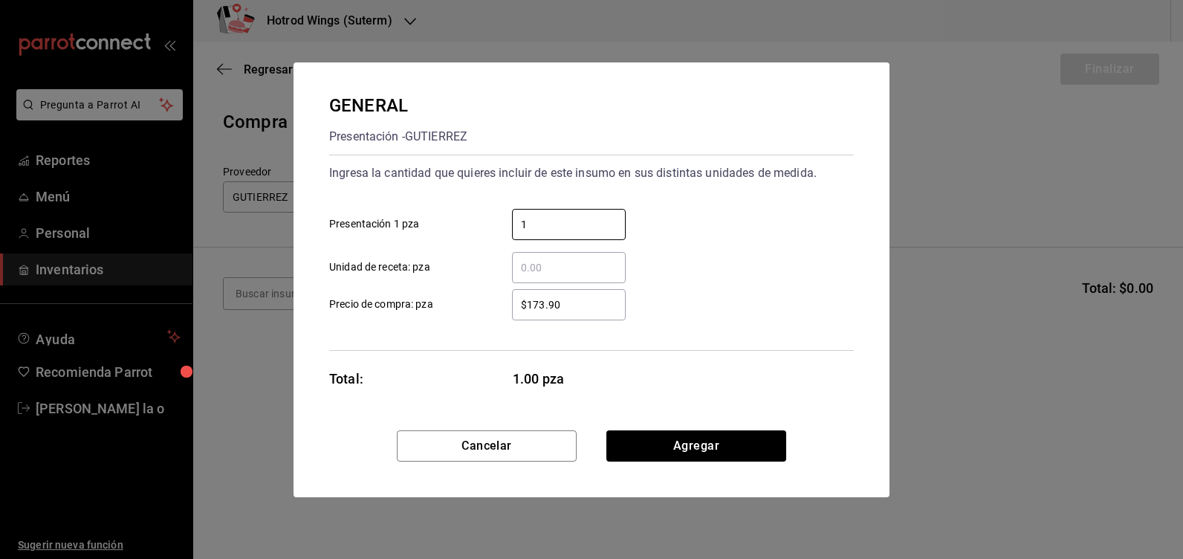
type input "1"
click at [583, 293] on div "$173.90 ​" at bounding box center [569, 304] width 114 height 31
click at [583, 296] on input "$173.90" at bounding box center [569, 305] width 114 height 18
type input "$1"
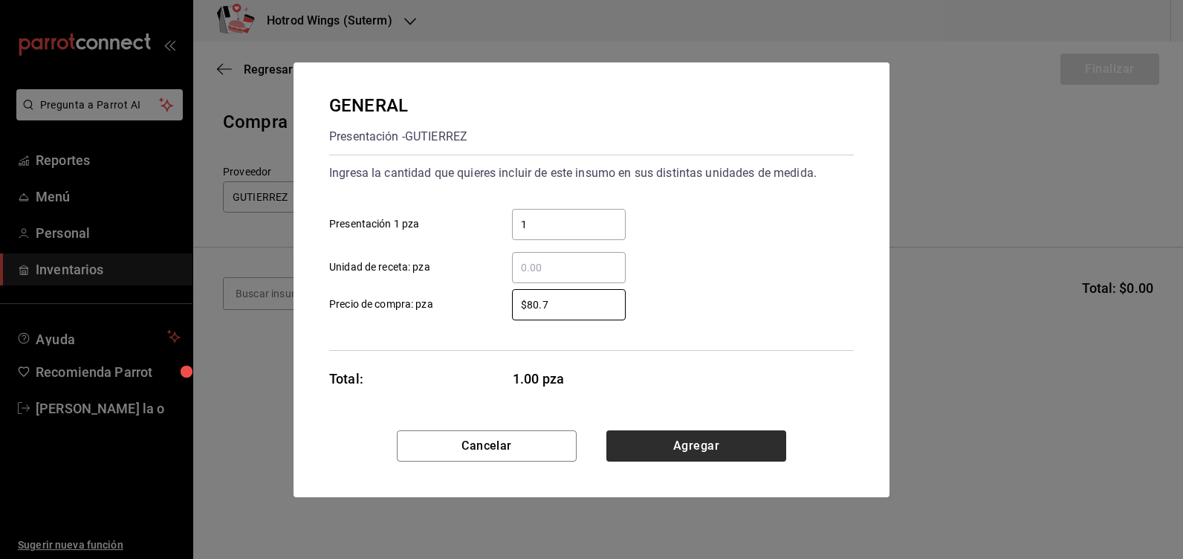
type input "$80.7"
drag, startPoint x: 732, startPoint y: 438, endPoint x: 679, endPoint y: 430, distance: 54.0
click at [732, 438] on button "Agregar" at bounding box center [696, 445] width 180 height 31
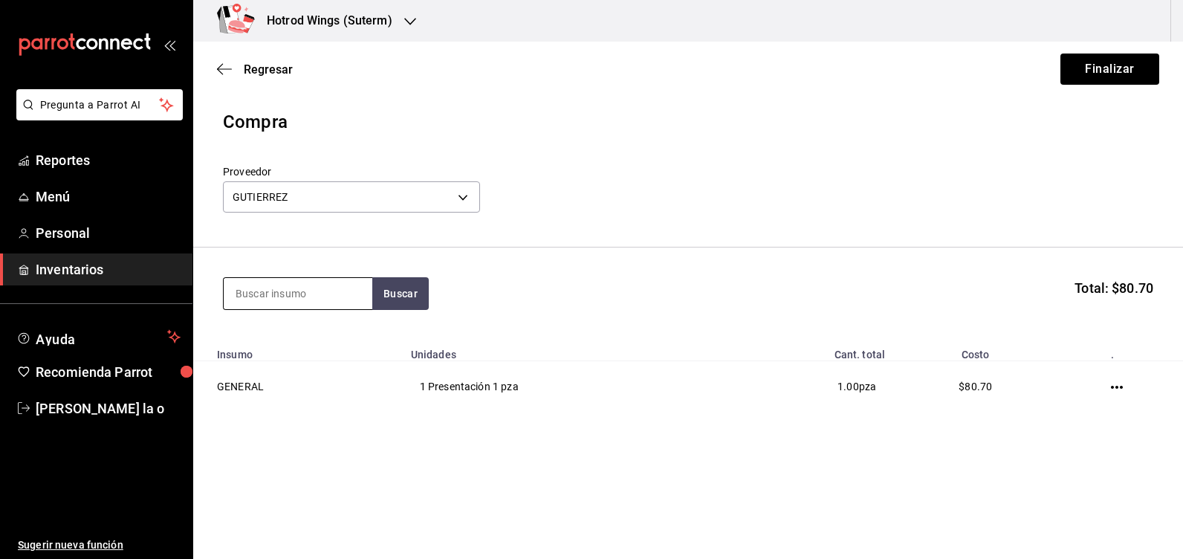
click at [242, 302] on input at bounding box center [298, 293] width 149 height 31
type input "fibra"
click at [407, 296] on button "Buscar" at bounding box center [400, 293] width 56 height 33
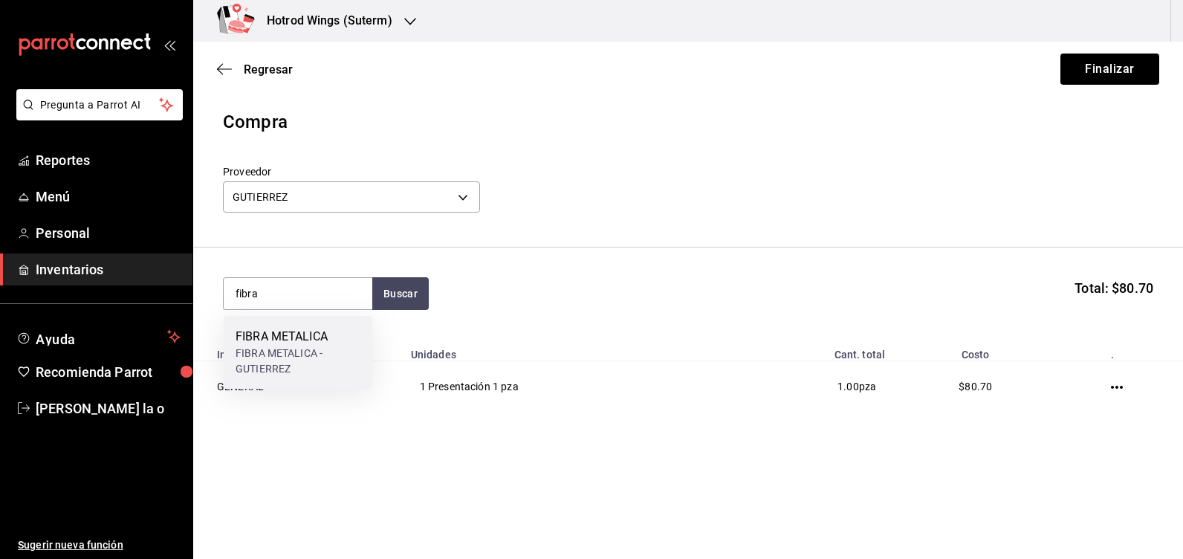
click at [273, 355] on div "FIBRA METALICA - GUTIERREZ" at bounding box center [297, 360] width 125 height 31
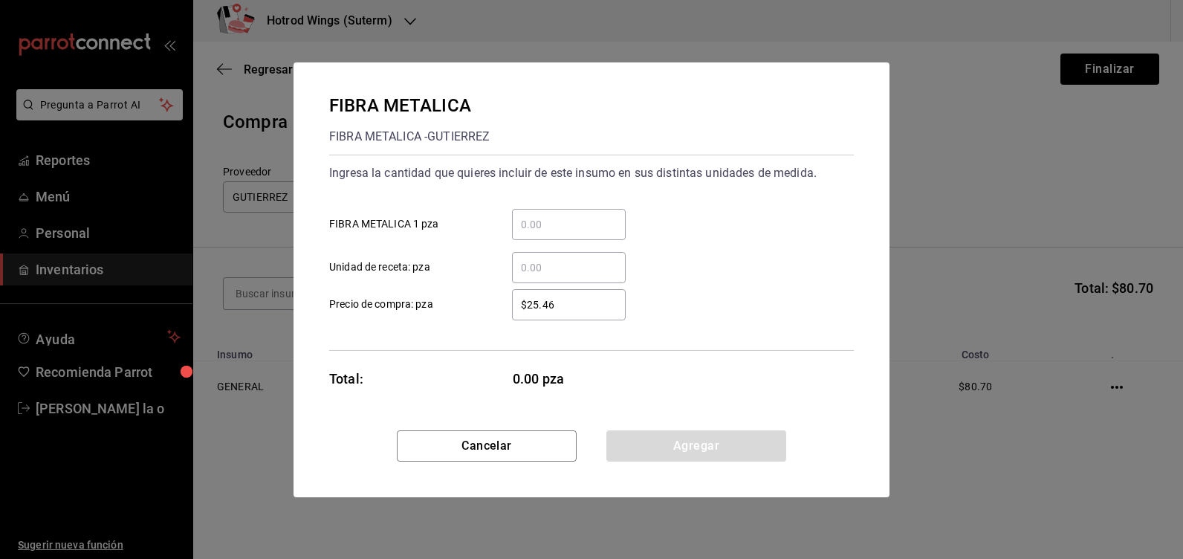
click at [558, 217] on input "​ FIBRA METALICA 1 pza" at bounding box center [569, 224] width 114 height 18
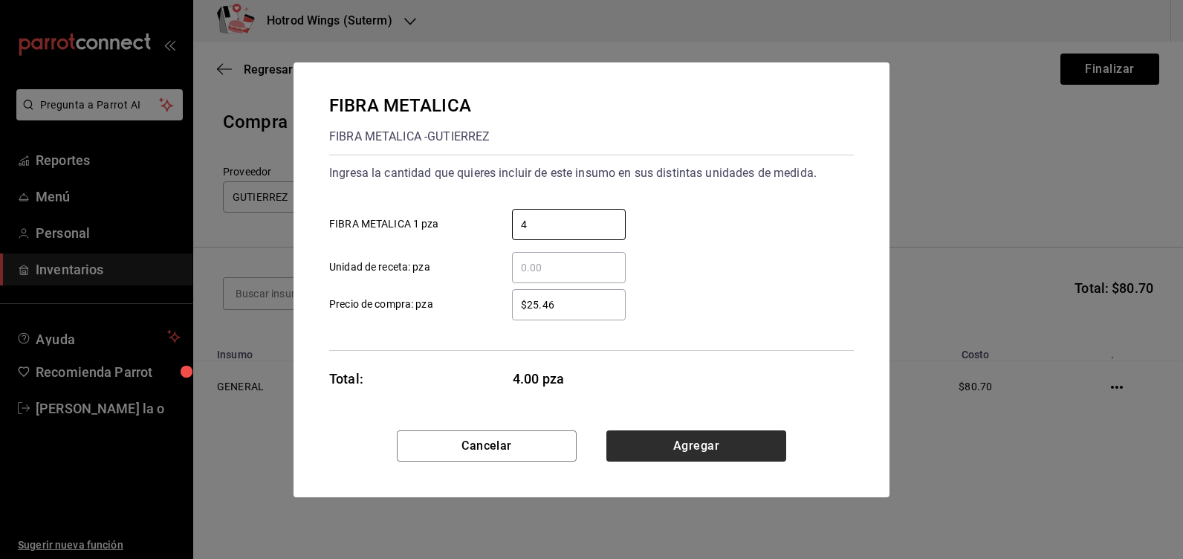
type input "4"
click at [667, 439] on button "Agregar" at bounding box center [696, 445] width 180 height 31
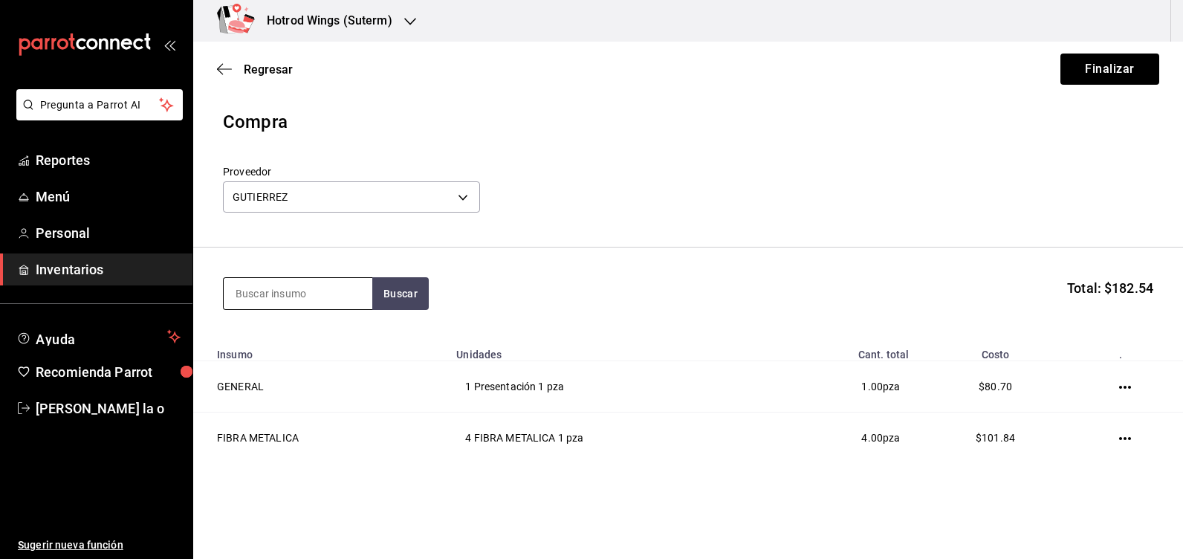
click at [268, 294] on input at bounding box center [298, 293] width 149 height 31
type input "espon"
click at [391, 306] on button "Buscar" at bounding box center [400, 293] width 56 height 33
drag, startPoint x: 305, startPoint y: 335, endPoint x: 285, endPoint y: 349, distance: 23.9
click at [285, 349] on div "[PERSON_NAME]" at bounding box center [275, 353] width 81 height 16
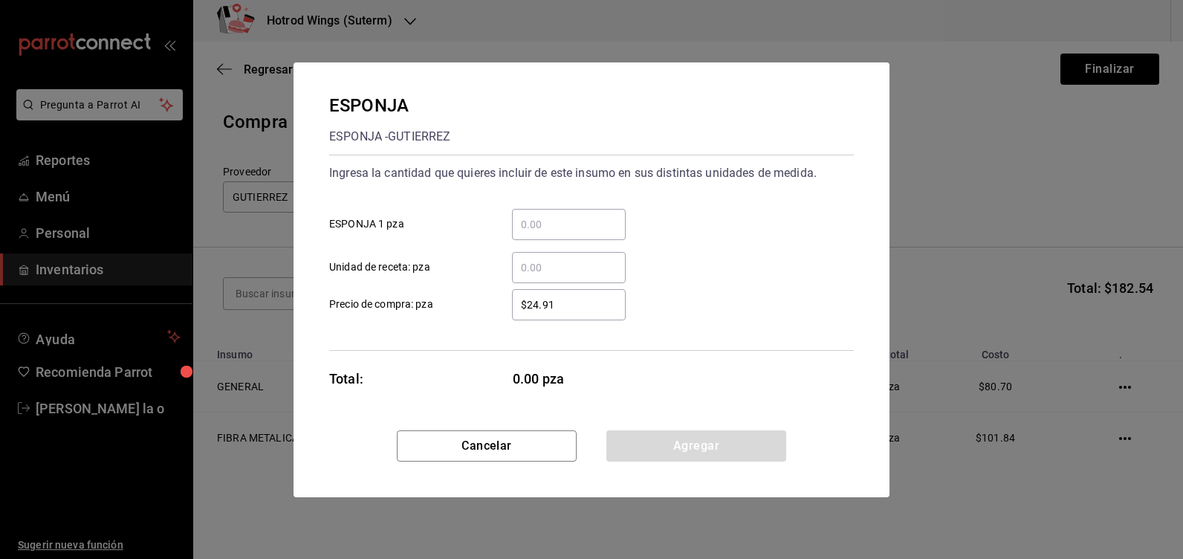
click at [590, 224] on input "​ ESPONJA 1 pza" at bounding box center [569, 224] width 114 height 18
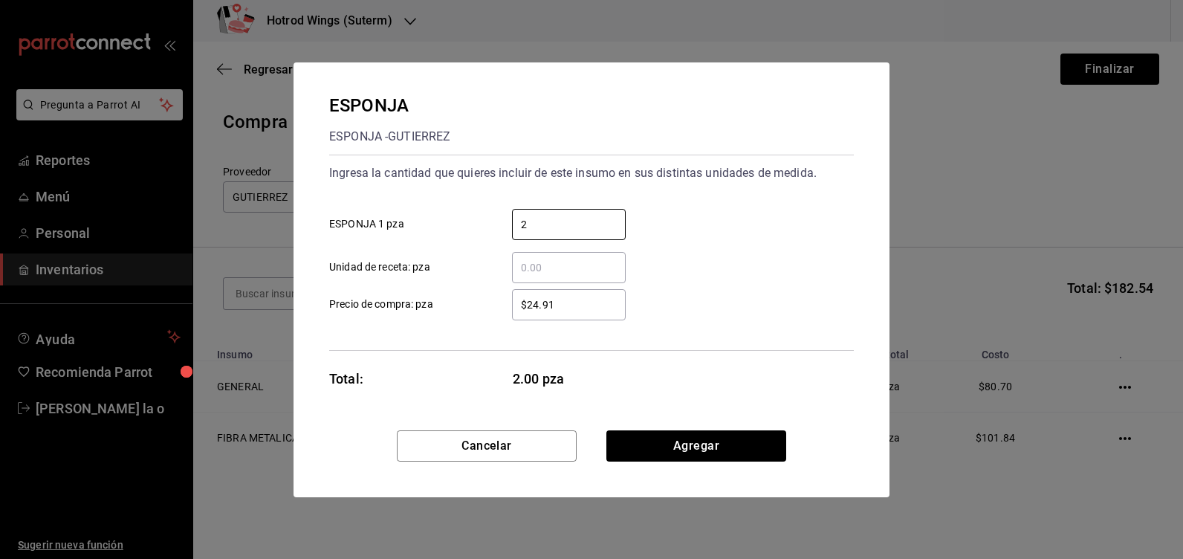
type input "2"
click at [585, 303] on input "$24.91" at bounding box center [569, 305] width 114 height 18
type input "$2"
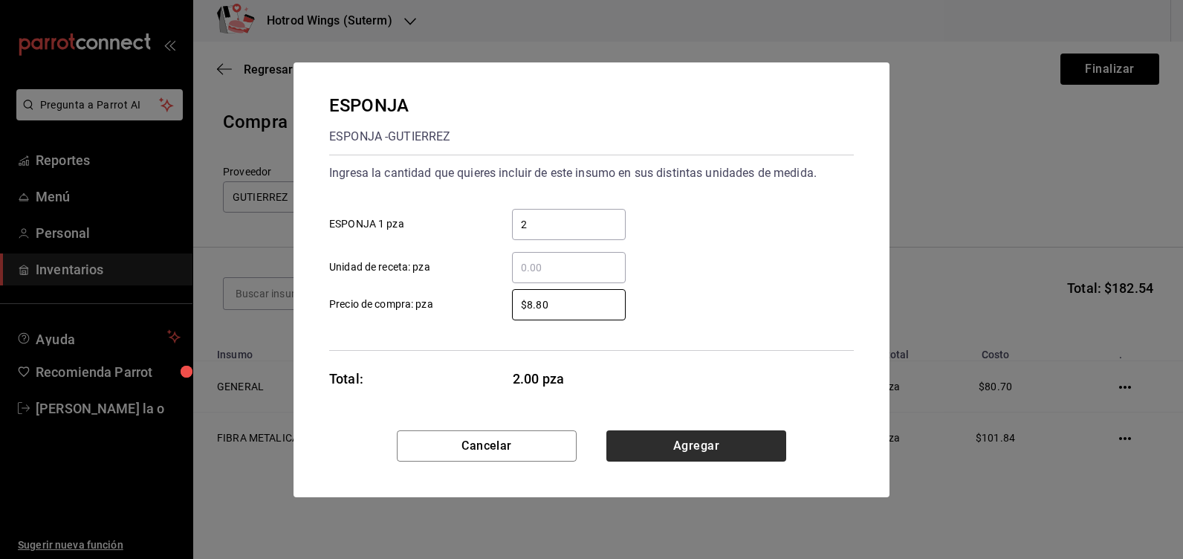
type input "$8.80"
click at [673, 448] on button "Agregar" at bounding box center [696, 445] width 180 height 31
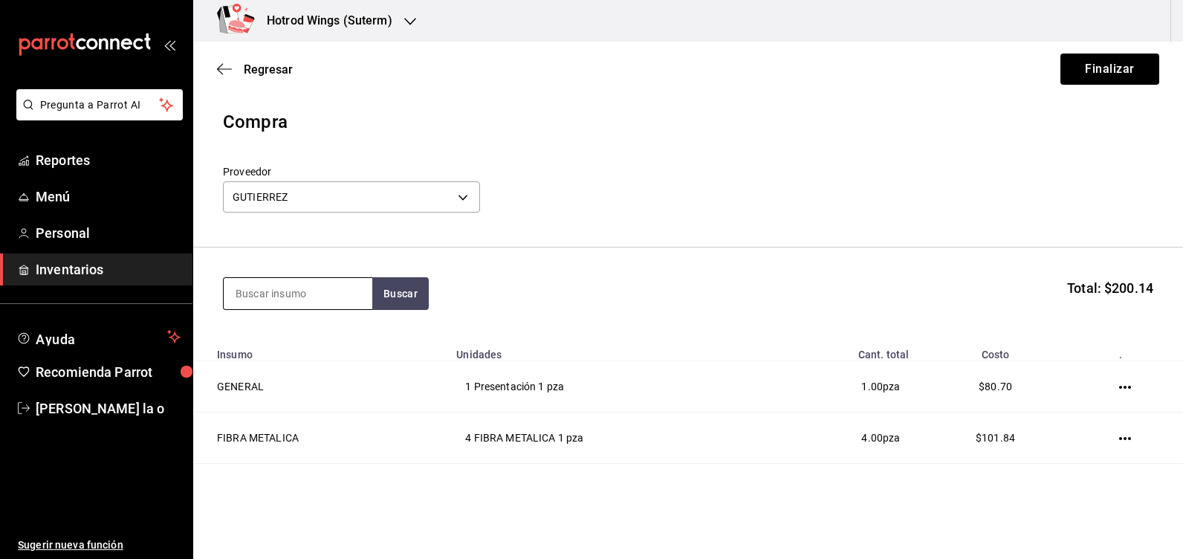
click at [282, 295] on input at bounding box center [298, 293] width 149 height 31
type input "guante"
click at [397, 305] on button "Buscar" at bounding box center [400, 293] width 56 height 33
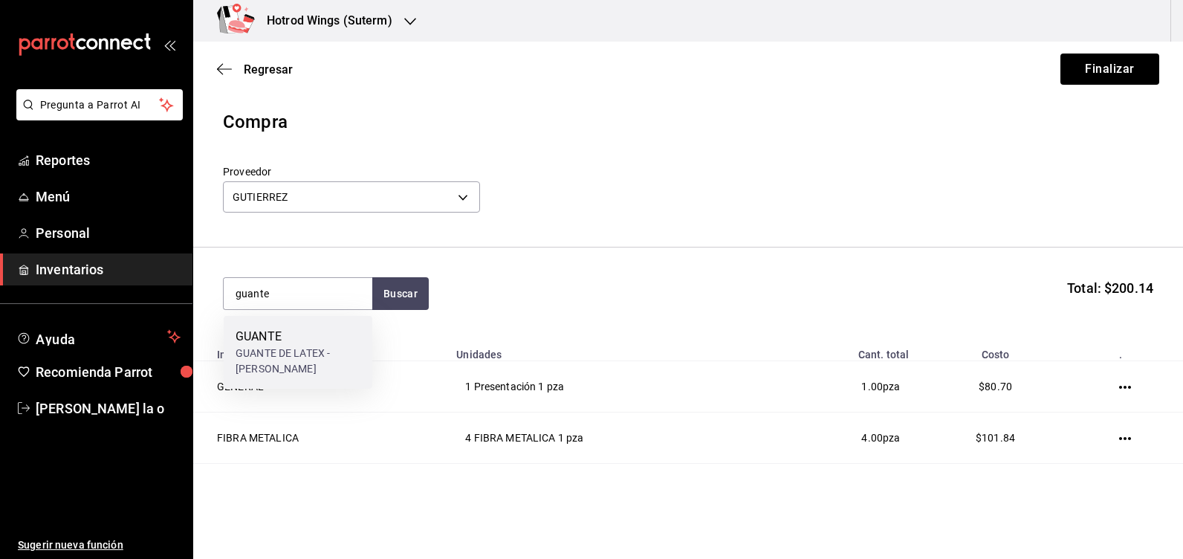
click at [334, 355] on div "GUANTE DE LATEX - [PERSON_NAME]" at bounding box center [297, 360] width 125 height 31
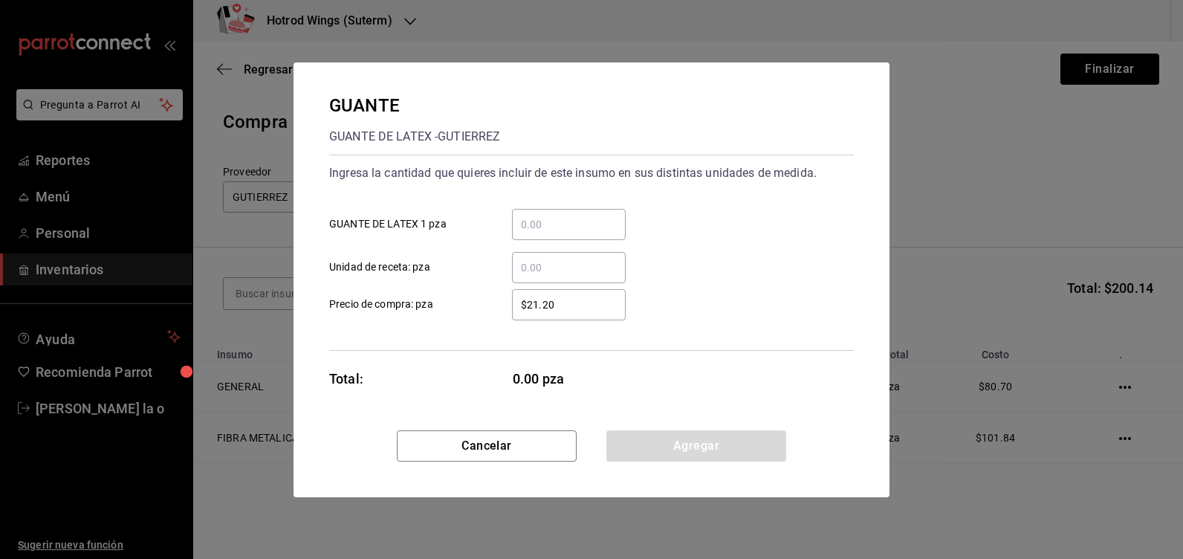
click at [568, 224] on input "​ GUANTE DE LATEX 1 pza" at bounding box center [569, 224] width 114 height 18
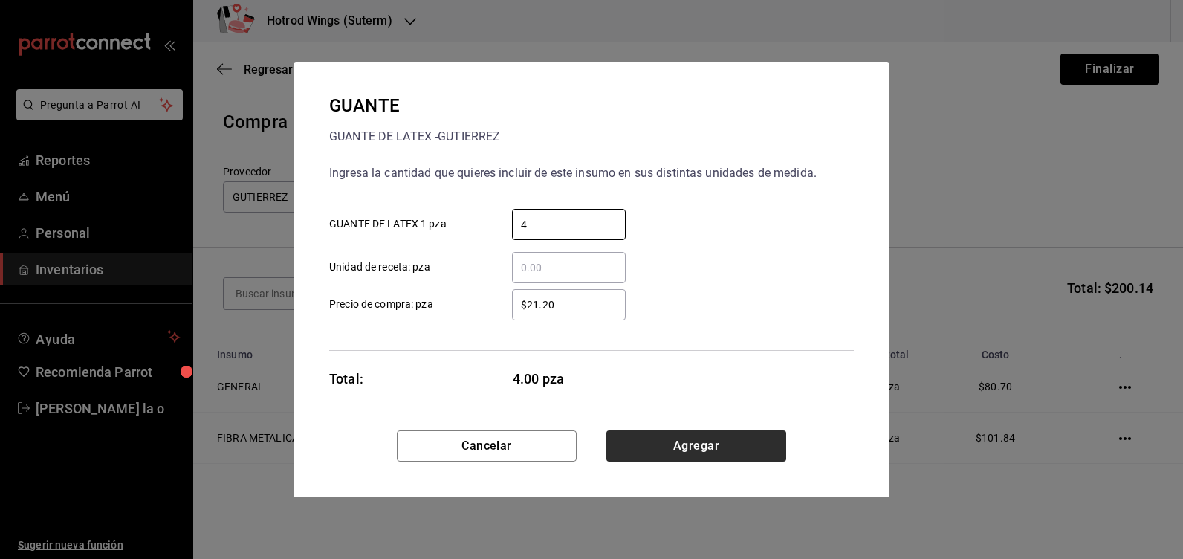
type input "4"
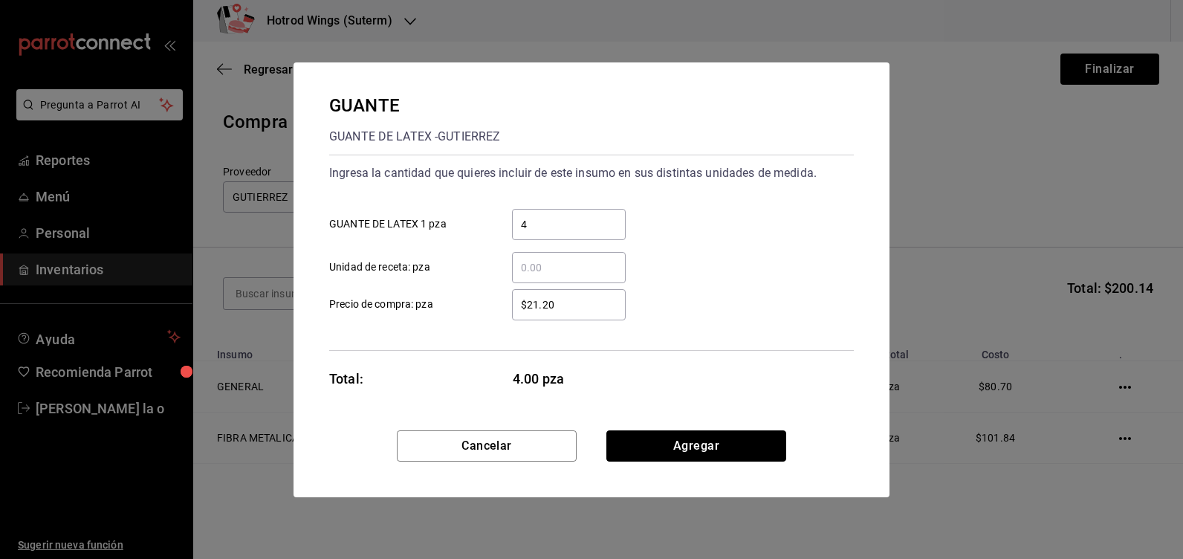
drag, startPoint x: 690, startPoint y: 456, endPoint x: 831, endPoint y: 348, distance: 178.0
click at [692, 452] on button "Agregar" at bounding box center [696, 445] width 180 height 31
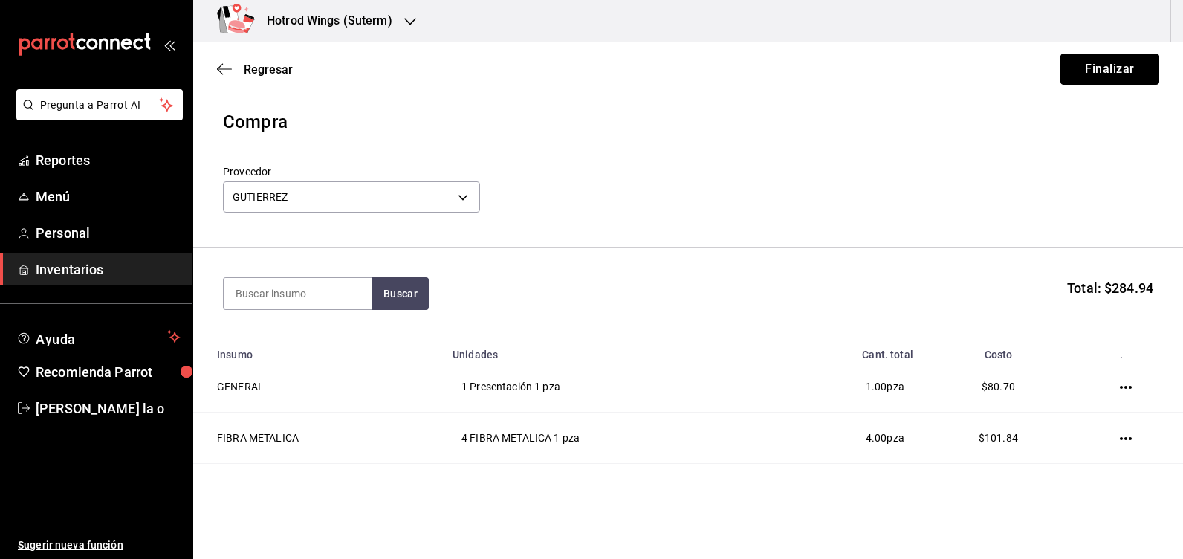
drag, startPoint x: 1107, startPoint y: 74, endPoint x: 1111, endPoint y: 59, distance: 16.2
click at [1108, 71] on button "Finalizar" at bounding box center [1109, 68] width 99 height 31
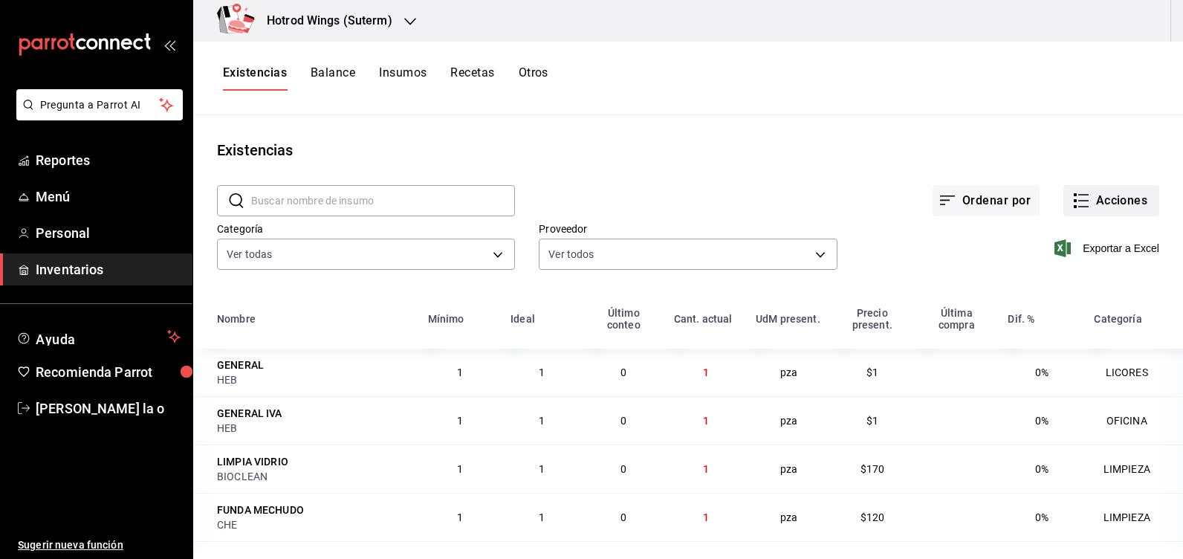
click at [1102, 195] on button "Acciones" at bounding box center [1111, 200] width 96 height 31
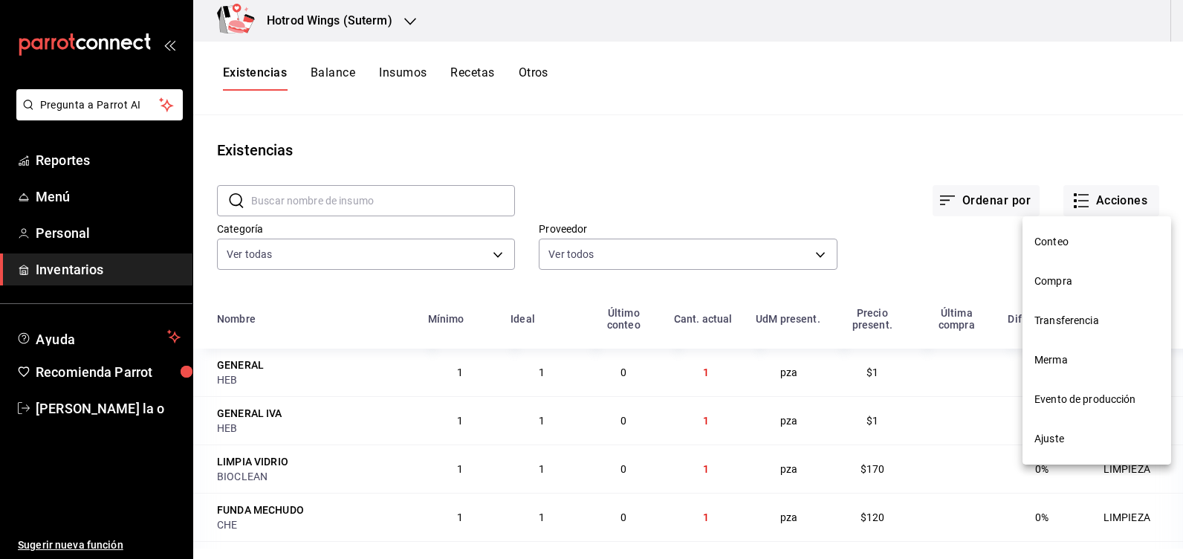
click at [1089, 288] on li "Compra" at bounding box center [1096, 280] width 149 height 39
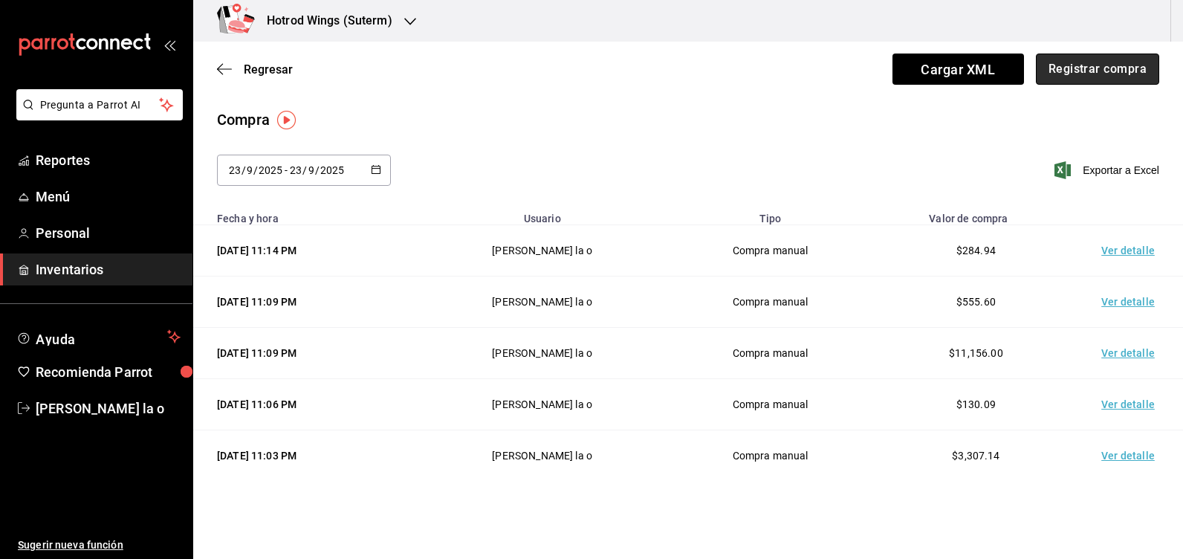
click at [1075, 58] on button "Registrar compra" at bounding box center [1096, 68] width 123 height 31
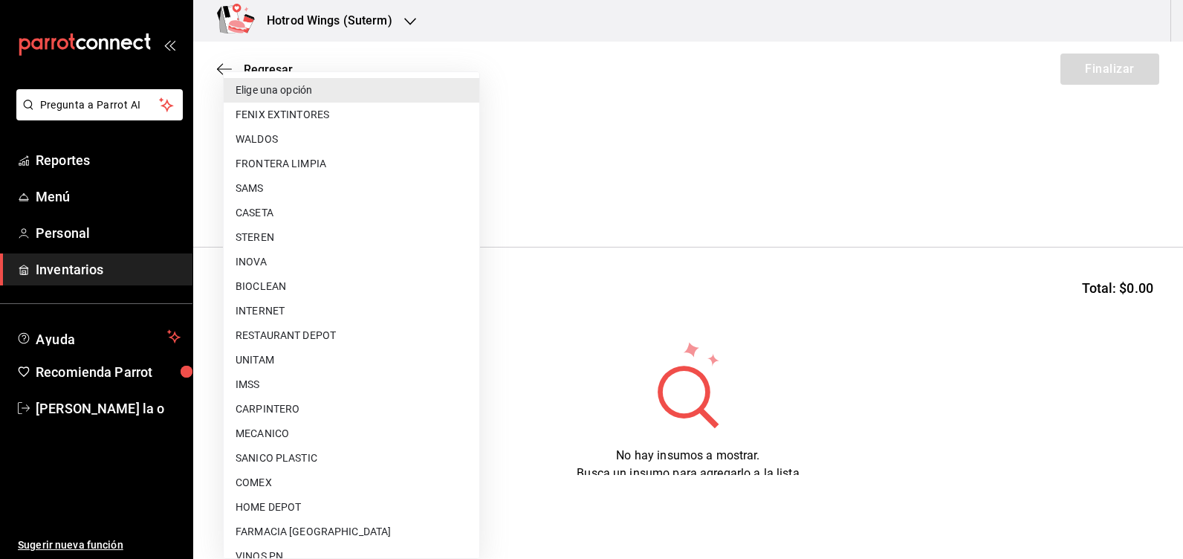
click at [458, 188] on body "Pregunta a Parrot AI Reportes Menú Personal Inventarios Ayuda Recomienda Parrot…" at bounding box center [591, 237] width 1183 height 475
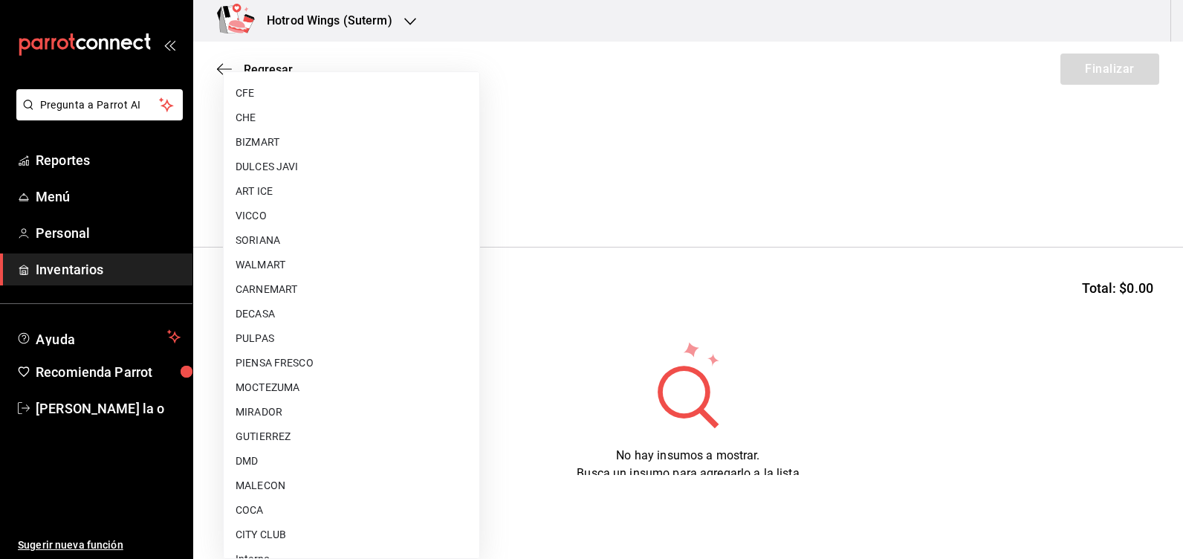
scroll to position [1095, 0]
click at [271, 519] on li "CITY CLUB" at bounding box center [352, 515] width 256 height 25
type input "d1a39399-a629-4654-ba24-a3b28b807481"
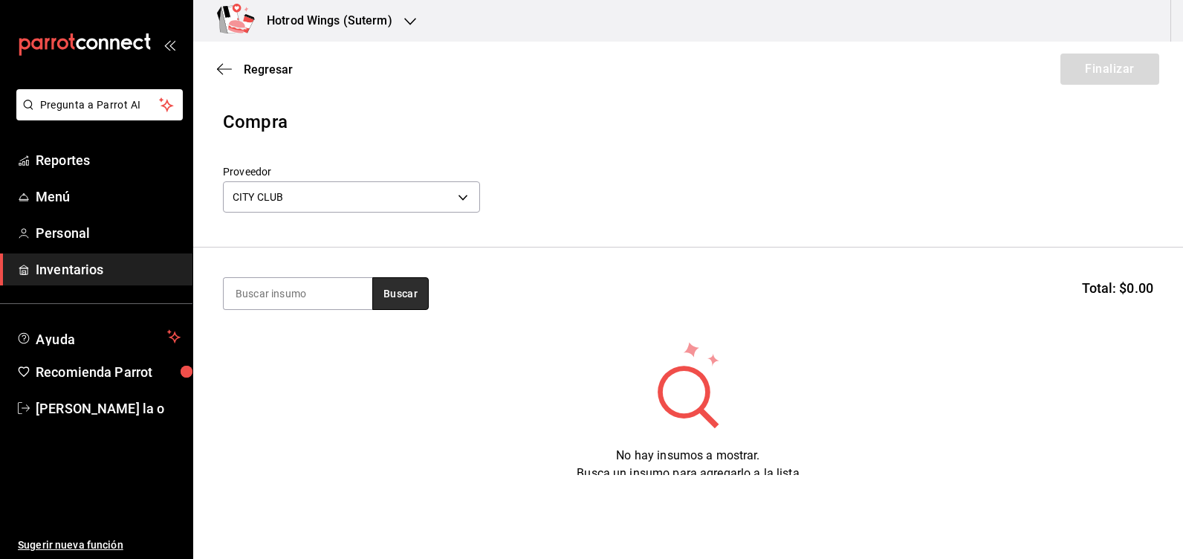
click at [383, 296] on button "Buscar" at bounding box center [400, 293] width 56 height 33
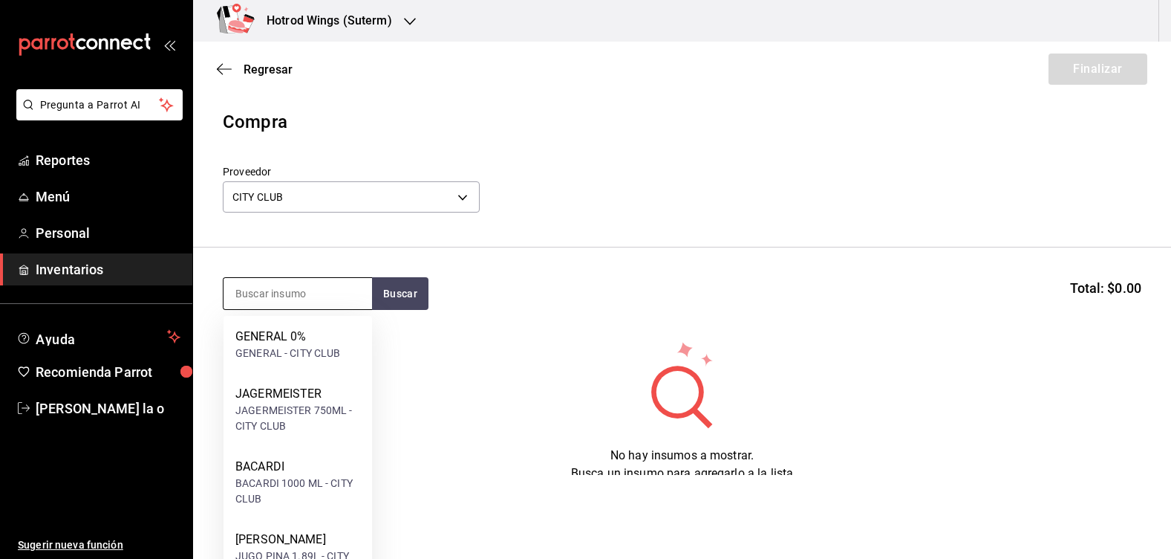
click at [302, 308] on input at bounding box center [298, 293] width 149 height 31
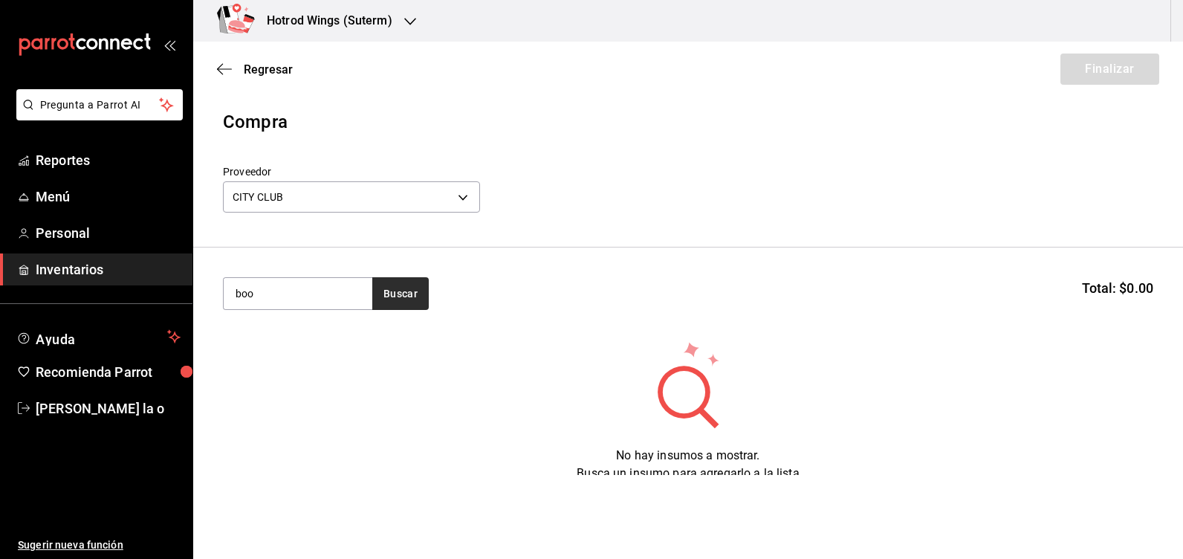
type input "boo"
click at [414, 287] on button "Buscar" at bounding box center [400, 293] width 56 height 33
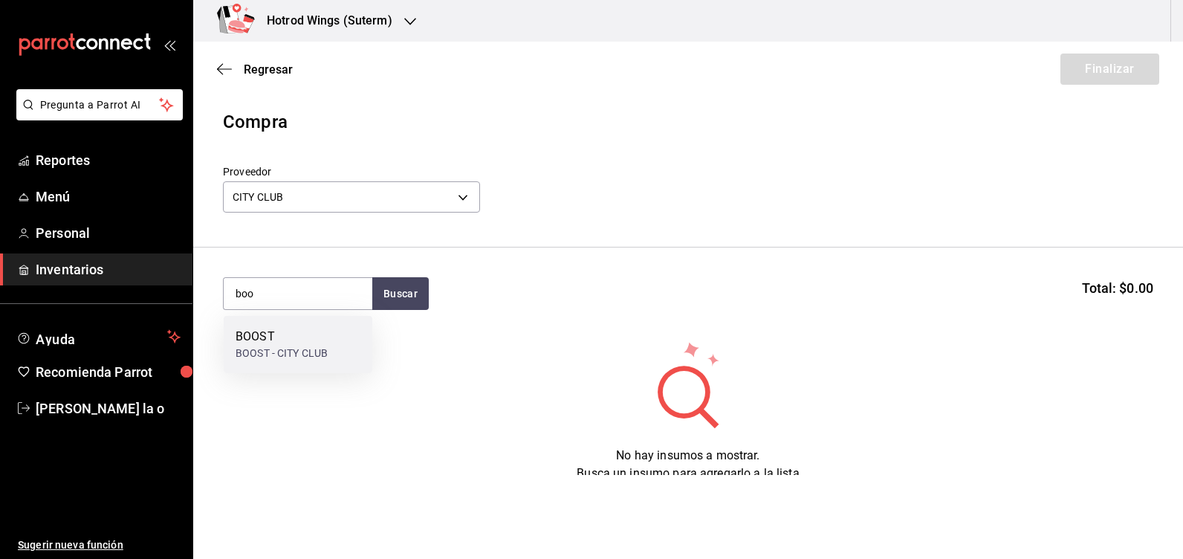
click at [313, 358] on div "BOOST - CITY CLUB" at bounding box center [281, 353] width 92 height 16
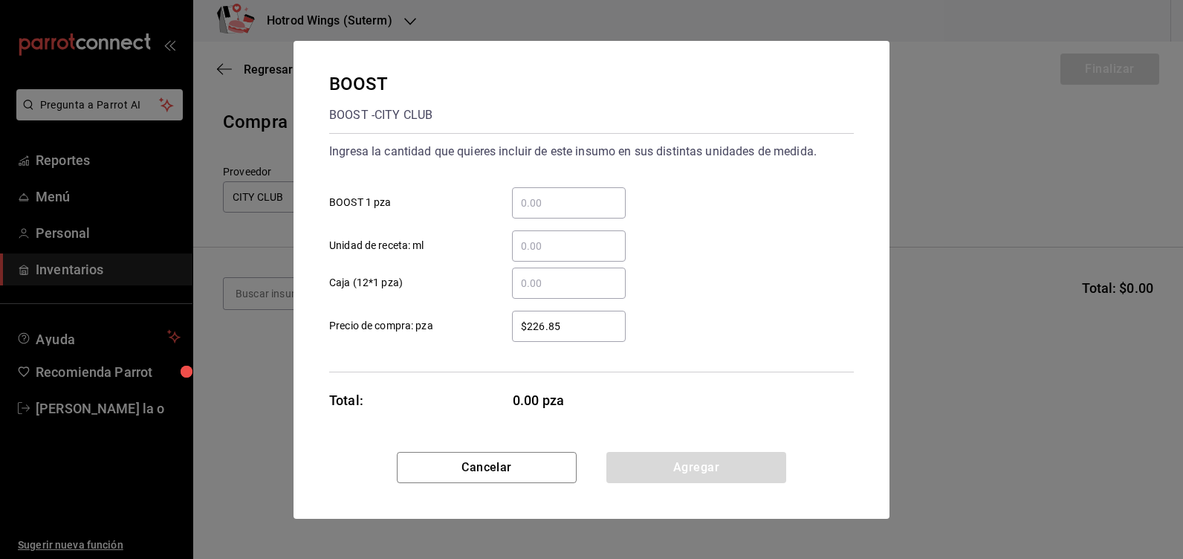
click at [537, 204] on input "​ BOOST 1 pza" at bounding box center [569, 203] width 114 height 18
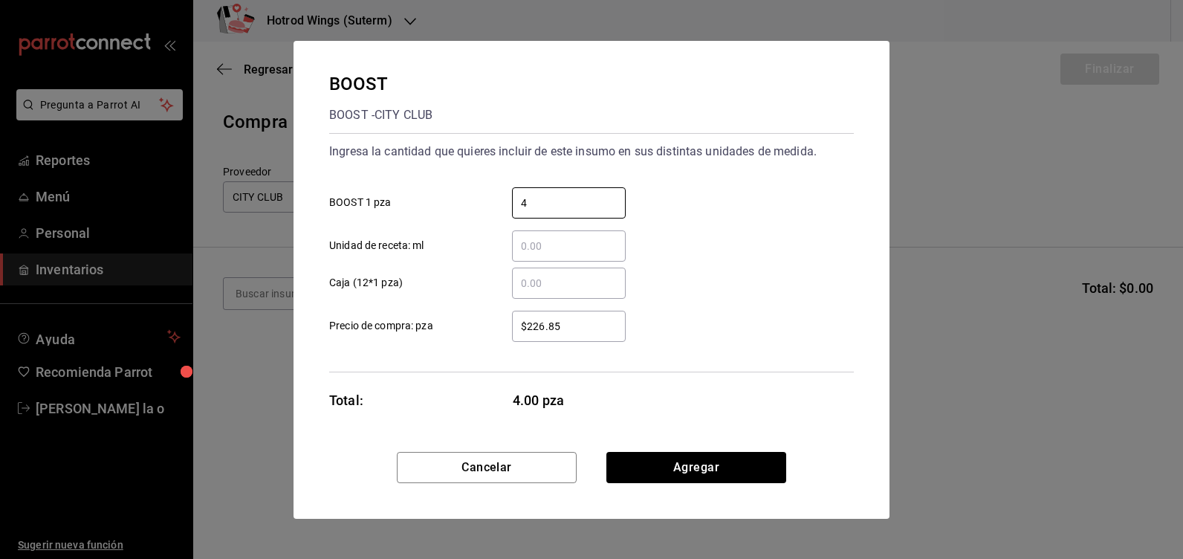
type input "4"
click at [565, 323] on input "$226.85" at bounding box center [569, 326] width 114 height 18
type input "$2"
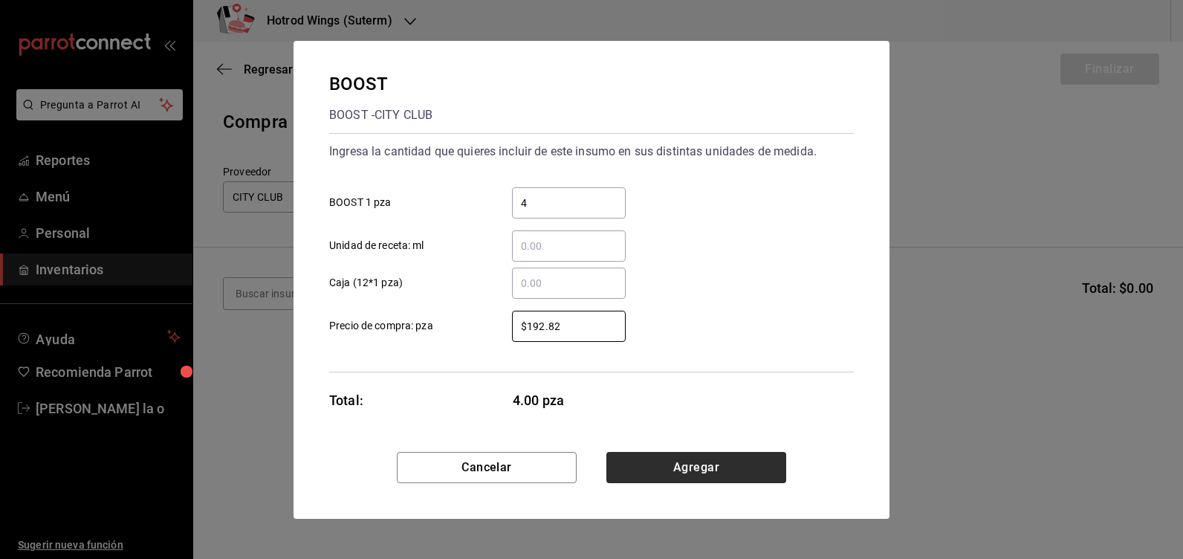
type input "$192.82"
click at [691, 473] on button "Agregar" at bounding box center [696, 467] width 180 height 31
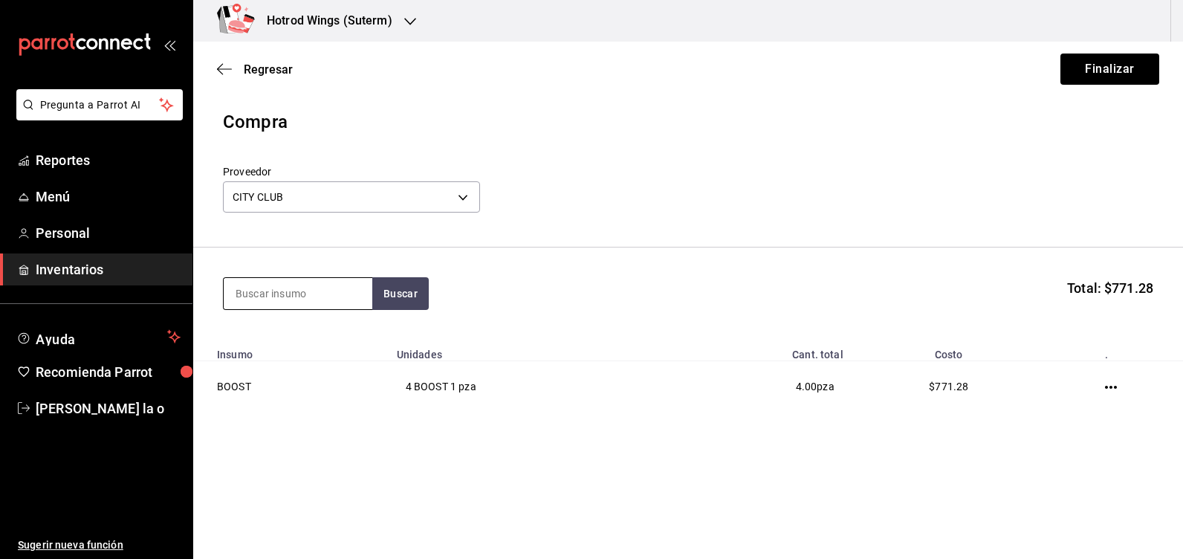
click at [266, 299] on input at bounding box center [298, 293] width 149 height 31
type input "basura"
click at [384, 296] on button "Buscar" at bounding box center [400, 293] width 56 height 33
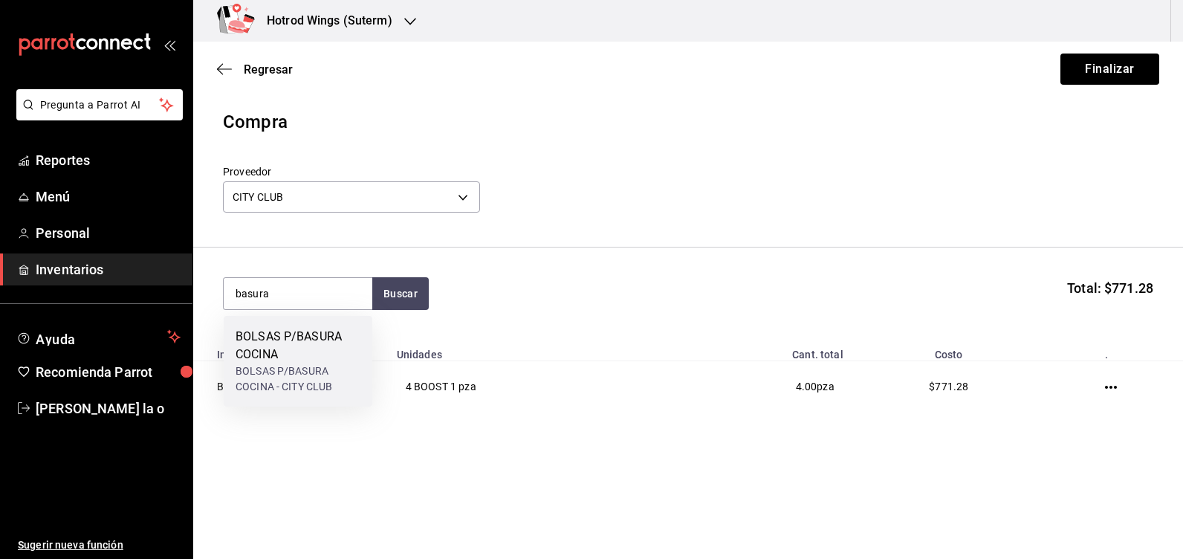
click at [313, 358] on div "BOLSAS P/BASURA COCINA" at bounding box center [297, 346] width 125 height 36
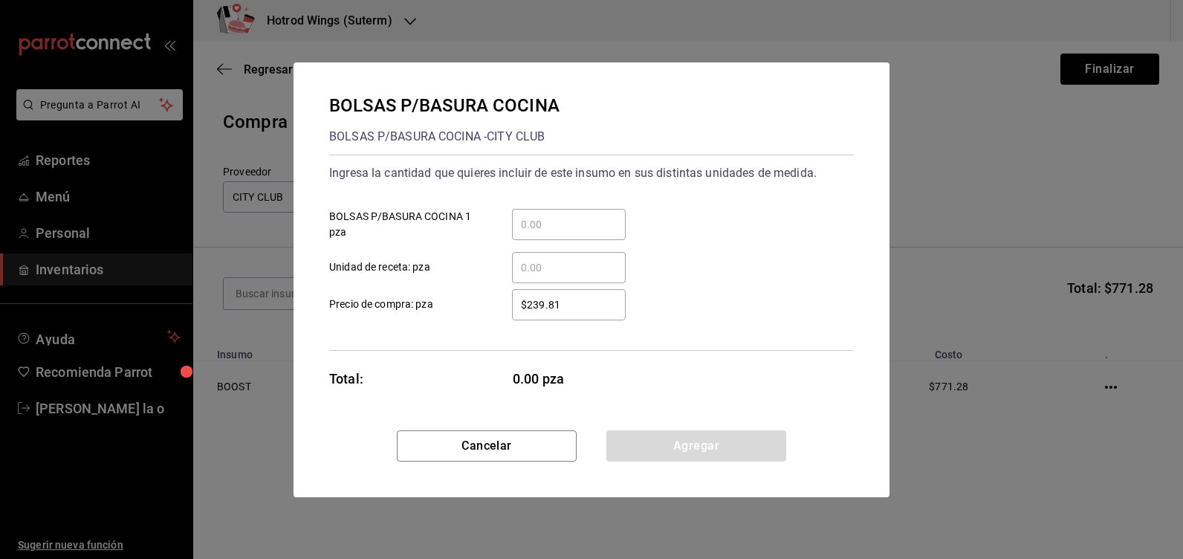
click at [550, 227] on input "​ BOLSAS P/BASURA COCINA 1 pza" at bounding box center [569, 224] width 114 height 18
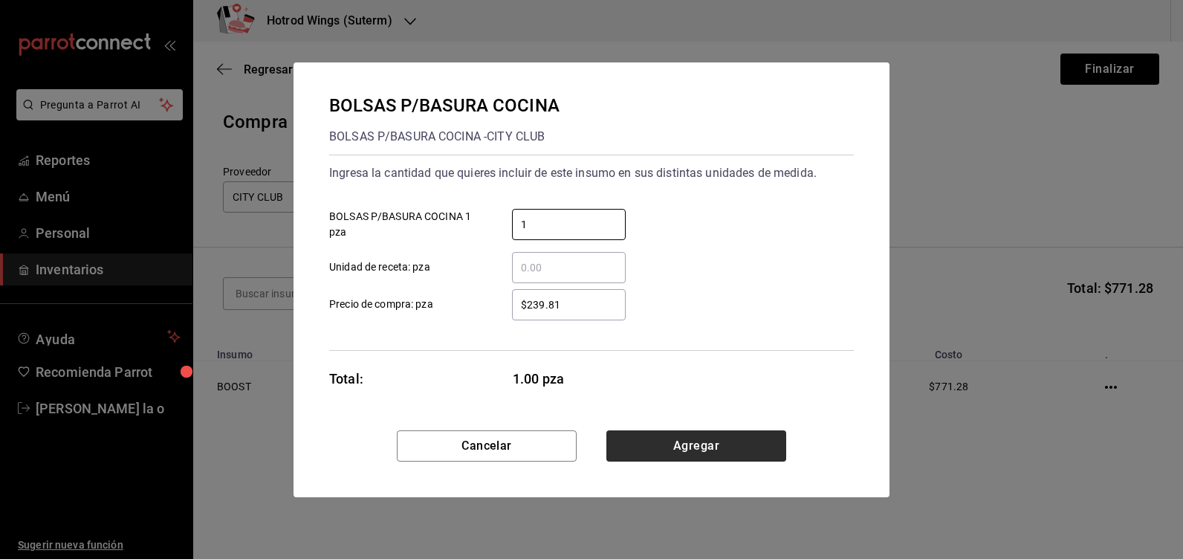
type input "1"
click at [697, 437] on button "Agregar" at bounding box center [696, 445] width 180 height 31
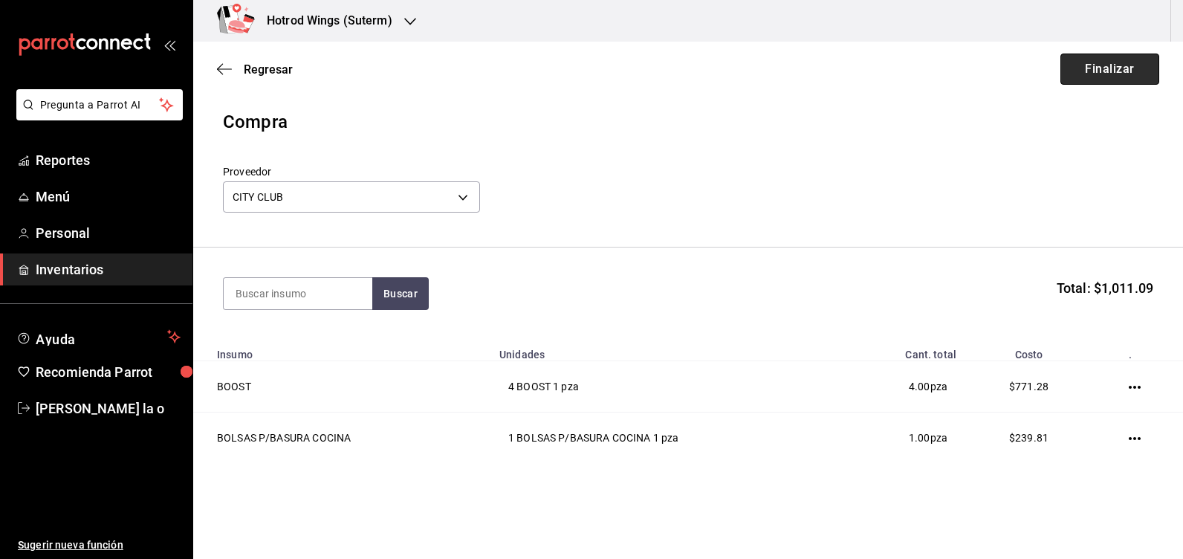
click at [1098, 60] on button "Finalizar" at bounding box center [1109, 68] width 99 height 31
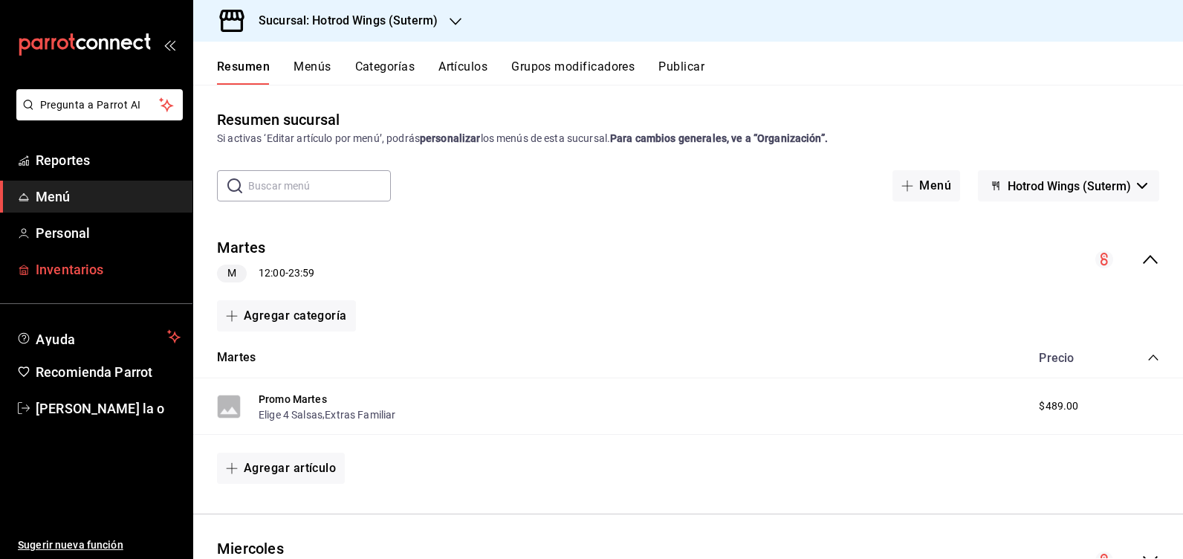
click at [113, 268] on span "Inventarios" at bounding box center [108, 269] width 145 height 20
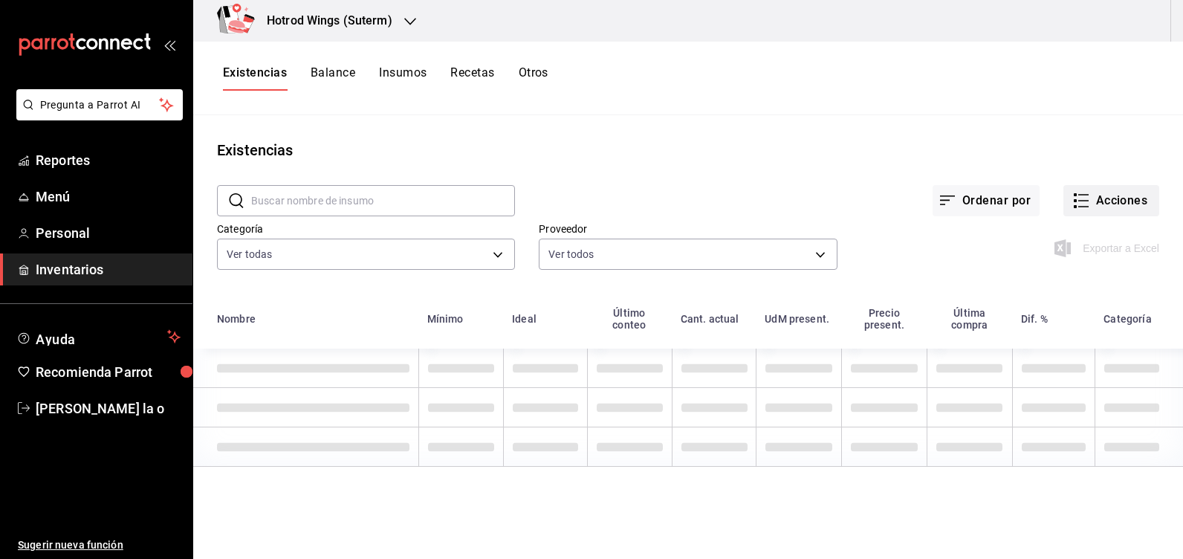
click at [1137, 203] on button "Acciones" at bounding box center [1111, 200] width 96 height 31
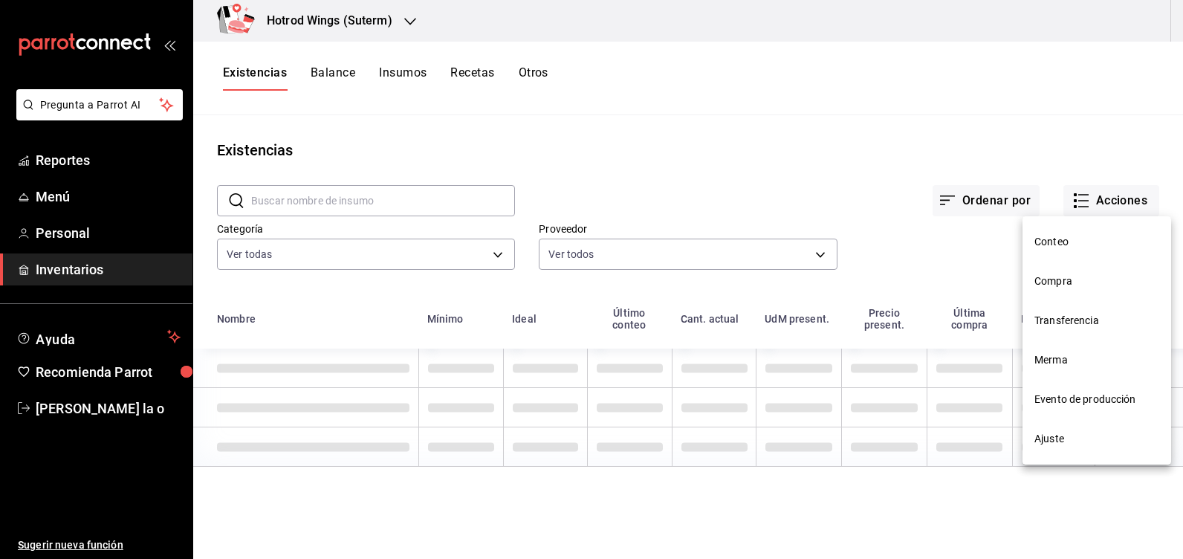
click at [1090, 291] on li "Compra" at bounding box center [1096, 280] width 149 height 39
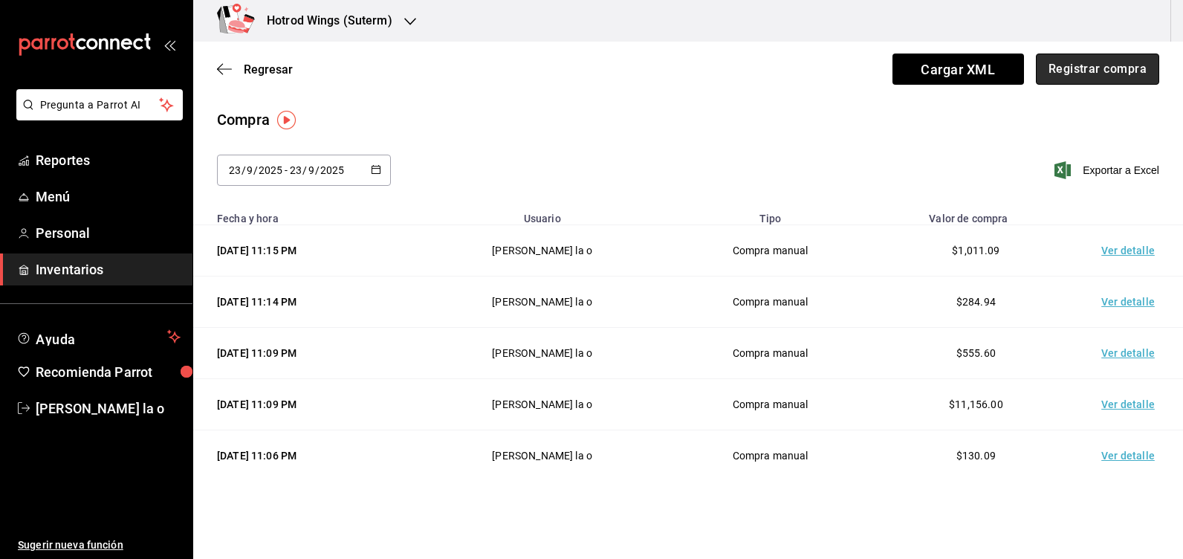
click at [1098, 69] on button "Registrar compra" at bounding box center [1096, 68] width 123 height 31
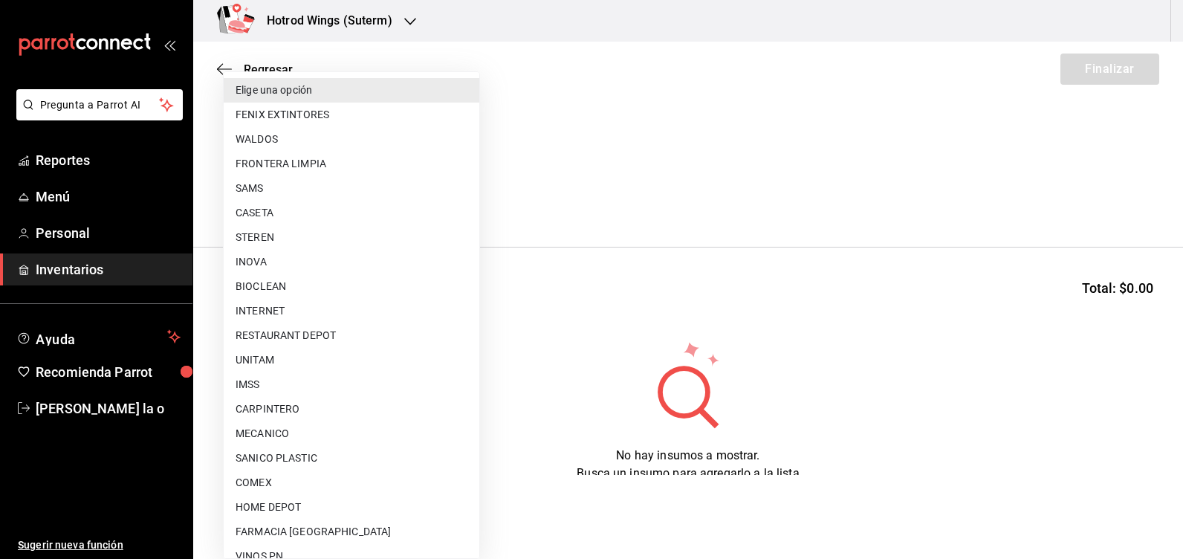
click at [464, 195] on body "Pregunta a Parrot AI Reportes Menú Personal Inventarios Ayuda Recomienda Parrot…" at bounding box center [591, 237] width 1183 height 475
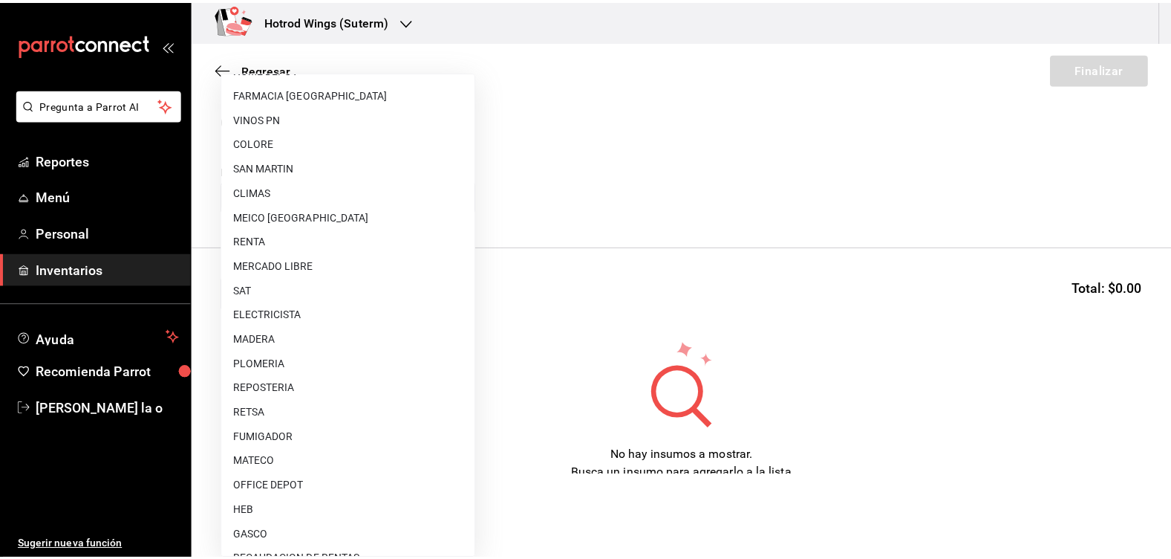
scroll to position [446, 0]
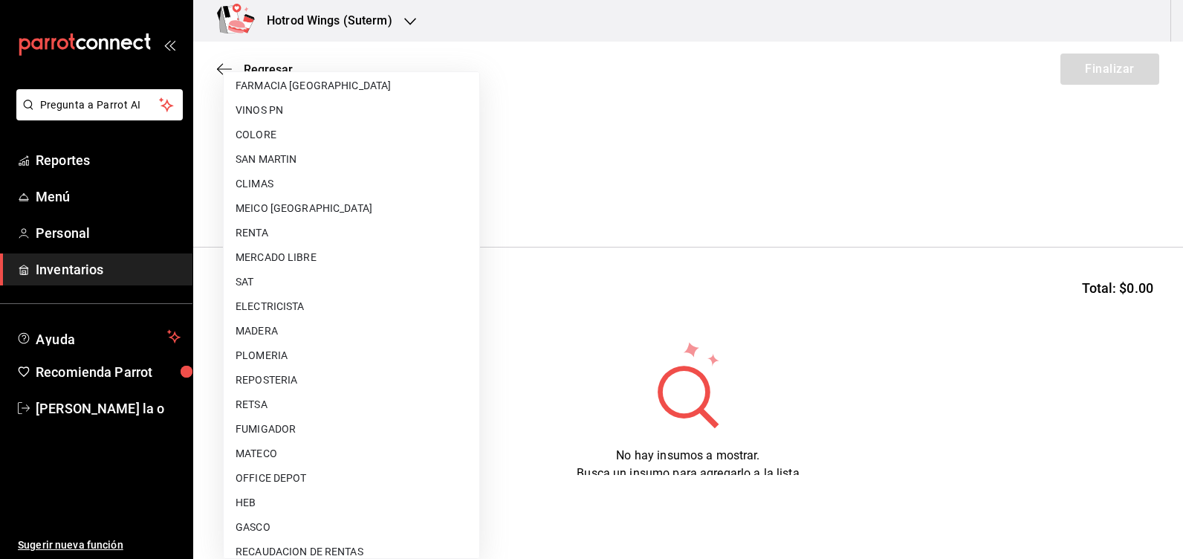
click at [314, 265] on li "MERCADO LIBRE" at bounding box center [352, 257] width 256 height 25
type input "7f720fef-ae90-43e2-8ce2-eb3d2e42a2ce"
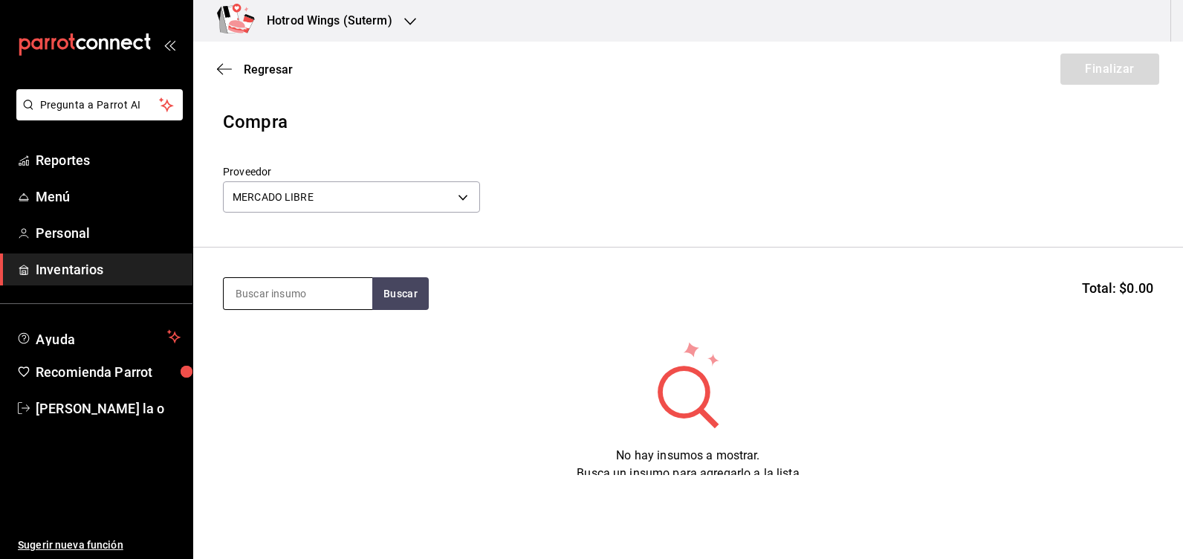
click at [283, 296] on input at bounding box center [298, 293] width 149 height 31
click at [404, 295] on button "Buscar" at bounding box center [400, 293] width 56 height 33
click at [405, 295] on button "Buscar" at bounding box center [400, 293] width 56 height 33
click at [241, 294] on input "teq" at bounding box center [298, 293] width 149 height 31
click at [261, 295] on input "teq" at bounding box center [298, 293] width 149 height 31
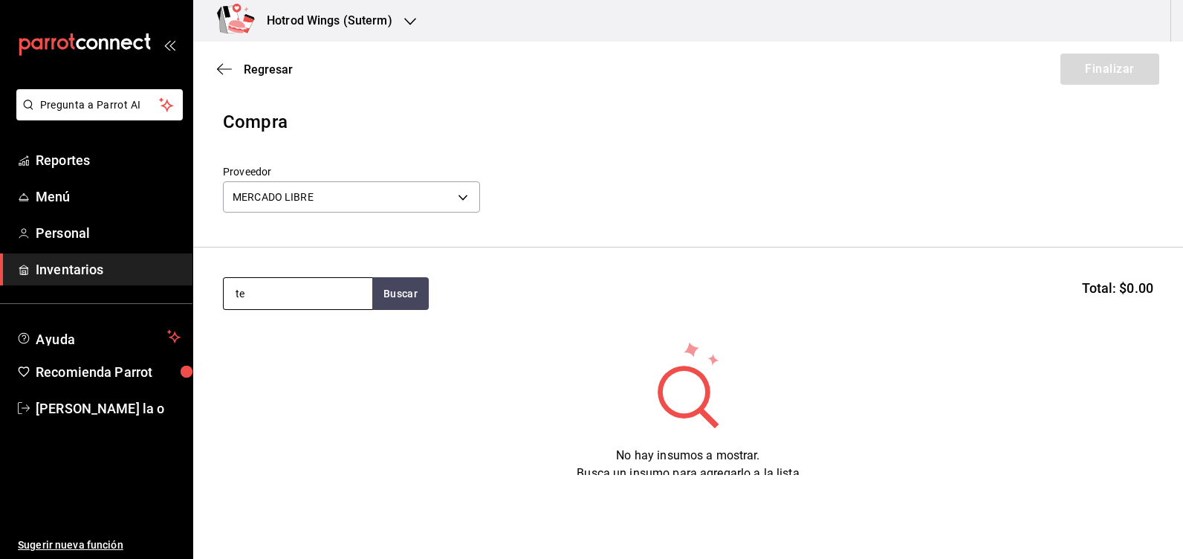
type input "t"
click at [396, 288] on button "Buscar" at bounding box center [400, 293] width 56 height 33
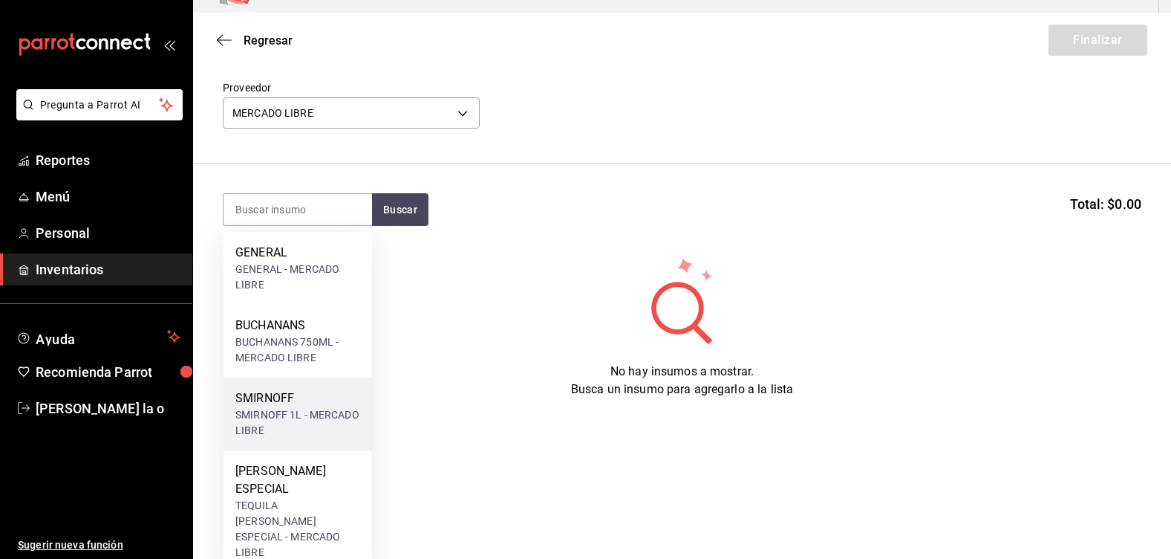
scroll to position [33, 0]
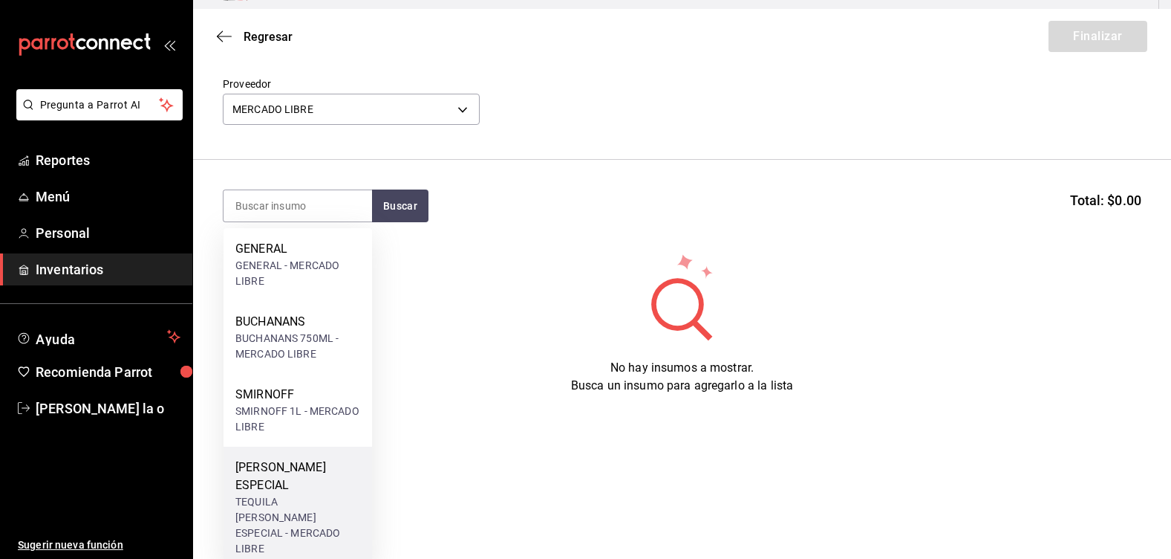
click at [276, 498] on div "TEQUILA [PERSON_NAME] ESPECIAL - MERCADO LIBRE" at bounding box center [297, 525] width 125 height 62
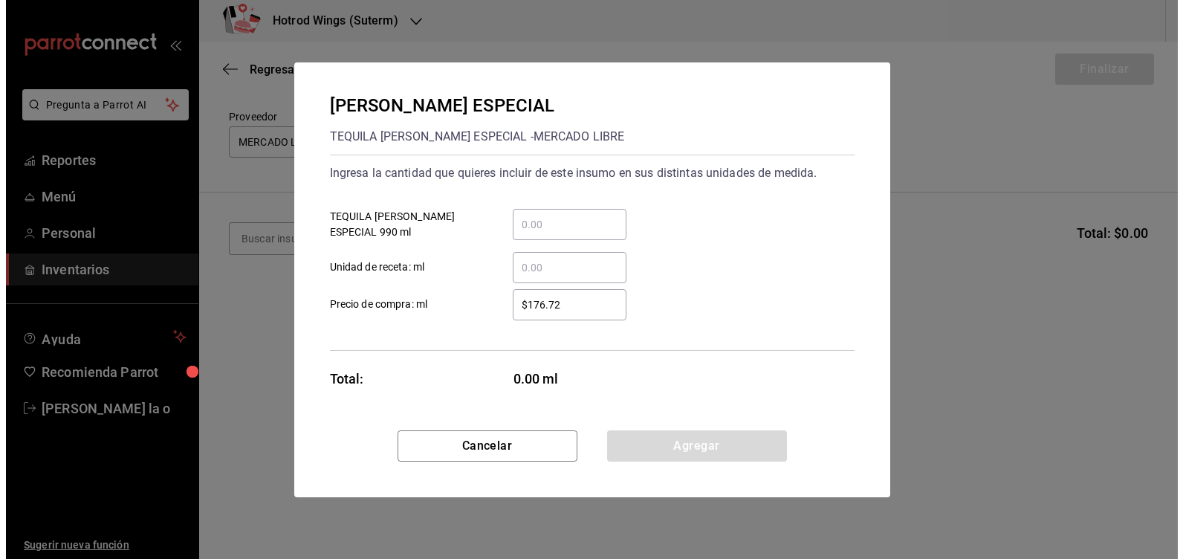
scroll to position [0, 0]
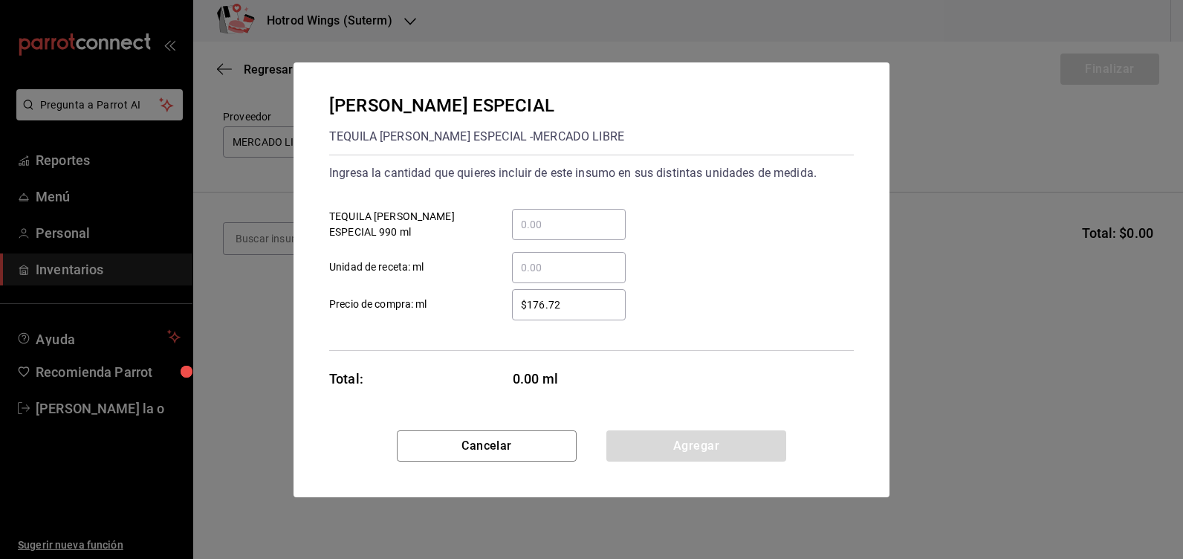
click at [545, 227] on input "​ TEQUILA [PERSON_NAME] ESPECIAL 990 ml" at bounding box center [569, 224] width 114 height 18
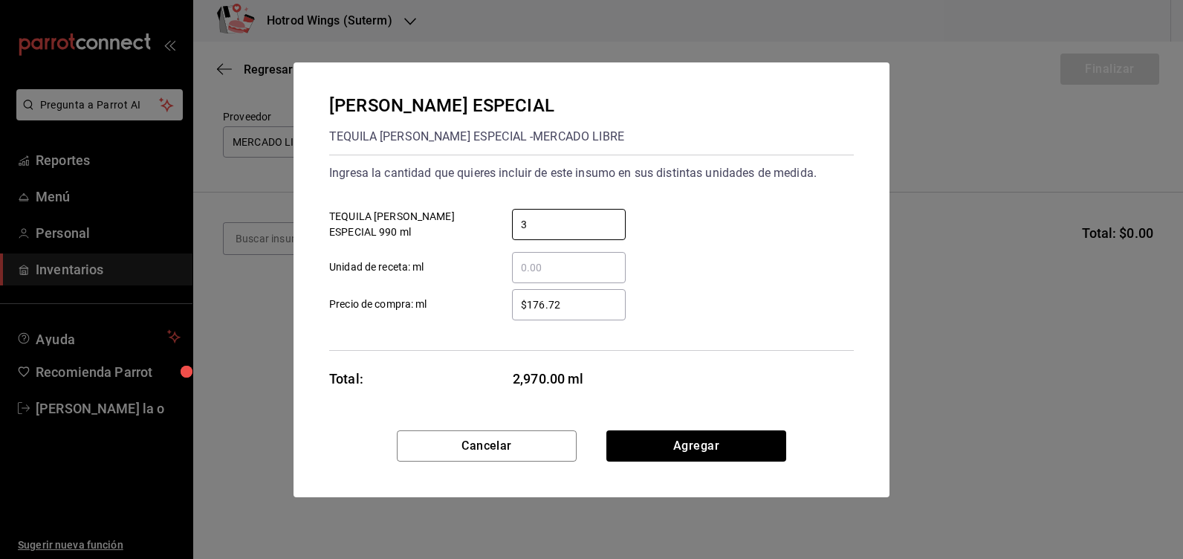
type input "3"
click at [563, 302] on input "$176.72" at bounding box center [569, 305] width 114 height 18
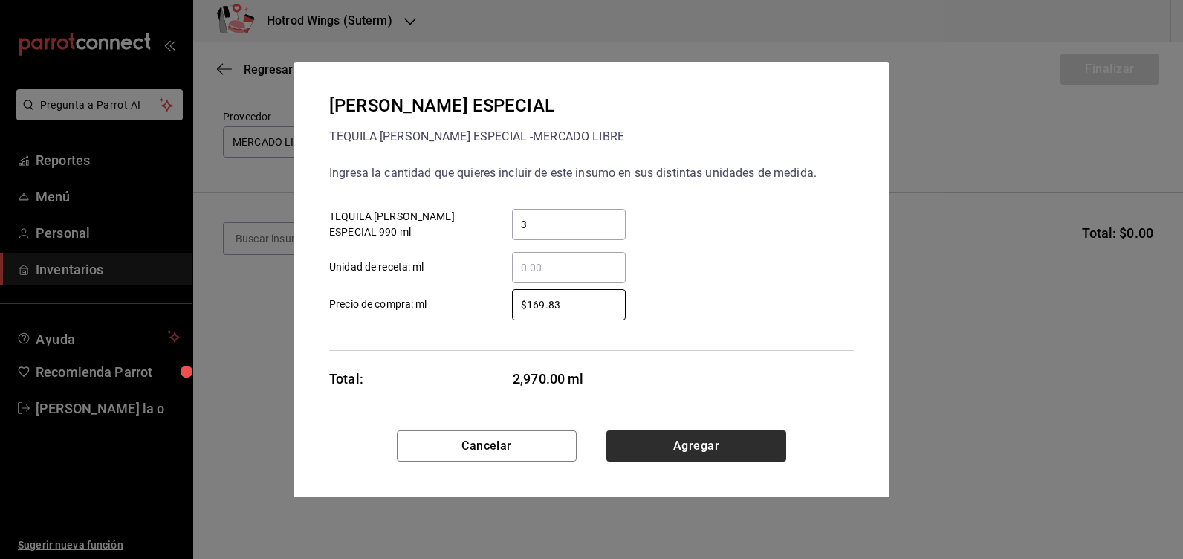
type input "$169.83"
click at [709, 459] on button "Agregar" at bounding box center [696, 445] width 180 height 31
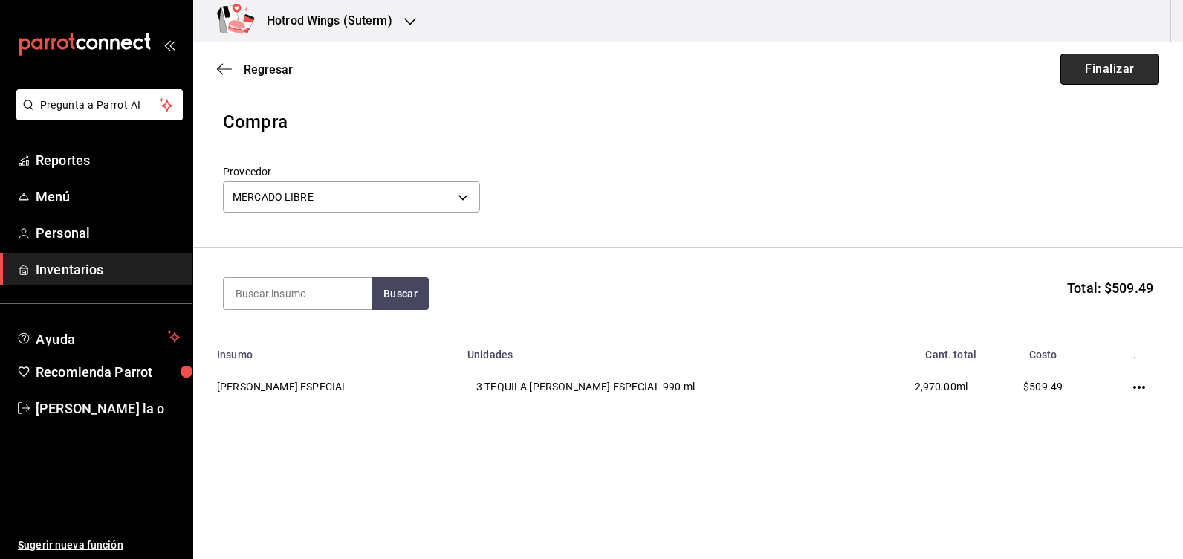
click at [1119, 70] on button "Finalizar" at bounding box center [1109, 68] width 99 height 31
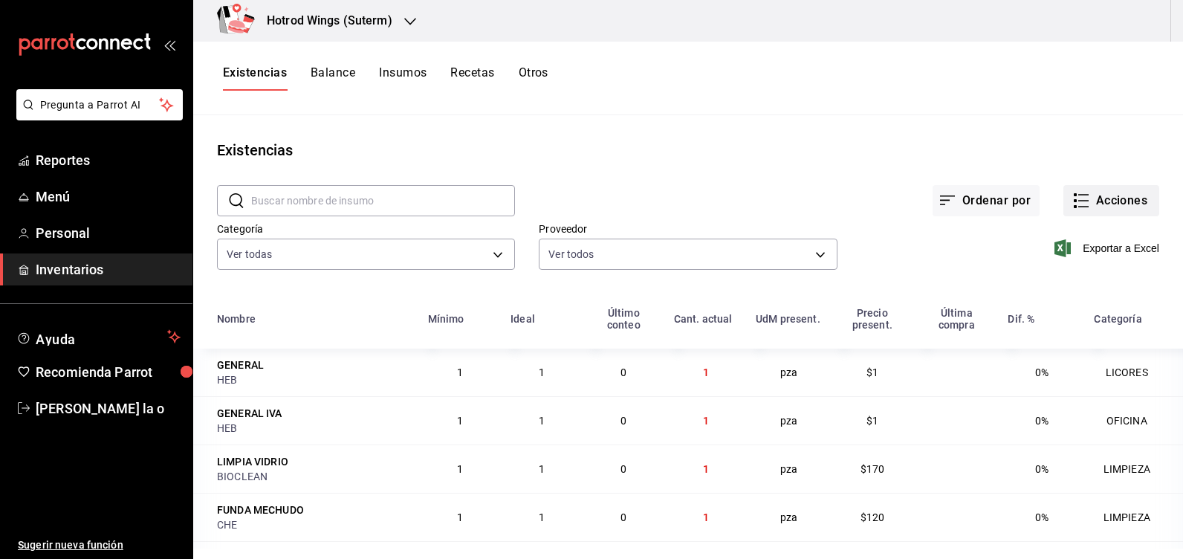
click at [1109, 196] on button "Acciones" at bounding box center [1111, 200] width 96 height 31
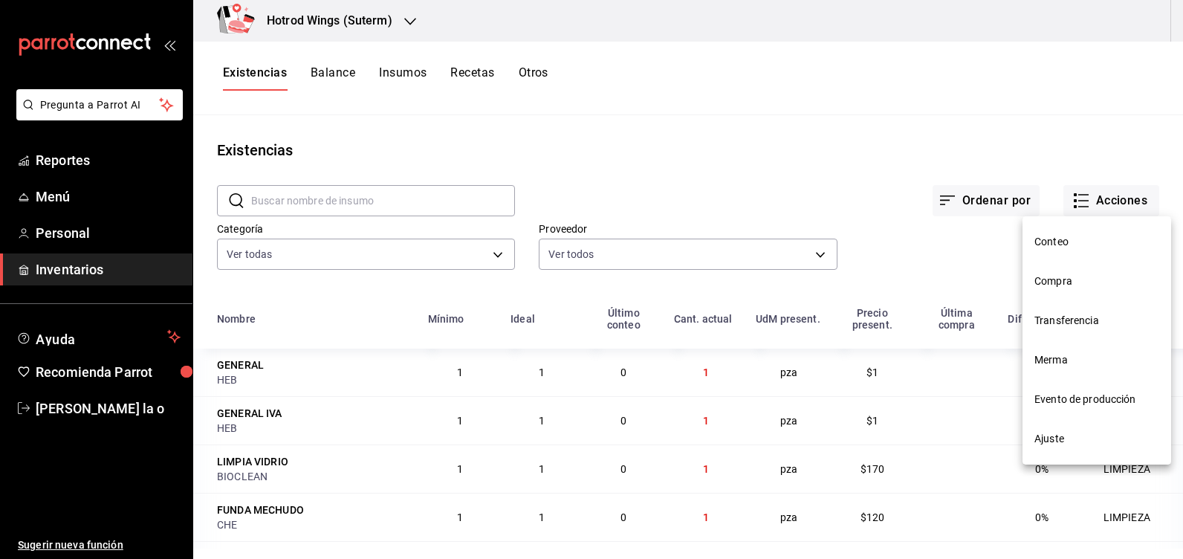
click at [1051, 279] on span "Compra" at bounding box center [1096, 281] width 125 height 16
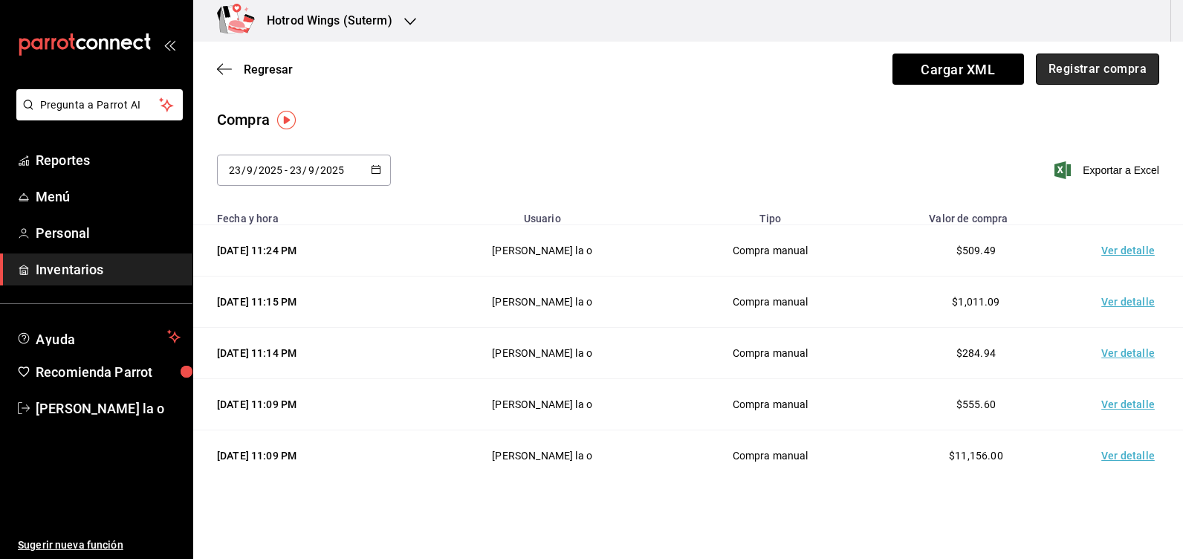
click at [1086, 74] on button "Registrar compra" at bounding box center [1096, 68] width 123 height 31
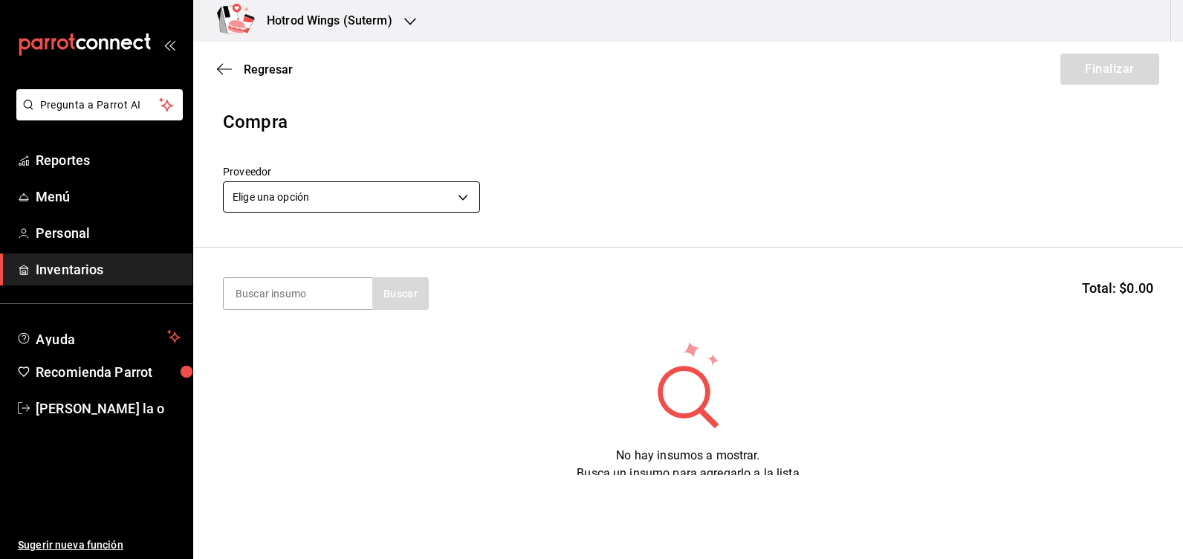
click at [462, 185] on body "Pregunta a Parrot AI Reportes Menú Personal Inventarios Ayuda Recomienda Parrot…" at bounding box center [591, 237] width 1183 height 475
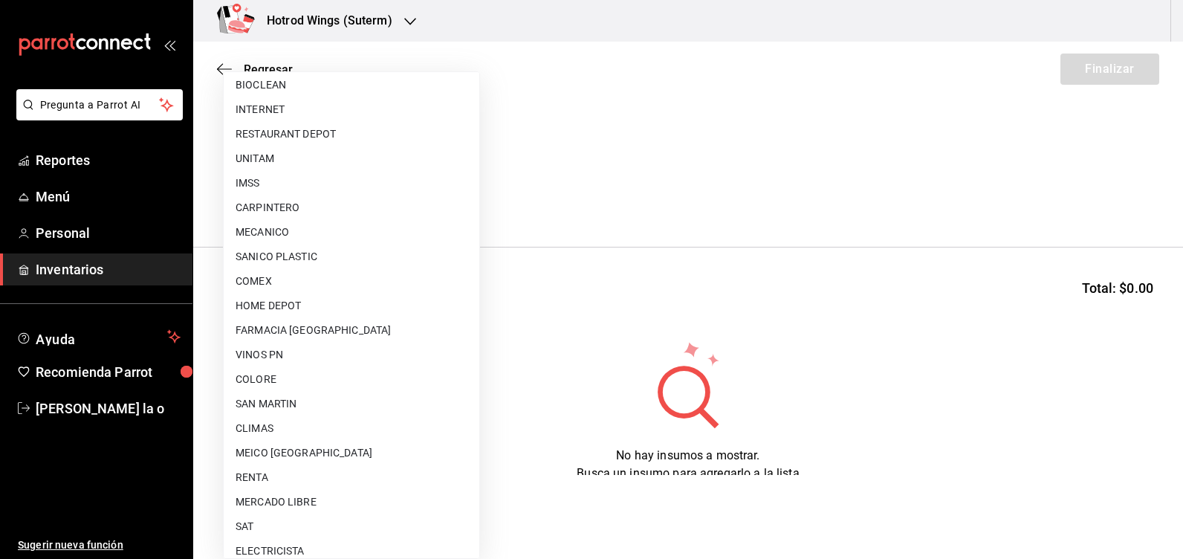
scroll to position [223, 0]
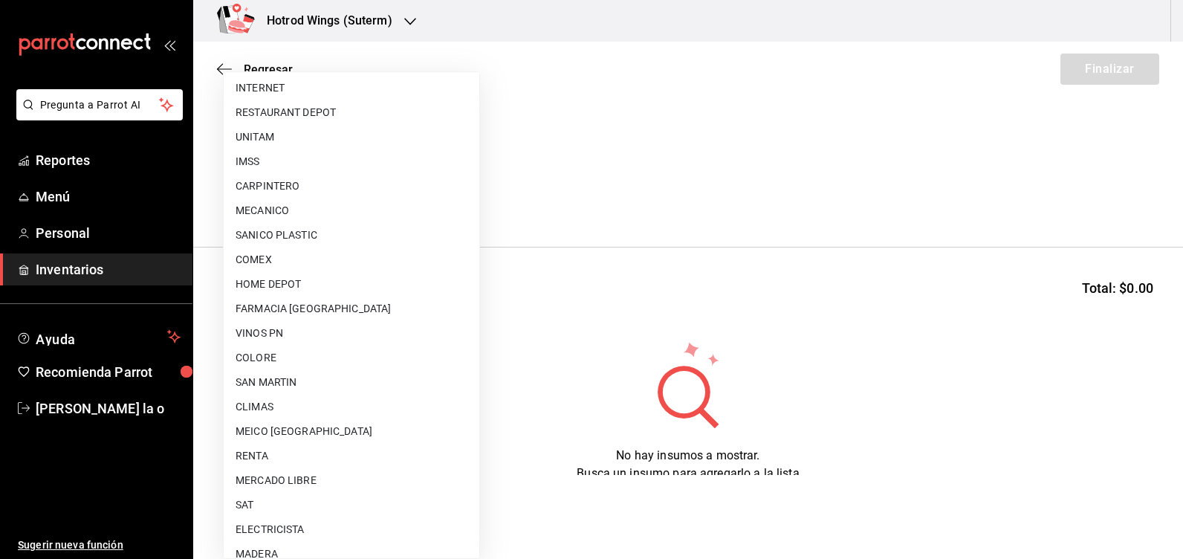
click at [334, 330] on li "VINOS PN" at bounding box center [352, 333] width 256 height 25
type input "6ec3b3e1-a4ab-4481-af16-2b13d346870c"
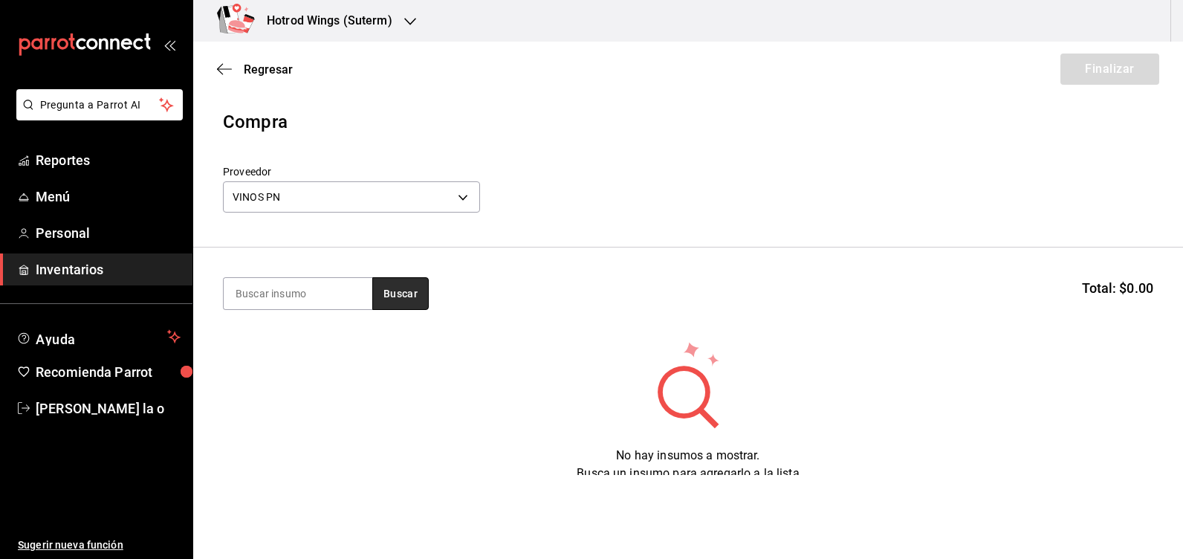
click at [391, 289] on button "Buscar" at bounding box center [400, 293] width 56 height 33
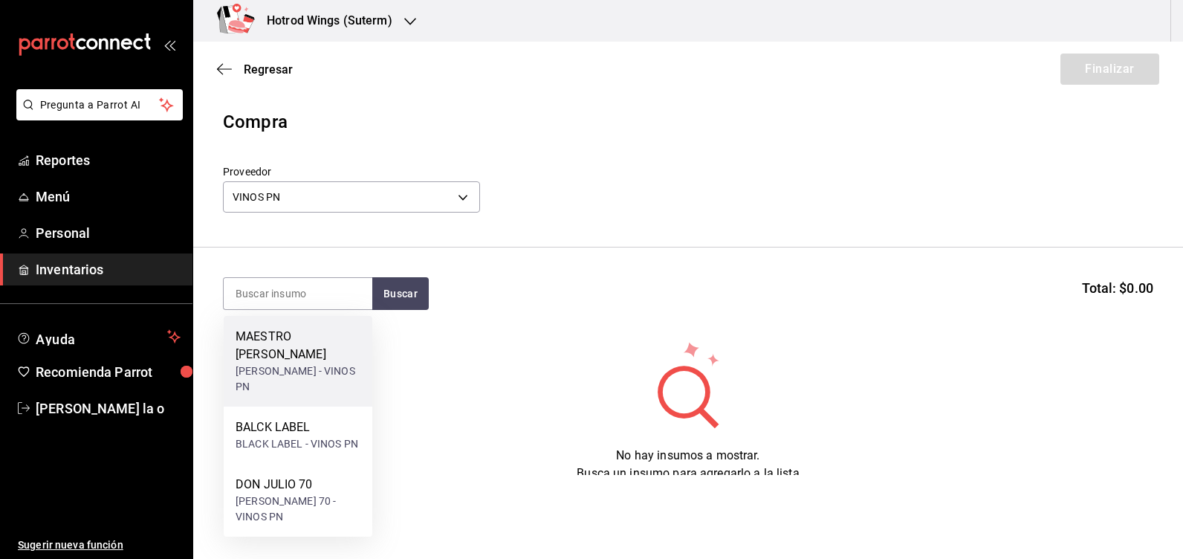
click at [327, 364] on div "[PERSON_NAME] - VINOS PN" at bounding box center [297, 378] width 125 height 31
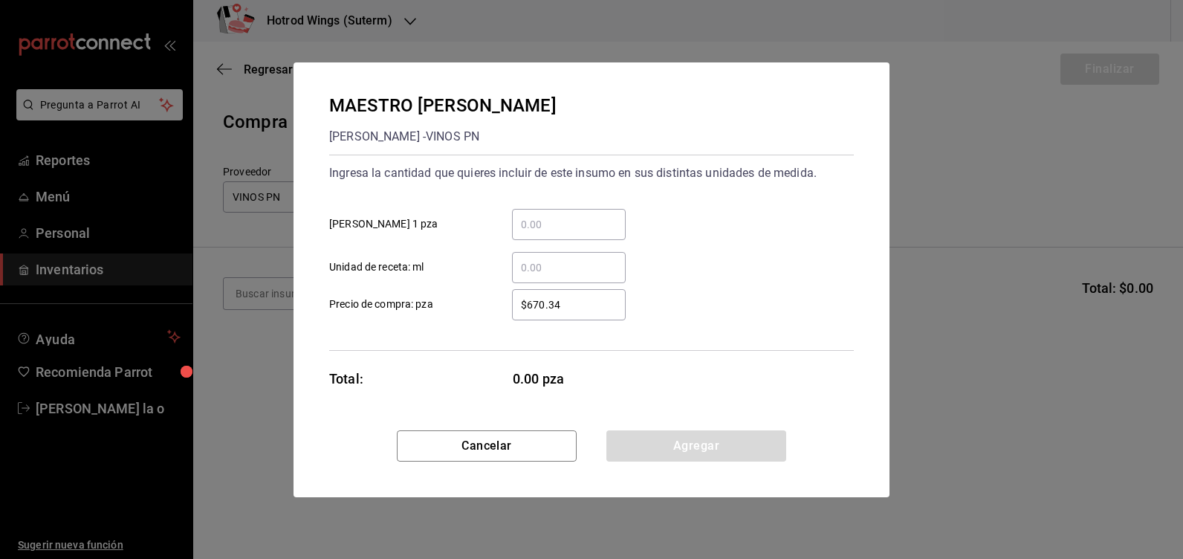
click at [560, 222] on input "​ [PERSON_NAME] 1 pza" at bounding box center [569, 224] width 114 height 18
click at [594, 303] on input "$670.34" at bounding box center [569, 305] width 114 height 18
type input "$638.89"
click at [558, 223] on input "​ [PERSON_NAME] 1 pza" at bounding box center [569, 224] width 114 height 18
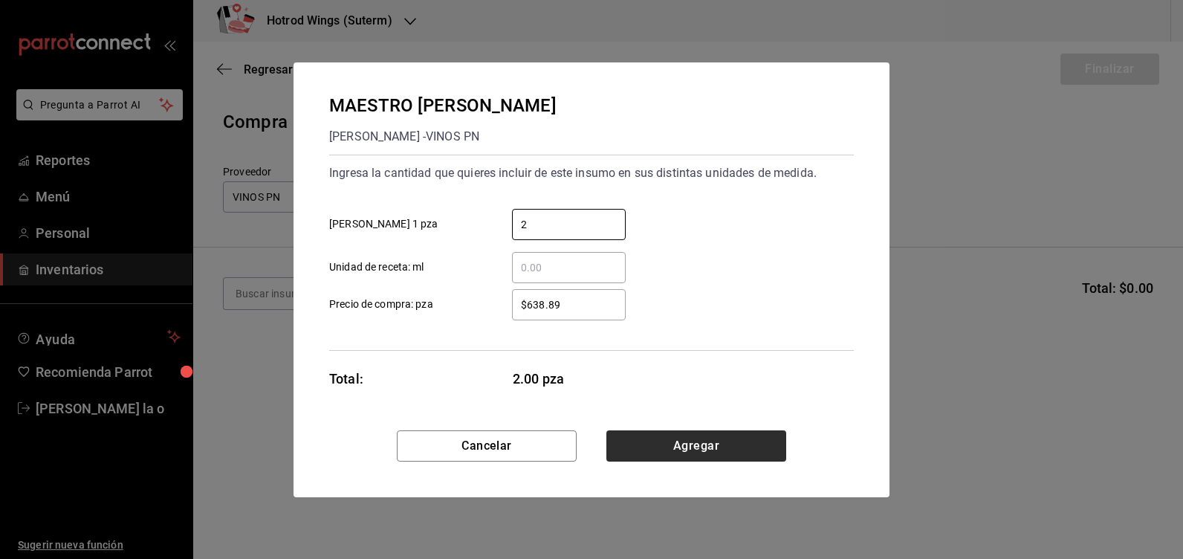
type input "2"
click at [715, 451] on button "Agregar" at bounding box center [696, 445] width 180 height 31
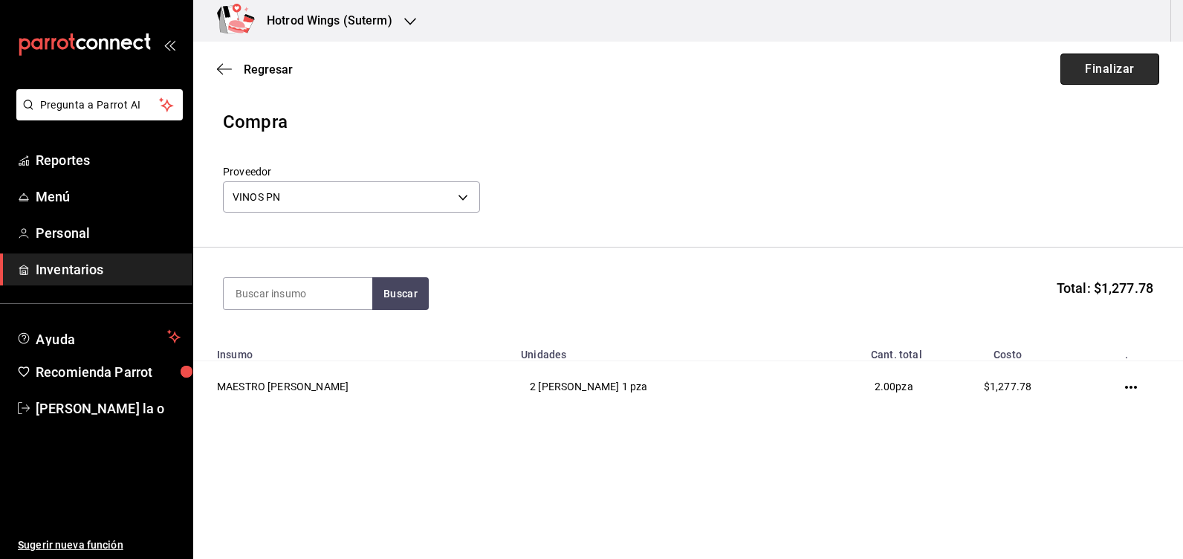
click at [1095, 59] on button "Finalizar" at bounding box center [1109, 68] width 99 height 31
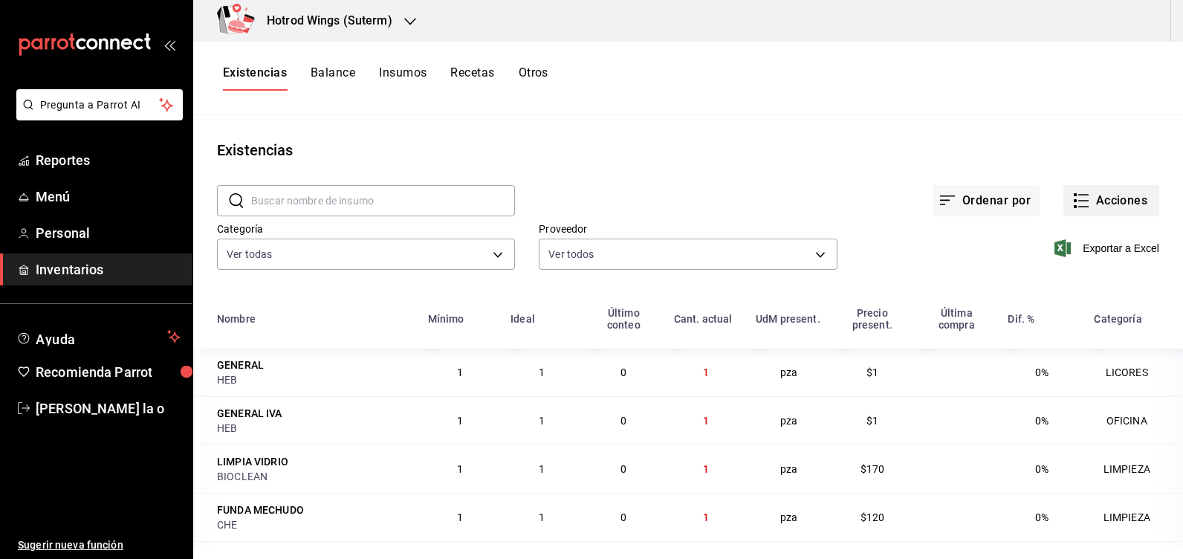
click at [1084, 199] on button "Acciones" at bounding box center [1111, 200] width 96 height 31
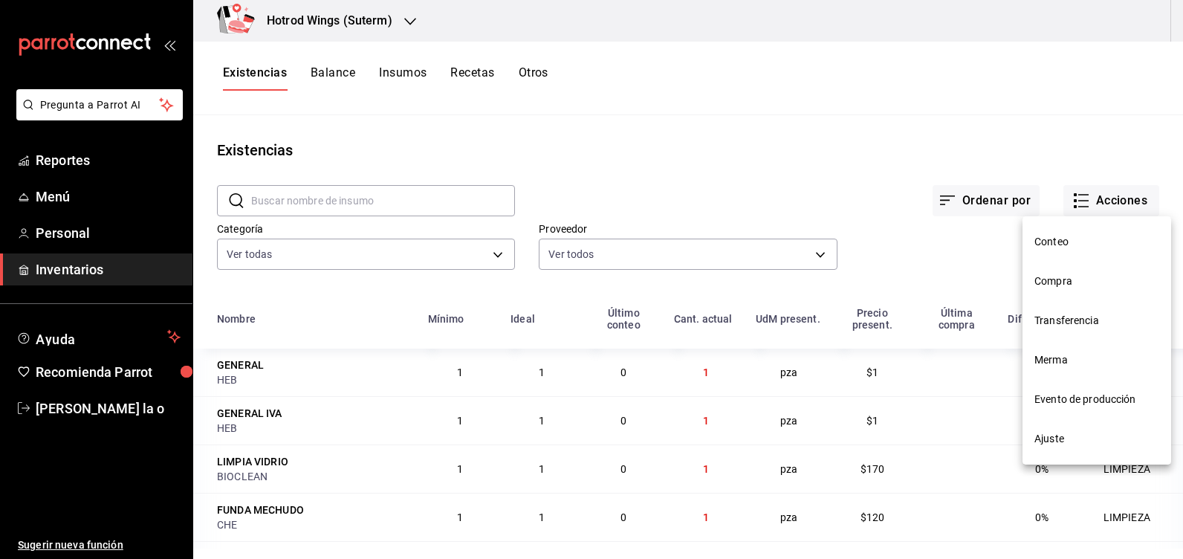
click at [1084, 283] on span "Compra" at bounding box center [1096, 281] width 125 height 16
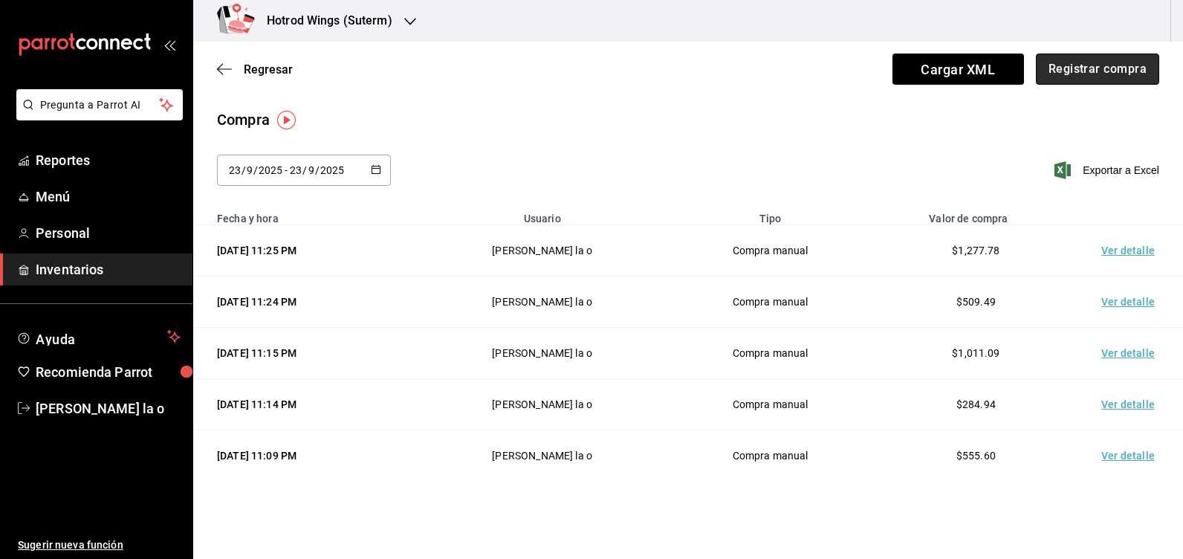
click at [1083, 71] on button "Registrar compra" at bounding box center [1096, 68] width 123 height 31
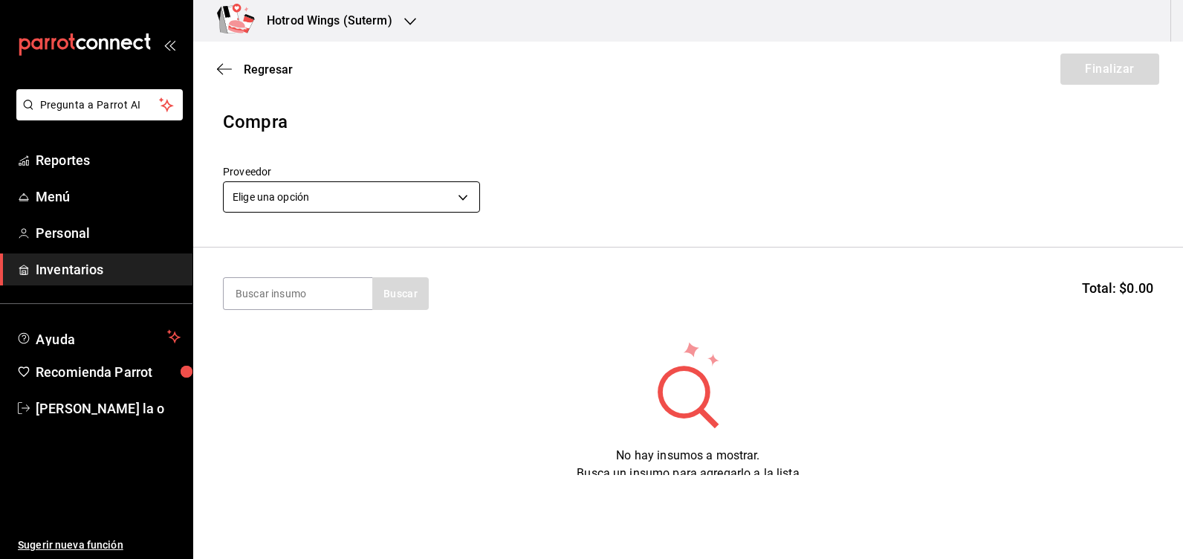
click at [459, 200] on body "Pregunta a Parrot AI Reportes Menú Personal Inventarios Ayuda Recomienda Parrot…" at bounding box center [591, 237] width 1183 height 475
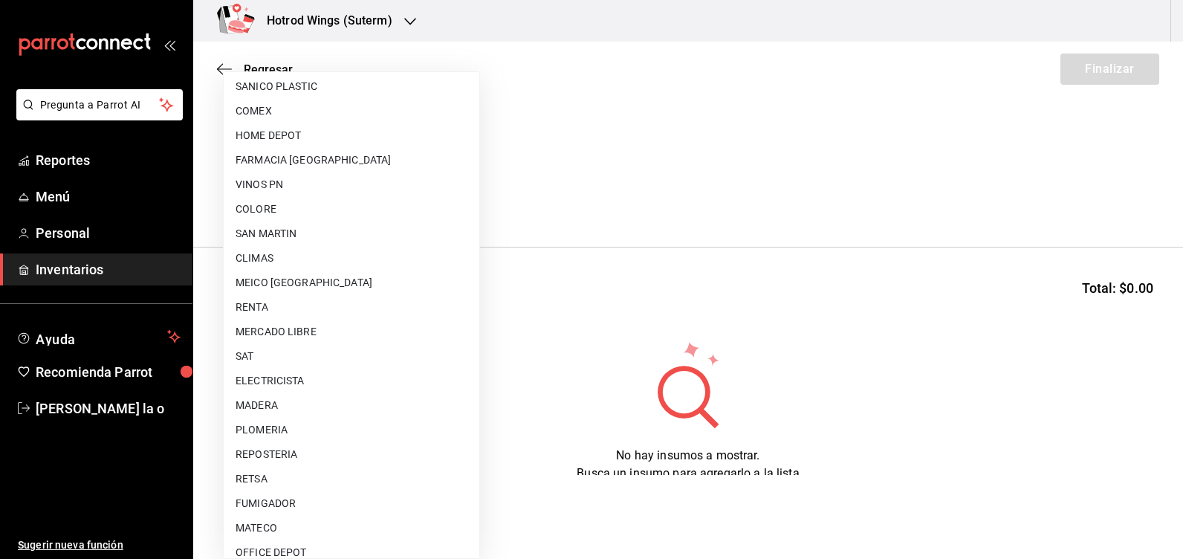
scroll to position [446, 0]
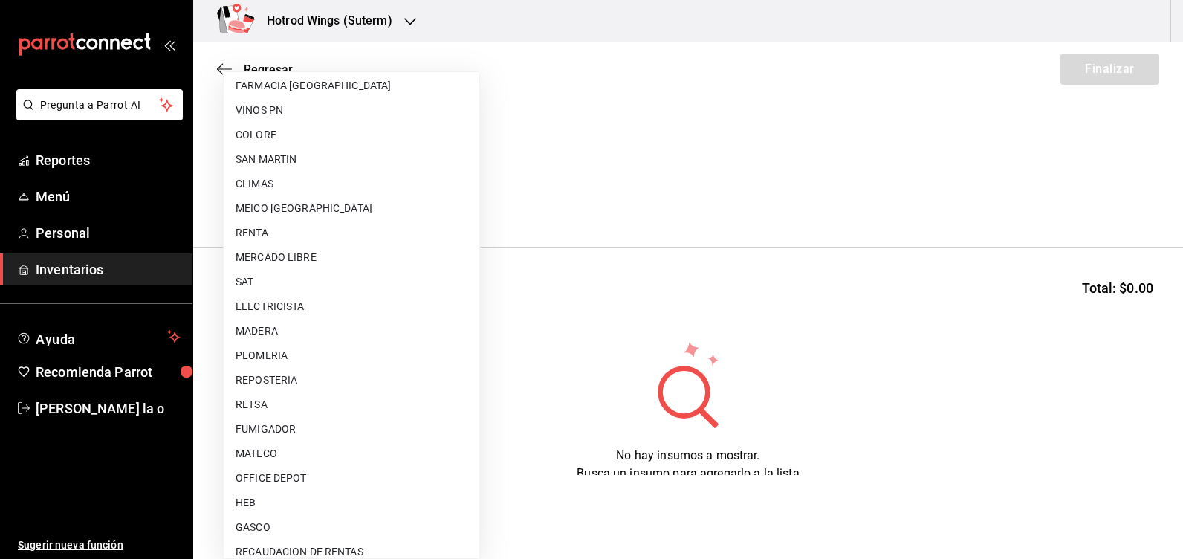
click at [269, 292] on li "SAT" at bounding box center [352, 282] width 256 height 25
type input "f095ef77-8483-467d-a607-d527f423a67c"
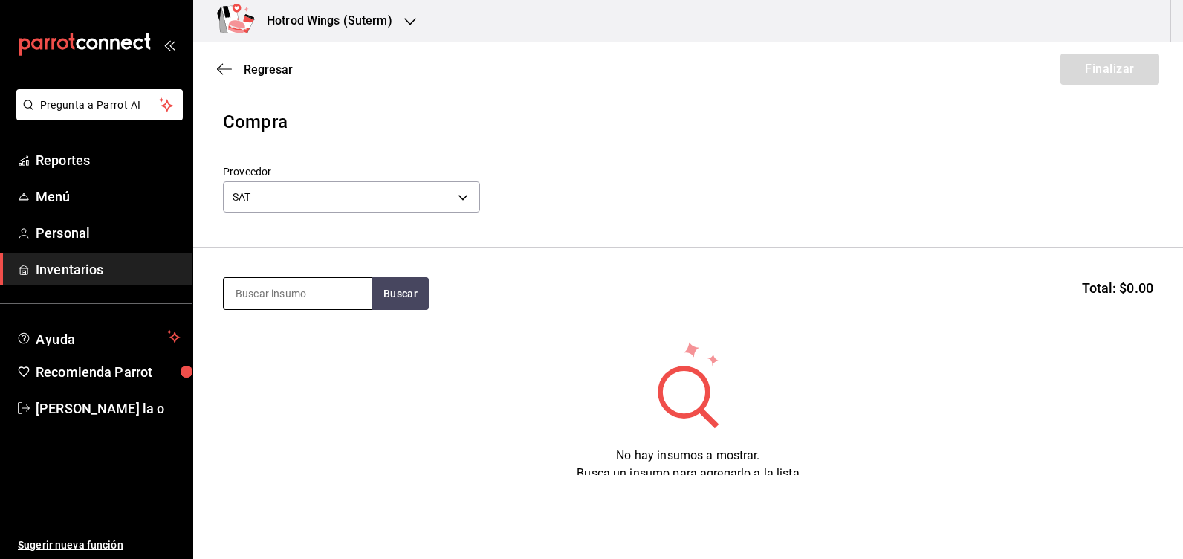
click at [273, 291] on input at bounding box center [298, 293] width 149 height 31
click at [405, 291] on button "Buscar" at bounding box center [400, 293] width 56 height 33
click at [313, 339] on div "IMPUESTOS IMPUESTO - SAT" at bounding box center [298, 344] width 149 height 57
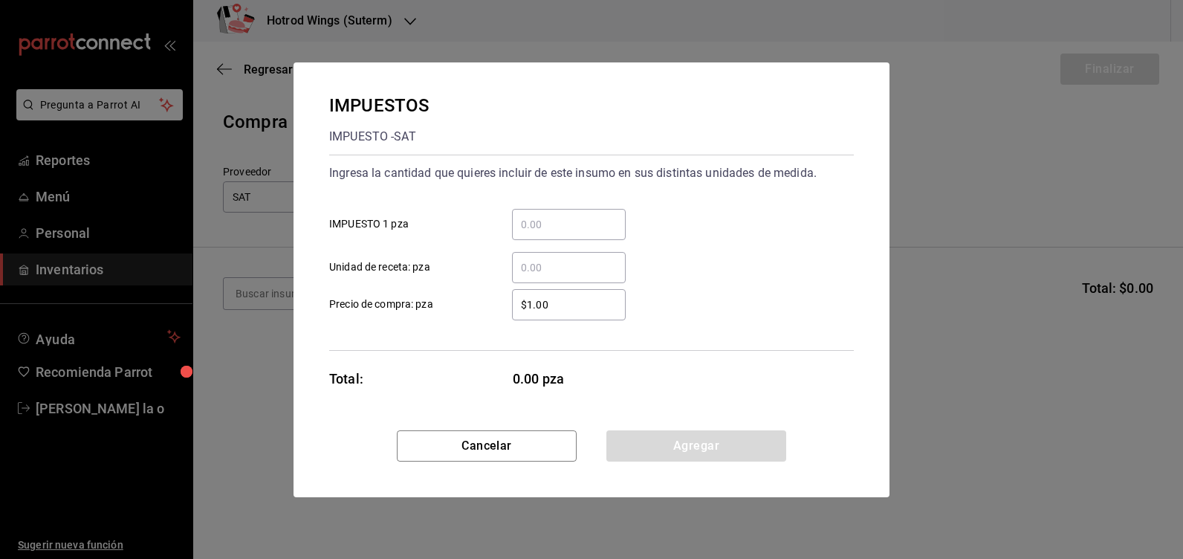
click at [539, 224] on input "​ IMPUESTO 1 pza" at bounding box center [569, 224] width 114 height 18
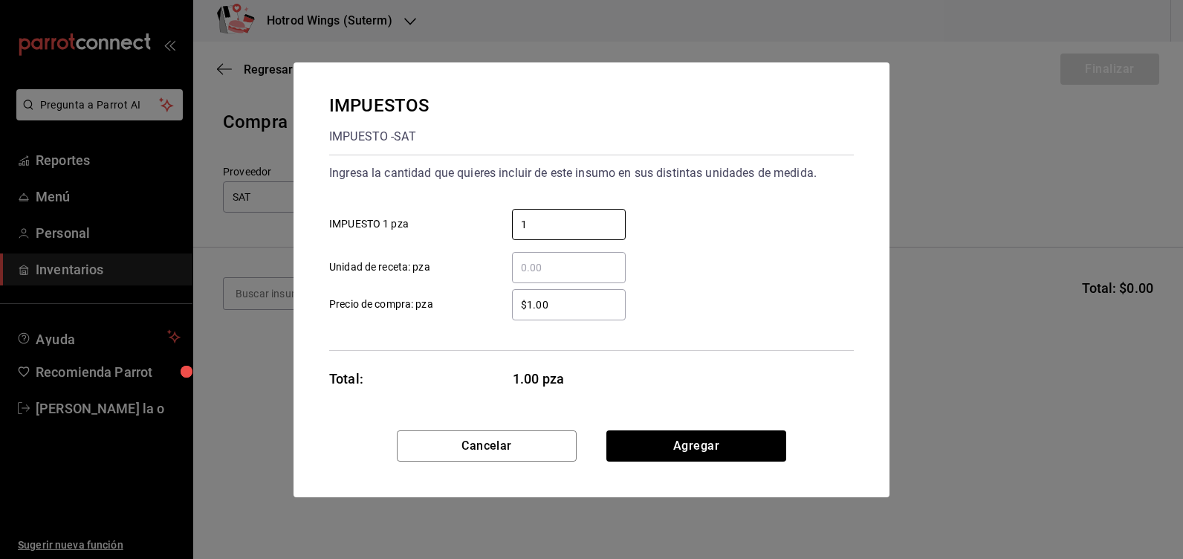
type input "1"
click at [565, 299] on input "$1.00" at bounding box center [569, 305] width 114 height 18
type input "$1"
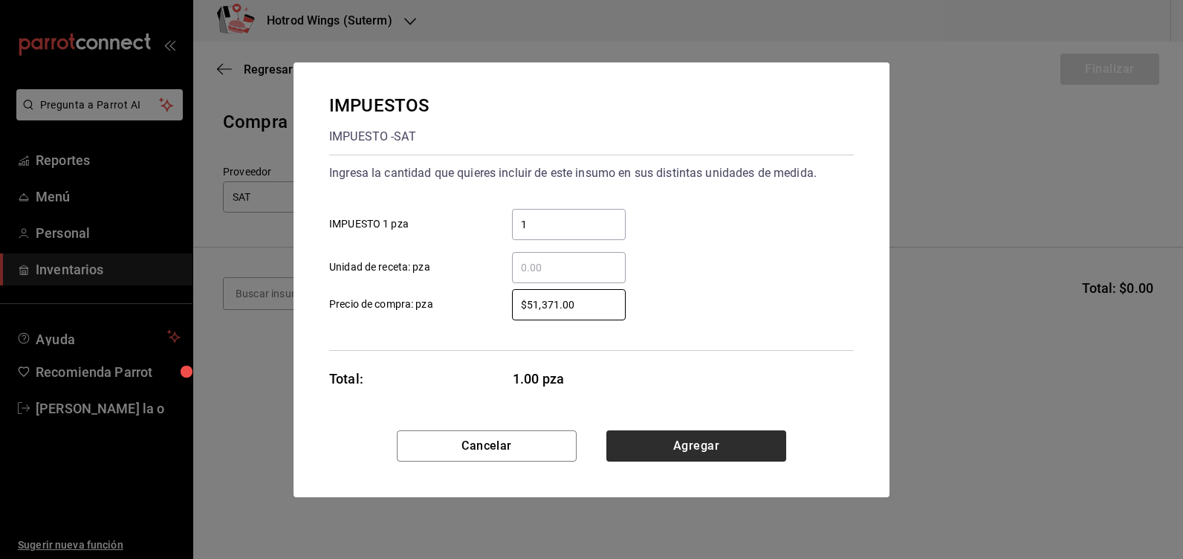
type input "$51,371.00"
click at [734, 432] on button "Agregar" at bounding box center [696, 445] width 180 height 31
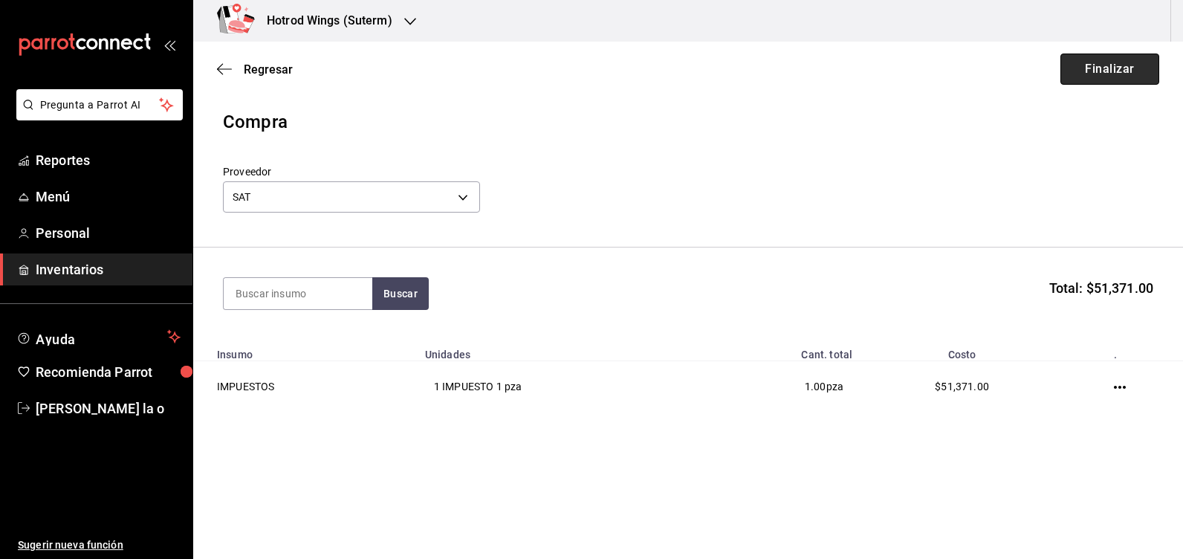
click at [1113, 63] on button "Finalizar" at bounding box center [1109, 68] width 99 height 31
